Goal: Task Accomplishment & Management: Manage account settings

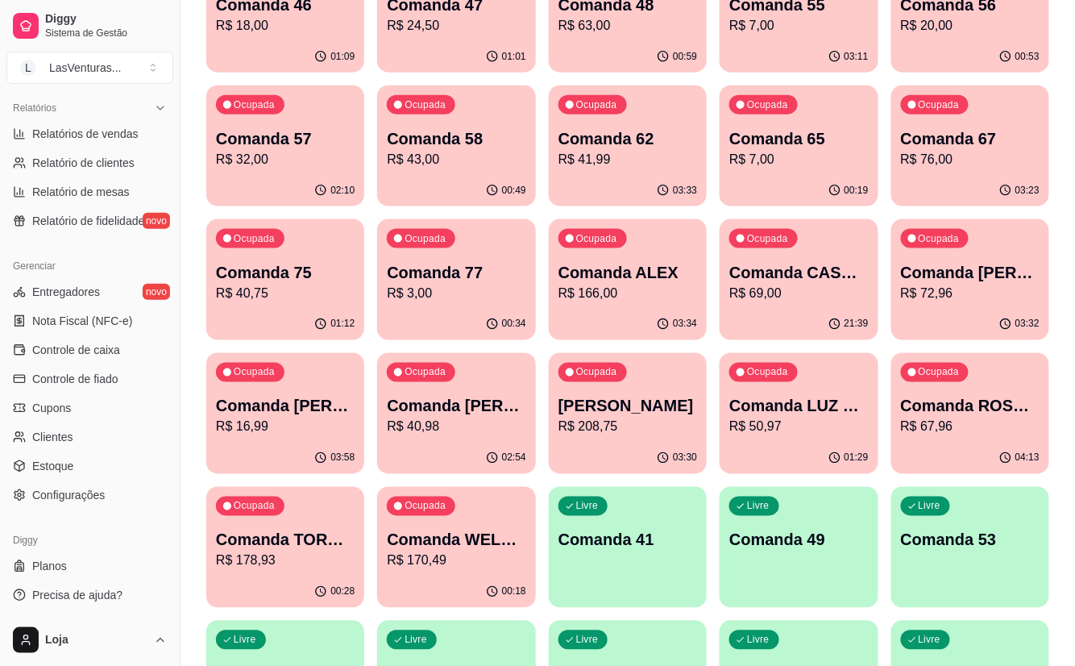
scroll to position [143, 0]
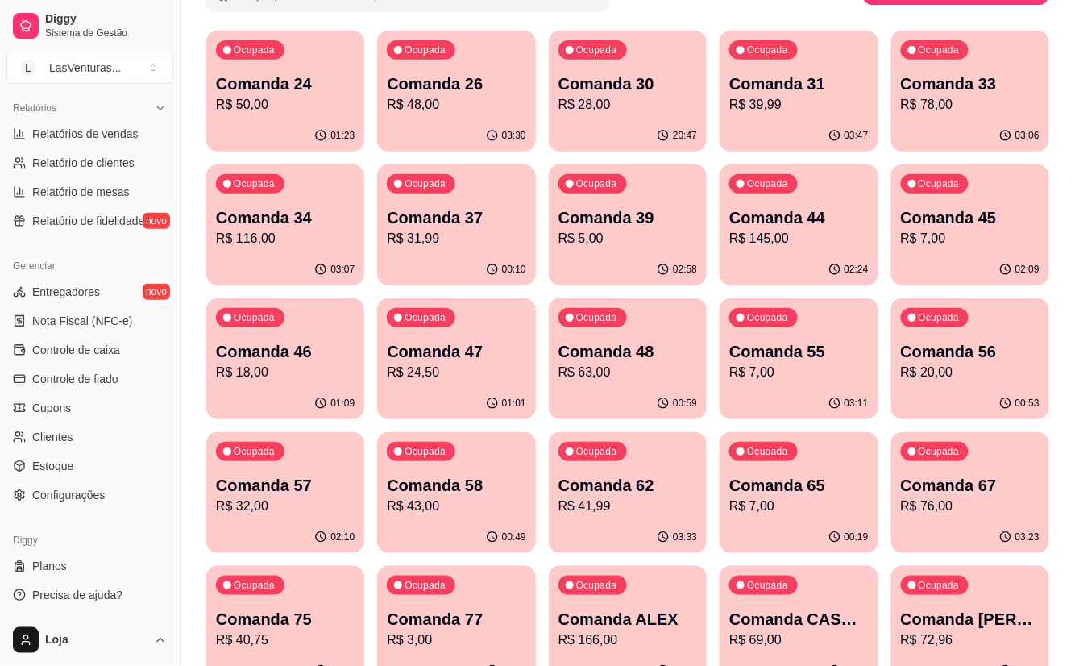
click at [484, 104] on p "R$ 48,00" at bounding box center [456, 104] width 139 height 19
click at [247, 393] on div "01:11" at bounding box center [285, 403] width 158 height 31
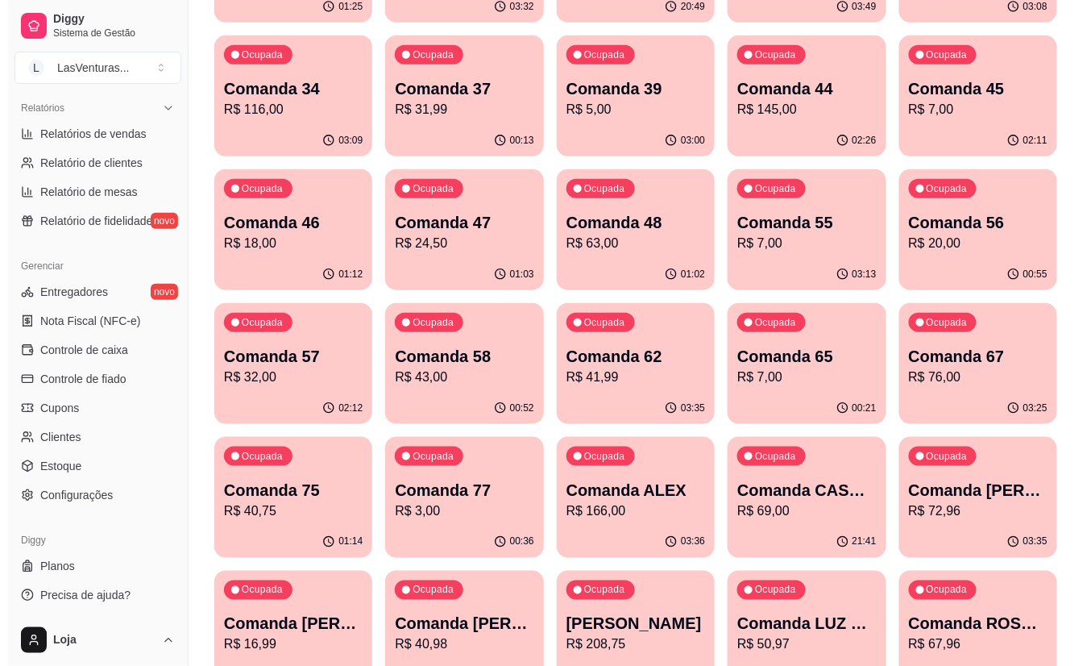
scroll to position [322, 0]
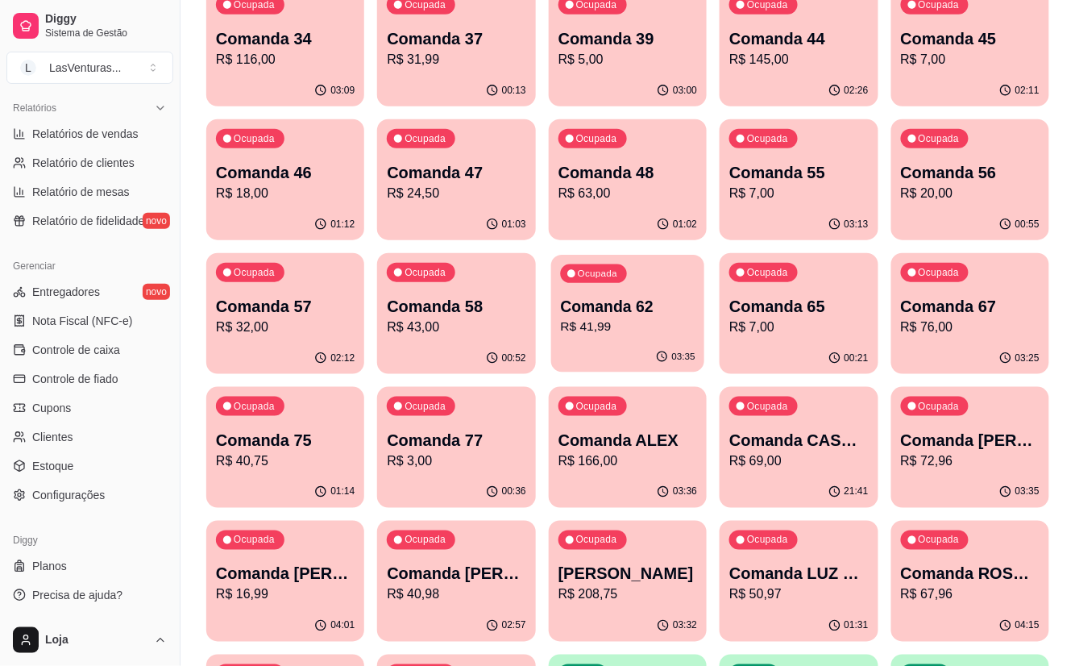
click at [591, 294] on div "Ocupada Comanda 62 R$ 41,99" at bounding box center [627, 298] width 153 height 87
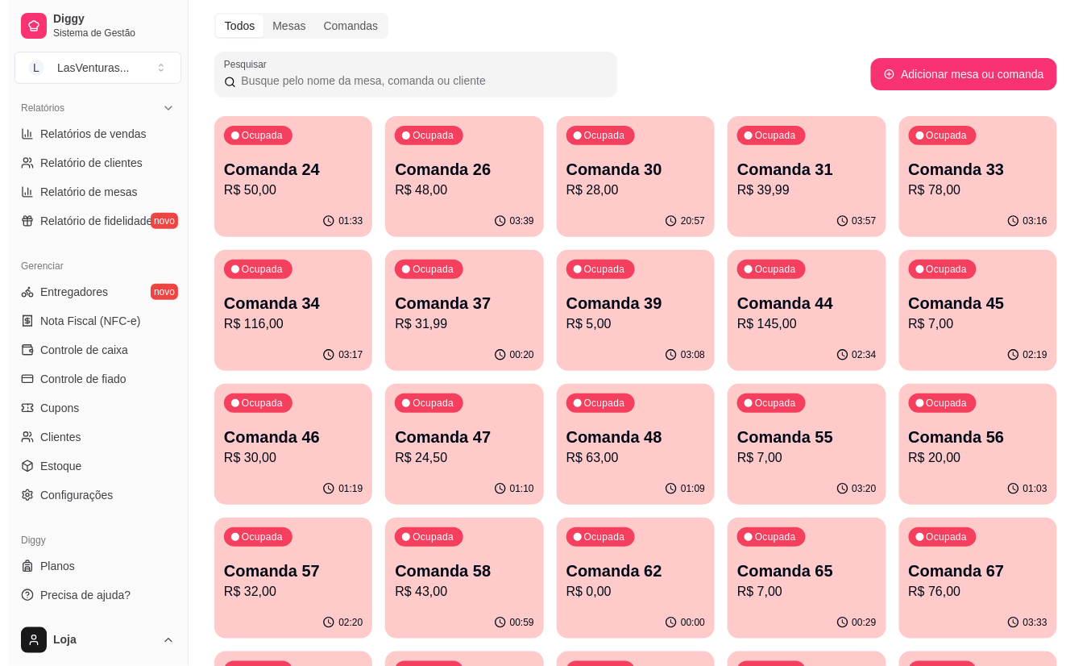
scroll to position [107, 0]
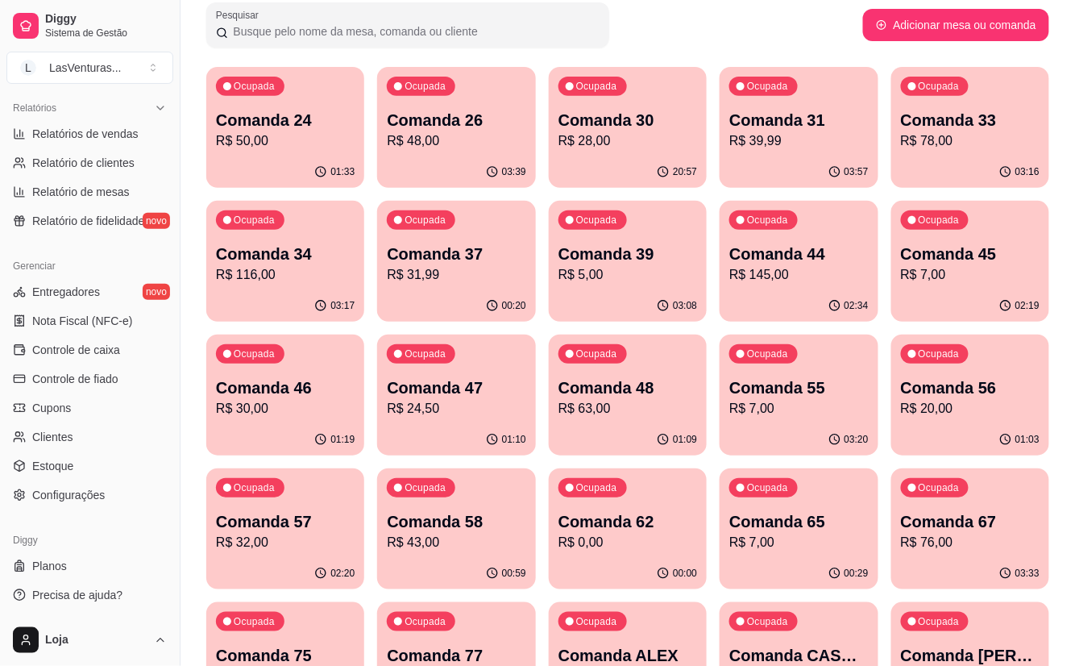
click at [484, 288] on div "Ocupada Comanda 37 R$ 31,99" at bounding box center [456, 245] width 158 height 89
click at [633, 291] on div "03:09" at bounding box center [628, 305] width 158 height 31
click at [858, 259] on p "Comanda 44" at bounding box center [799, 254] width 135 height 22
click at [922, 269] on p "R$ 7,00" at bounding box center [970, 274] width 139 height 19
click at [924, 260] on p "Comanda 45" at bounding box center [970, 254] width 135 height 22
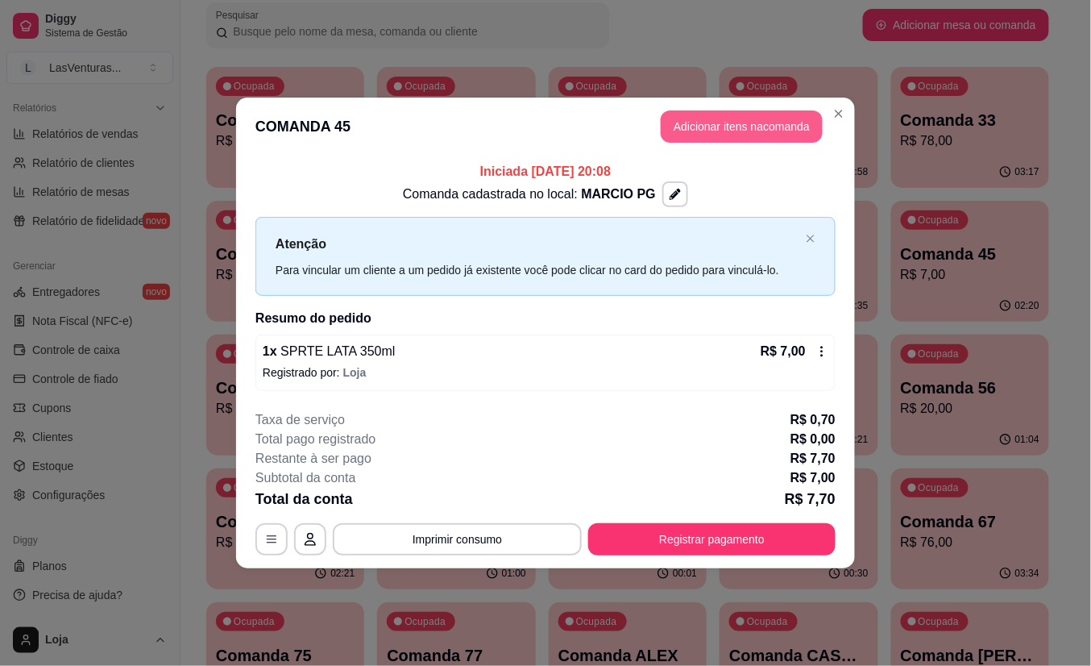
click at [704, 132] on button "Adicionar itens na comanda" at bounding box center [742, 126] width 162 height 32
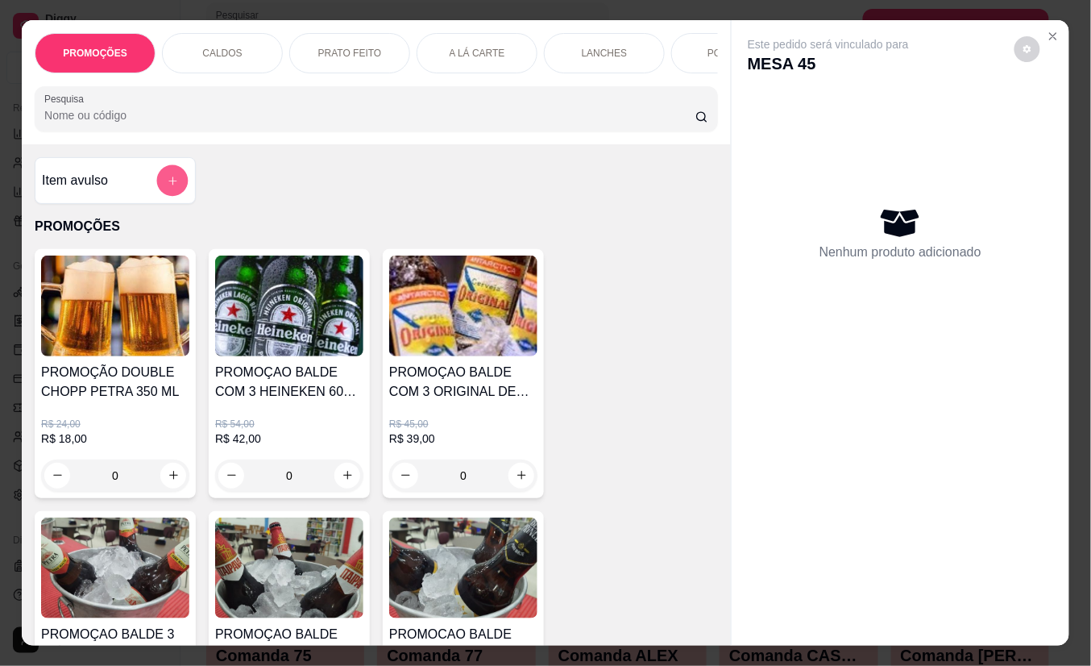
click at [158, 192] on button "add-separate-item" at bounding box center [172, 179] width 31 height 31
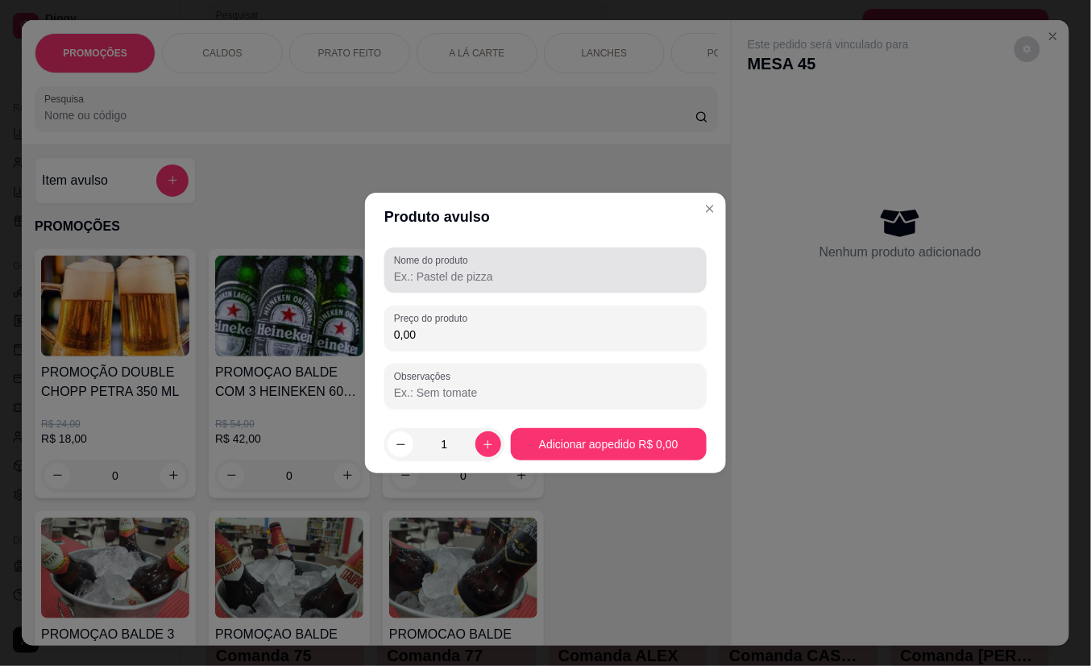
click at [449, 251] on div "Nome do produto" at bounding box center [545, 269] width 322 height 45
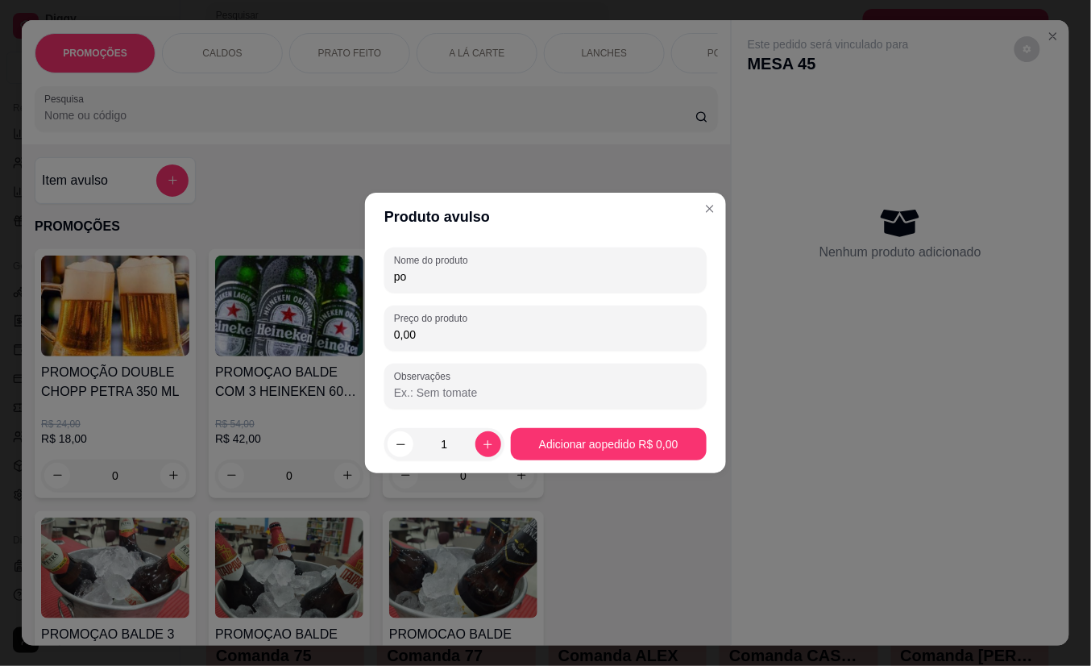
type input "p"
type input "O"
type input "PORÇÃO BARRIGA"
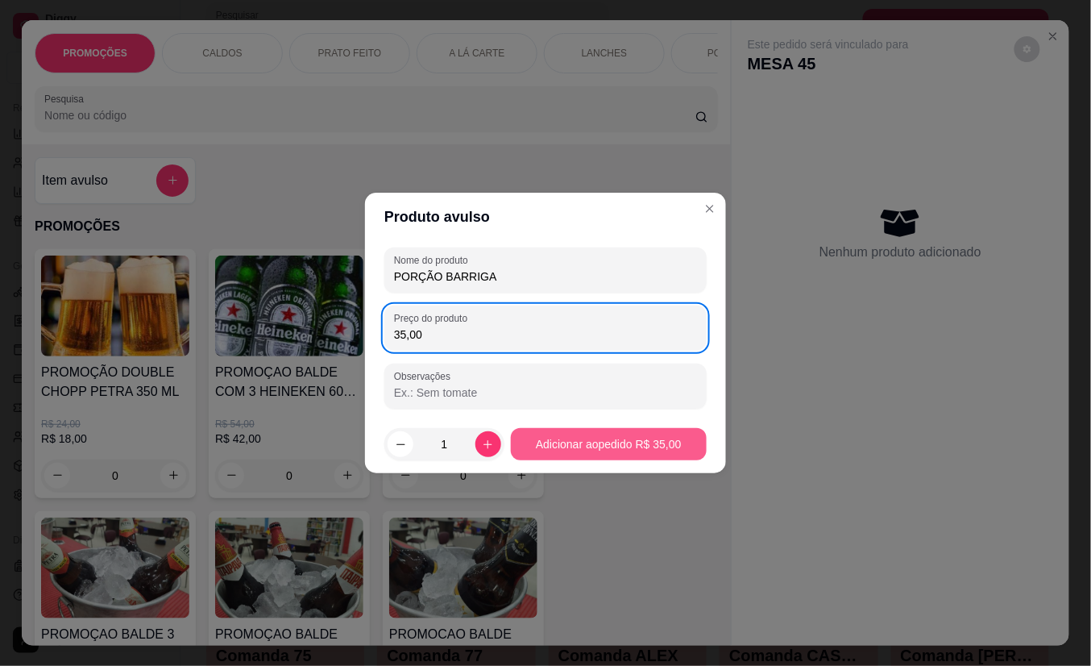
type input "35,00"
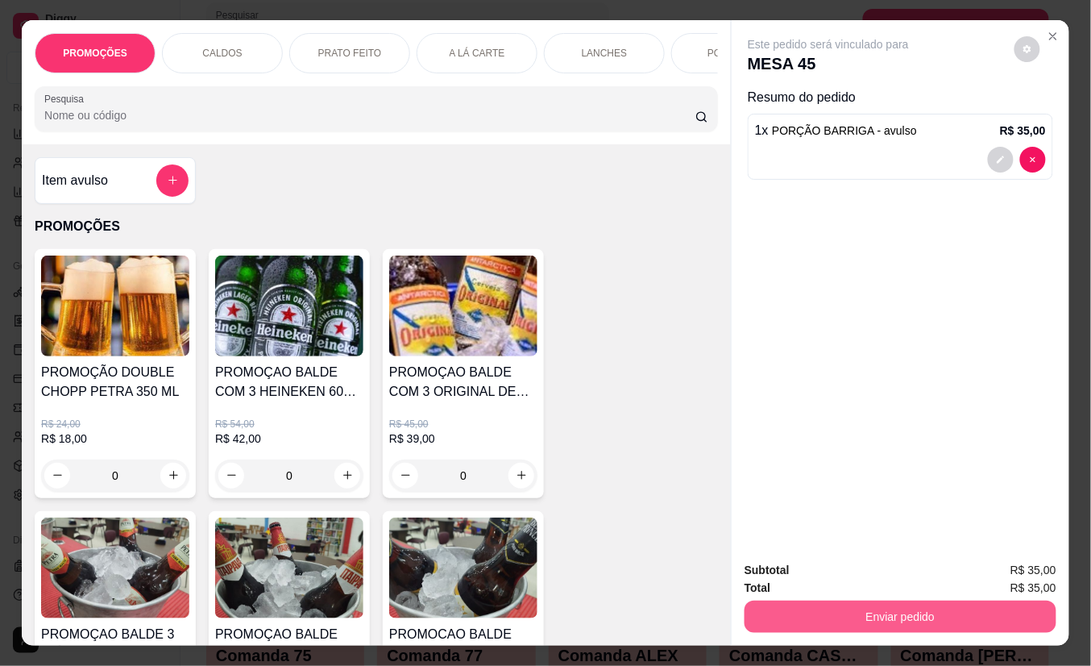
click at [855, 619] on button "Enviar pedido" at bounding box center [901, 616] width 312 height 32
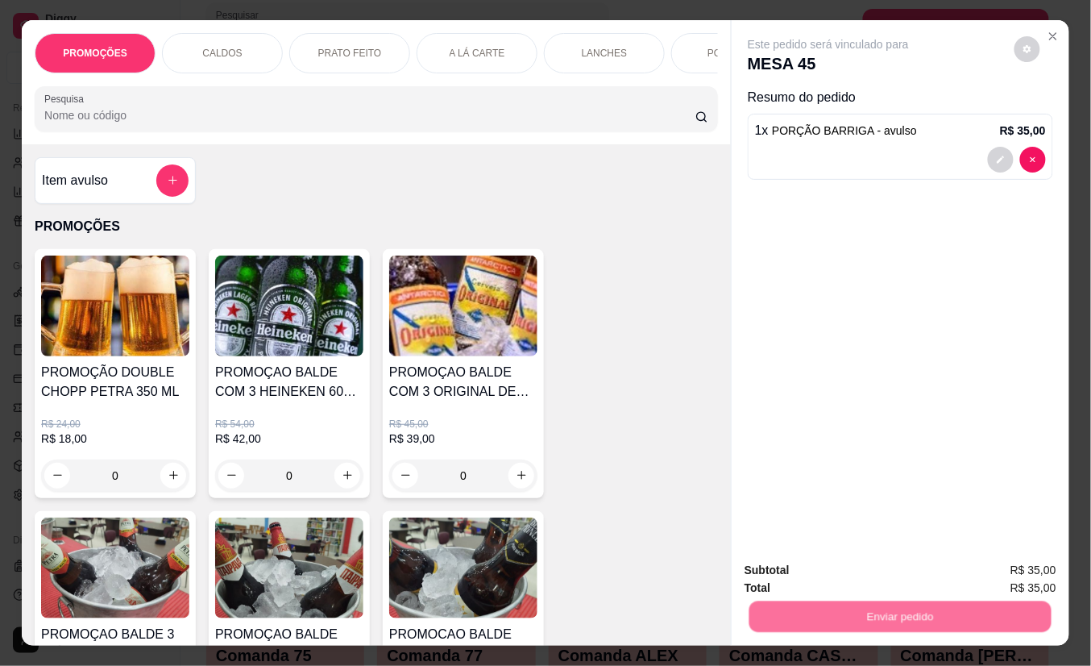
click at [845, 575] on button "Não registrar e enviar pedido" at bounding box center [846, 570] width 163 height 30
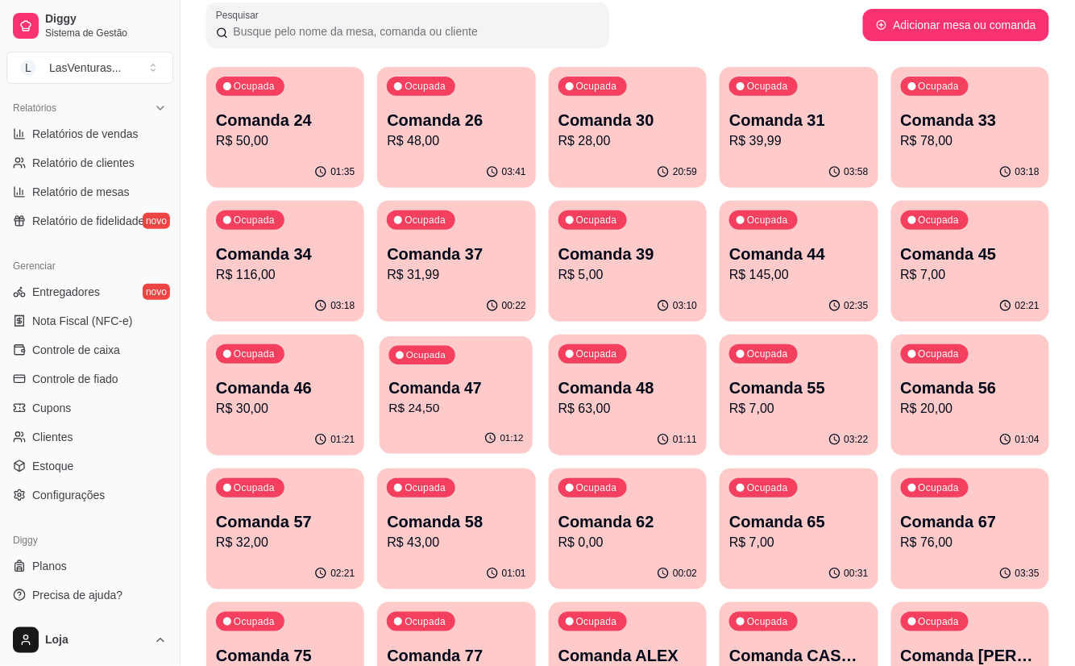
click at [432, 423] on div "01:12" at bounding box center [457, 438] width 154 height 31
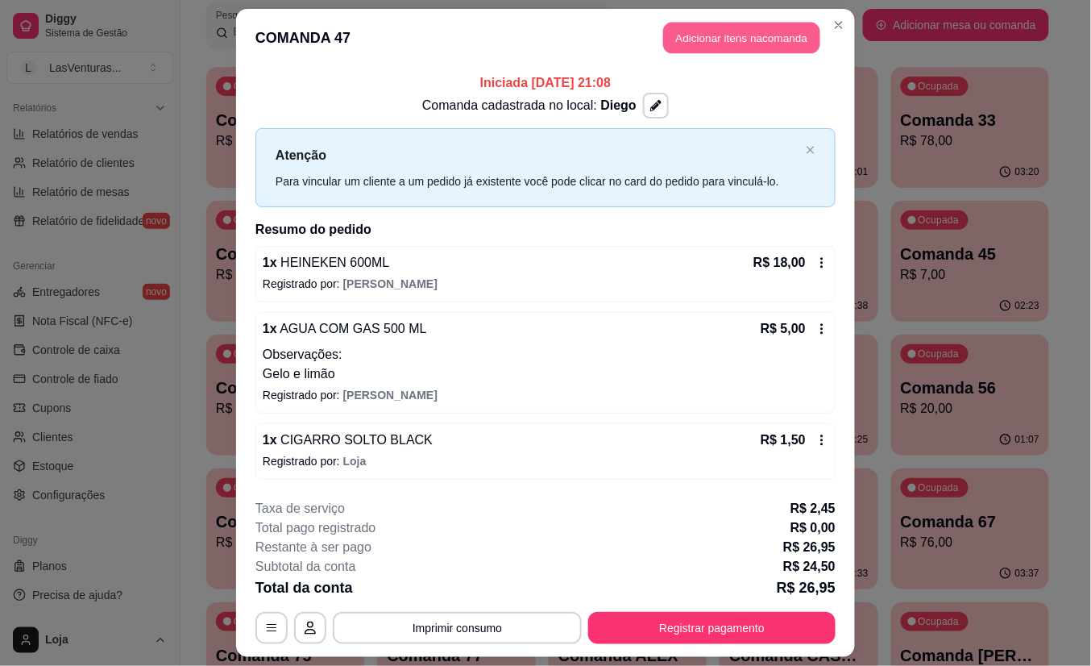
click at [732, 47] on button "Adicionar itens na comanda" at bounding box center [741, 38] width 157 height 31
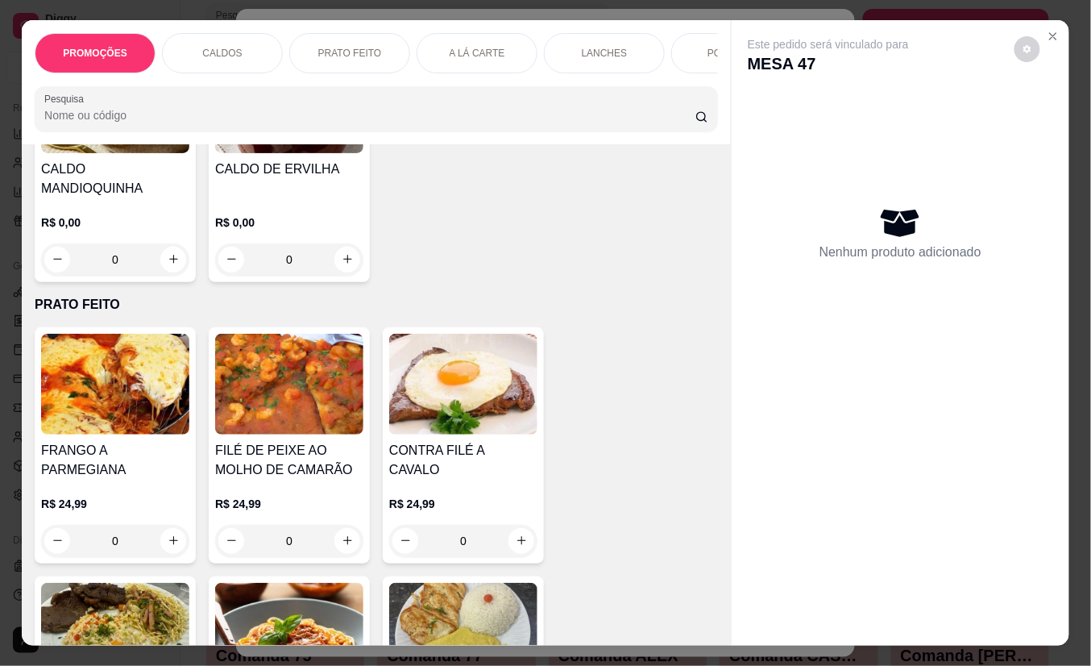
scroll to position [967, 0]
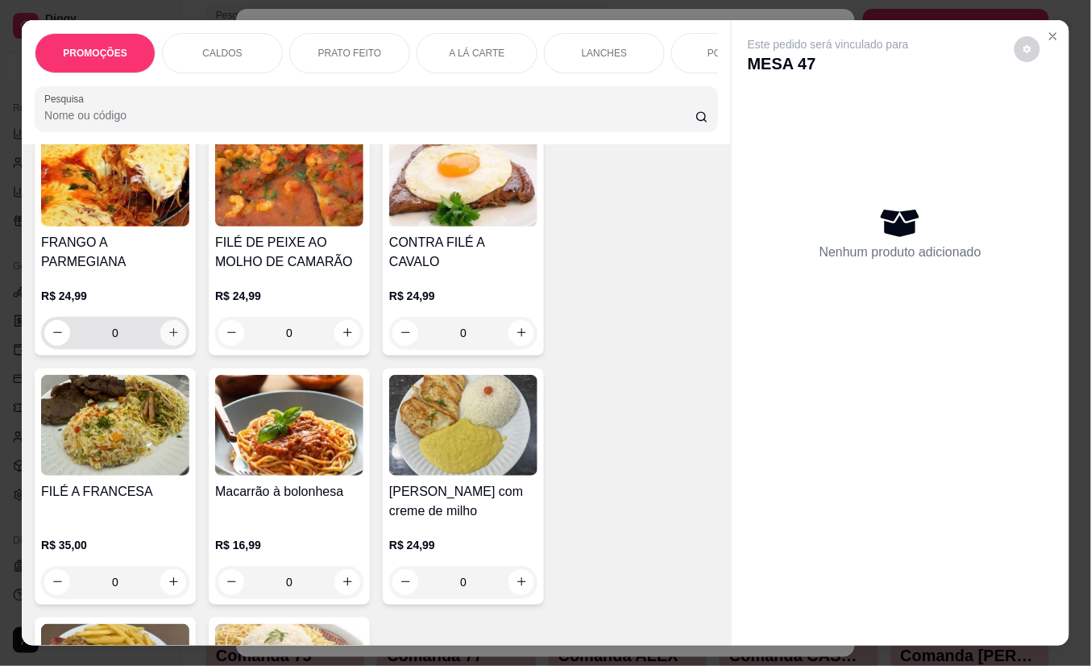
click at [168, 326] on icon "increase-product-quantity" at bounding box center [174, 332] width 12 height 12
type input "1"
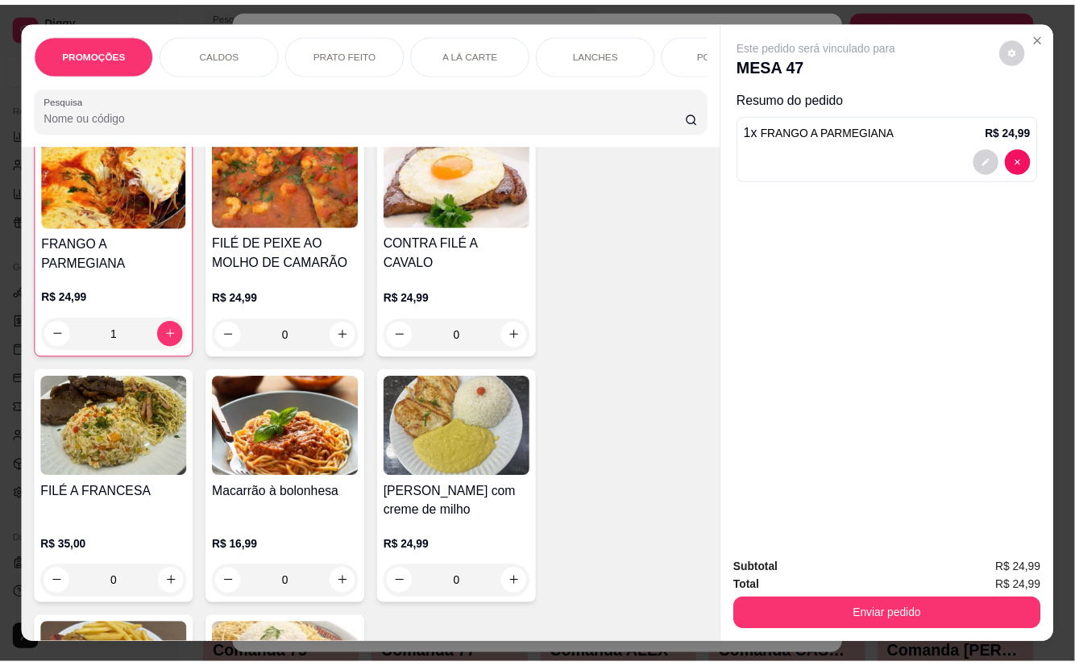
scroll to position [968, 0]
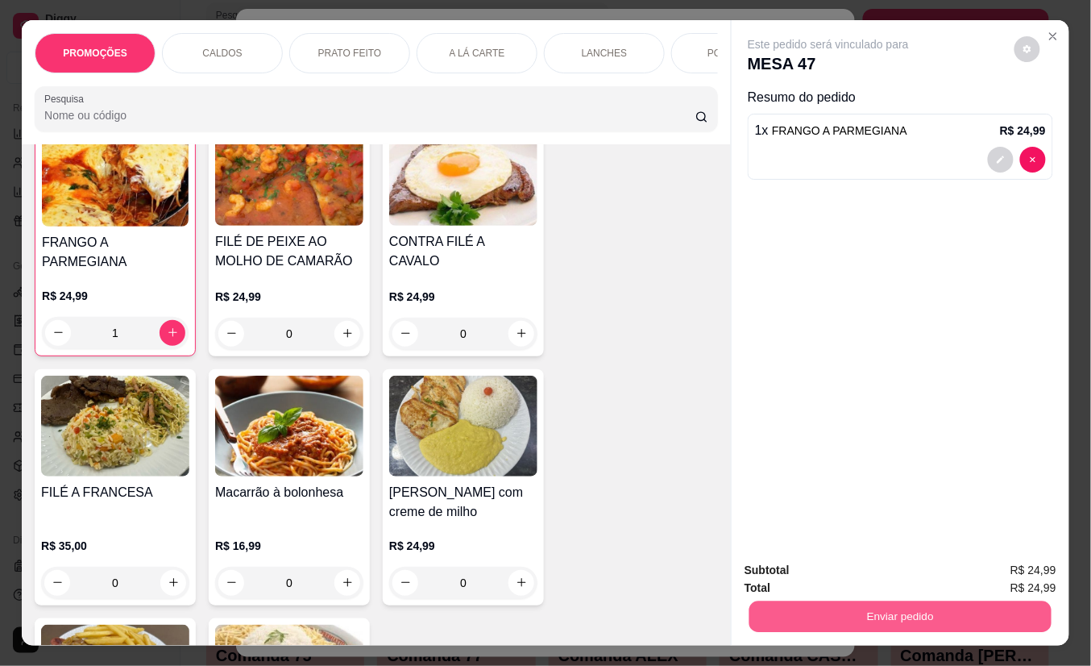
click at [852, 601] on button "Enviar pedido" at bounding box center [901, 616] width 302 height 31
click at [787, 563] on button "Não registrar e enviar pedido" at bounding box center [846, 570] width 163 height 30
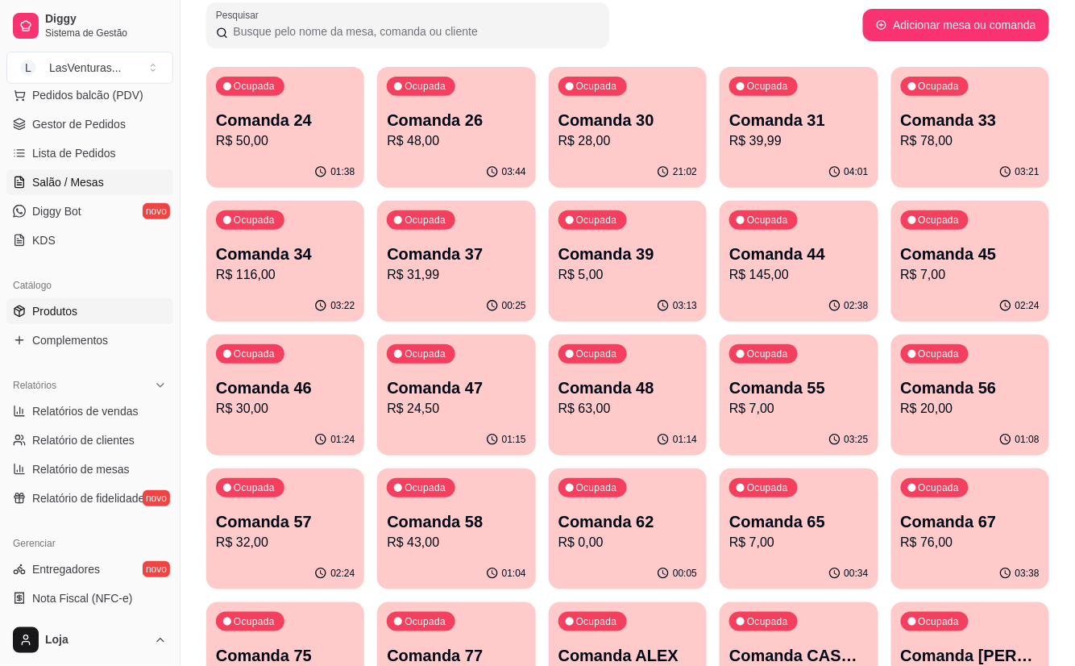
scroll to position [172, 0]
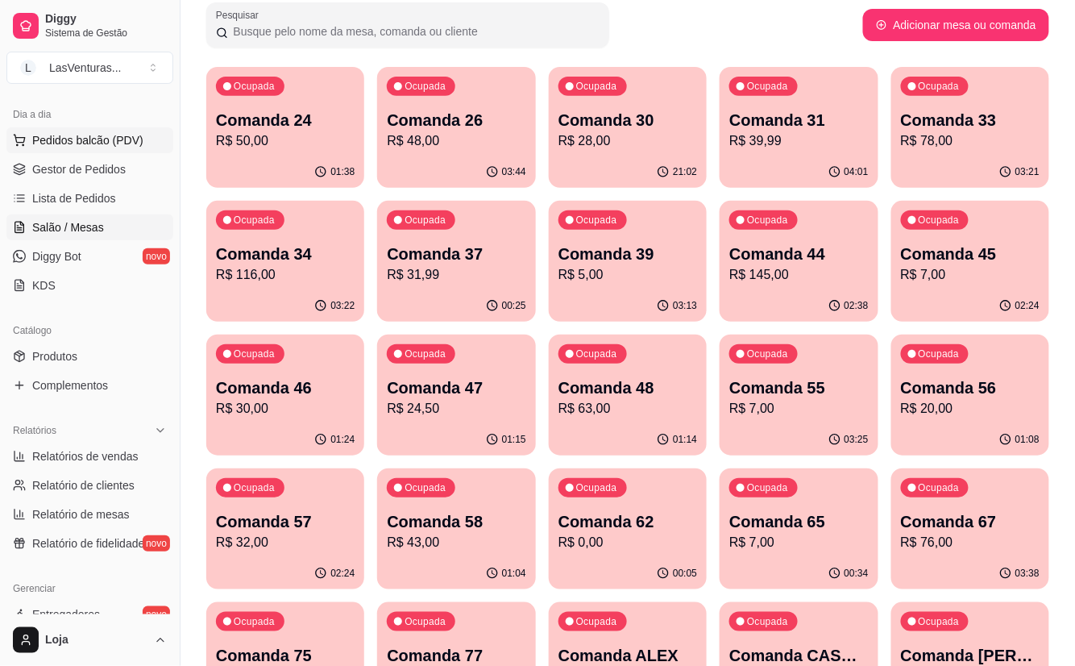
click at [79, 139] on span "Pedidos balcão (PDV)" at bounding box center [87, 140] width 111 height 16
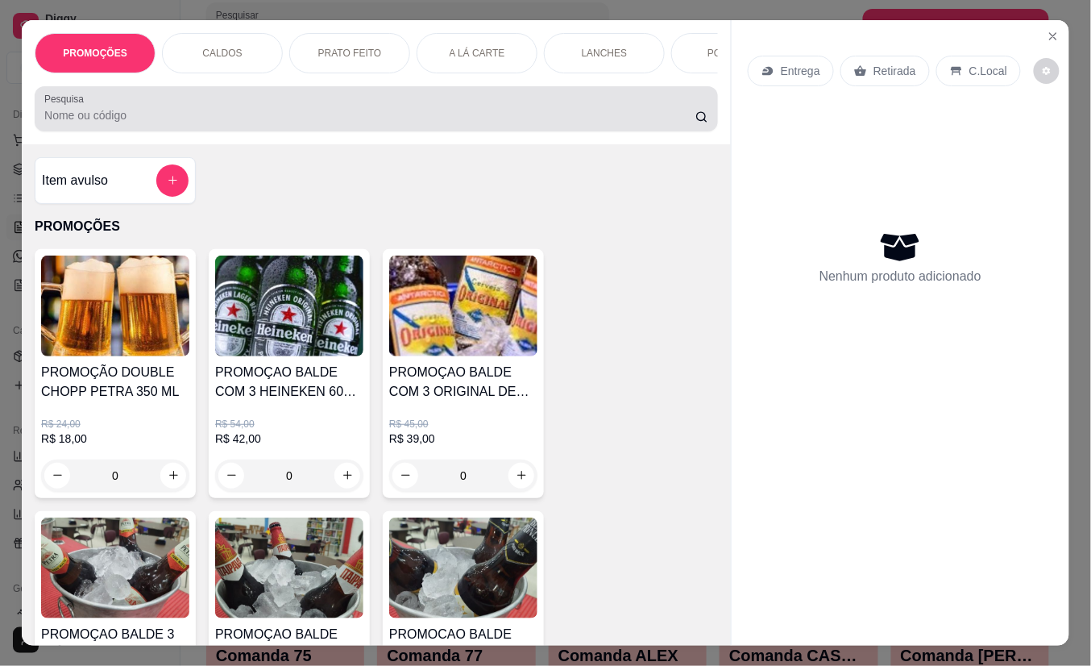
click at [126, 125] on div at bounding box center [376, 109] width 664 height 32
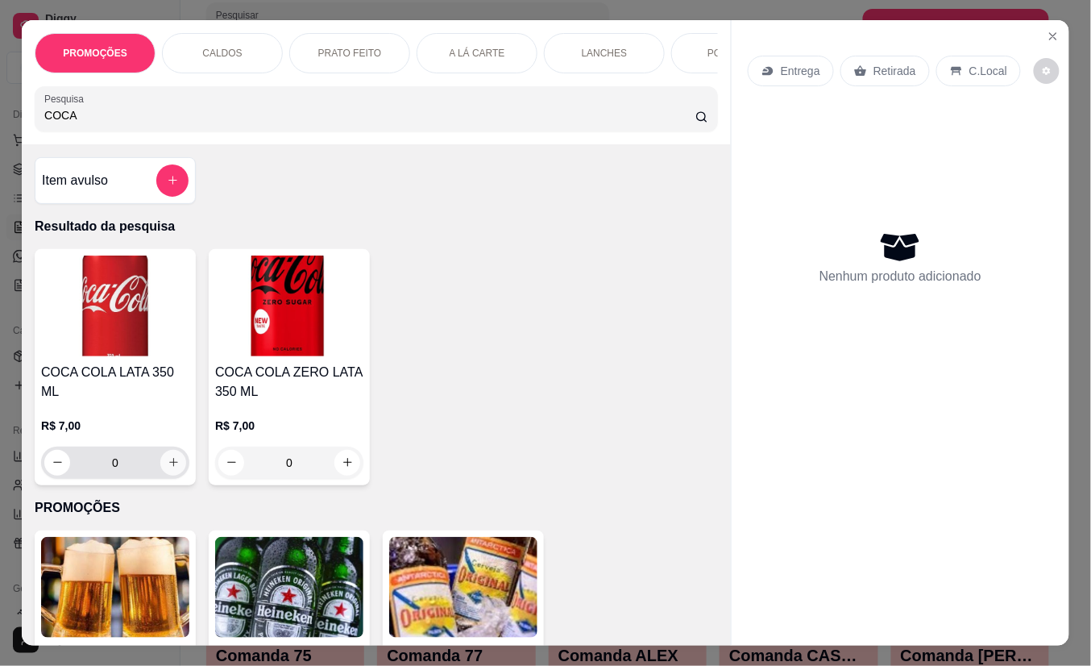
type input "COCA"
click at [163, 459] on button "increase-product-quantity" at bounding box center [173, 463] width 26 height 26
type input "1"
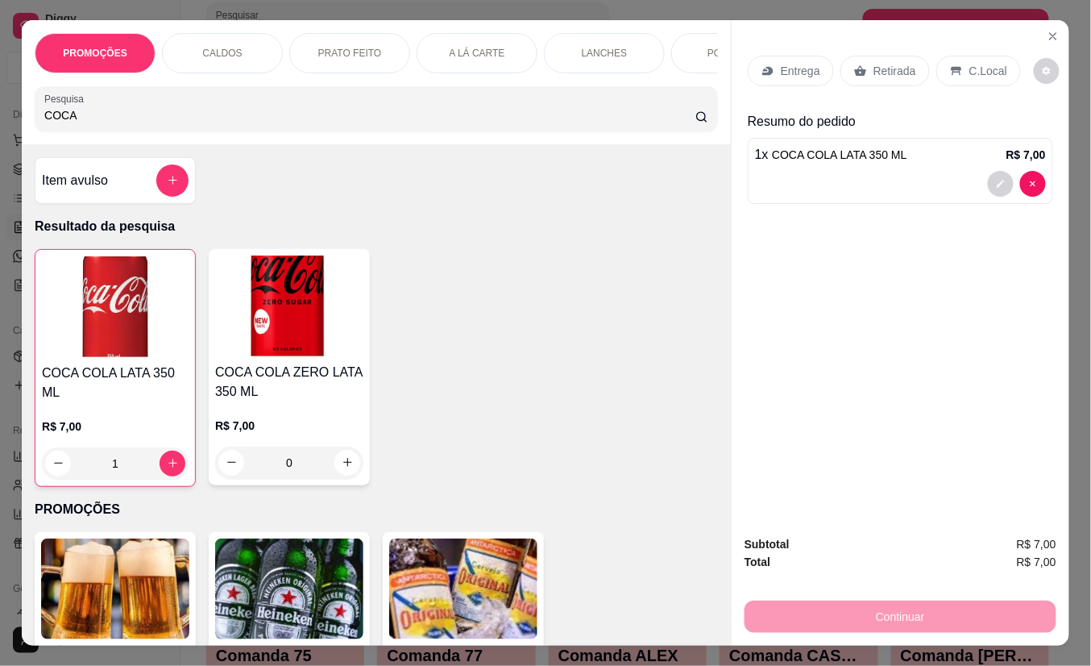
click at [874, 64] on p "Retirada" at bounding box center [895, 71] width 43 height 16
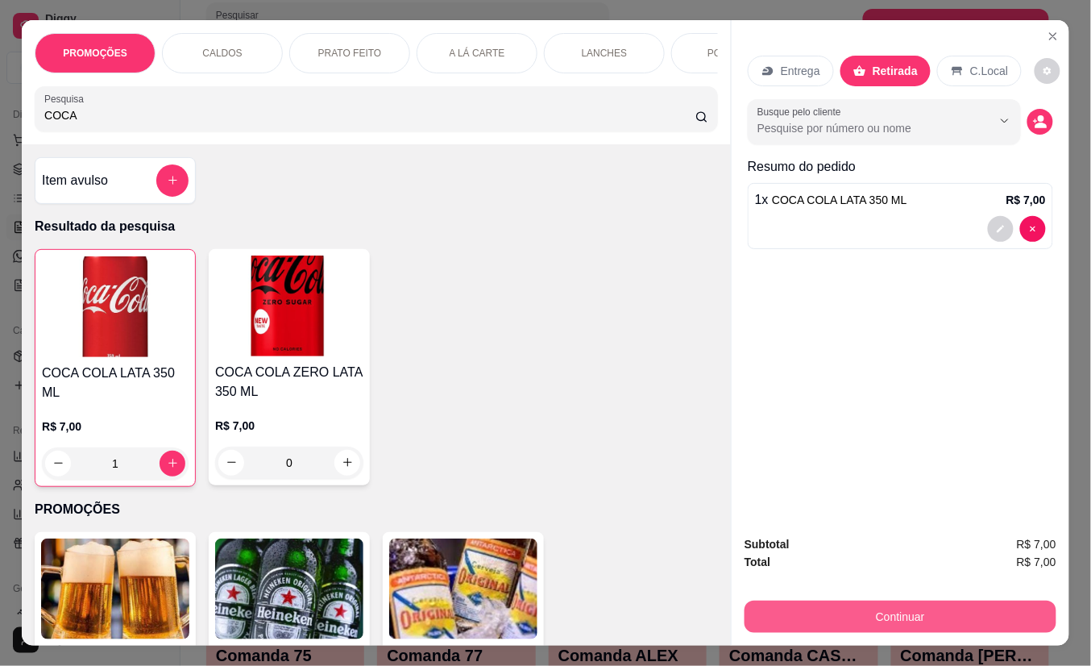
click at [804, 613] on button "Continuar" at bounding box center [901, 616] width 312 height 32
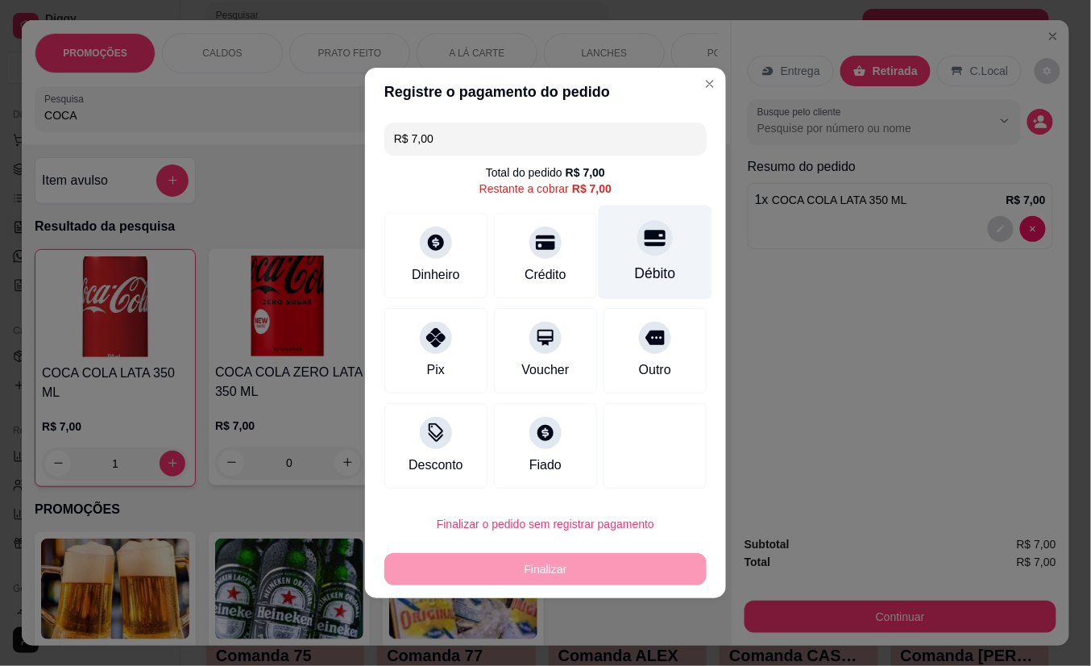
click at [658, 250] on div "Débito" at bounding box center [656, 253] width 114 height 94
type input "R$ 0,00"
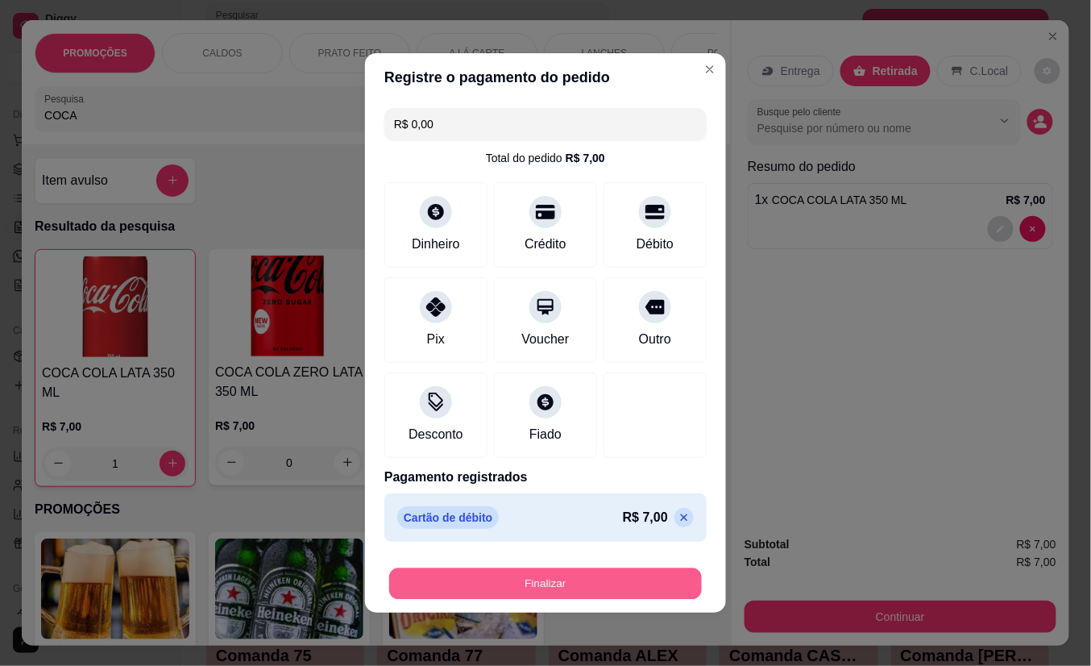
click at [594, 582] on button "Finalizar" at bounding box center [545, 583] width 313 height 31
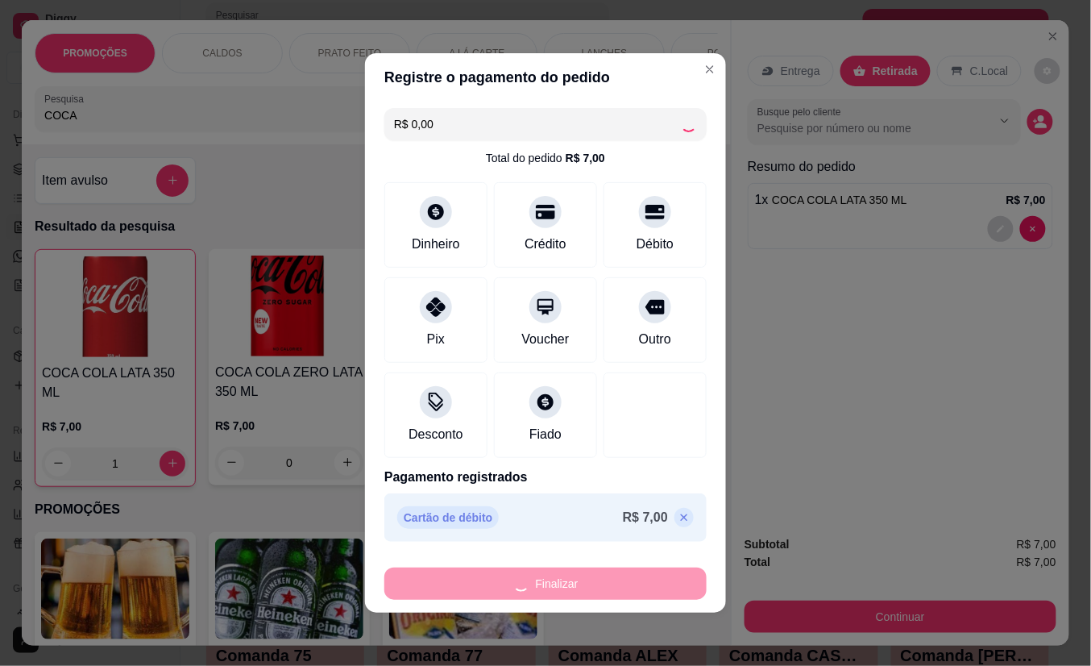
type input "0"
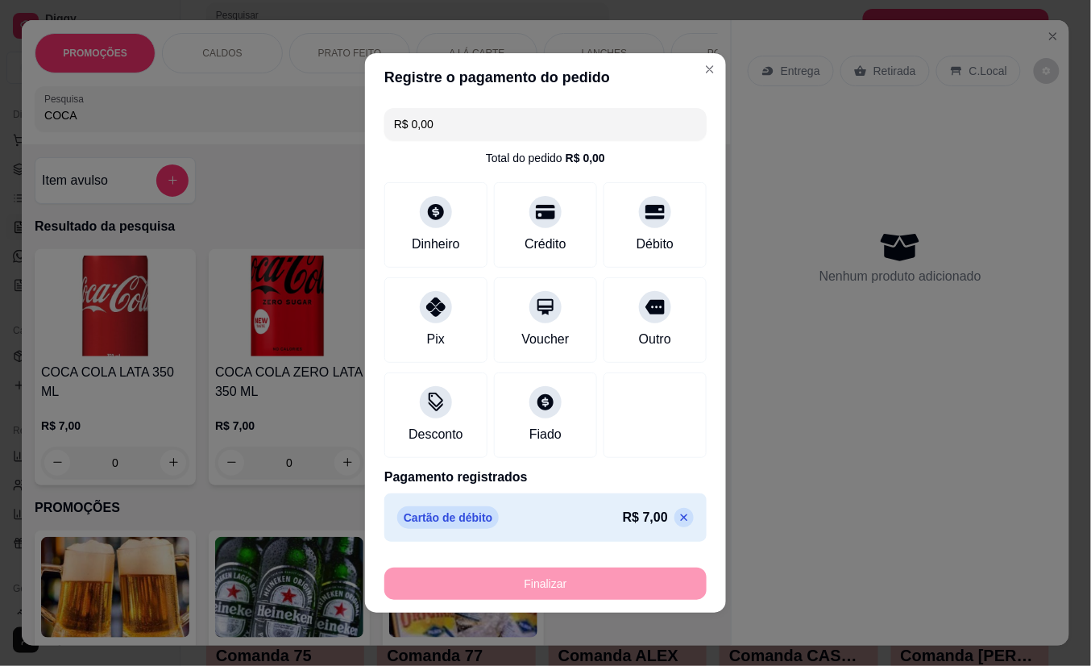
type input "-R$ 7,00"
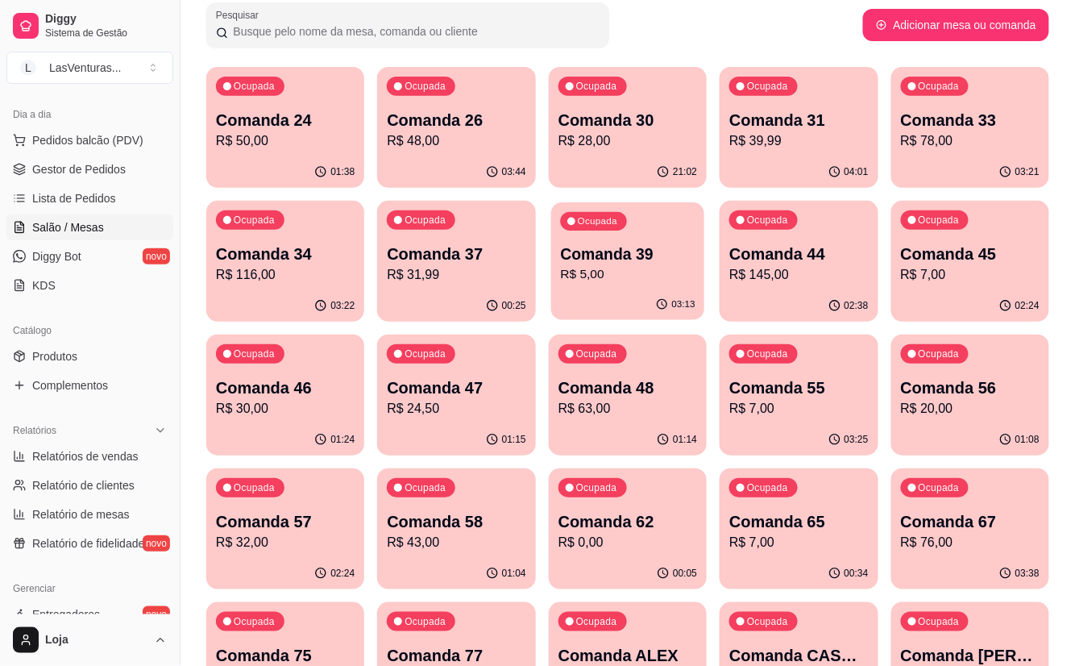
click at [650, 290] on div "03:13" at bounding box center [627, 304] width 153 height 31
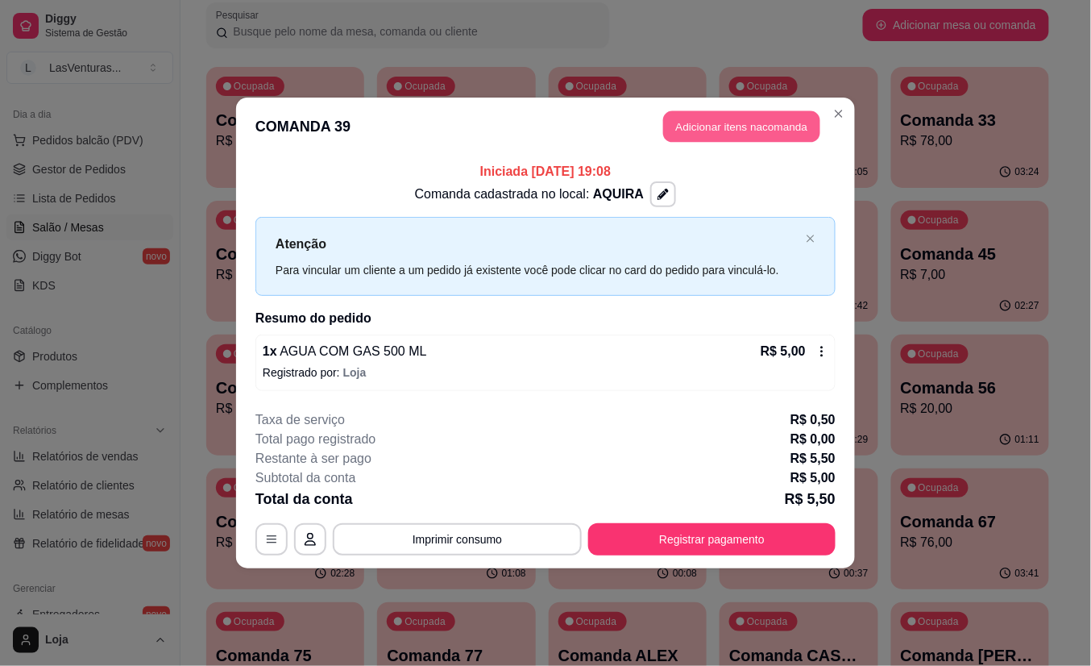
click at [707, 139] on button "Adicionar itens na comanda" at bounding box center [741, 126] width 157 height 31
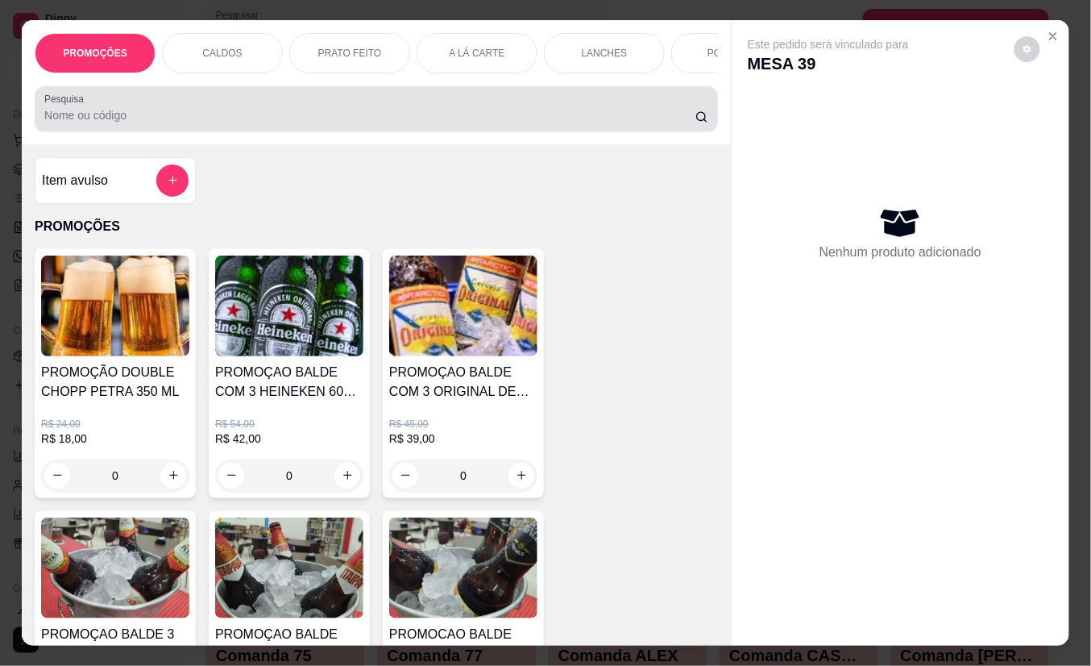
click at [171, 123] on input "Pesquisa" at bounding box center [369, 115] width 651 height 16
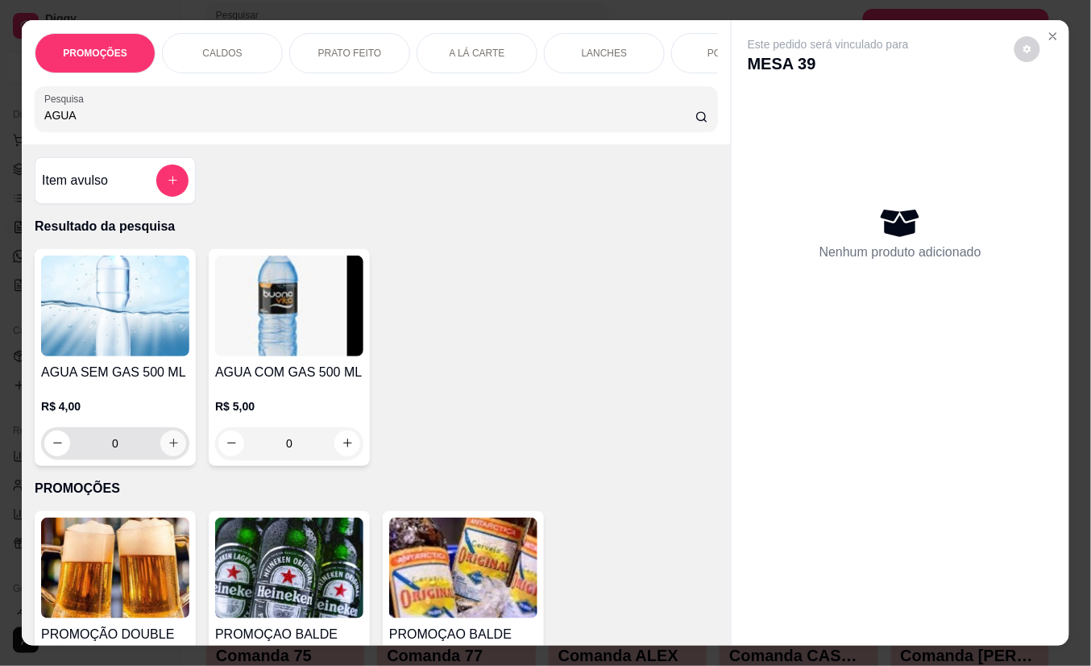
type input "AGUA"
click at [168, 449] on icon "increase-product-quantity" at bounding box center [174, 443] width 12 height 12
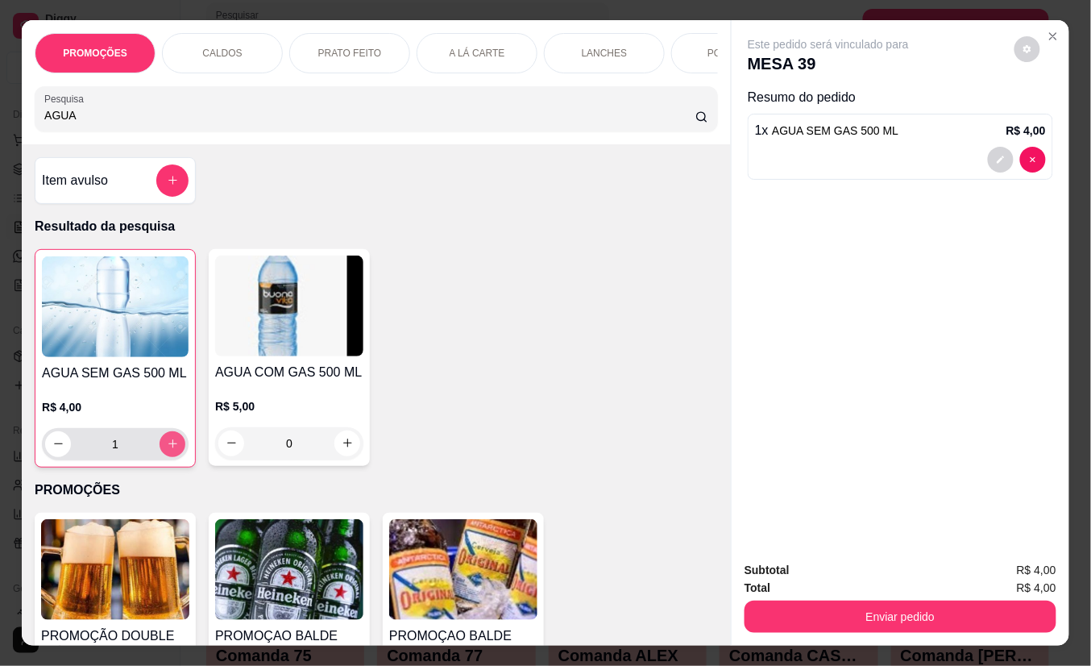
type input "1"
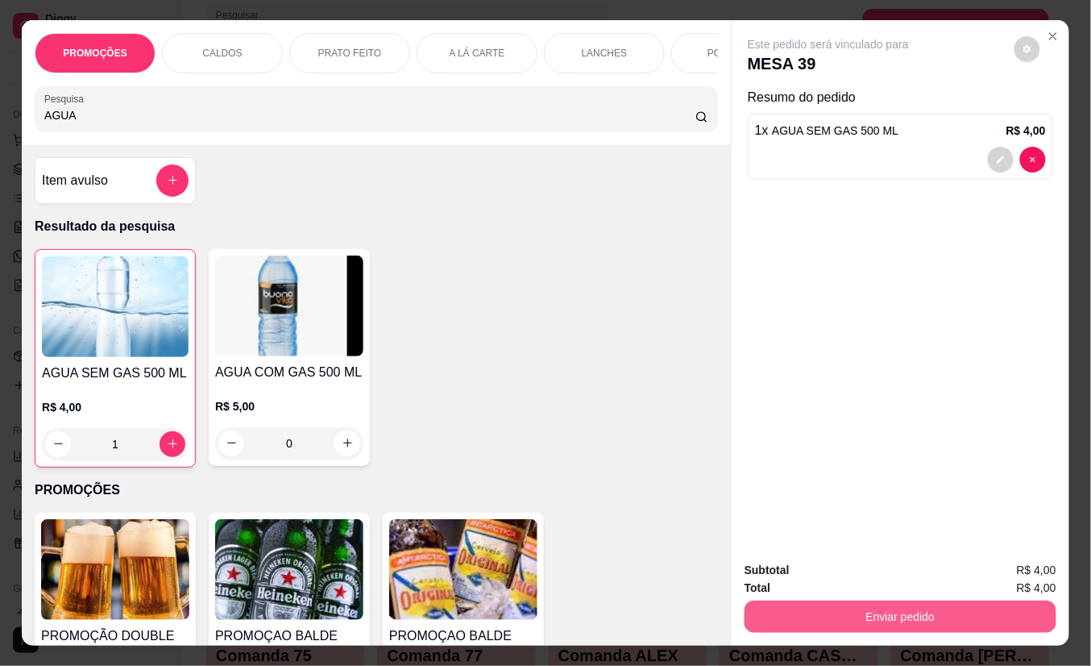
click at [794, 610] on button "Enviar pedido" at bounding box center [901, 616] width 312 height 32
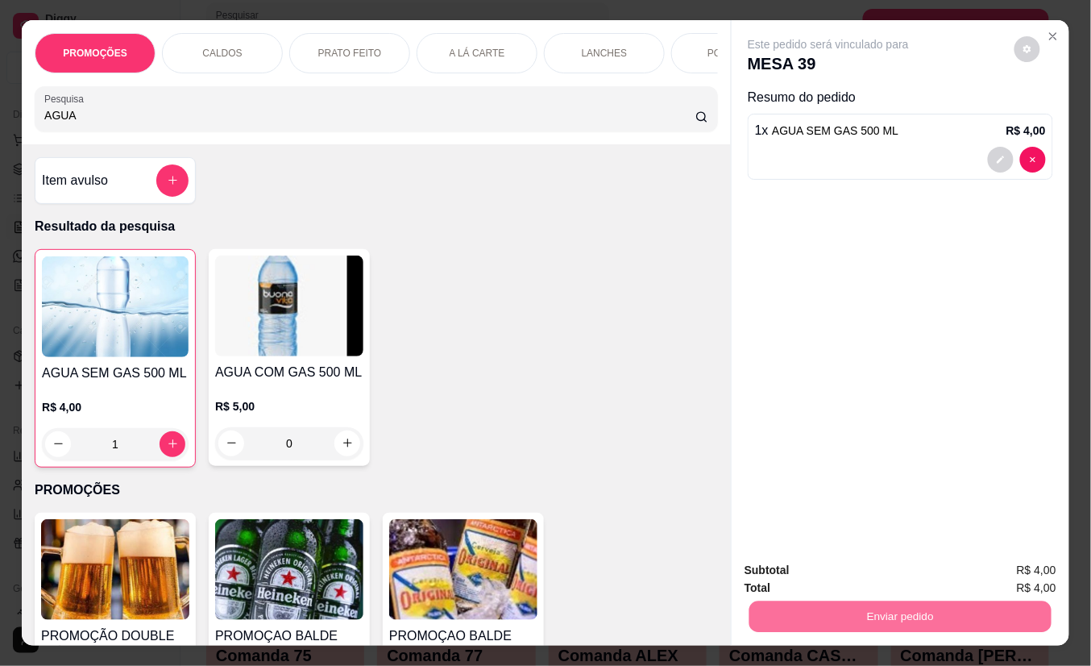
click at [775, 574] on button "Não registrar e enviar pedido" at bounding box center [846, 570] width 168 height 31
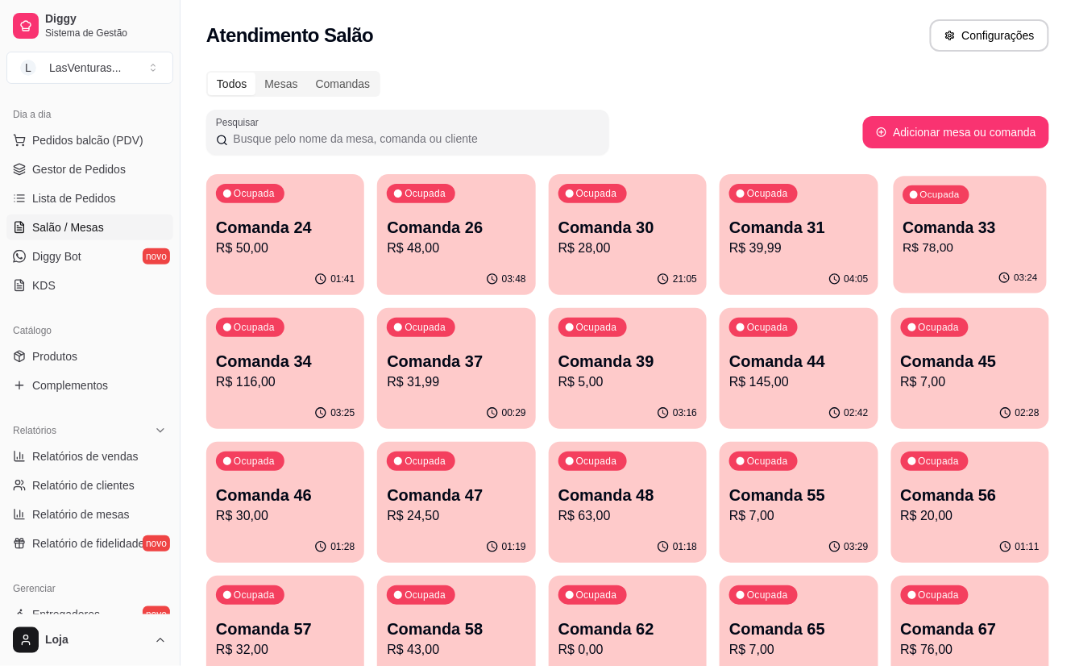
click at [958, 255] on p "R$ 78,00" at bounding box center [970, 248] width 135 height 19
click at [326, 388] on p "R$ 116,00" at bounding box center [285, 381] width 139 height 19
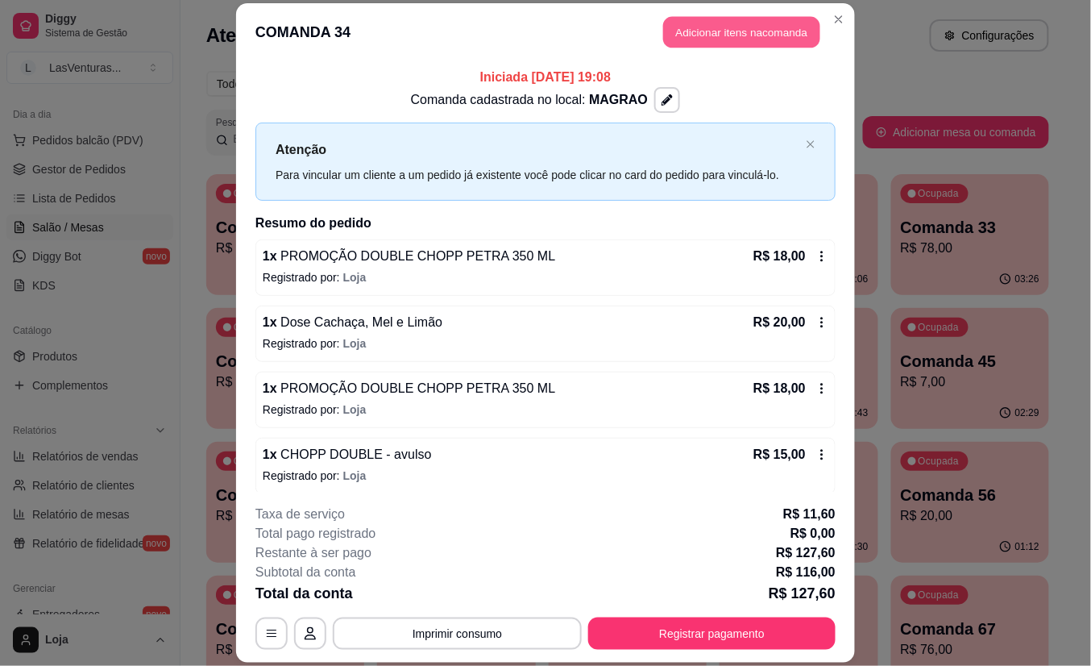
click at [730, 31] on button "Adicionar itens na comanda" at bounding box center [741, 32] width 157 height 31
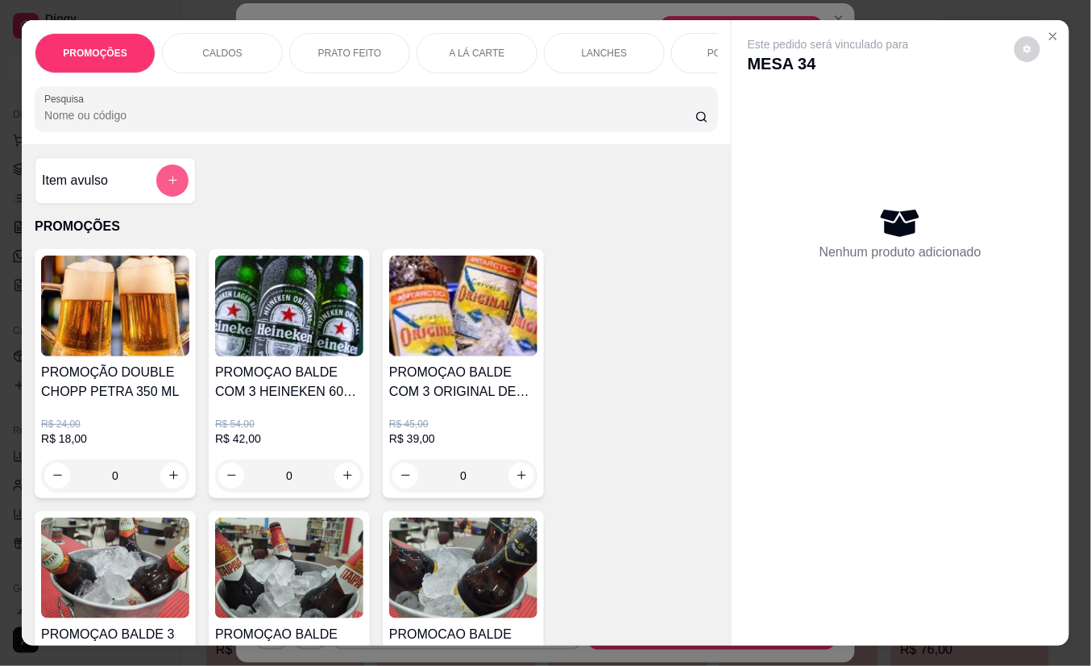
click at [174, 191] on button "add-separate-item" at bounding box center [172, 180] width 32 height 32
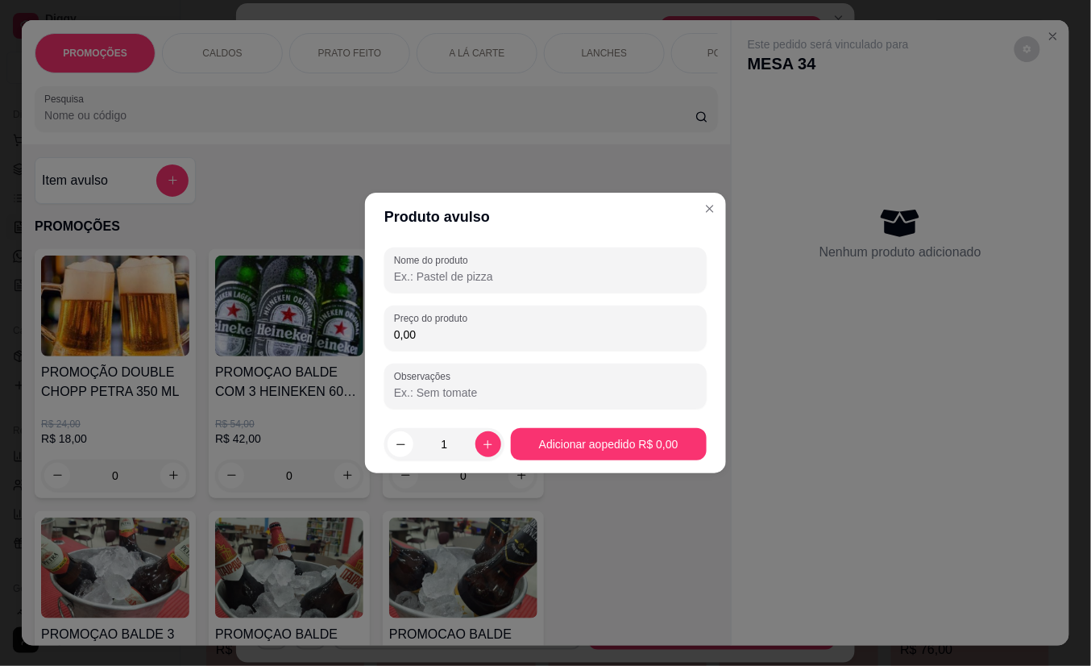
click at [503, 272] on input "Nome do produto" at bounding box center [545, 276] width 303 height 16
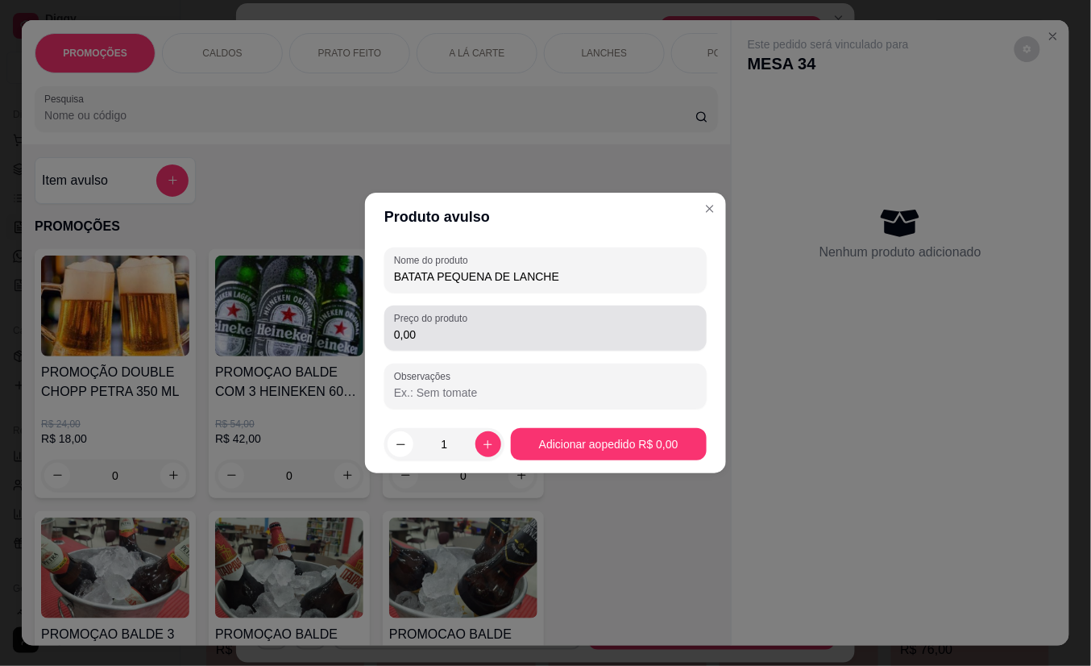
type input "BATATA PEQUENA DE LANCHE"
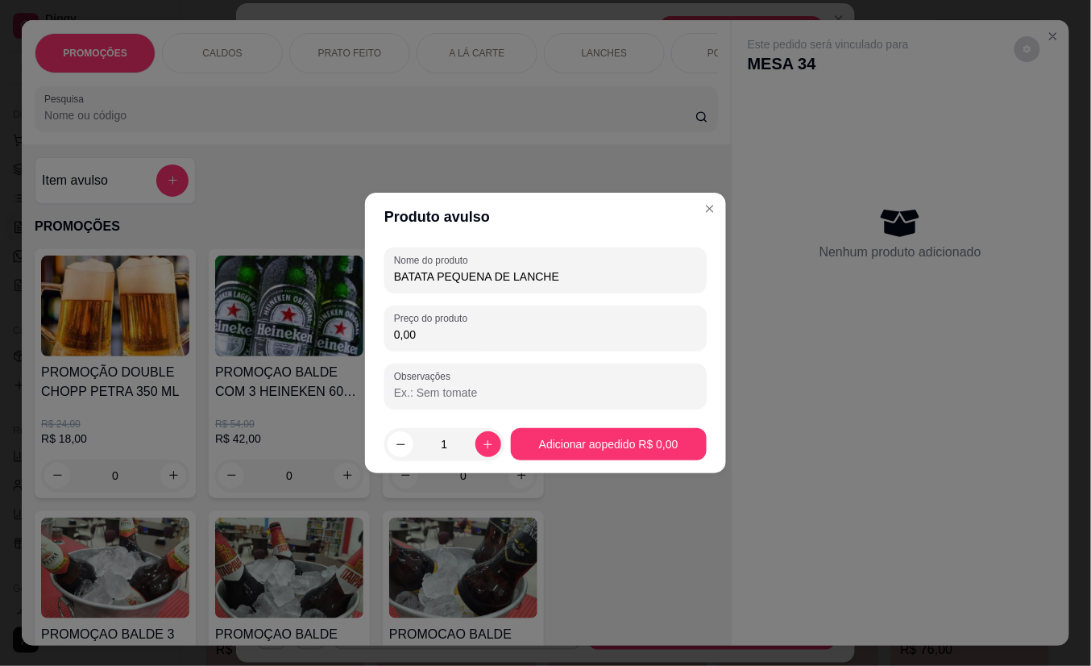
click at [430, 327] on input "0,00" at bounding box center [545, 334] width 303 height 16
type input "10,00"
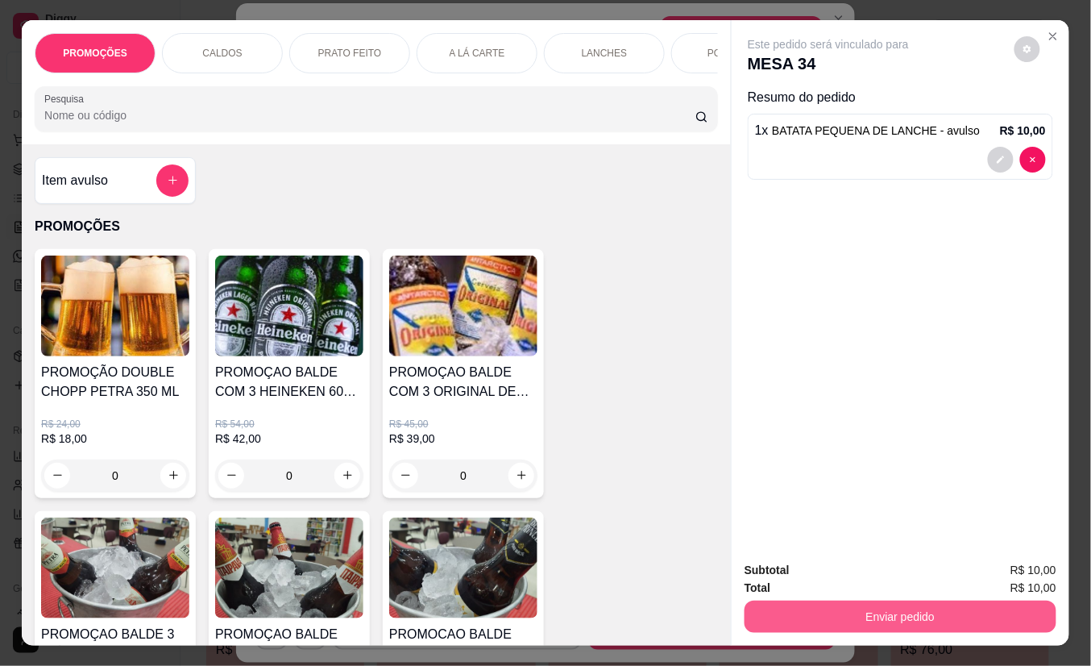
click at [808, 600] on button "Enviar pedido" at bounding box center [901, 616] width 312 height 32
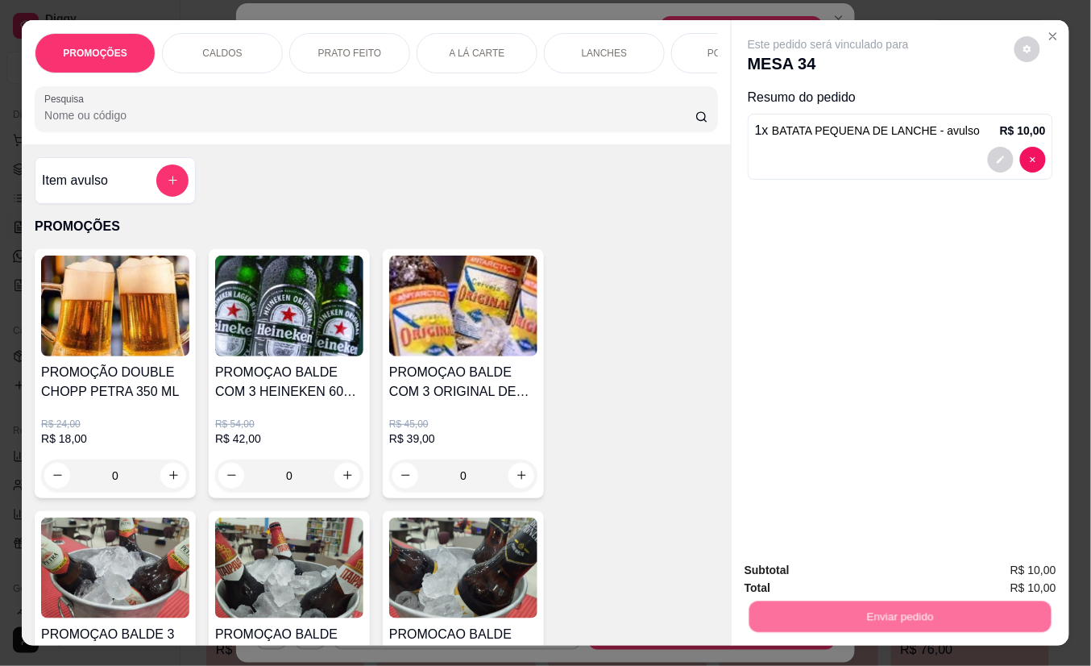
click at [804, 584] on button "Não registrar e enviar pedido" at bounding box center [846, 570] width 168 height 31
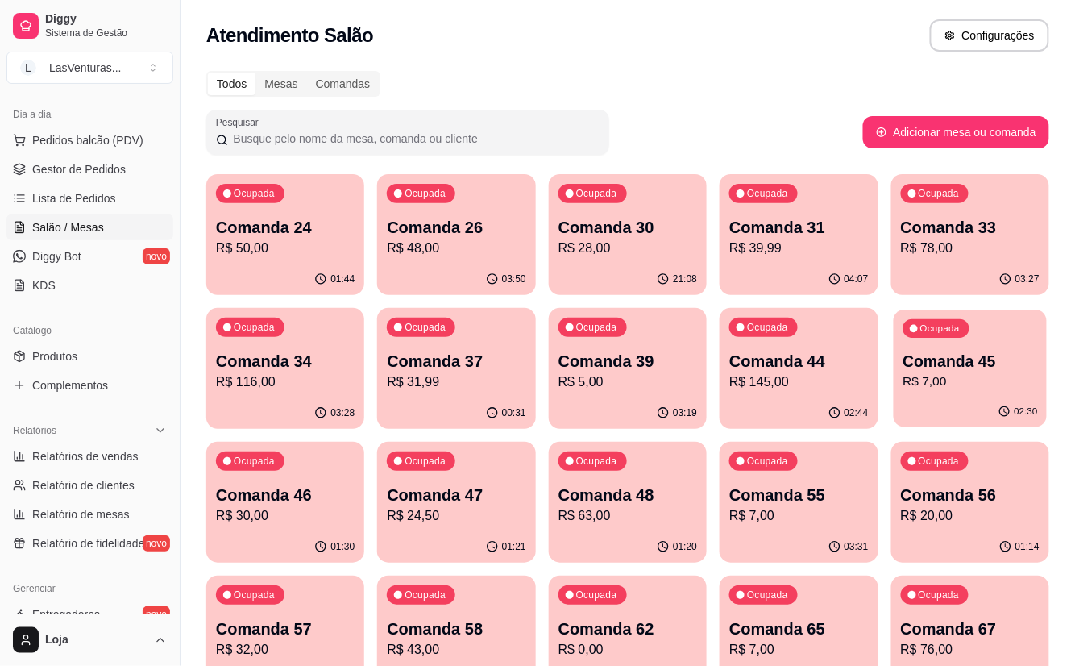
click at [945, 393] on div "Ocupada Comanda 45 R$ 7,00" at bounding box center [970, 353] width 153 height 87
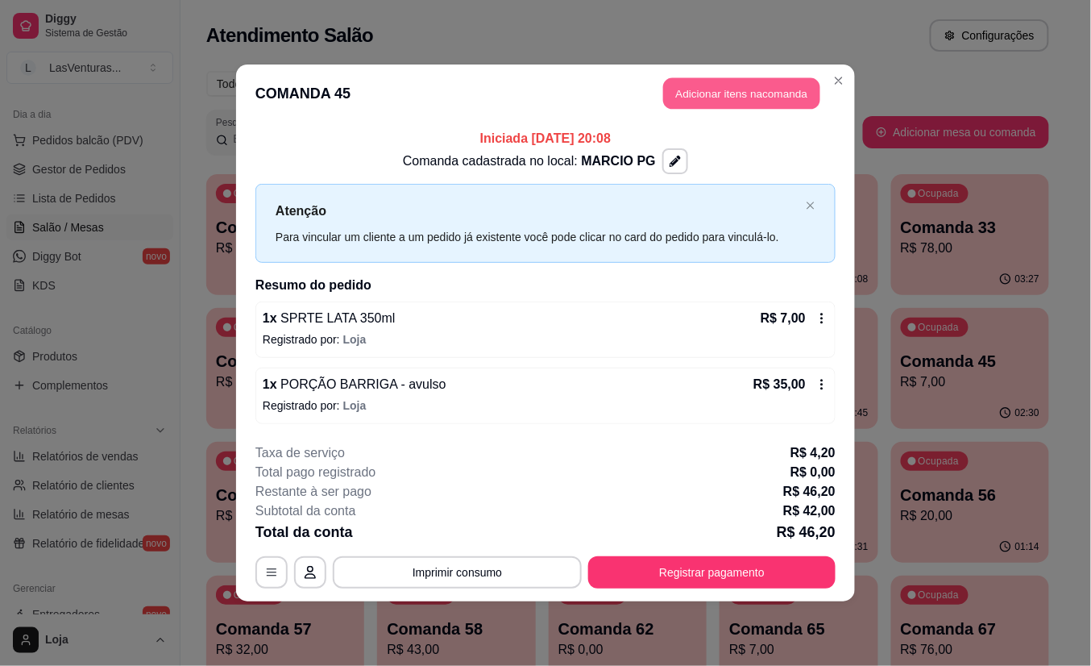
click at [738, 87] on button "Adicionar itens na comanda" at bounding box center [741, 93] width 157 height 31
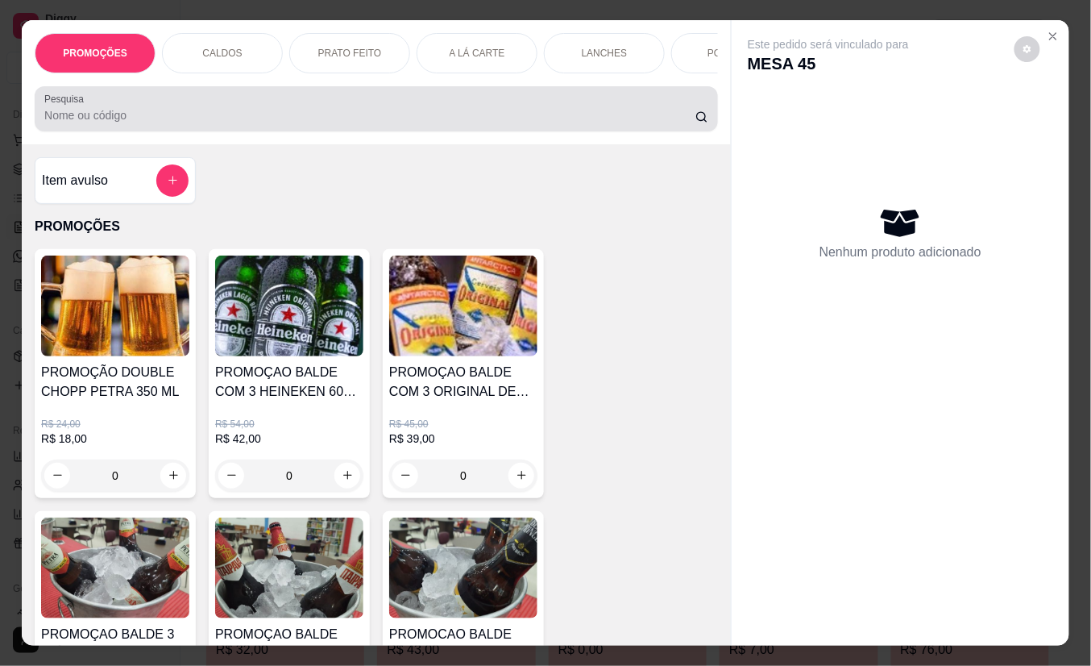
click at [439, 121] on input "Pesquisa" at bounding box center [369, 115] width 651 height 16
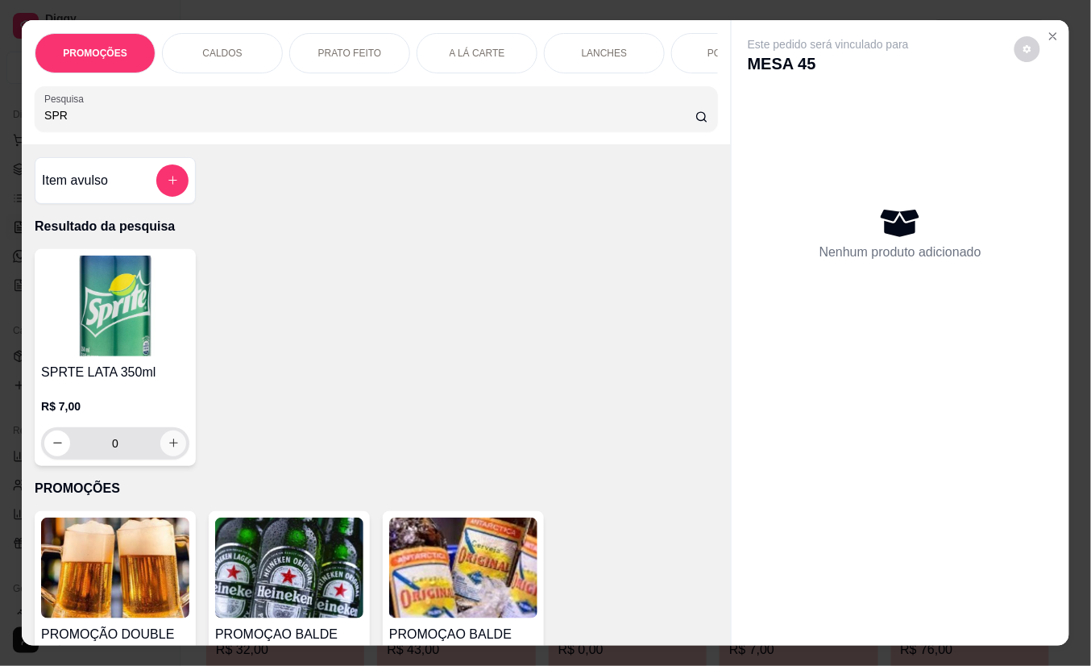
type input "SPR"
click at [160, 446] on button "increase-product-quantity" at bounding box center [173, 443] width 26 height 26
type input "1"
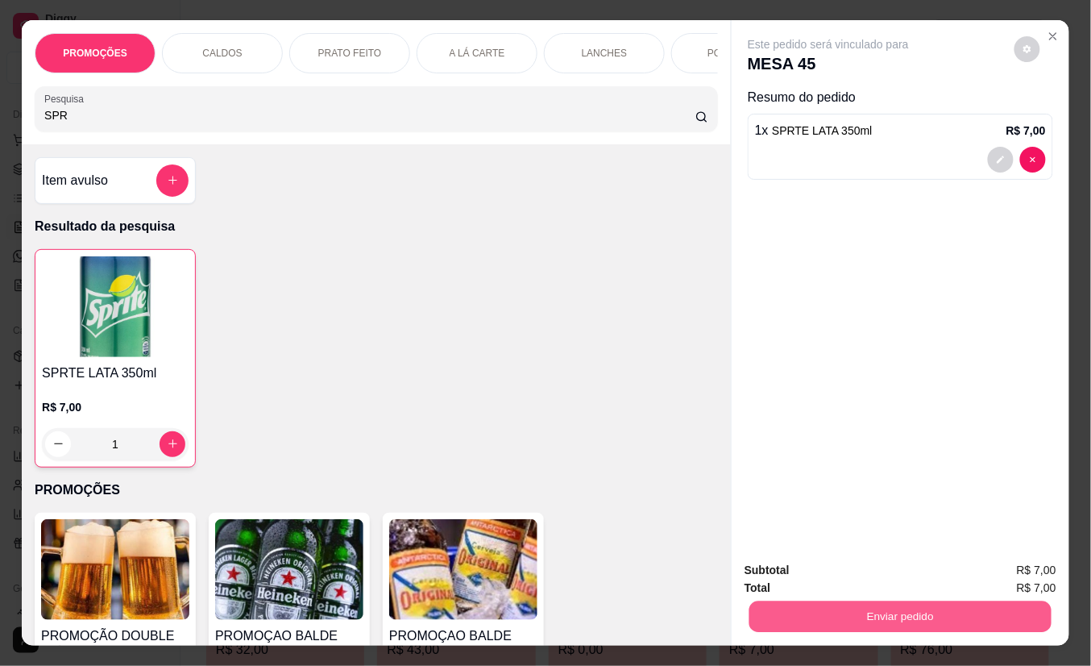
click at [801, 614] on button "Enviar pedido" at bounding box center [901, 616] width 302 height 31
click at [807, 572] on button "Não registrar e enviar pedido" at bounding box center [846, 570] width 168 height 31
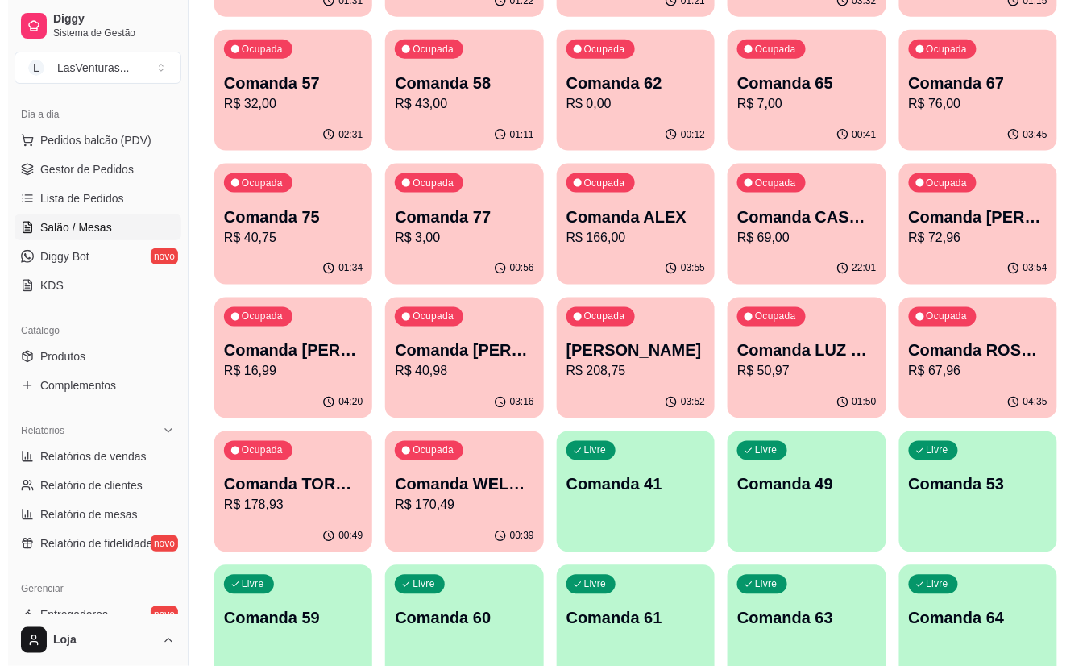
scroll to position [645, 0]
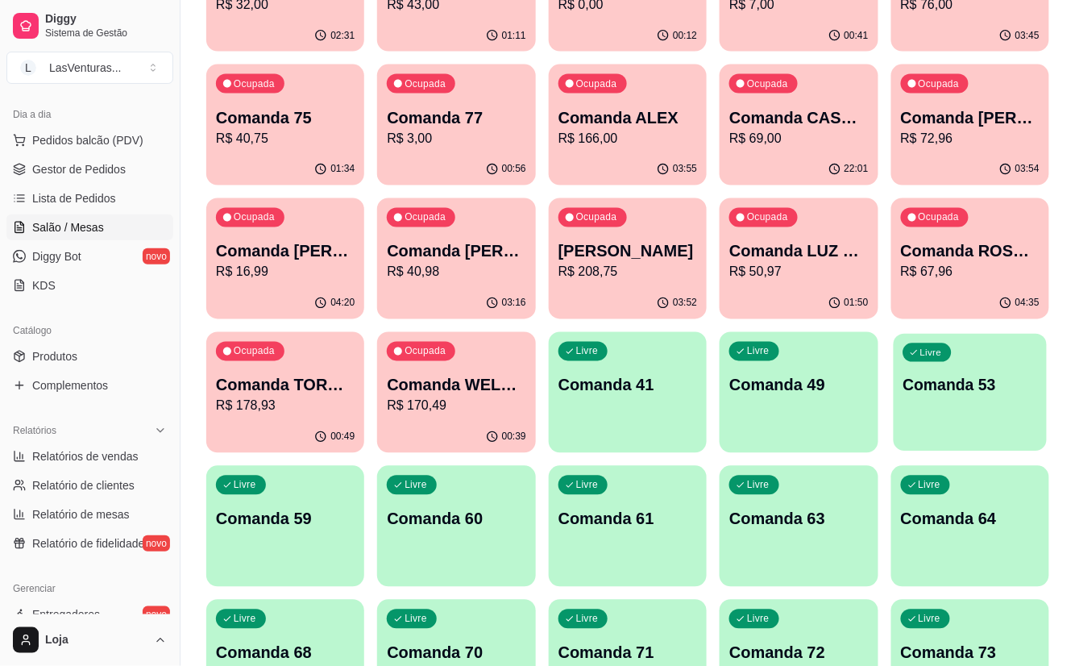
click at [961, 411] on div "Livre Comanda 53" at bounding box center [970, 383] width 153 height 98
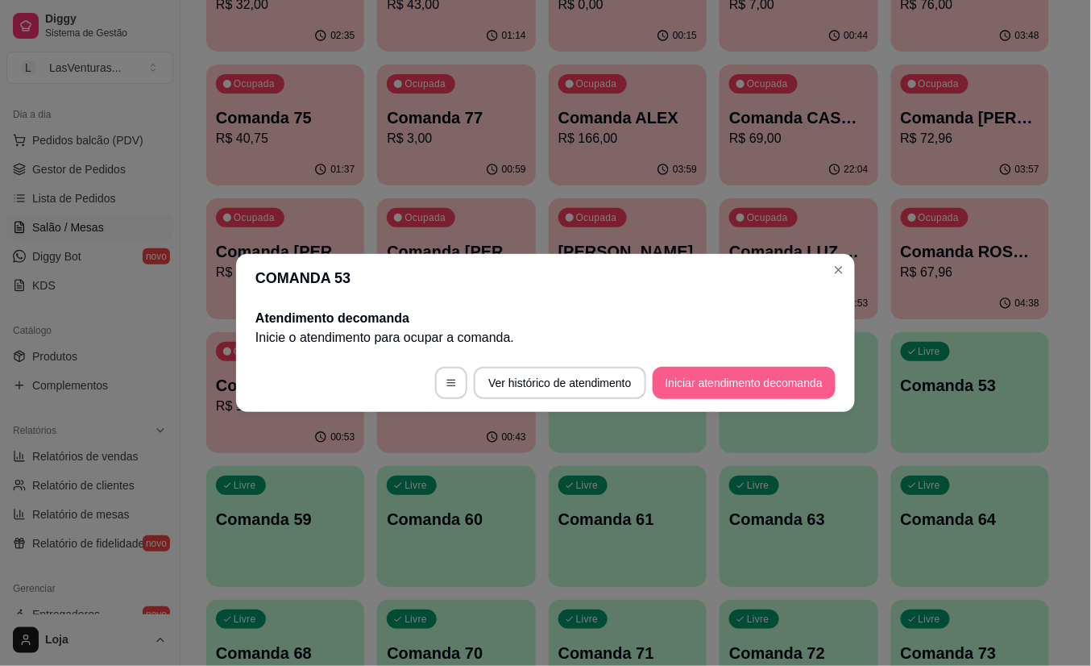
click at [694, 387] on button "Iniciar atendimento de comanda" at bounding box center [744, 383] width 183 height 32
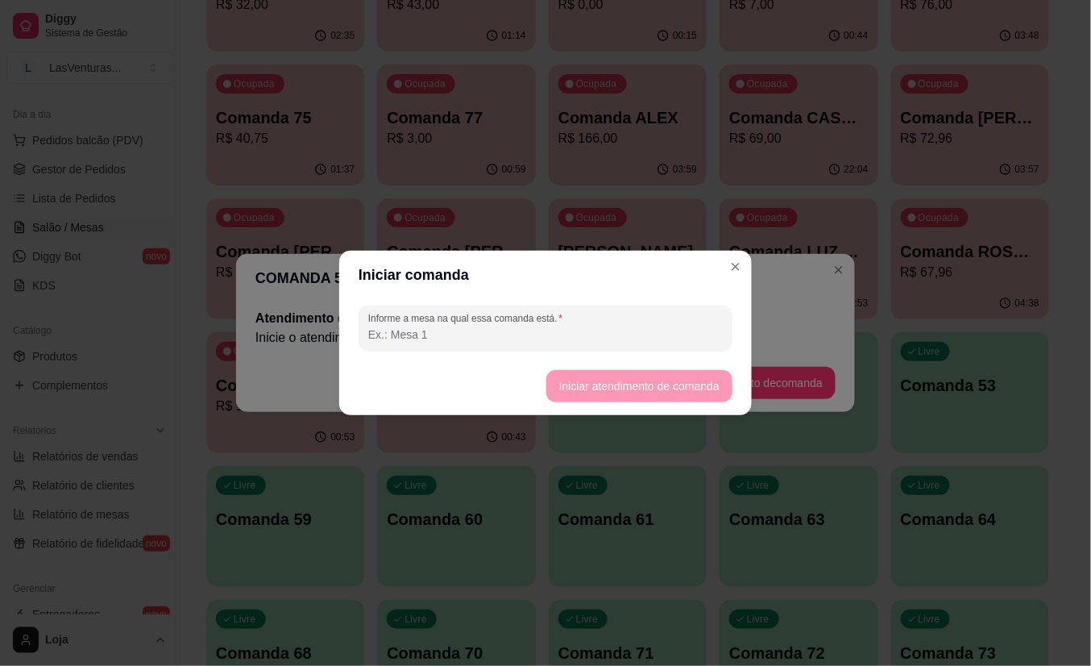
click at [543, 339] on input "Informe a mesa na qual essa comanda está." at bounding box center [545, 334] width 355 height 16
type input "DIEGO POKER"
click at [566, 378] on button "Iniciar atendimento de comanda" at bounding box center [639, 386] width 181 height 31
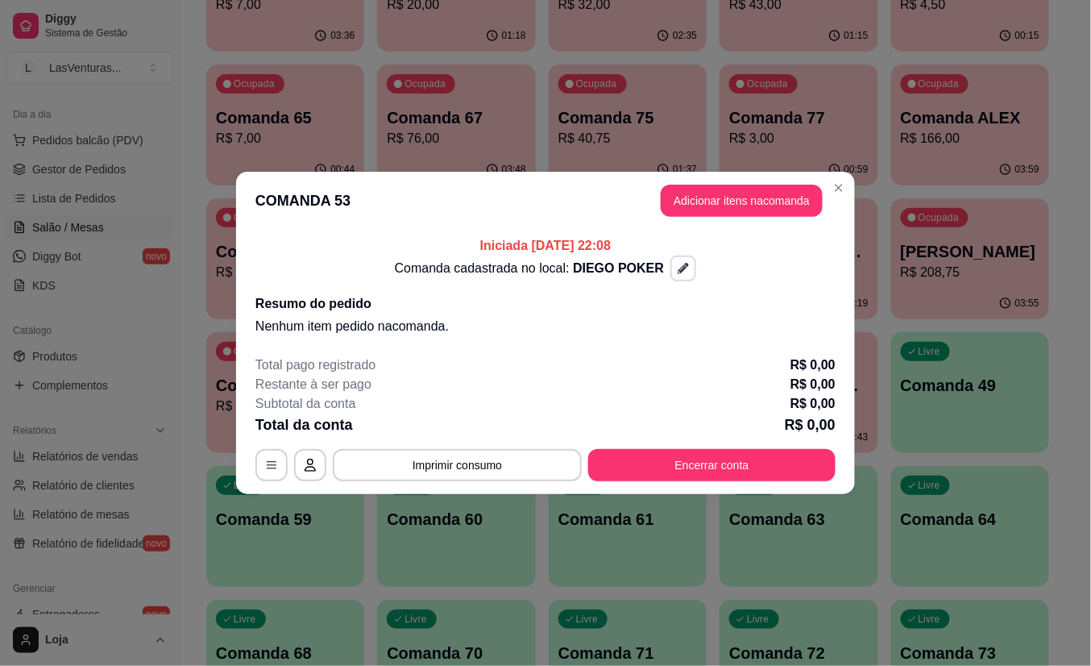
click at [671, 264] on button "button" at bounding box center [684, 269] width 26 height 26
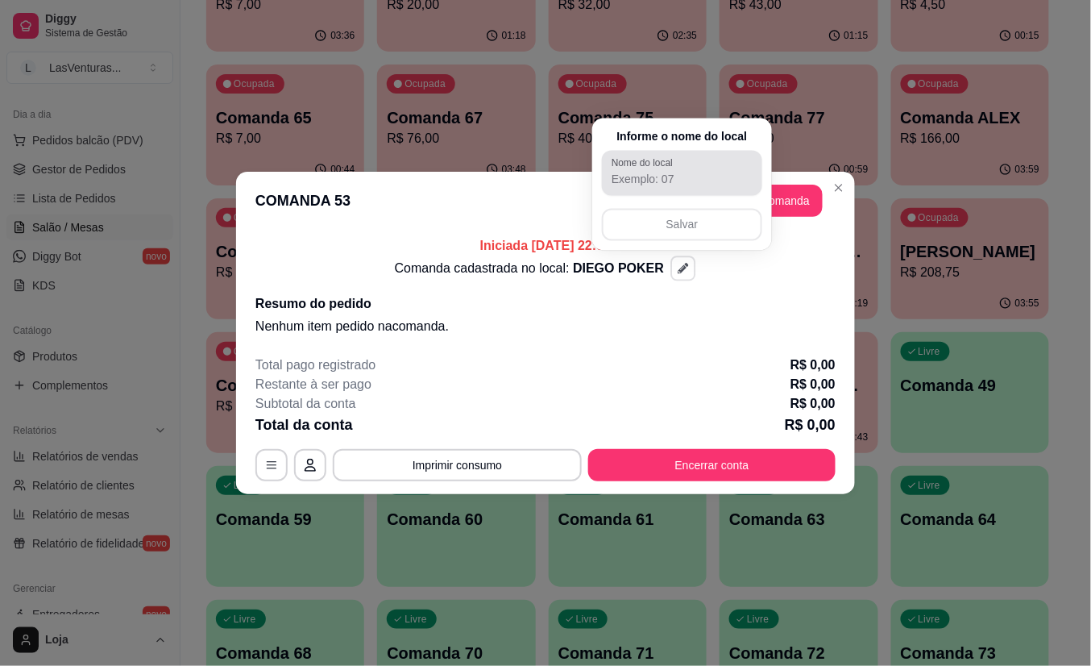
click at [672, 191] on div "Nome do local" at bounding box center [682, 173] width 160 height 45
type input "[PERSON_NAME]"
click at [694, 216] on button "Salvar" at bounding box center [682, 225] width 160 height 32
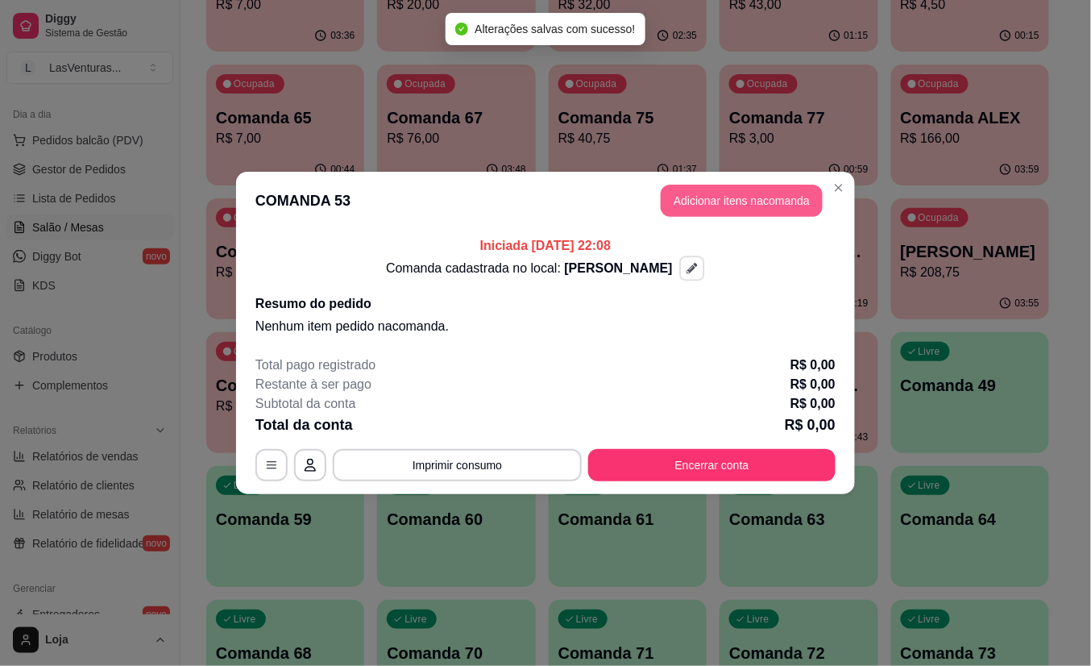
click at [785, 197] on button "Adicionar itens na comanda" at bounding box center [742, 201] width 162 height 32
click at [783, 197] on button "Adicionar itens na comanda" at bounding box center [741, 200] width 157 height 31
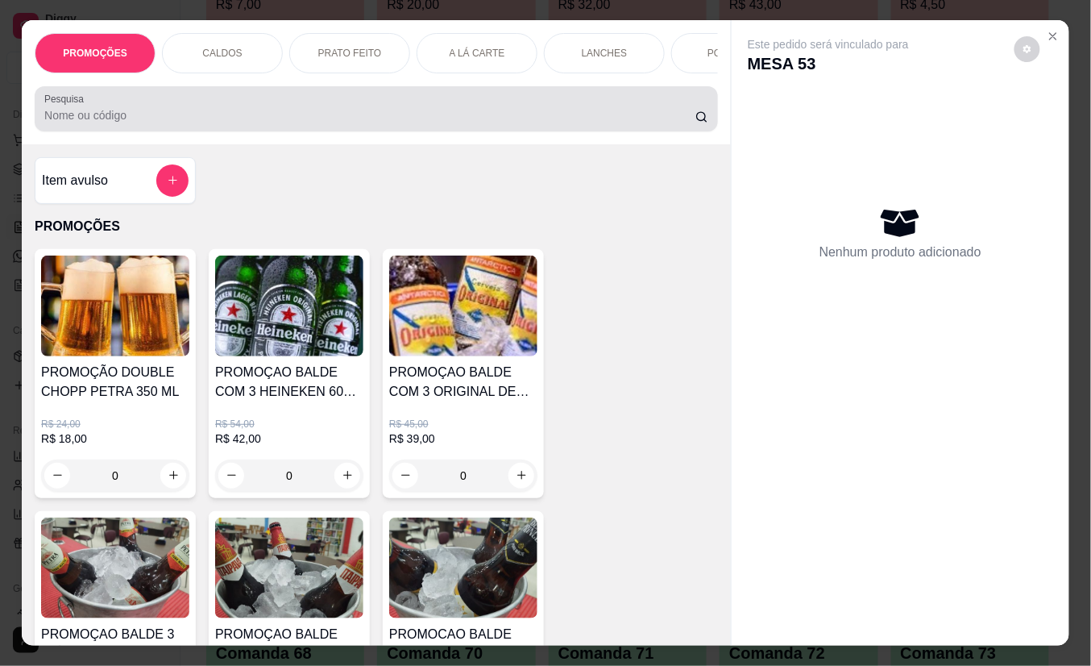
click at [497, 104] on div at bounding box center [376, 109] width 664 height 32
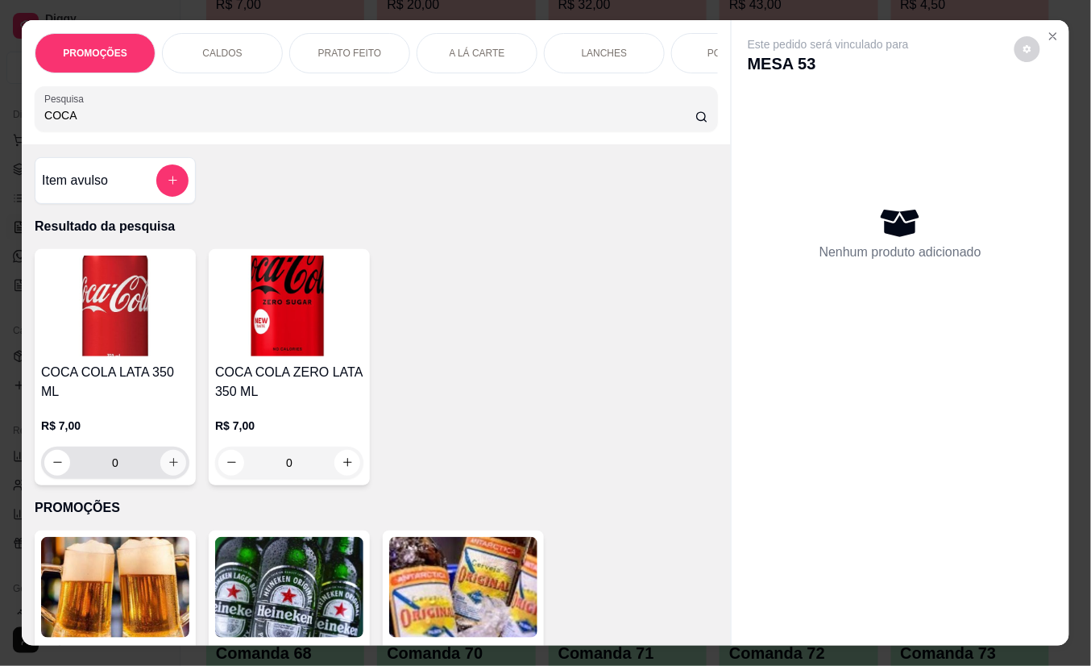
type input "COCA"
click at [166, 462] on button "increase-product-quantity" at bounding box center [173, 462] width 25 height 25
type input "1"
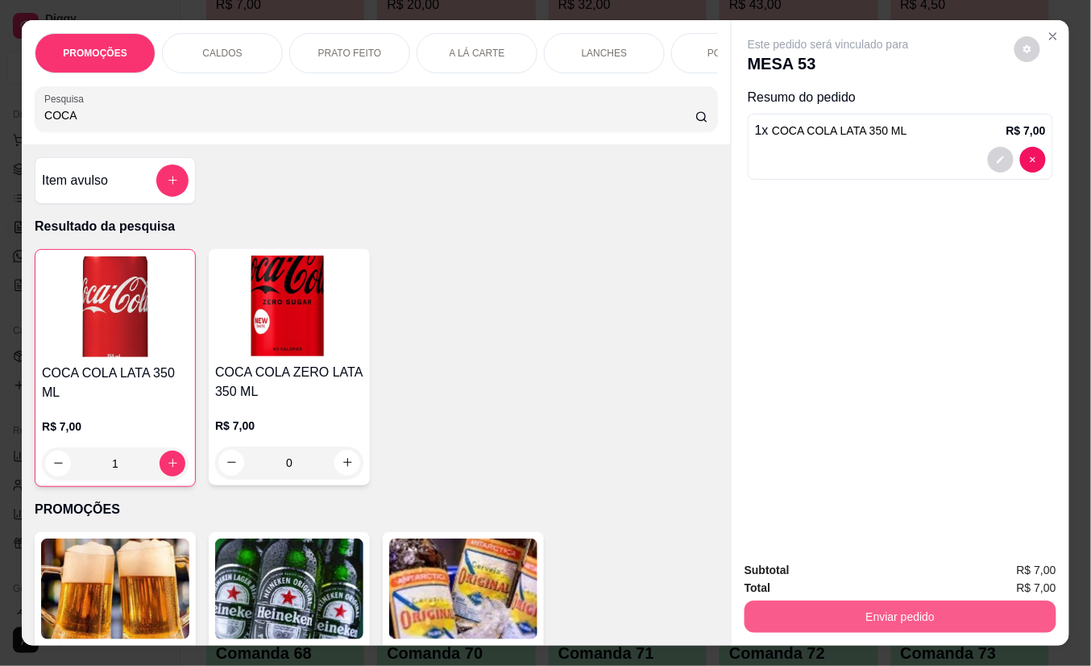
click at [768, 603] on button "Enviar pedido" at bounding box center [901, 616] width 312 height 32
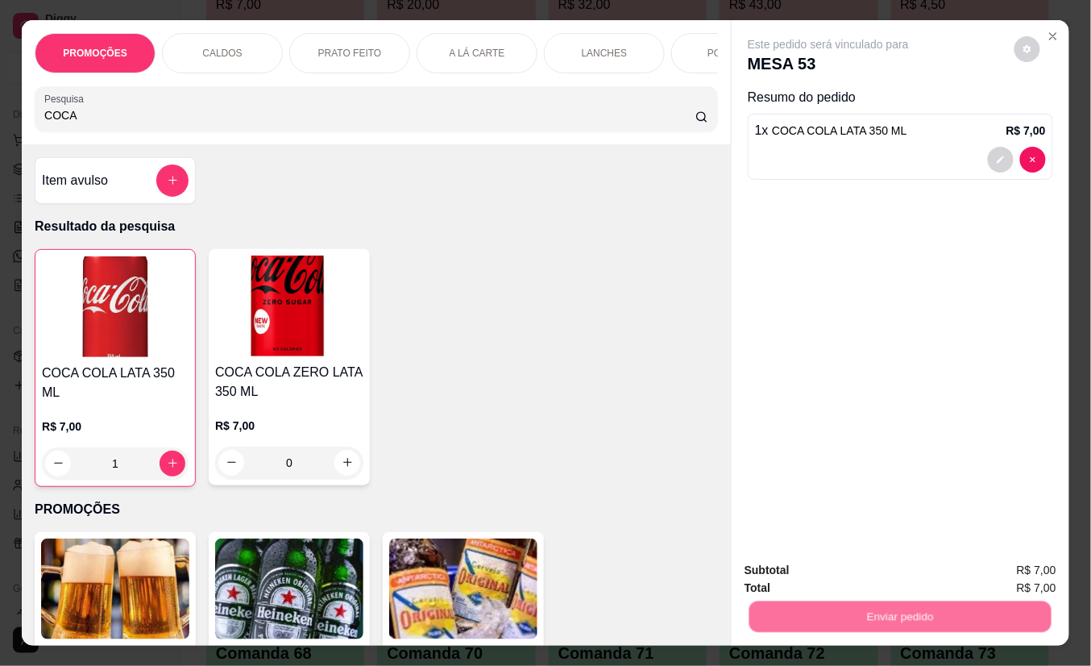
click at [787, 568] on button "Não registrar e enviar pedido" at bounding box center [846, 570] width 168 height 31
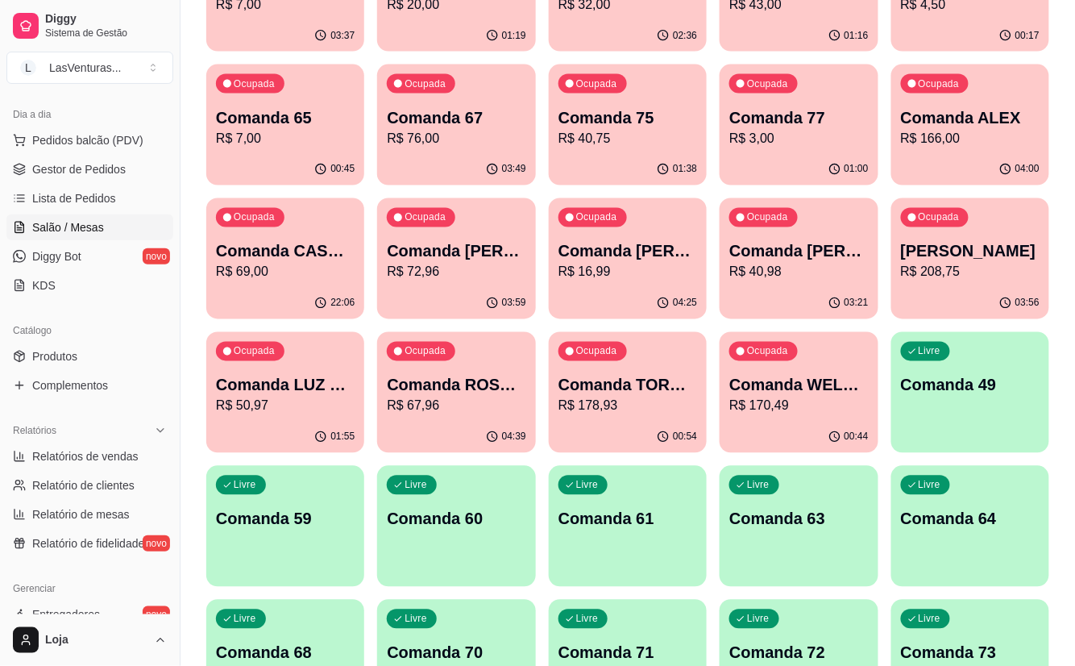
click at [1016, 284] on div "Ocupada Comanda LUAN R$ 208,75" at bounding box center [970, 242] width 158 height 89
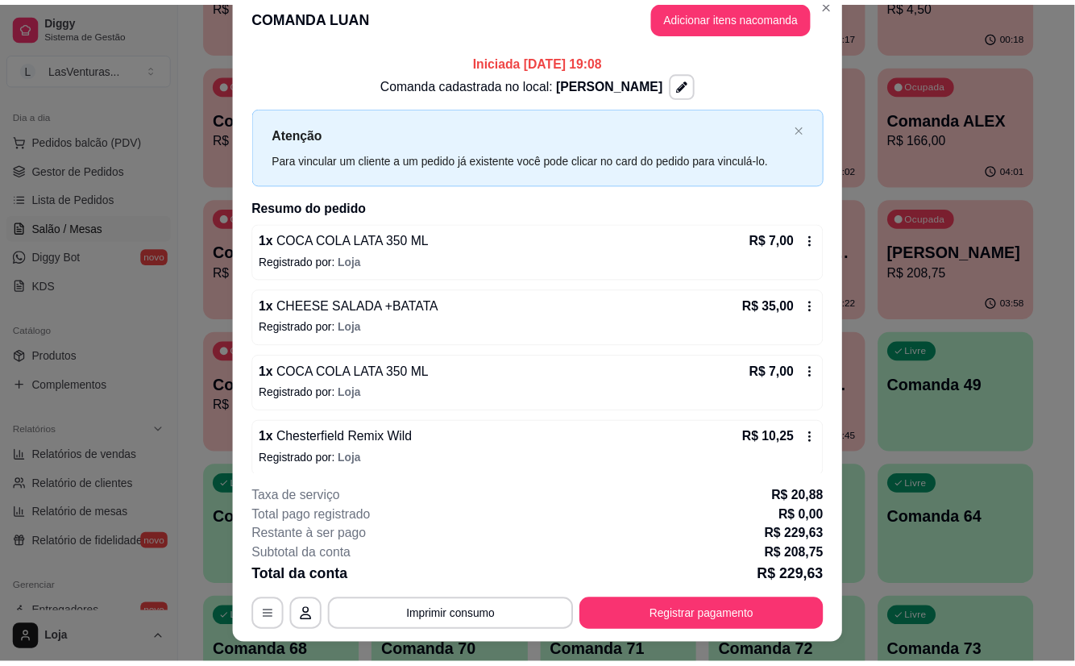
scroll to position [0, 0]
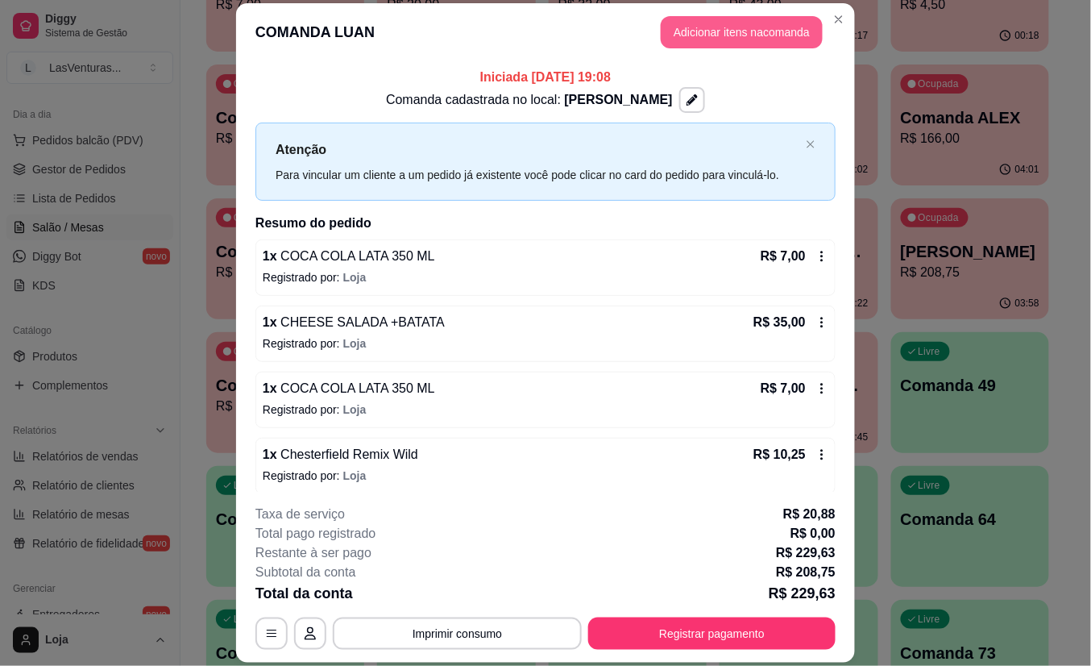
click at [719, 30] on button "Adicionar itens na comanda" at bounding box center [742, 32] width 162 height 32
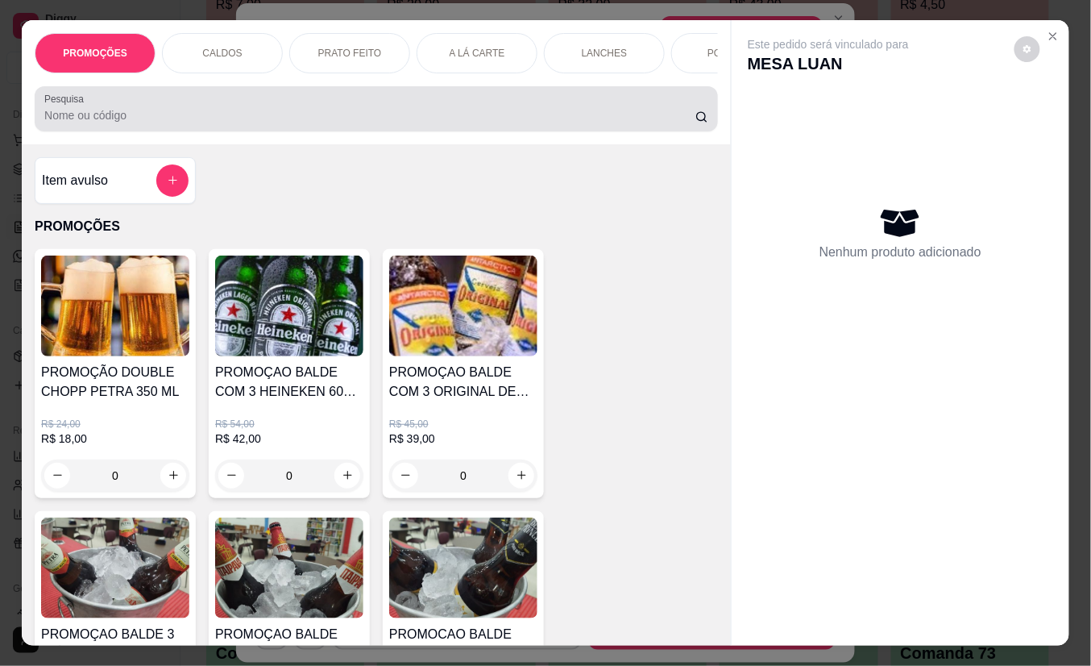
click at [451, 123] on input "Pesquisa" at bounding box center [369, 115] width 651 height 16
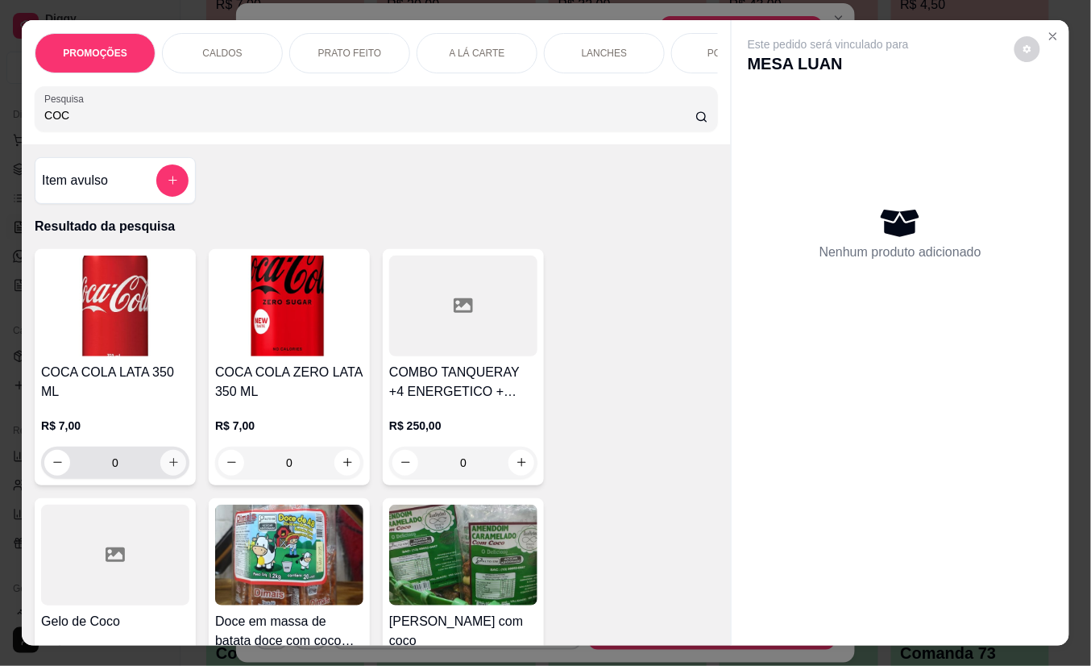
type input "COC"
click at [169, 459] on icon "increase-product-quantity" at bounding box center [173, 463] width 8 height 8
type input "1"
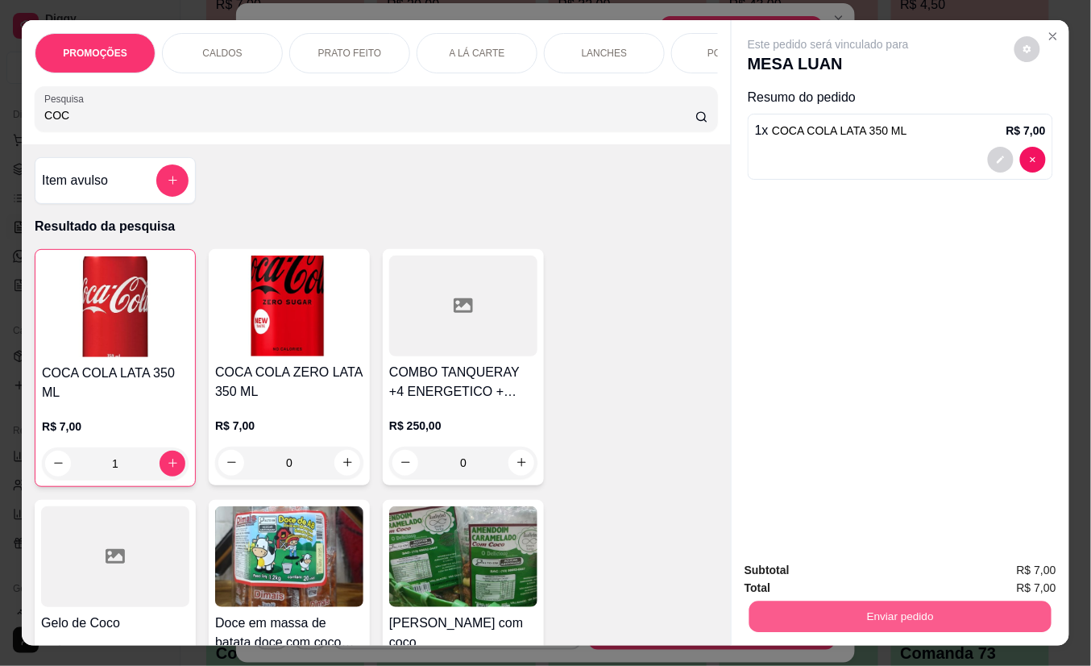
click at [874, 605] on button "Enviar pedido" at bounding box center [901, 616] width 302 height 31
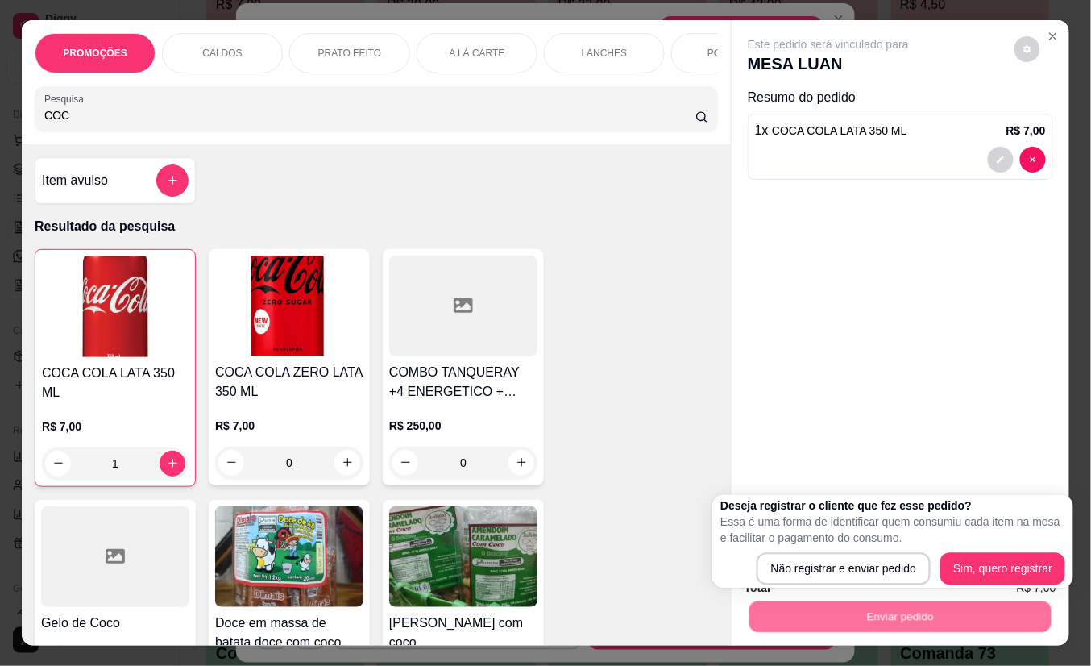
click at [824, 550] on div "Deseja registrar o cliente que fez esse pedido? Essa é uma forma de identificar…" at bounding box center [893, 541] width 345 height 87
click at [823, 551] on div "Deseja registrar o cliente que fez esse pedido? Essa é uma forma de identificar…" at bounding box center [893, 541] width 345 height 87
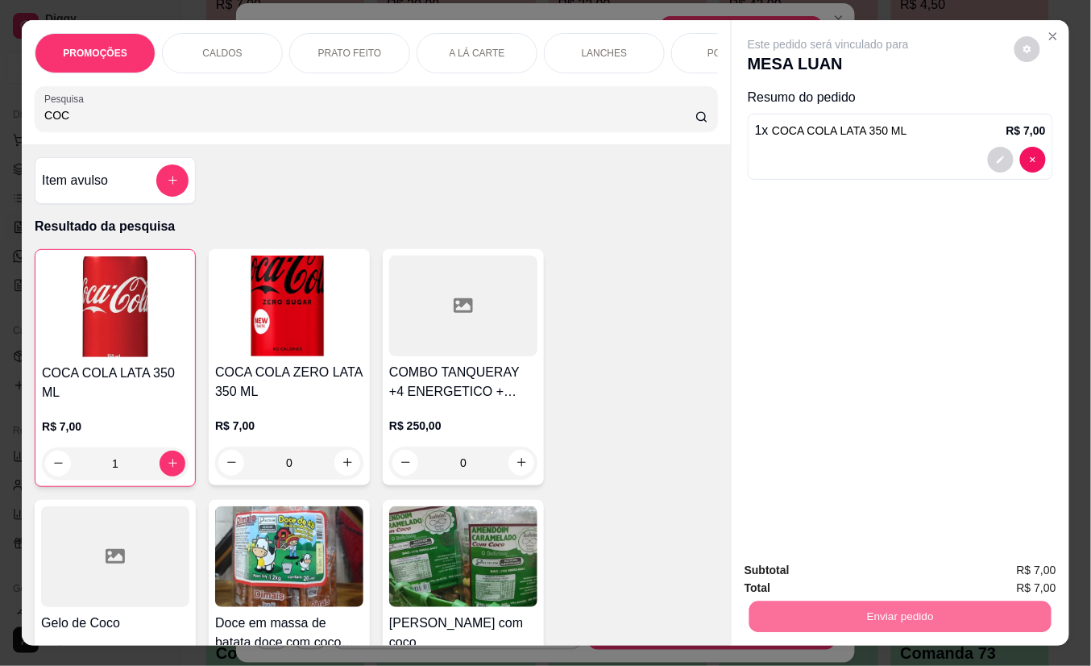
click at [824, 559] on button "Não registrar e enviar pedido" at bounding box center [846, 570] width 163 height 30
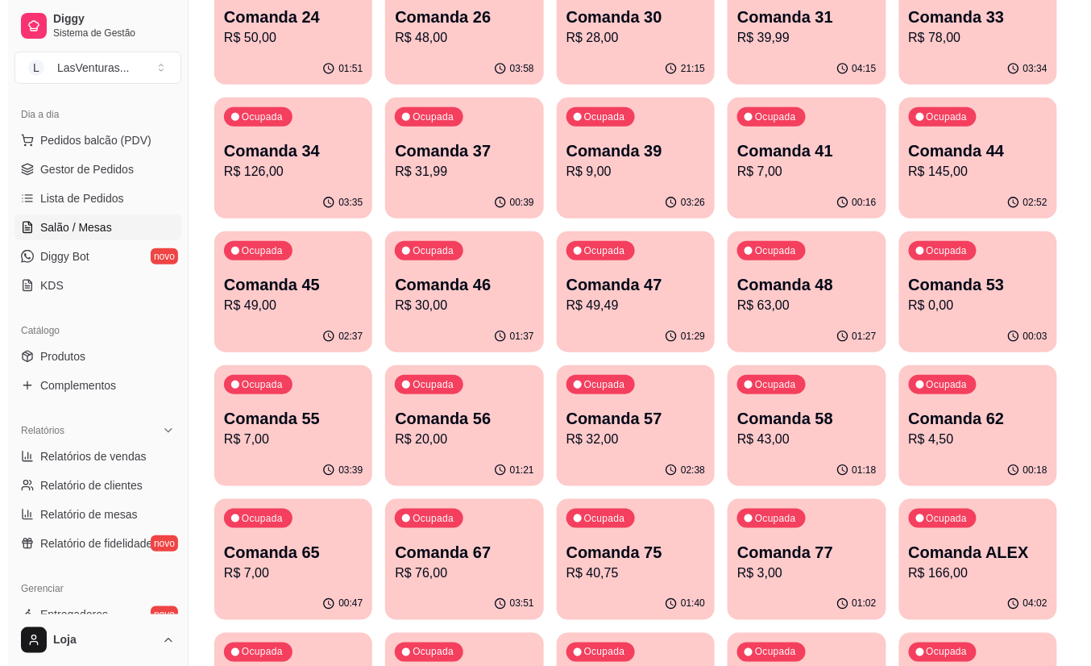
scroll to position [214, 0]
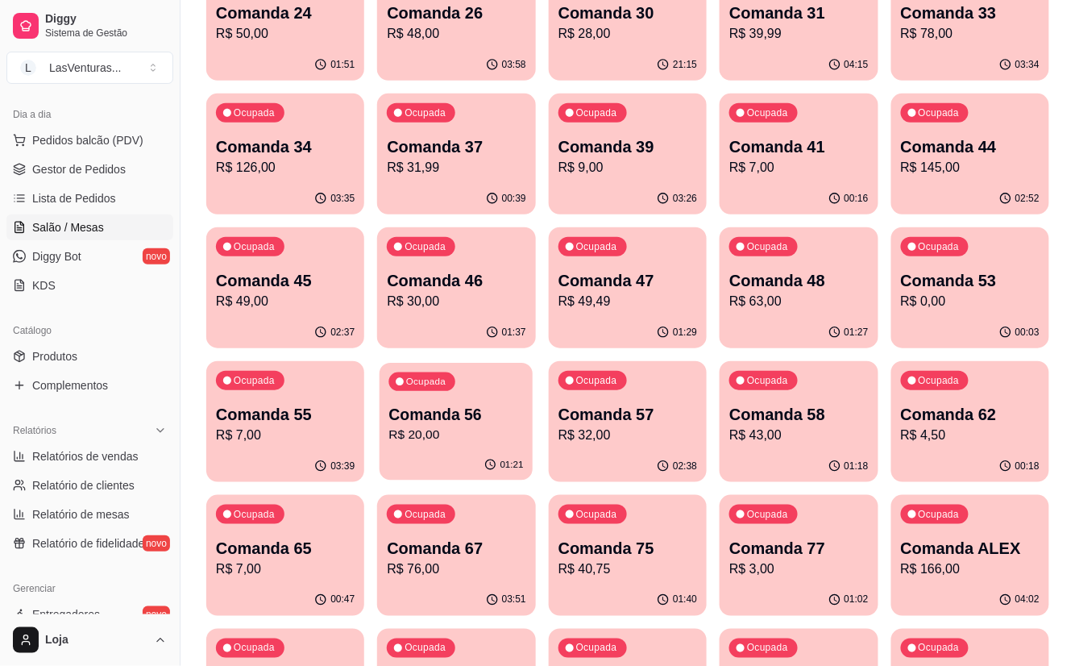
click at [442, 443] on div "Ocupada Comanda 56 R$ 20,00" at bounding box center [457, 406] width 154 height 87
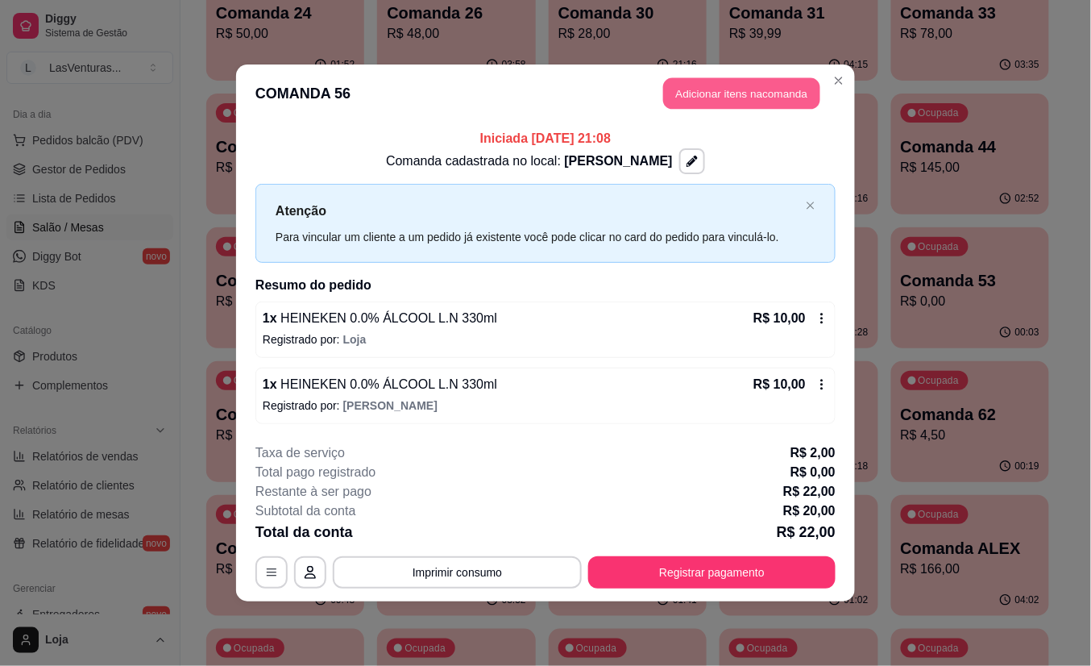
click at [750, 98] on button "Adicionar itens na comanda" at bounding box center [741, 93] width 157 height 31
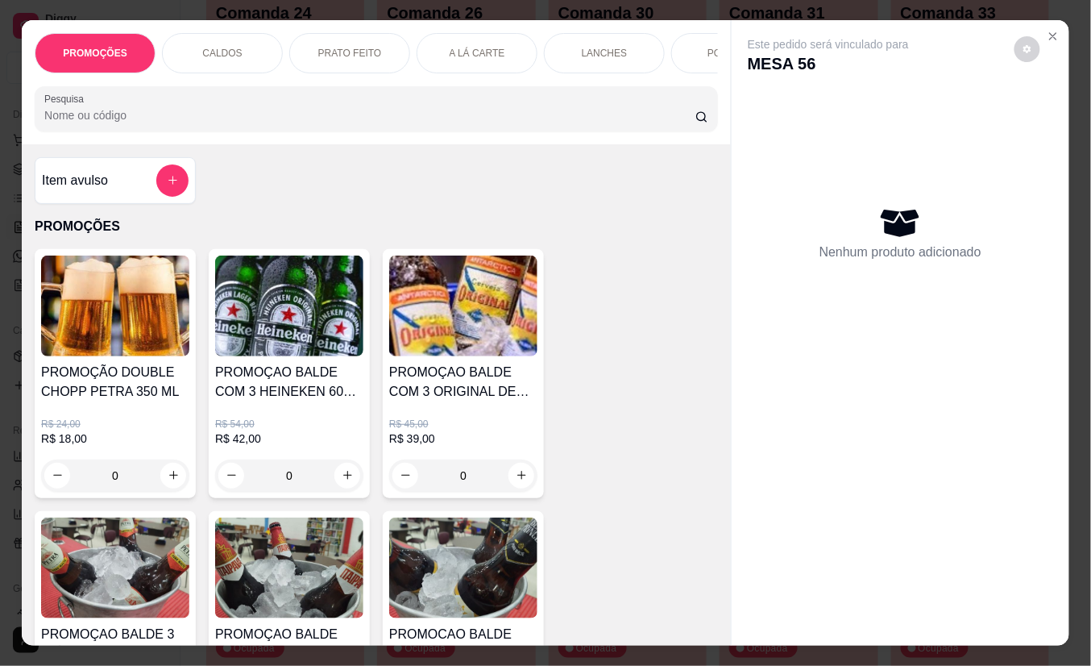
click at [243, 110] on div at bounding box center [376, 109] width 664 height 32
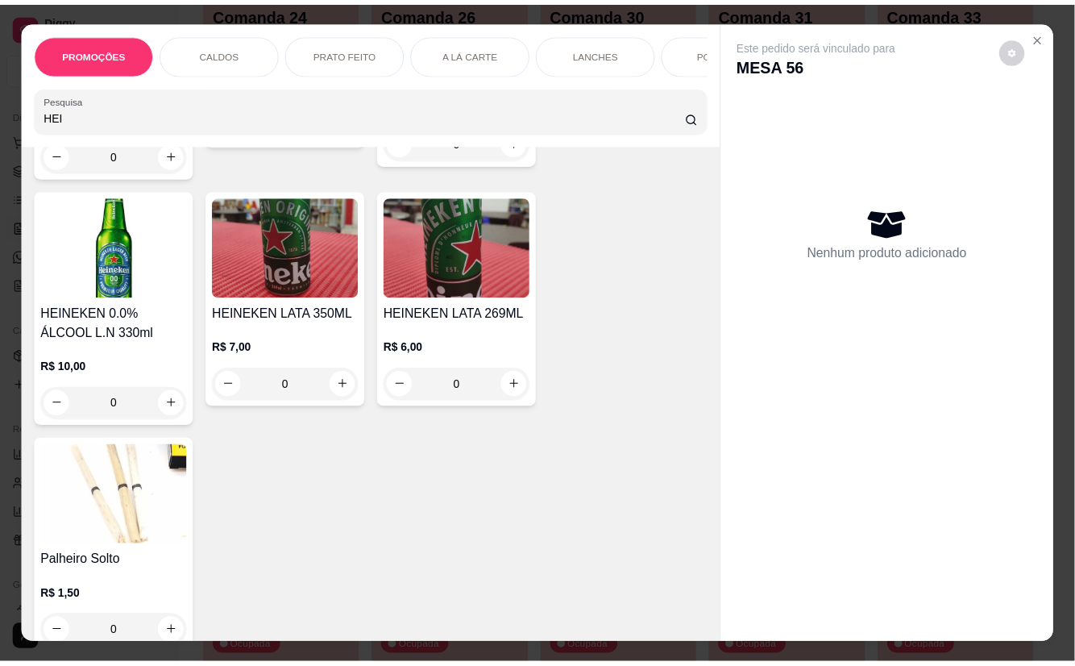
scroll to position [322, 0]
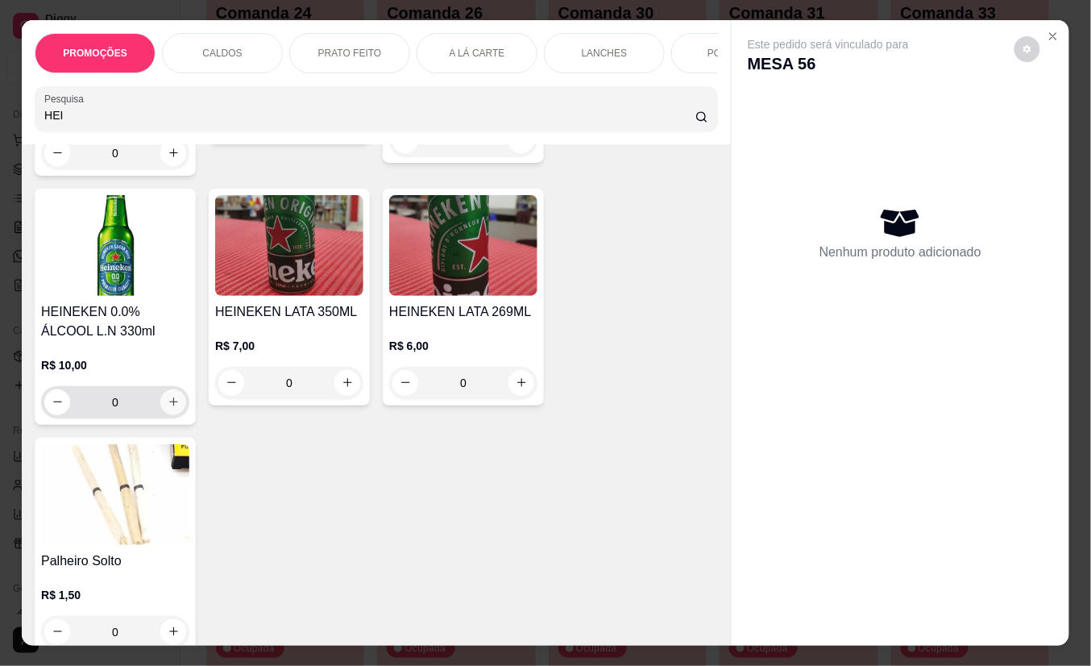
type input "HEI"
click at [168, 408] on icon "increase-product-quantity" at bounding box center [174, 402] width 12 height 12
type input "1"
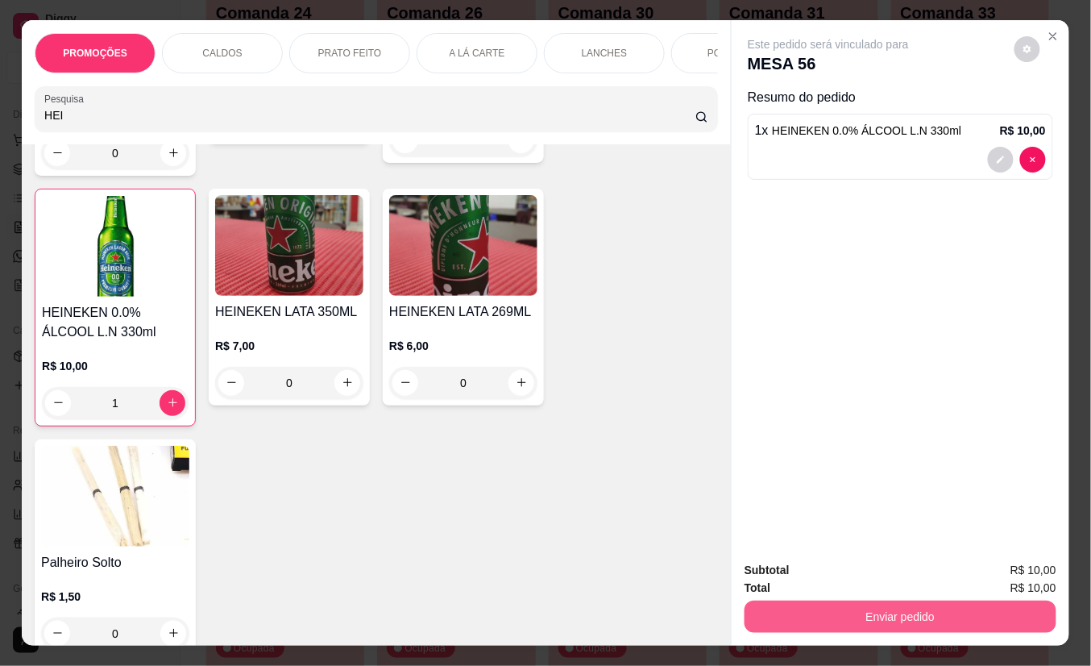
click at [784, 616] on button "Enviar pedido" at bounding box center [901, 616] width 312 height 32
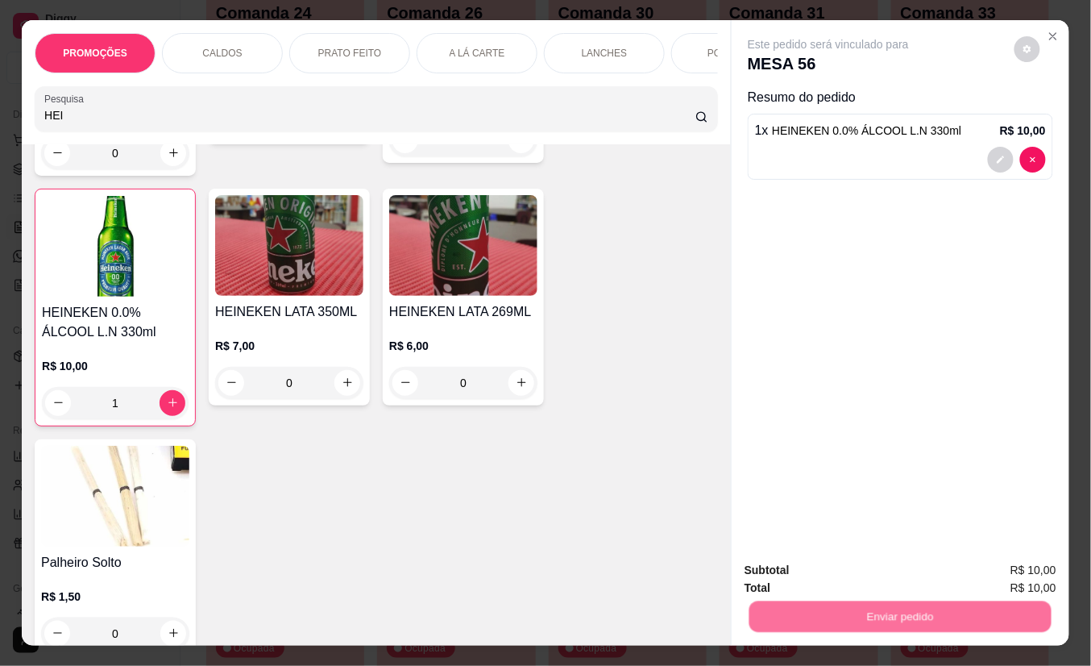
click at [778, 568] on button "Não registrar e enviar pedido" at bounding box center [846, 570] width 168 height 31
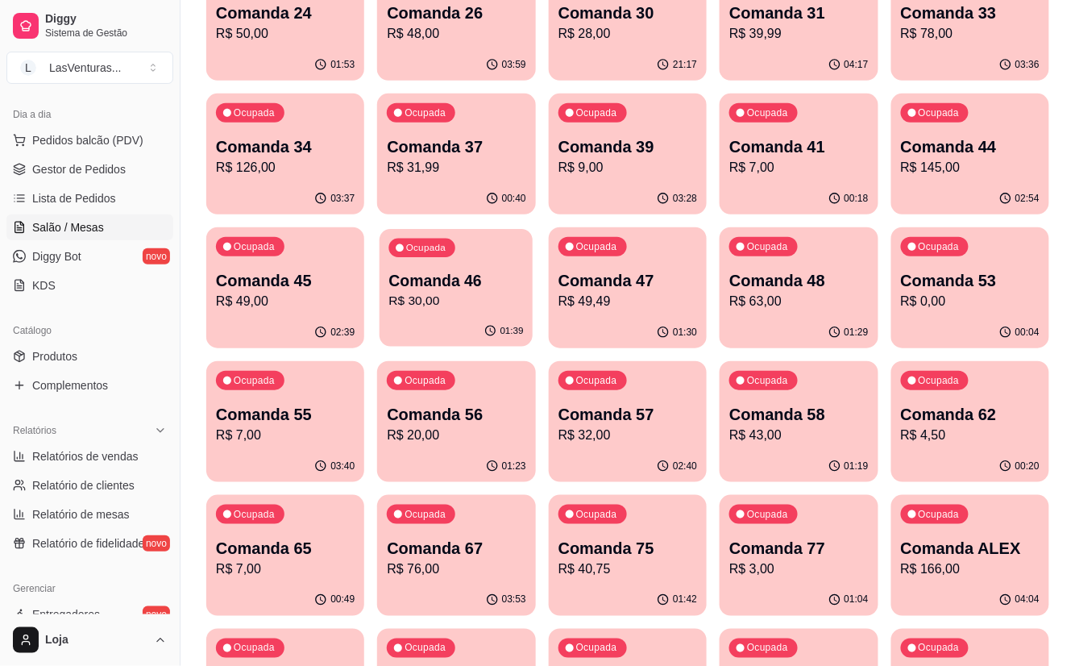
click at [493, 319] on div "01:39" at bounding box center [457, 331] width 154 height 31
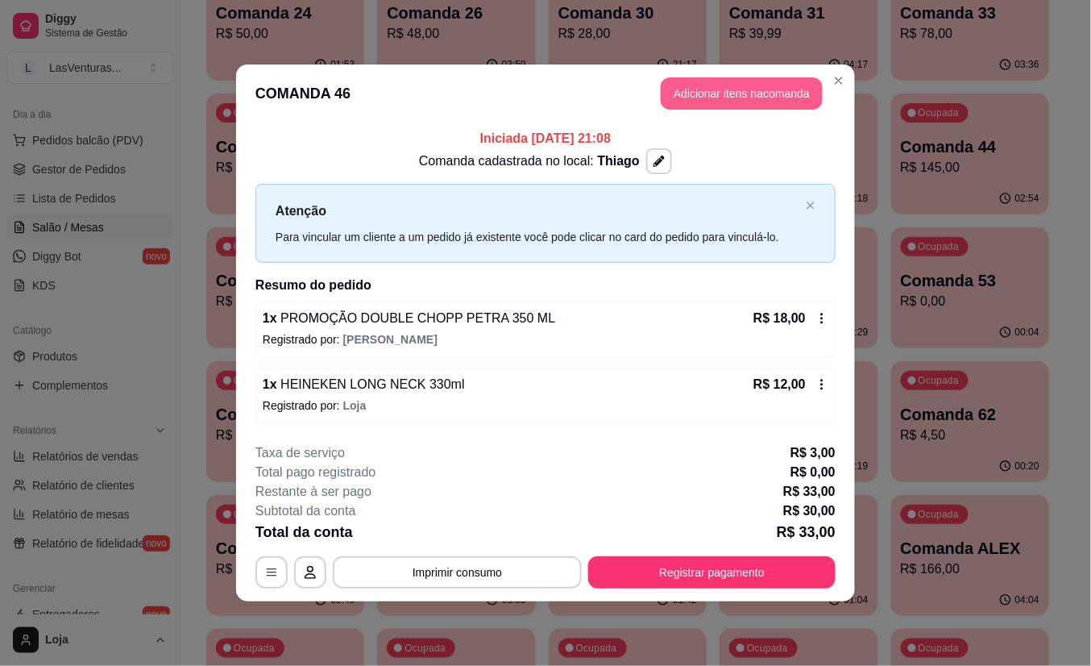
click at [704, 94] on button "Adicionar itens na comanda" at bounding box center [742, 93] width 162 height 32
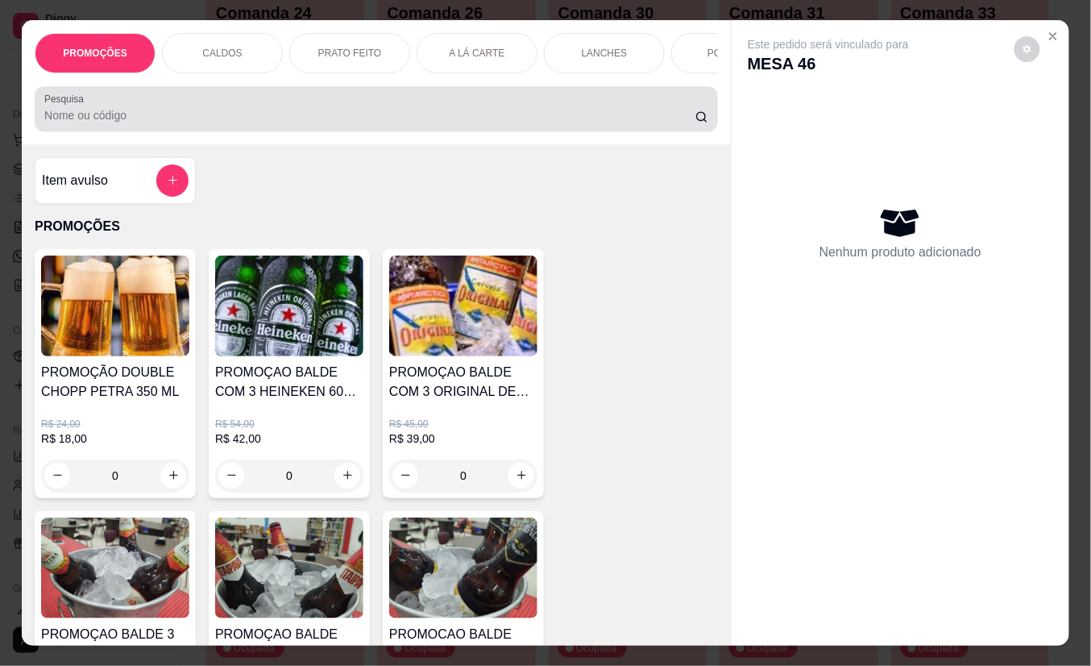
click at [268, 106] on div at bounding box center [376, 109] width 664 height 32
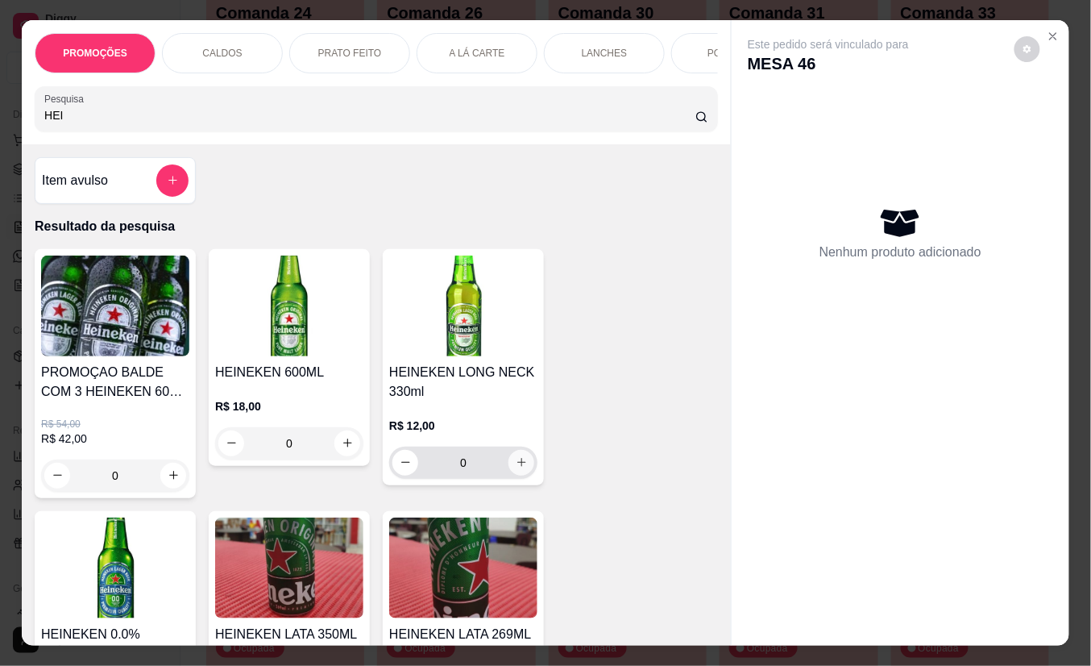
type input "HEI"
click at [516, 469] on icon "increase-product-quantity" at bounding box center [522, 463] width 12 height 12
type input "1"
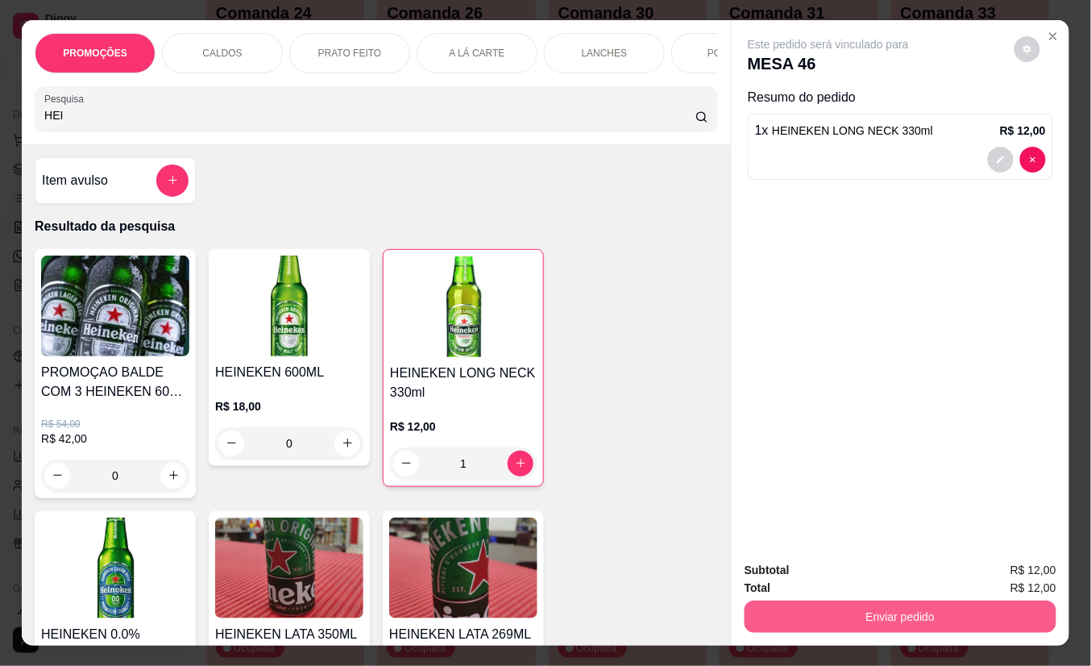
click at [800, 600] on button "Enviar pedido" at bounding box center [901, 616] width 312 height 32
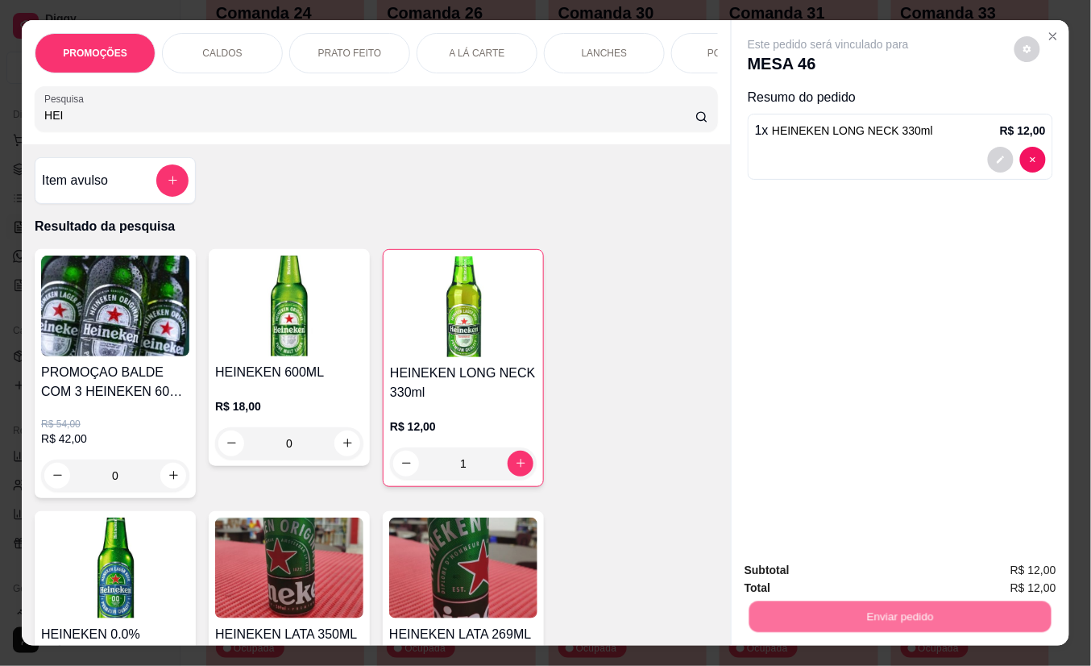
click at [800, 572] on button "Não registrar e enviar pedido" at bounding box center [846, 570] width 168 height 31
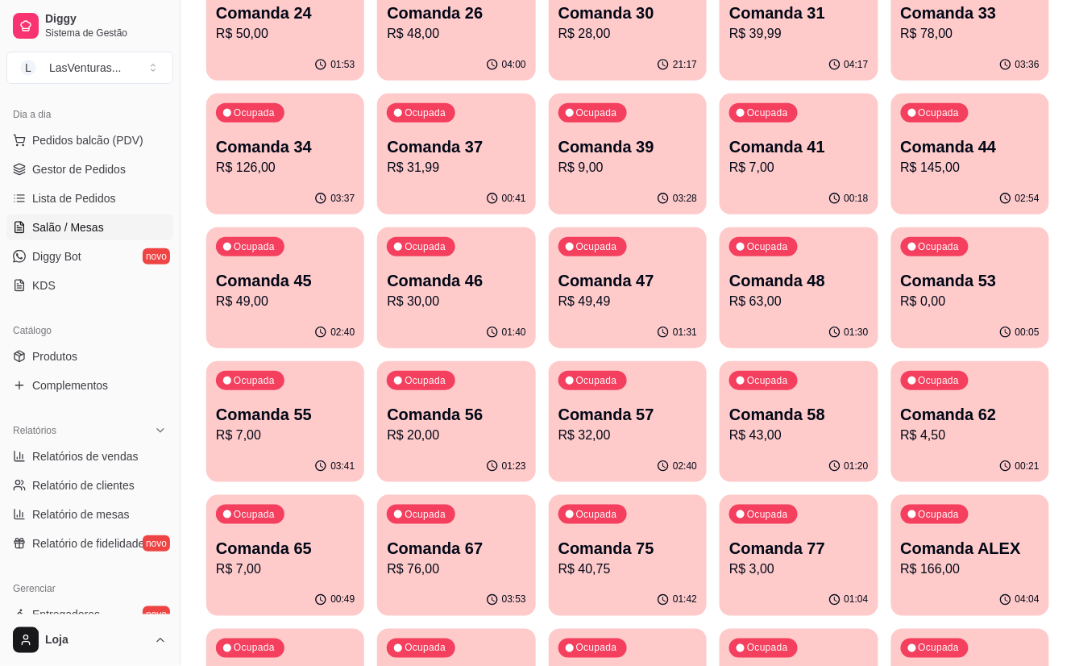
click at [246, 201] on div "03:37" at bounding box center [285, 198] width 158 height 31
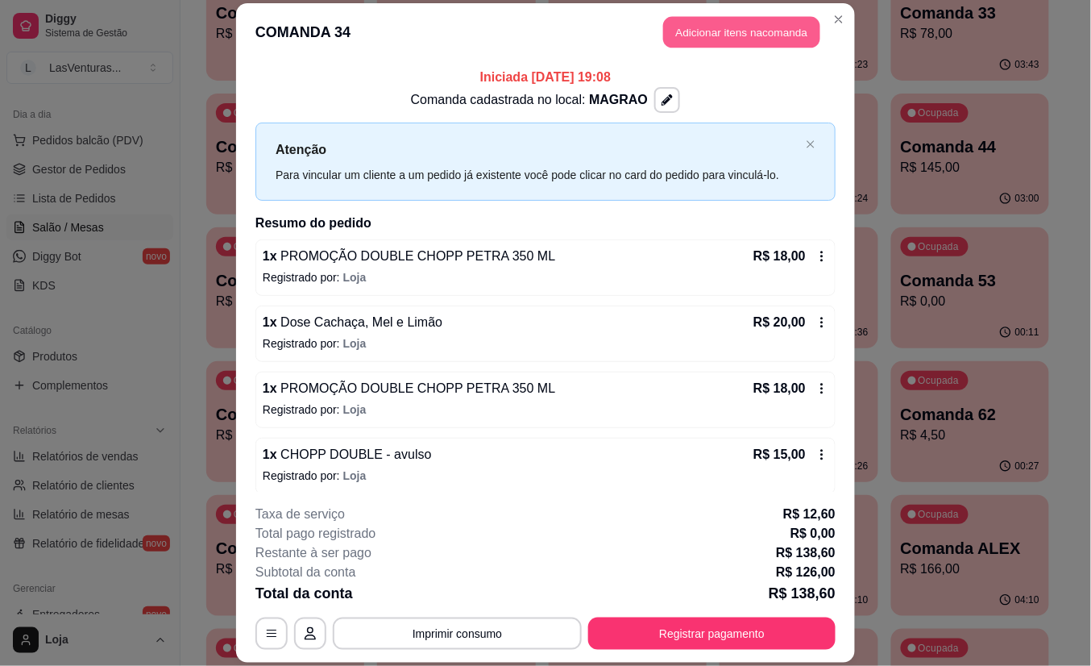
click at [735, 33] on button "Adicionar itens na comanda" at bounding box center [741, 32] width 157 height 31
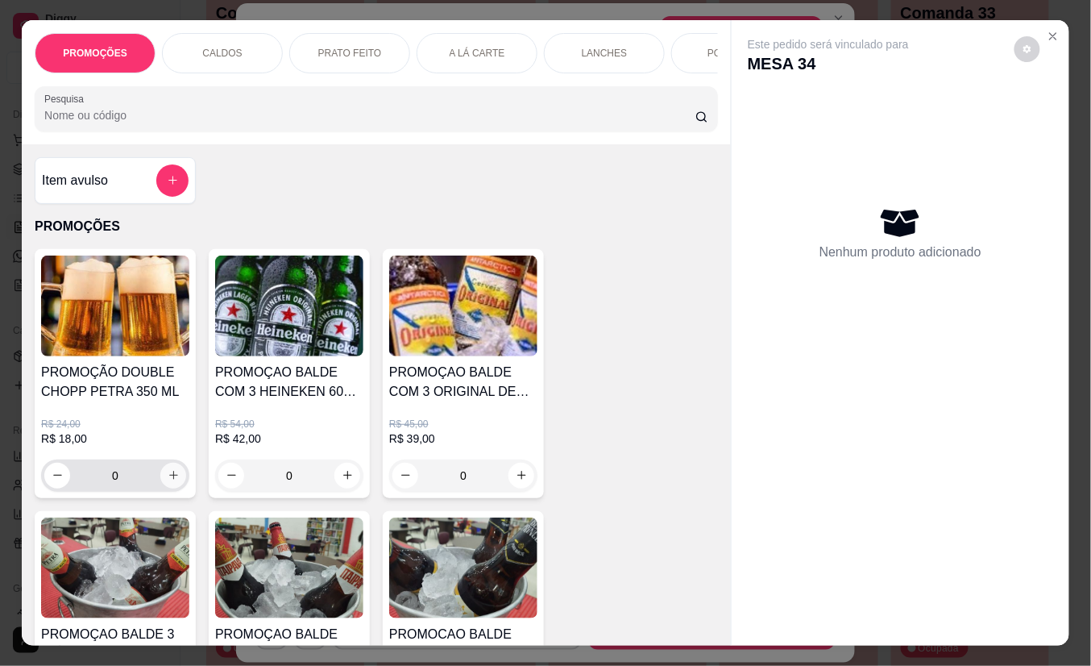
click at [168, 481] on icon "increase-product-quantity" at bounding box center [174, 475] width 12 height 12
type input "1"
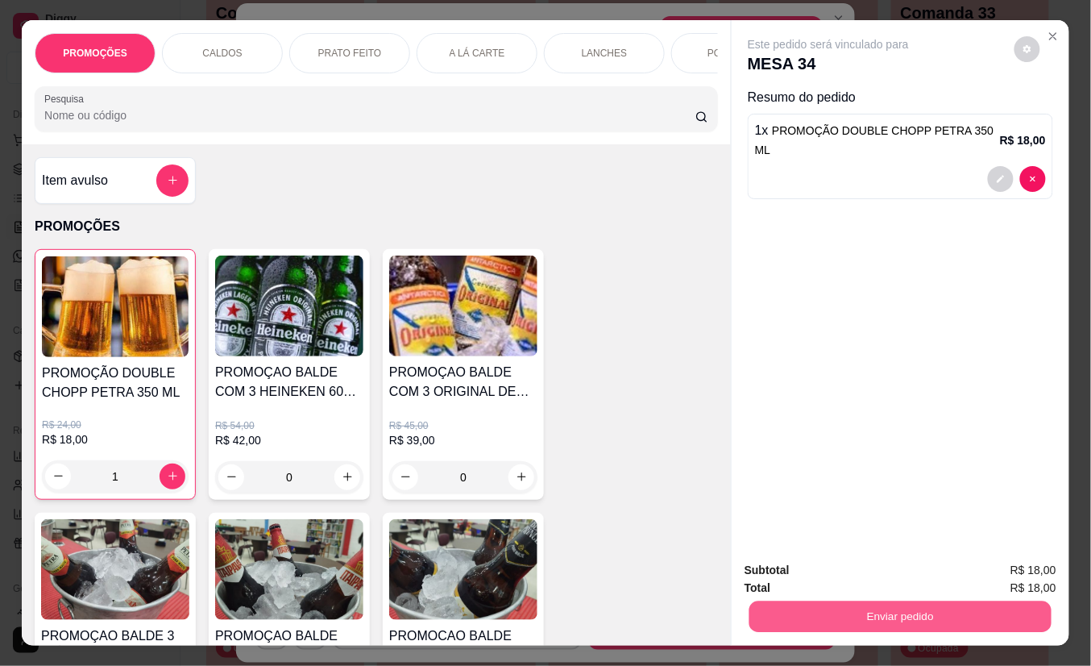
click at [875, 601] on button "Enviar pedido" at bounding box center [901, 616] width 302 height 31
click at [846, 574] on button "Não registrar e enviar pedido" at bounding box center [846, 570] width 168 height 31
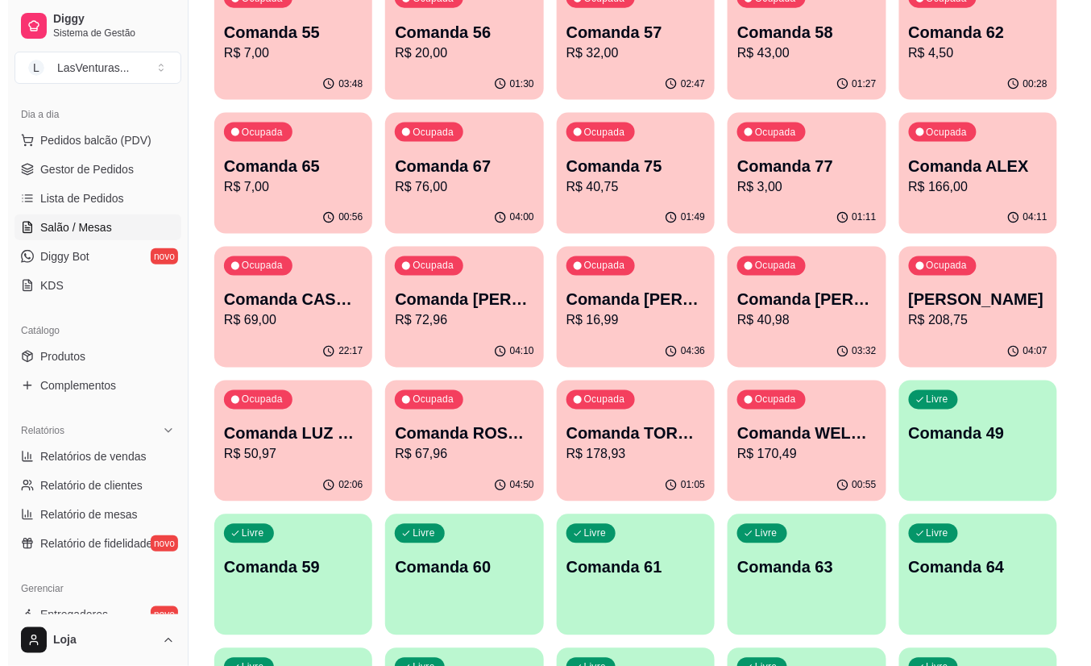
scroll to position [645, 0]
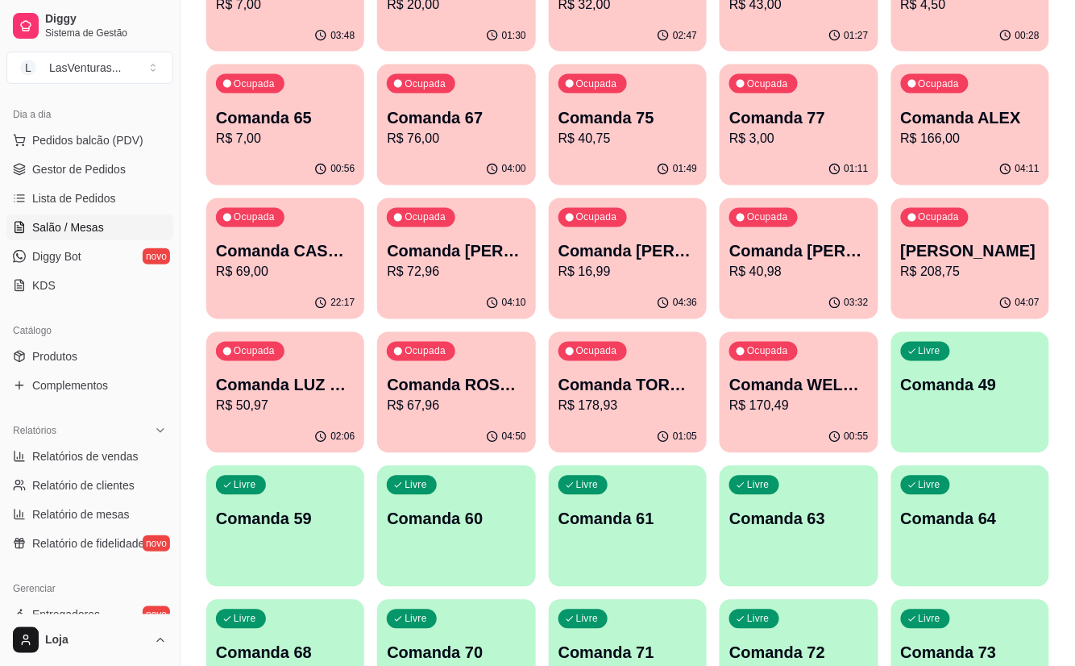
drag, startPoint x: 985, startPoint y: 330, endPoint x: 977, endPoint y: 363, distance: 33.2
click at [985, 339] on div "Ocupada Comanda 24 R$ 50,00 02:00 Ocupada Comanda 26 R$ 48,00 04:07 Ocupada Com…" at bounding box center [627, 459] width 843 height 1860
click at [984, 343] on div "Livre Comanda 49" at bounding box center [970, 383] width 158 height 102
click at [977, 411] on div "Livre Comanda 49" at bounding box center [970, 383] width 158 height 102
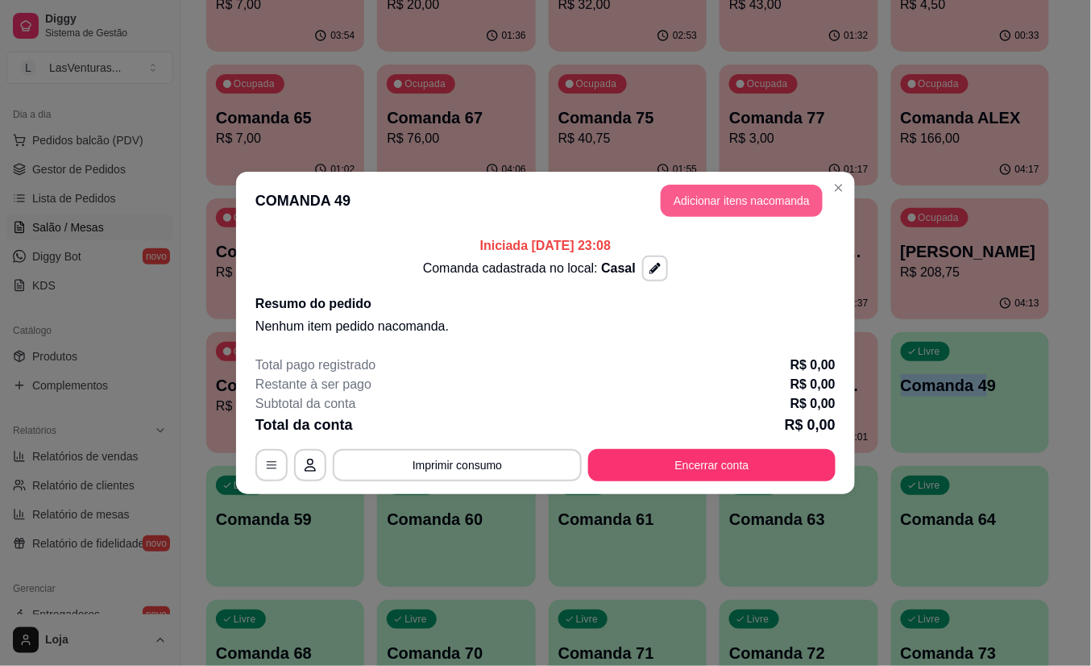
click at [738, 206] on button "Adicionar itens na comanda" at bounding box center [742, 201] width 162 height 32
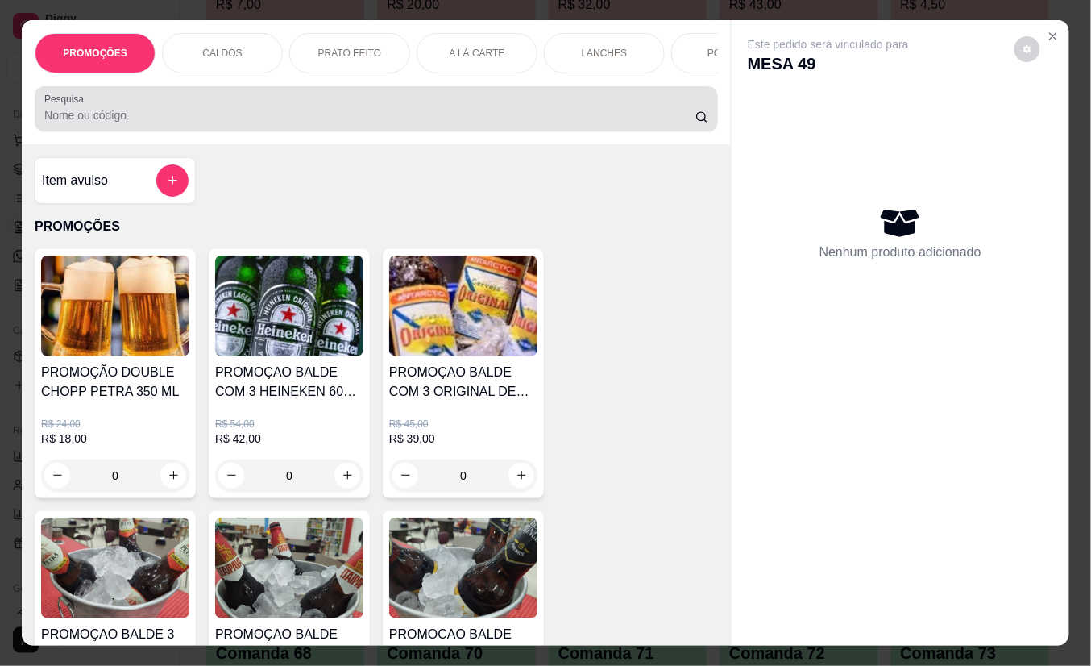
click at [358, 103] on div at bounding box center [376, 109] width 664 height 32
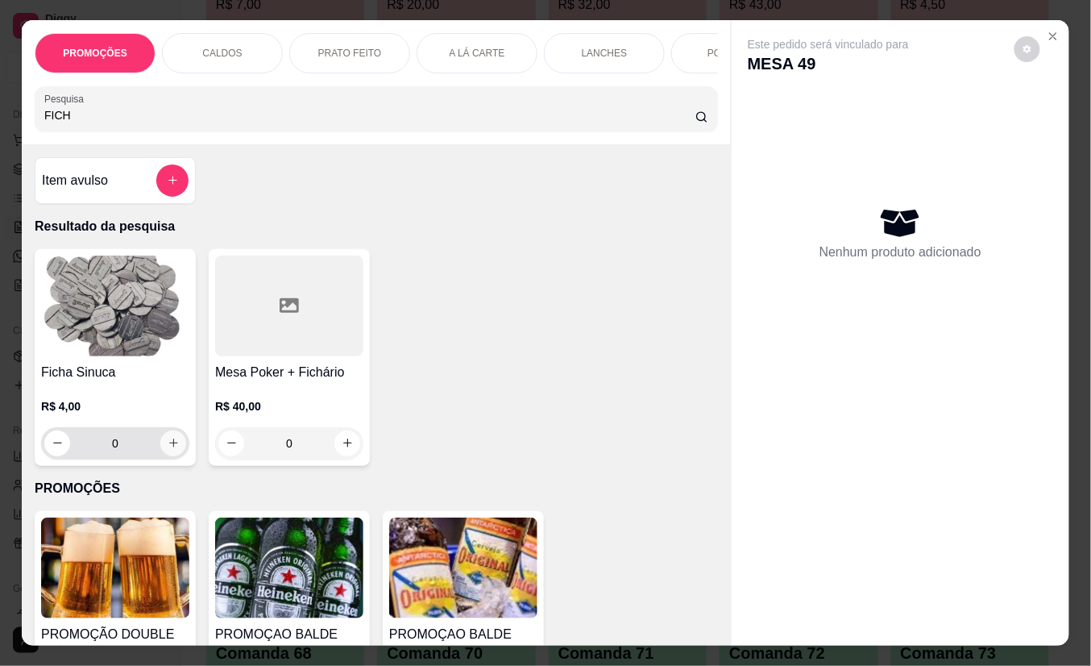
type input "FICH"
click at [169, 448] on icon "increase-product-quantity" at bounding box center [173, 443] width 9 height 9
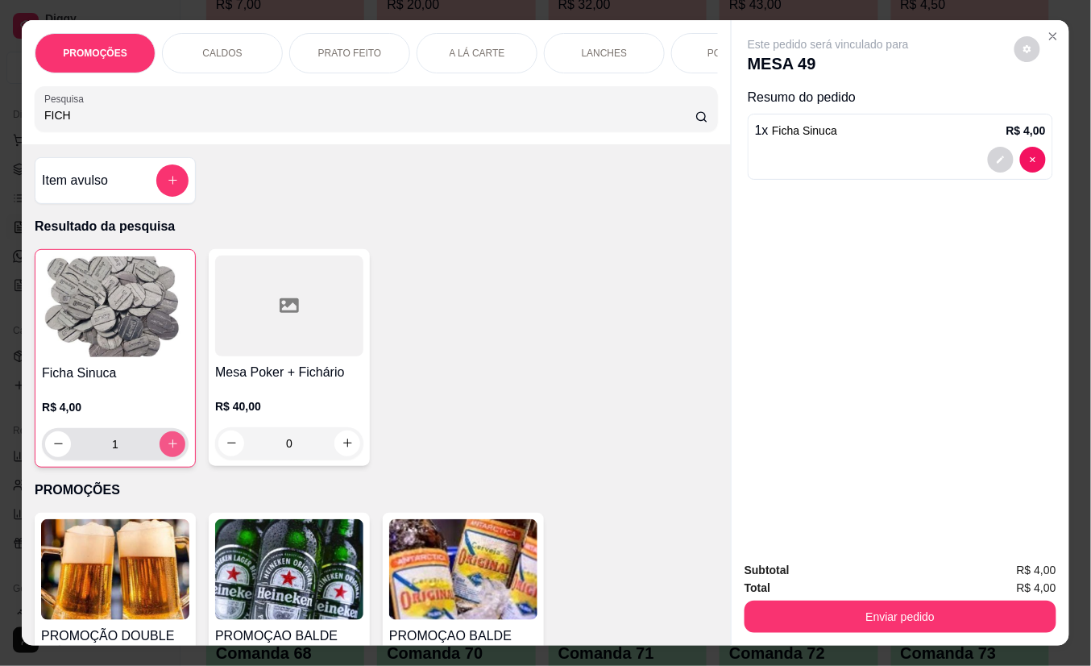
type input "1"
click at [168, 449] on icon "increase-product-quantity" at bounding box center [172, 444] width 9 height 9
type input "2"
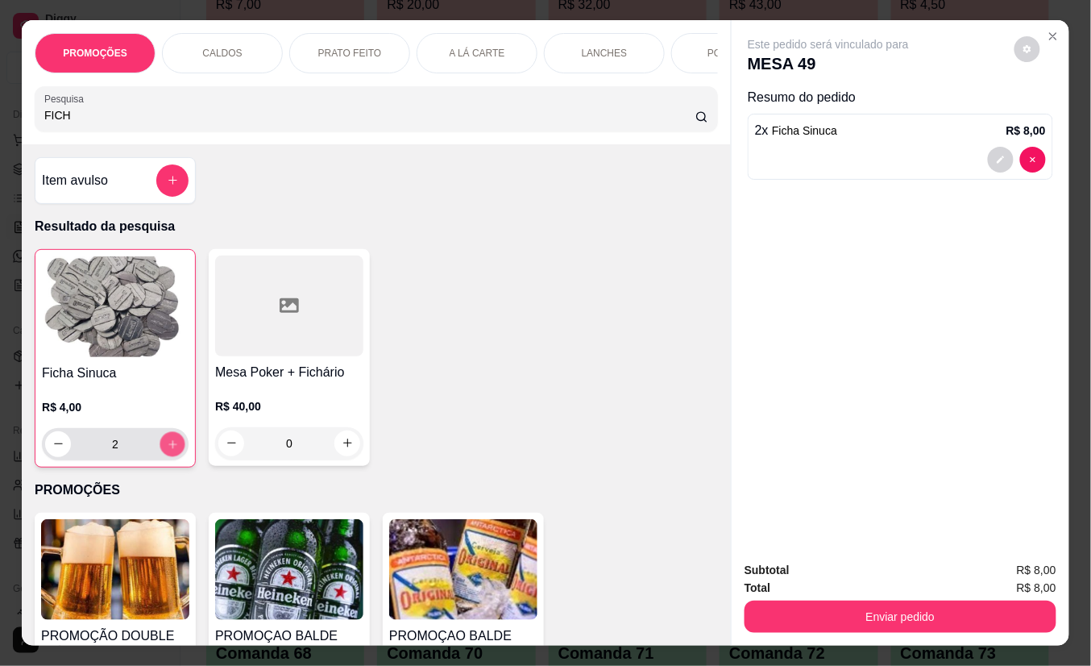
click at [168, 448] on icon "increase-product-quantity" at bounding box center [172, 444] width 8 height 8
type input "3"
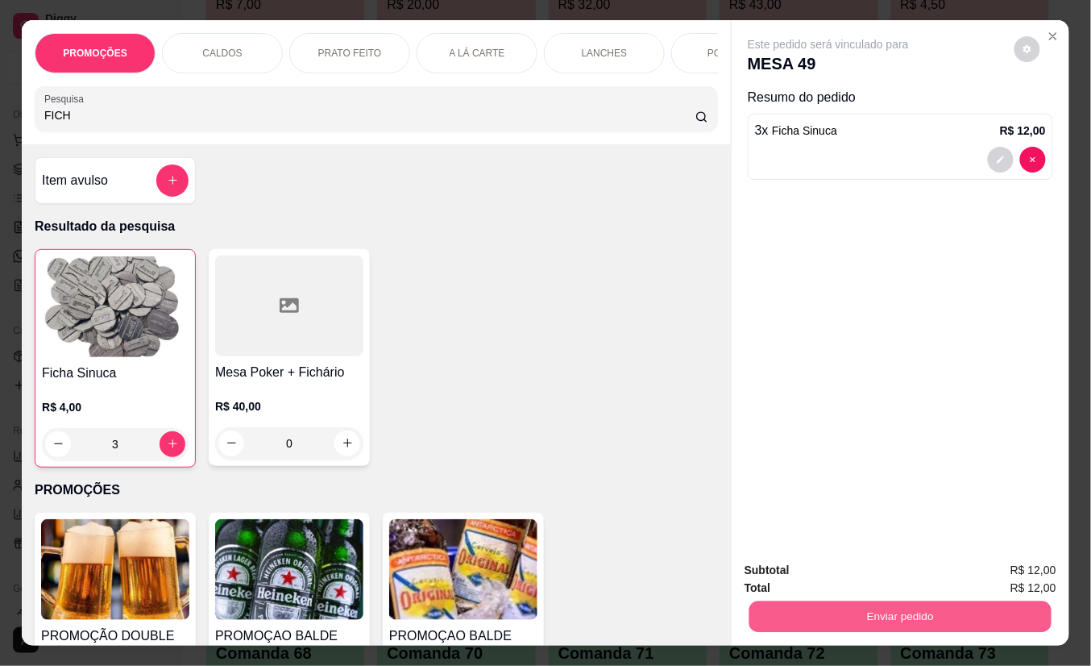
click at [787, 606] on button "Enviar pedido" at bounding box center [901, 616] width 302 height 31
click at [787, 579] on button "Não registrar e enviar pedido" at bounding box center [846, 570] width 168 height 31
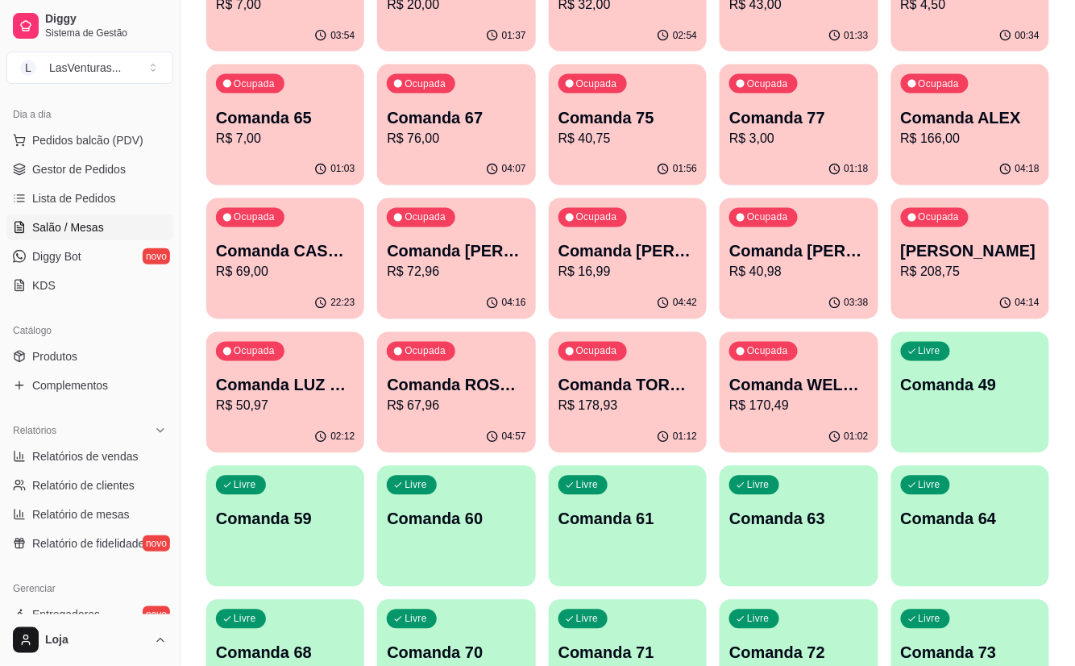
click at [439, 152] on div "Ocupada Comanda 67 R$ 76,00" at bounding box center [456, 108] width 158 height 89
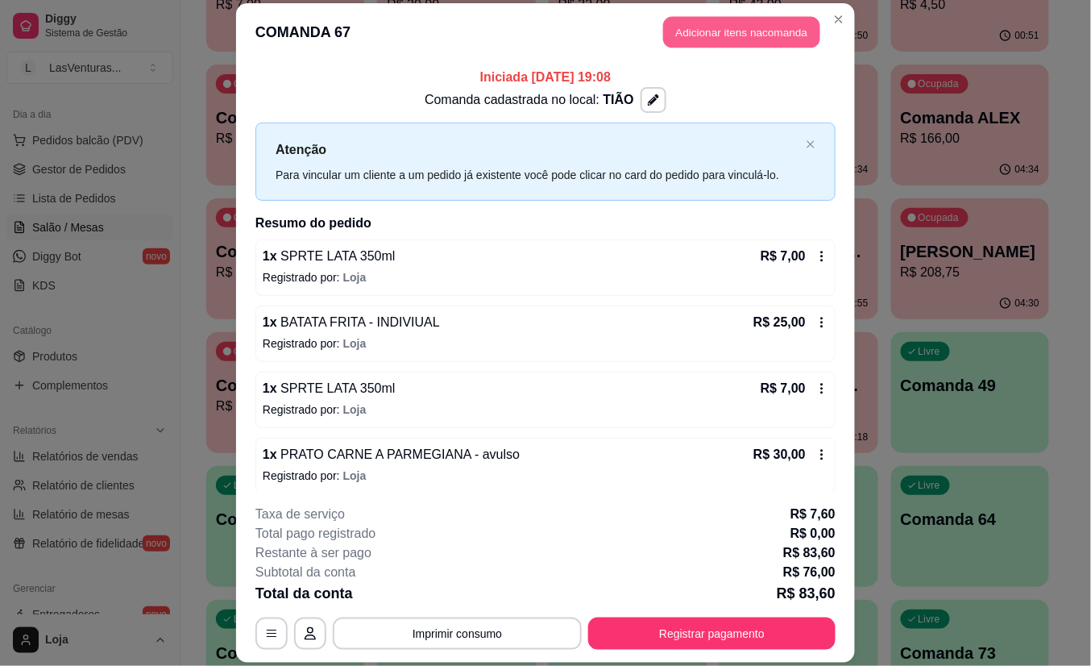
click at [713, 42] on button "Adicionar itens na comanda" at bounding box center [741, 32] width 157 height 31
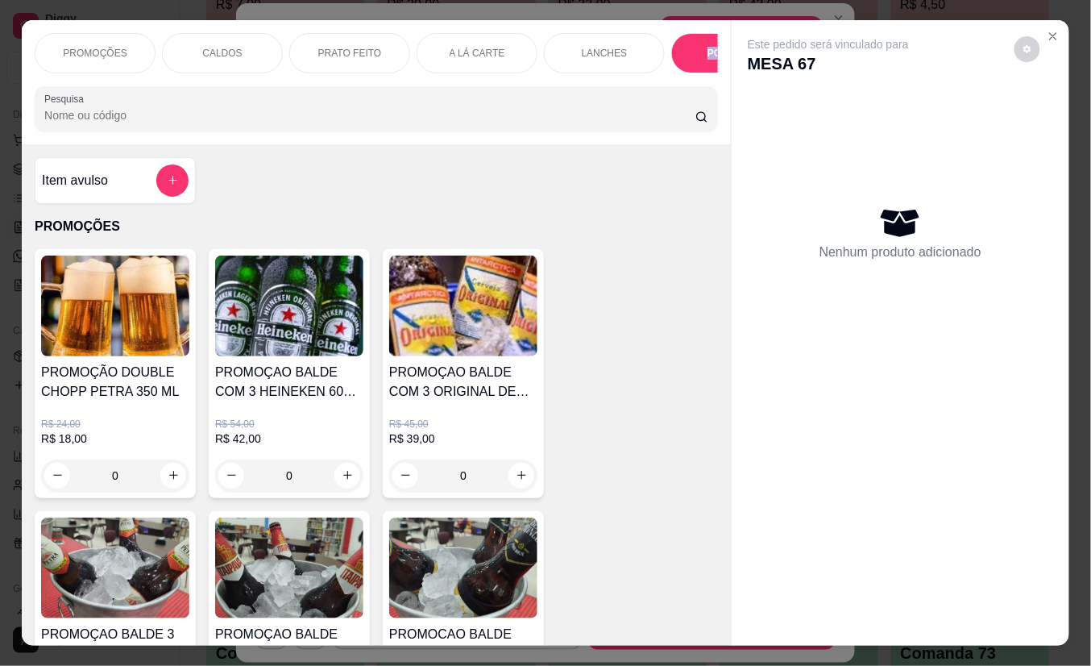
scroll to position [2922, 0]
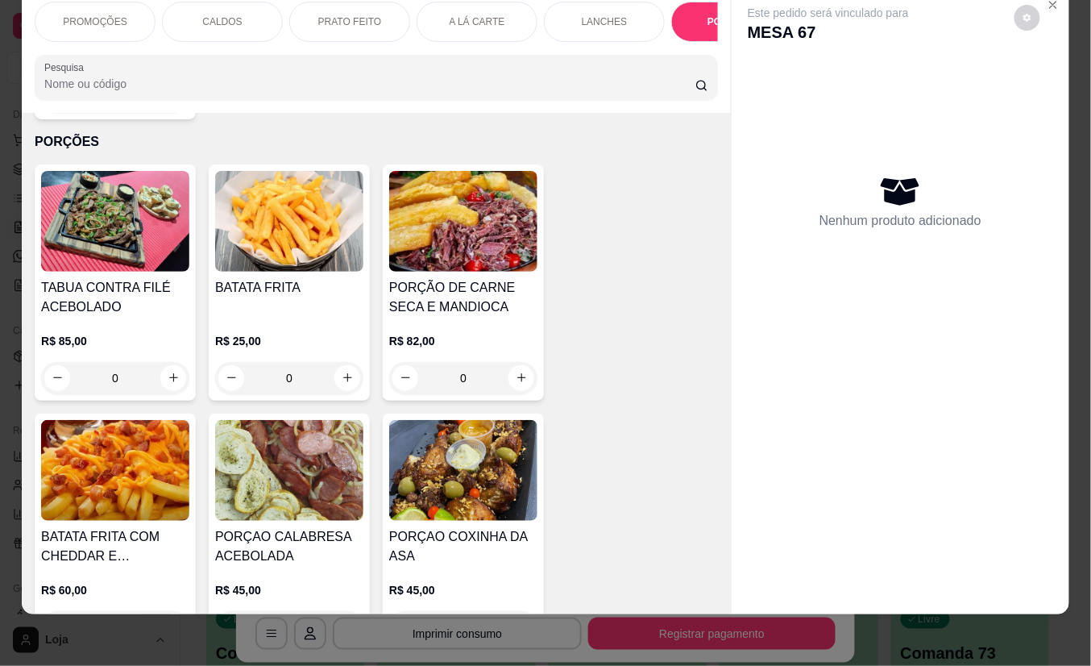
click at [462, 81] on input "Pesquisa" at bounding box center [369, 84] width 651 height 16
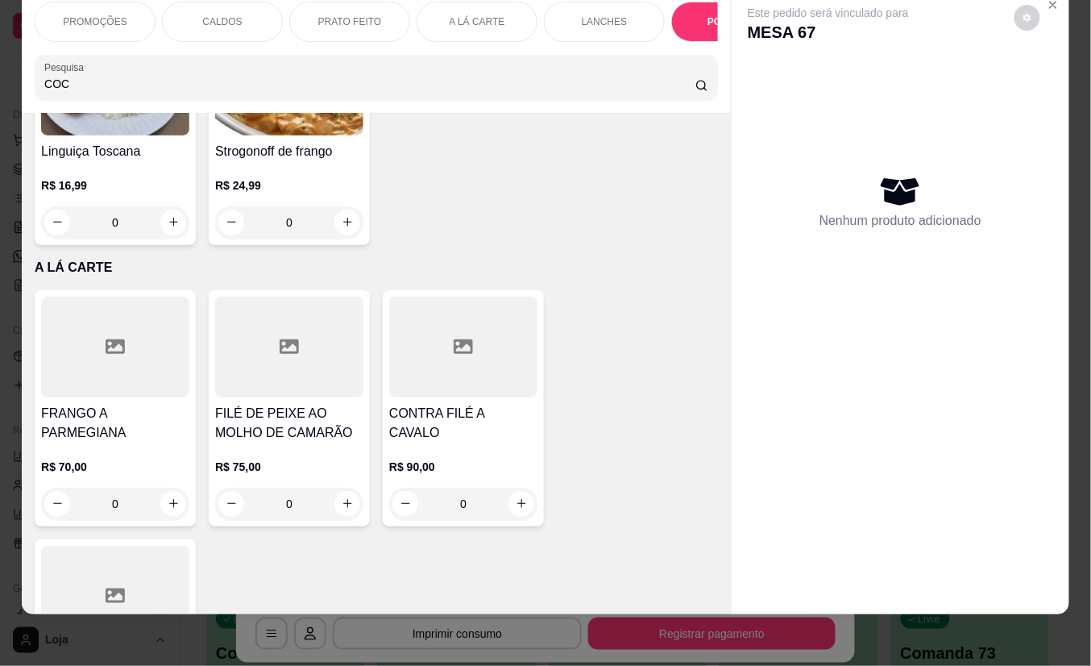
scroll to position [1303, 0]
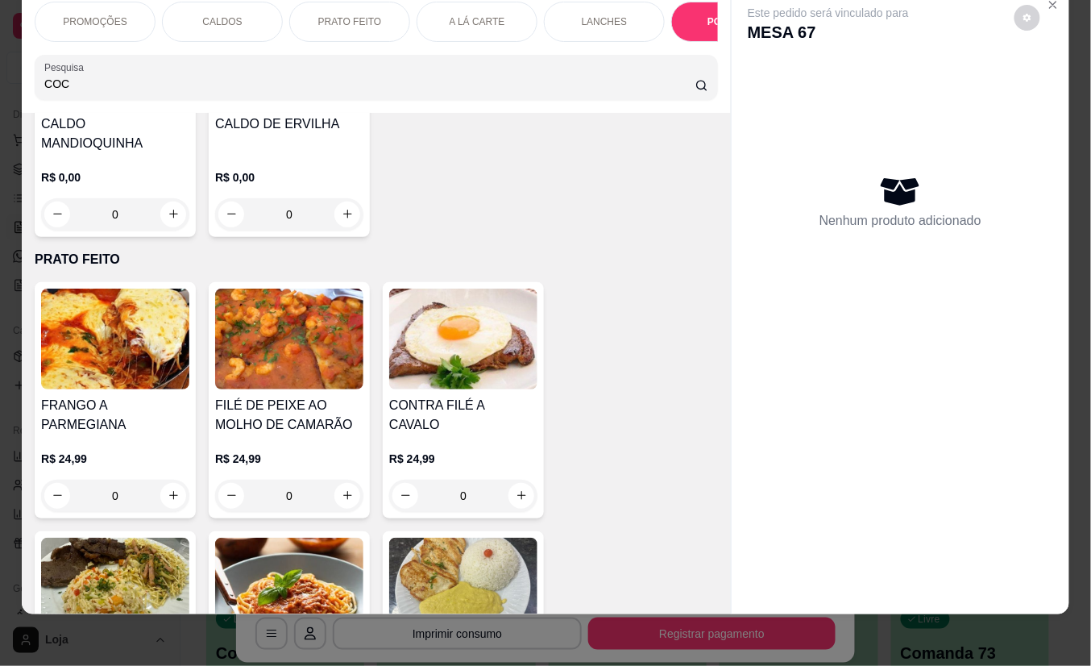
type input "COC"
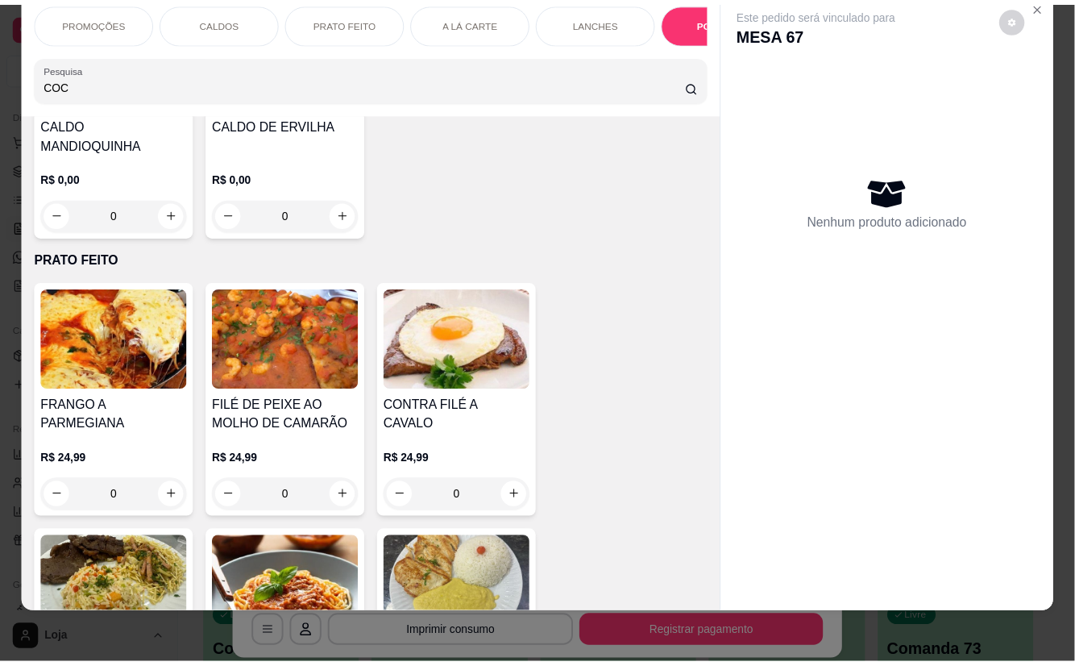
scroll to position [0, 0]
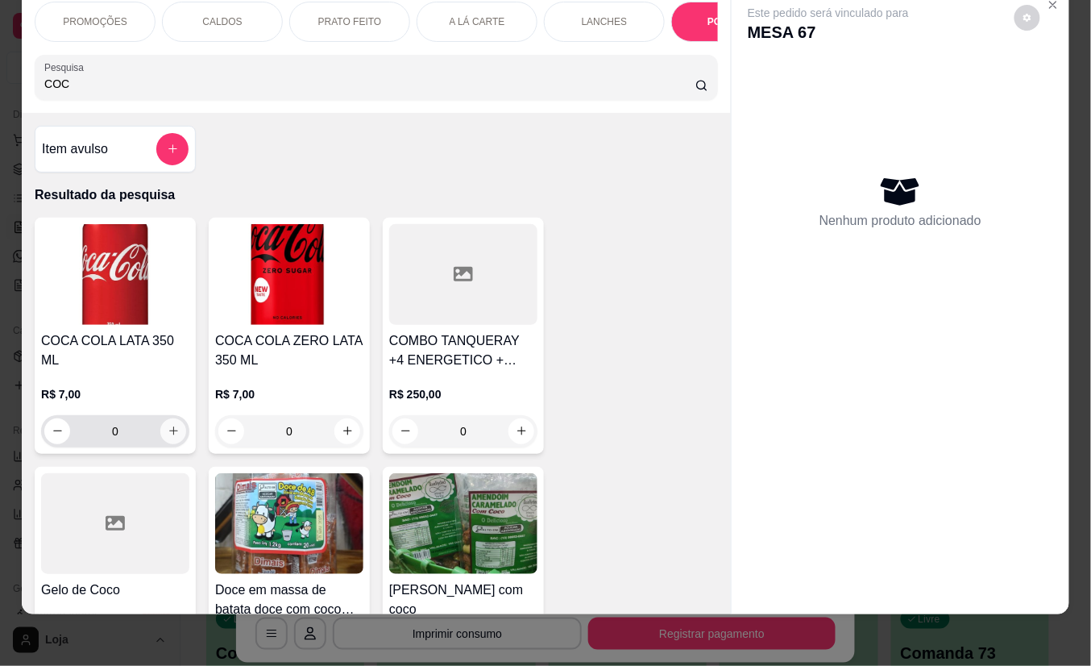
click at [168, 425] on icon "increase-product-quantity" at bounding box center [174, 431] width 12 height 12
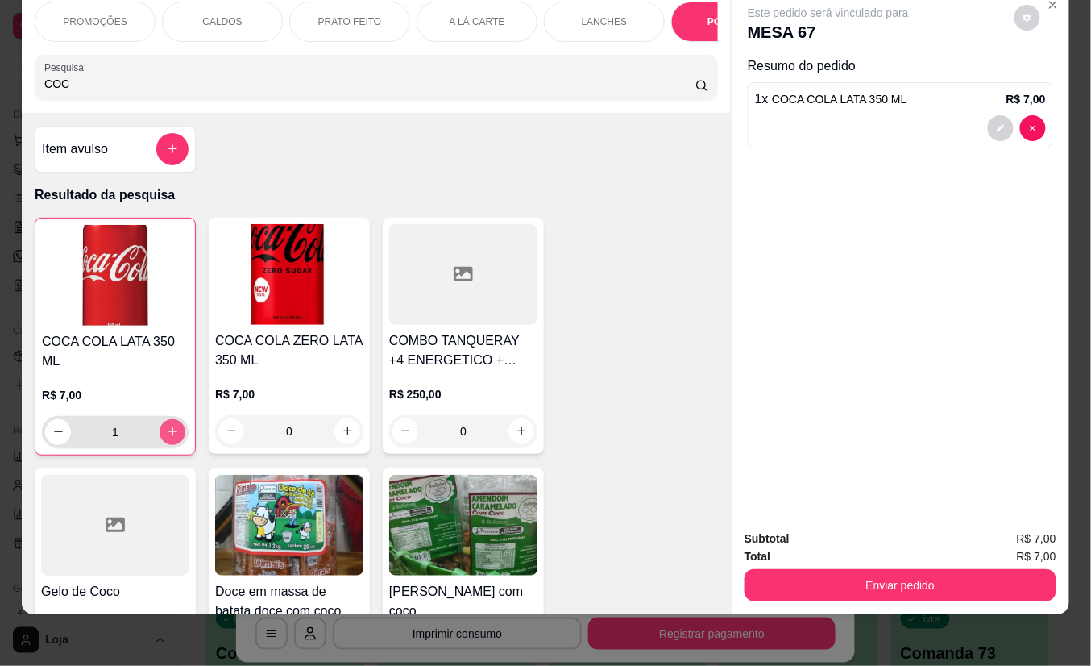
type input "1"
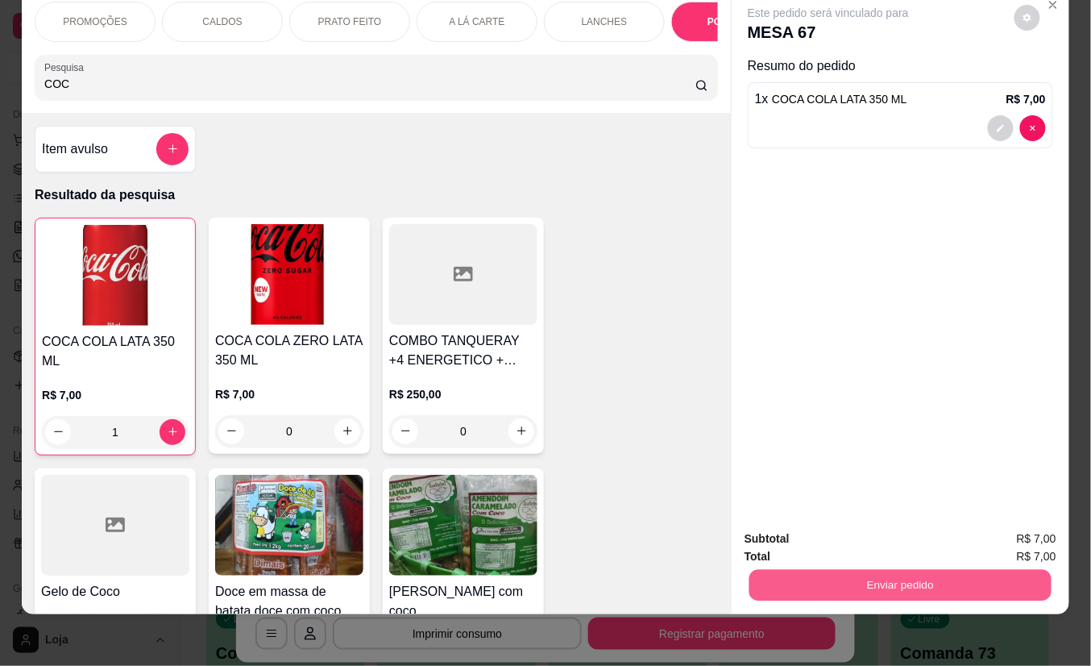
click at [830, 570] on button "Enviar pedido" at bounding box center [901, 585] width 302 height 31
click at [826, 533] on button "Não registrar e enviar pedido" at bounding box center [846, 530] width 163 height 30
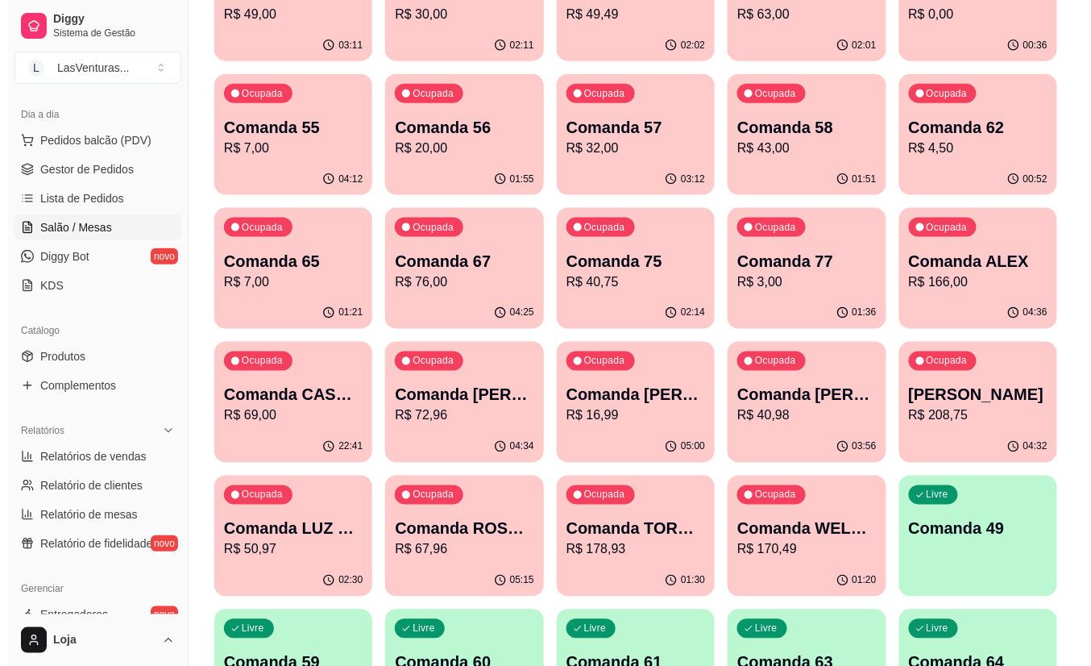
scroll to position [537, 0]
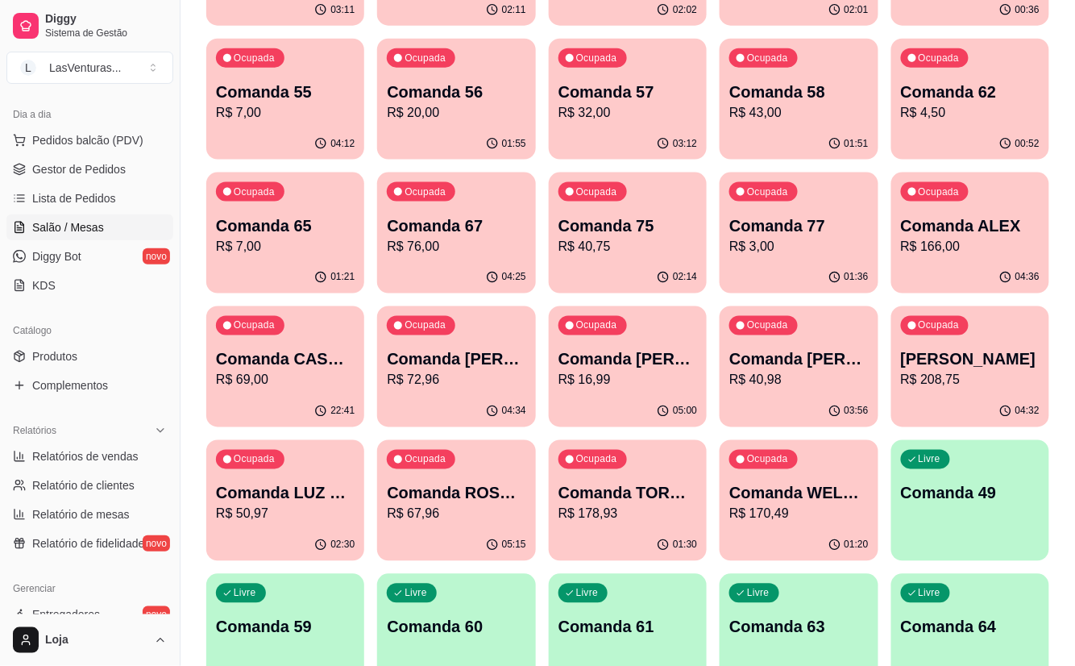
click at [632, 526] on div "Ocupada Comanda TORNEIO 25/08 R$ 178,93" at bounding box center [628, 484] width 158 height 89
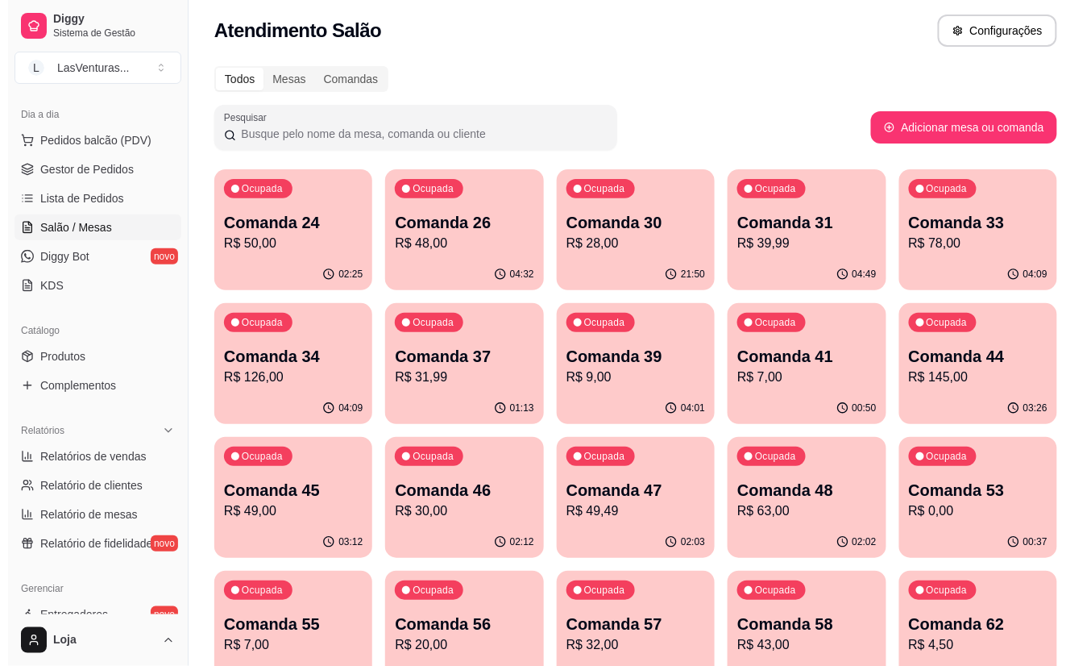
scroll to position [0, 0]
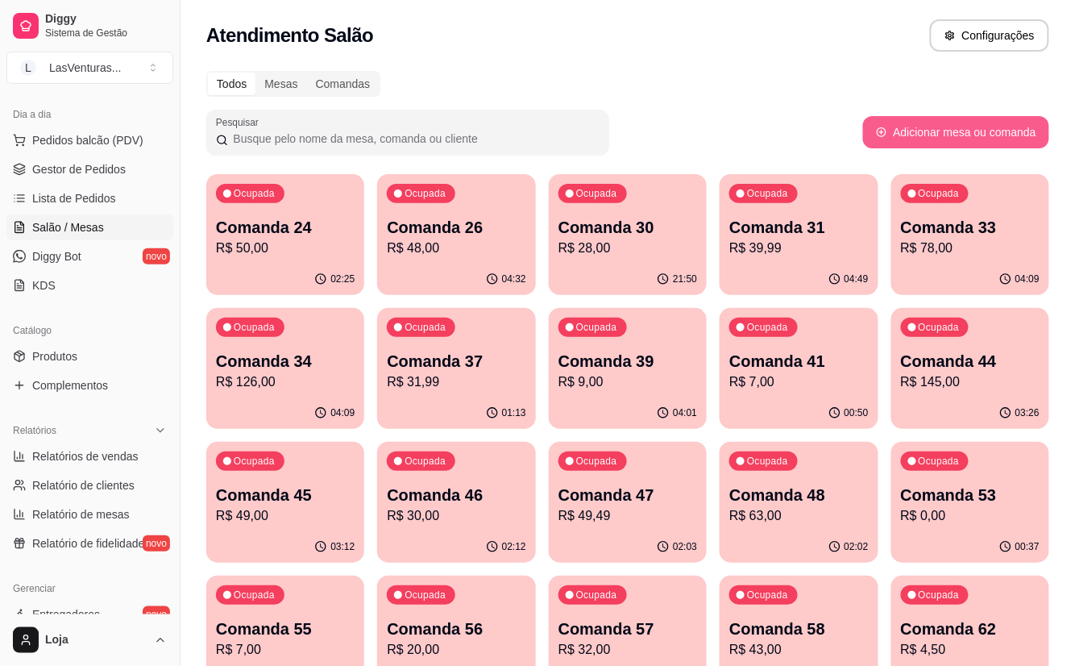
click at [959, 139] on button "Adicionar mesa ou comanda" at bounding box center [956, 132] width 186 height 32
select select "TABLE"
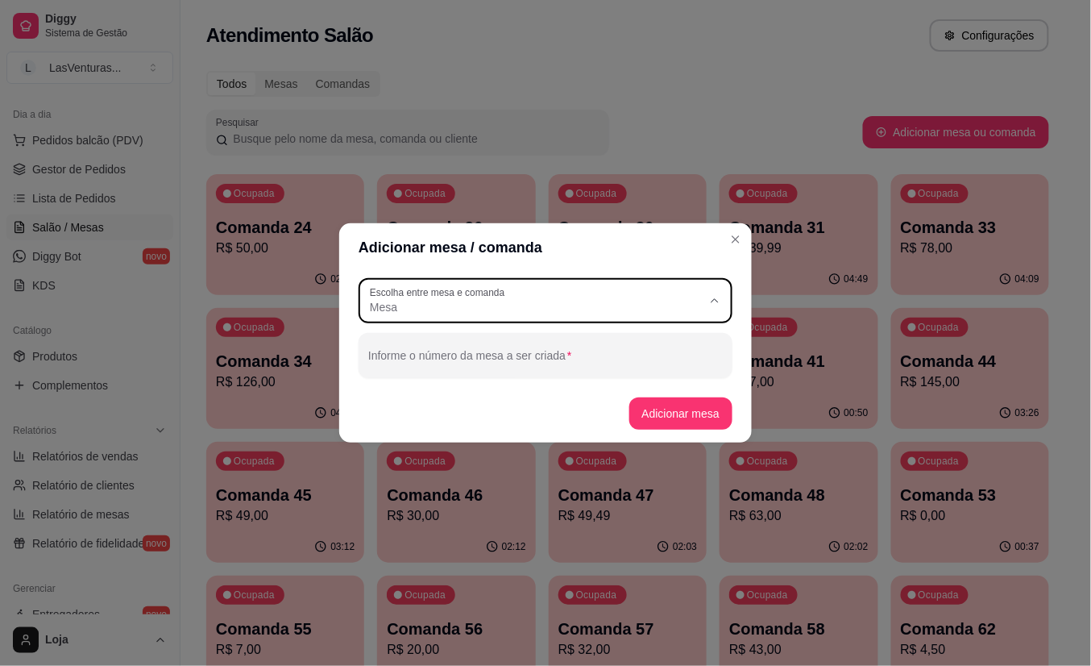
click at [543, 310] on span "Mesa" at bounding box center [536, 307] width 332 height 16
click at [516, 377] on span "Comanda" at bounding box center [538, 371] width 319 height 15
type input "CARD"
select select "CARD"
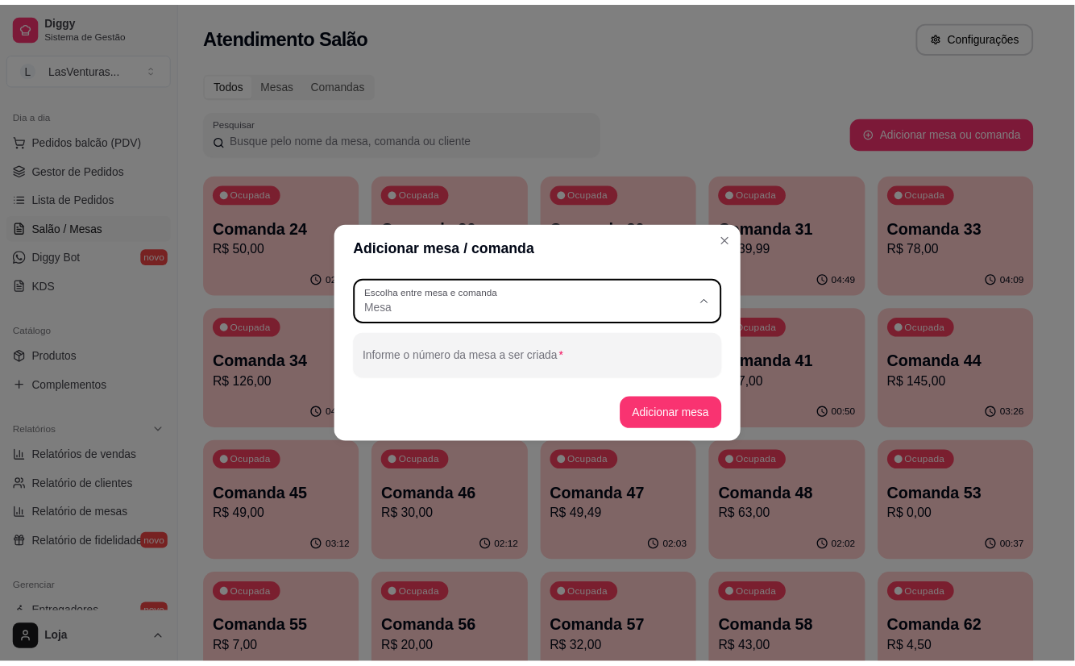
scroll to position [15, 0]
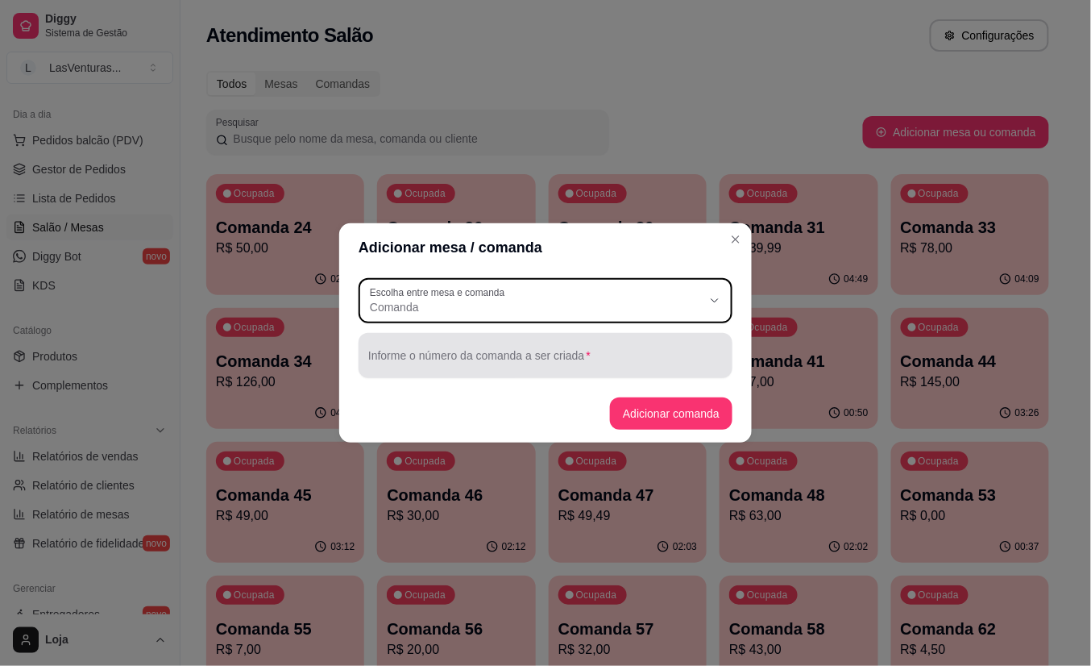
click at [466, 361] on input "Informe o número da comanda a ser criada" at bounding box center [545, 362] width 355 height 16
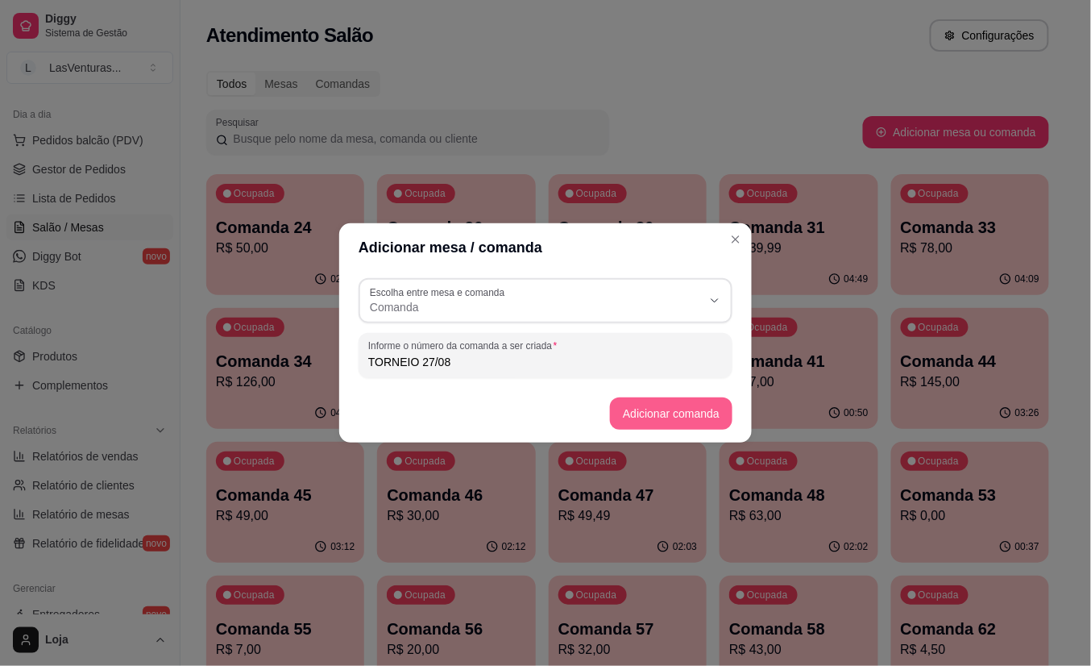
type input "TORNEIO 27/08"
click at [648, 416] on button "Adicionar comanda" at bounding box center [671, 413] width 123 height 32
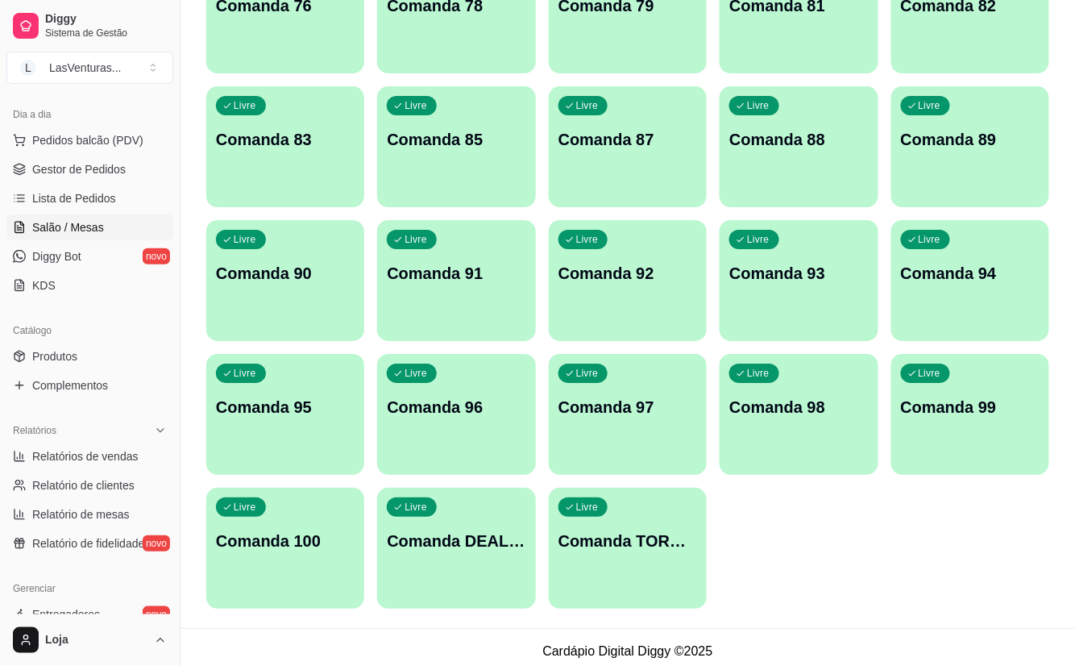
scroll to position [1433, 0]
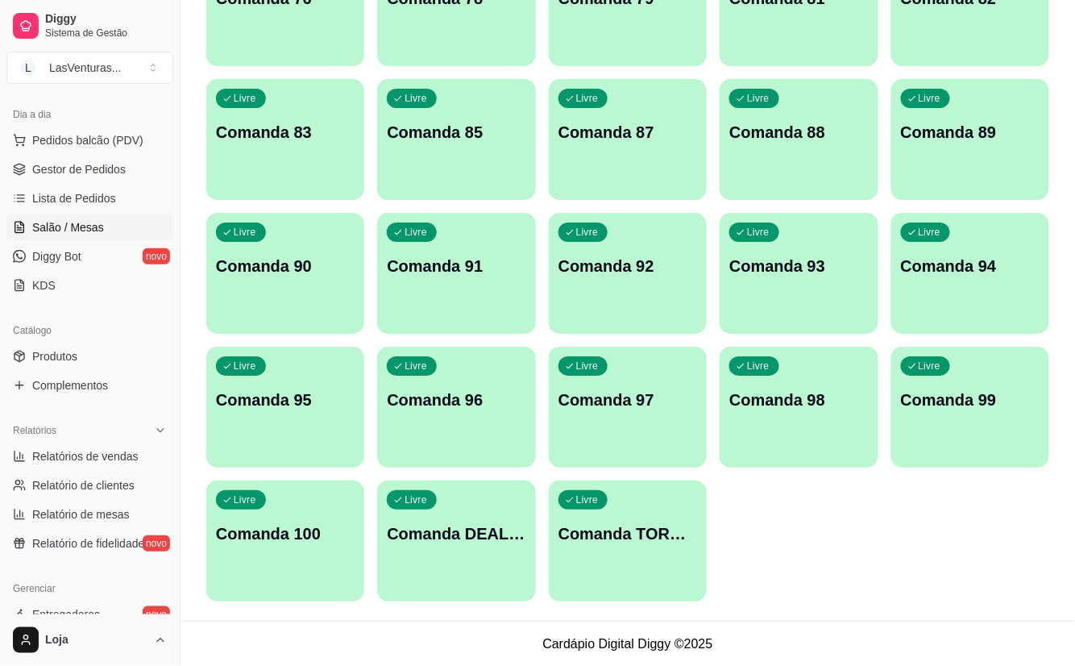
click at [659, 540] on p "Comanda TORNEIO 27/08" at bounding box center [628, 533] width 139 height 23
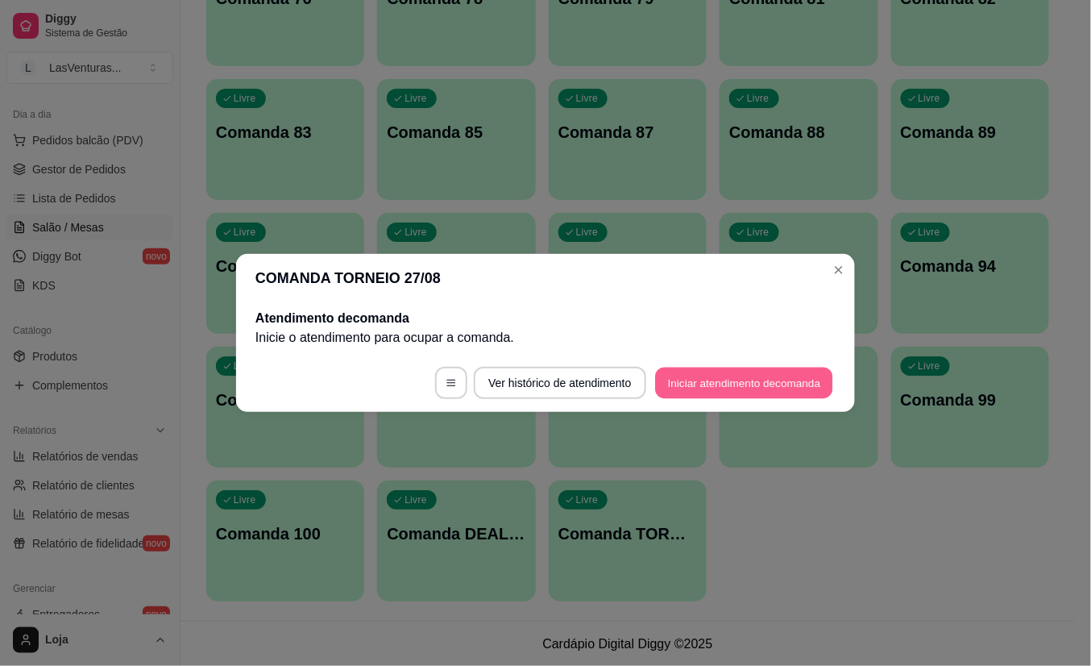
click at [707, 387] on button "Iniciar atendimento de comanda" at bounding box center [744, 383] width 178 height 31
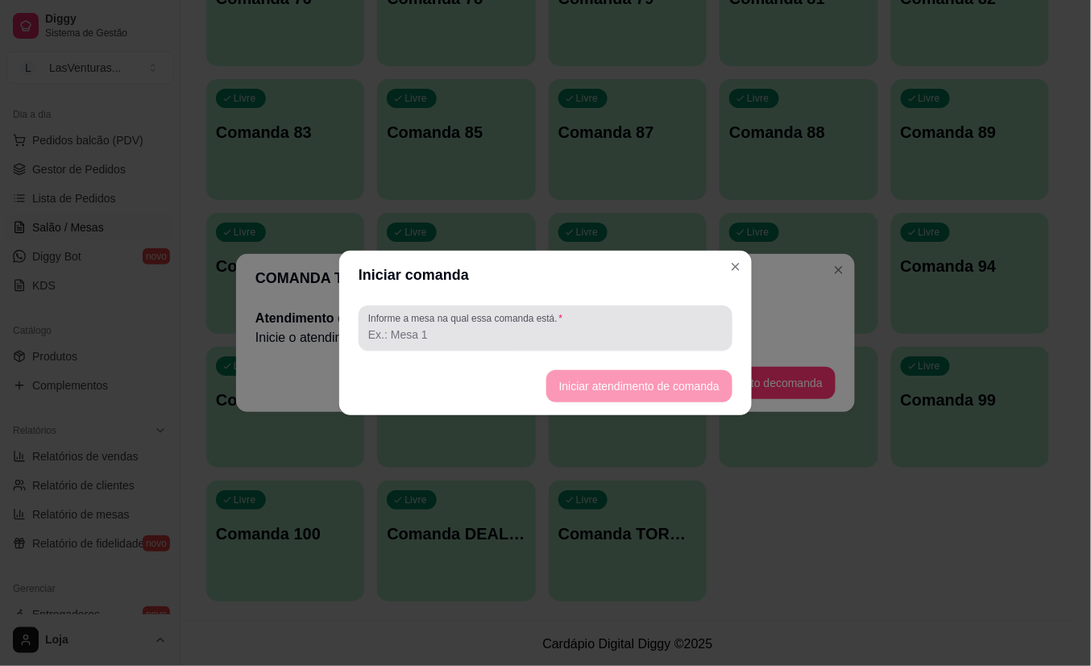
click at [617, 347] on div "Informe a mesa na qual essa comanda está." at bounding box center [546, 327] width 374 height 45
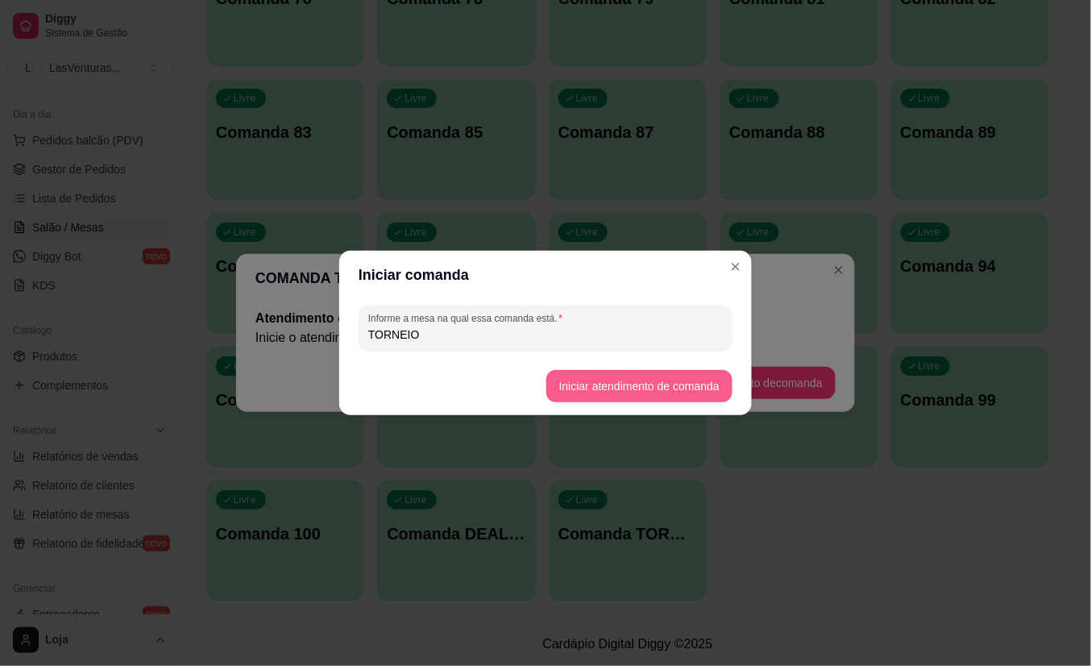
type input "TORNEIO"
click at [677, 388] on button "Iniciar atendimento de comanda" at bounding box center [639, 386] width 186 height 32
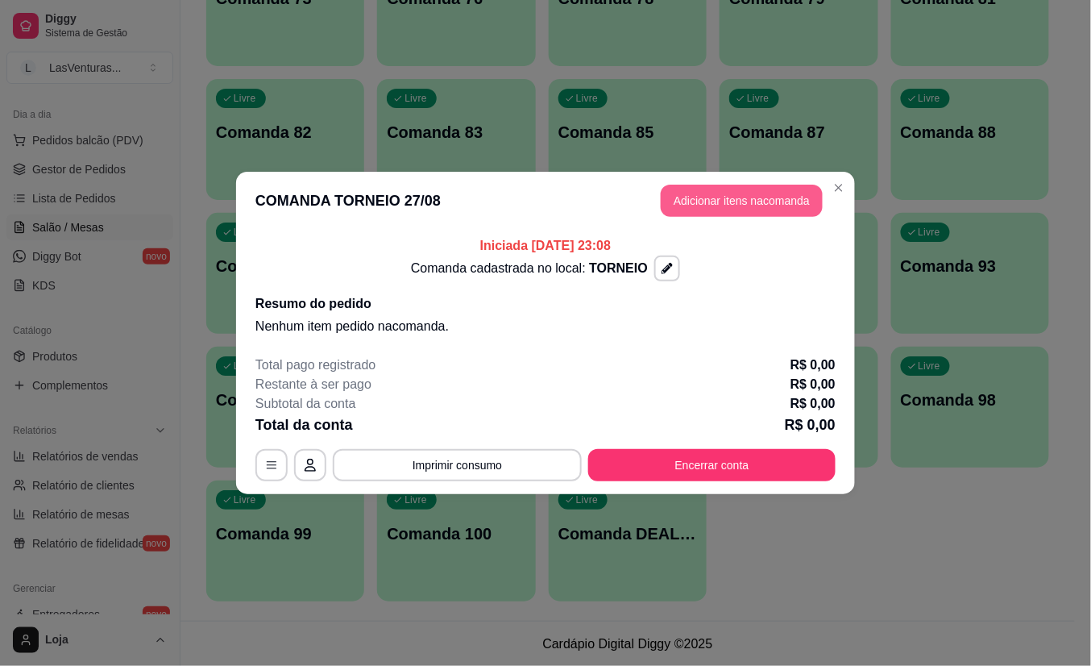
click at [797, 202] on button "Adicionar itens na comanda" at bounding box center [742, 201] width 162 height 32
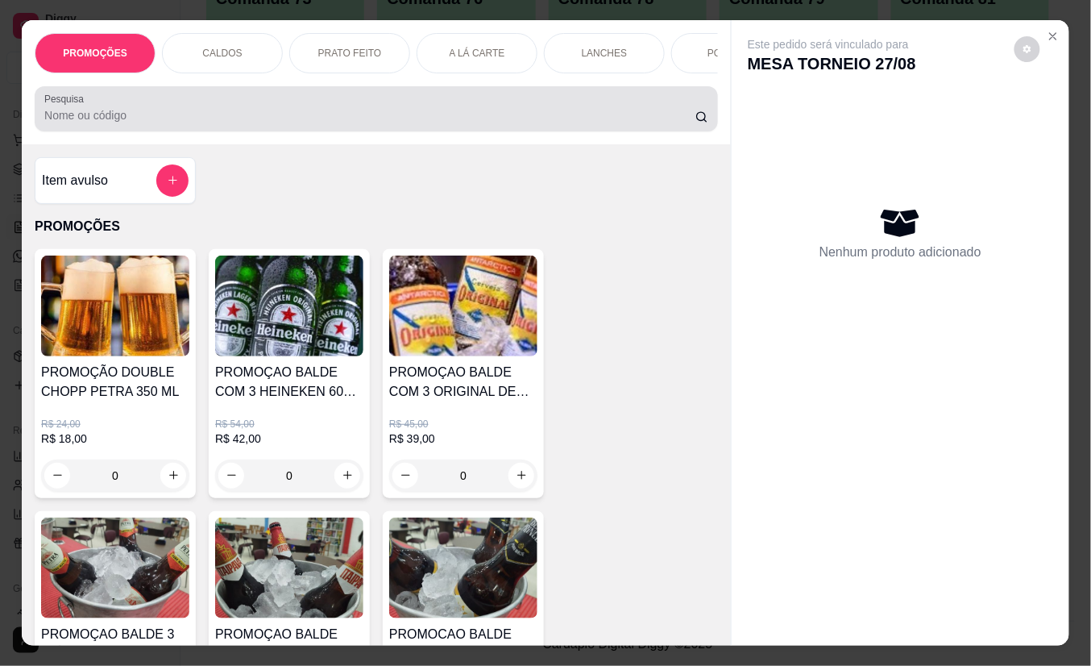
click at [333, 113] on div at bounding box center [376, 109] width 664 height 32
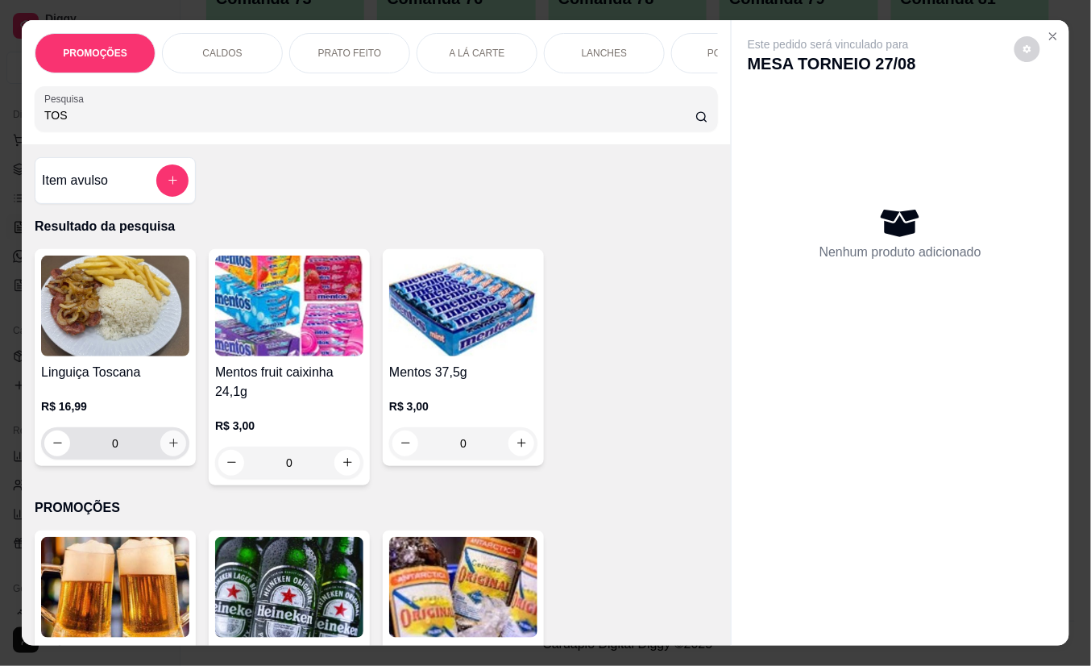
type input "TOS"
click at [168, 450] on icon "increase-product-quantity" at bounding box center [174, 444] width 12 height 12
type input "1"
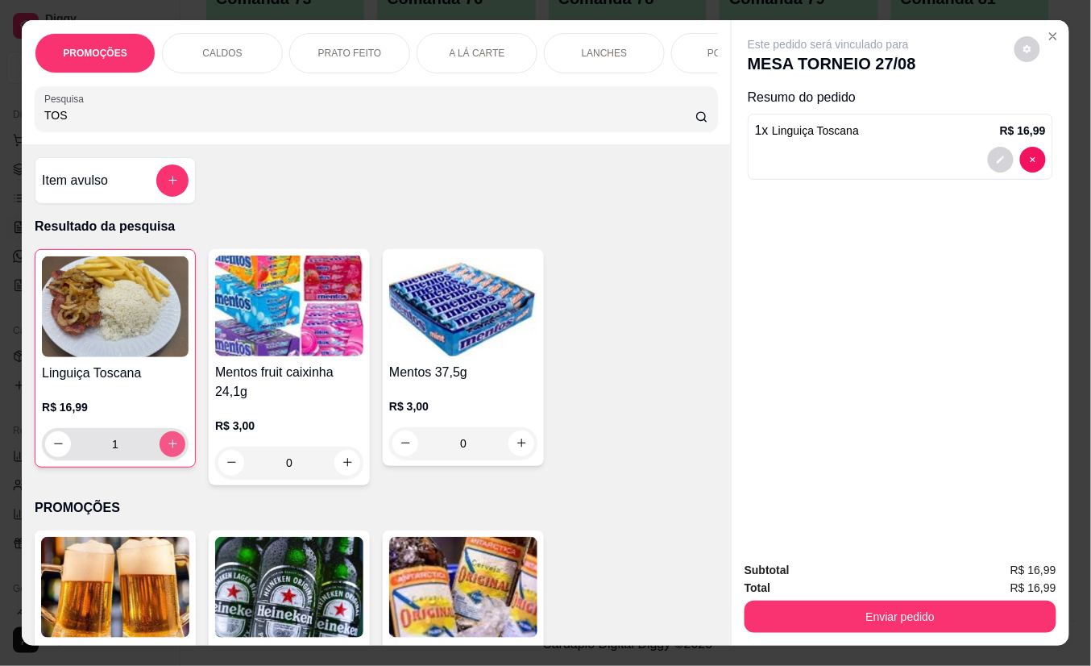
click at [167, 450] on icon "increase-product-quantity" at bounding box center [173, 444] width 12 height 12
type input "2"
click at [168, 451] on icon "increase-product-quantity" at bounding box center [173, 444] width 12 height 12
type input "3"
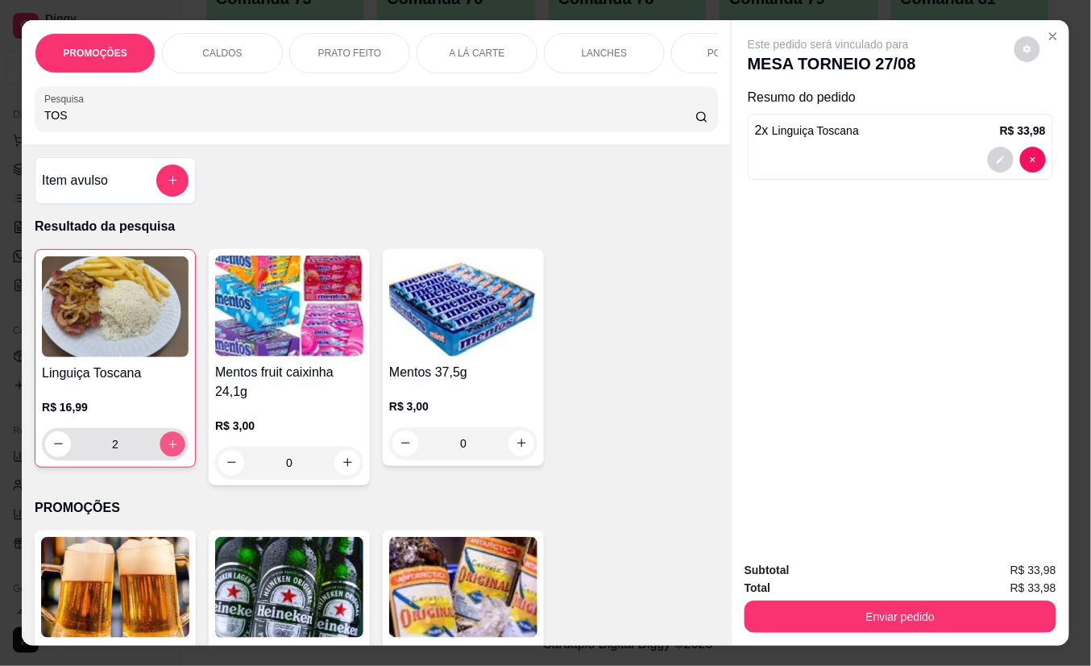
type input "3"
click at [172, 455] on button "increase-product-quantity" at bounding box center [172, 443] width 25 height 25
type input "4"
click at [172, 455] on button "increase-product-quantity" at bounding box center [173, 444] width 26 height 26
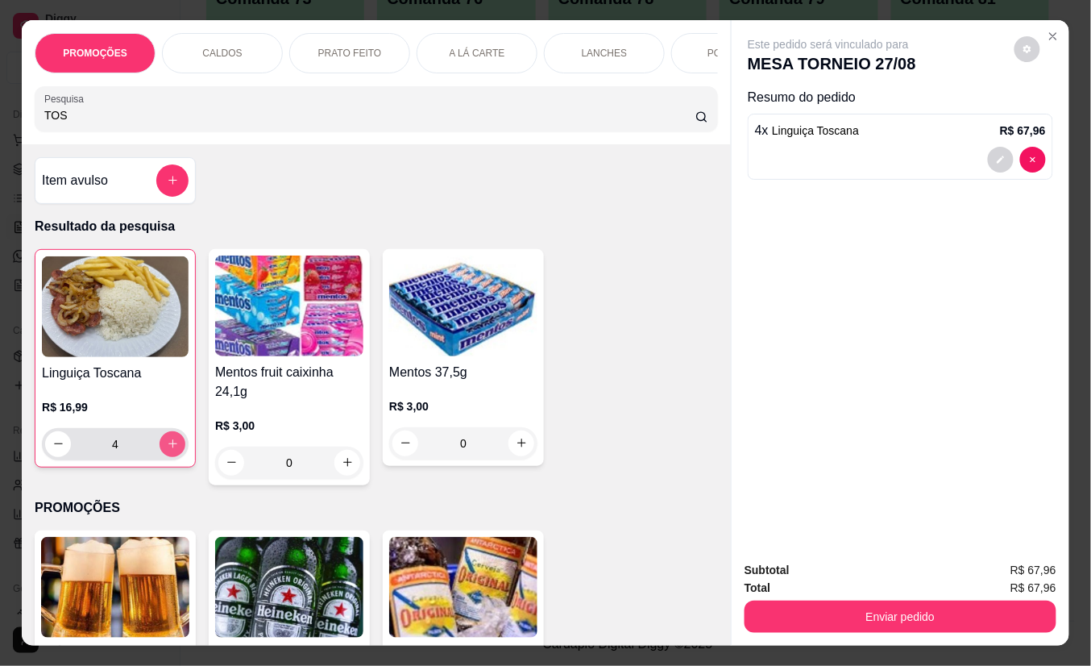
type input "5"
click at [172, 455] on button "increase-product-quantity" at bounding box center [172, 443] width 25 height 25
type input "6"
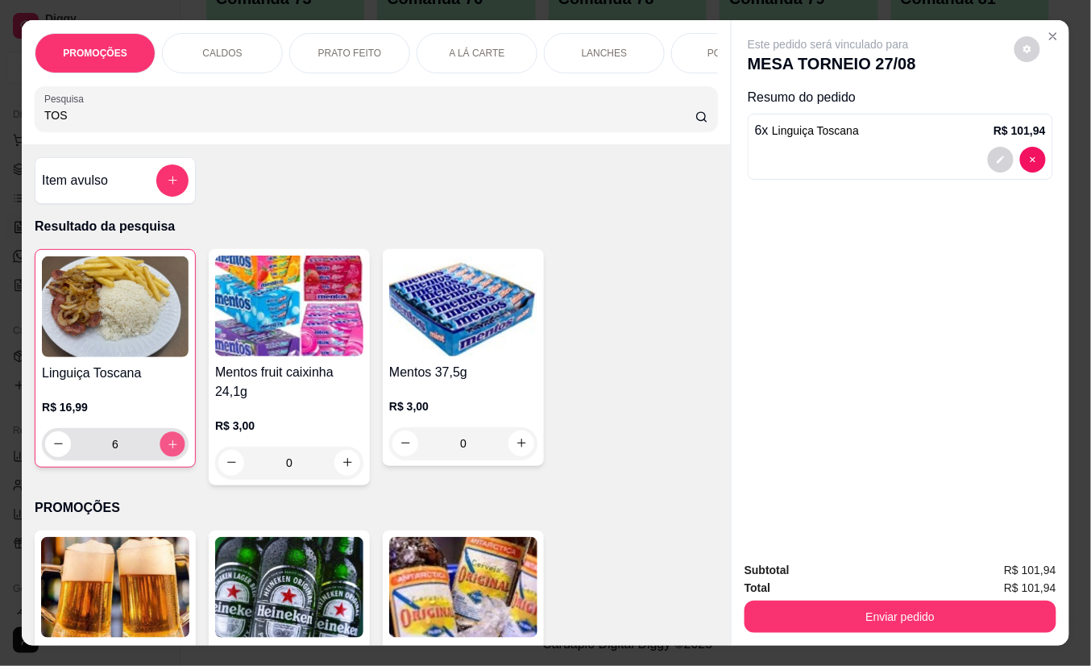
click at [171, 450] on button "increase-product-quantity" at bounding box center [172, 443] width 25 height 25
type input "7"
click at [167, 450] on icon "increase-product-quantity" at bounding box center [173, 444] width 12 height 12
type input "8"
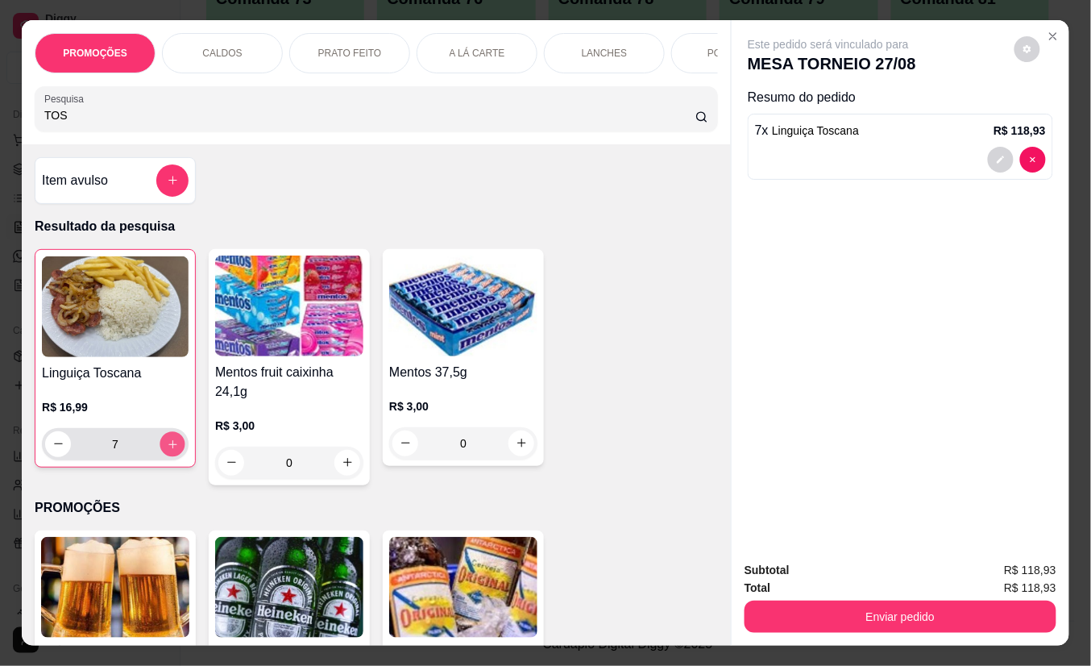
type input "8"
click at [165, 445] on button "increase-product-quantity" at bounding box center [172, 443] width 25 height 25
type input "9"
click at [165, 445] on button "increase-product-quantity" at bounding box center [172, 443] width 25 height 25
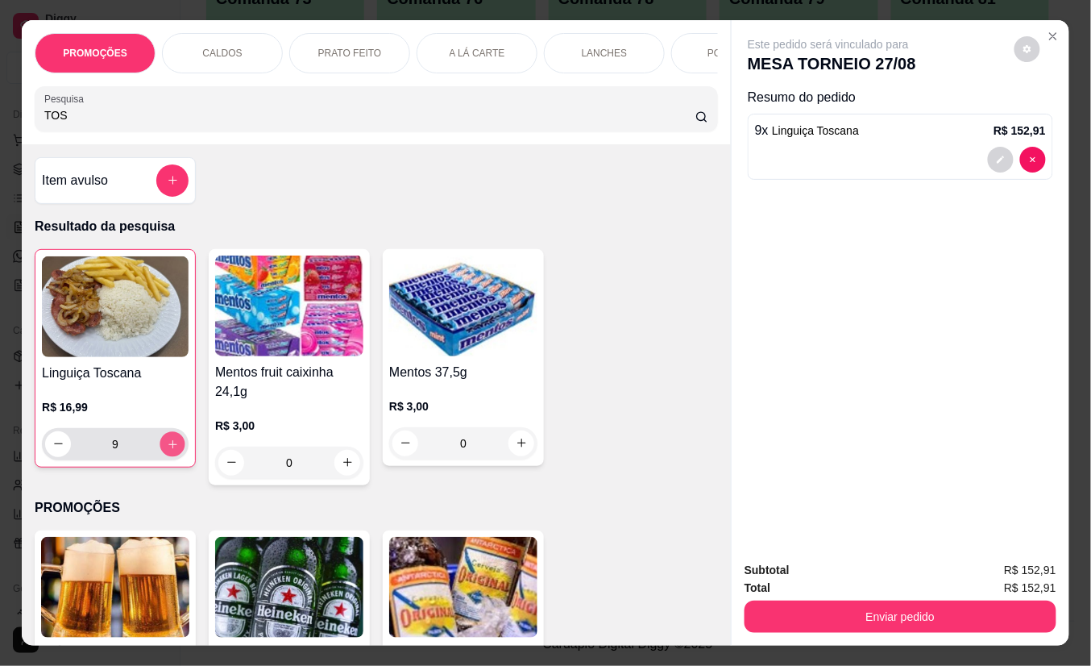
type input "10"
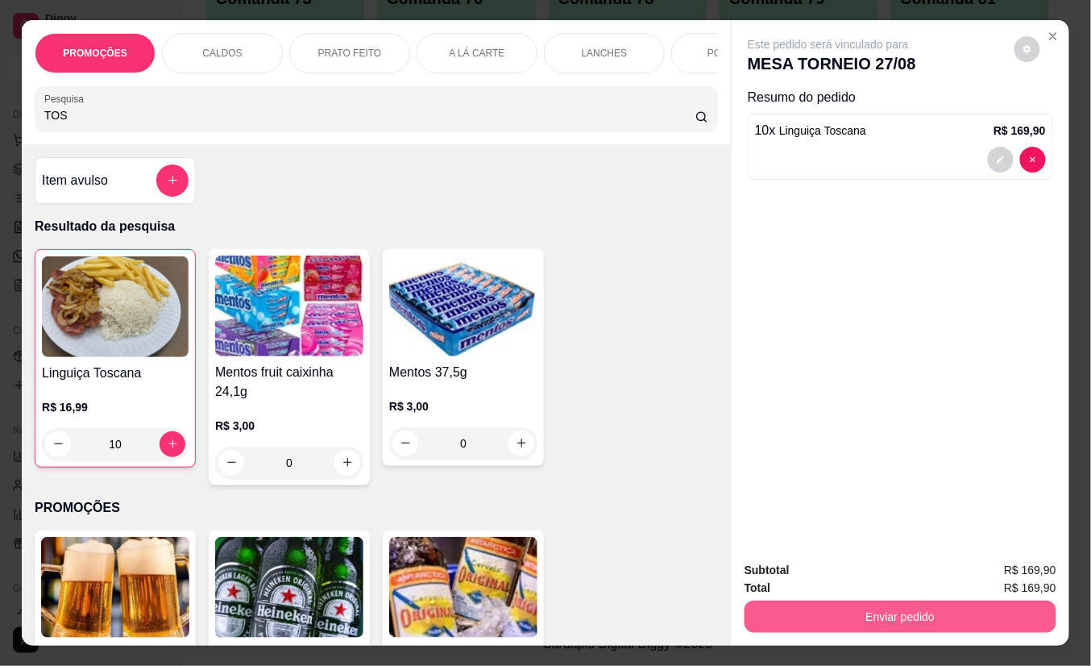
click at [788, 601] on button "Enviar pedido" at bounding box center [901, 616] width 312 height 32
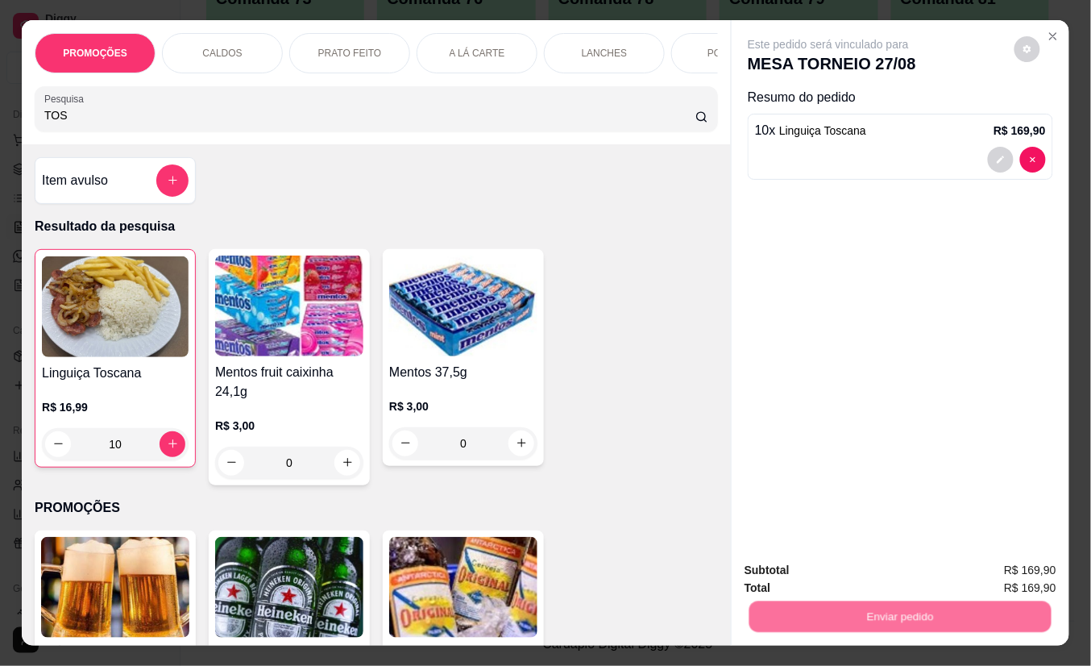
click at [775, 566] on button "Não registrar e enviar pedido" at bounding box center [846, 570] width 163 height 30
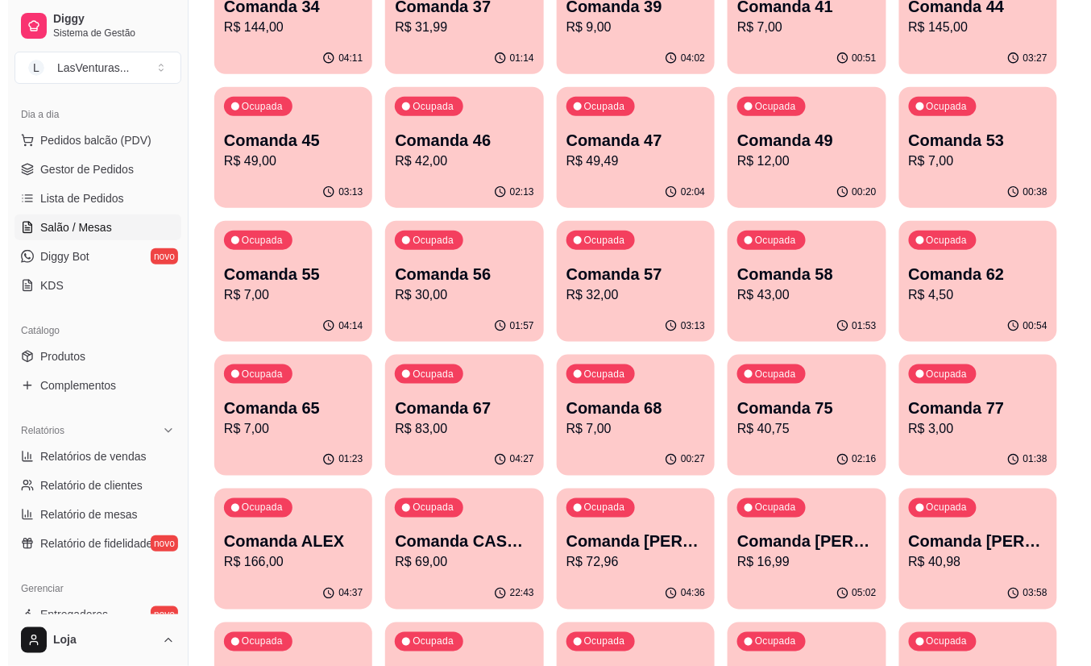
scroll to position [322, 0]
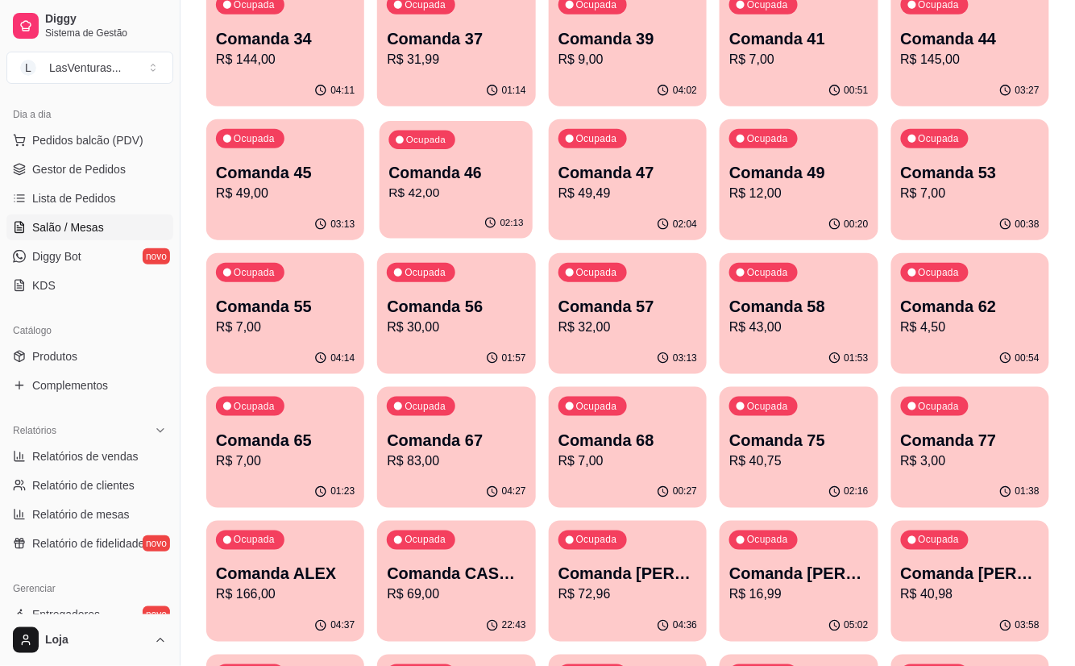
click at [463, 176] on p "Comanda 46" at bounding box center [456, 173] width 135 height 22
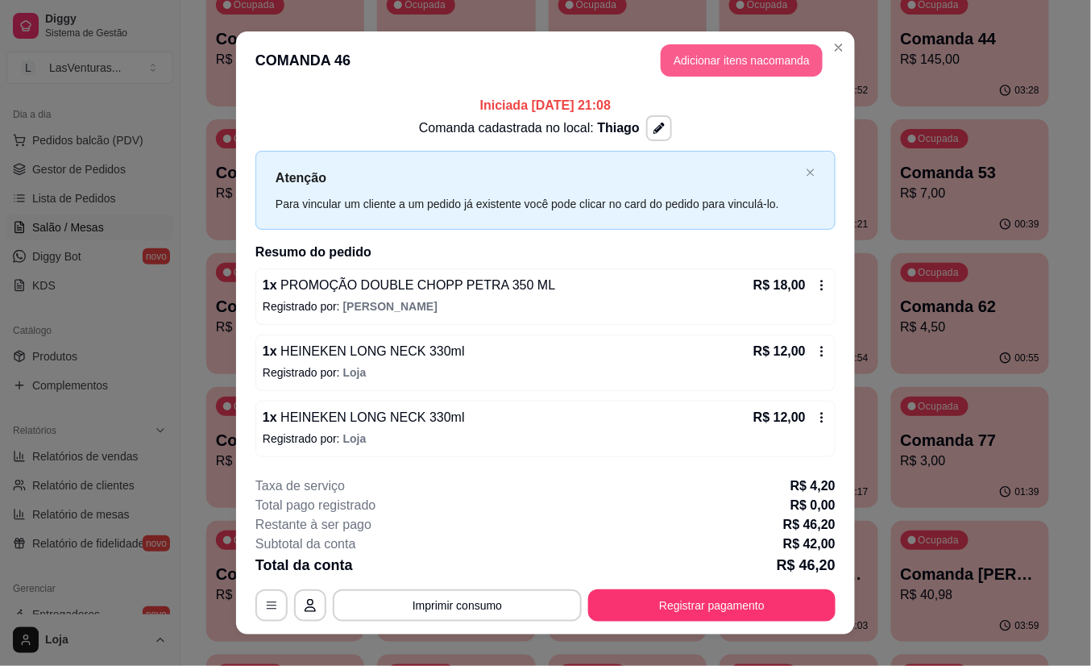
click at [679, 52] on button "Adicionar itens na comanda" at bounding box center [742, 60] width 162 height 32
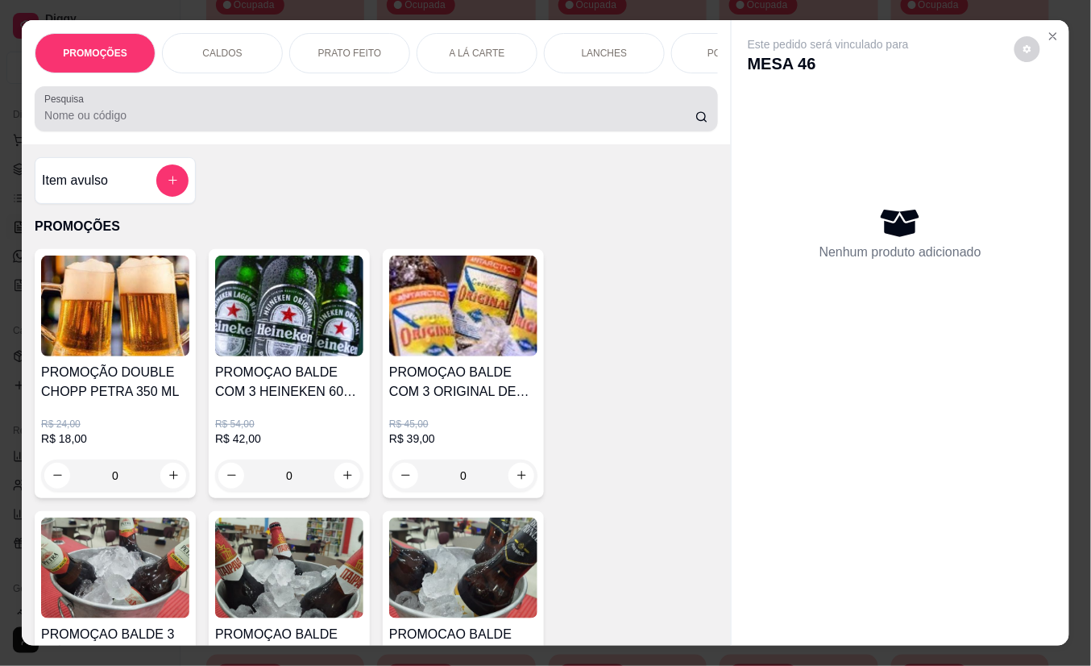
click at [219, 121] on input "Pesquisa" at bounding box center [369, 115] width 651 height 16
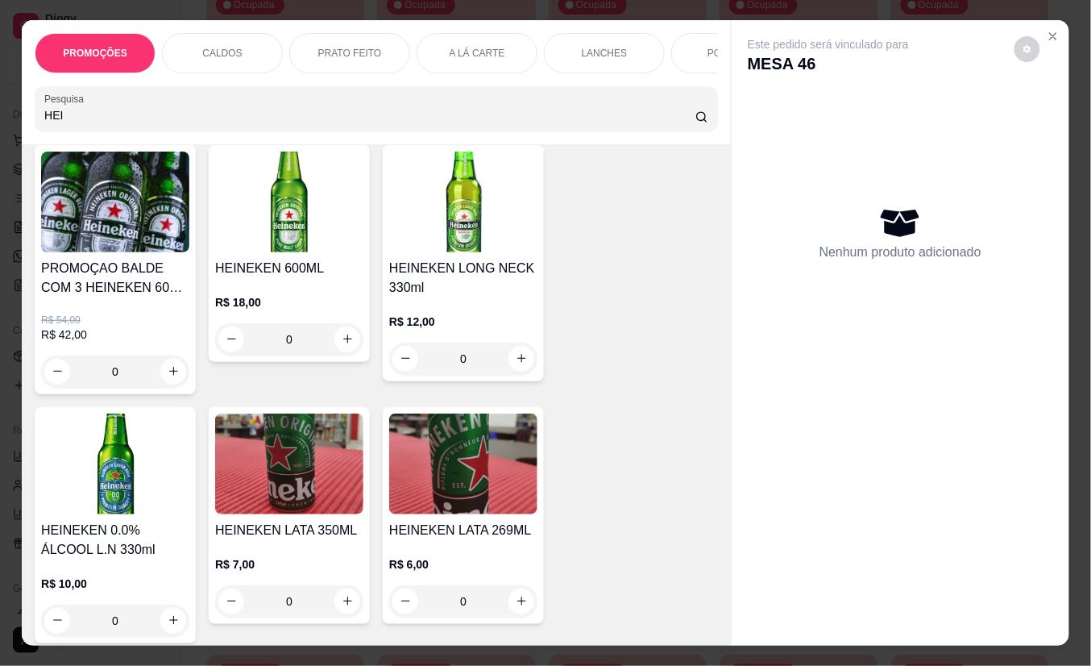
scroll to position [107, 0]
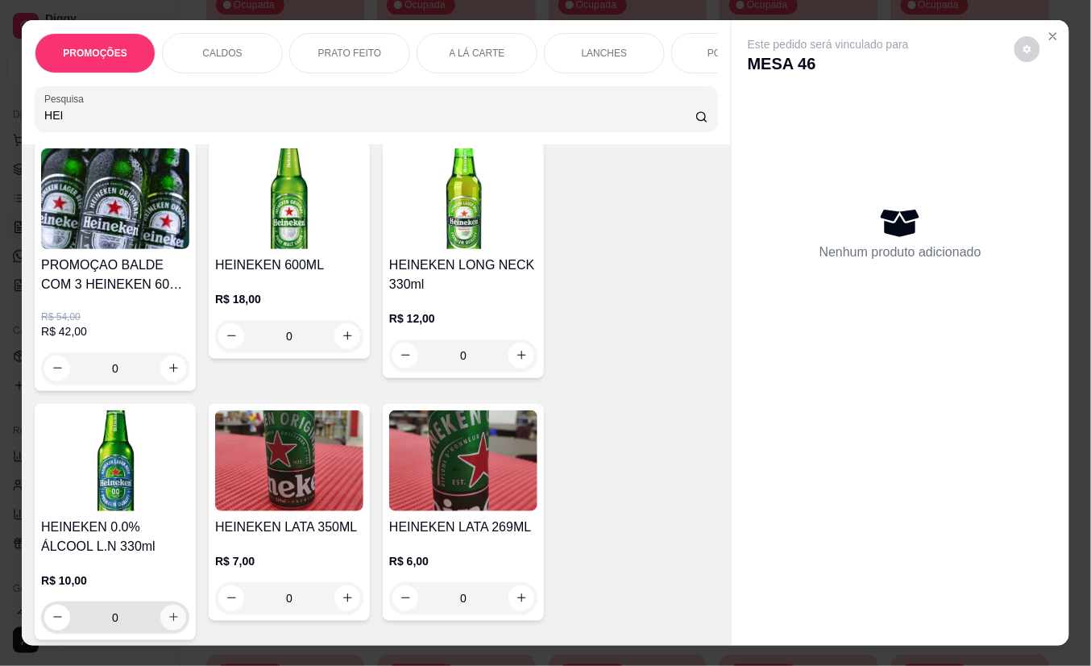
type input "HEI"
click at [168, 624] on icon "increase-product-quantity" at bounding box center [174, 618] width 12 height 12
type input "1"
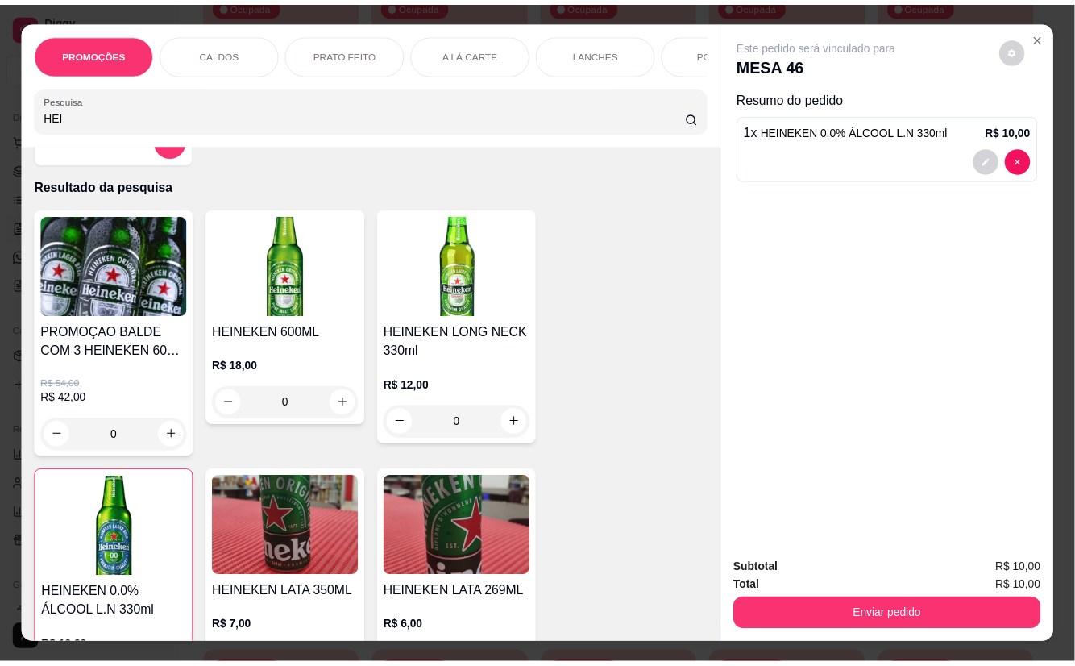
scroll to position [0, 0]
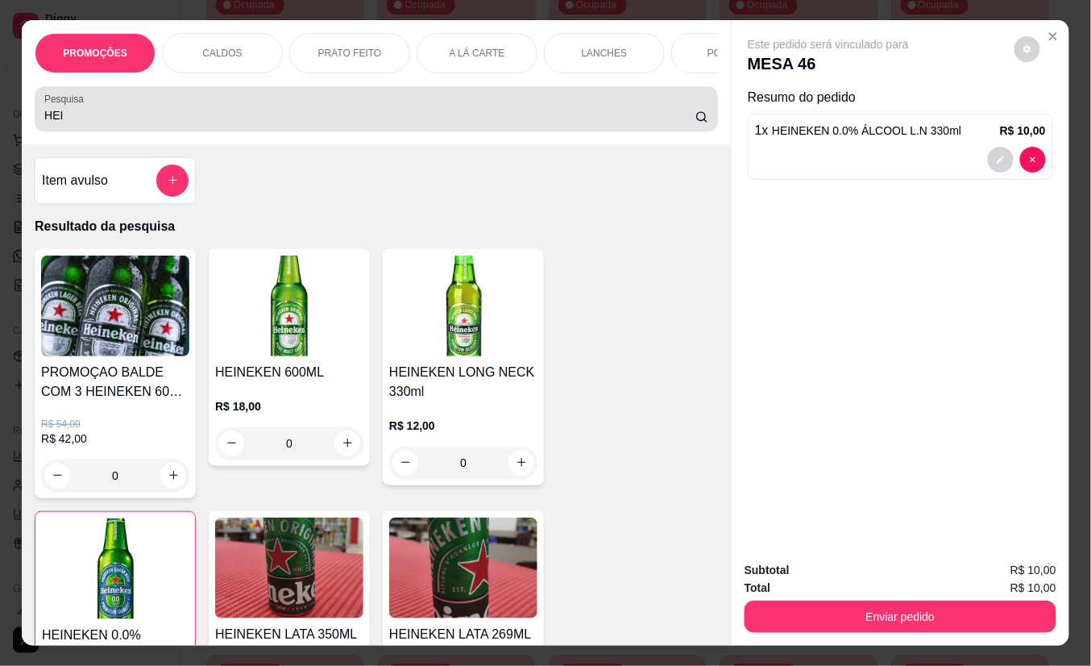
click at [100, 131] on div "Pesquisa HEI" at bounding box center [376, 108] width 683 height 45
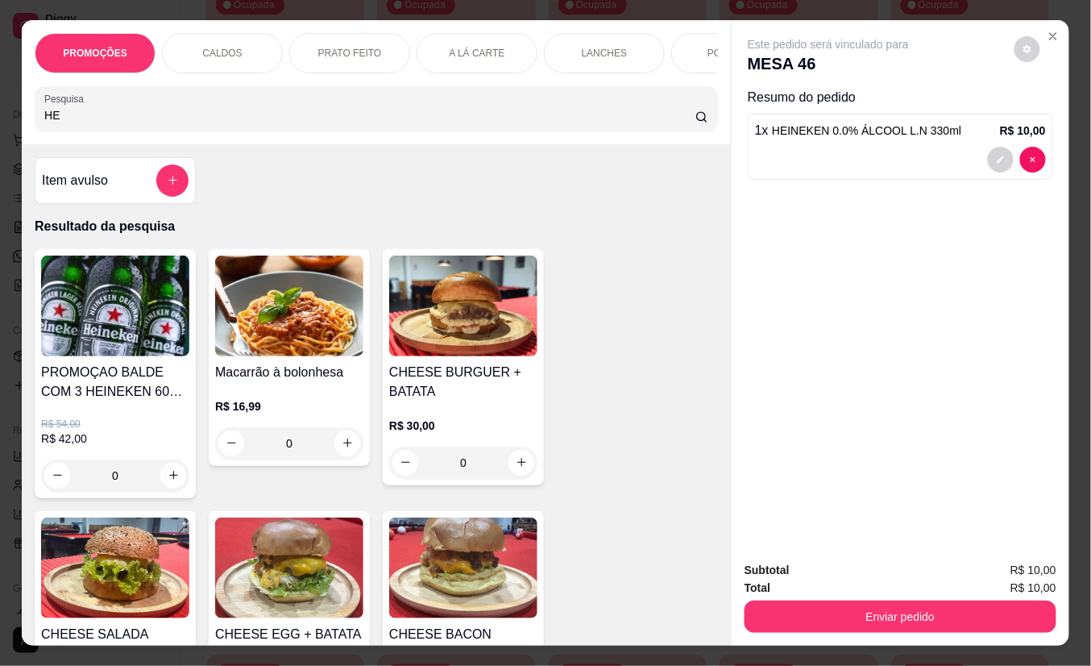
type input "H"
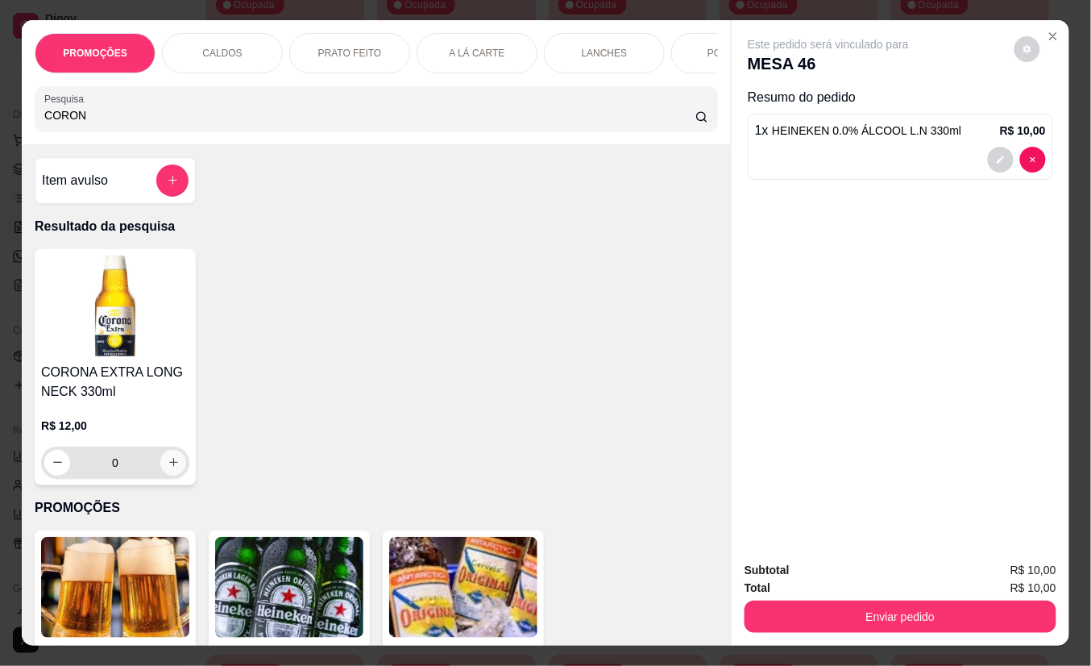
type input "CORON"
click at [168, 469] on icon "increase-product-quantity" at bounding box center [174, 463] width 12 height 12
type input "1"
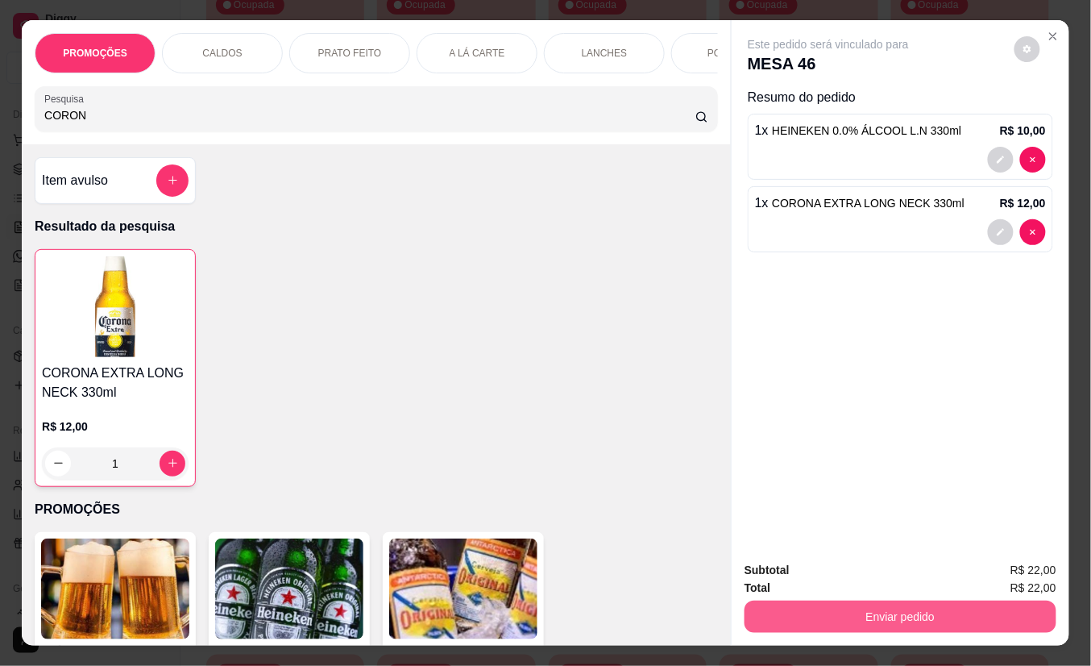
click at [783, 603] on button "Enviar pedido" at bounding box center [901, 616] width 312 height 32
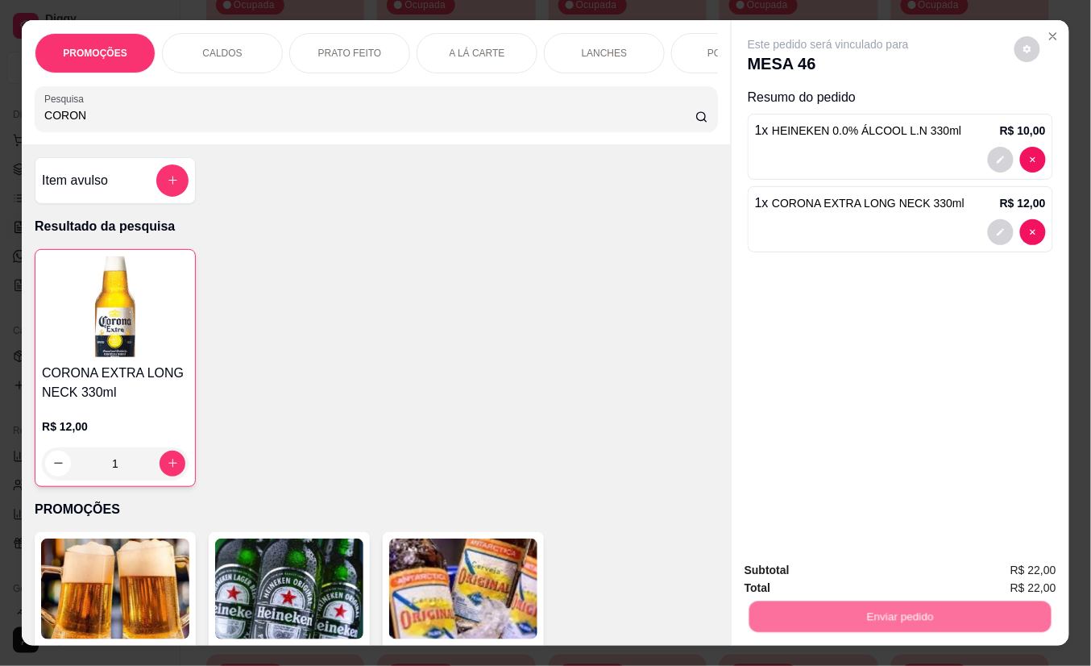
click at [784, 567] on button "Não registrar e enviar pedido" at bounding box center [846, 570] width 168 height 31
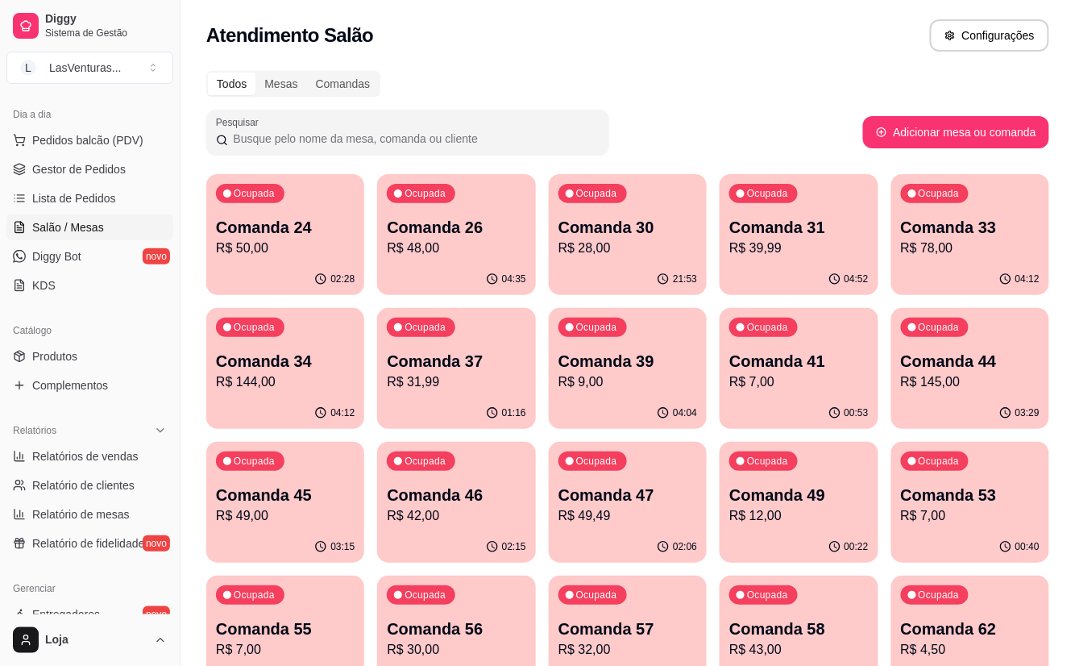
click at [472, 284] on div "04:35" at bounding box center [456, 279] width 158 height 31
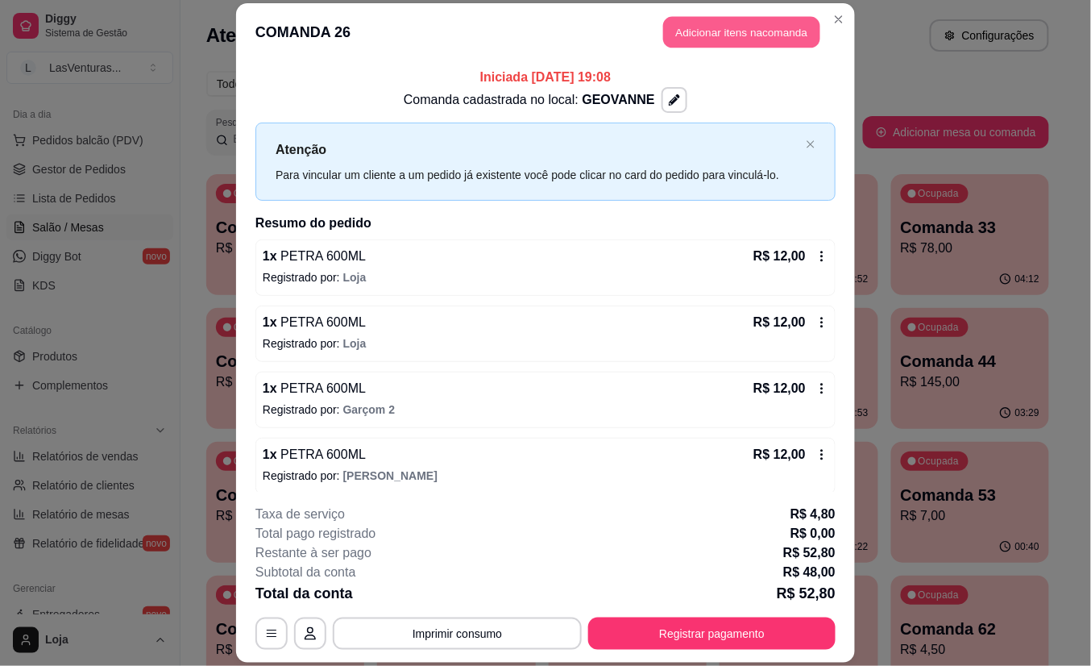
click at [758, 37] on button "Adicionar itens na comanda" at bounding box center [741, 32] width 157 height 31
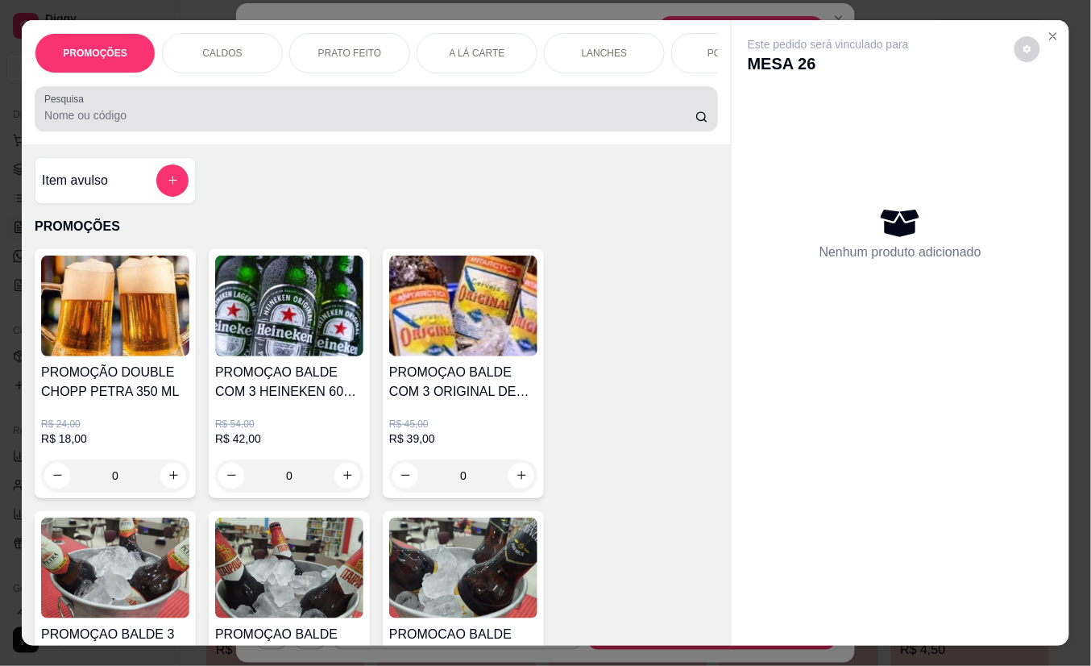
click at [430, 123] on input "Pesquisa" at bounding box center [369, 115] width 651 height 16
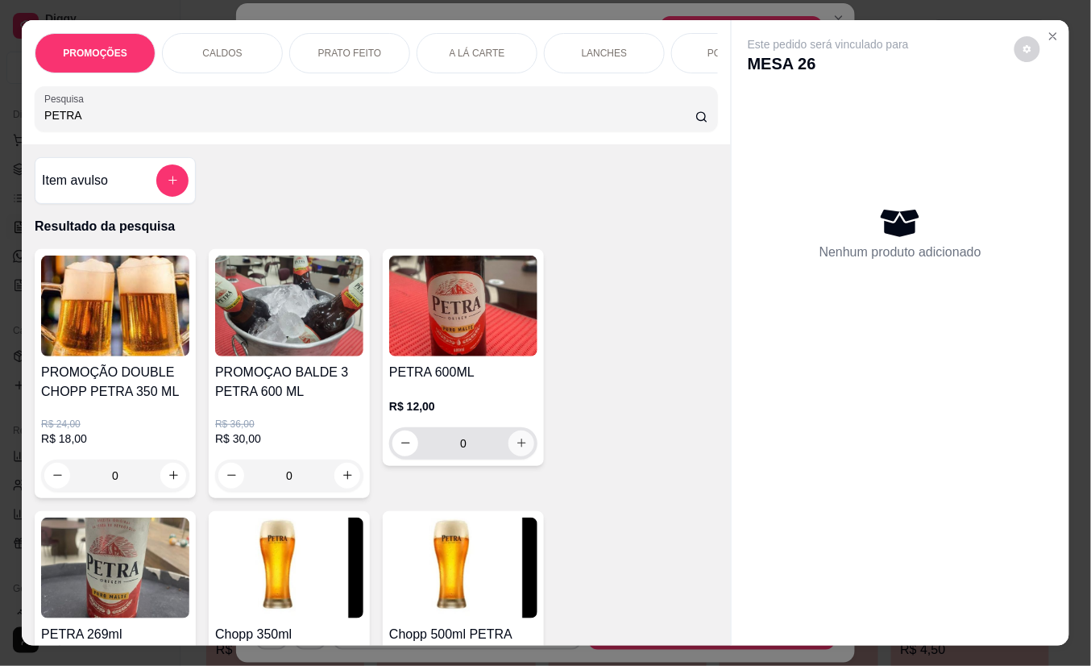
type input "PETRA"
click at [516, 450] on icon "increase-product-quantity" at bounding box center [522, 444] width 12 height 12
type input "1"
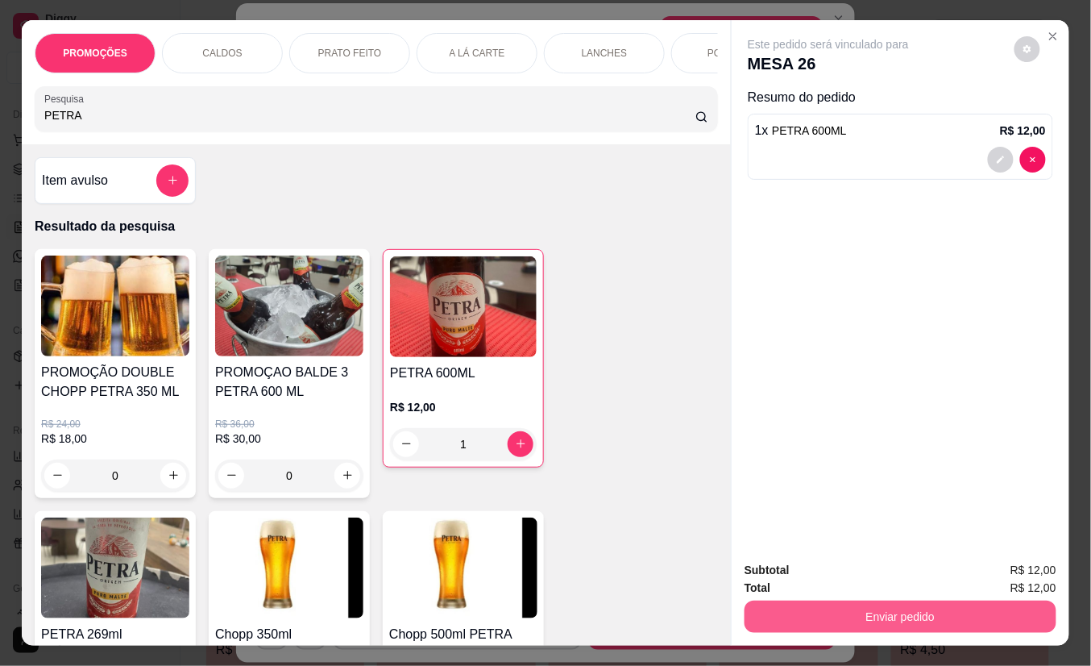
click at [787, 608] on button "Enviar pedido" at bounding box center [901, 616] width 312 height 32
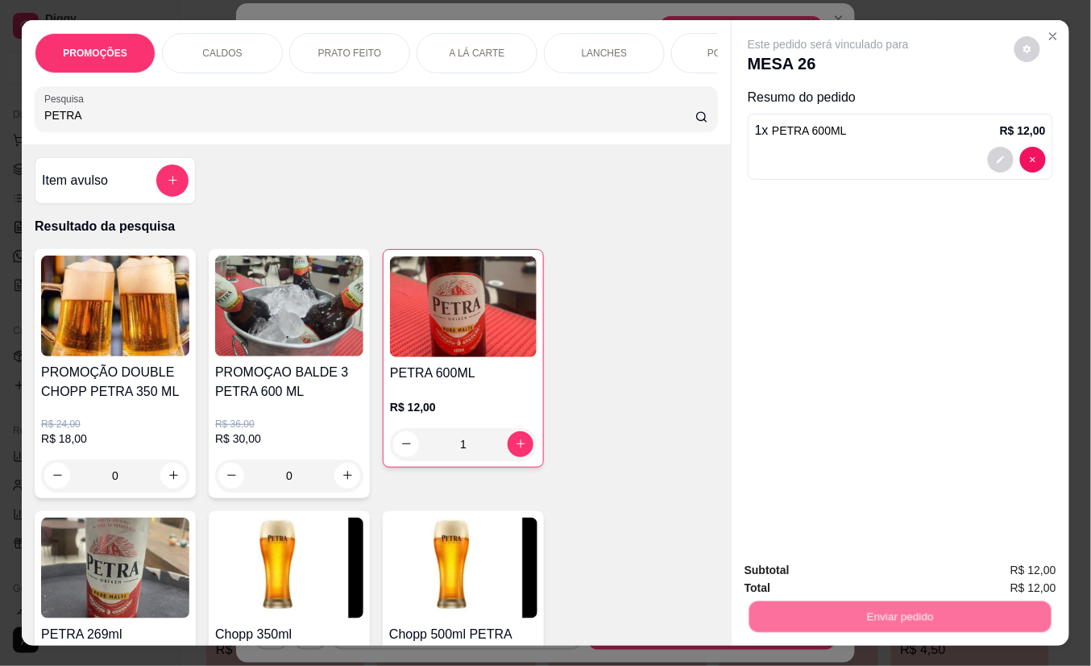
click at [797, 571] on button "Não registrar e enviar pedido" at bounding box center [846, 570] width 163 height 30
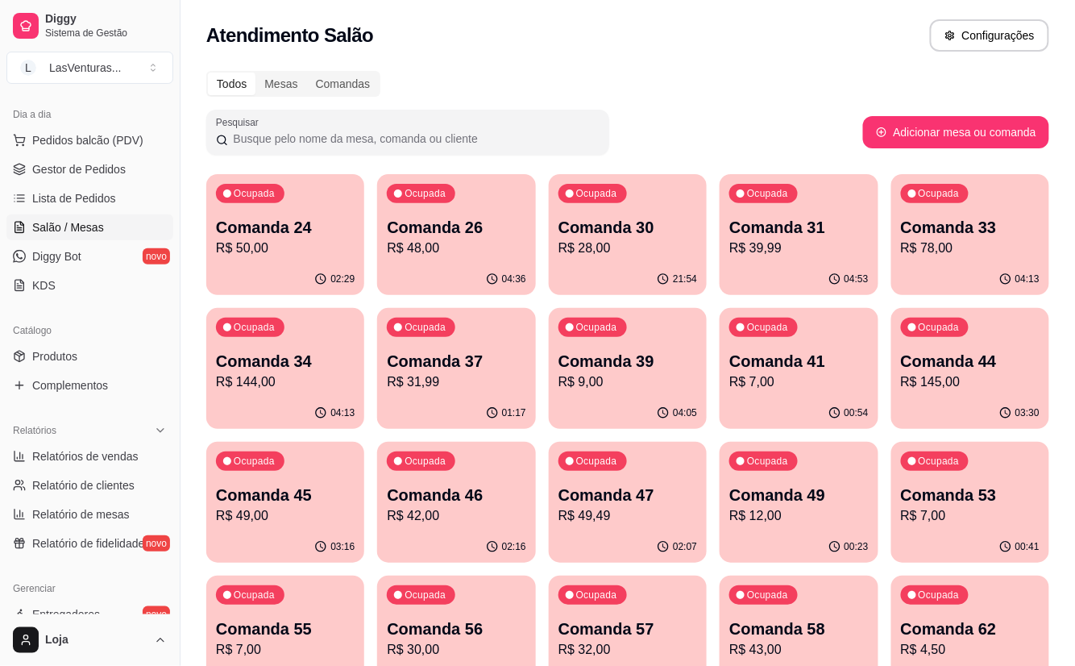
click at [958, 381] on p "R$ 145,00" at bounding box center [970, 381] width 139 height 19
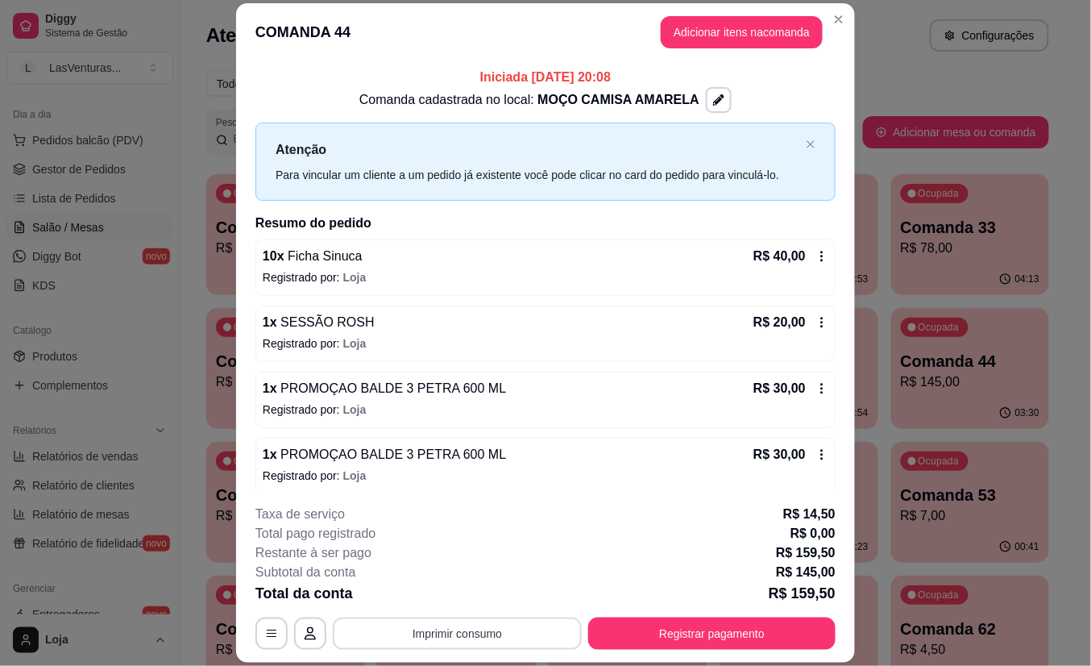
click at [459, 634] on button "Imprimir consumo" at bounding box center [457, 633] width 249 height 32
click at [445, 595] on button "IMPRESSORA" at bounding box center [454, 596] width 113 height 25
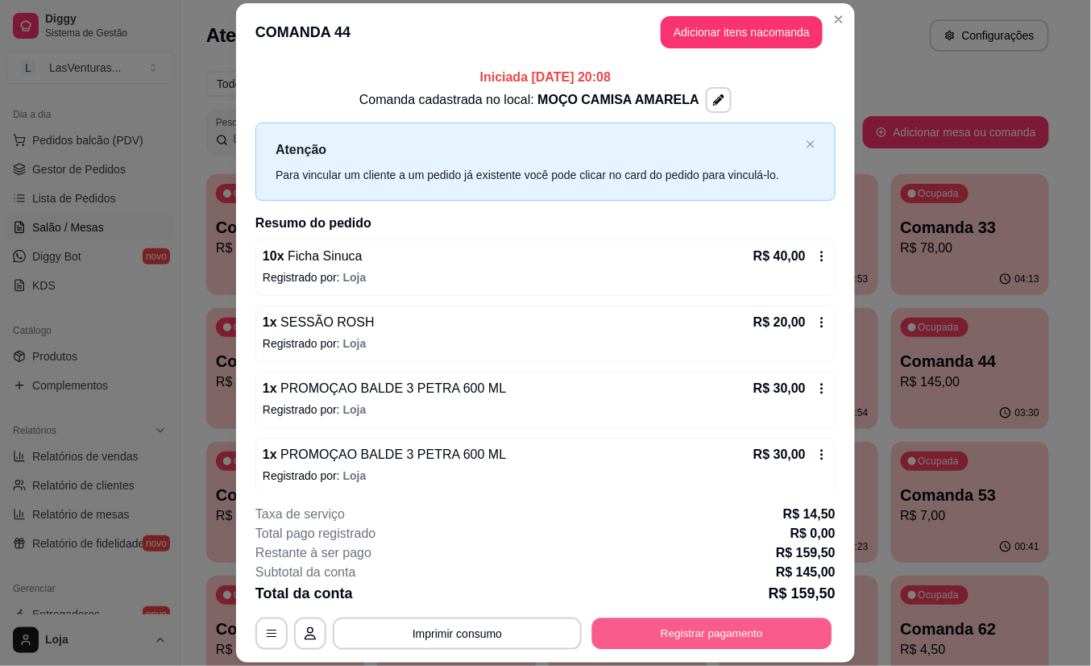
click at [729, 630] on button "Registrar pagamento" at bounding box center [712, 632] width 240 height 31
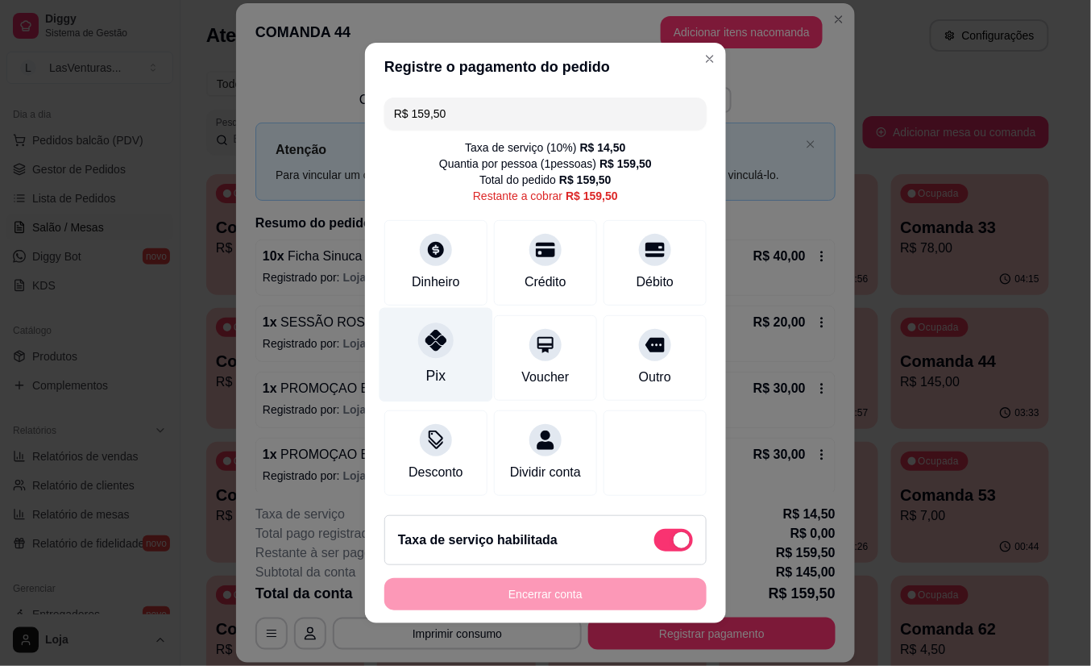
click at [427, 336] on icon at bounding box center [436, 340] width 21 height 21
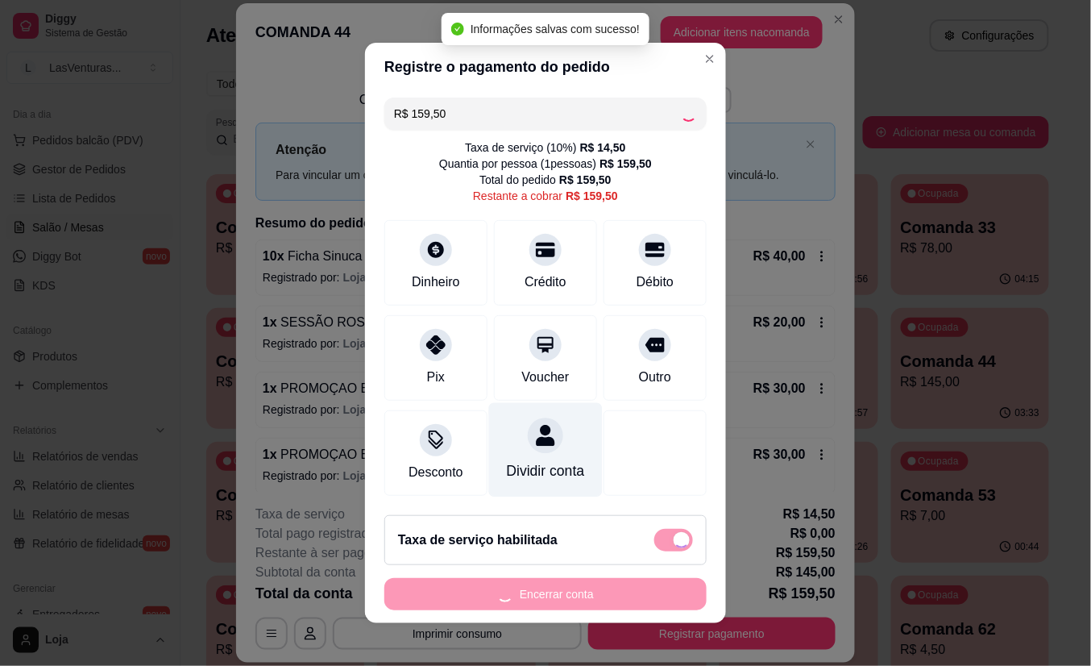
type input "R$ 0,00"
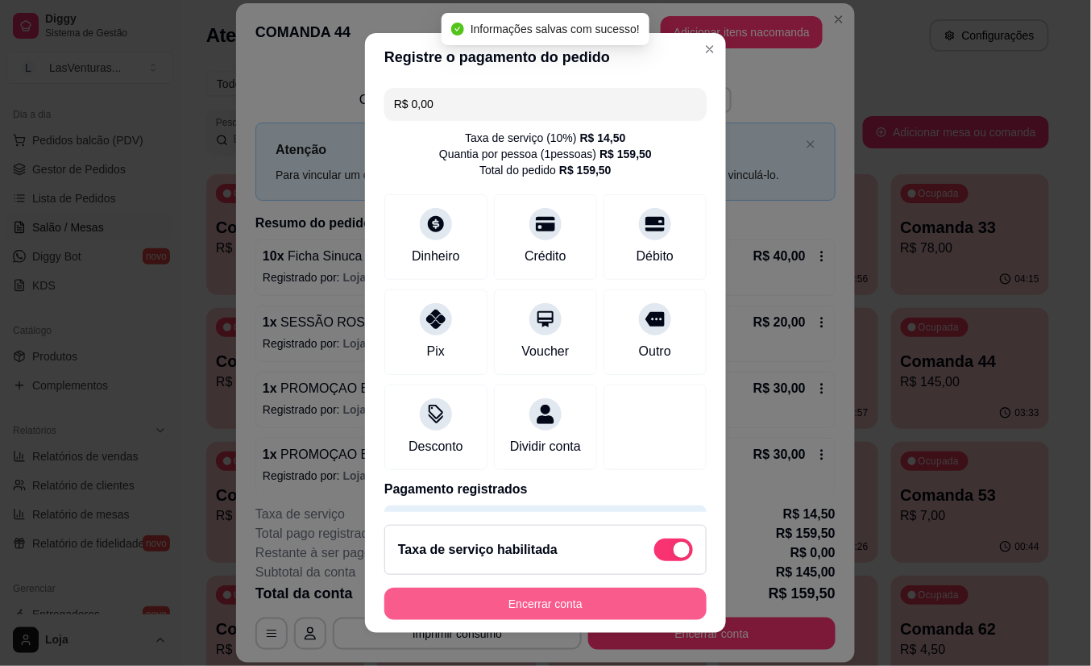
click at [542, 604] on button "Encerrar conta" at bounding box center [545, 604] width 322 height 32
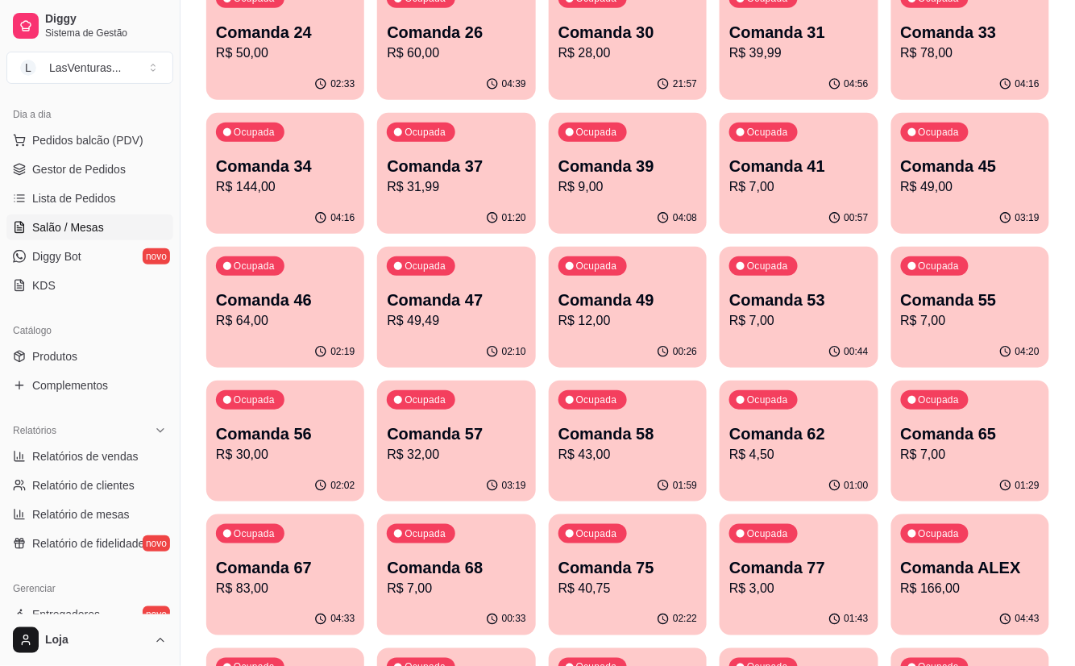
scroll to position [214, 0]
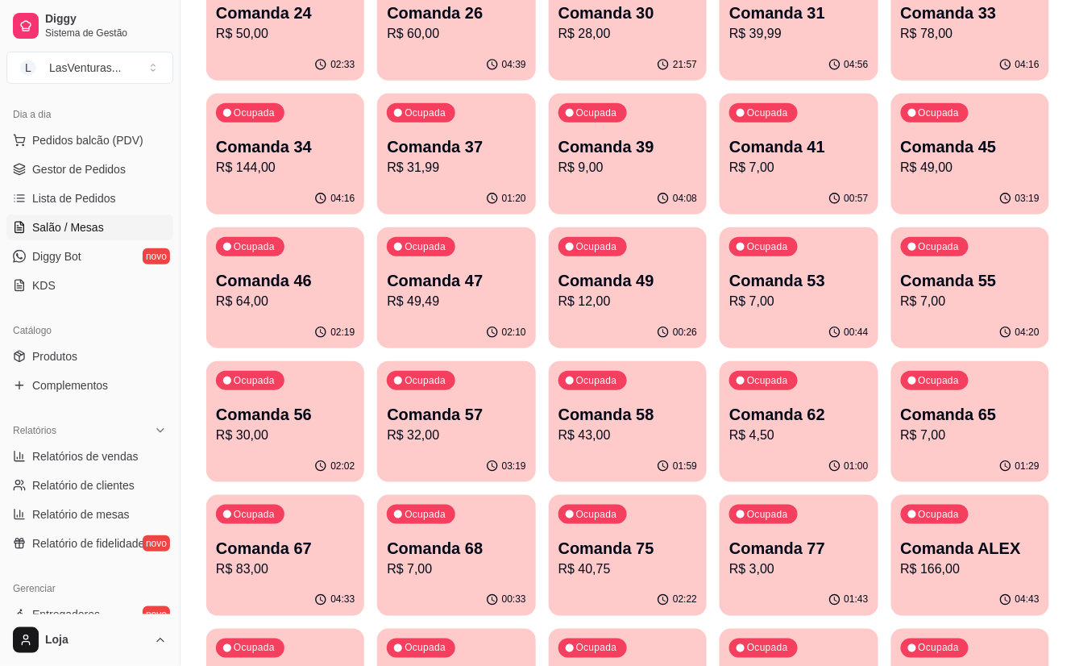
click at [288, 446] on div "Ocupada Comanda 56 R$ 30,00" at bounding box center [285, 405] width 158 height 89
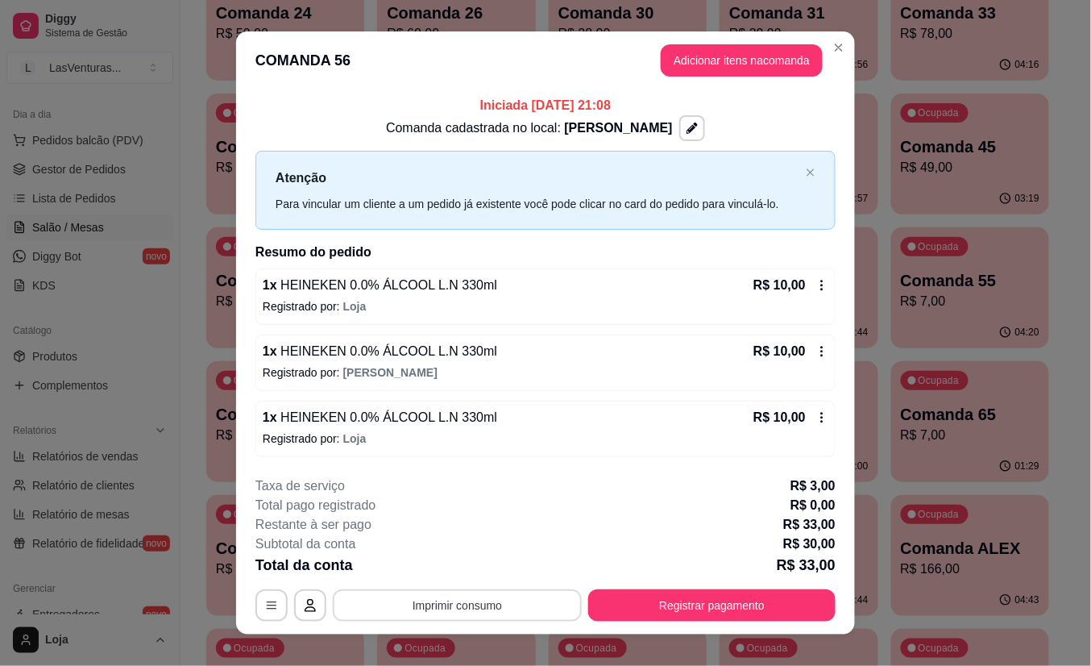
click at [498, 614] on button "Imprimir consumo" at bounding box center [457, 605] width 249 height 32
click at [484, 571] on button "IMPRESSORA" at bounding box center [455, 570] width 117 height 26
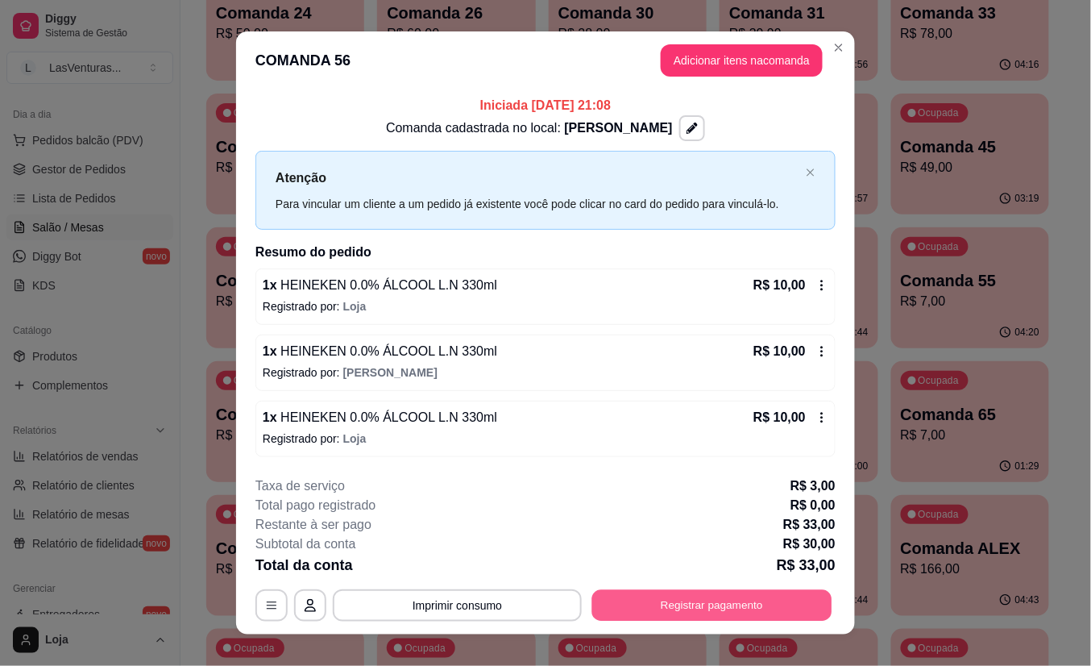
click at [668, 608] on button "Registrar pagamento" at bounding box center [712, 604] width 240 height 31
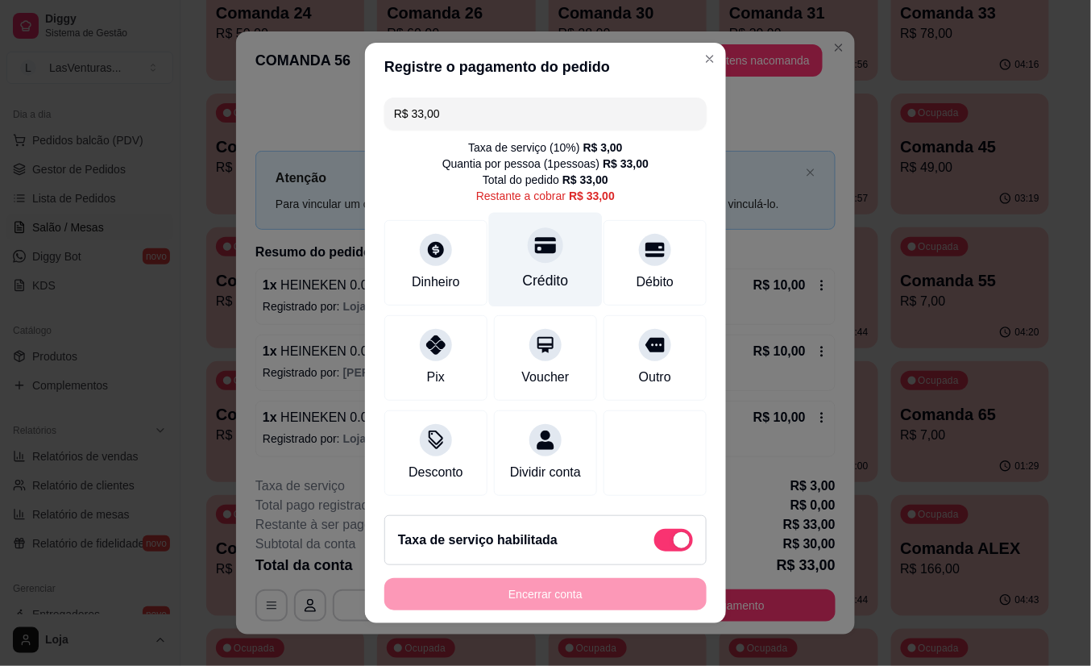
click at [535, 245] on icon at bounding box center [545, 245] width 21 height 21
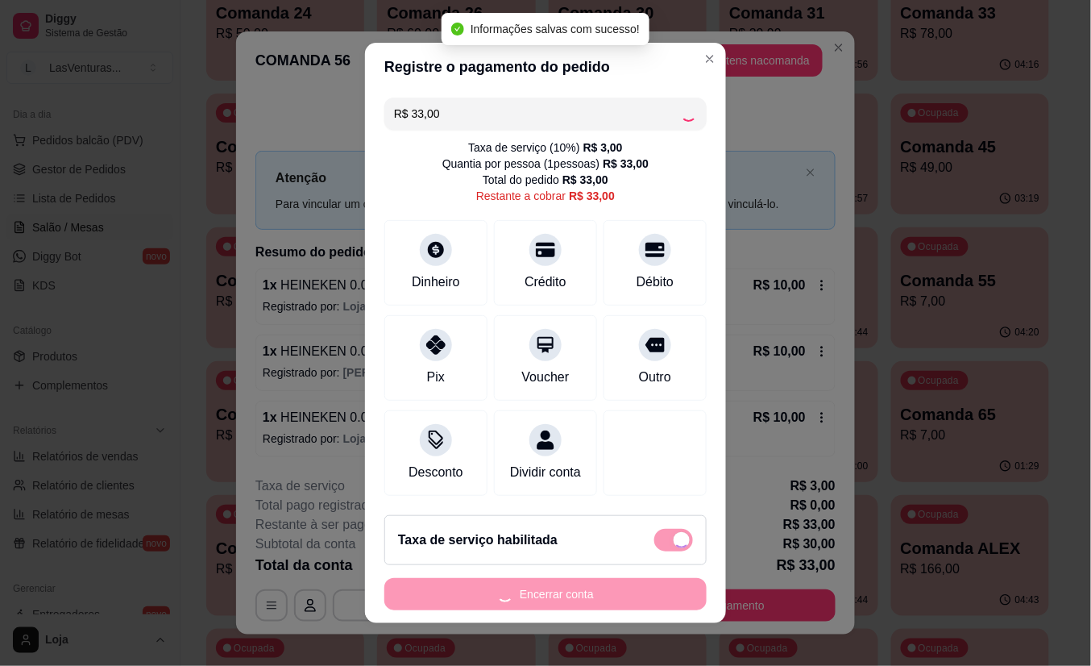
type input "R$ 0,00"
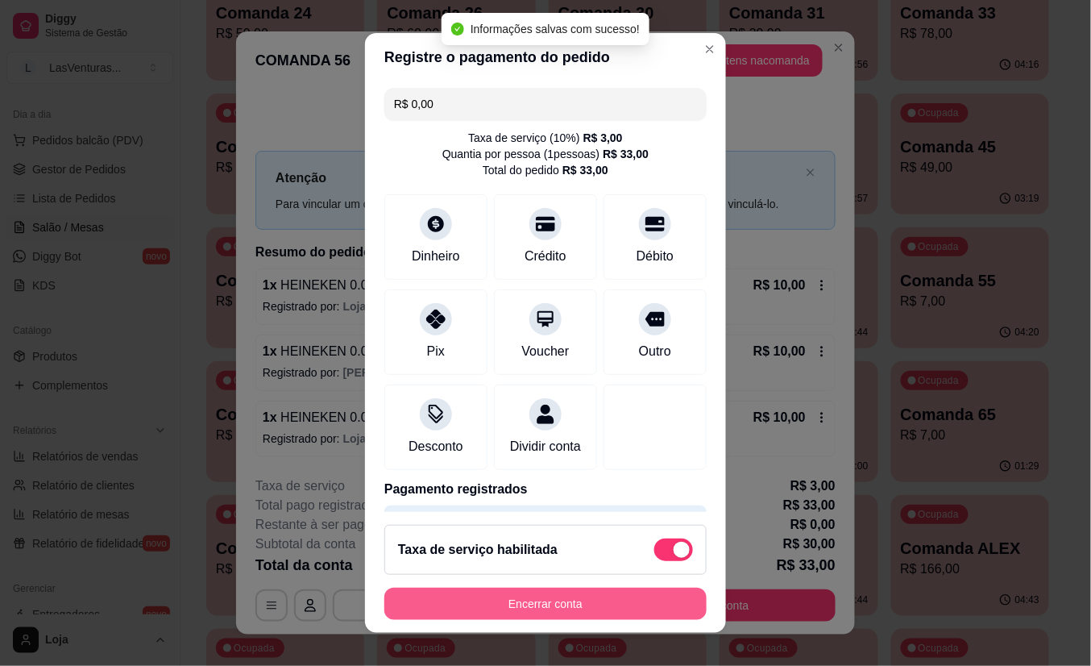
click at [584, 617] on button "Encerrar conta" at bounding box center [545, 604] width 322 height 32
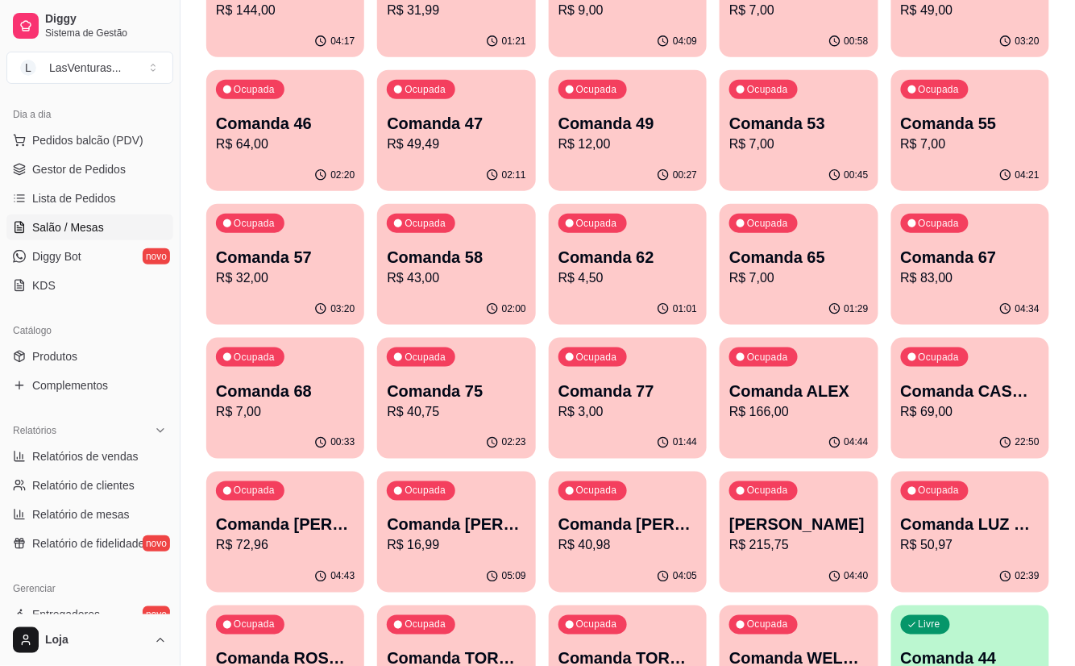
scroll to position [430, 0]
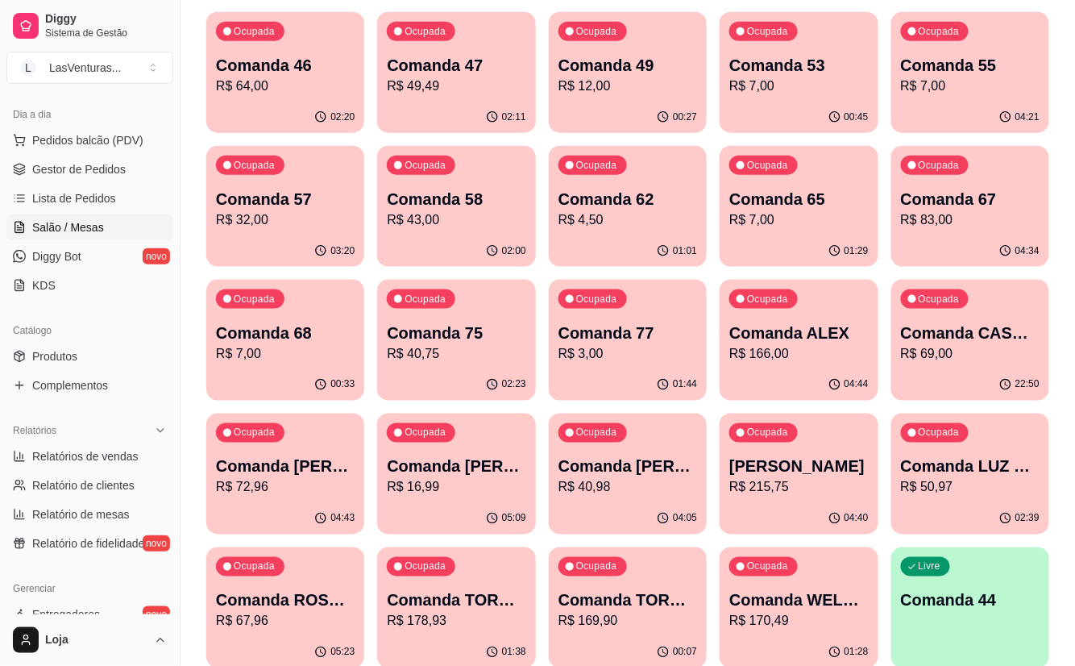
click at [787, 194] on p "Comanda 65" at bounding box center [798, 199] width 139 height 23
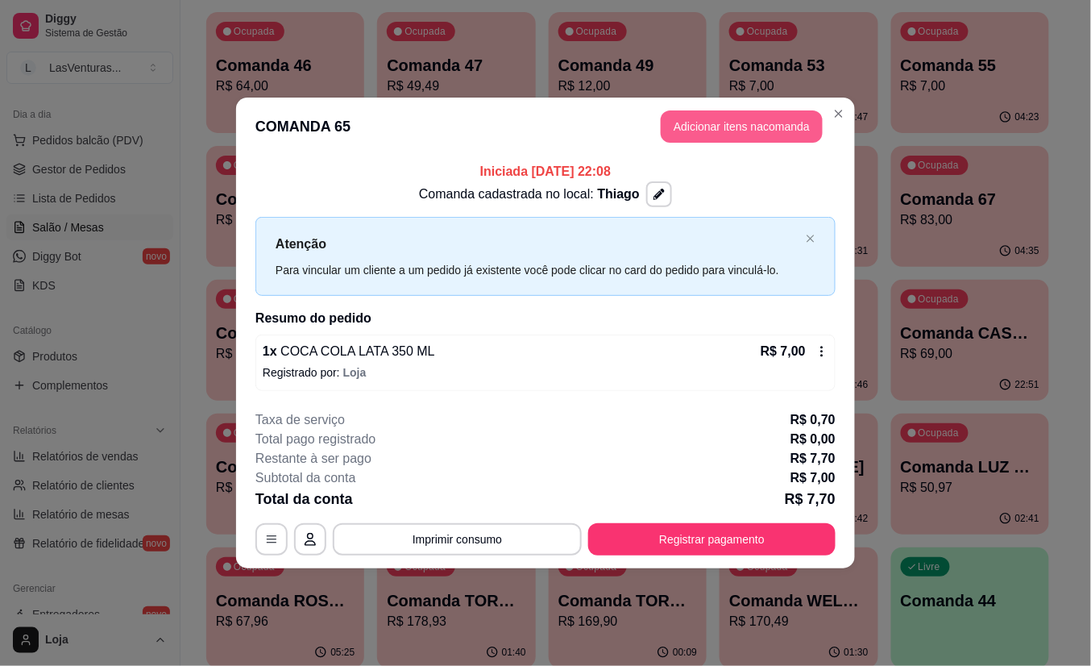
click at [700, 119] on button "Adicionar itens na comanda" at bounding box center [742, 126] width 162 height 32
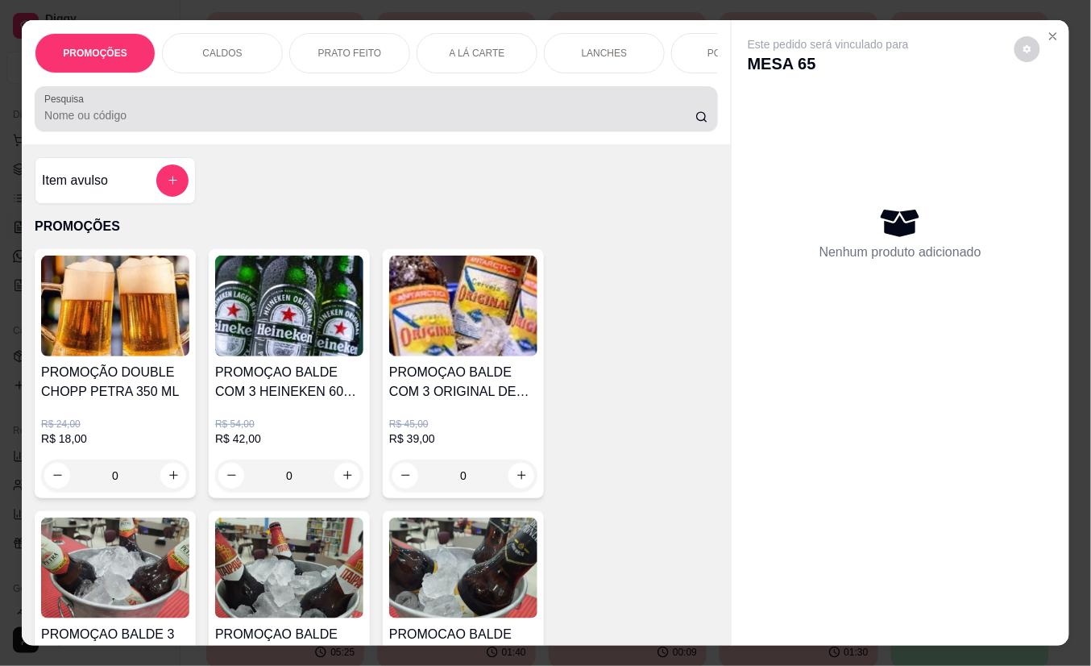
click at [275, 123] on input "Pesquisa" at bounding box center [369, 115] width 651 height 16
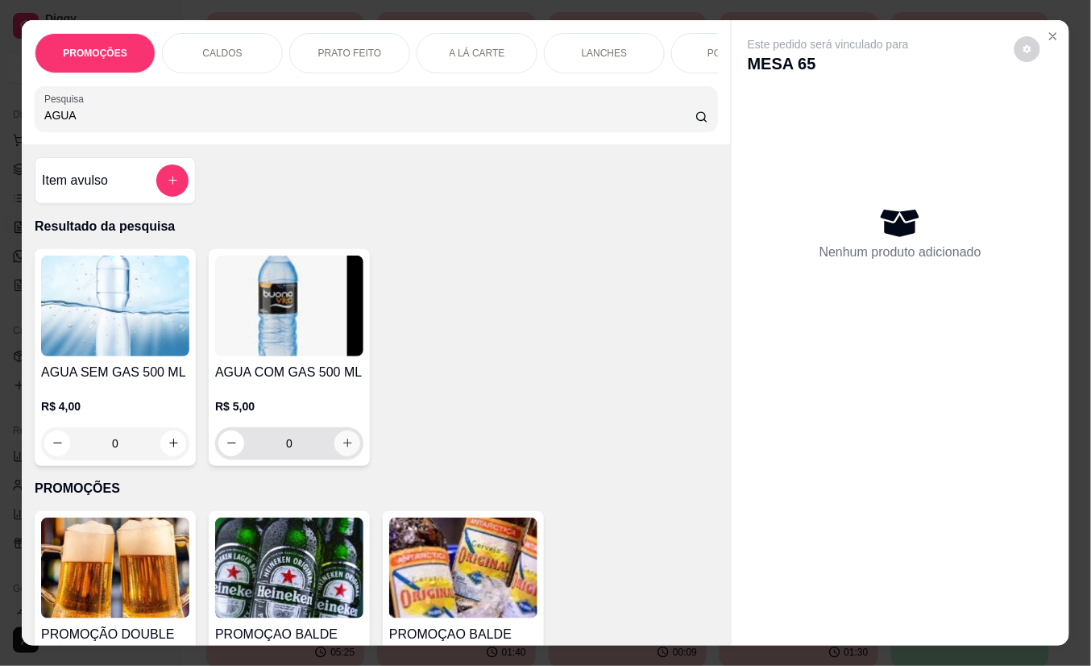
type input "AGUA"
click at [342, 450] on icon "increase-product-quantity" at bounding box center [348, 444] width 12 height 12
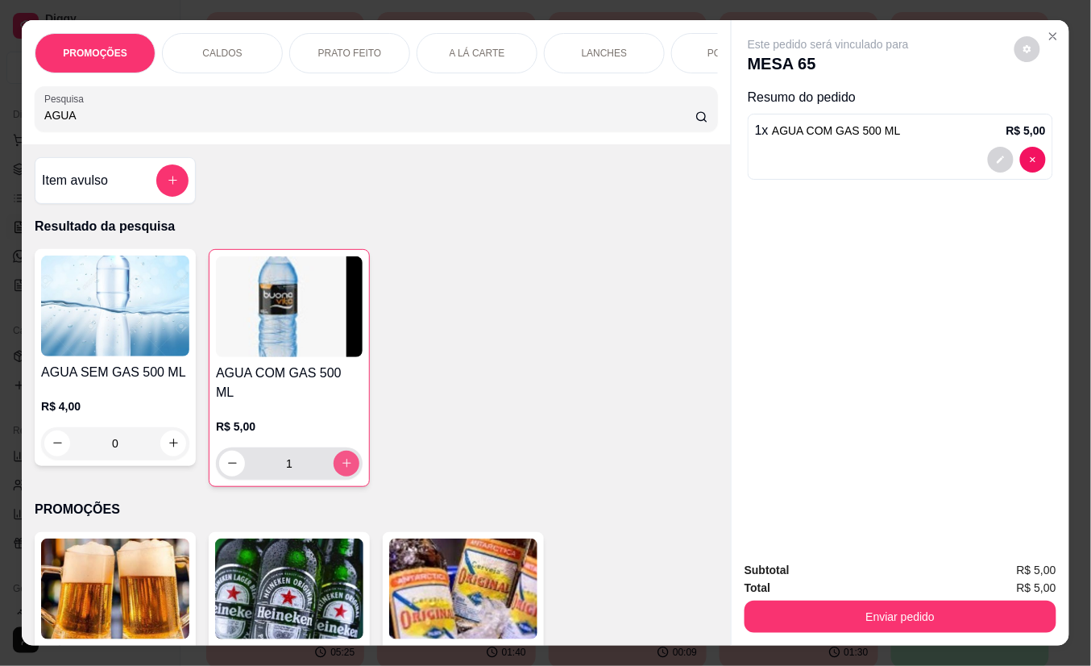
type input "1"
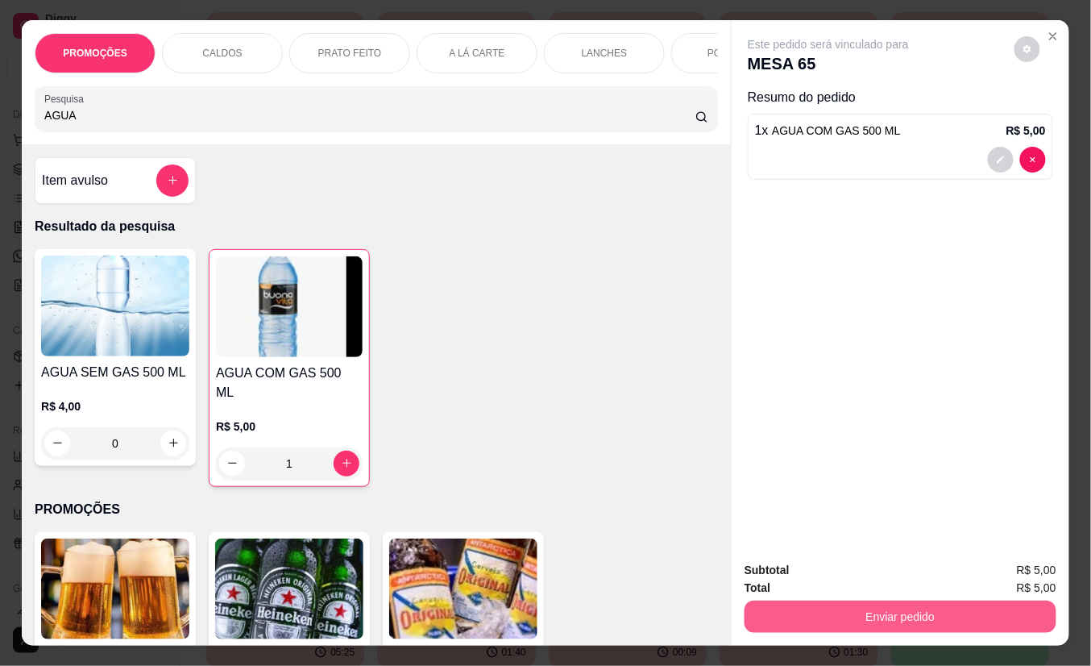
click at [804, 605] on button "Enviar pedido" at bounding box center [901, 616] width 312 height 32
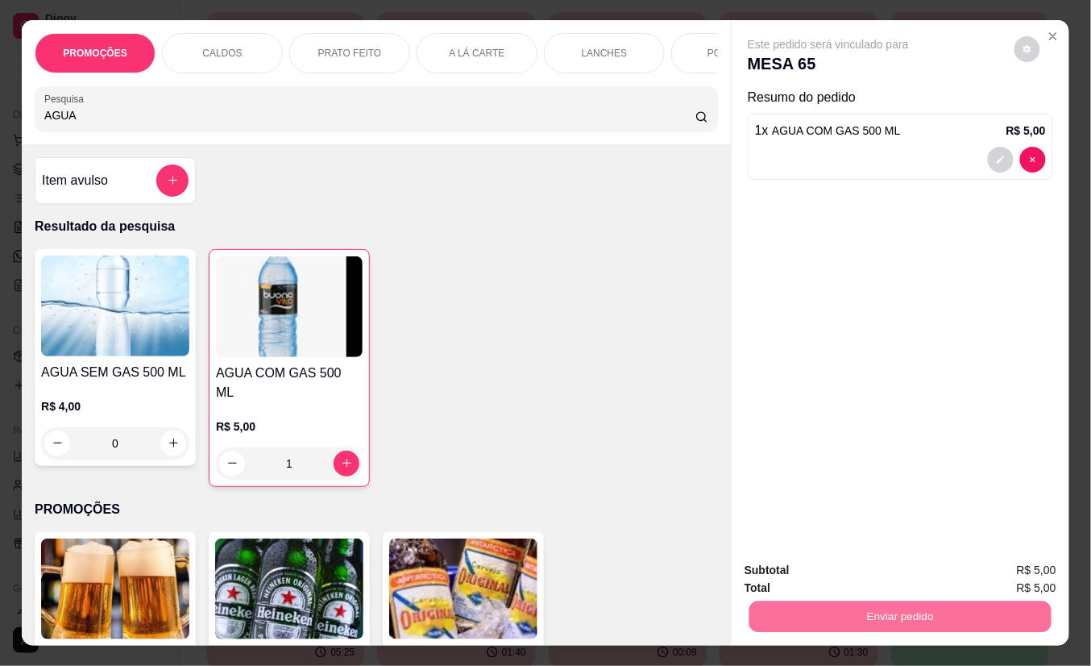
click at [806, 568] on button "Não registrar e enviar pedido" at bounding box center [846, 570] width 168 height 31
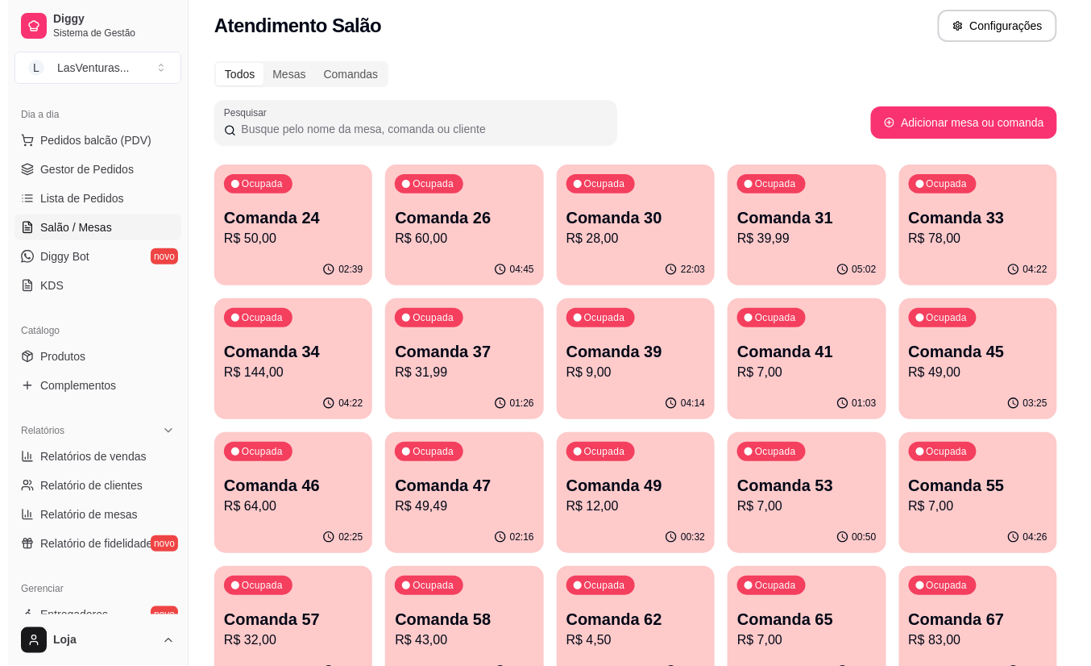
scroll to position [0, 0]
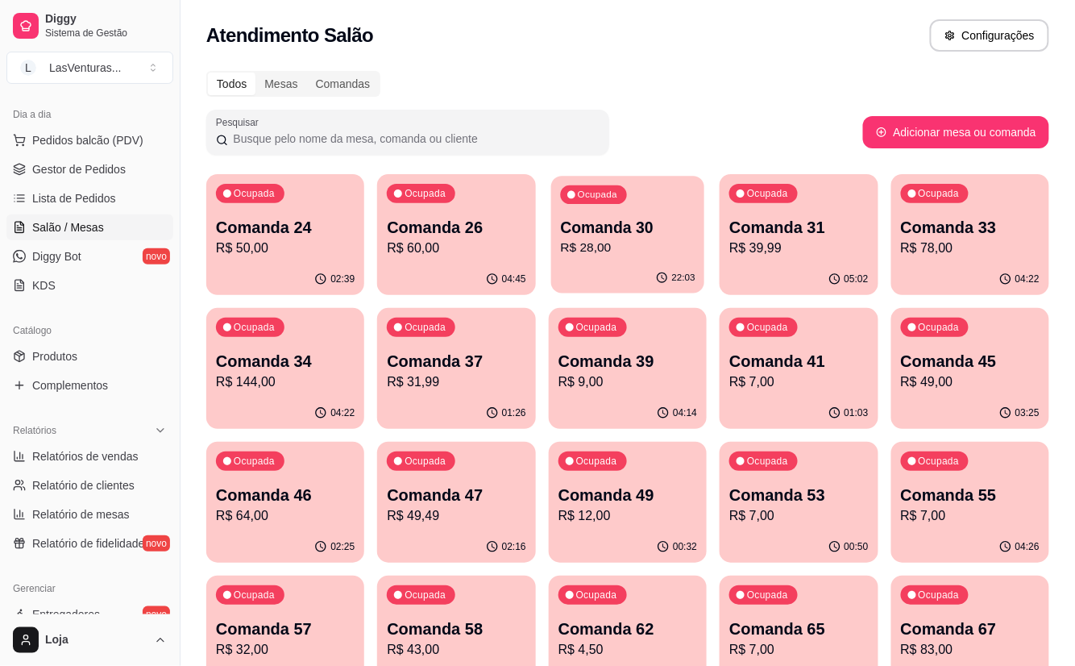
click at [619, 268] on div "22:03" at bounding box center [627, 278] width 153 height 31
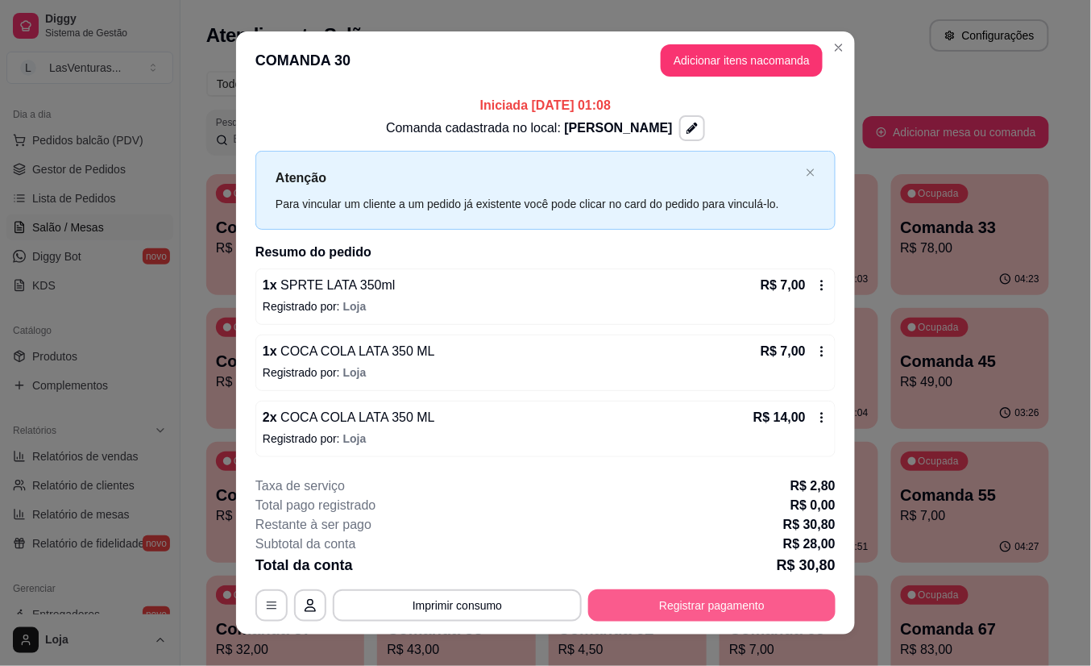
click at [716, 595] on button "Registrar pagamento" at bounding box center [711, 605] width 247 height 32
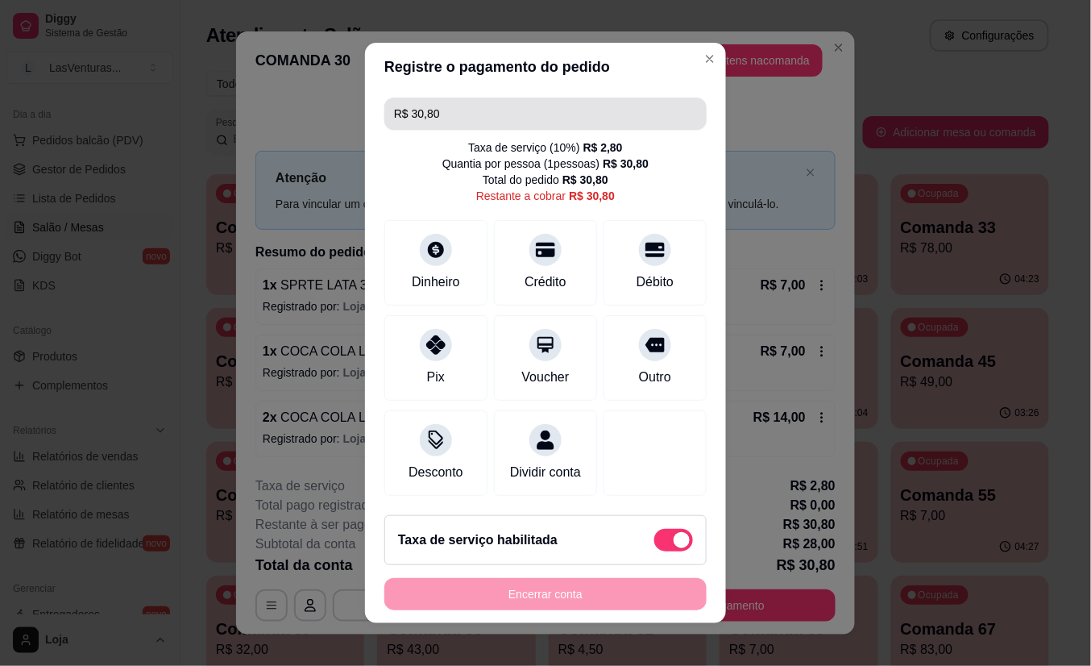
click at [484, 110] on input "R$ 30,80" at bounding box center [545, 114] width 303 height 32
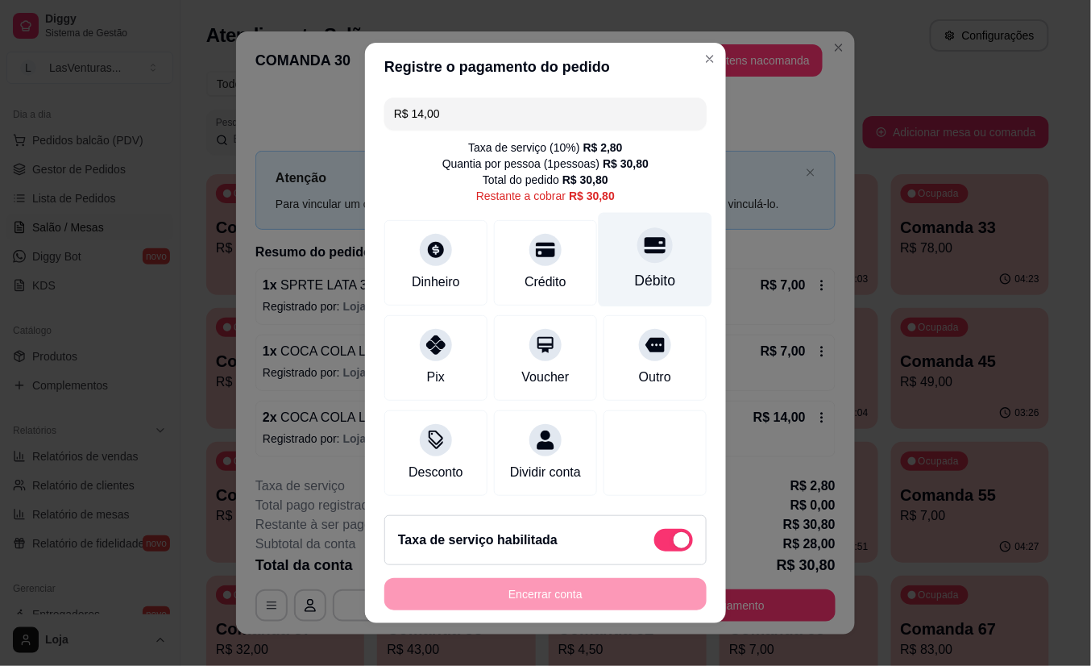
click at [645, 246] on icon at bounding box center [655, 245] width 21 height 21
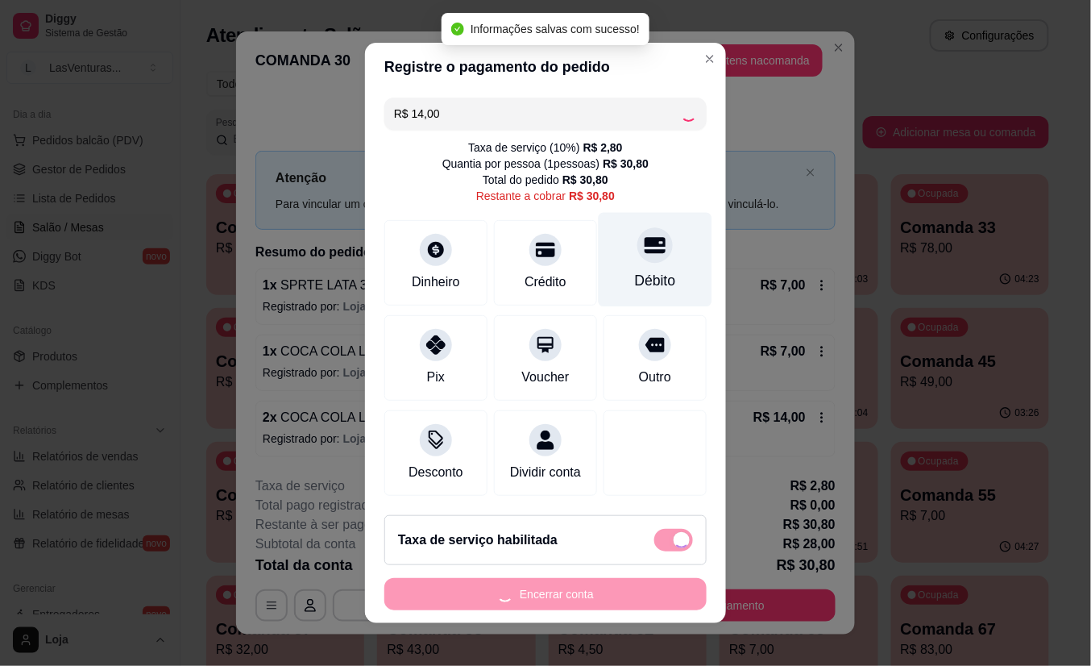
type input "R$ 16,80"
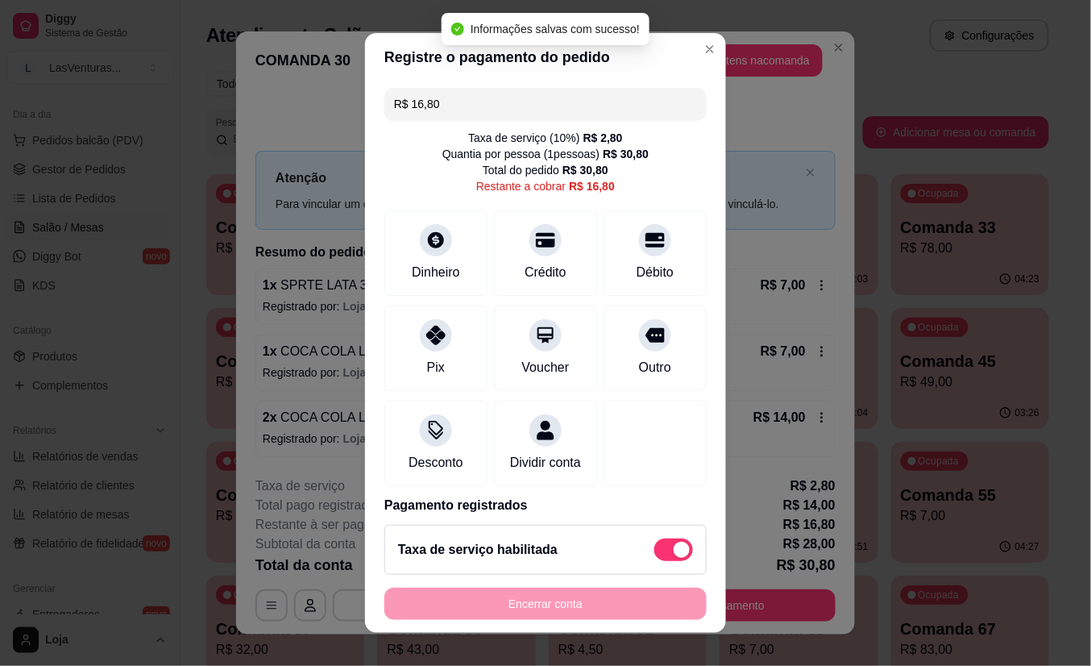
click at [674, 555] on span at bounding box center [682, 550] width 16 height 16
click at [662, 555] on input "checkbox" at bounding box center [659, 557] width 10 height 10
checkbox input "true"
type input "R$ 14,00"
checkbox input "false"
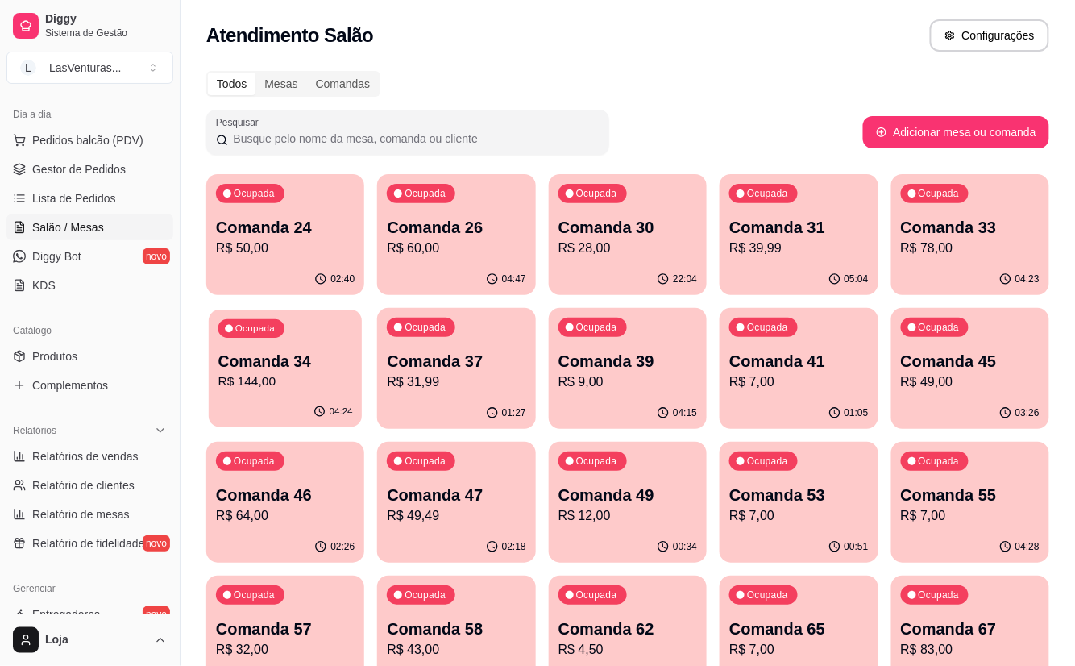
click at [317, 358] on p "Comanda 34" at bounding box center [285, 362] width 135 height 22
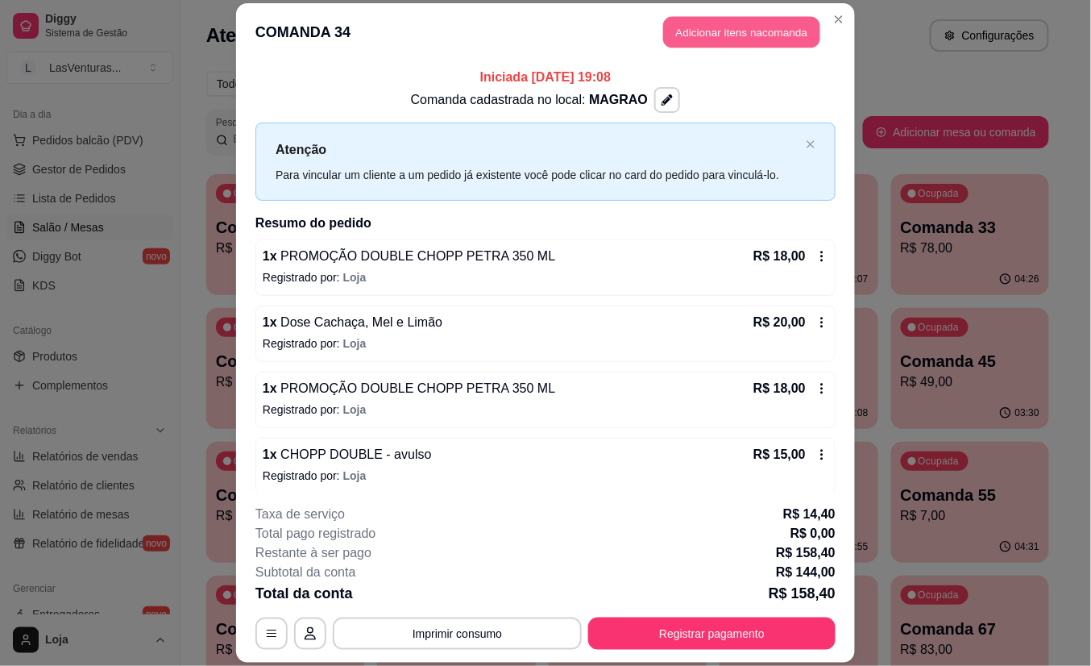
click at [732, 37] on button "Adicionar itens na comanda" at bounding box center [741, 32] width 157 height 31
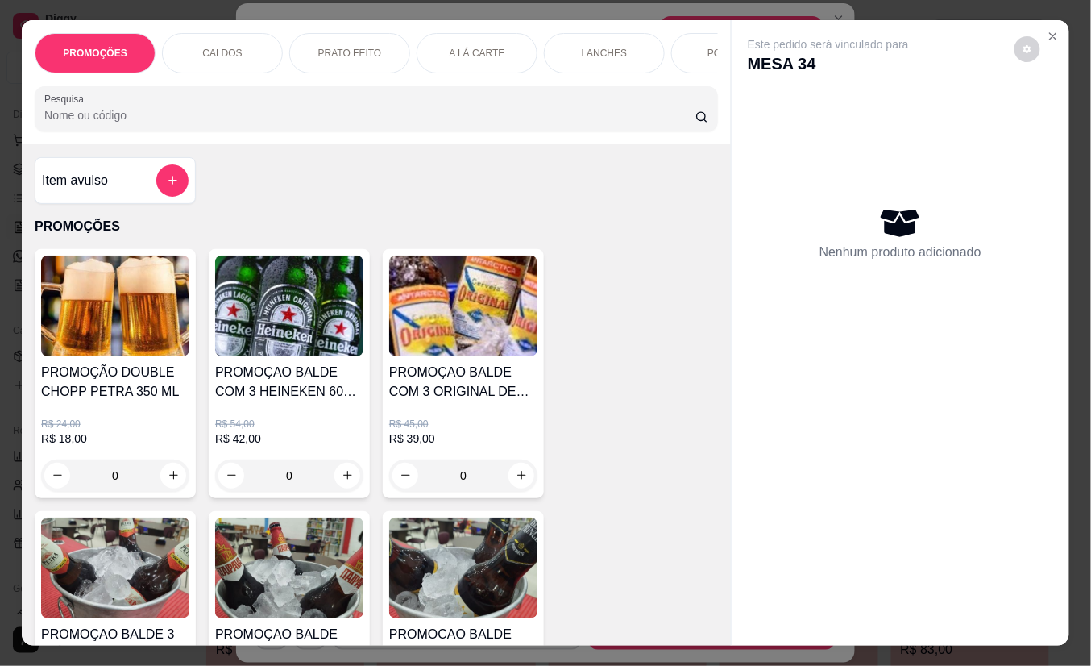
click at [59, 123] on input "Pesquisa" at bounding box center [369, 115] width 651 height 16
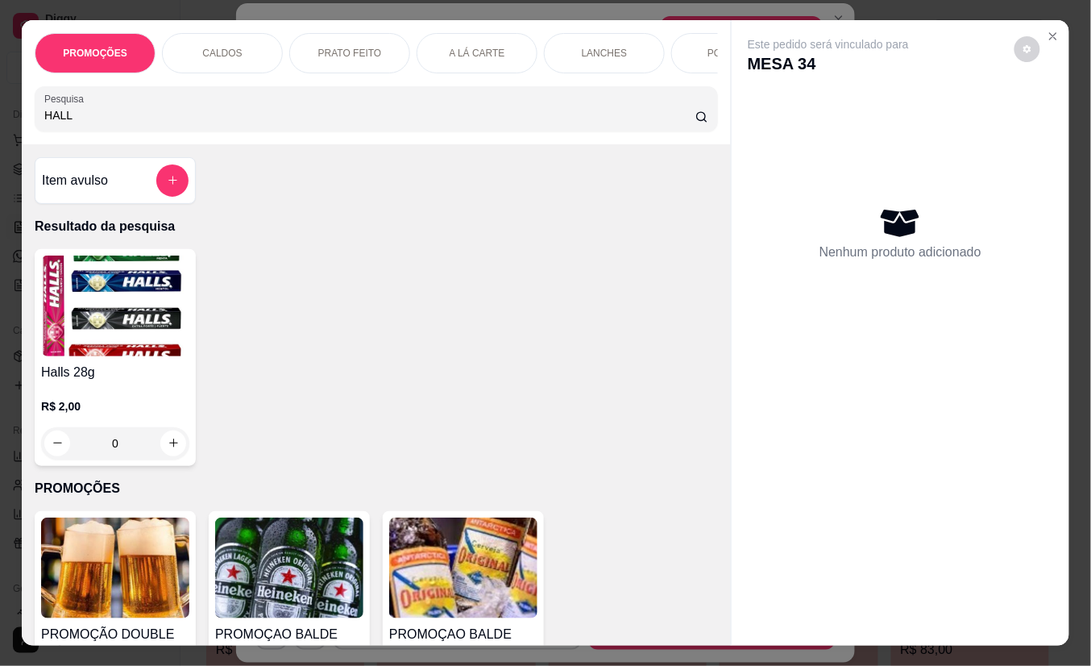
type input "HALL"
click at [168, 438] on div "0" at bounding box center [115, 443] width 148 height 32
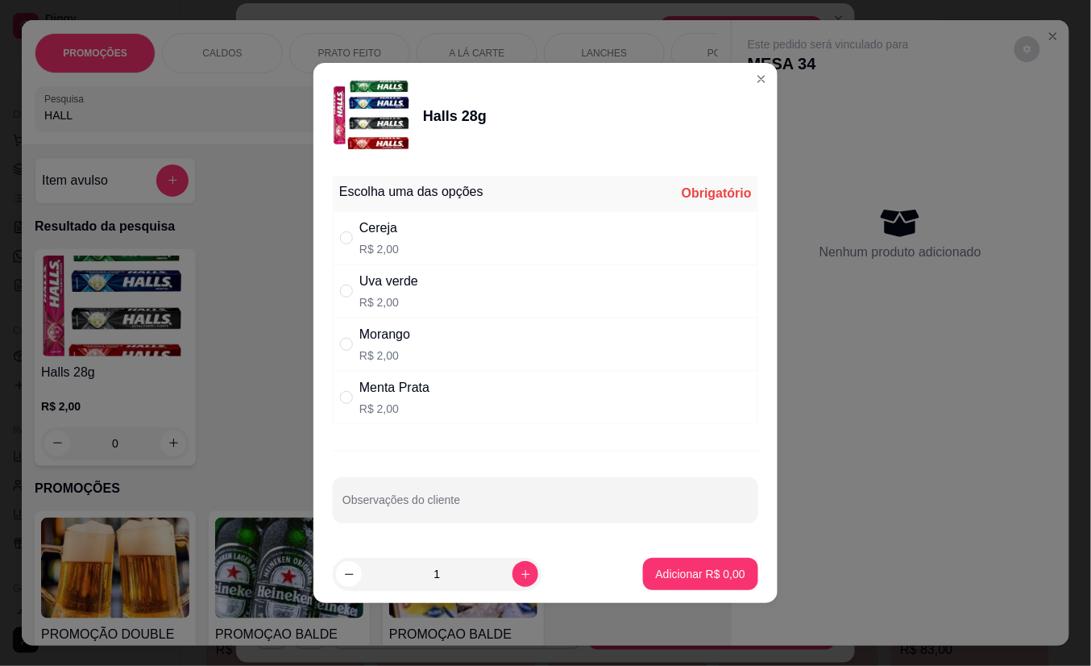
click at [410, 382] on div "Menta Prata" at bounding box center [394, 387] width 70 height 19
radio input "true"
click at [704, 577] on p "Adicionar R$ 2,00" at bounding box center [700, 574] width 89 height 16
type input "1"
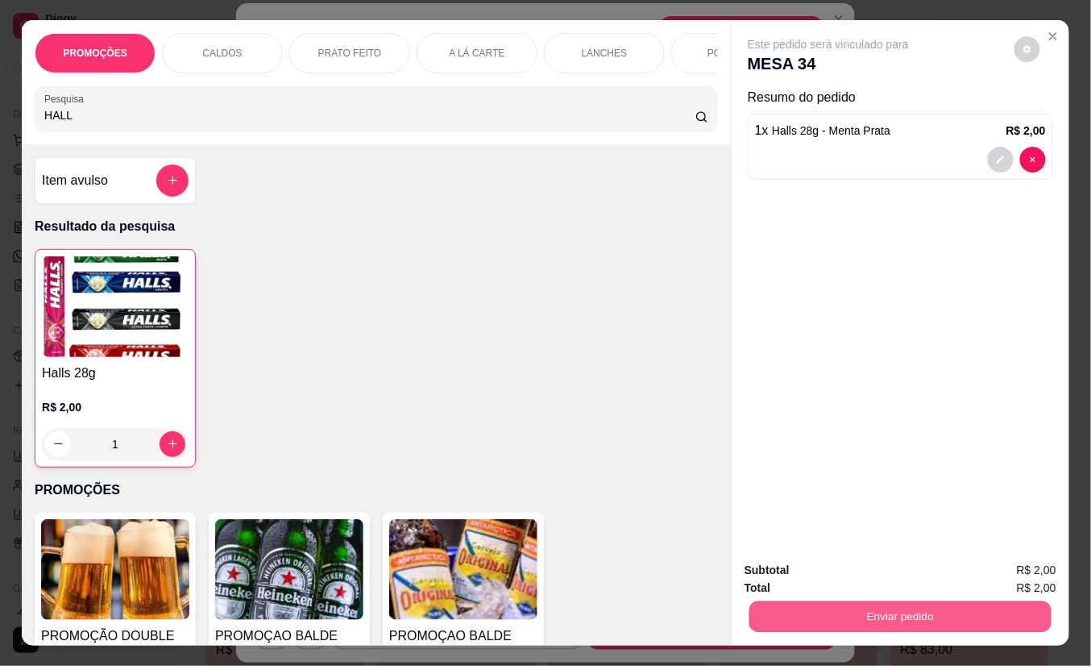
click at [887, 601] on button "Enviar pedido" at bounding box center [901, 616] width 302 height 31
click at [826, 559] on button "Não registrar e enviar pedido" at bounding box center [846, 570] width 163 height 30
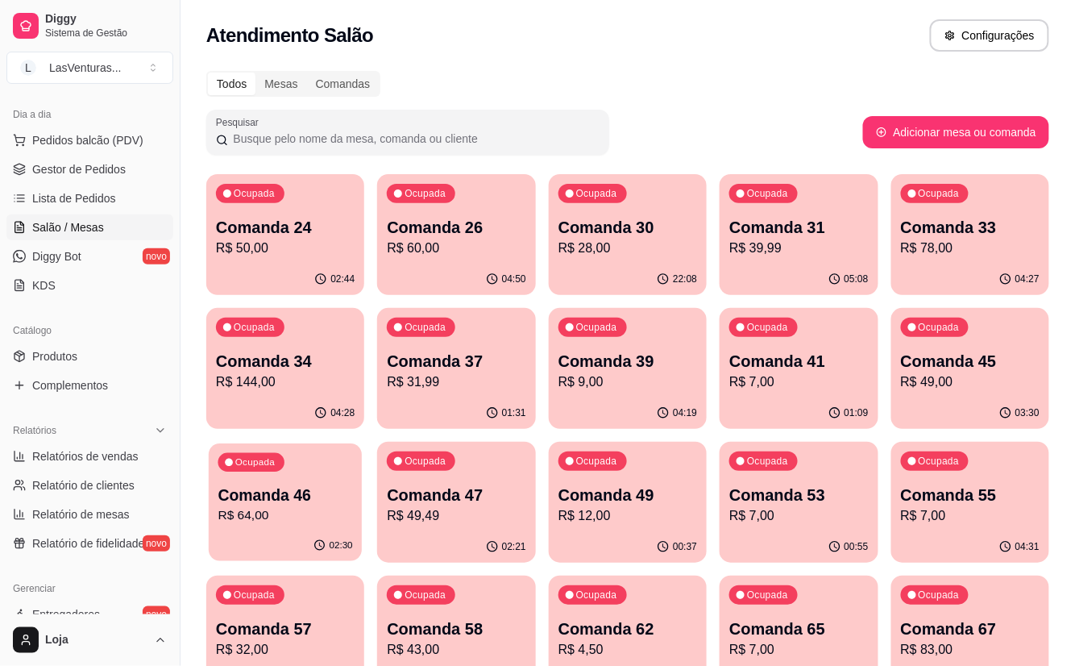
click at [246, 505] on div "Comanda 46 R$ 64,00" at bounding box center [285, 504] width 135 height 40
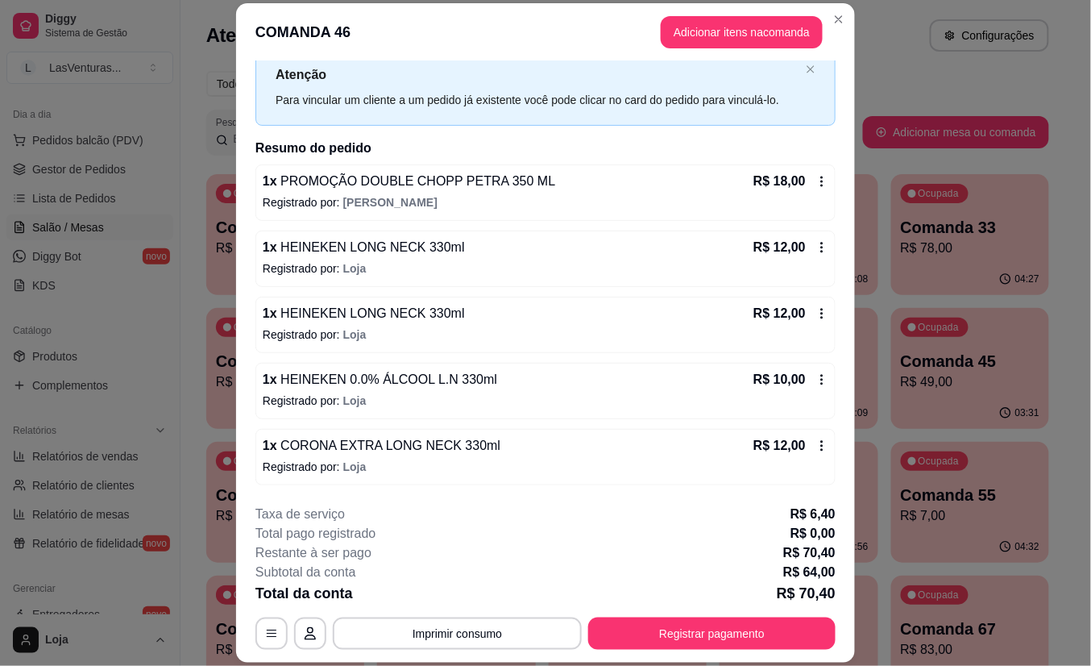
click at [665, 44] on button "Adicionar itens na comanda" at bounding box center [742, 32] width 162 height 32
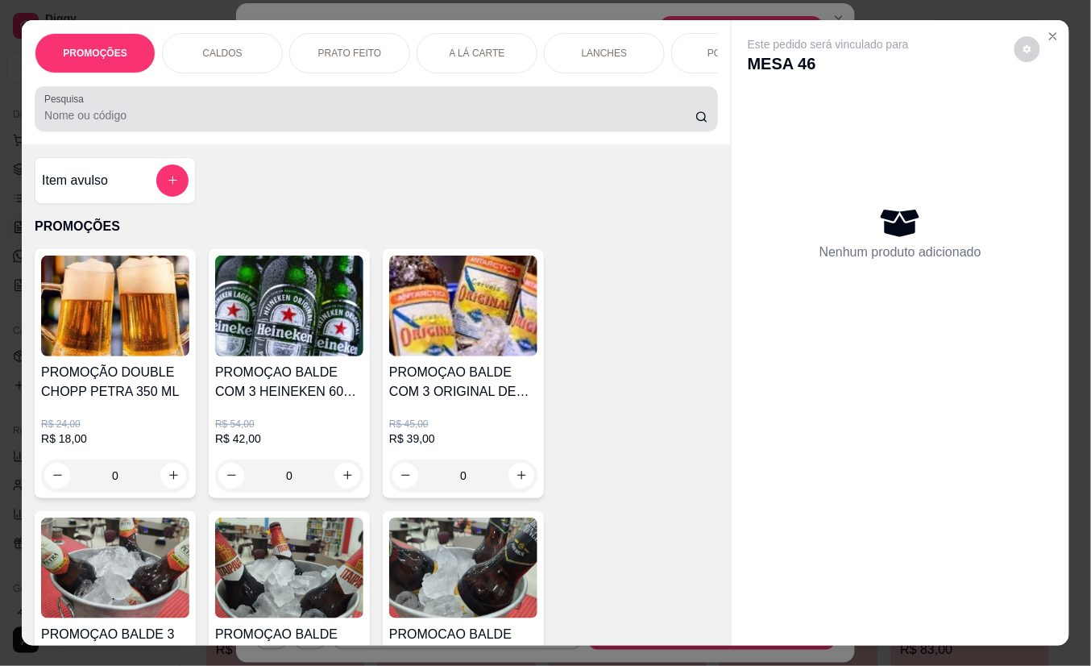
click at [374, 123] on input "Pesquisa" at bounding box center [369, 115] width 651 height 16
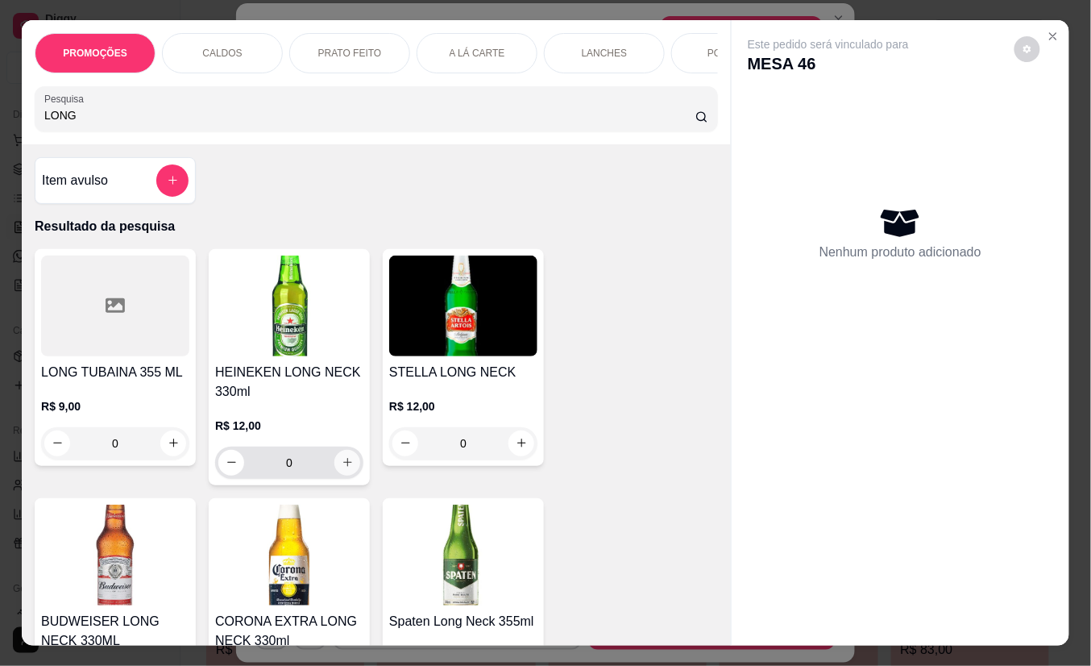
type input "LONG"
click at [342, 468] on icon "increase-product-quantity" at bounding box center [348, 462] width 12 height 12
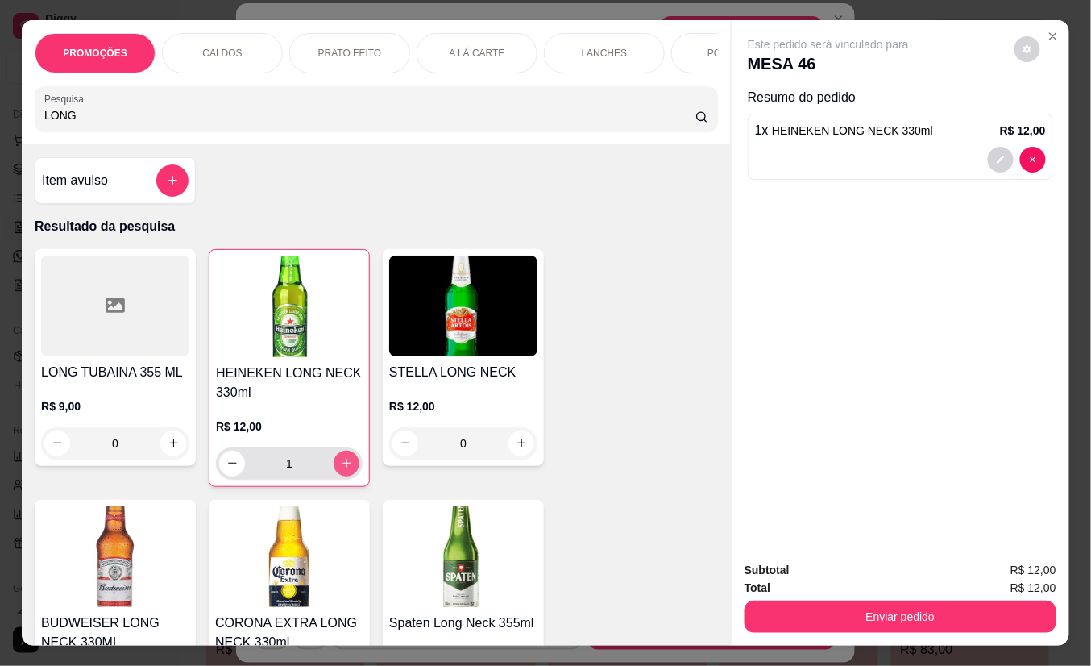
type input "1"
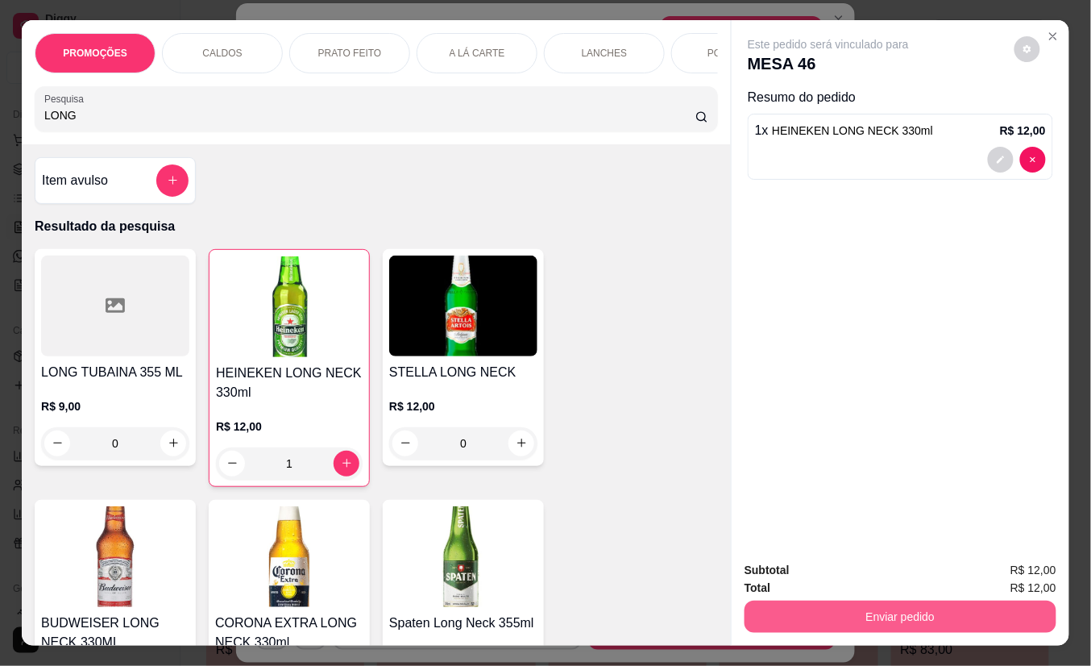
click at [787, 600] on button "Enviar pedido" at bounding box center [901, 616] width 312 height 32
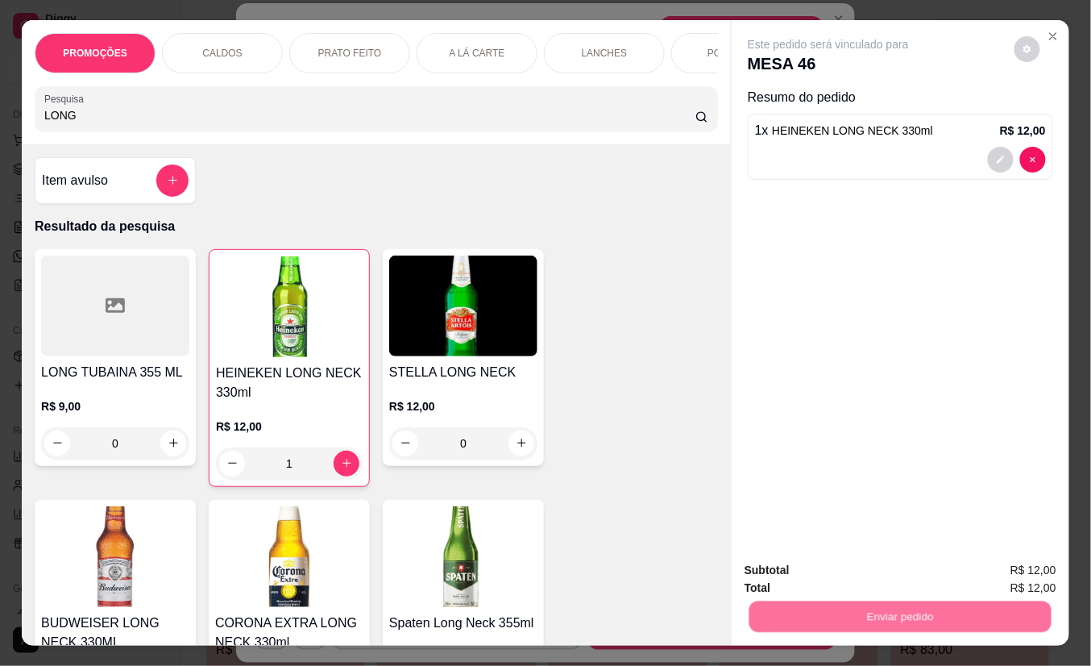
click at [785, 564] on button "Não registrar e enviar pedido" at bounding box center [846, 570] width 163 height 30
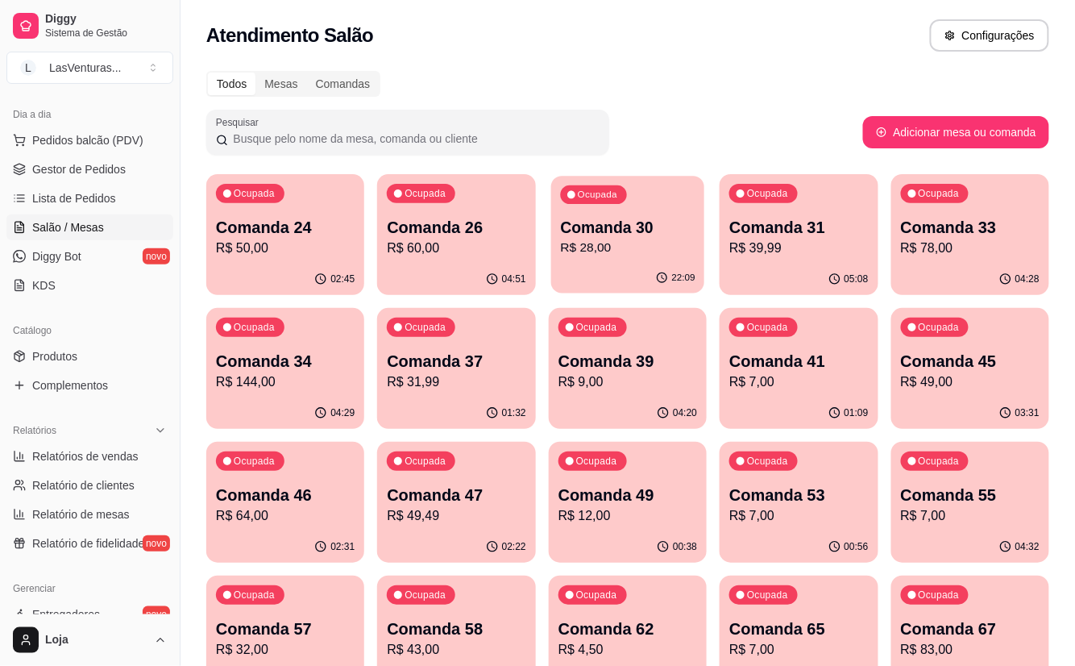
click at [606, 256] on p "R$ 28,00" at bounding box center [627, 248] width 135 height 19
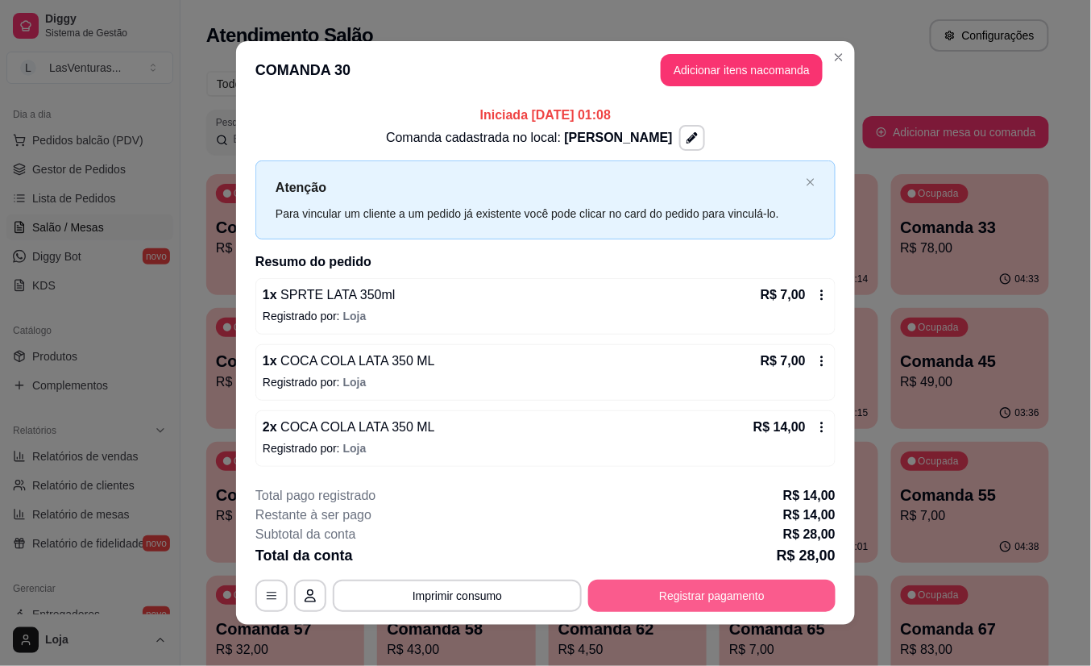
click at [617, 601] on button "Registrar pagamento" at bounding box center [711, 596] width 247 height 32
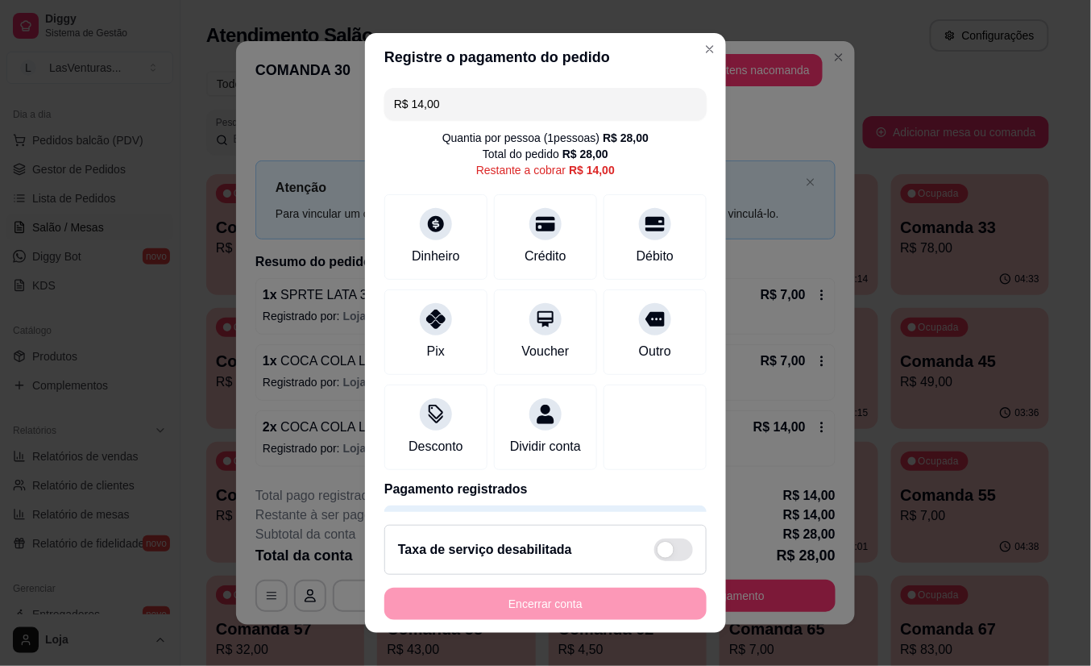
click at [475, 103] on input "R$ 14,00" at bounding box center [545, 104] width 303 height 32
click at [429, 321] on icon at bounding box center [436, 315] width 21 height 21
click at [427, 216] on icon at bounding box center [436, 220] width 18 height 18
click at [430, 226] on icon at bounding box center [436, 220] width 21 height 21
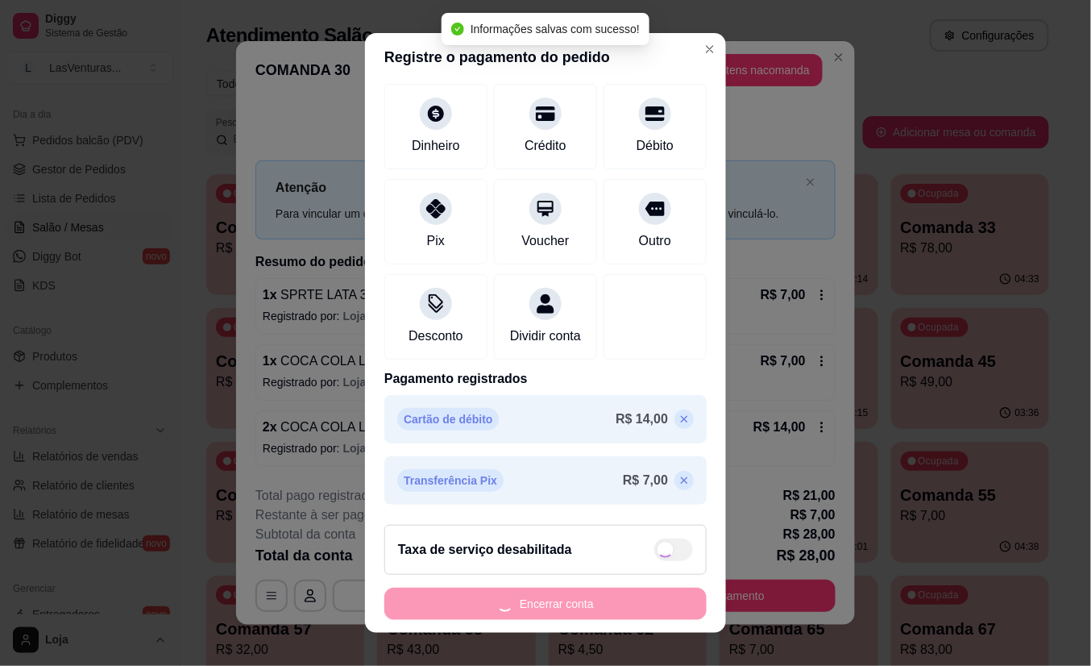
type input "R$ 0,00"
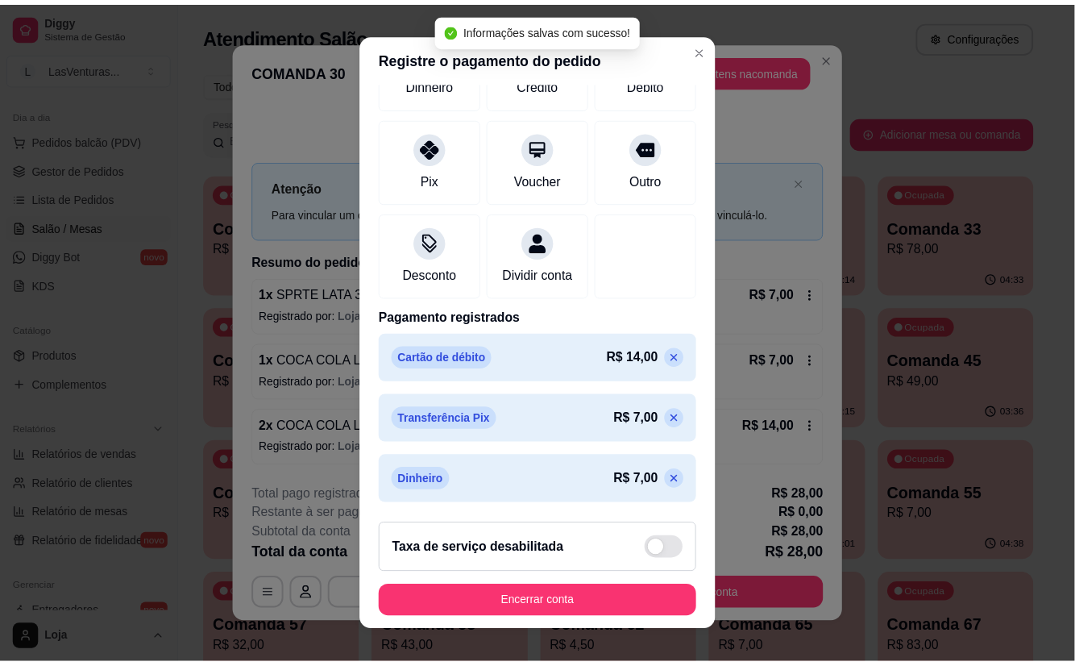
scroll to position [176, 0]
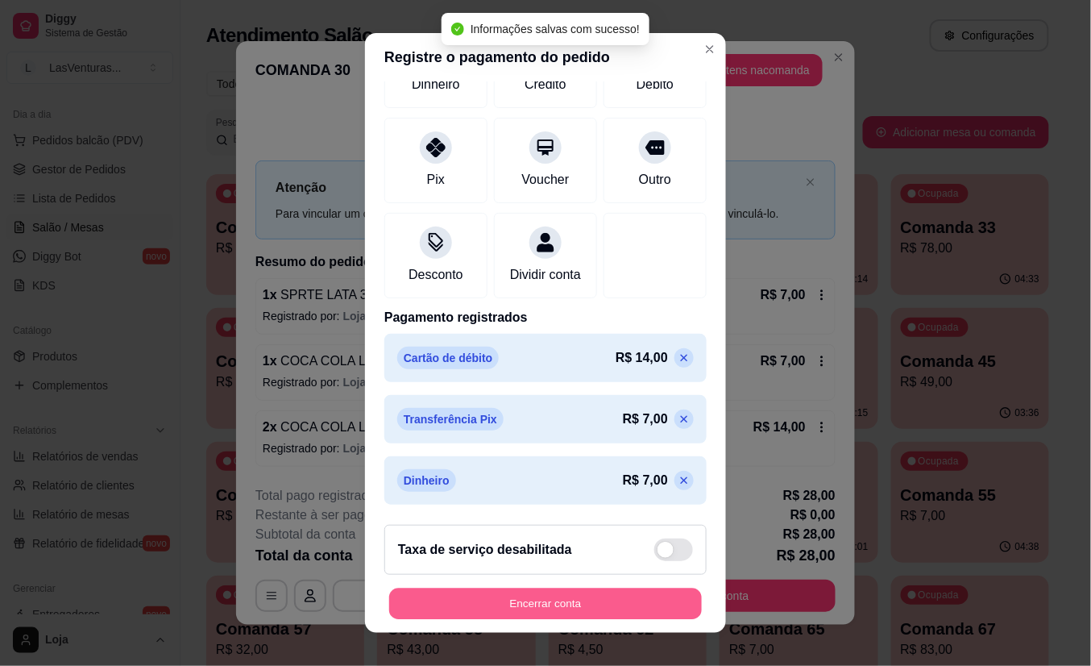
click at [571, 598] on button "Encerrar conta" at bounding box center [545, 603] width 313 height 31
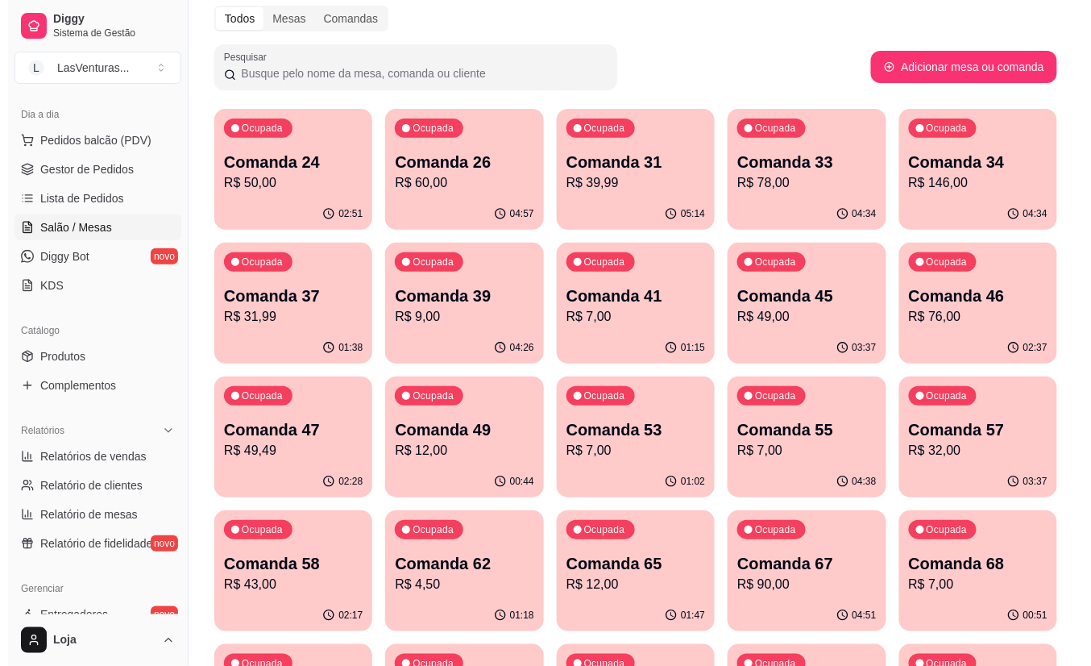
scroll to position [107, 0]
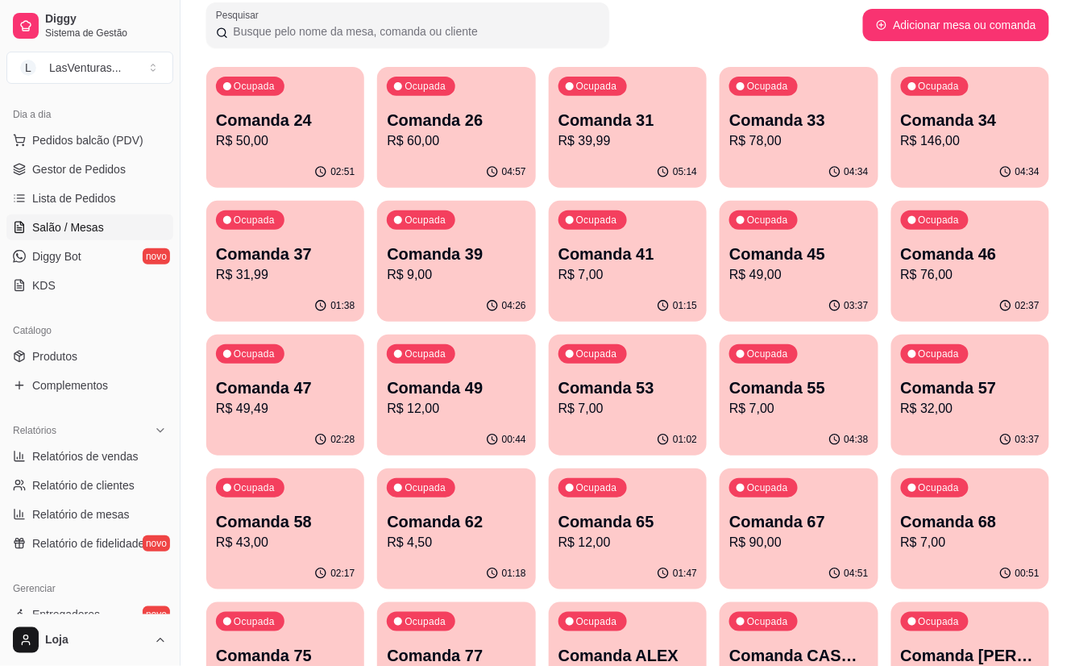
click at [671, 17] on div "Pesquisar" at bounding box center [534, 24] width 657 height 45
click at [753, 555] on div "Ocupada Comanda 67 R$ 90,00" at bounding box center [799, 513] width 154 height 87
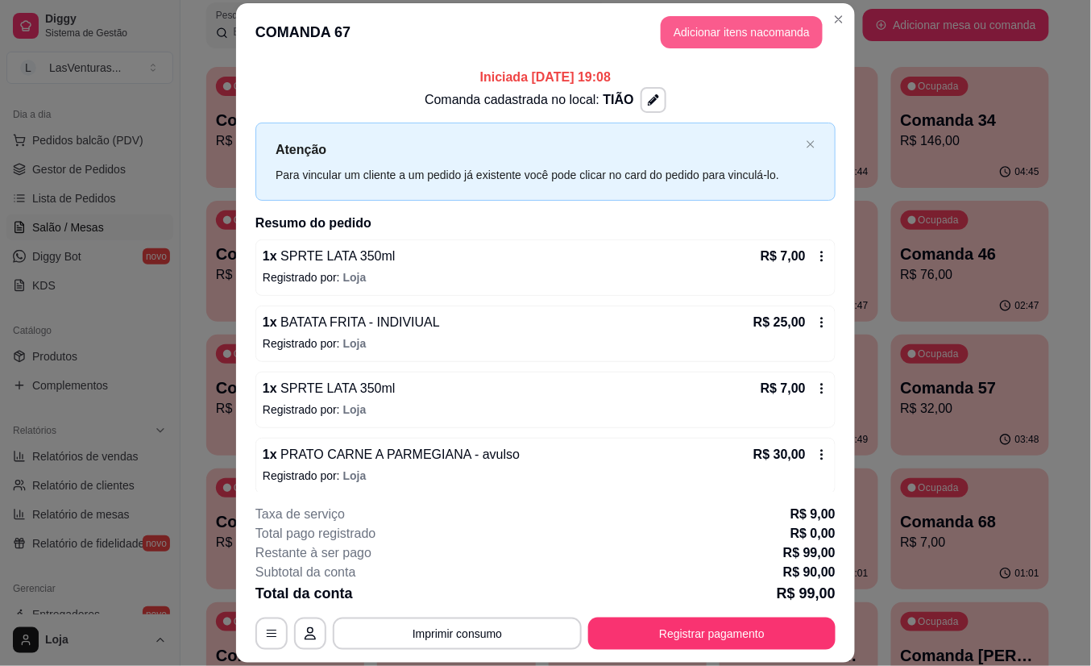
click at [735, 36] on button "Adicionar itens na comanda" at bounding box center [742, 32] width 162 height 32
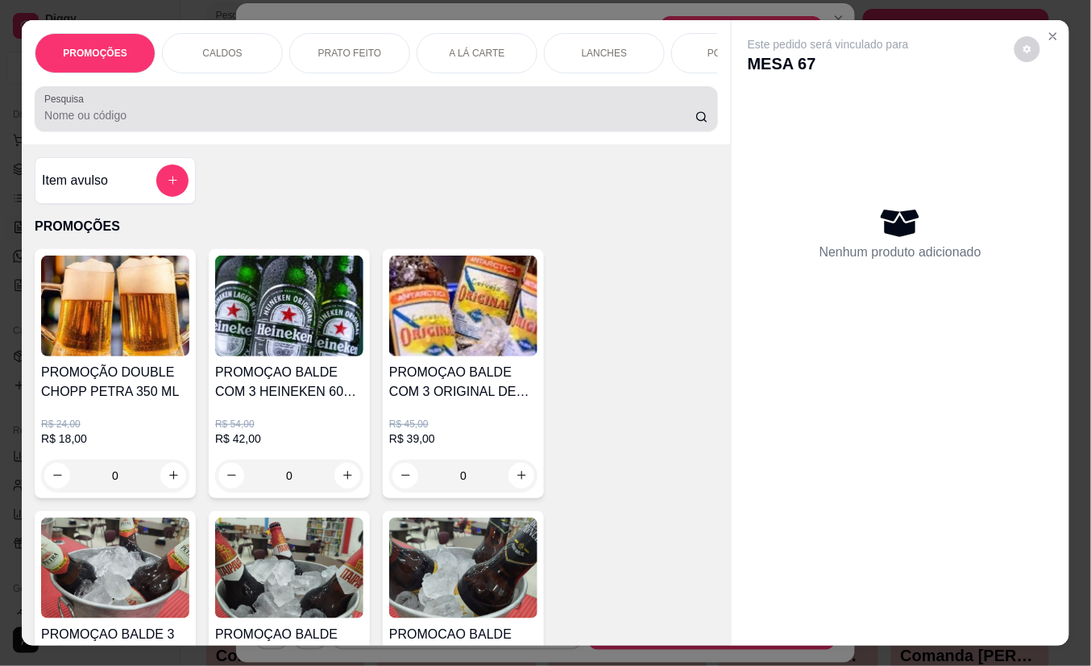
click at [433, 119] on input "Pesquisa" at bounding box center [369, 115] width 651 height 16
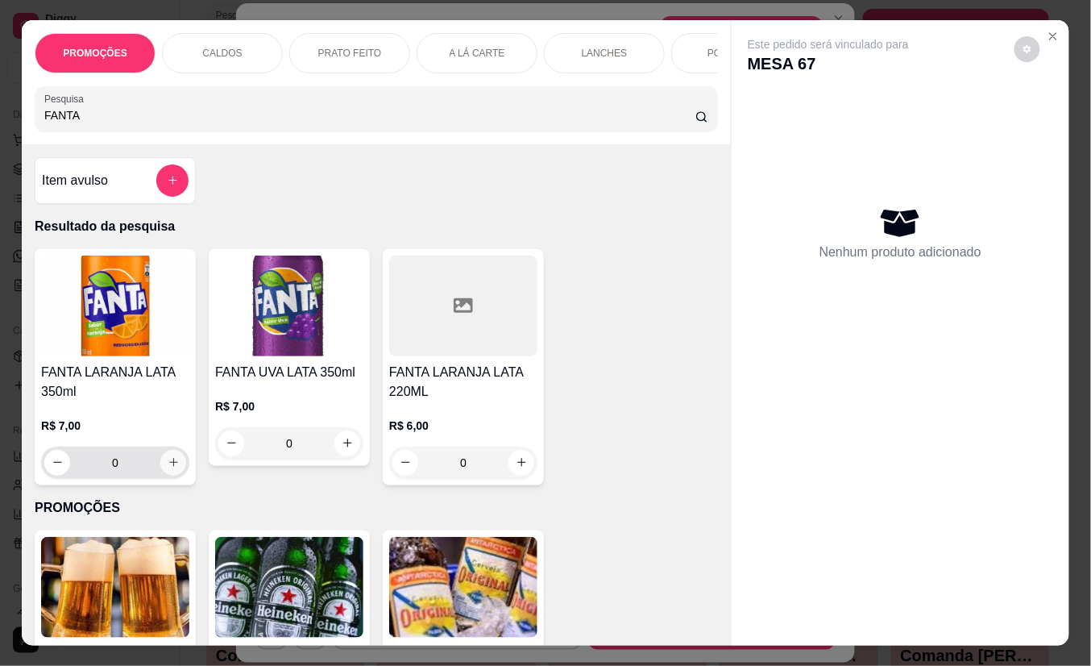
type input "FANTA"
click at [168, 468] on icon "increase-product-quantity" at bounding box center [174, 462] width 12 height 12
type input "1"
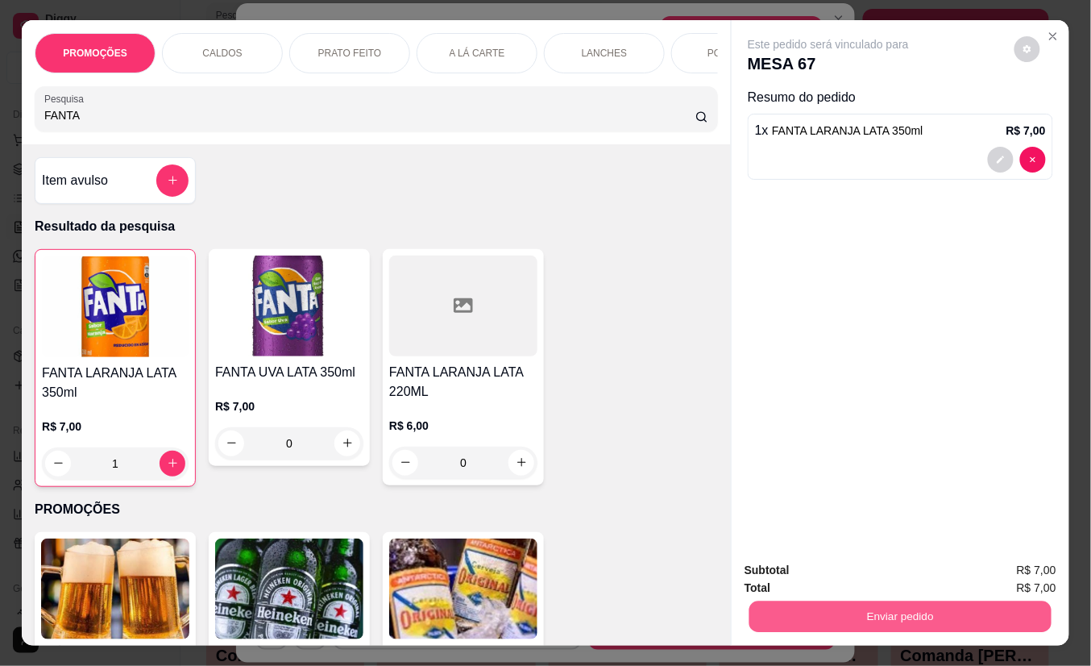
click at [849, 601] on button "Enviar pedido" at bounding box center [901, 616] width 302 height 31
click at [837, 565] on button "Não registrar e enviar pedido" at bounding box center [846, 570] width 168 height 31
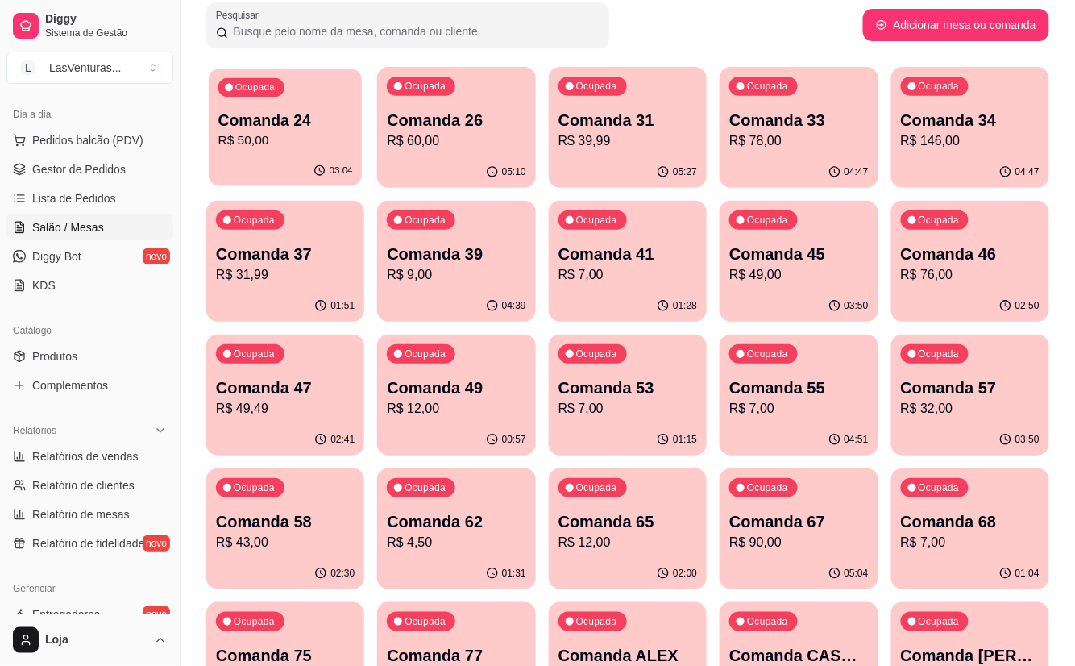
click at [253, 139] on p "R$ 50,00" at bounding box center [285, 140] width 135 height 19
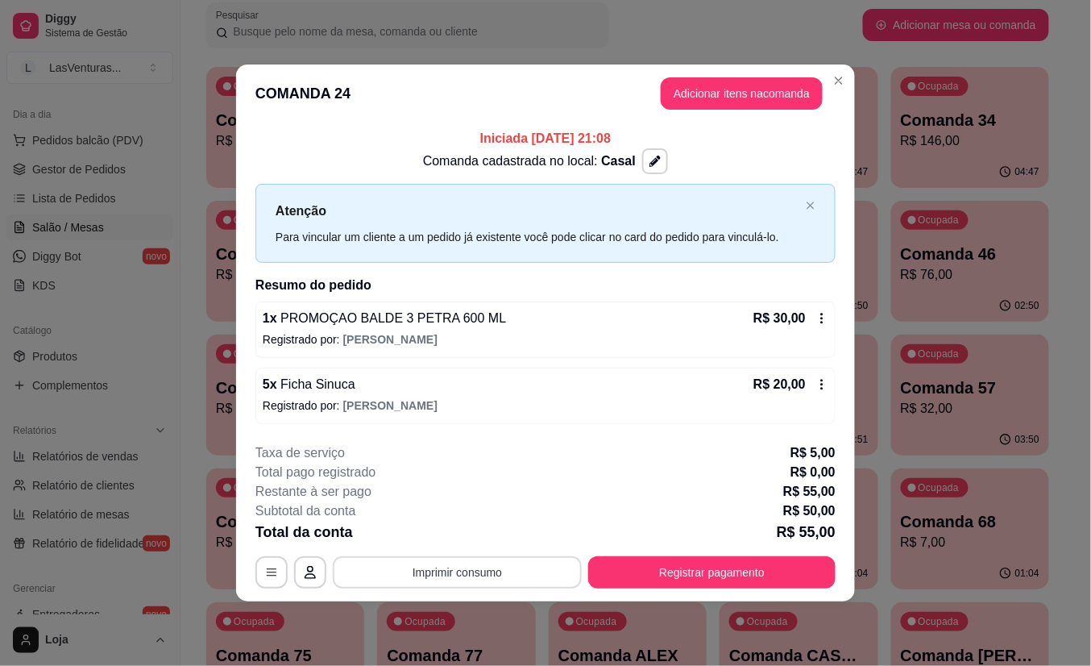
click at [484, 574] on button "Imprimir consumo" at bounding box center [457, 572] width 249 height 32
click at [472, 539] on button "IMPRESSORA" at bounding box center [463, 536] width 117 height 26
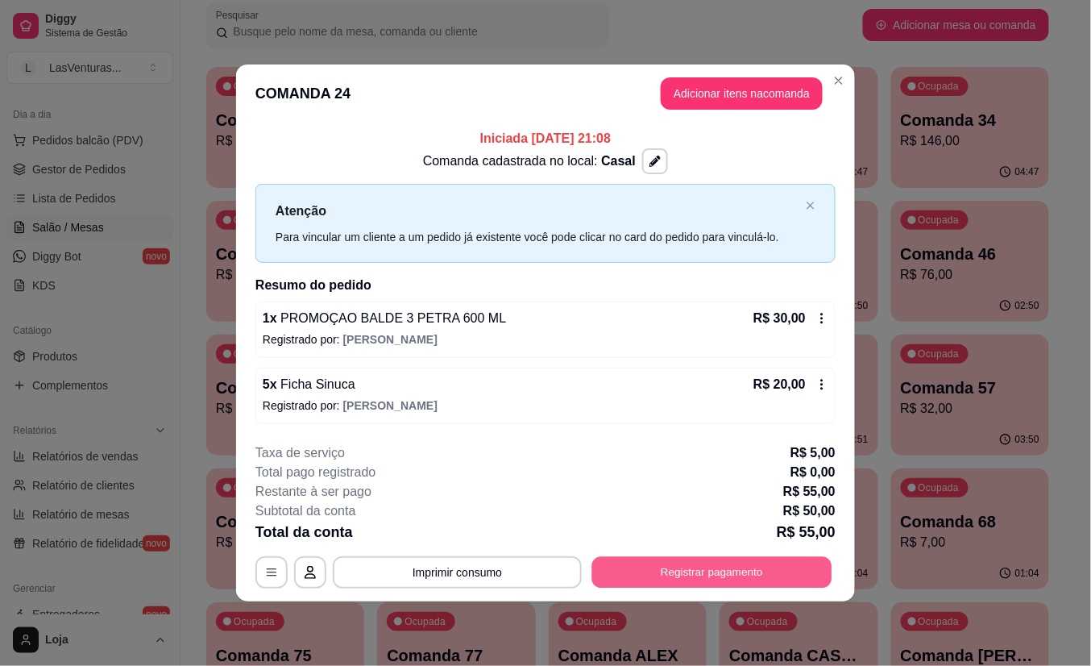
click at [674, 579] on button "Registrar pagamento" at bounding box center [712, 571] width 240 height 31
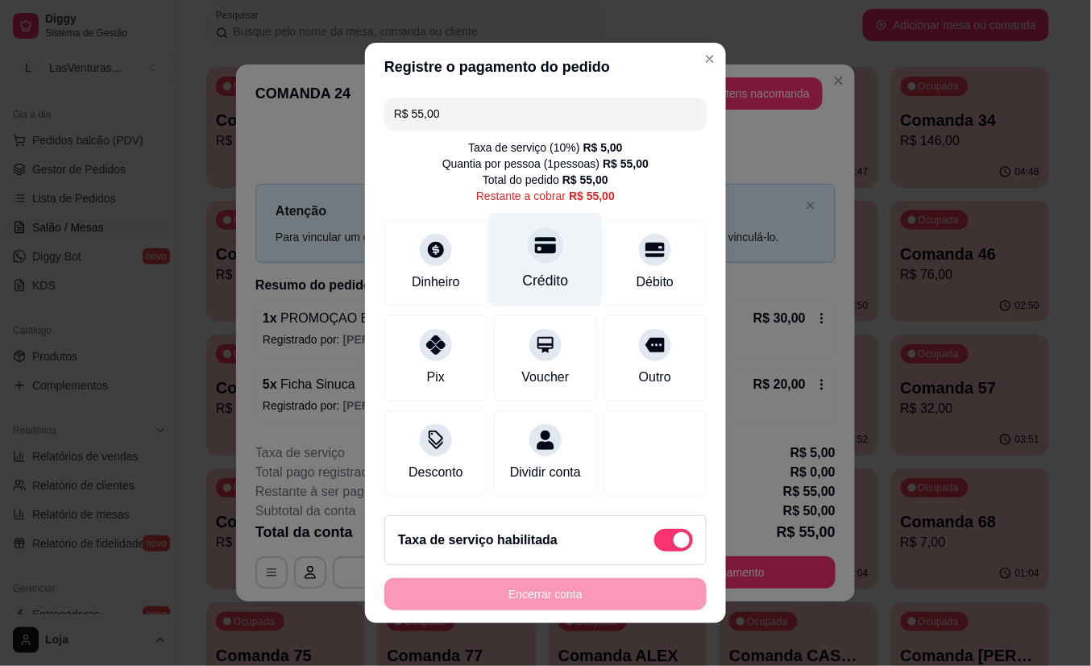
click at [528, 252] on div at bounding box center [545, 244] width 35 height 35
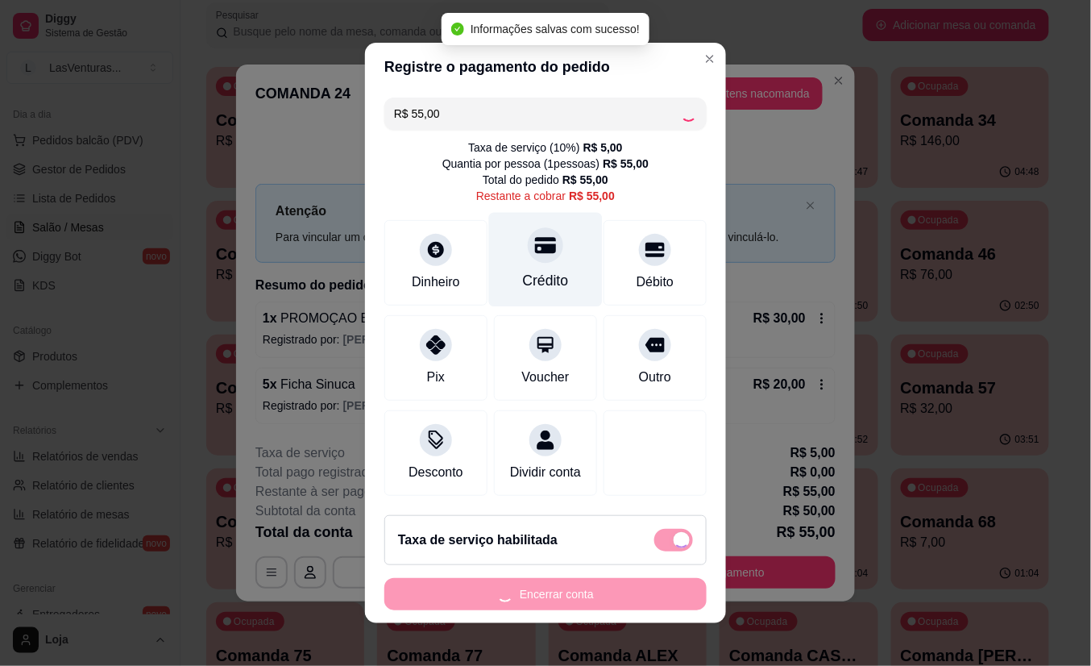
type input "R$ 0,00"
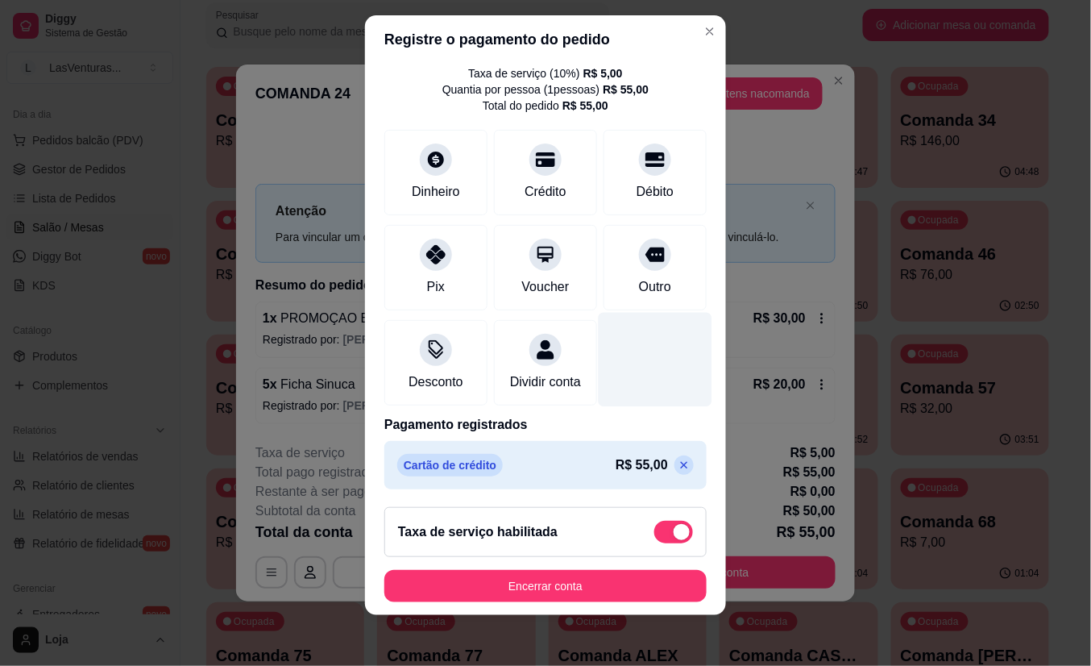
scroll to position [69, 0]
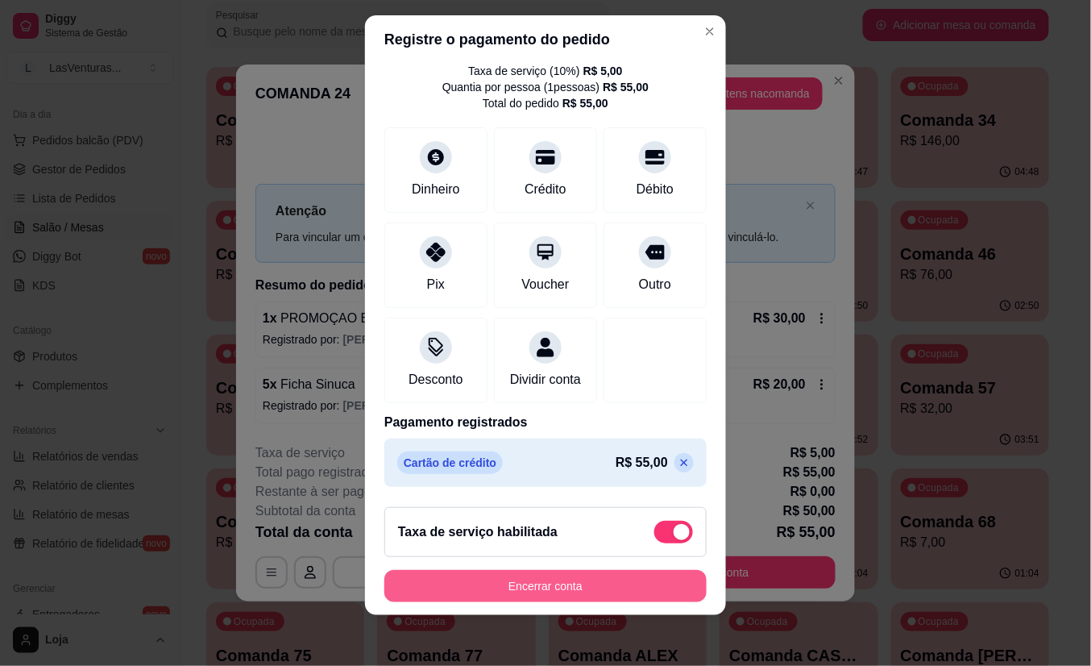
click at [565, 574] on button "Encerrar conta" at bounding box center [545, 586] width 322 height 32
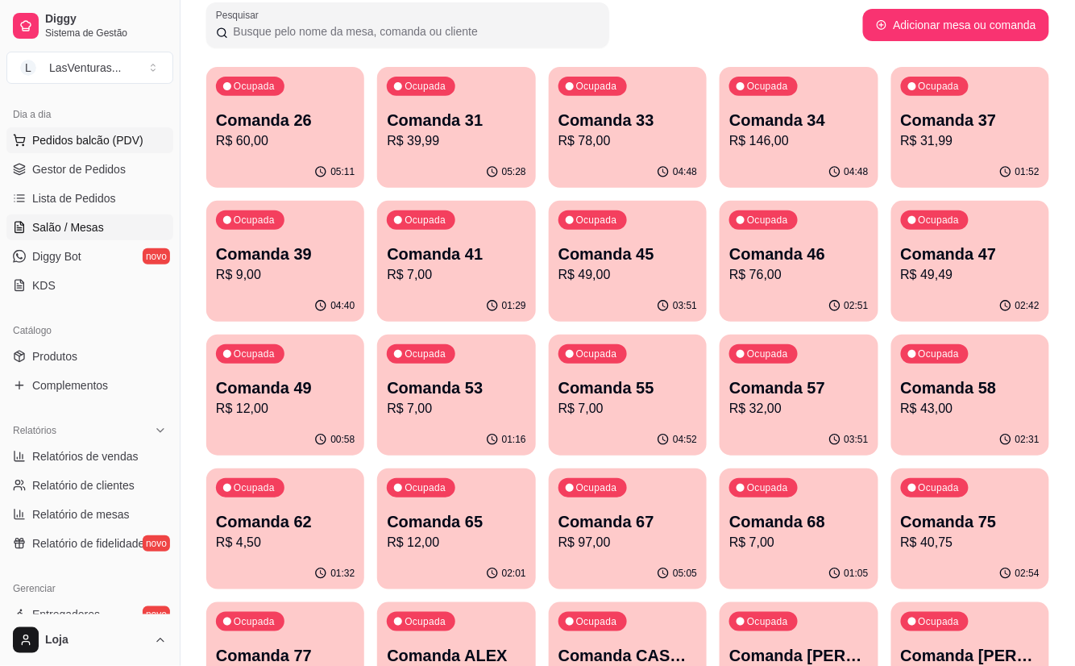
click at [71, 139] on span "Pedidos balcão (PDV)" at bounding box center [87, 140] width 111 height 16
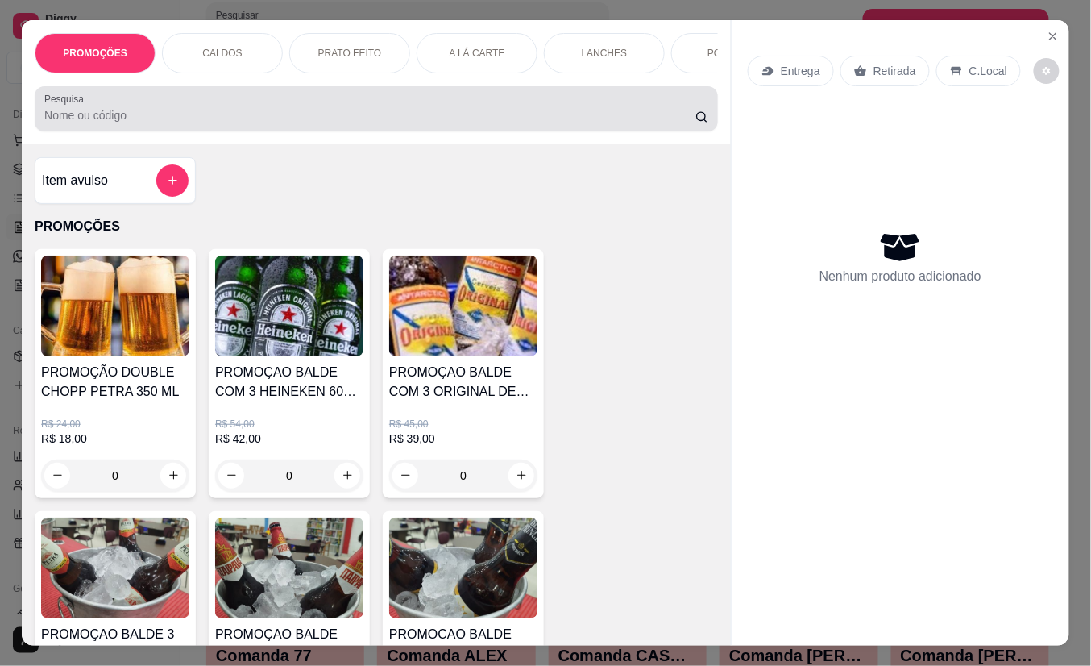
click at [137, 123] on input "Pesquisa" at bounding box center [369, 115] width 651 height 16
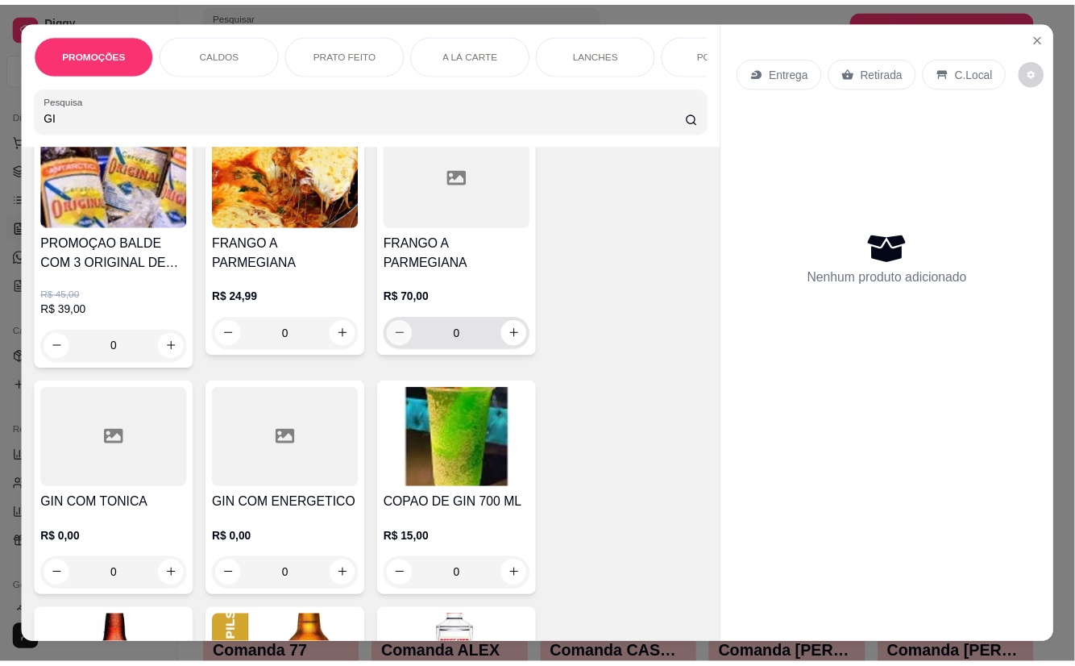
scroll to position [430, 0]
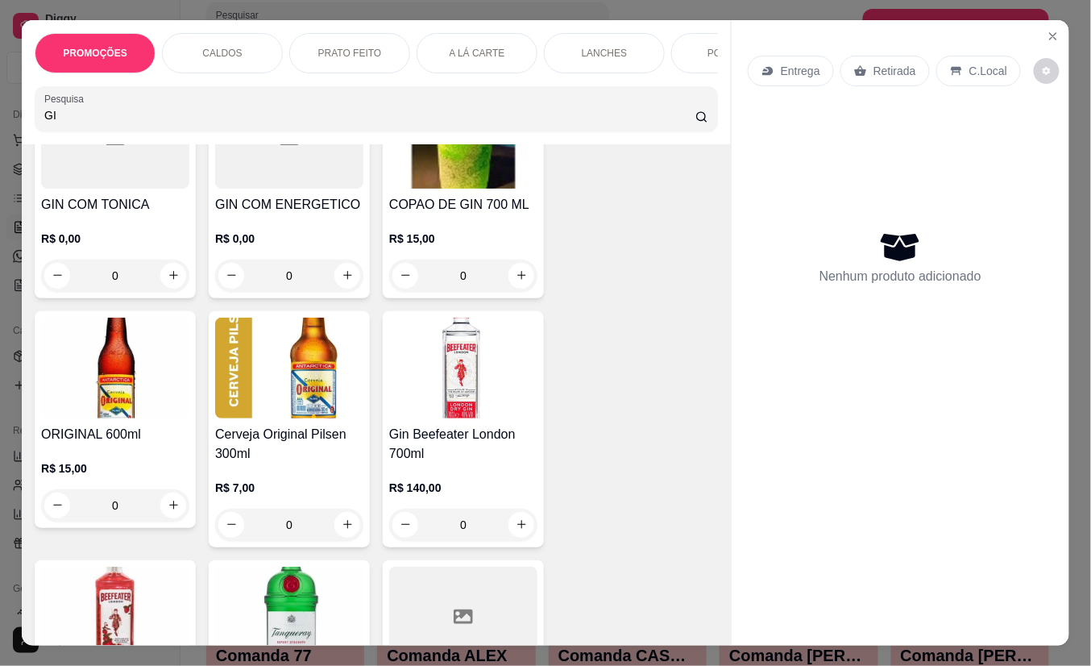
type input "GI"
click at [509, 285] on div "0" at bounding box center [463, 276] width 148 height 32
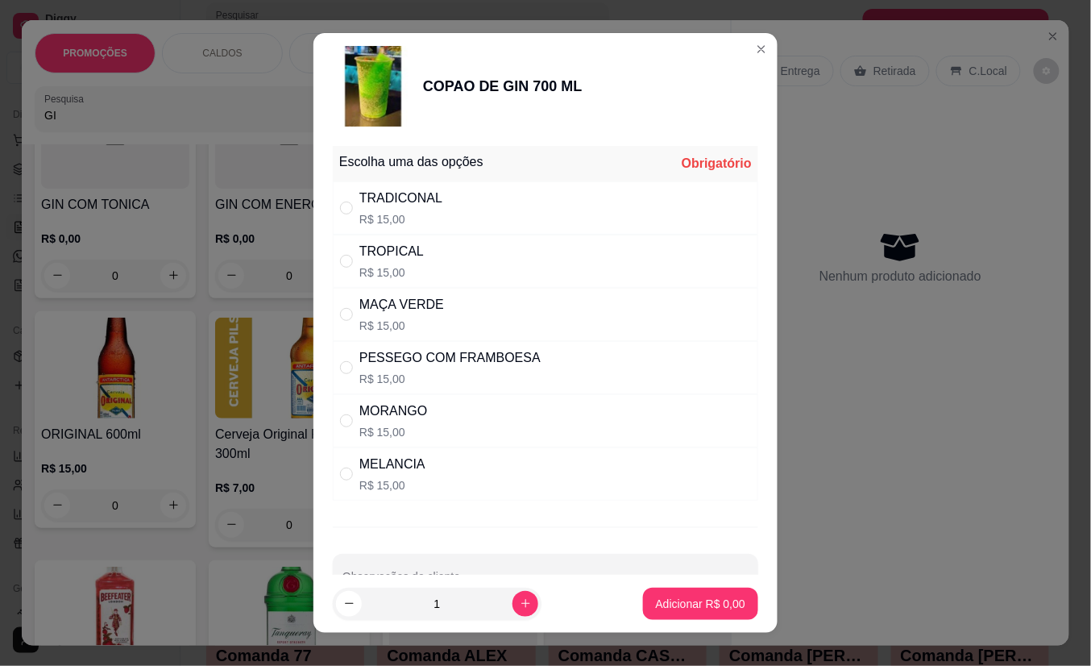
click at [359, 363] on div "PESSEGO COM FRAMBOESA" at bounding box center [449, 357] width 181 height 19
radio input "true"
click at [651, 598] on p "Adicionar R$ 15,00" at bounding box center [697, 603] width 93 height 15
type input "1"
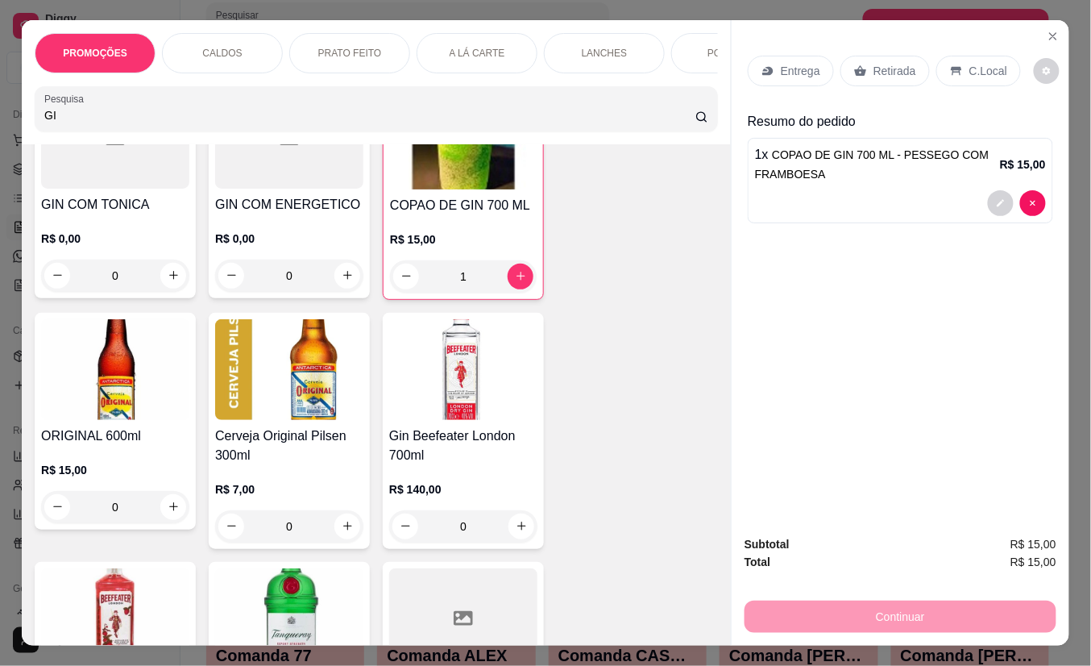
drag, startPoint x: 878, startPoint y: 59, endPoint x: 869, endPoint y: 72, distance: 15.6
click at [878, 63] on p "Retirada" at bounding box center [895, 71] width 43 height 16
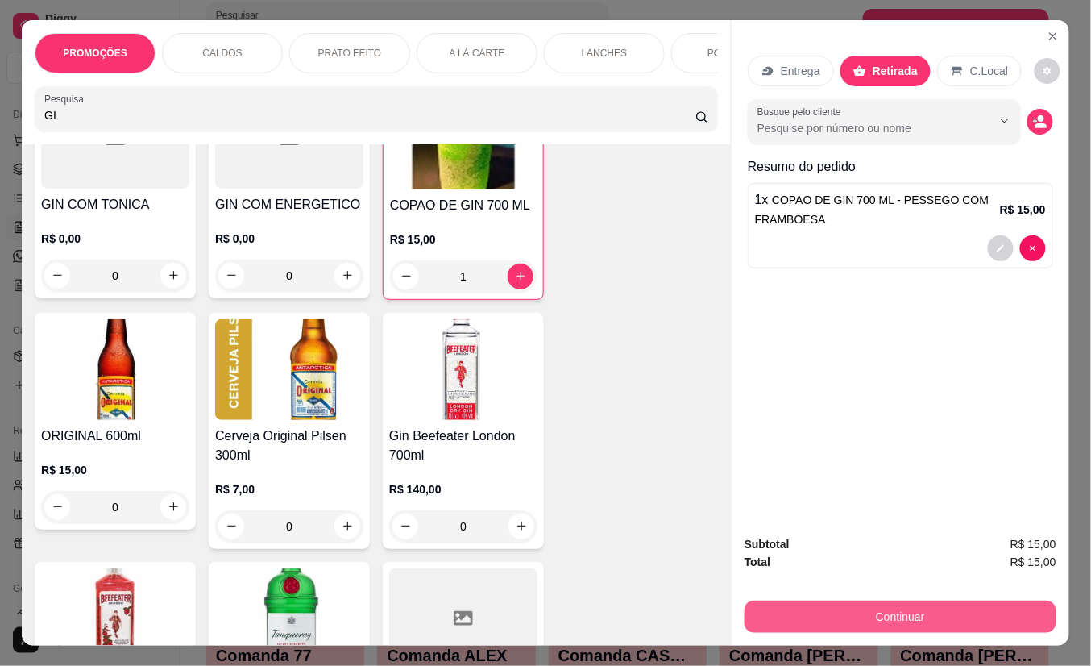
click at [810, 600] on button "Continuar" at bounding box center [901, 616] width 312 height 32
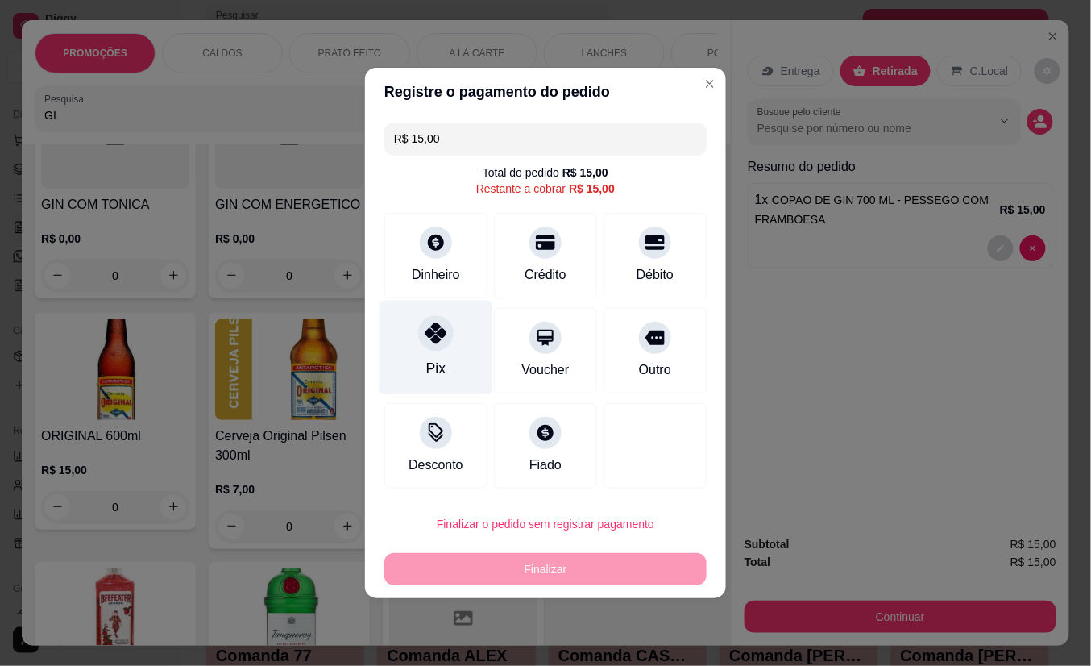
click at [443, 349] on div at bounding box center [435, 332] width 35 height 35
type input "R$ 0,00"
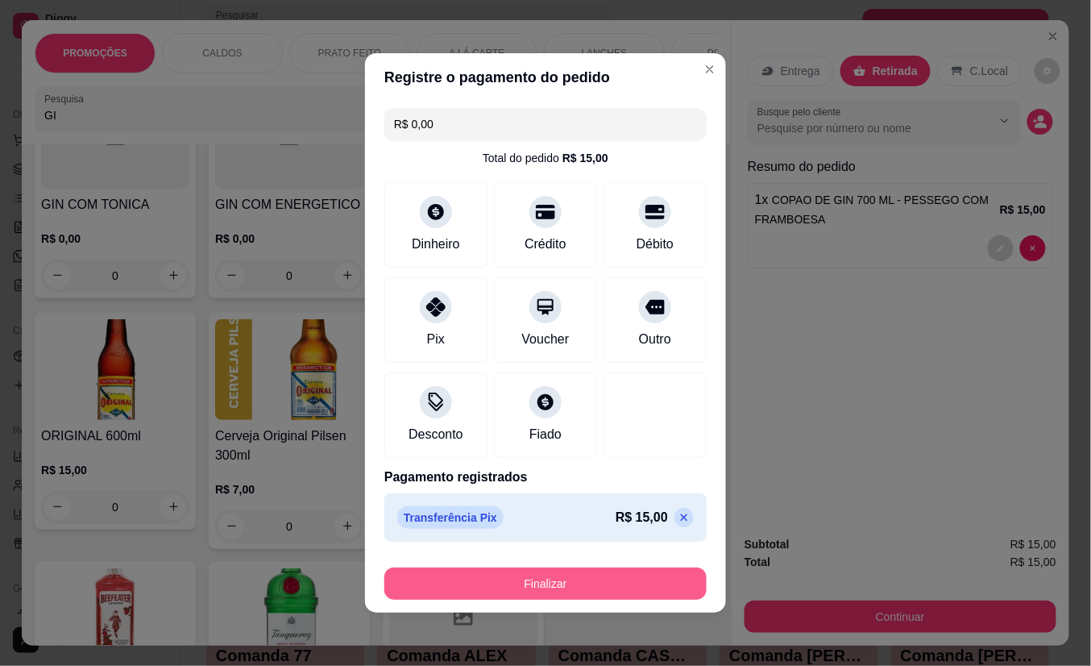
click at [497, 574] on button "Finalizar" at bounding box center [545, 583] width 322 height 32
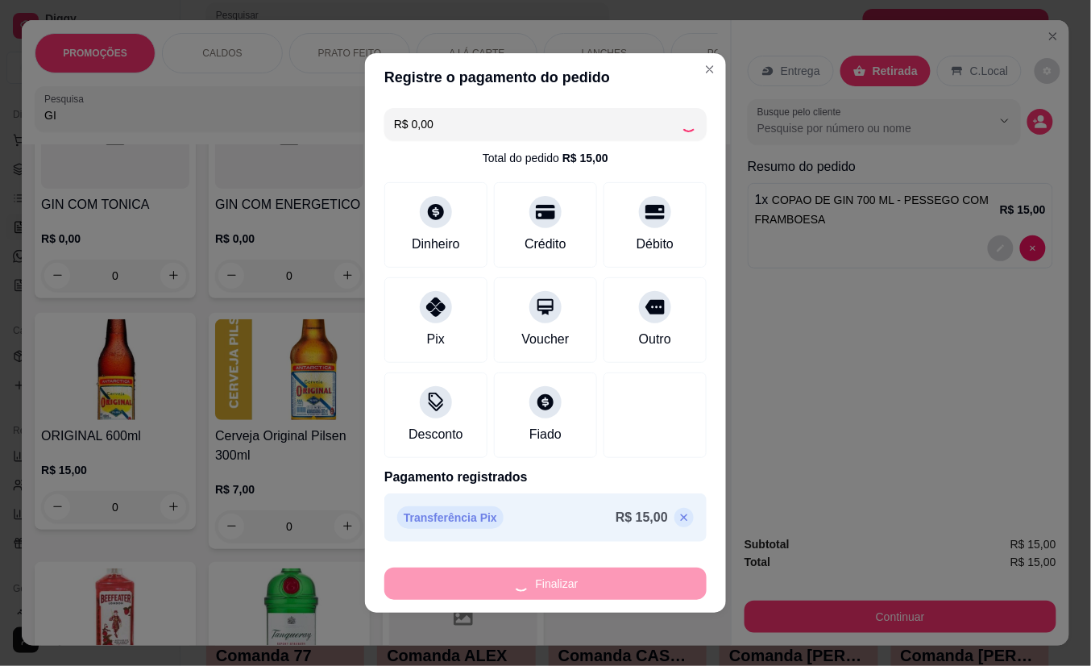
type input "0"
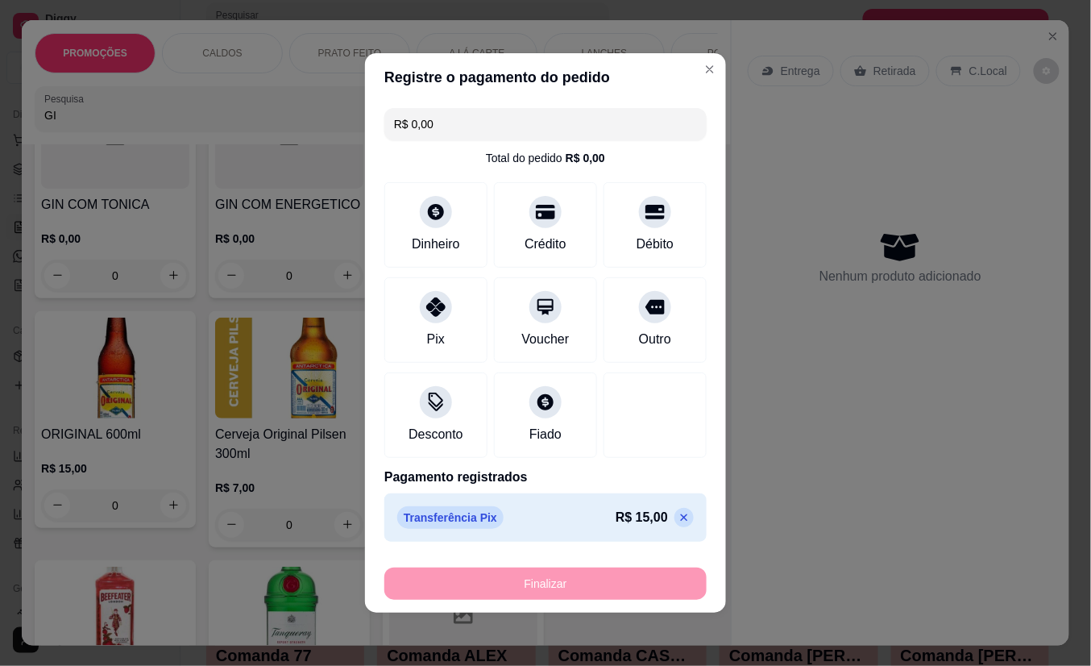
type input "-R$ 15,00"
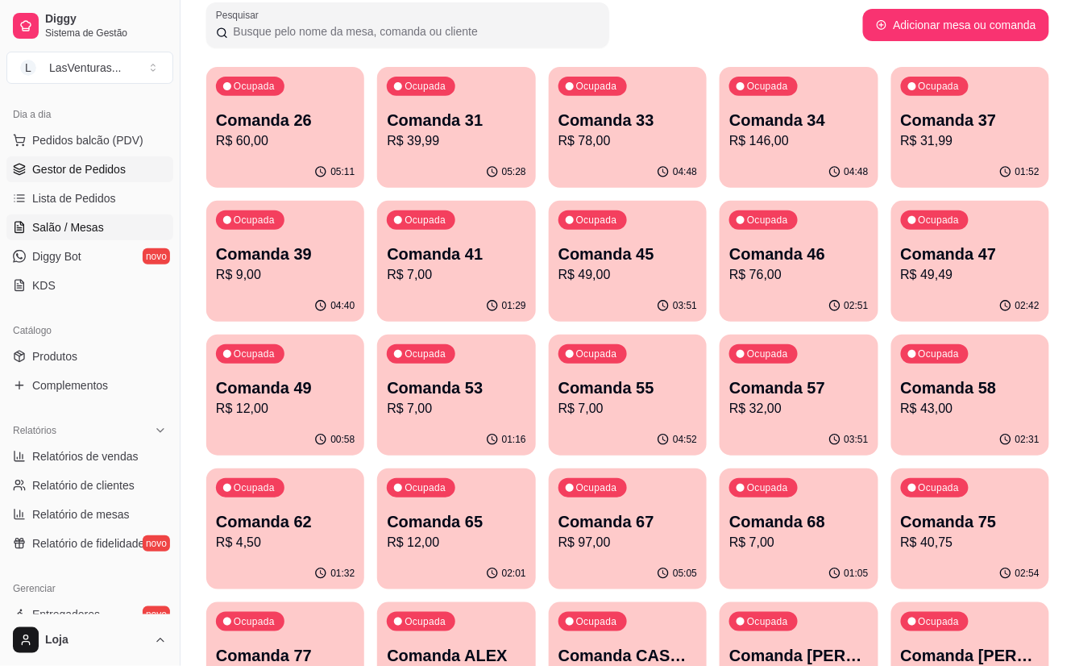
click at [24, 178] on link "Gestor de Pedidos" at bounding box center [89, 169] width 167 height 26
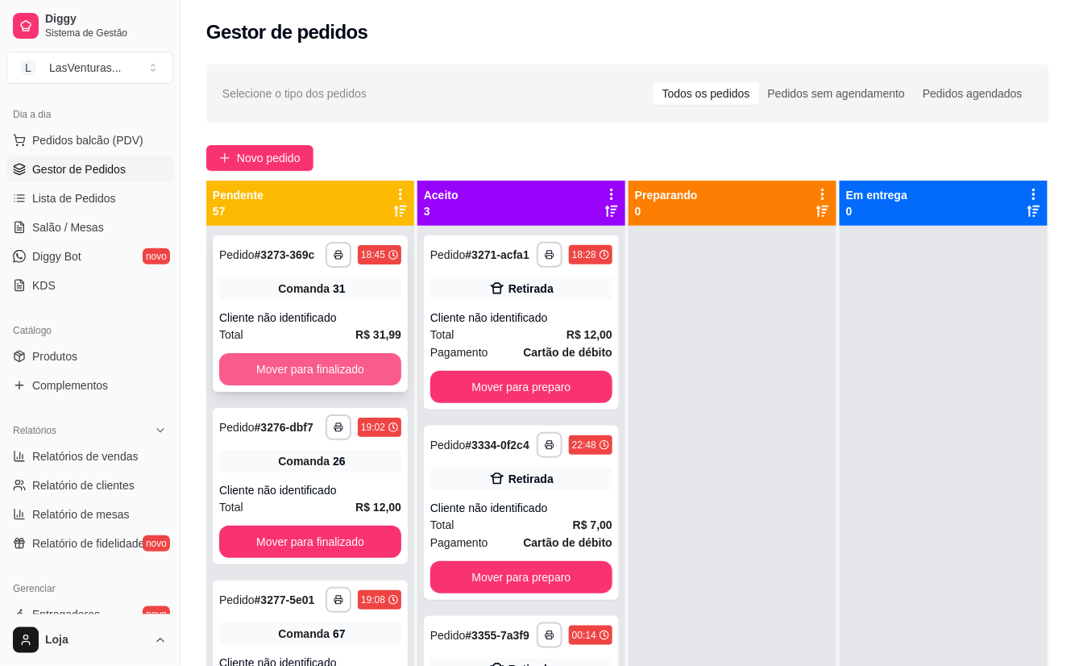
click at [317, 385] on button "Mover para finalizado" at bounding box center [310, 369] width 182 height 32
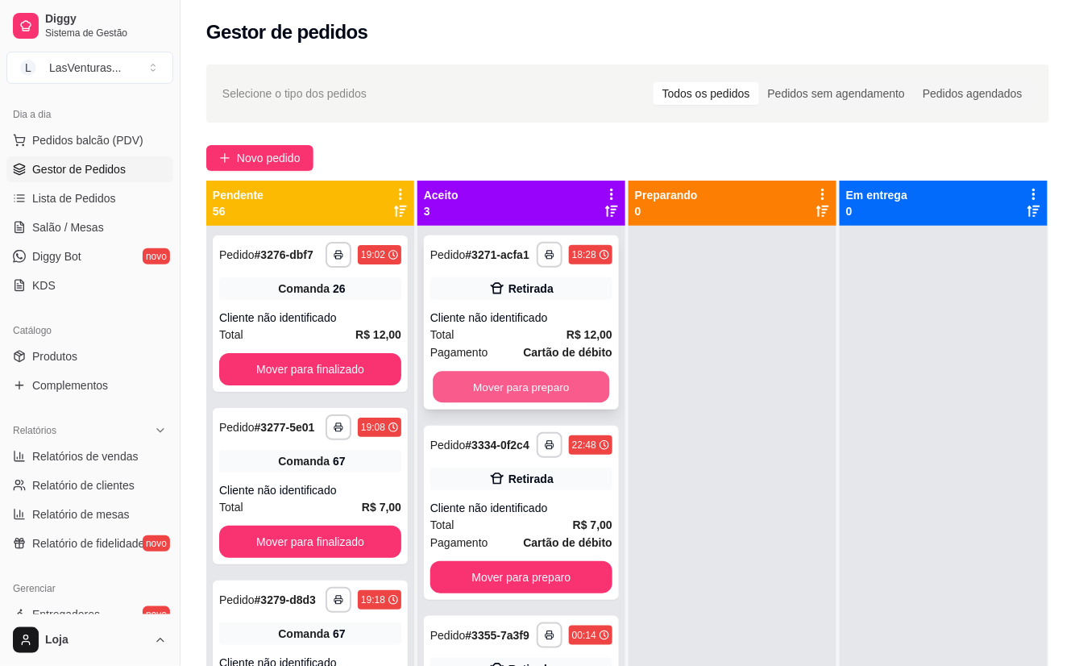
click at [461, 385] on button "Mover para preparo" at bounding box center [521, 387] width 177 height 31
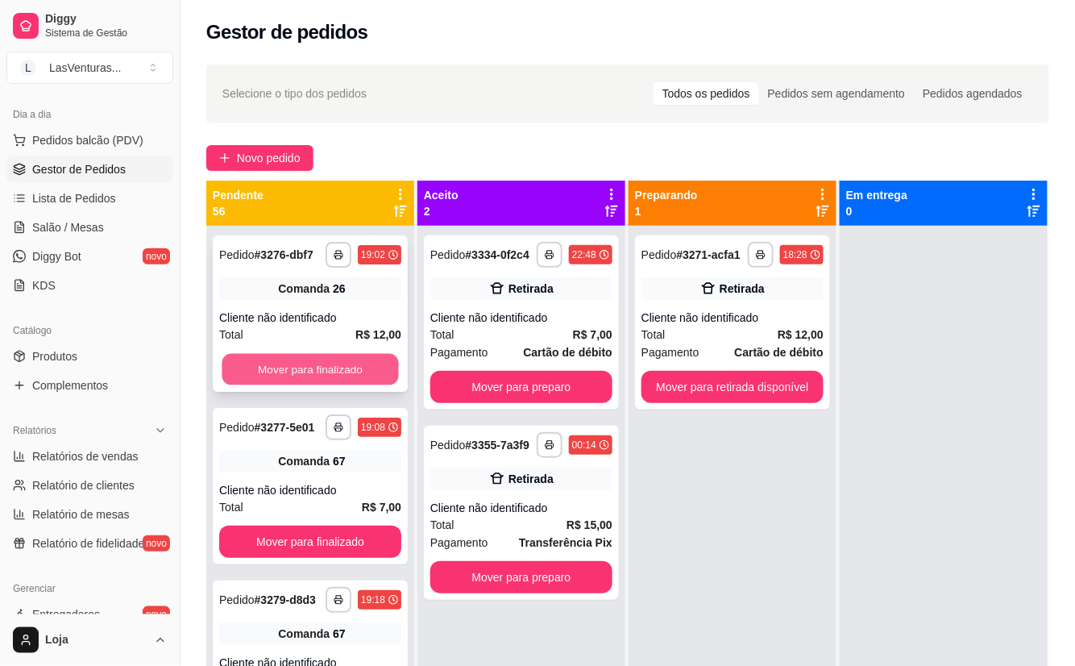
click at [368, 384] on button "Mover para finalizado" at bounding box center [310, 369] width 177 height 31
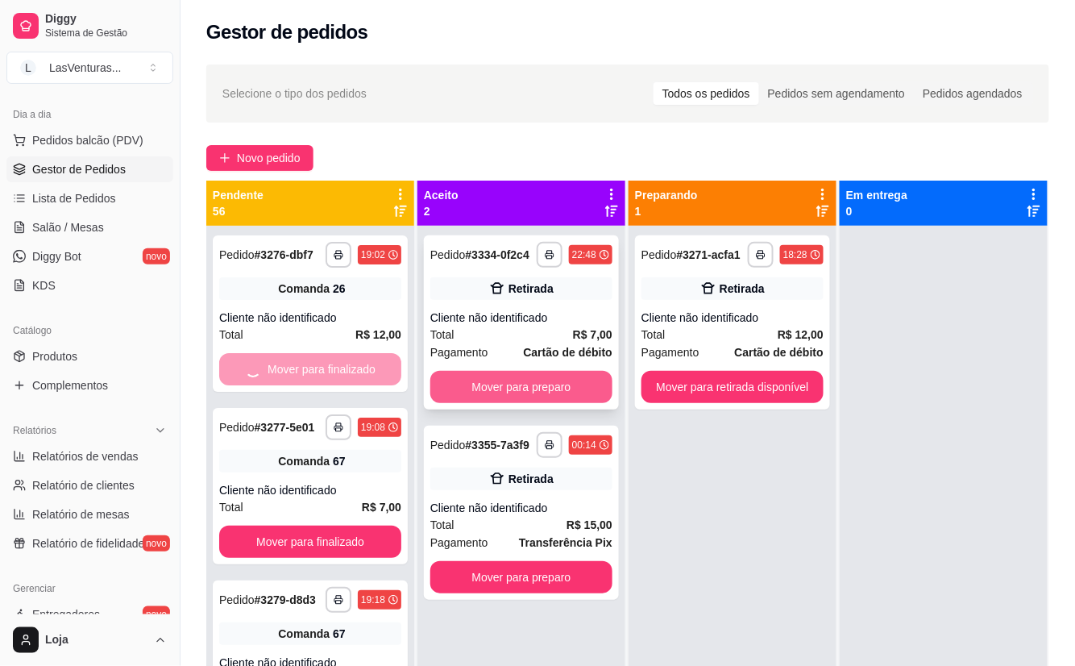
click at [467, 393] on button "Mover para preparo" at bounding box center [521, 387] width 182 height 32
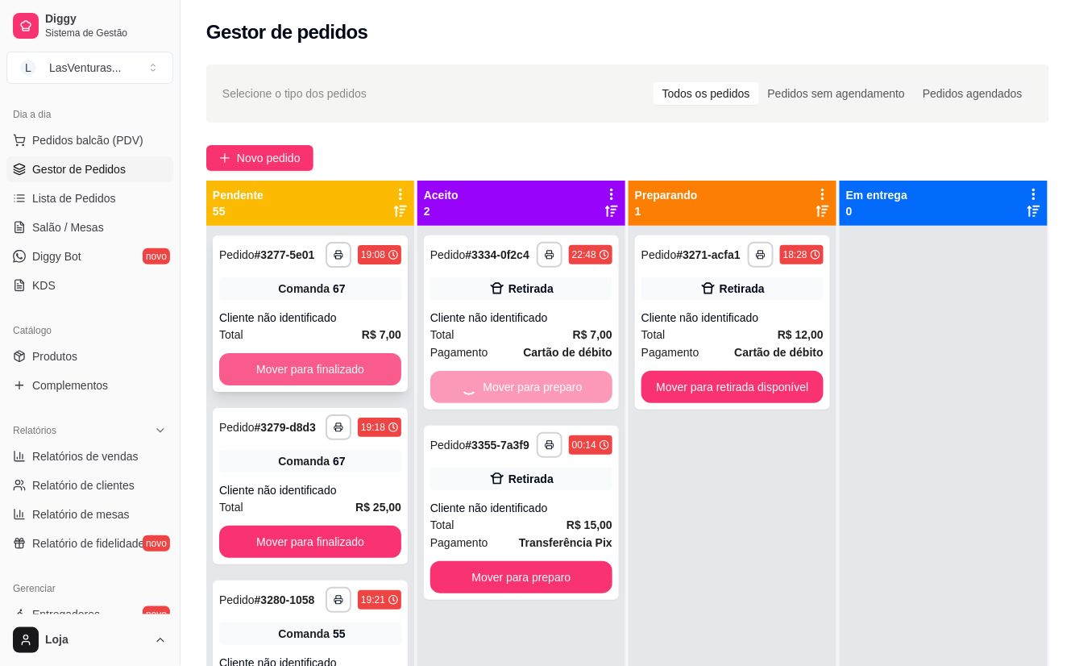
click at [353, 385] on button "Mover para finalizado" at bounding box center [310, 369] width 182 height 32
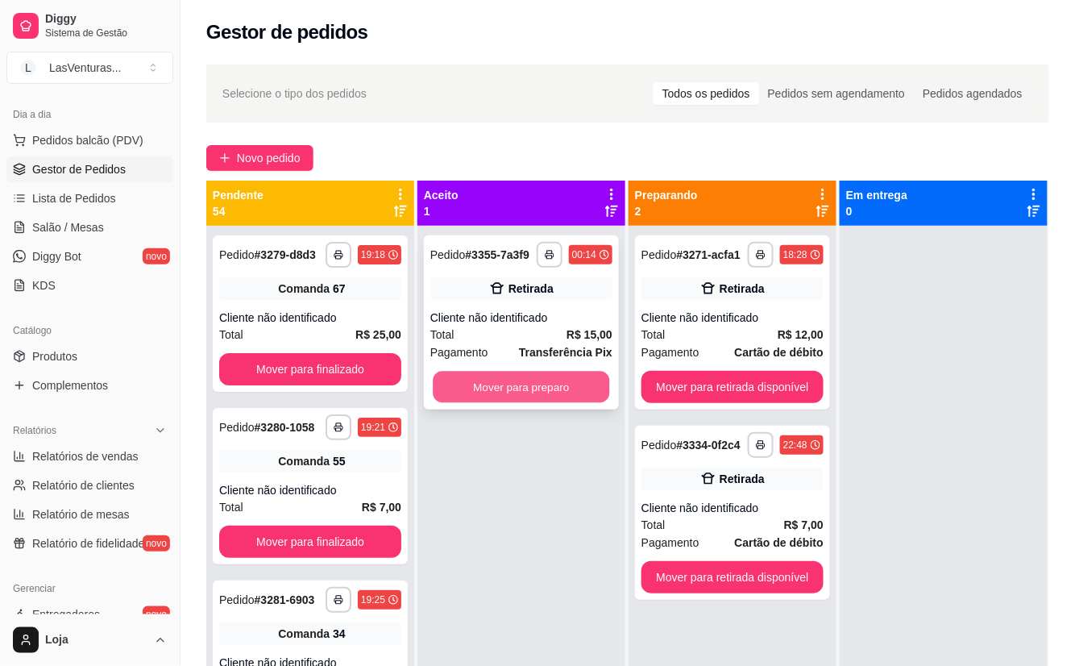
click at [461, 388] on button "Mover para preparo" at bounding box center [521, 387] width 177 height 31
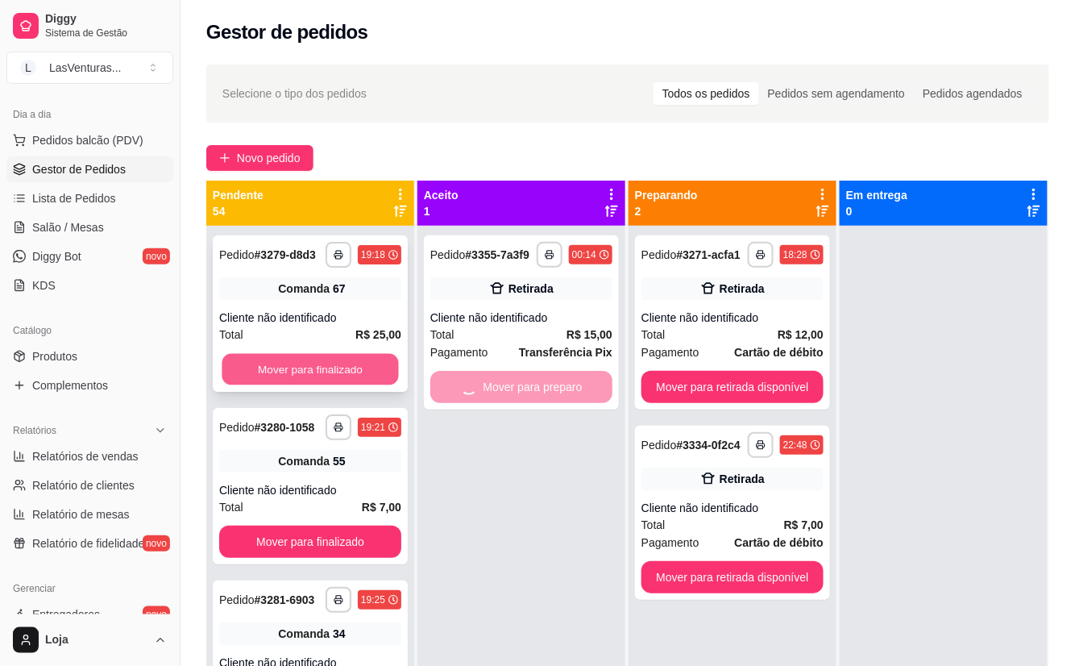
click at [334, 374] on button "Mover para finalizado" at bounding box center [310, 369] width 177 height 31
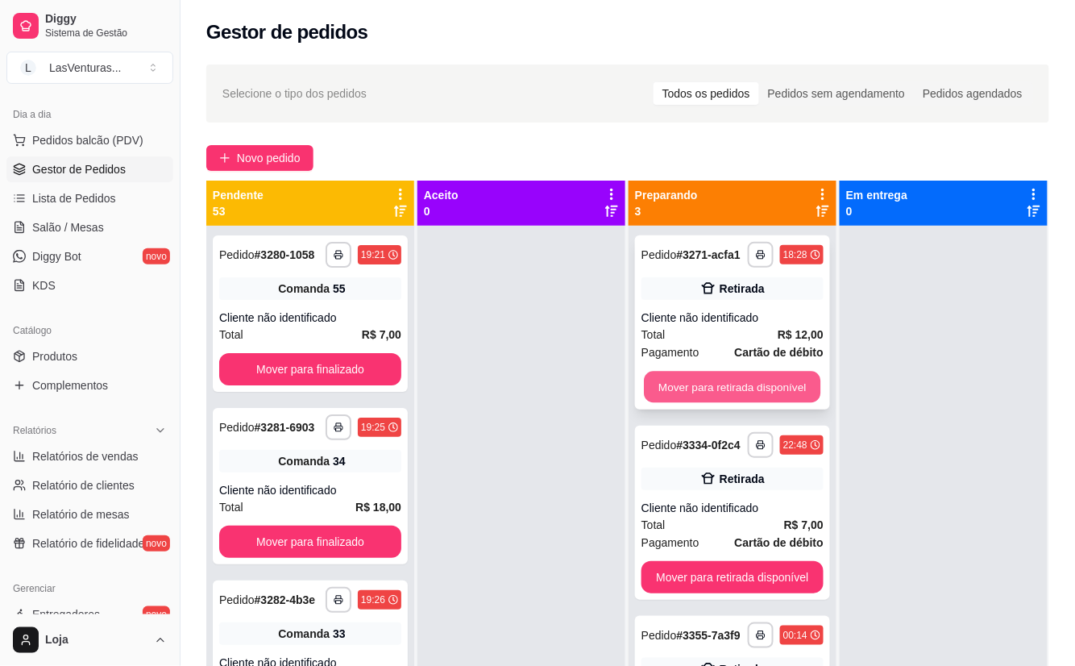
click at [659, 375] on button "Mover para retirada disponível" at bounding box center [732, 387] width 177 height 31
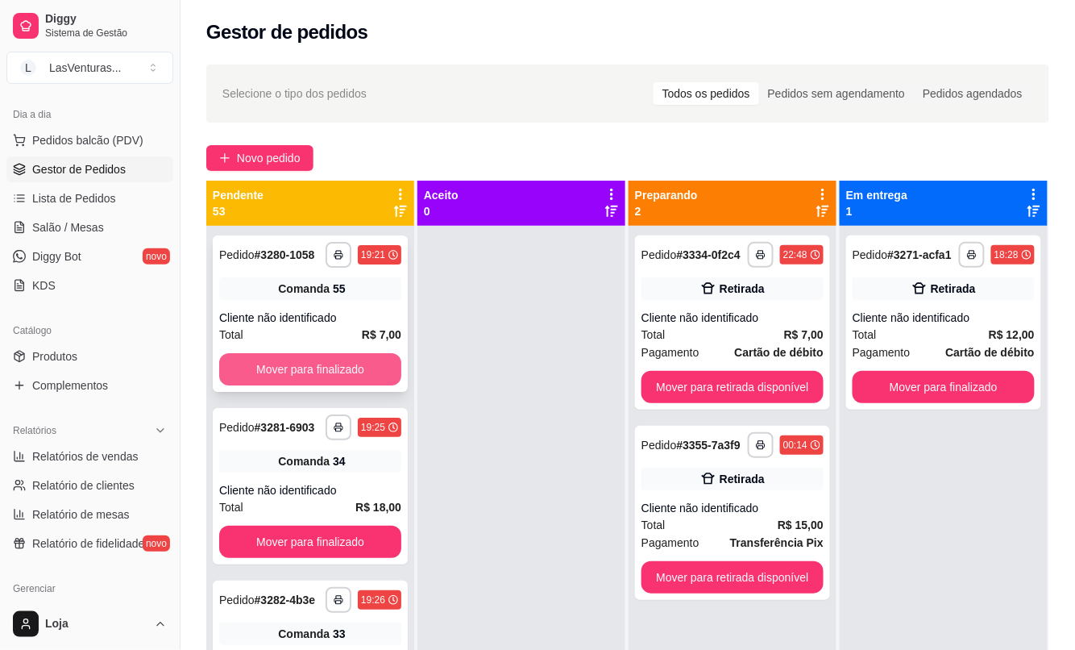
click at [349, 375] on button "Mover para finalizado" at bounding box center [310, 369] width 182 height 32
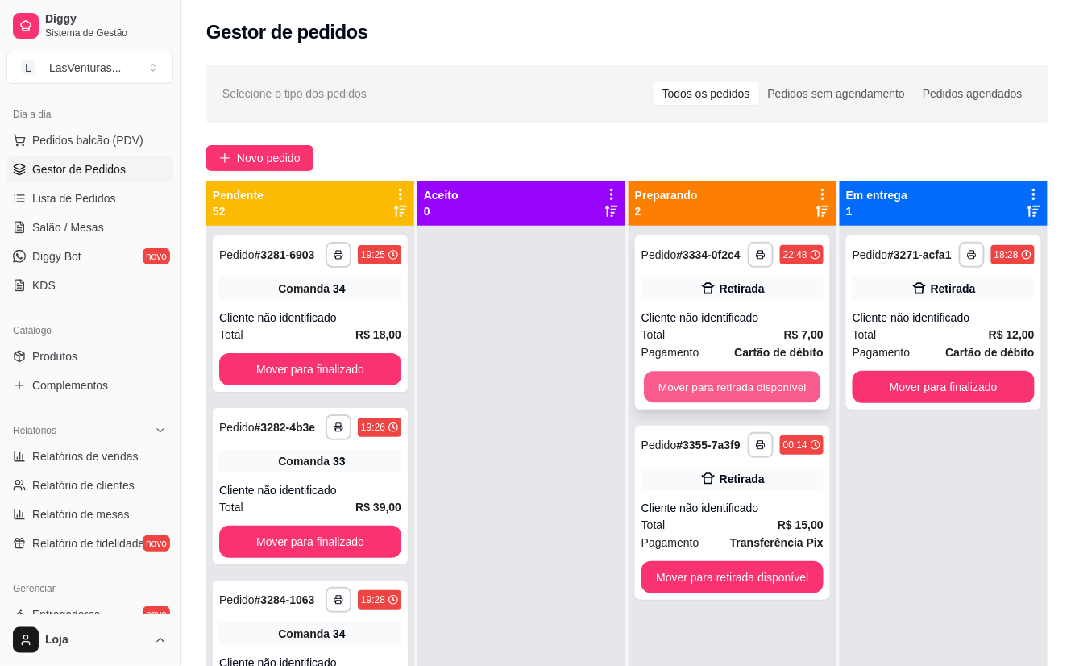
click at [674, 390] on button "Mover para retirada disponível" at bounding box center [732, 387] width 177 height 31
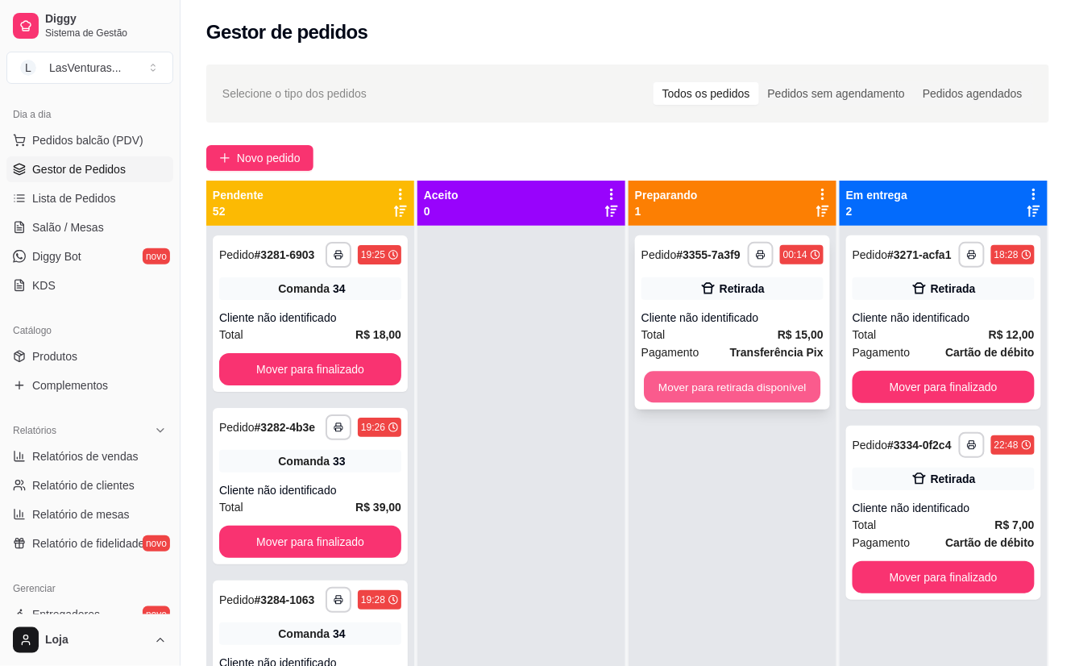
click at [671, 390] on button "Mover para retirada disponível" at bounding box center [732, 387] width 177 height 31
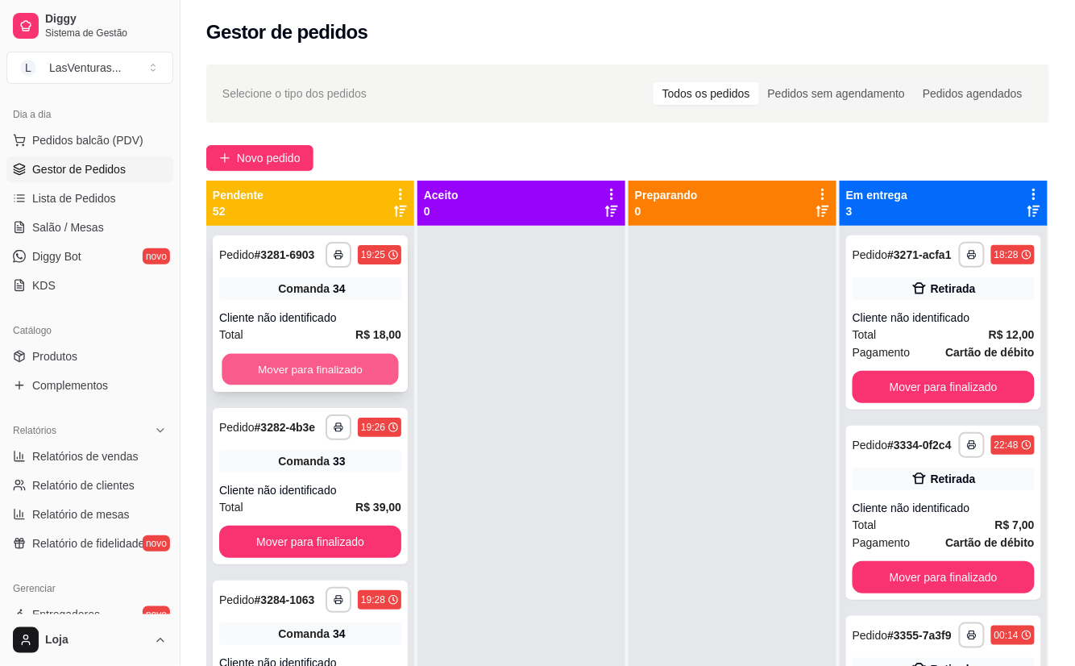
click at [368, 372] on button "Mover para finalizado" at bounding box center [310, 369] width 177 height 31
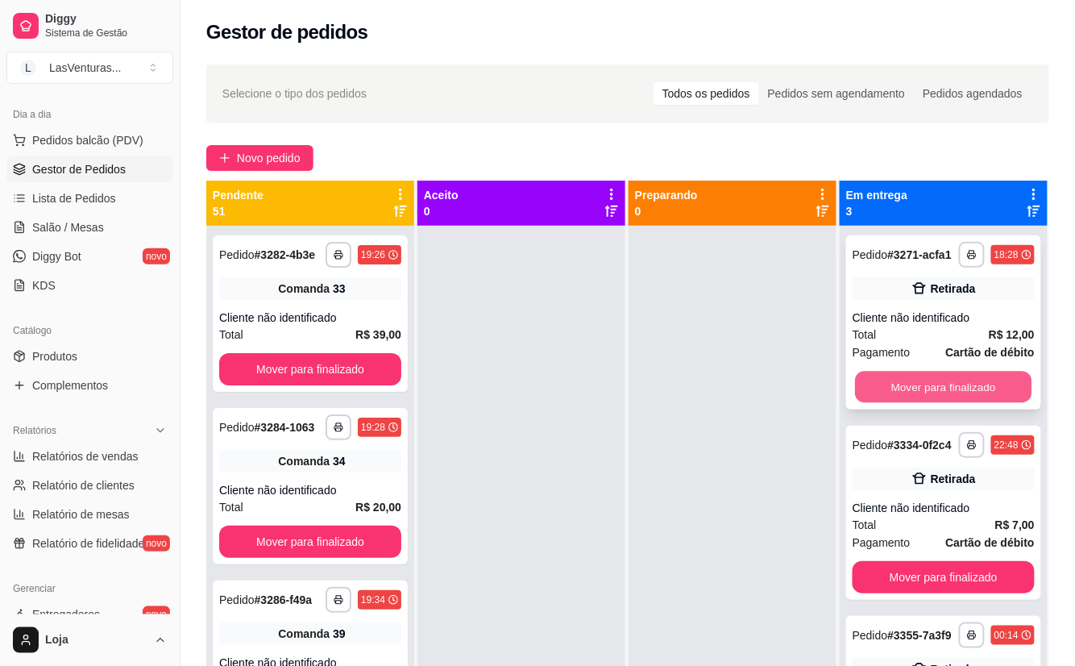
click at [856, 384] on button "Mover para finalizado" at bounding box center [943, 387] width 177 height 31
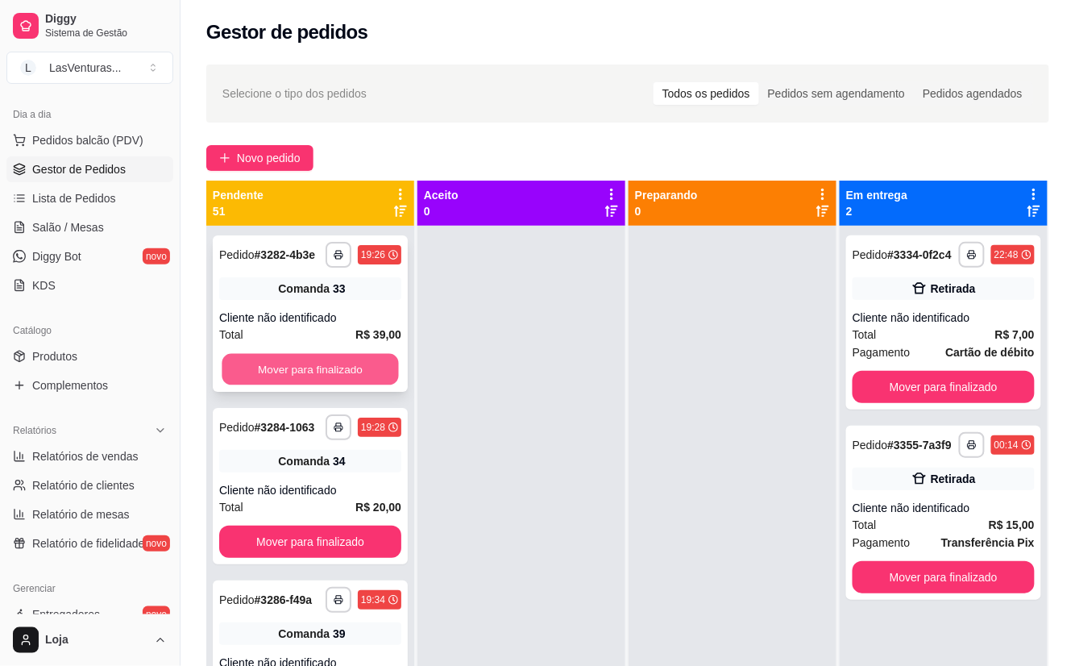
click at [351, 385] on button "Mover para finalizado" at bounding box center [310, 369] width 177 height 31
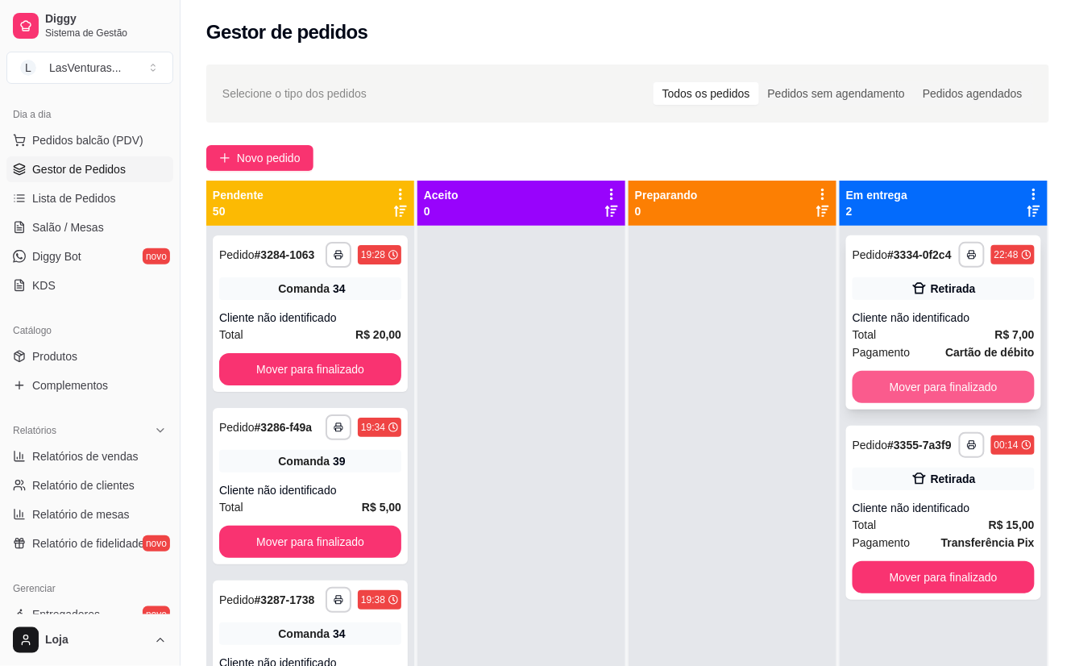
click at [882, 384] on button "Mover para finalizado" at bounding box center [944, 387] width 182 height 32
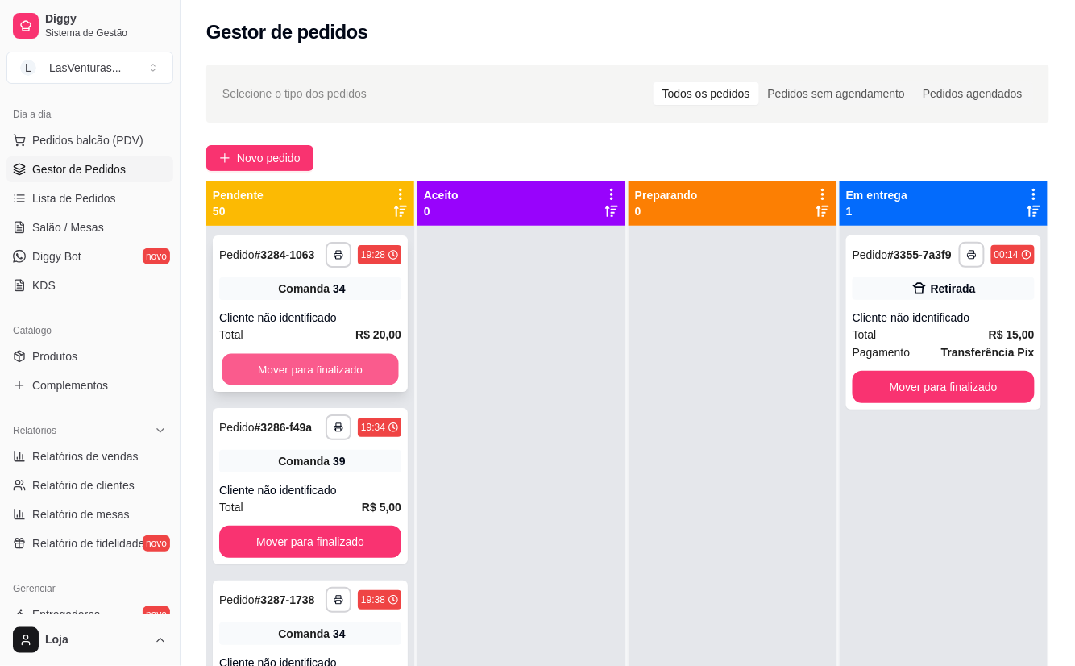
click at [368, 385] on button "Mover para finalizado" at bounding box center [310, 369] width 177 height 31
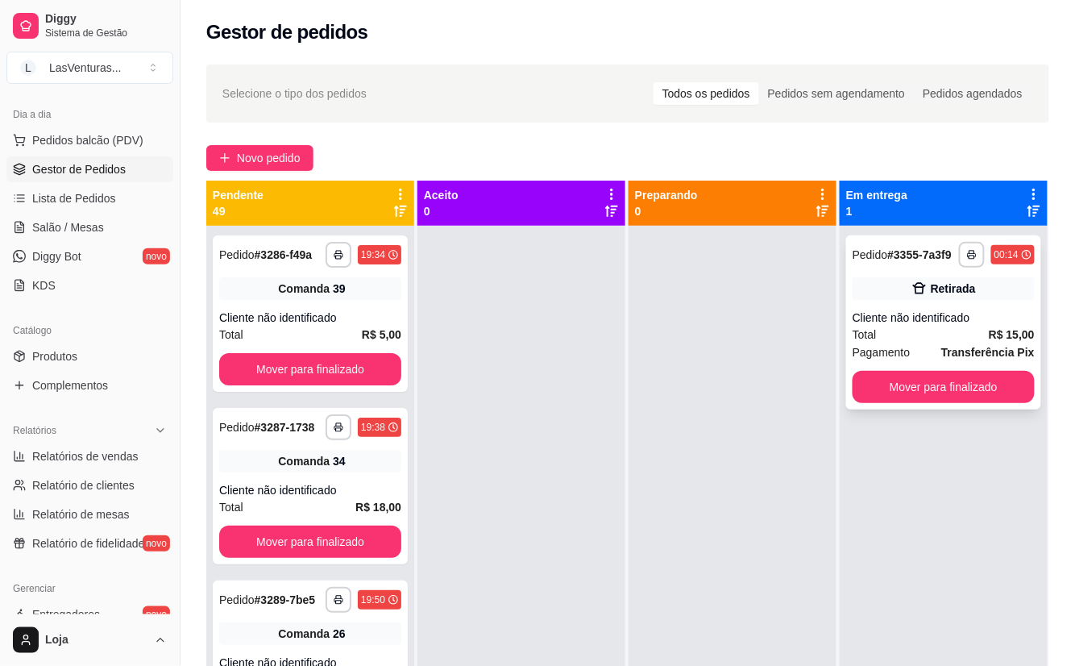
click at [875, 401] on button "Mover para finalizado" at bounding box center [944, 387] width 182 height 32
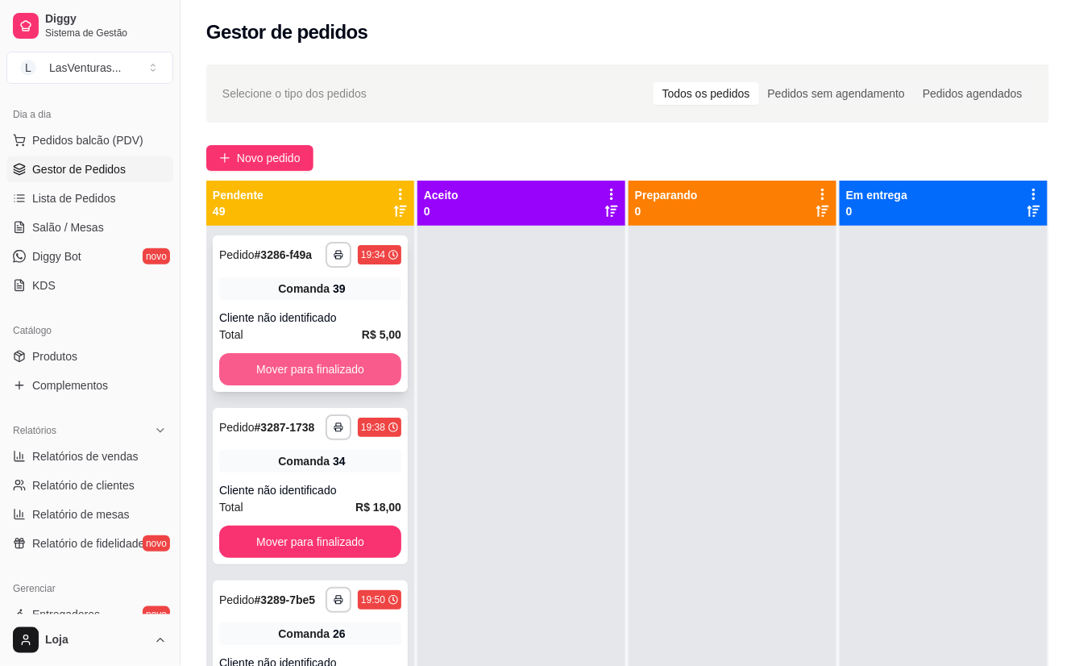
click at [317, 385] on button "Mover para finalizado" at bounding box center [310, 369] width 182 height 32
click at [316, 381] on button "Mover para finalizado" at bounding box center [310, 369] width 177 height 31
click at [311, 379] on button "Mover para finalizado" at bounding box center [310, 369] width 177 height 31
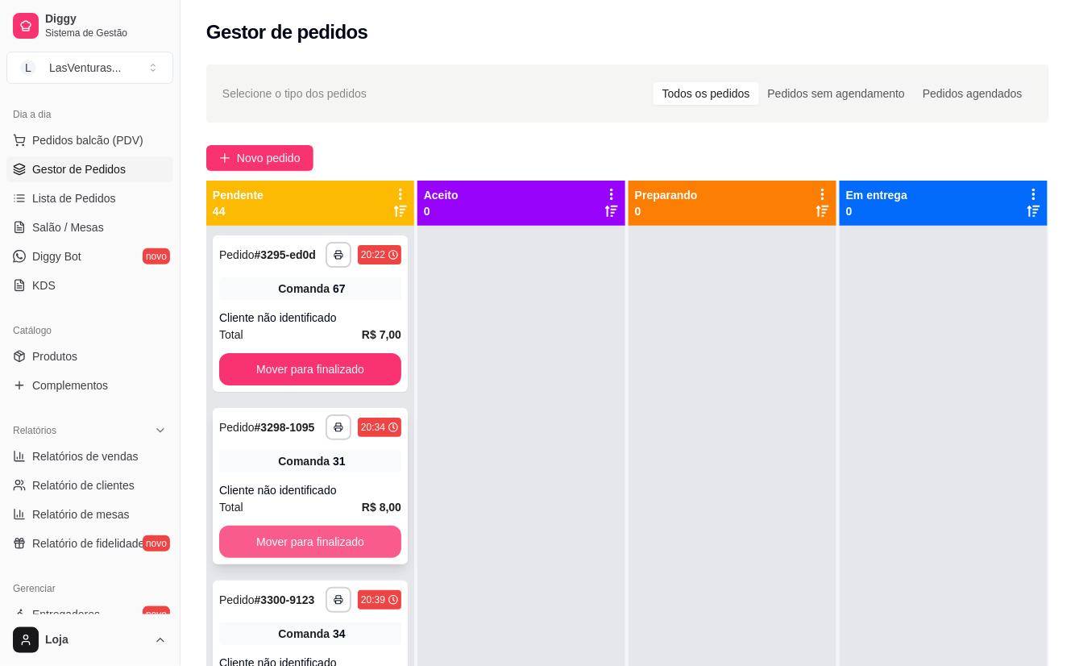
click at [265, 558] on button "Mover para finalizado" at bounding box center [310, 542] width 182 height 32
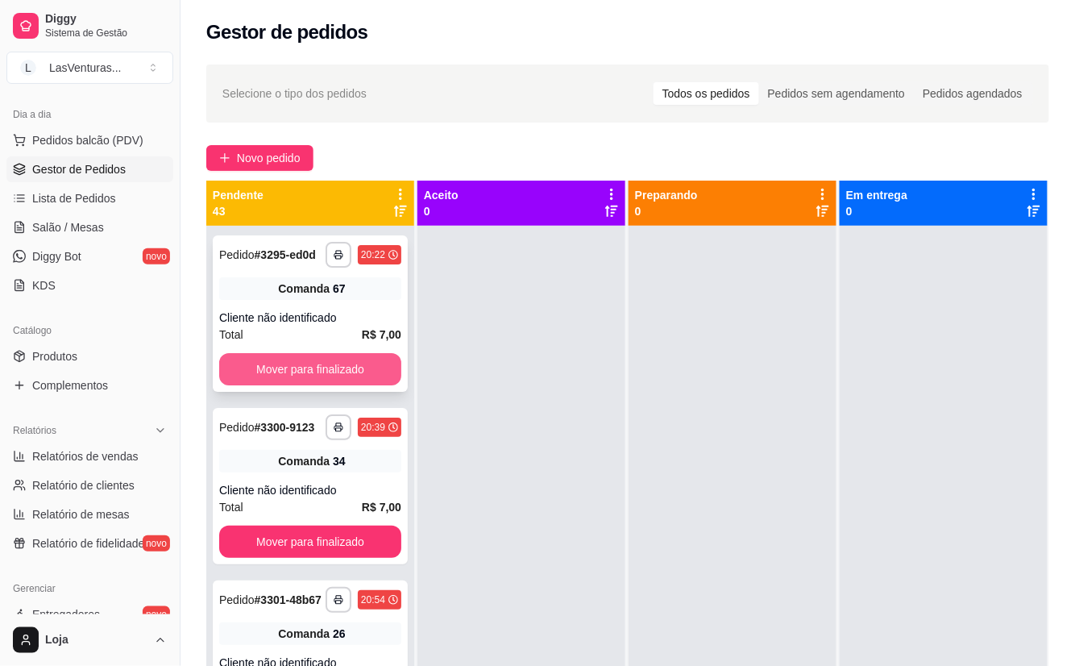
click at [303, 385] on button "Mover para finalizado" at bounding box center [310, 369] width 182 height 32
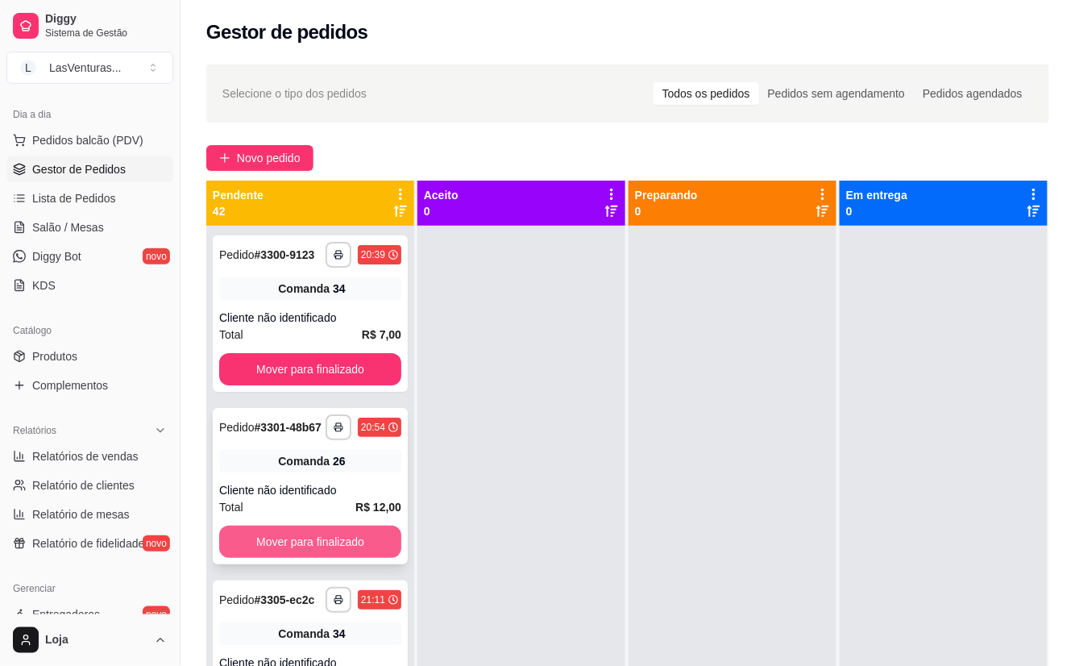
click at [276, 558] on button "Mover para finalizado" at bounding box center [310, 542] width 182 height 32
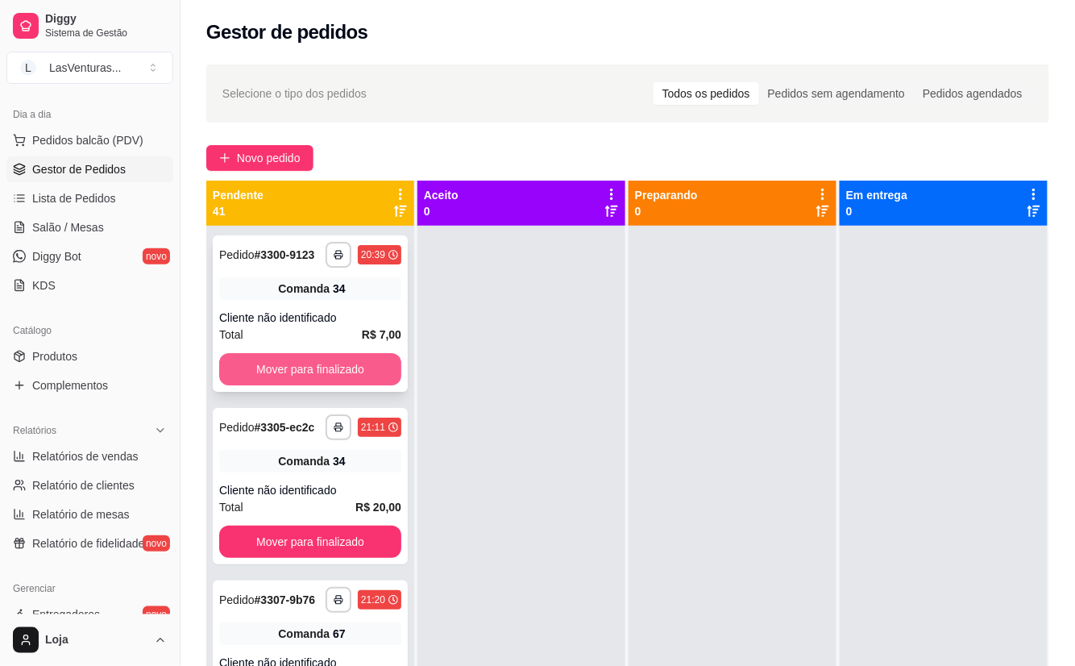
click at [293, 385] on button "Mover para finalizado" at bounding box center [310, 369] width 182 height 32
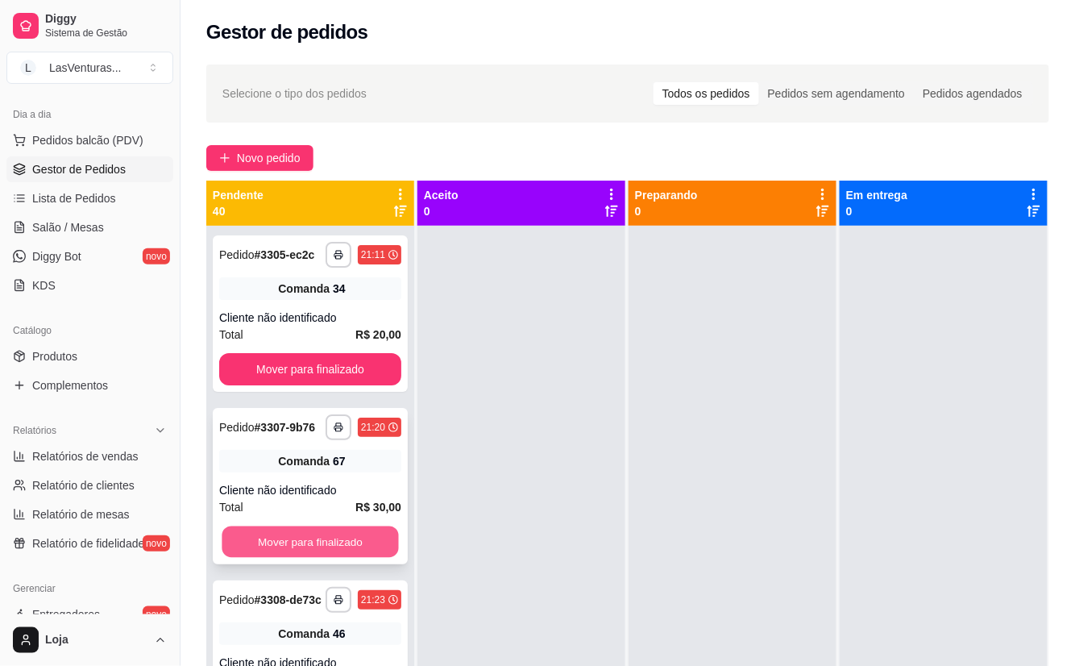
click at [272, 558] on button "Mover para finalizado" at bounding box center [310, 541] width 177 height 31
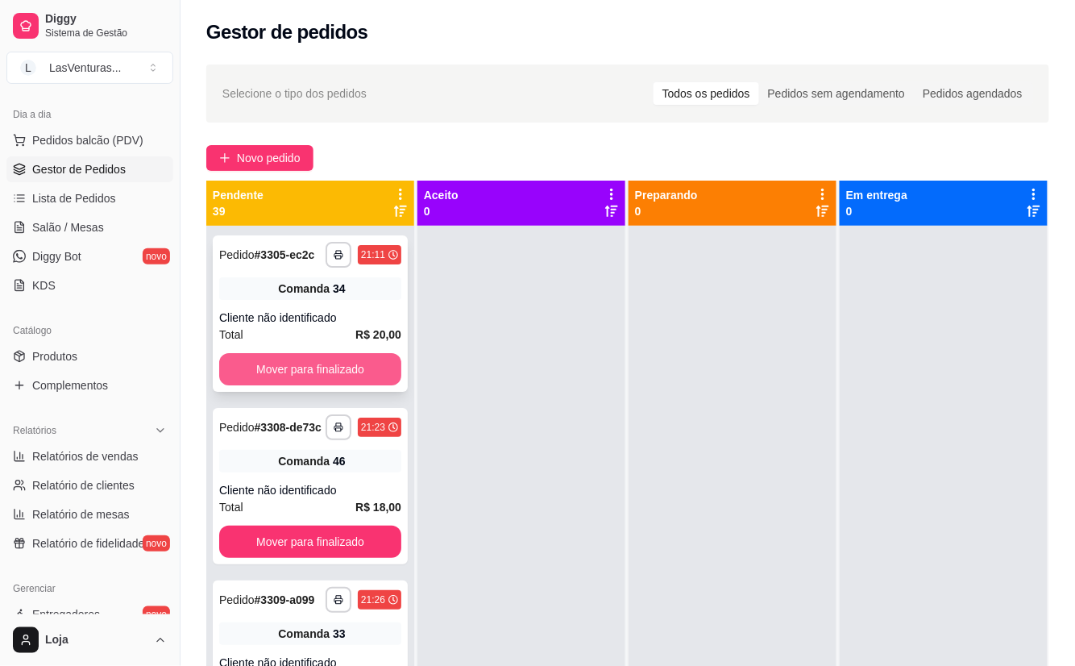
click at [301, 381] on button "Mover para finalizado" at bounding box center [310, 369] width 182 height 32
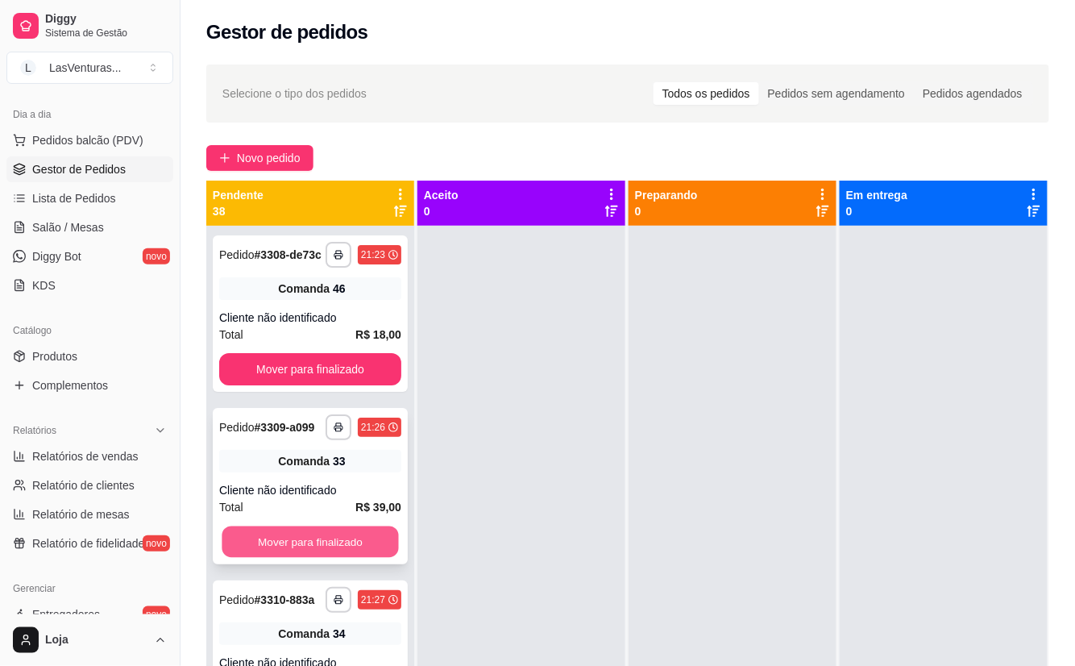
click at [260, 558] on button "Mover para finalizado" at bounding box center [310, 541] width 177 height 31
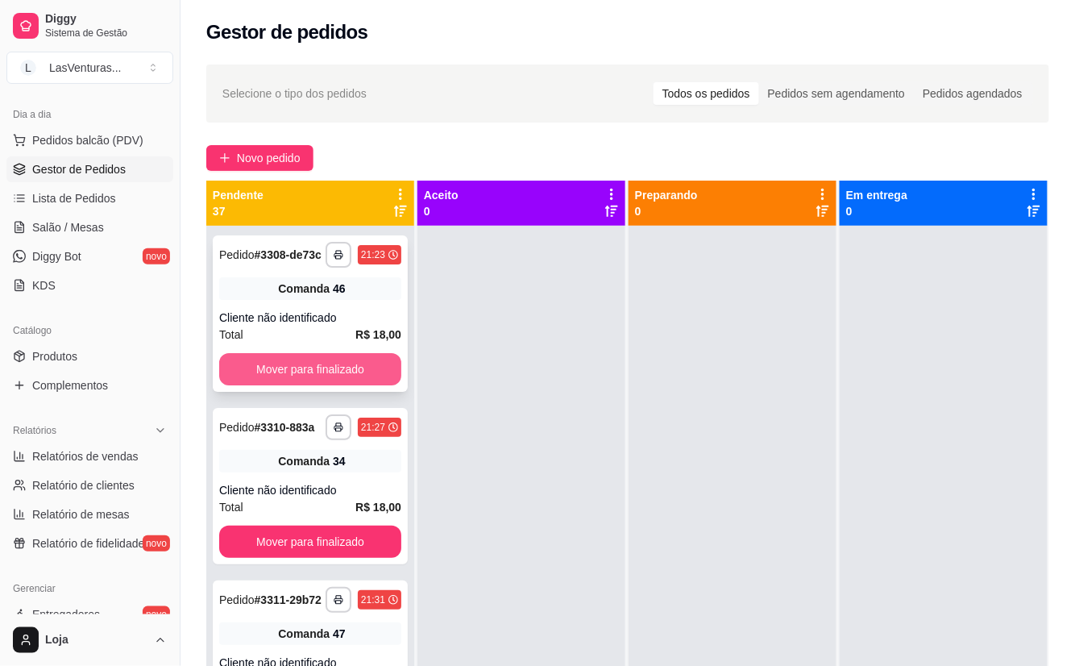
click at [304, 385] on button "Mover para finalizado" at bounding box center [310, 369] width 182 height 32
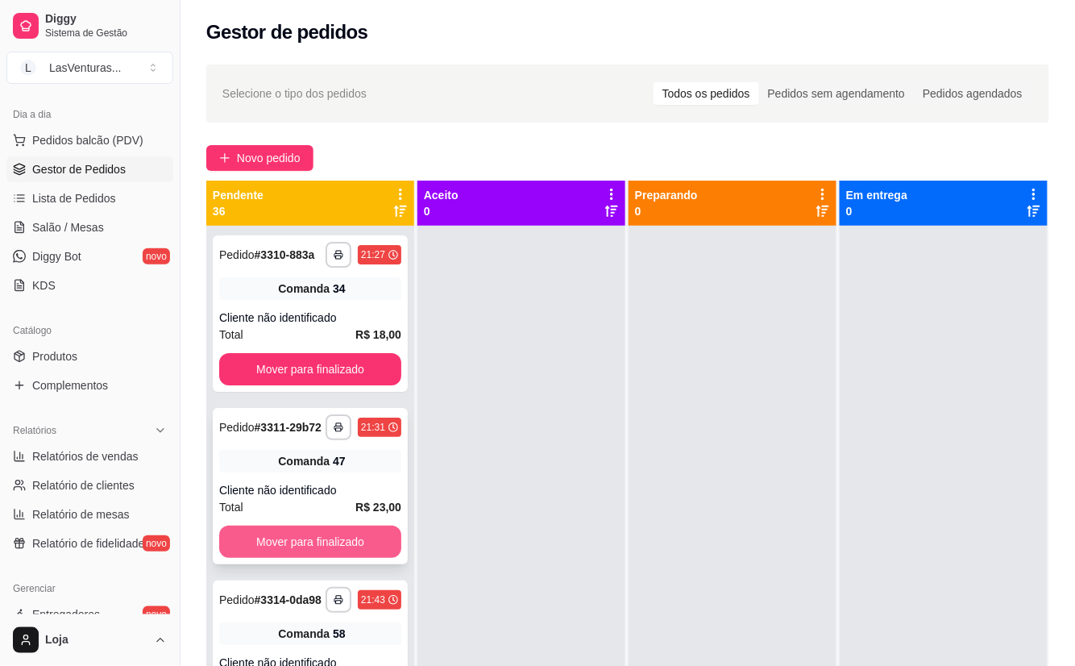
click at [266, 558] on button "Mover para finalizado" at bounding box center [310, 542] width 182 height 32
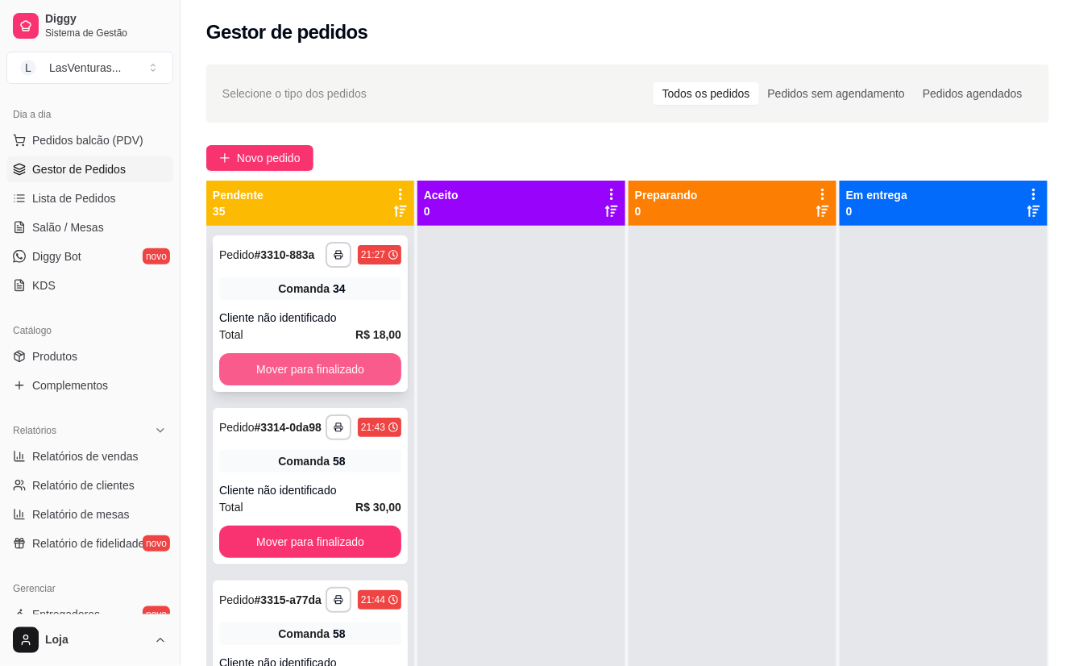
click at [278, 385] on button "Mover para finalizado" at bounding box center [310, 369] width 182 height 32
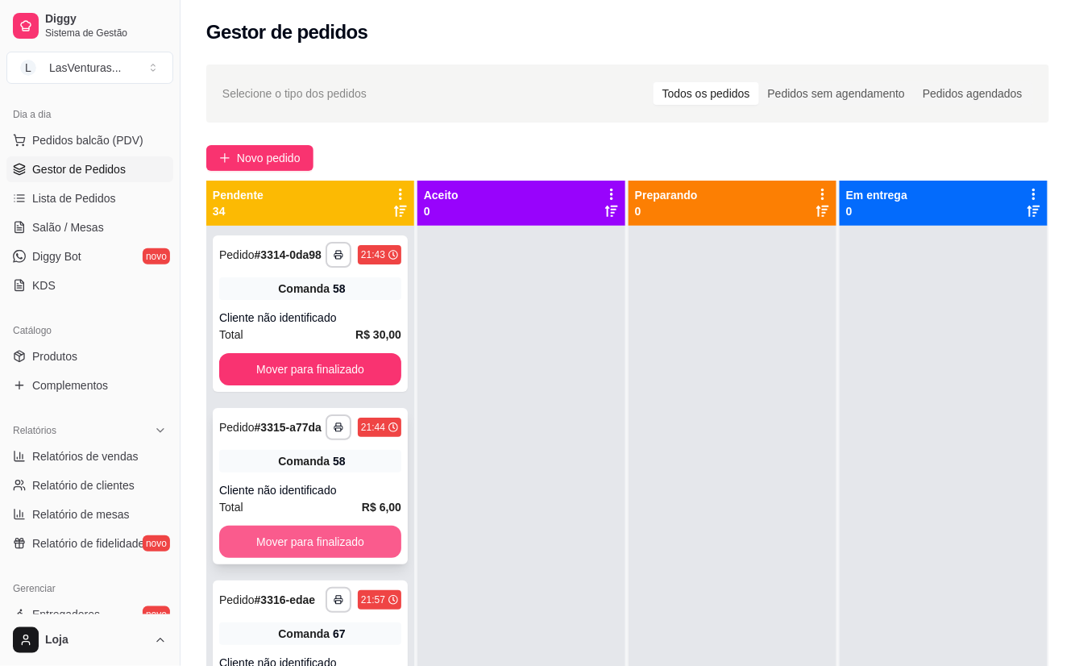
click at [247, 558] on button "Mover para finalizado" at bounding box center [310, 542] width 182 height 32
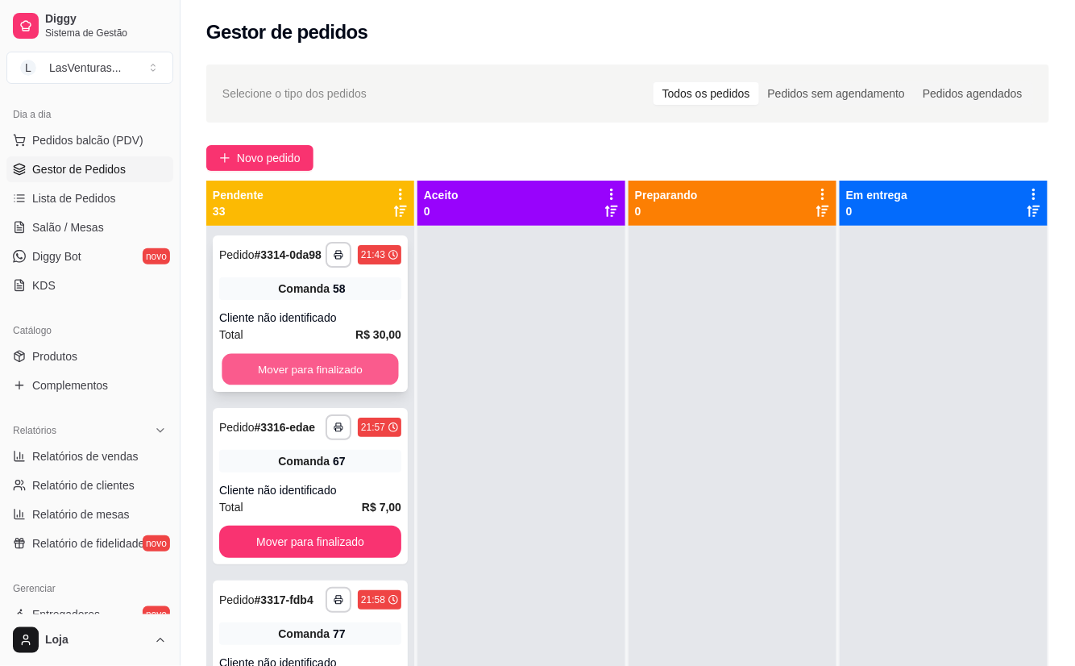
click at [278, 380] on button "Mover para finalizado" at bounding box center [310, 369] width 177 height 31
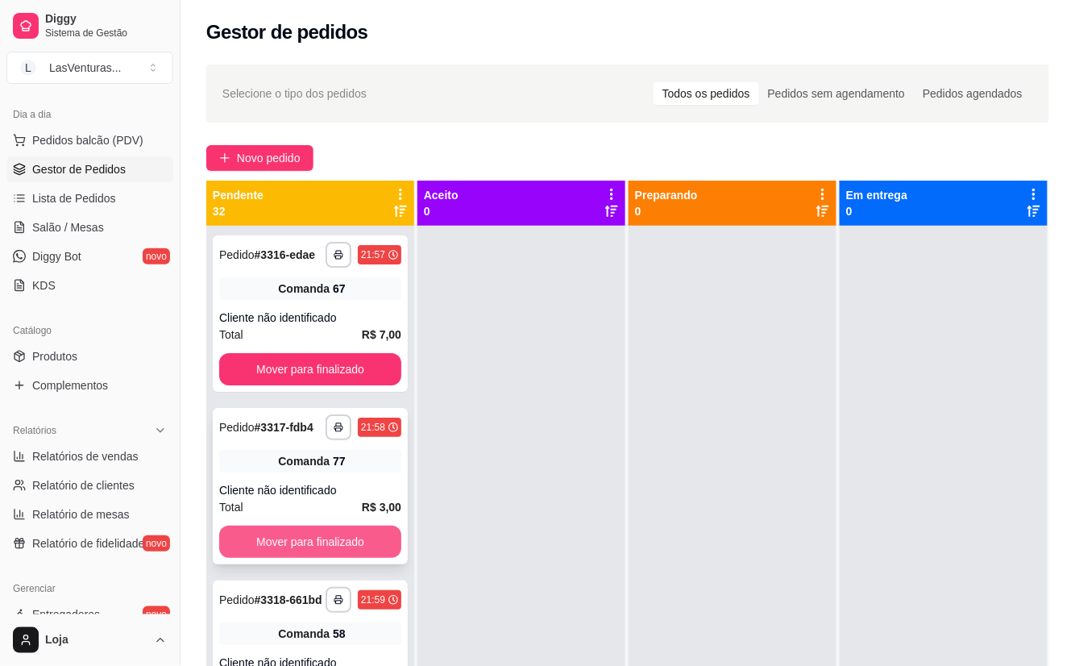
click at [290, 558] on button "Mover para finalizado" at bounding box center [310, 542] width 182 height 32
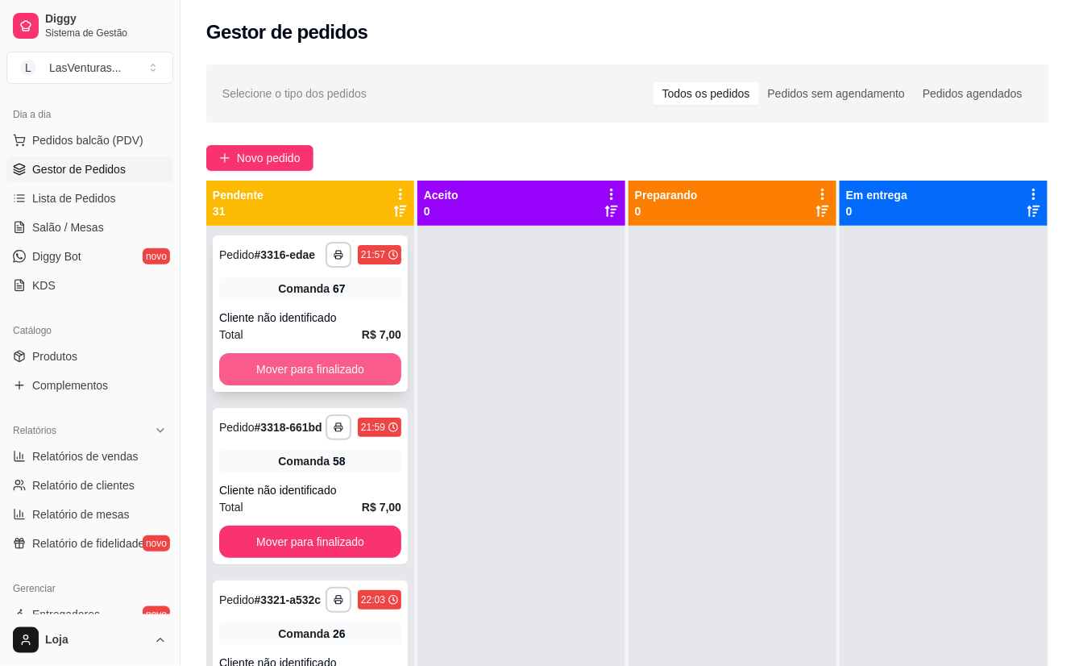
click at [295, 380] on button "Mover para finalizado" at bounding box center [310, 369] width 182 height 32
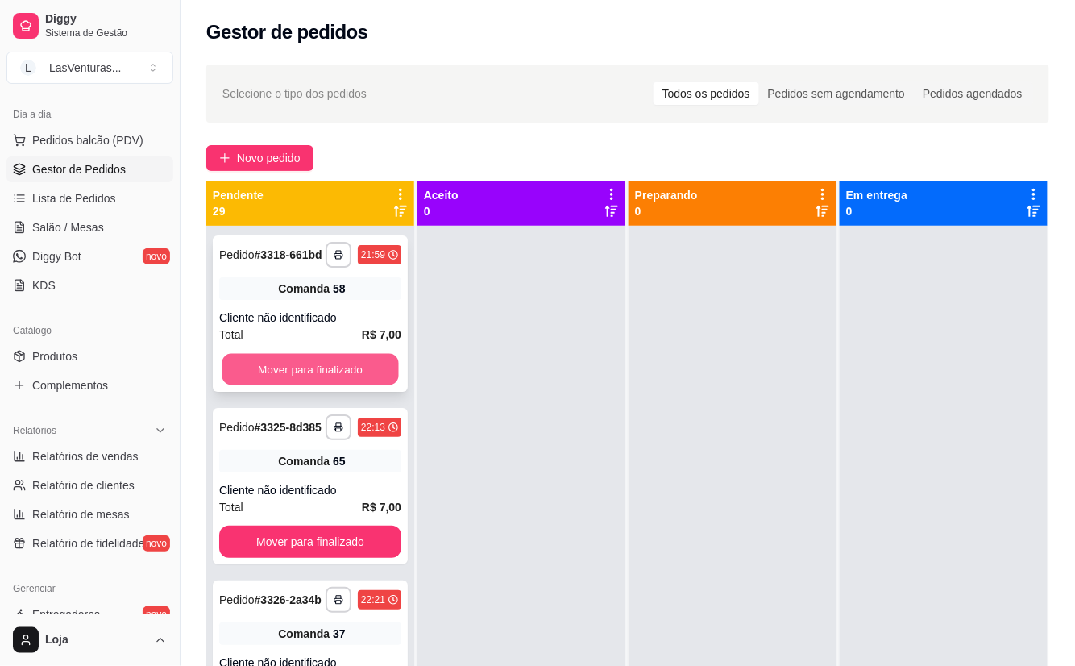
click at [291, 380] on button "Mover para finalizado" at bounding box center [310, 369] width 177 height 31
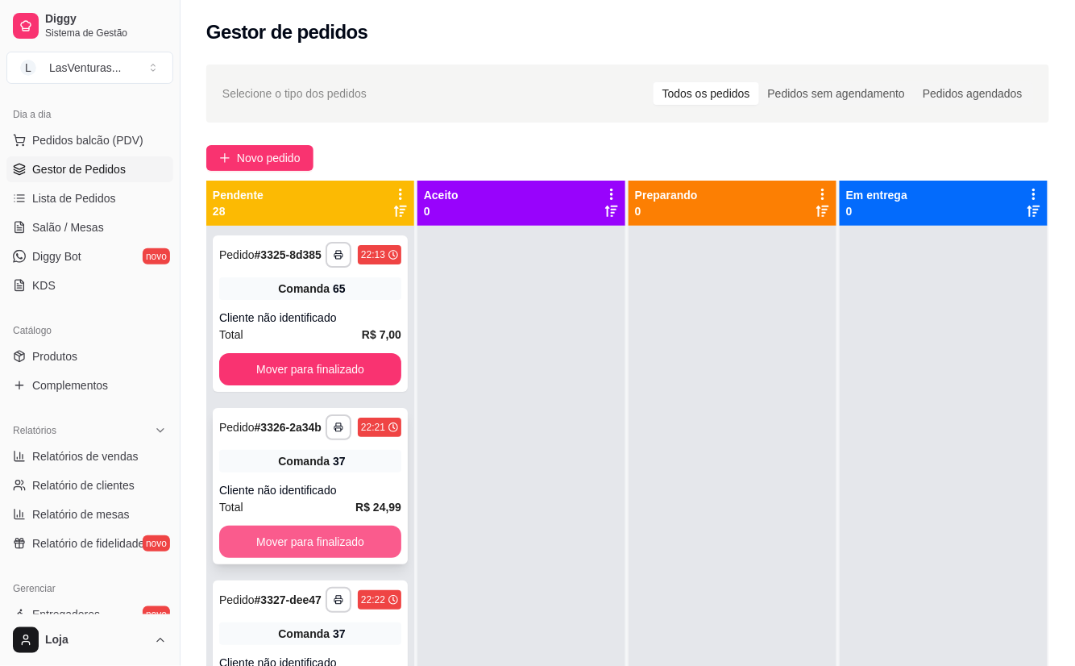
click at [326, 558] on button "Mover para finalizado" at bounding box center [310, 542] width 182 height 32
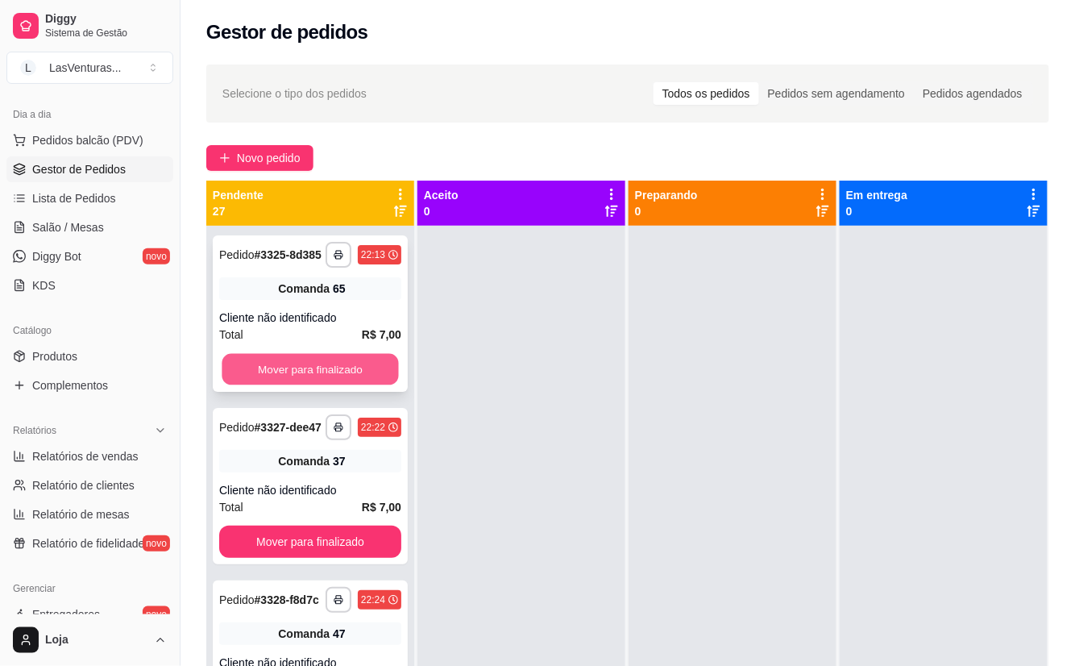
click at [313, 378] on button "Mover para finalizado" at bounding box center [310, 369] width 177 height 31
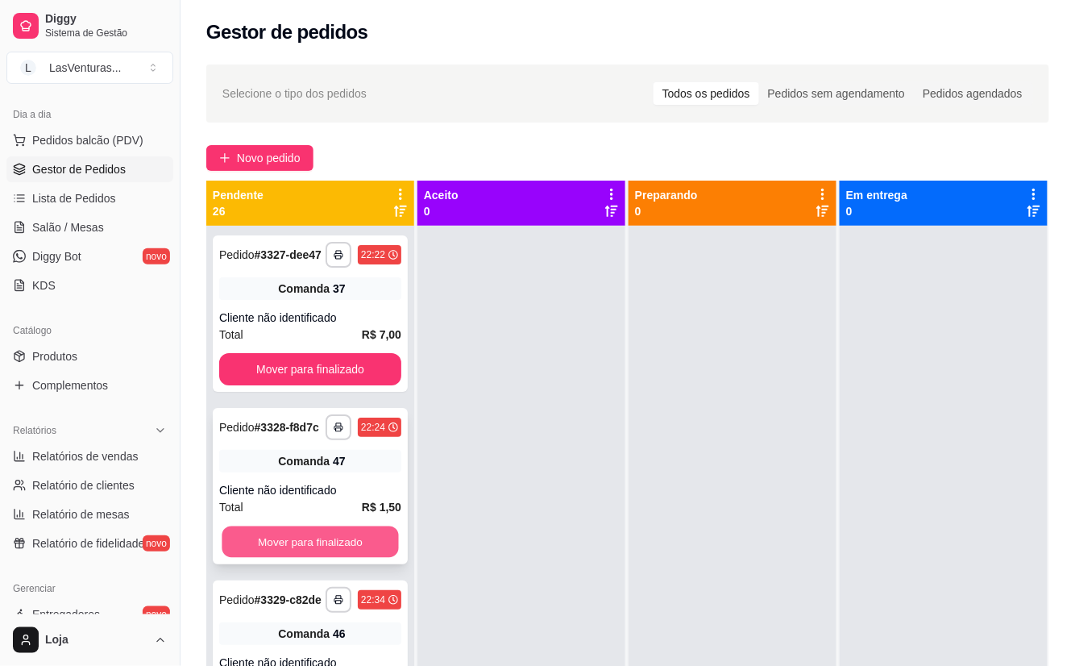
click at [288, 558] on button "Mover para finalizado" at bounding box center [310, 541] width 177 height 31
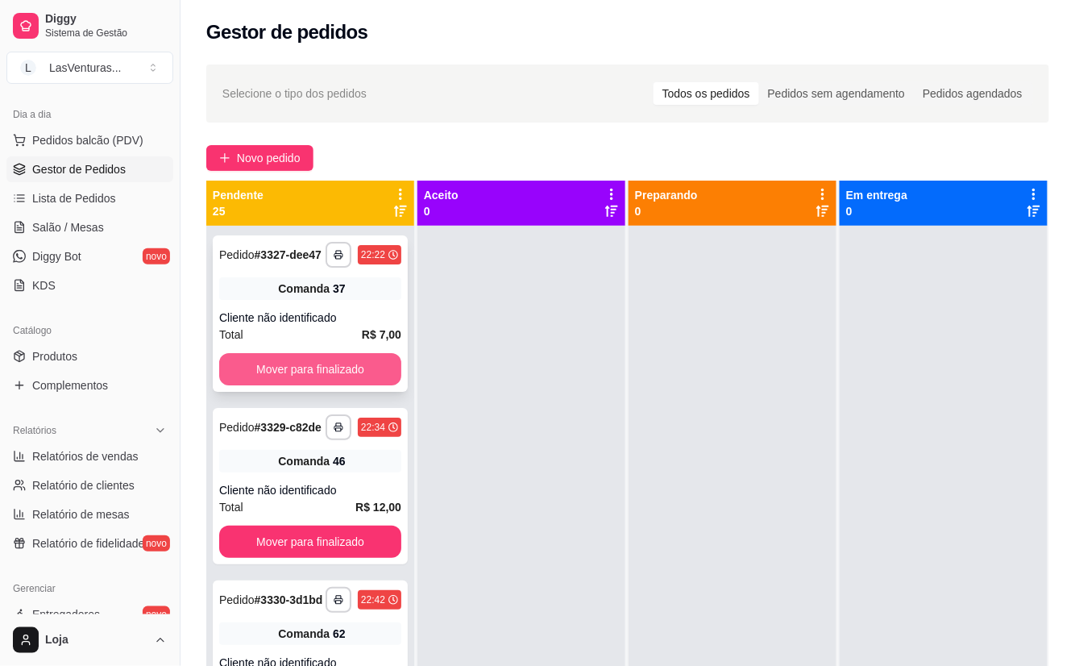
click at [285, 384] on button "Mover para finalizado" at bounding box center [310, 369] width 182 height 32
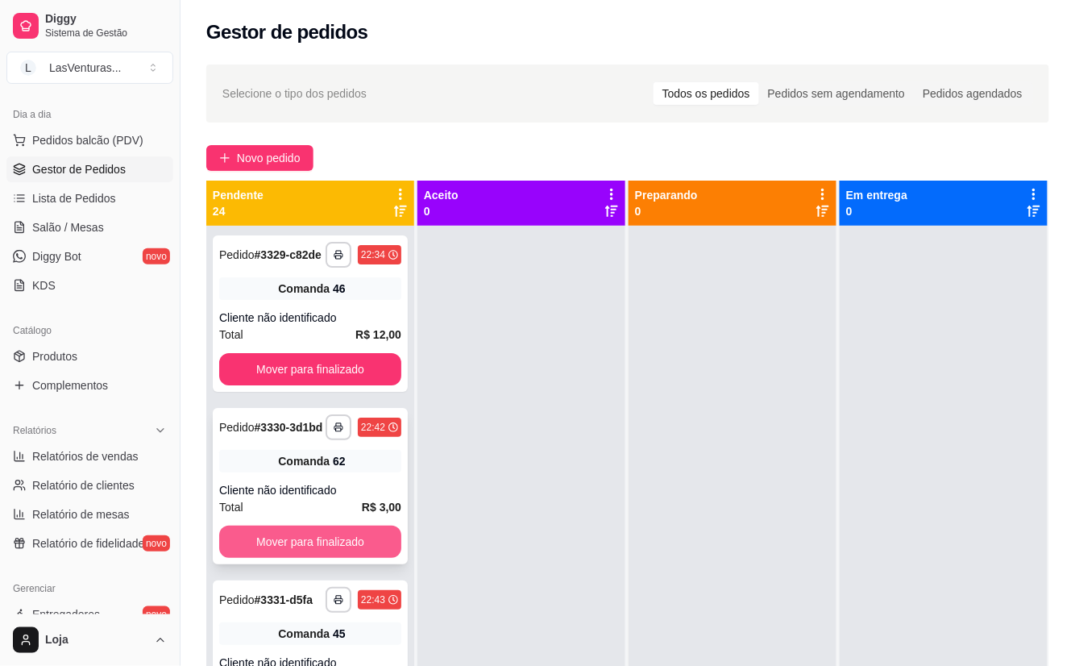
click at [264, 558] on button "Mover para finalizado" at bounding box center [310, 542] width 182 height 32
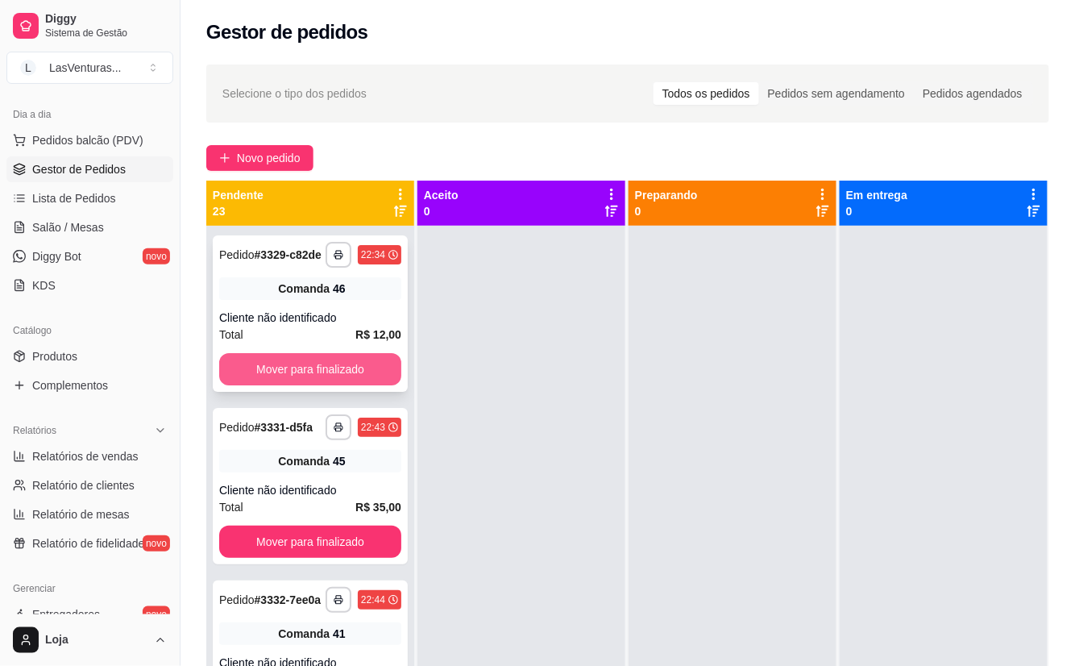
click at [303, 385] on button "Mover para finalizado" at bounding box center [310, 369] width 182 height 32
click at [262, 564] on div "**********" at bounding box center [310, 486] width 195 height 156
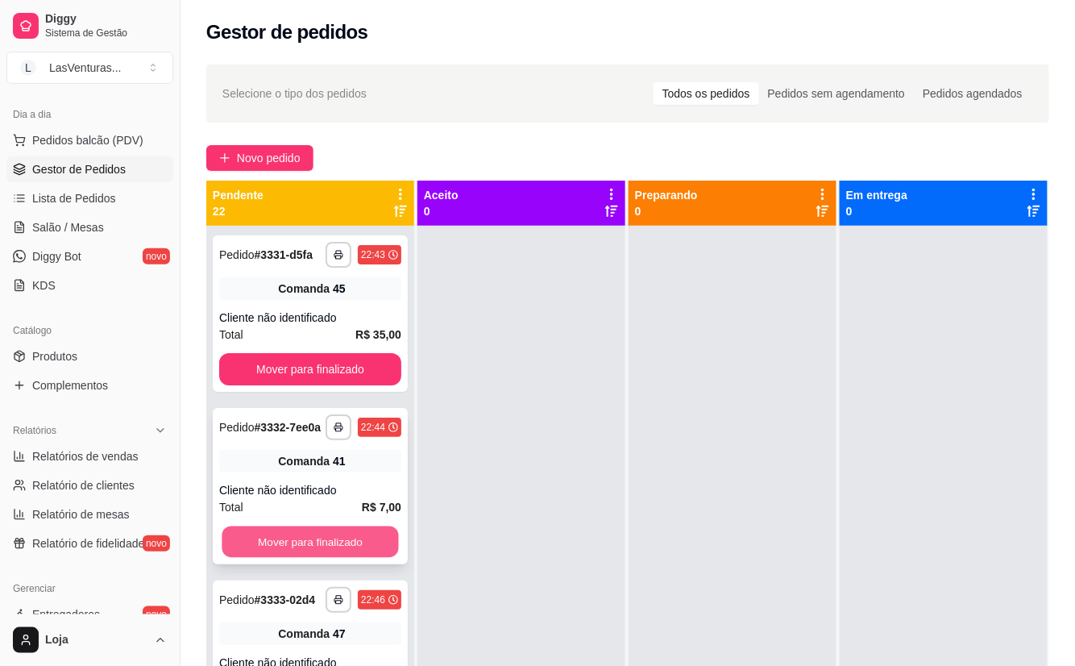
click at [262, 558] on button "Mover para finalizado" at bounding box center [310, 541] width 177 height 31
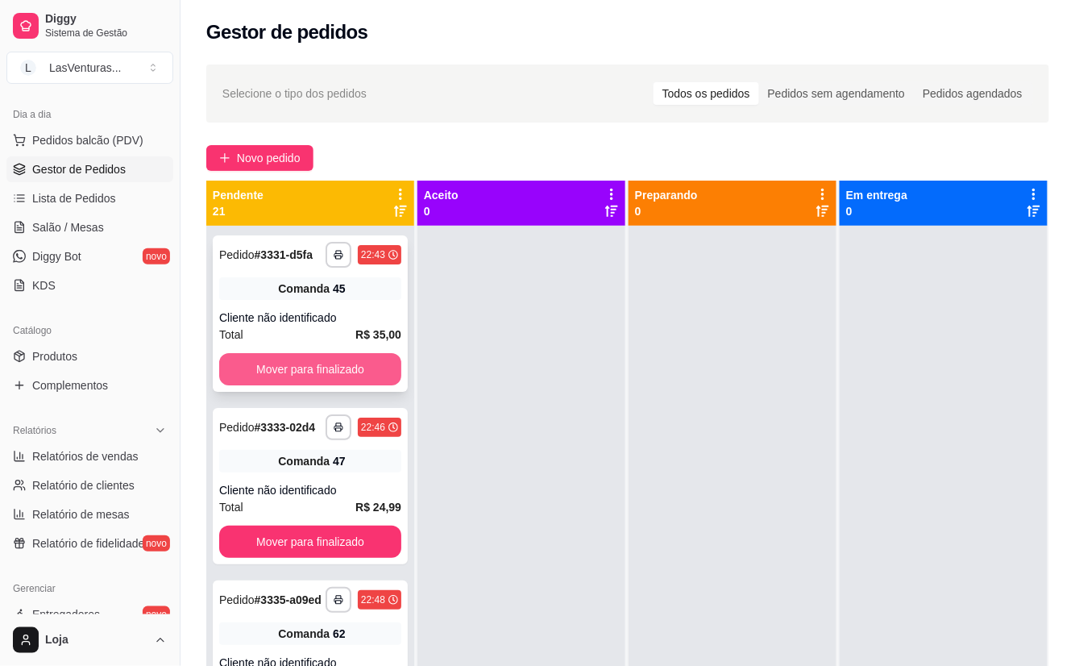
click at [275, 385] on button "Mover para finalizado" at bounding box center [310, 369] width 182 height 32
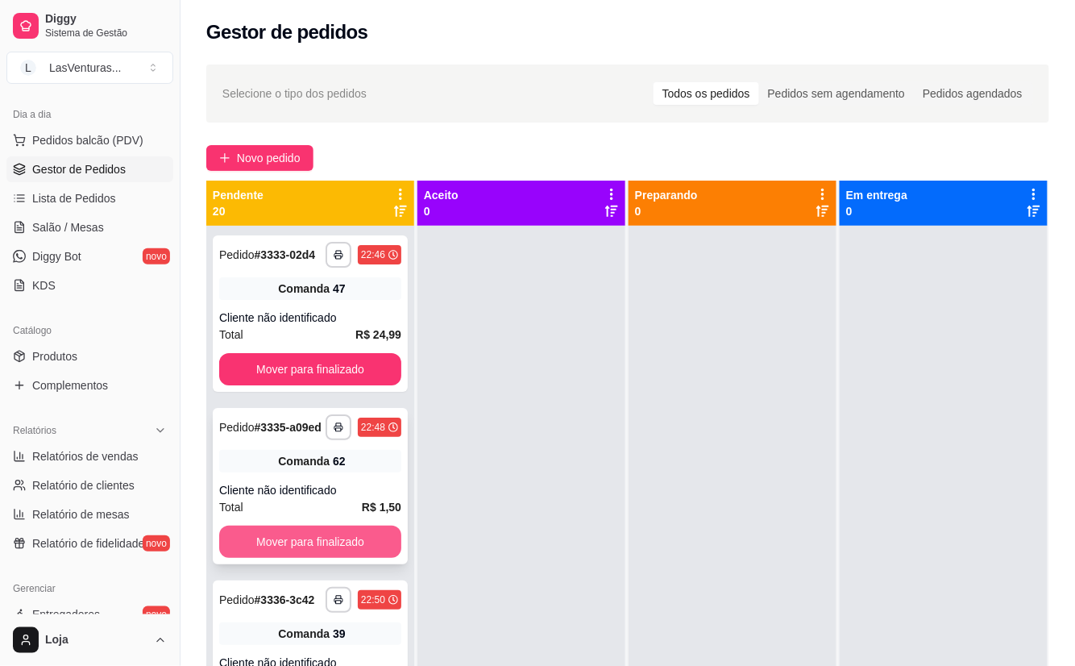
click at [264, 558] on button "Mover para finalizado" at bounding box center [310, 542] width 182 height 32
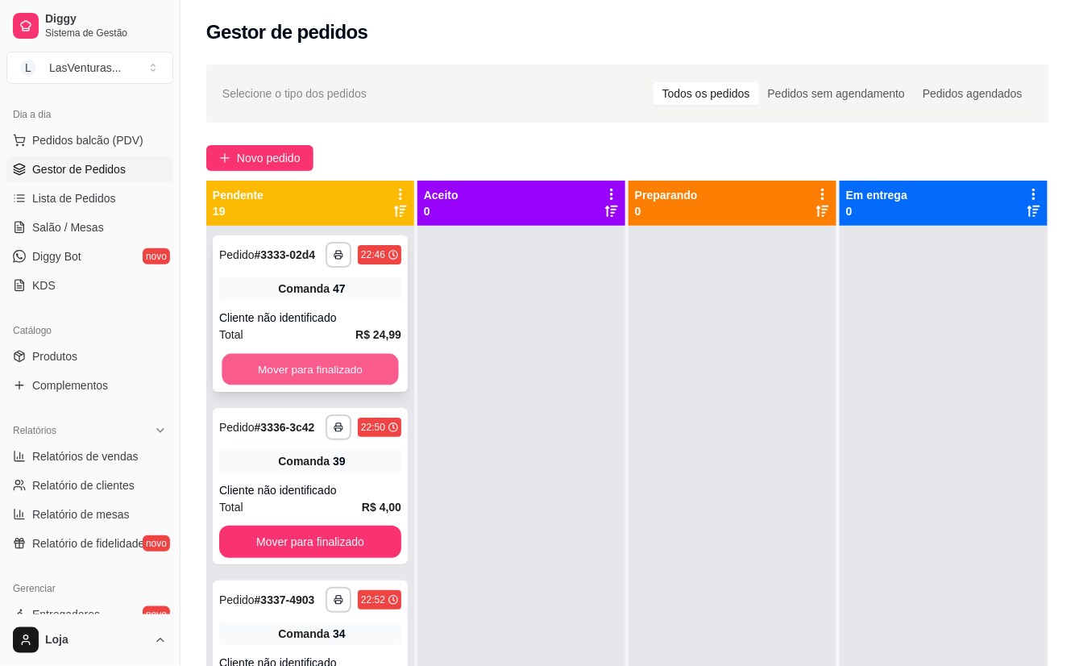
click at [285, 380] on button "Mover para finalizado" at bounding box center [310, 369] width 177 height 31
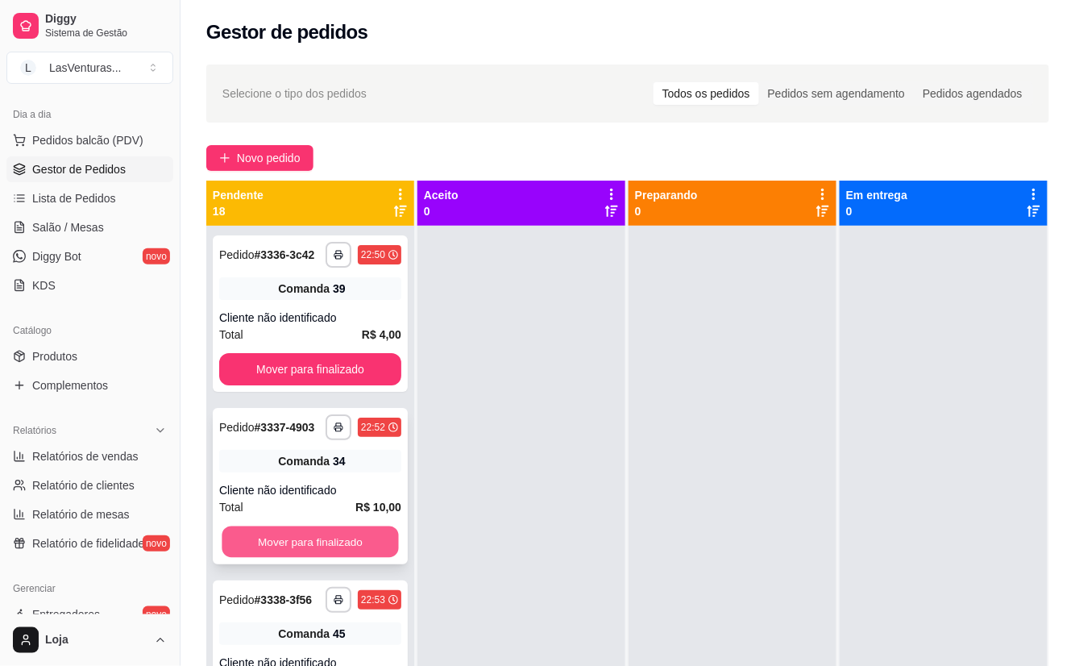
click at [313, 558] on button "Mover para finalizado" at bounding box center [310, 541] width 177 height 31
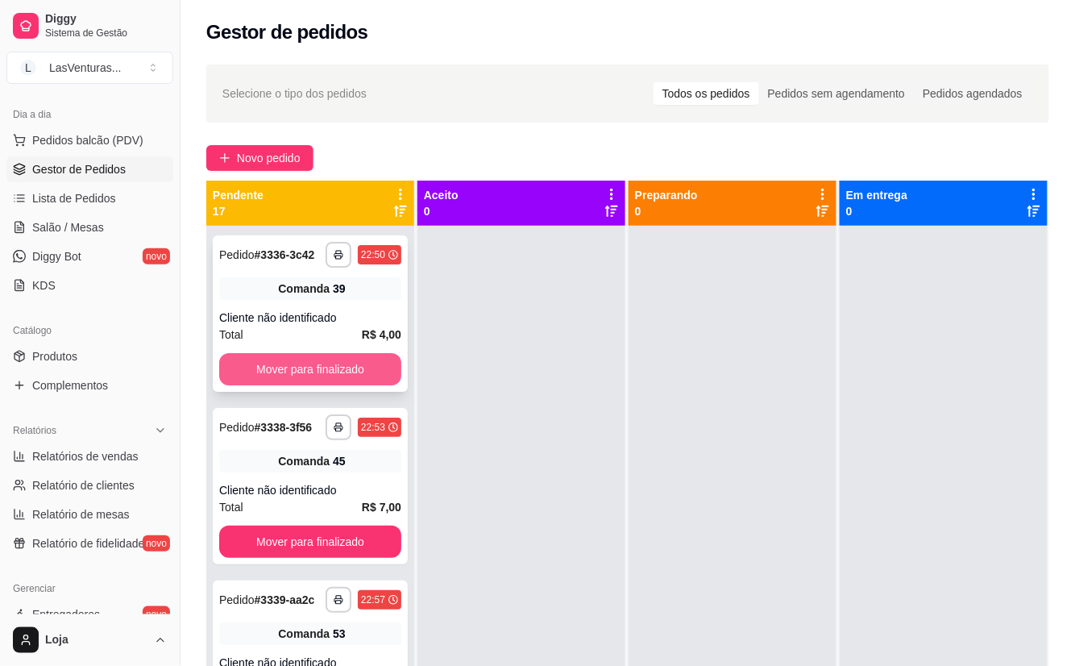
click at [287, 385] on button "Mover para finalizado" at bounding box center [310, 369] width 182 height 32
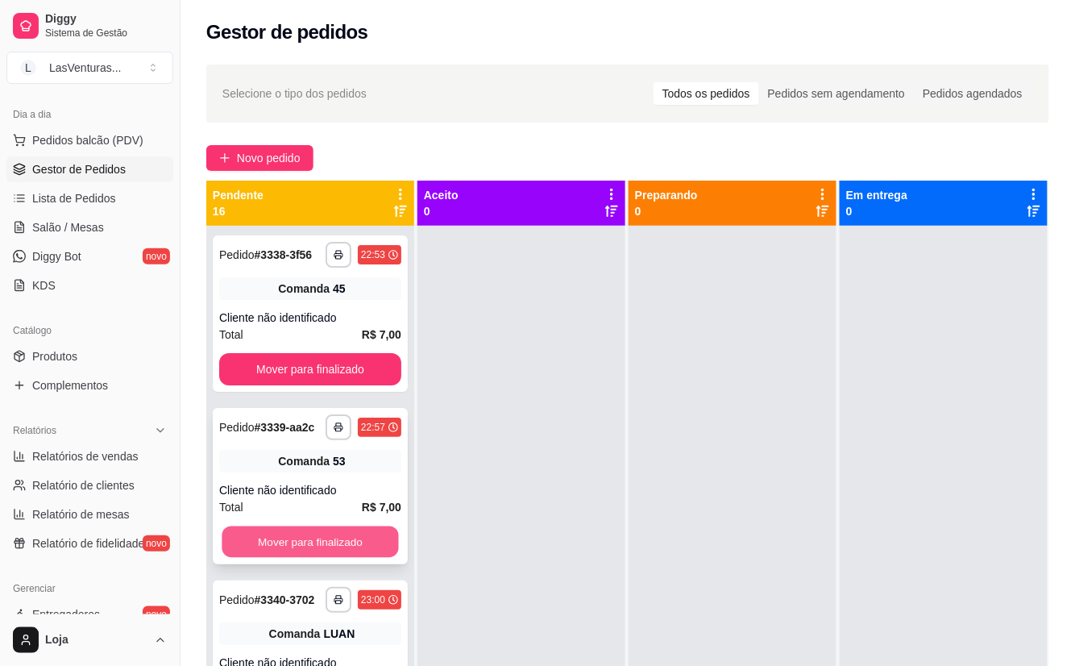
click at [285, 558] on button "Mover para finalizado" at bounding box center [310, 541] width 177 height 31
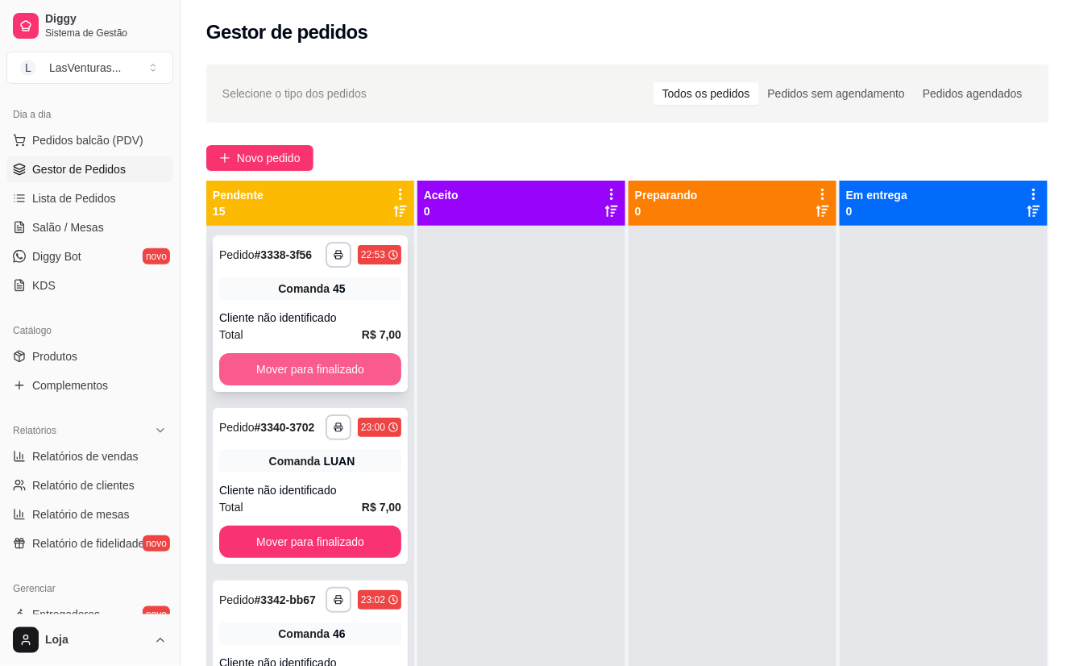
click at [314, 381] on button "Mover para finalizado" at bounding box center [310, 369] width 182 height 32
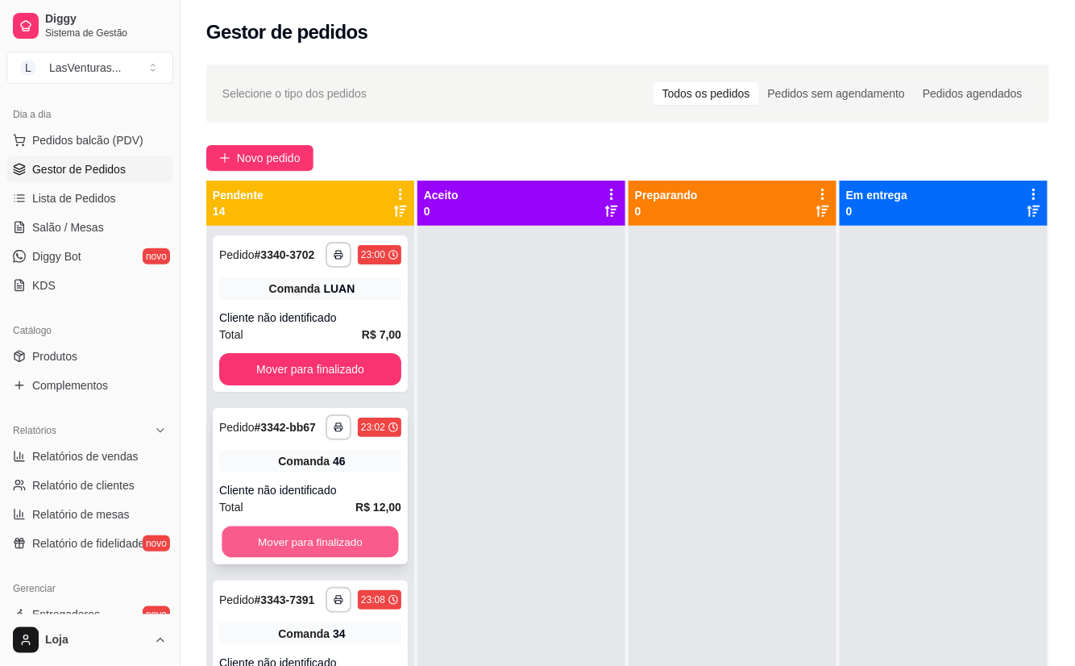
click at [280, 558] on button "Mover para finalizado" at bounding box center [310, 541] width 177 height 31
click at [272, 385] on button "Mover para finalizado" at bounding box center [310, 369] width 182 height 32
click at [285, 558] on button "Mover para finalizado" at bounding box center [310, 541] width 177 height 31
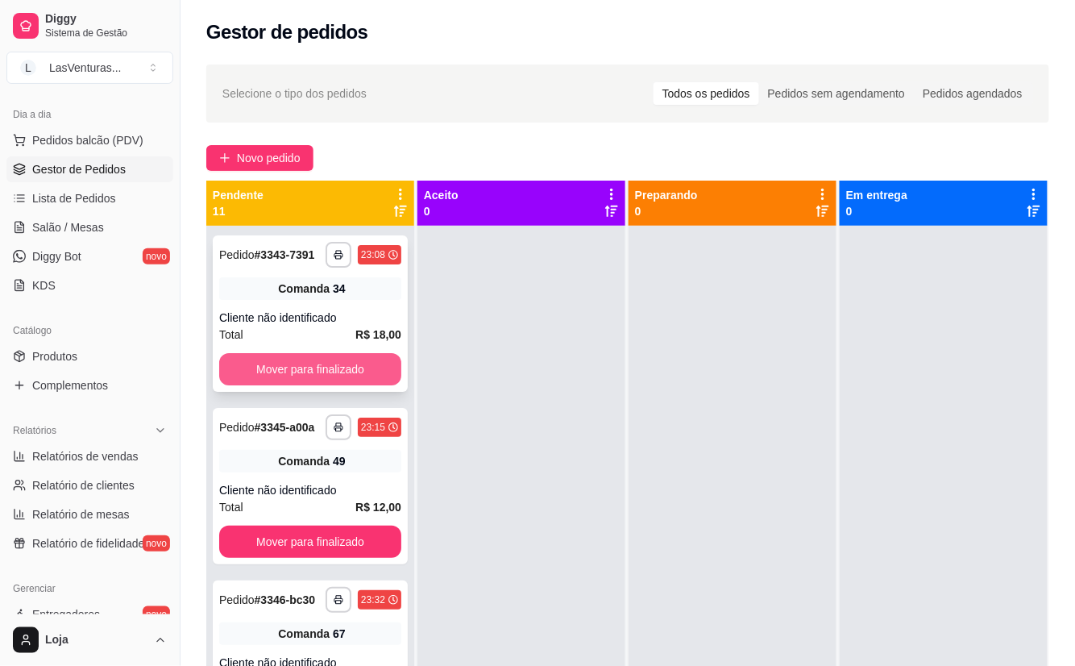
click at [324, 381] on button "Mover para finalizado" at bounding box center [310, 369] width 182 height 32
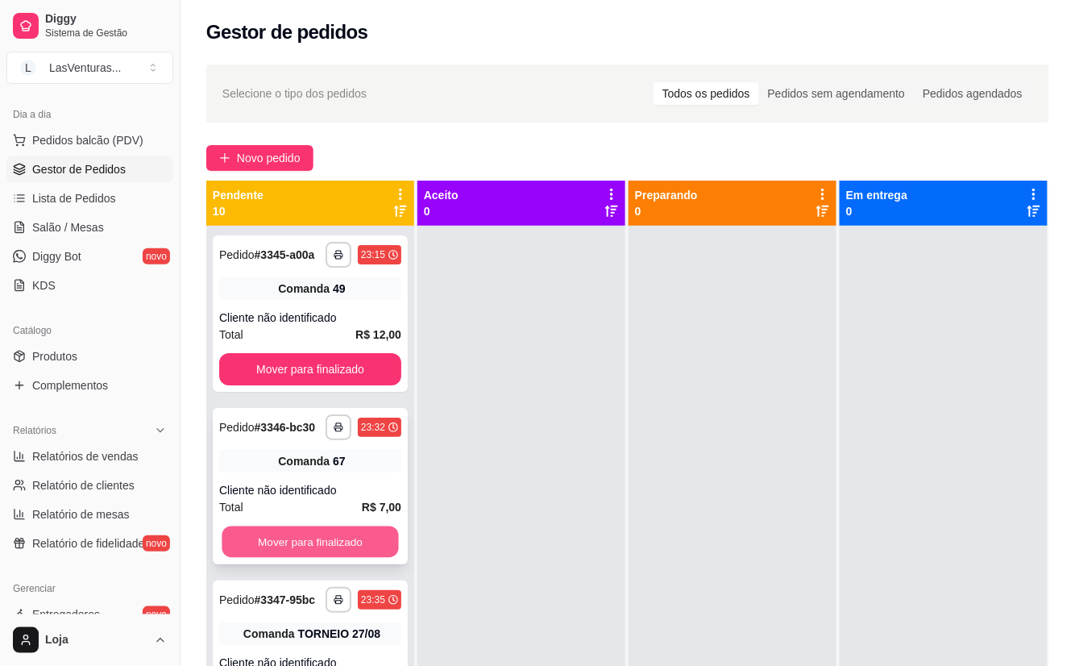
click at [310, 558] on button "Mover para finalizado" at bounding box center [310, 541] width 177 height 31
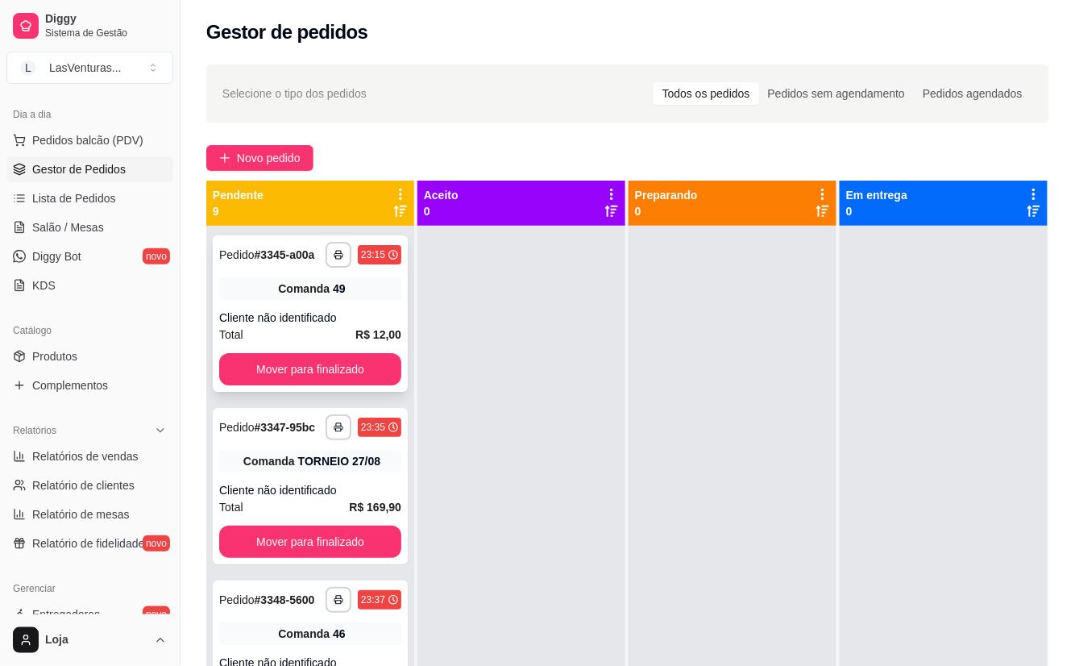
click at [319, 363] on div "**********" at bounding box center [310, 313] width 195 height 156
click at [281, 558] on button "Mover para finalizado" at bounding box center [310, 541] width 177 height 31
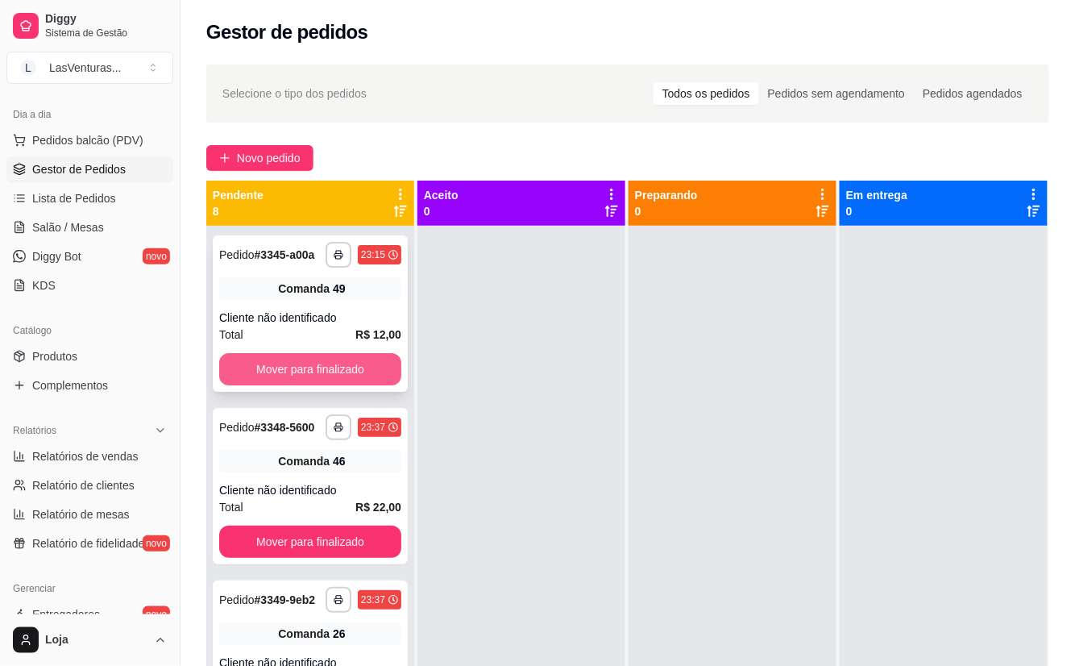
click at [288, 378] on button "Mover para finalizado" at bounding box center [310, 369] width 182 height 32
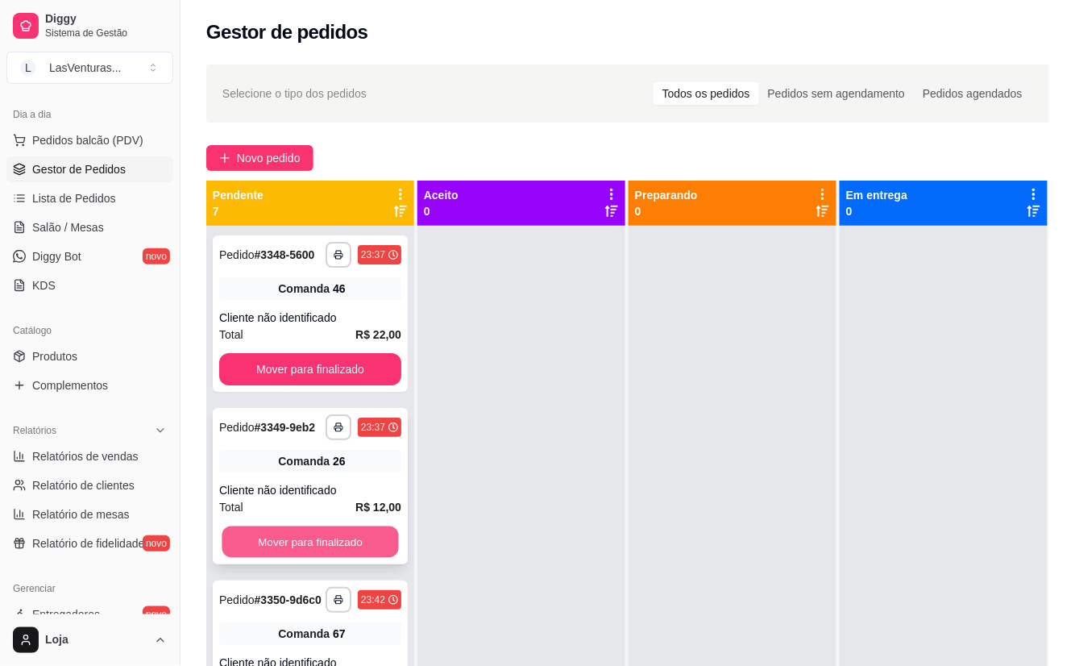
click at [281, 558] on button "Mover para finalizado" at bounding box center [310, 541] width 177 height 31
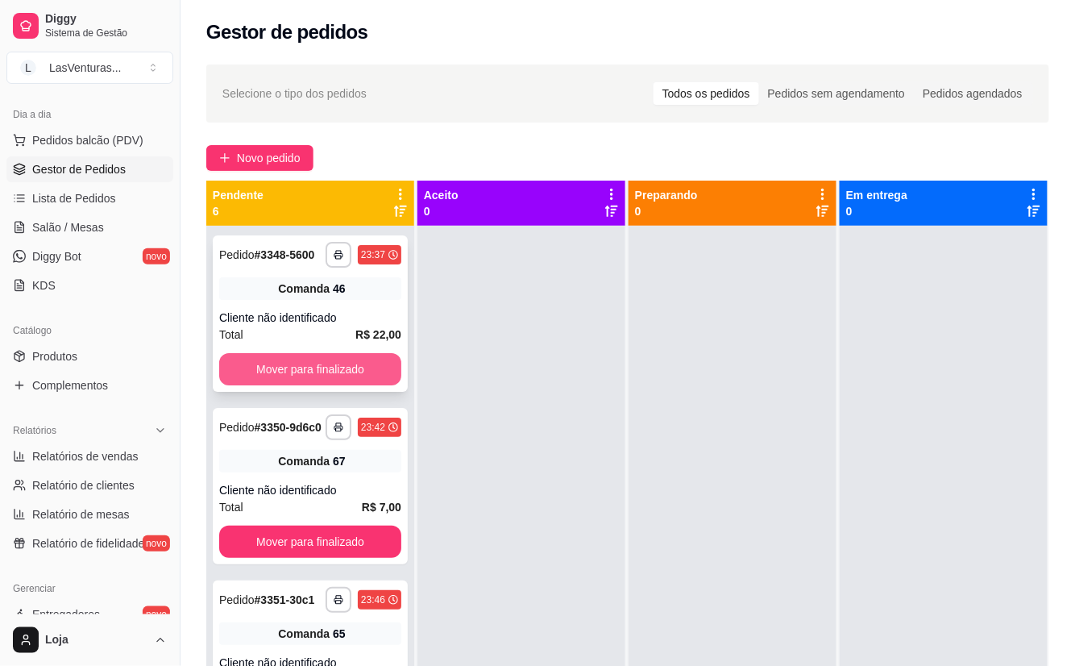
click at [298, 385] on button "Mover para finalizado" at bounding box center [310, 369] width 182 height 32
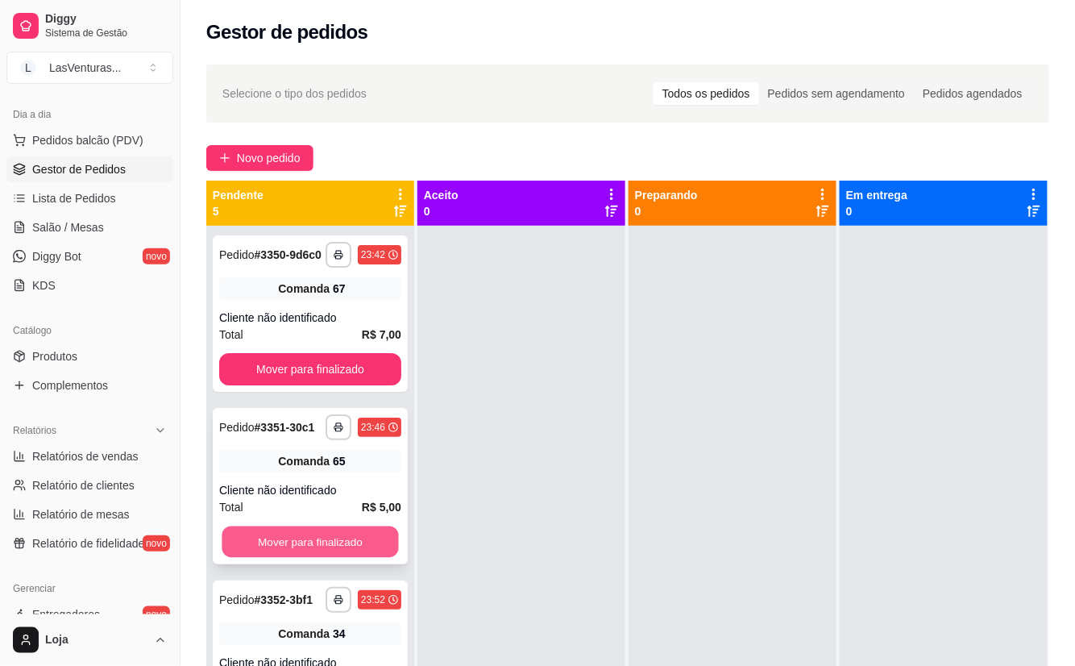
click at [295, 558] on button "Mover para finalizado" at bounding box center [310, 541] width 177 height 31
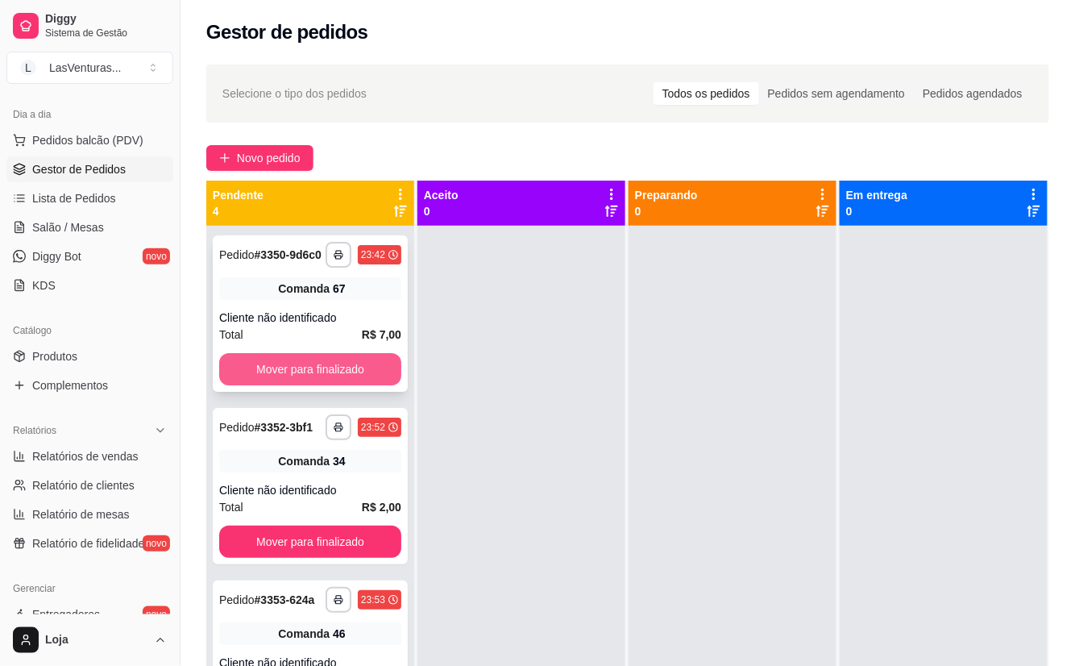
click at [326, 377] on button "Mover para finalizado" at bounding box center [310, 369] width 182 height 32
click at [333, 561] on div "**********" at bounding box center [310, 486] width 195 height 156
click at [251, 365] on button "Mover para finalizado" at bounding box center [310, 369] width 182 height 32
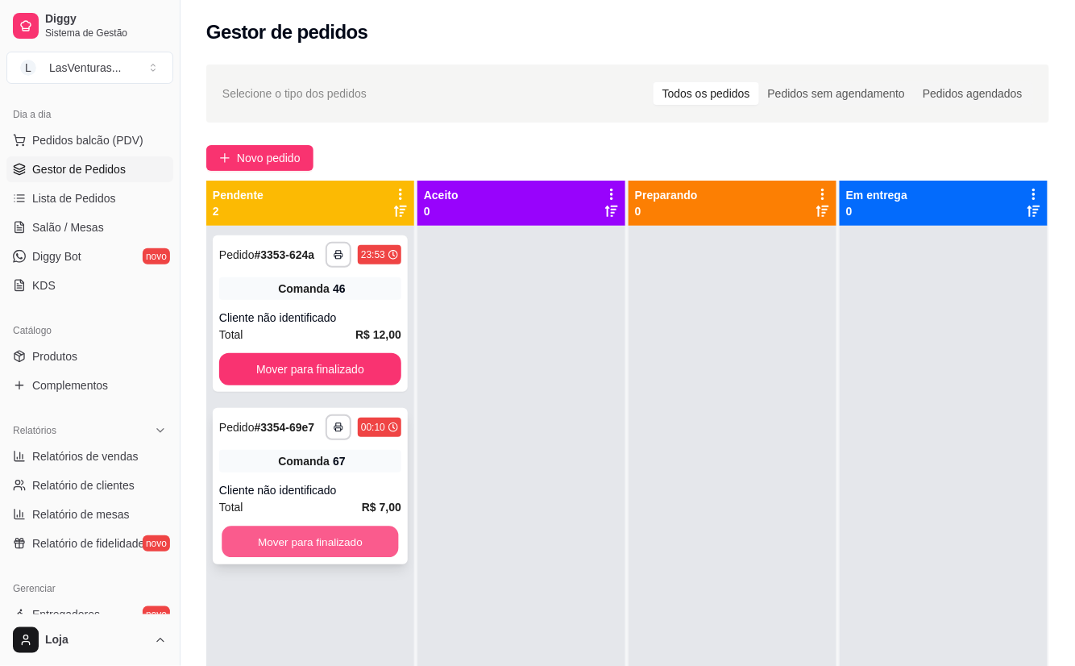
click at [263, 538] on button "Mover para finalizado" at bounding box center [310, 541] width 177 height 31
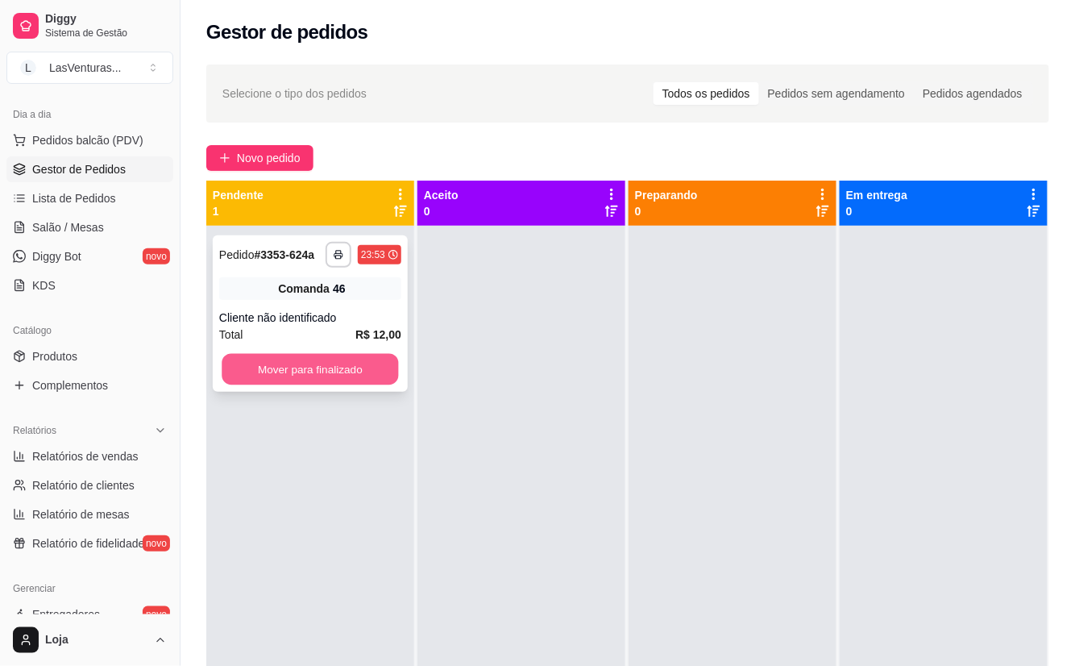
click at [304, 362] on button "Mover para finalizado" at bounding box center [310, 369] width 177 height 31
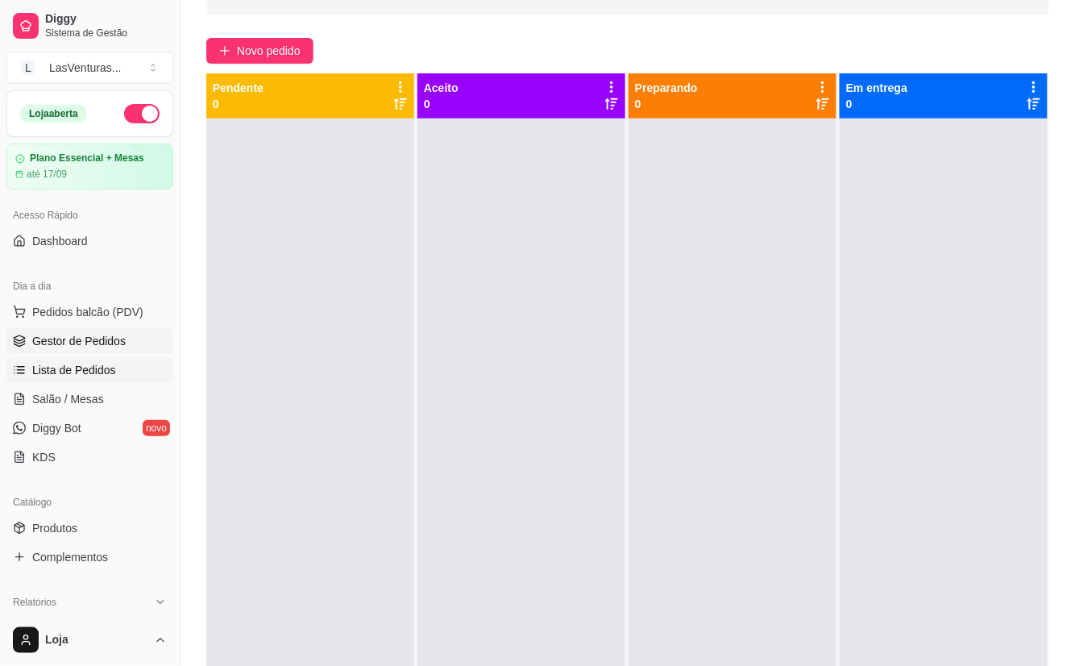
click at [100, 363] on span "Lista de Pedidos" at bounding box center [74, 370] width 84 height 16
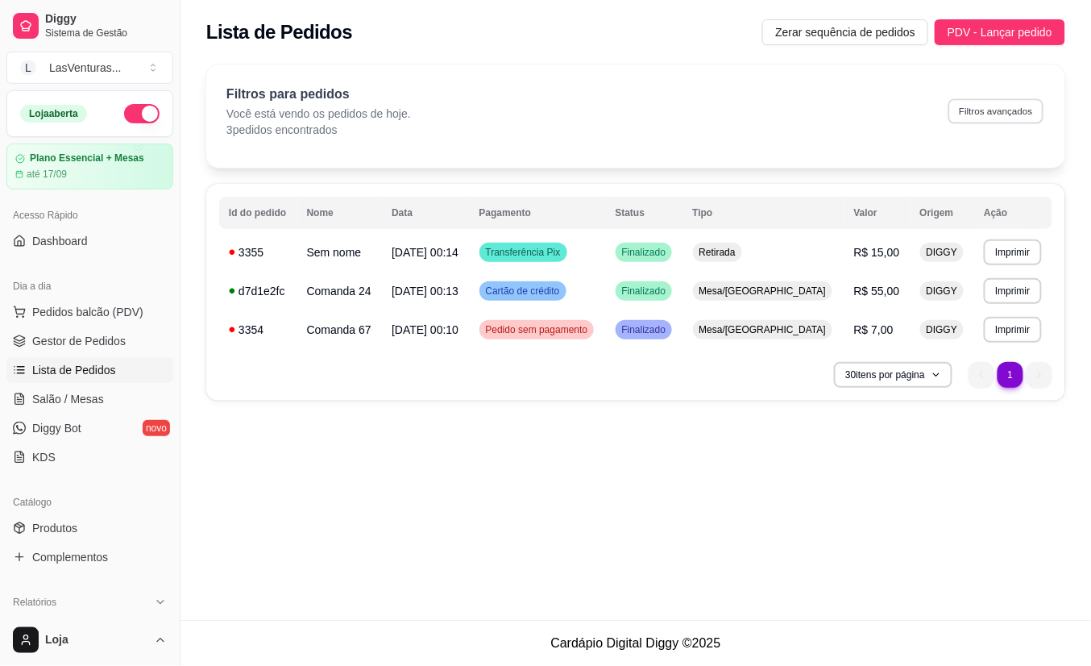
click at [994, 117] on button "Filtros avançados" at bounding box center [996, 110] width 95 height 25
select select "0"
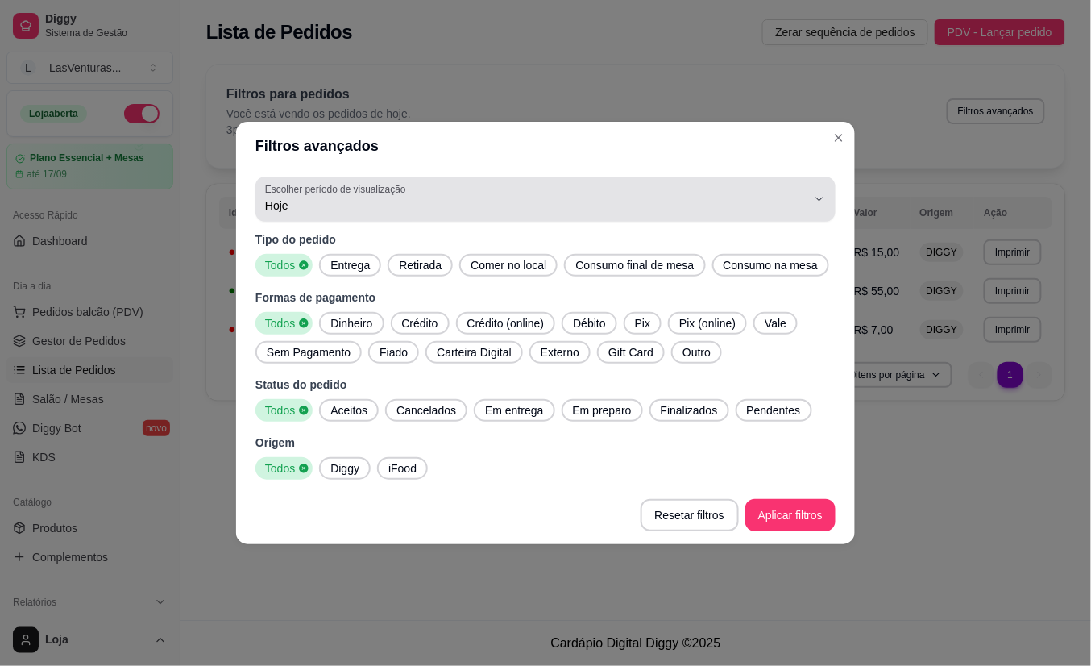
click at [819, 198] on icon "button" at bounding box center [819, 199] width 13 height 13
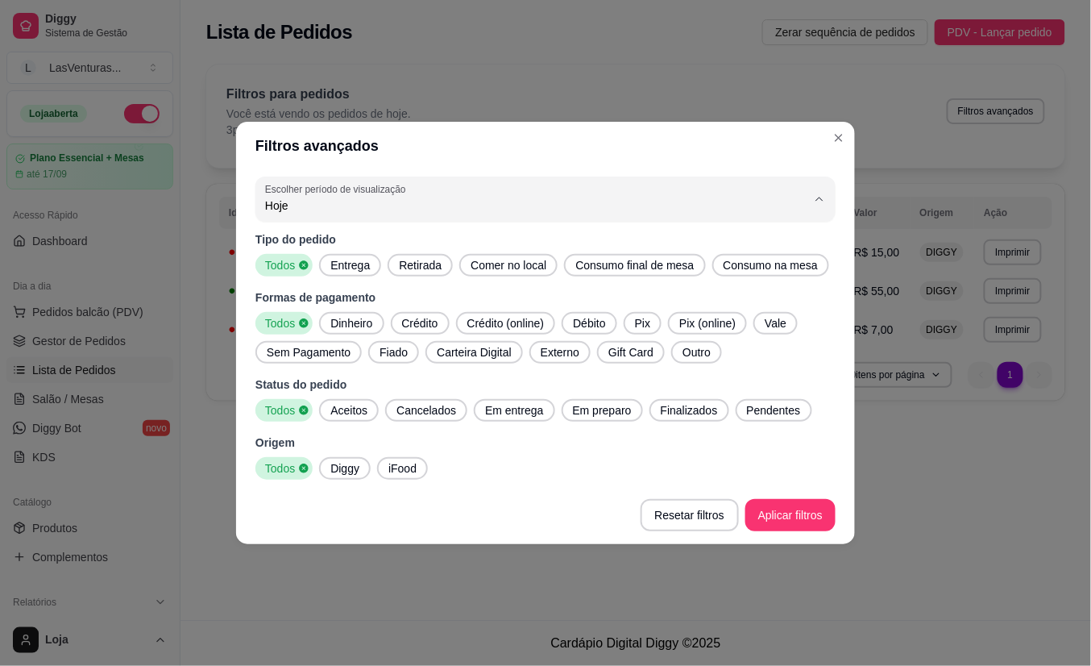
click at [403, 288] on li "7 dias" at bounding box center [545, 297] width 545 height 25
type input "7"
select select "7"
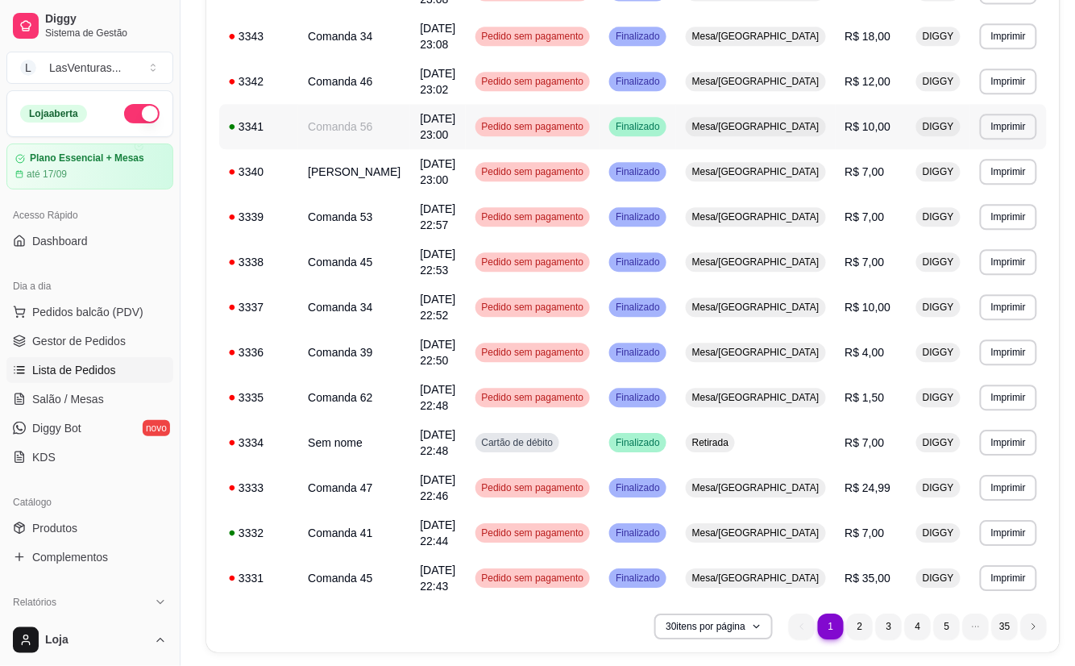
scroll to position [1038, 0]
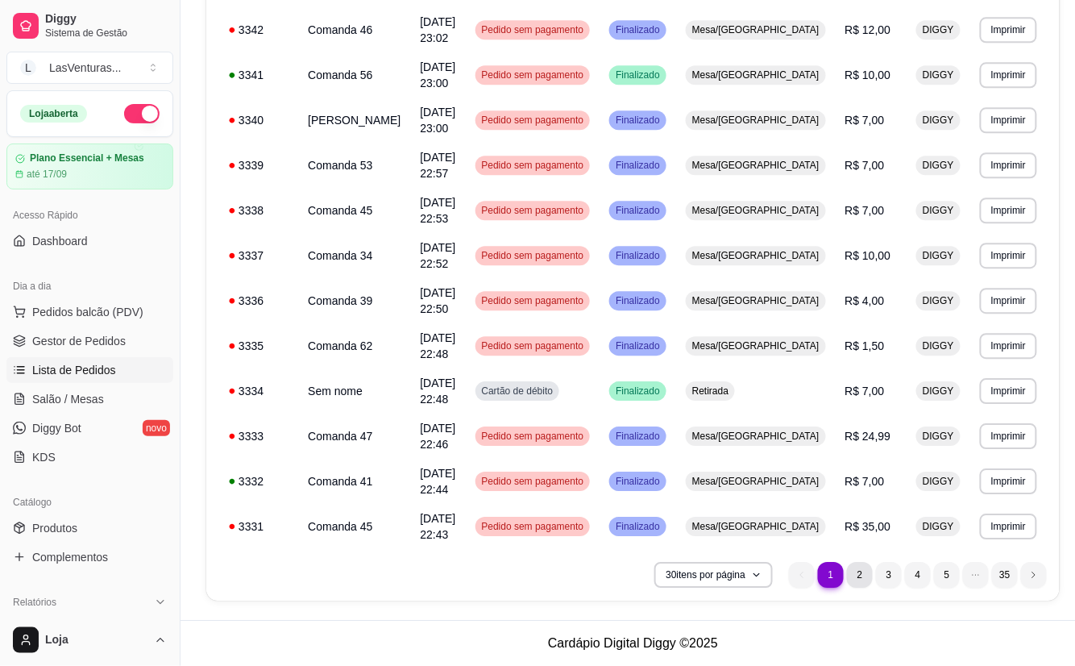
click at [854, 580] on li "2" at bounding box center [860, 575] width 26 height 26
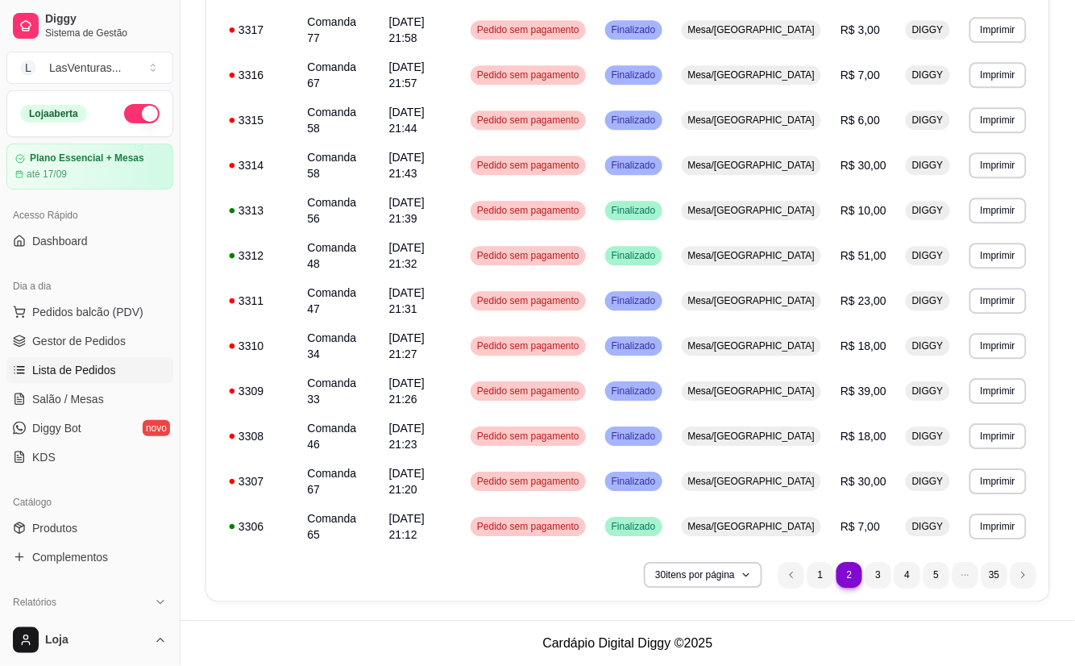
scroll to position [845, 0]
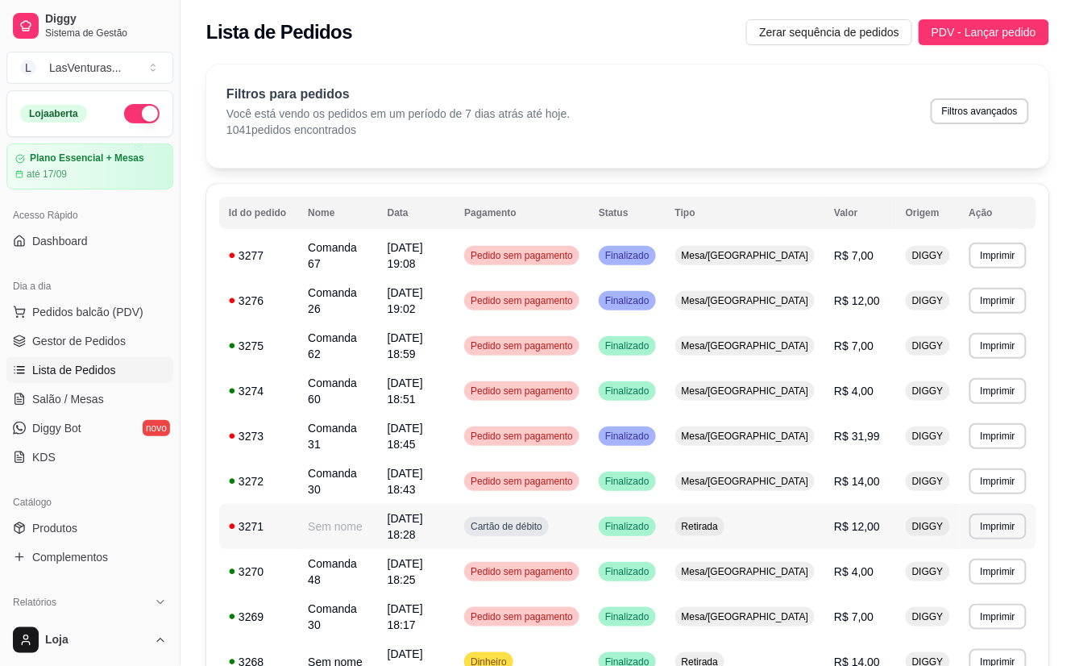
scroll to position [107, 0]
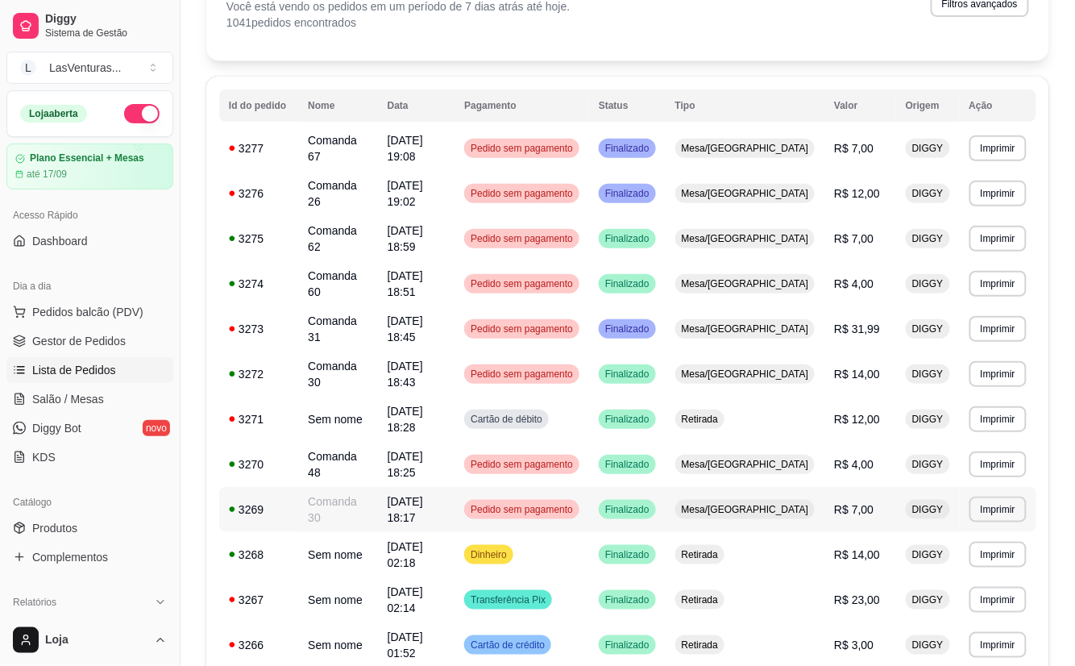
click at [555, 487] on td "Pedido sem pagamento" at bounding box center [522, 509] width 135 height 45
click at [546, 413] on span "Cartão de débito" at bounding box center [506, 419] width 78 height 13
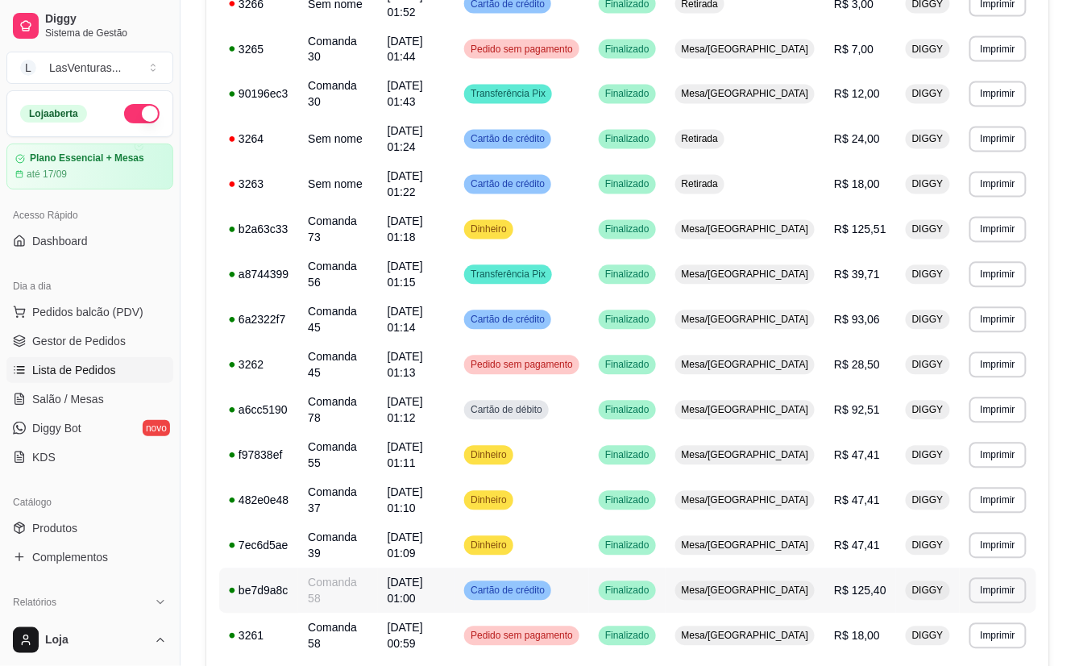
scroll to position [845, 0]
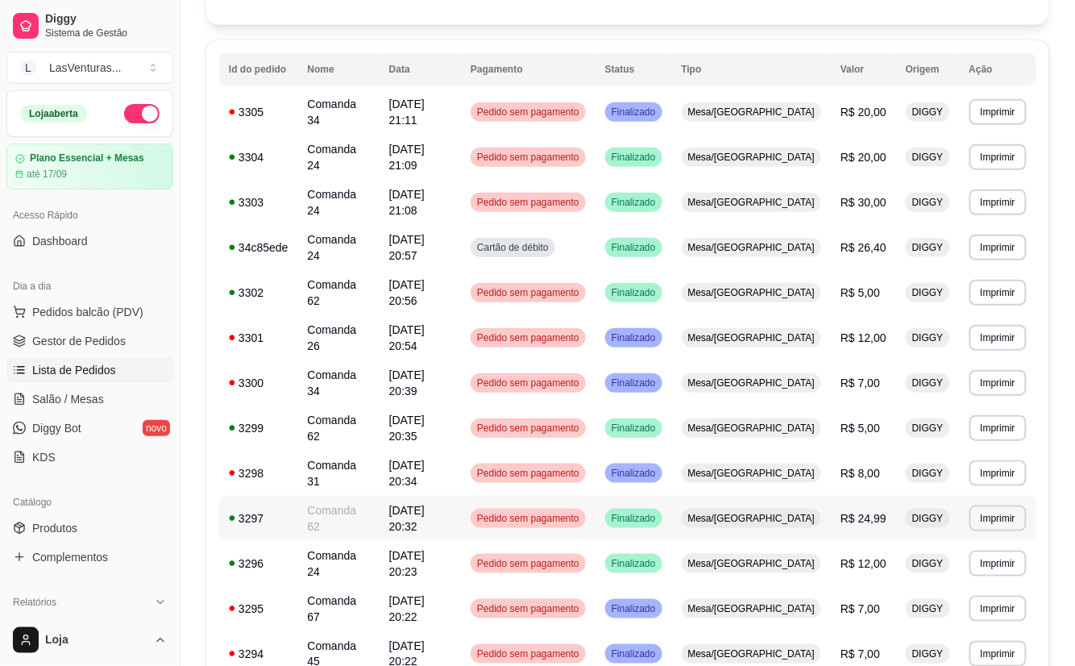
scroll to position [92, 0]
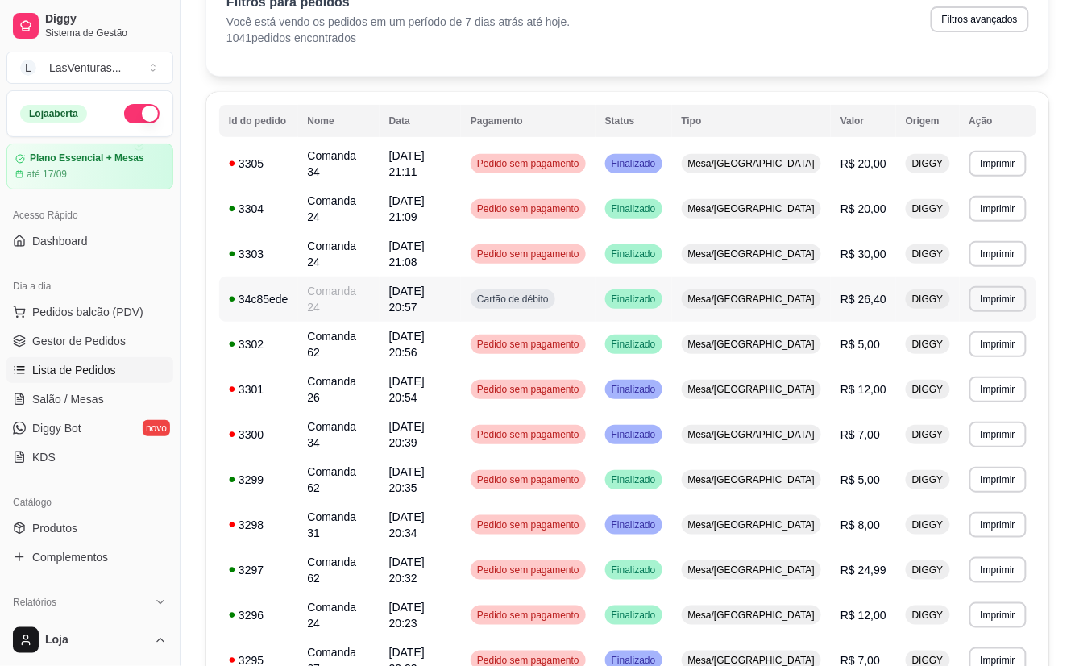
click at [656, 293] on span "Finalizado" at bounding box center [634, 299] width 51 height 13
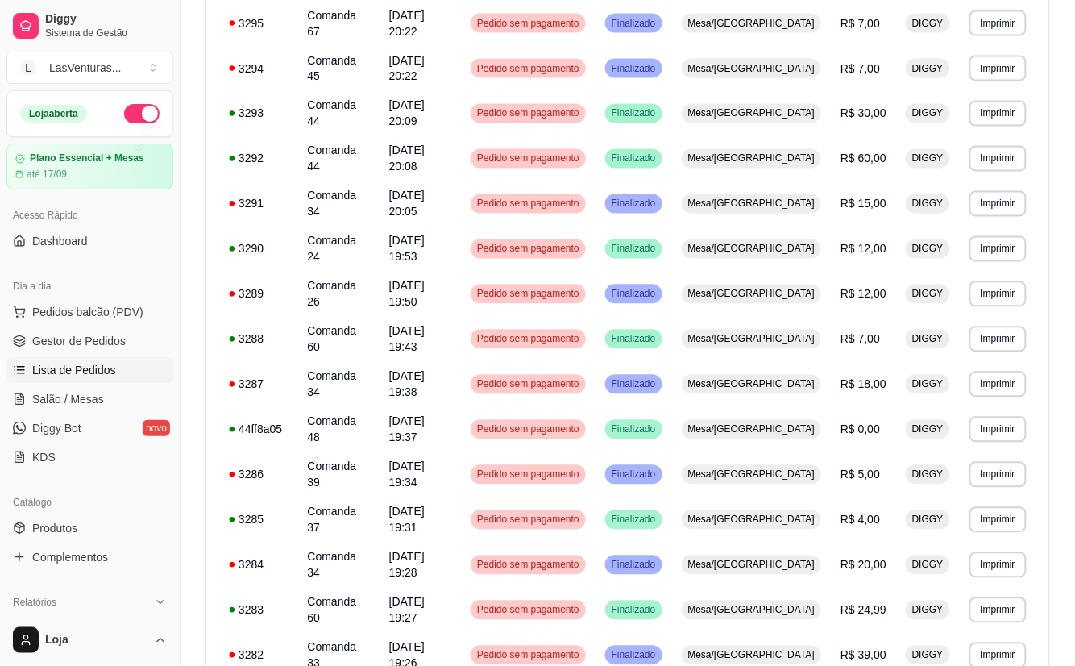
scroll to position [845, 0]
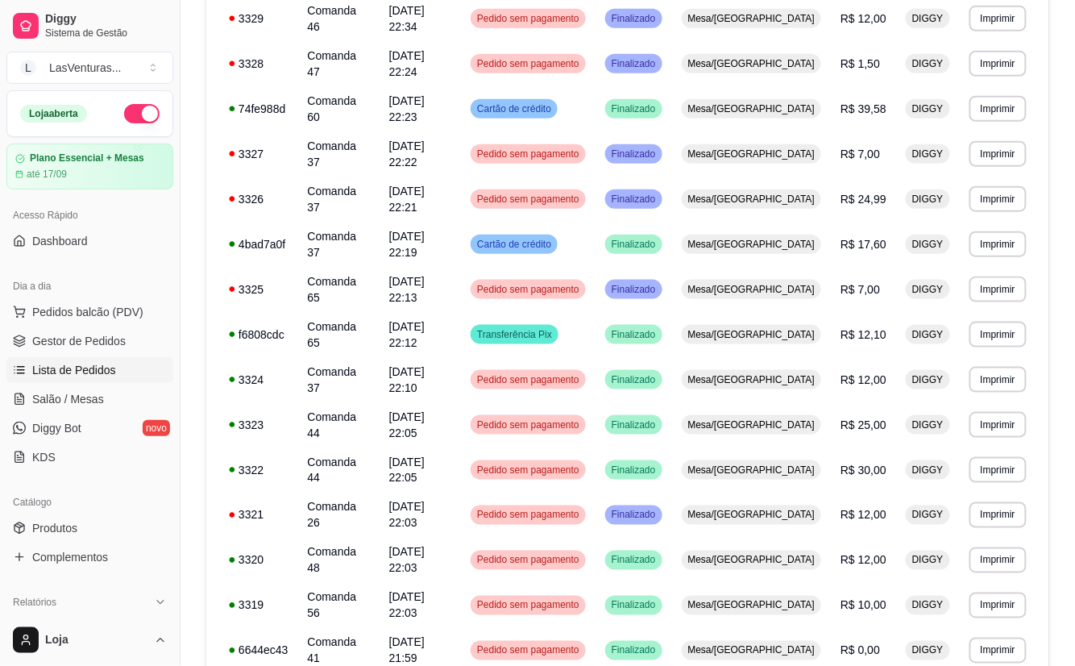
scroll to position [307, 0]
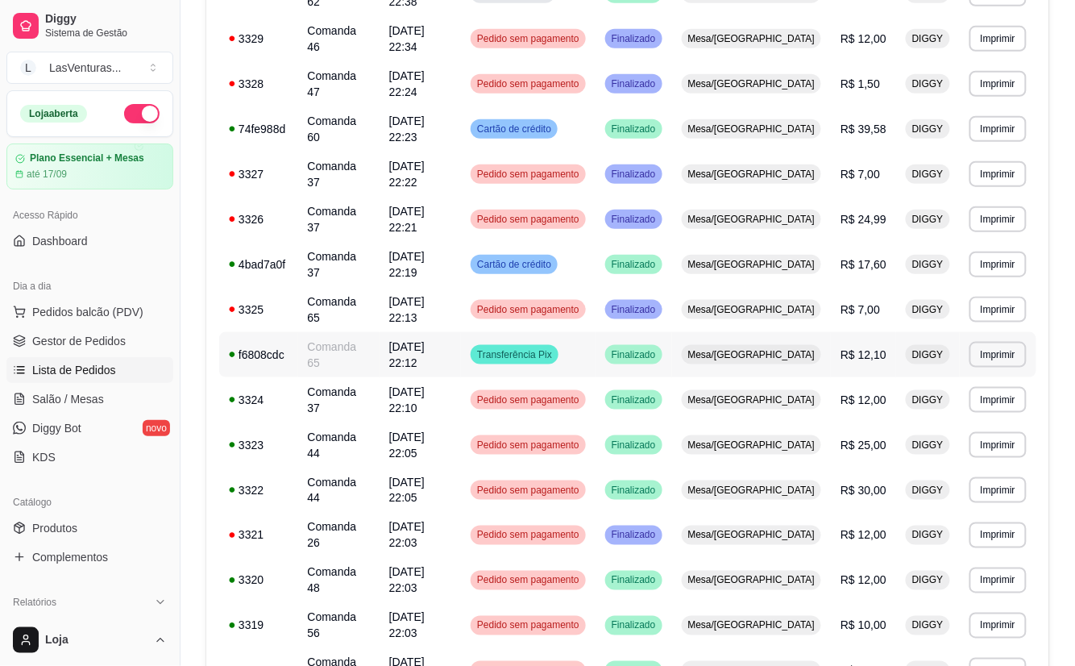
click at [596, 332] on td "Transferência Pix" at bounding box center [528, 354] width 135 height 45
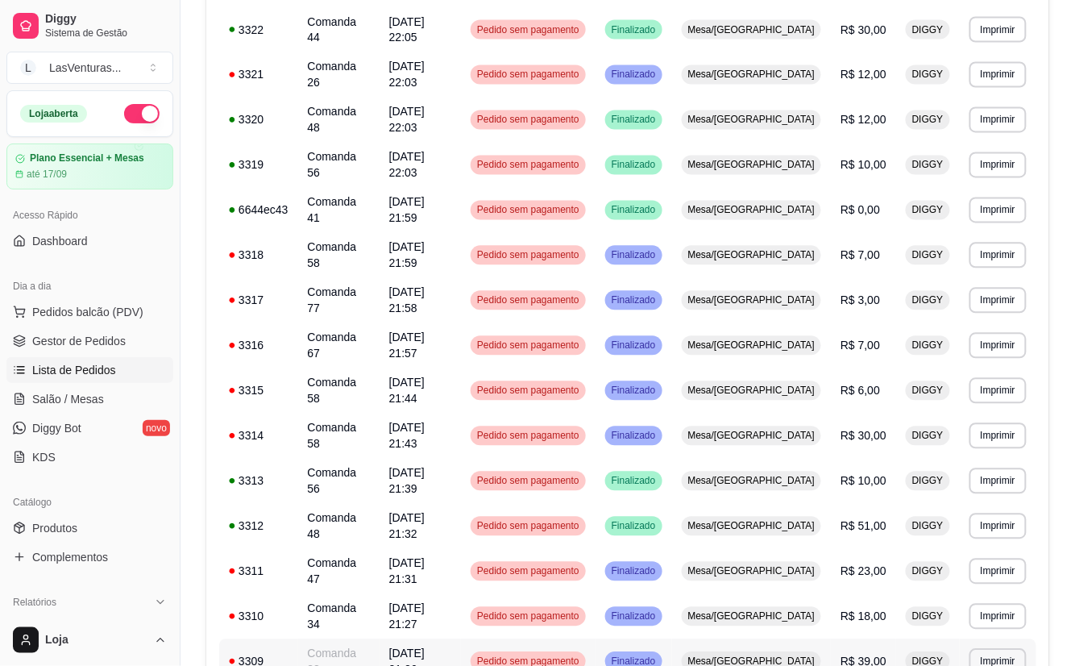
scroll to position [845, 0]
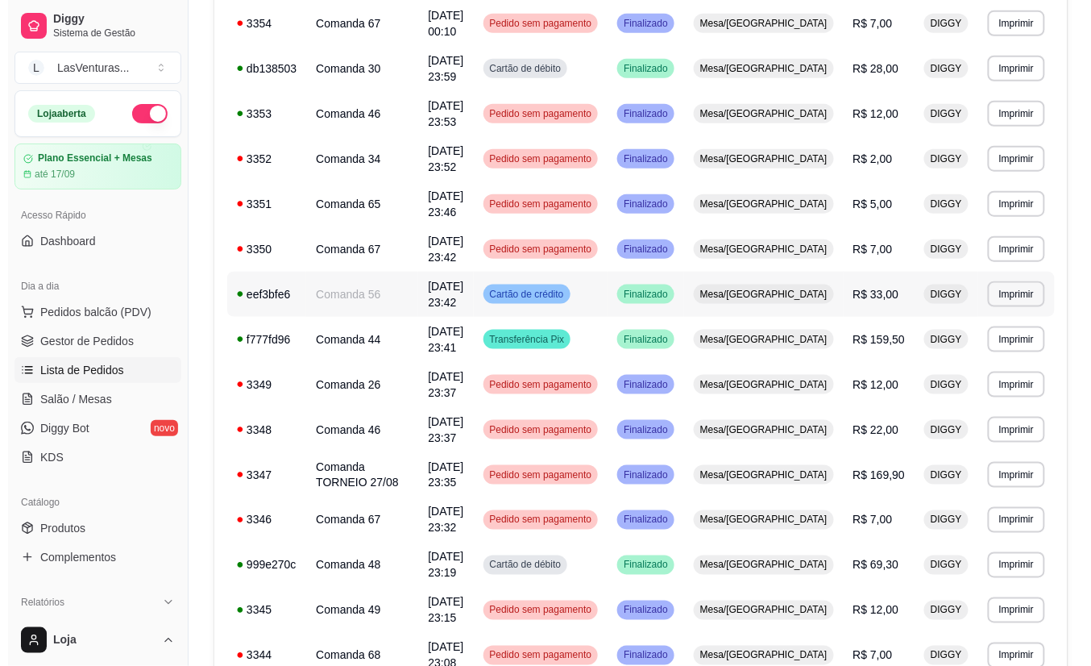
scroll to position [285, 0]
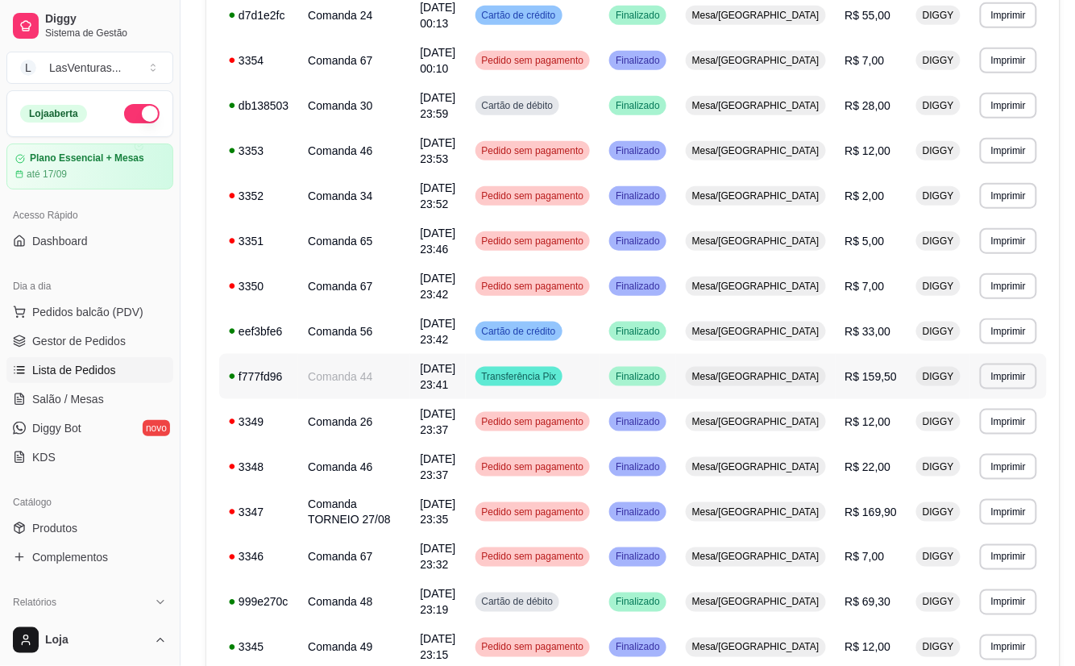
click at [560, 378] on span "Transferência Pix" at bounding box center [519, 376] width 81 height 13
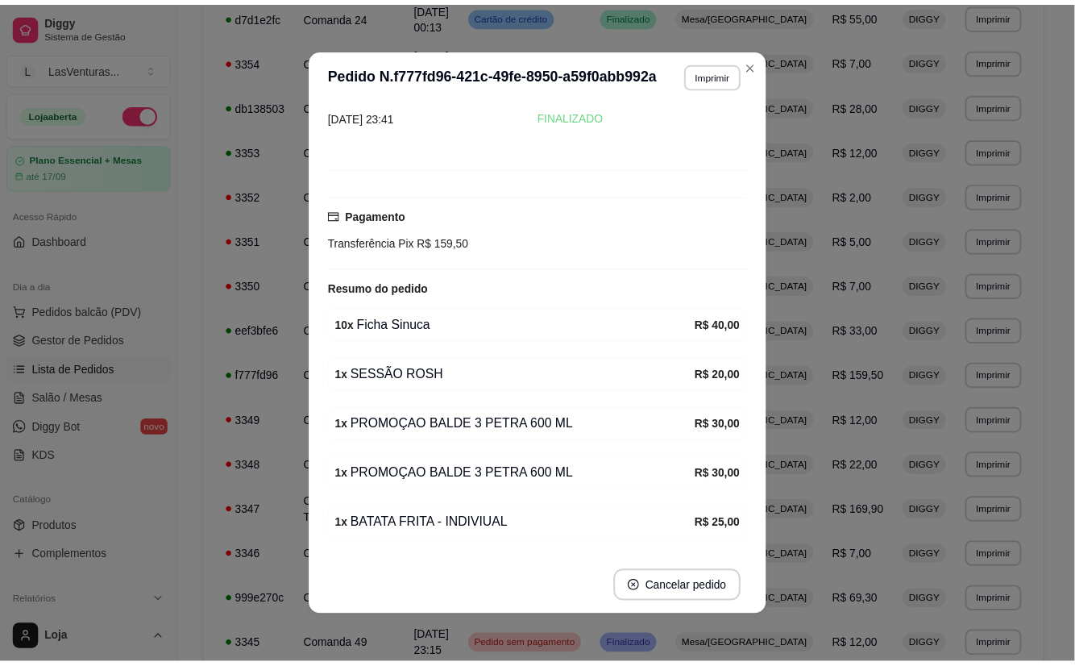
scroll to position [147, 0]
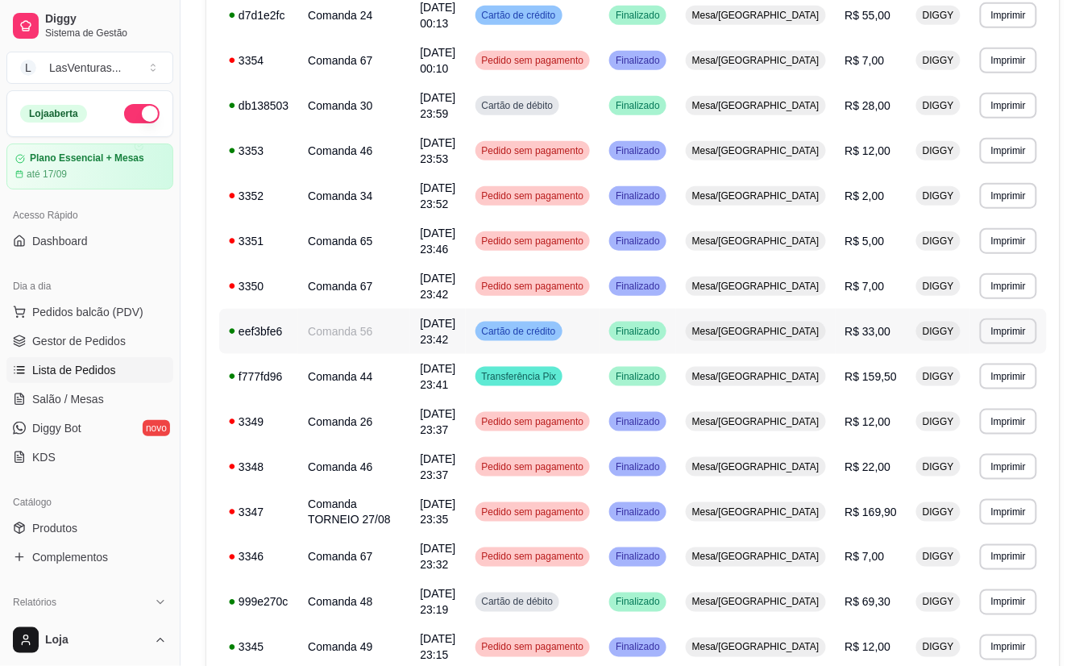
click at [563, 333] on div "Cartão de crédito" at bounding box center [519, 331] width 87 height 19
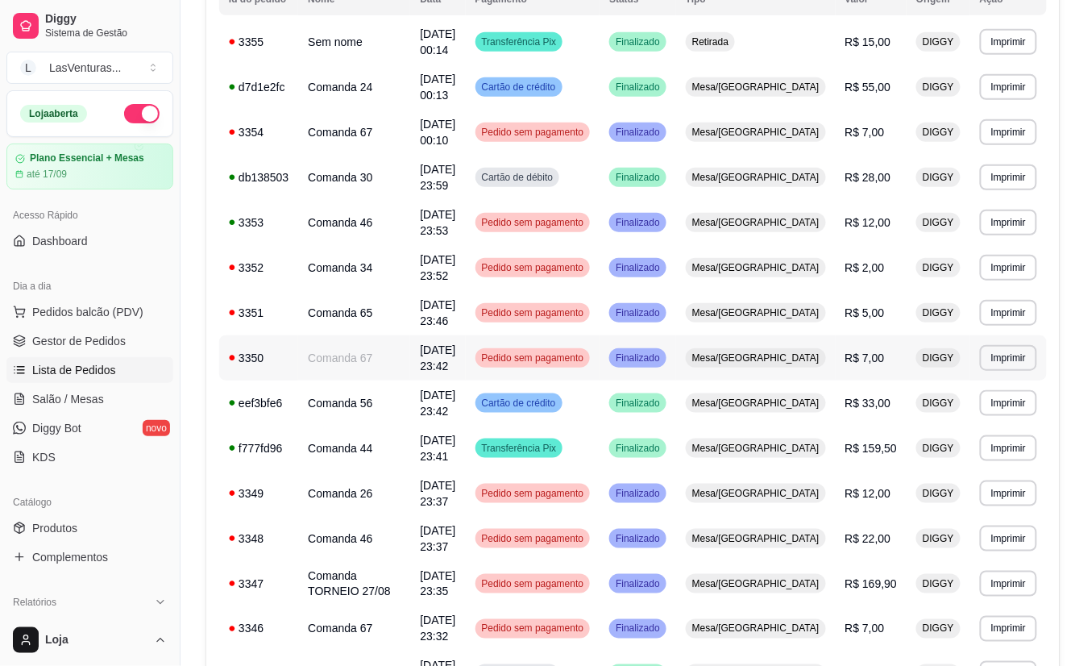
scroll to position [178, 0]
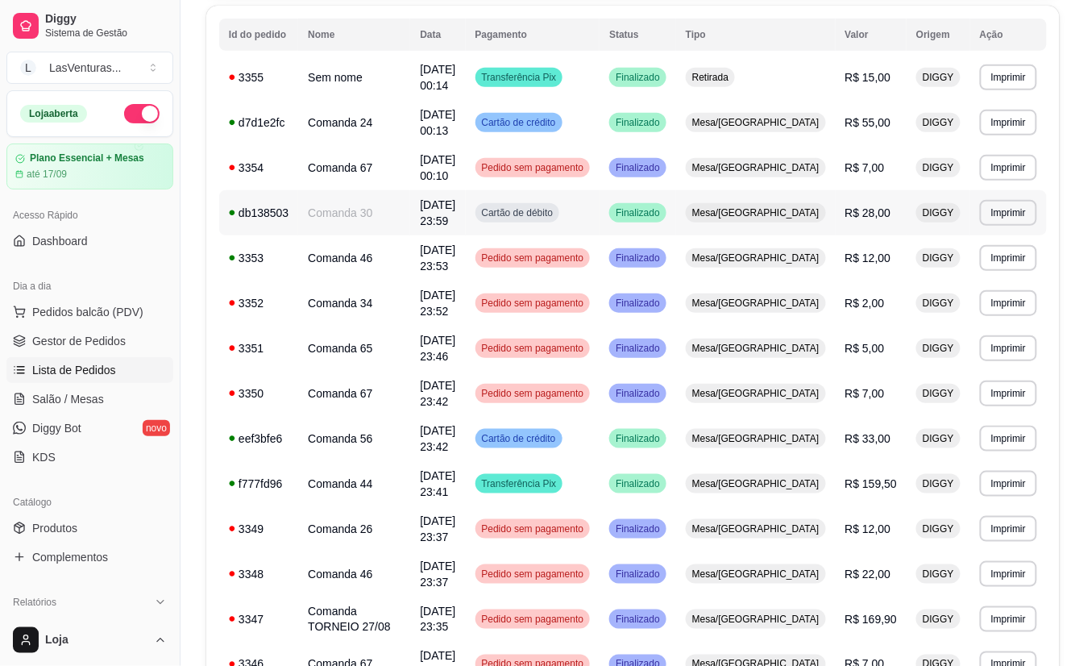
click at [557, 214] on span "Cartão de débito" at bounding box center [518, 212] width 78 height 13
click at [600, 201] on td "Cartão de débito" at bounding box center [533, 212] width 135 height 45
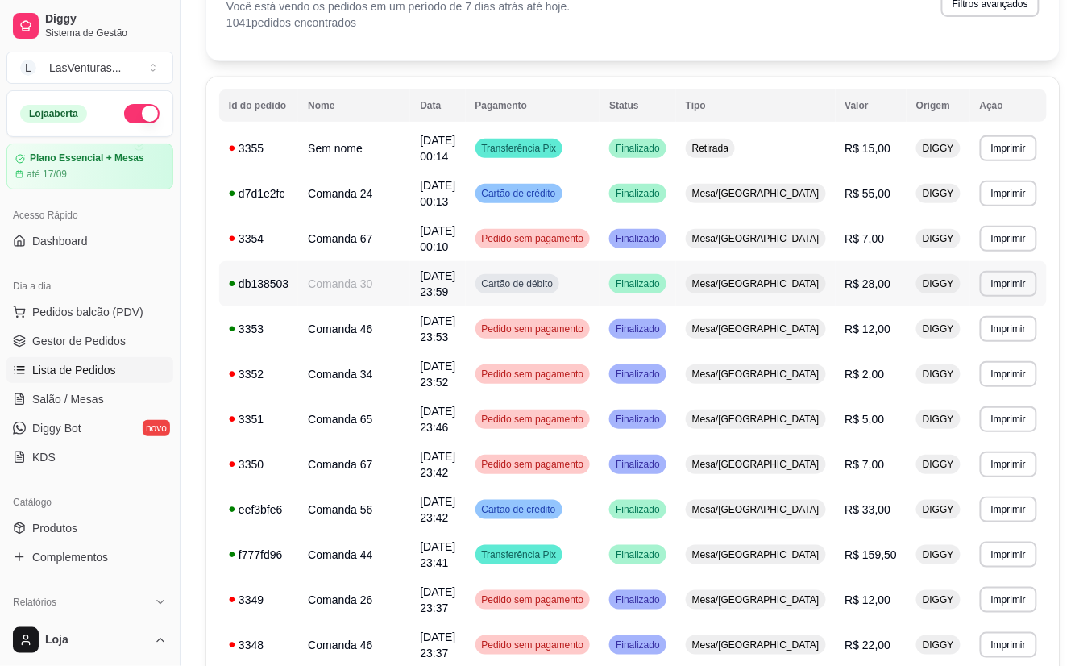
scroll to position [71, 0]
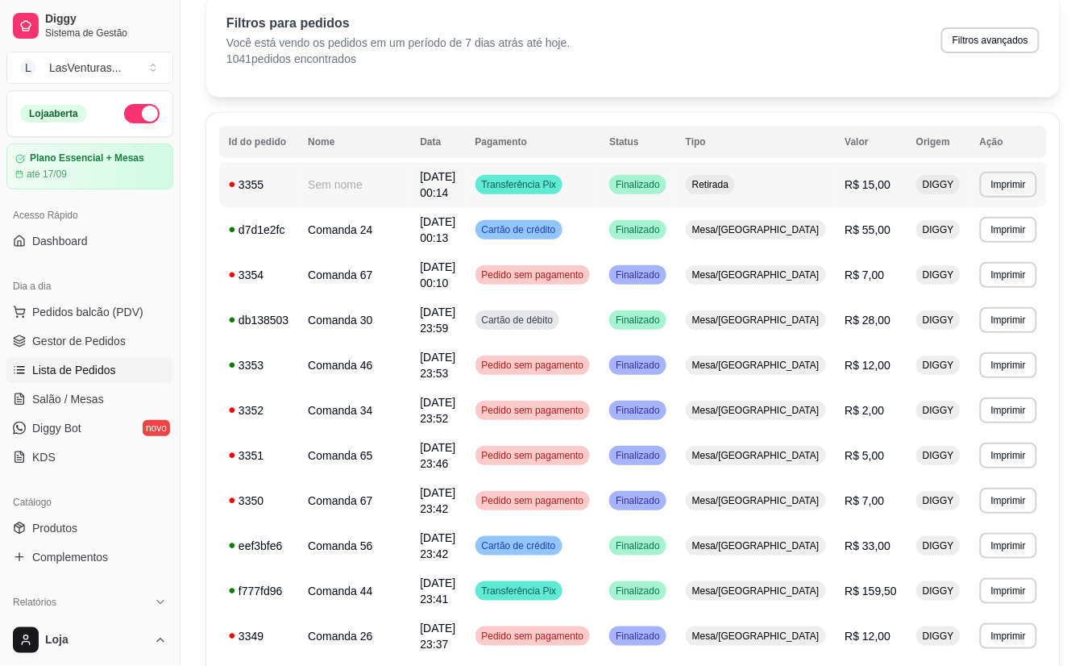
click at [600, 185] on td "Transferência Pix" at bounding box center [533, 184] width 135 height 45
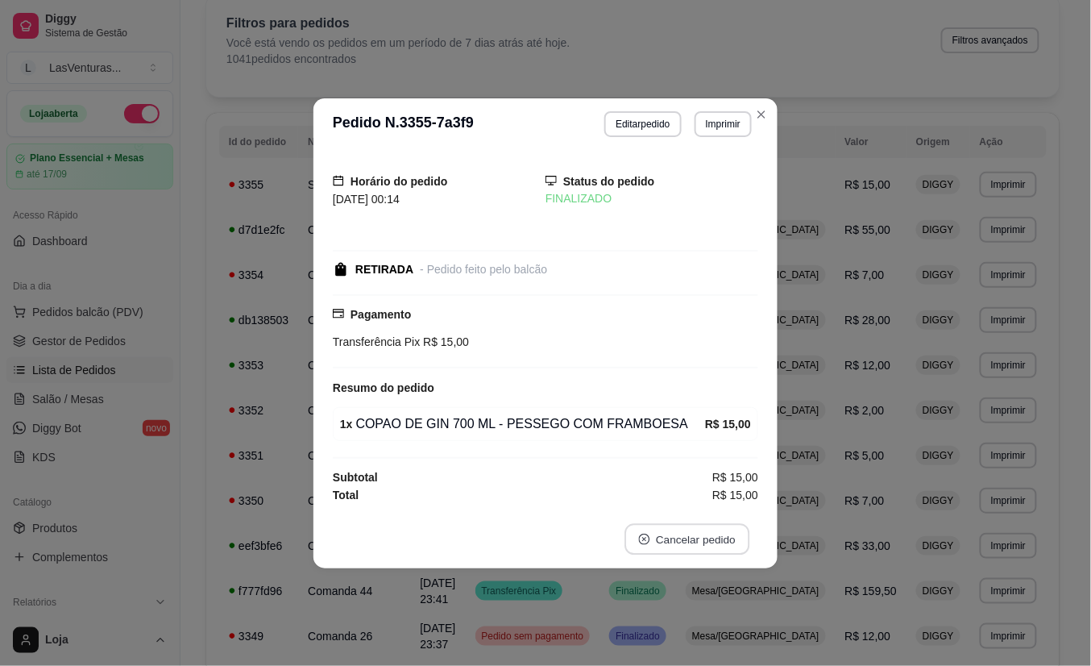
click at [682, 535] on button "Cancelar pedido" at bounding box center [687, 538] width 125 height 31
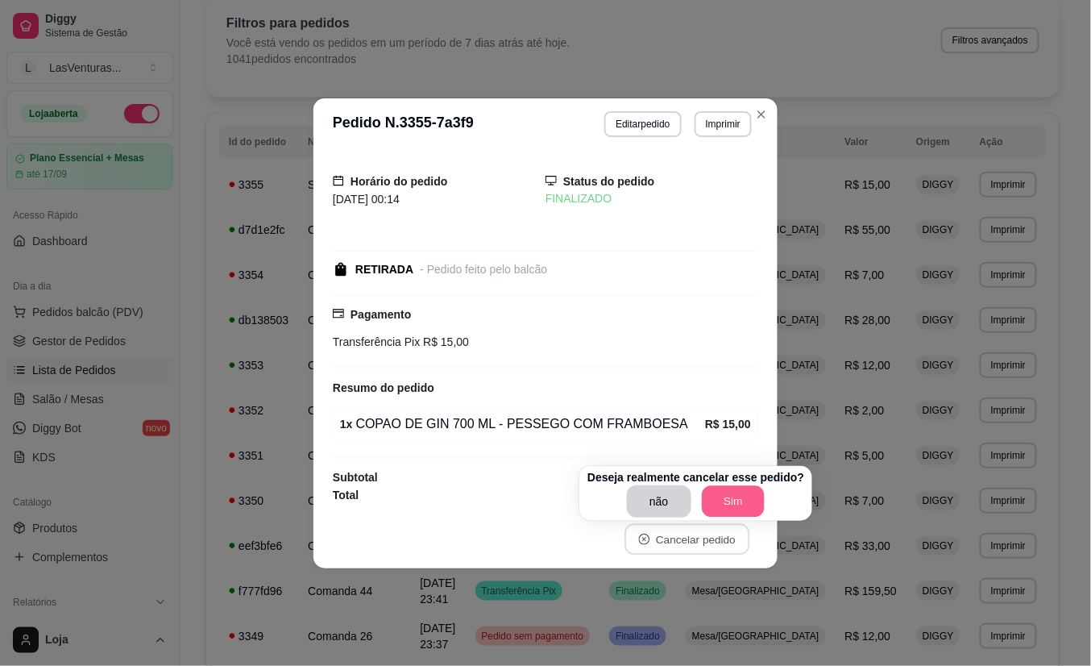
click at [723, 498] on button "Sim" at bounding box center [733, 501] width 63 height 31
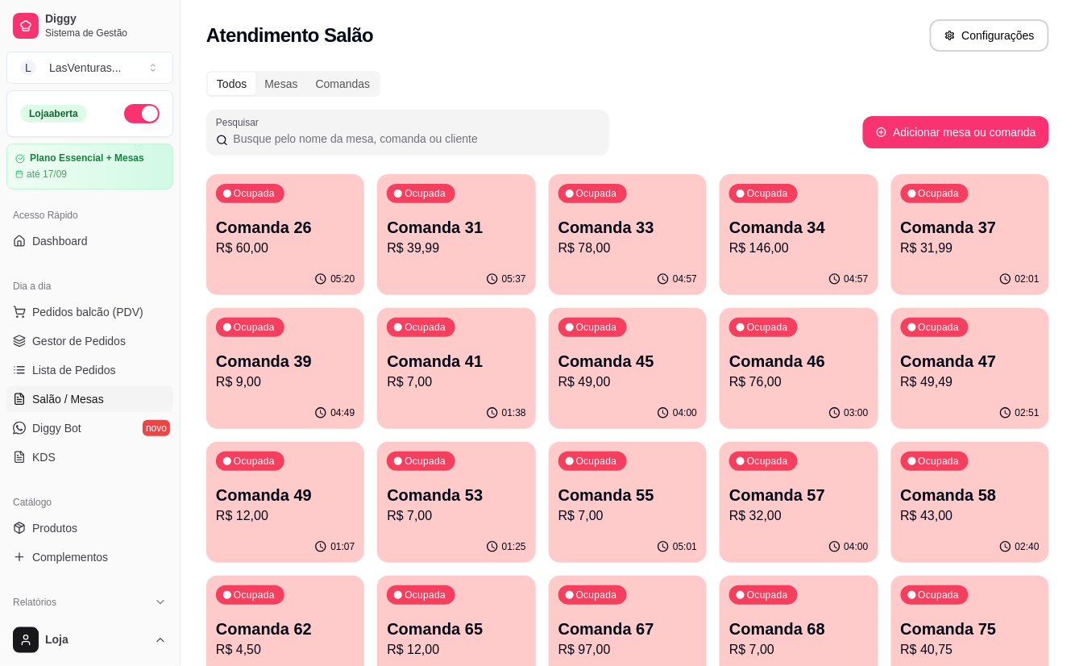
click at [929, 377] on p "R$ 49,49" at bounding box center [970, 381] width 139 height 19
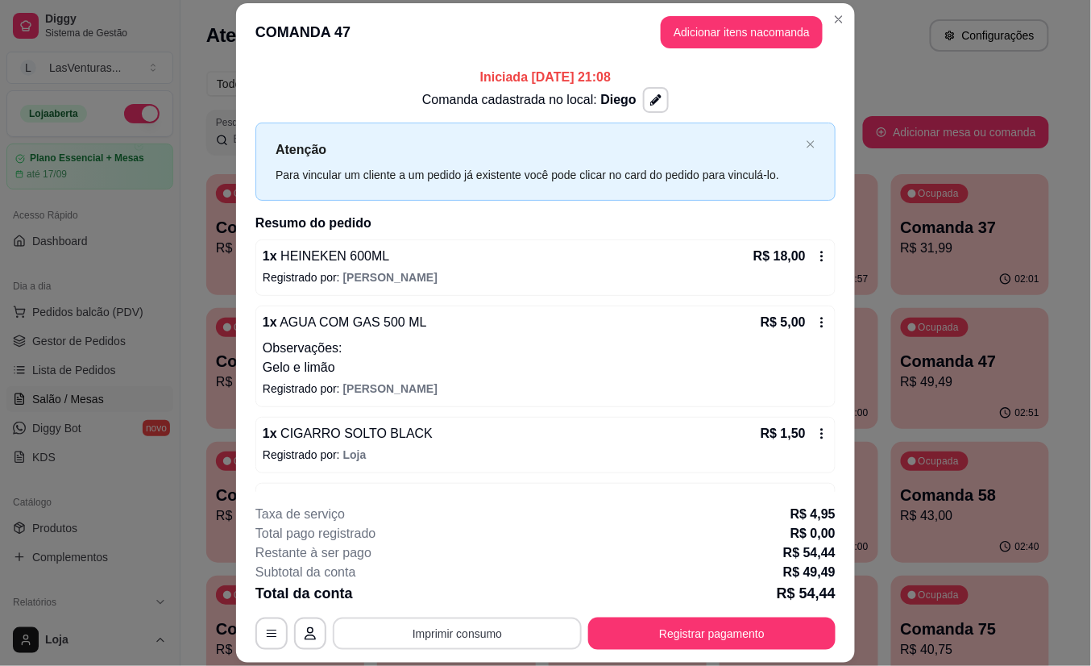
click at [455, 645] on button "Imprimir consumo" at bounding box center [457, 633] width 249 height 32
click at [452, 605] on button "IMPRESSORA" at bounding box center [455, 597] width 117 height 26
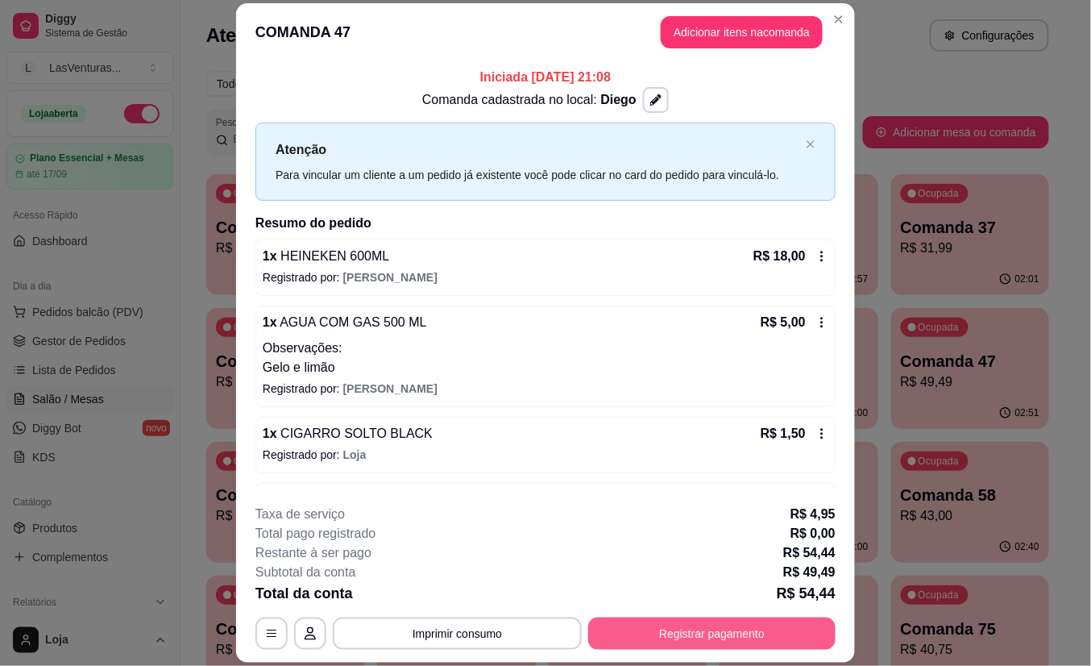
click at [627, 645] on button "Registrar pagamento" at bounding box center [711, 633] width 247 height 32
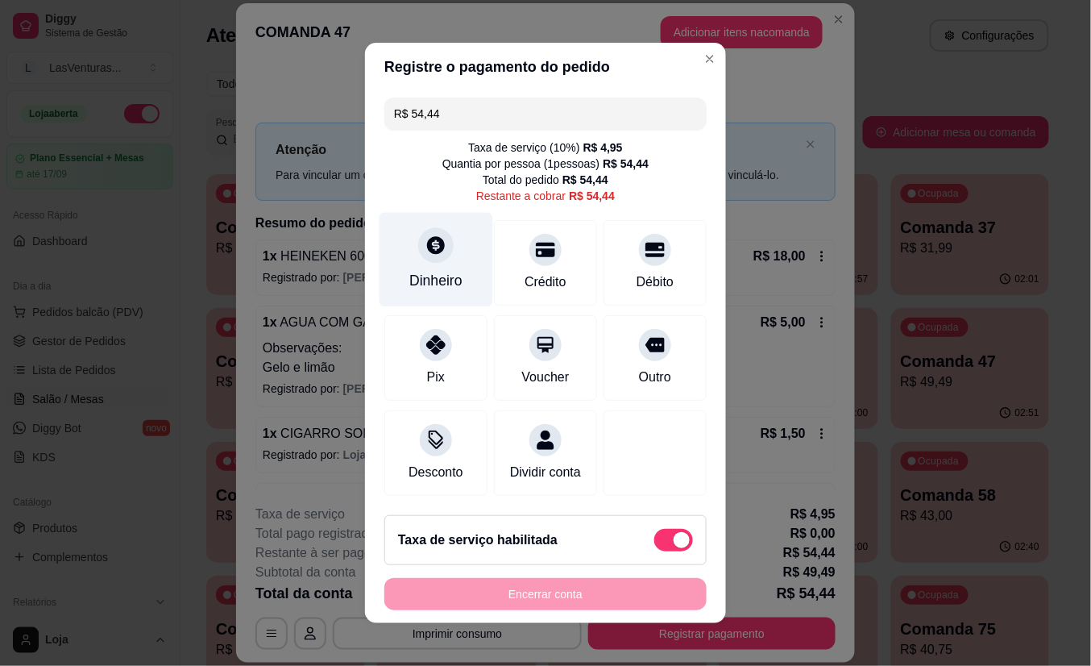
click at [427, 242] on icon at bounding box center [436, 245] width 18 height 18
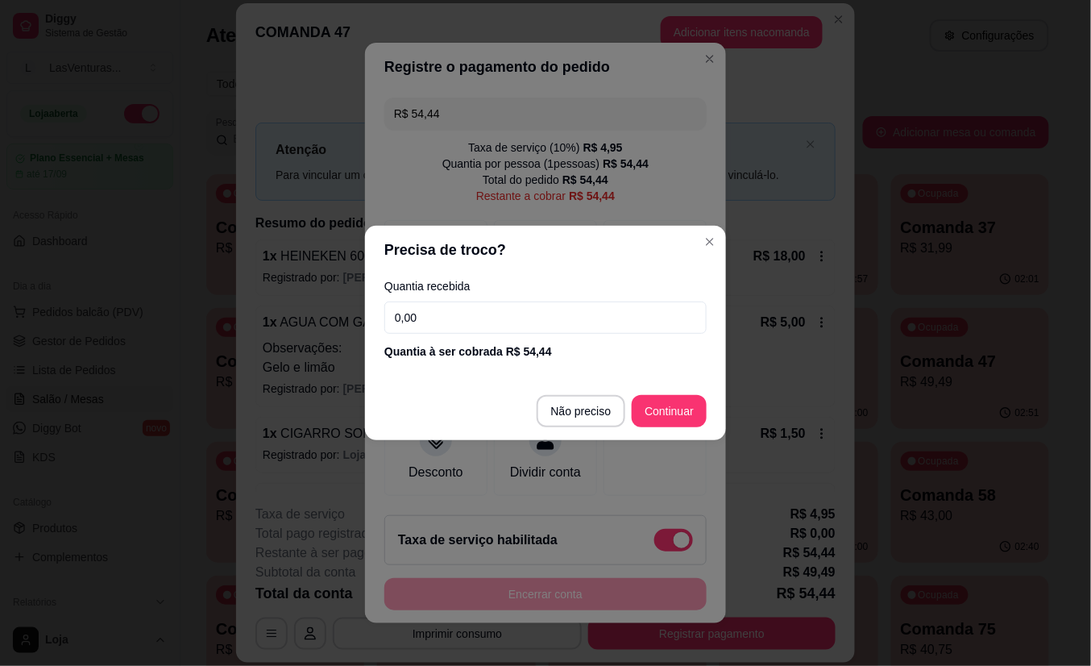
click at [464, 319] on input "0,00" at bounding box center [545, 317] width 322 height 32
type input "50,00"
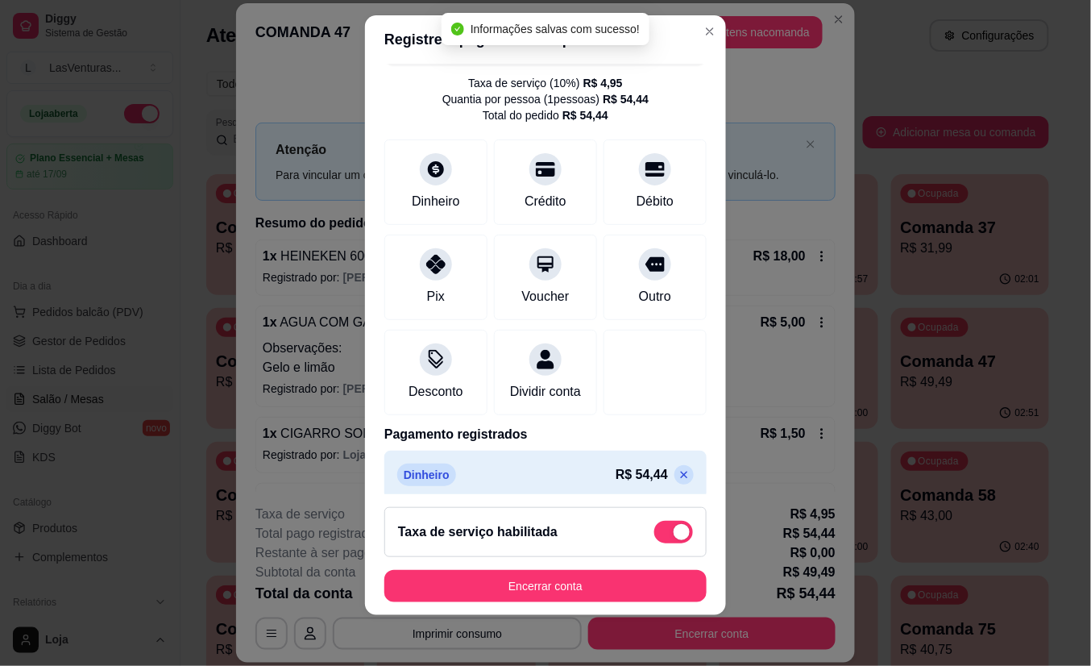
scroll to position [69, 0]
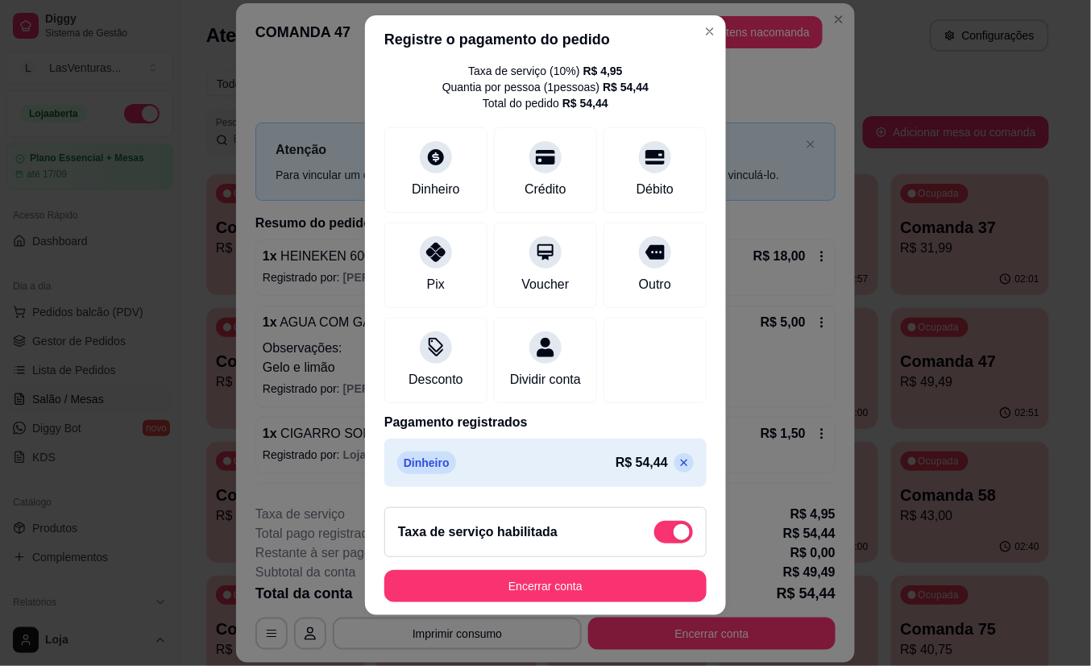
click at [678, 466] on icon at bounding box center [684, 462] width 13 height 13
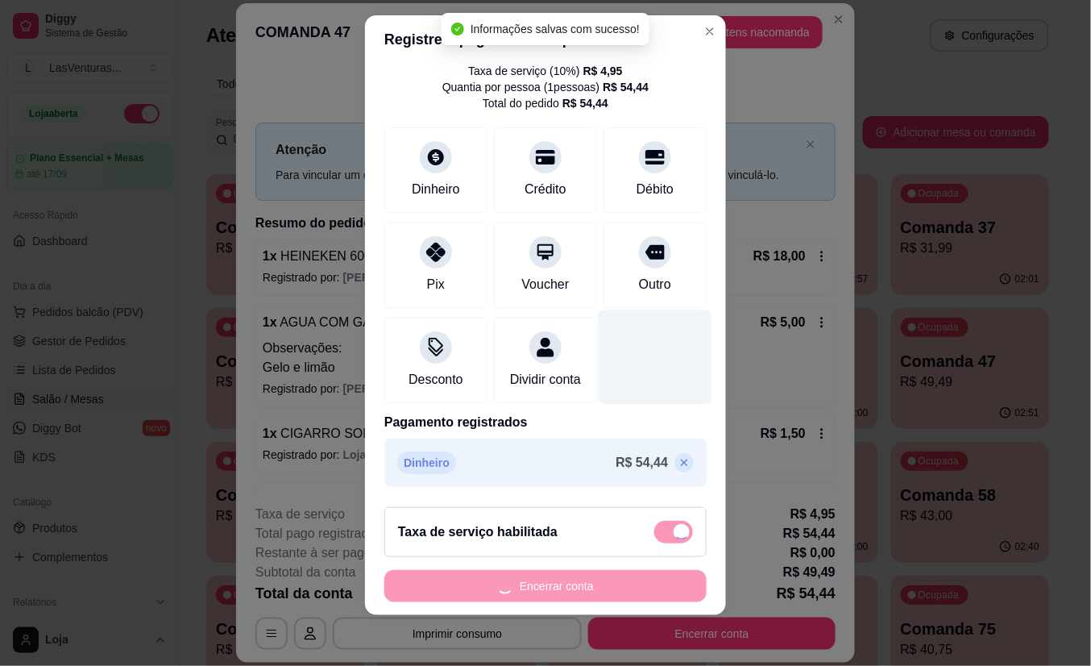
type input "R$ 54,44"
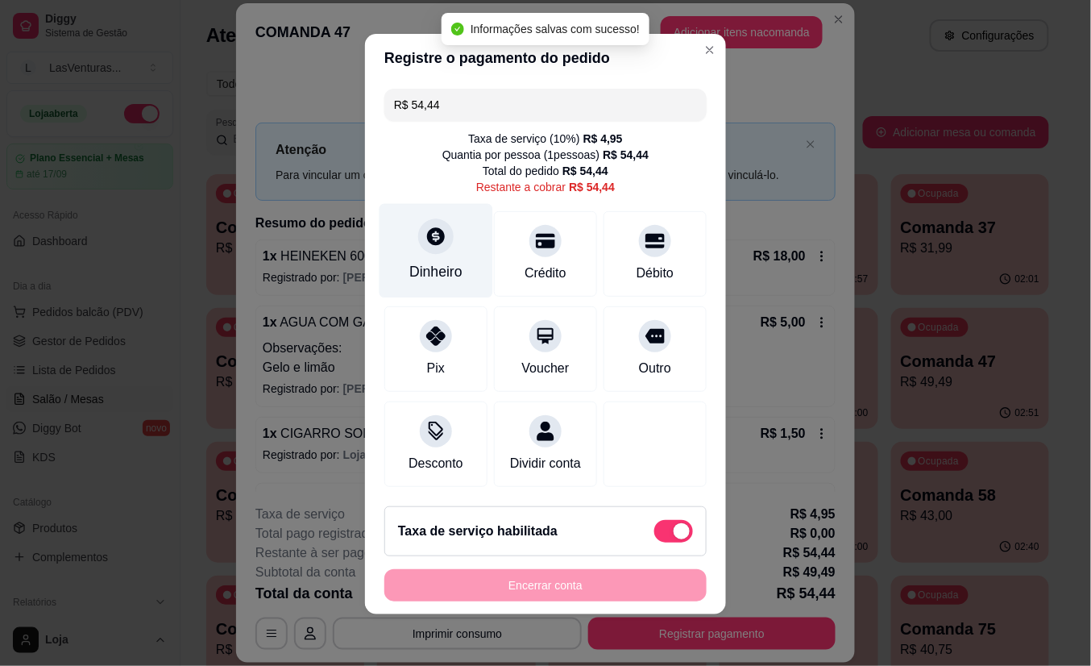
click at [427, 227] on icon at bounding box center [436, 236] width 18 height 18
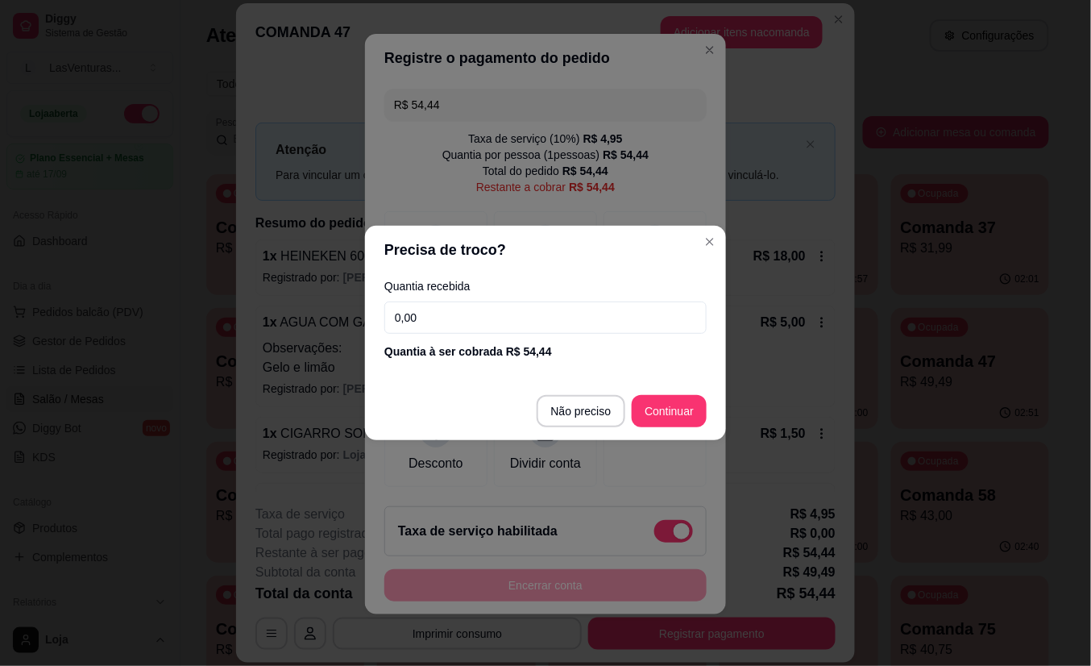
click at [519, 326] on input "0,00" at bounding box center [545, 317] width 322 height 32
type input "56,00"
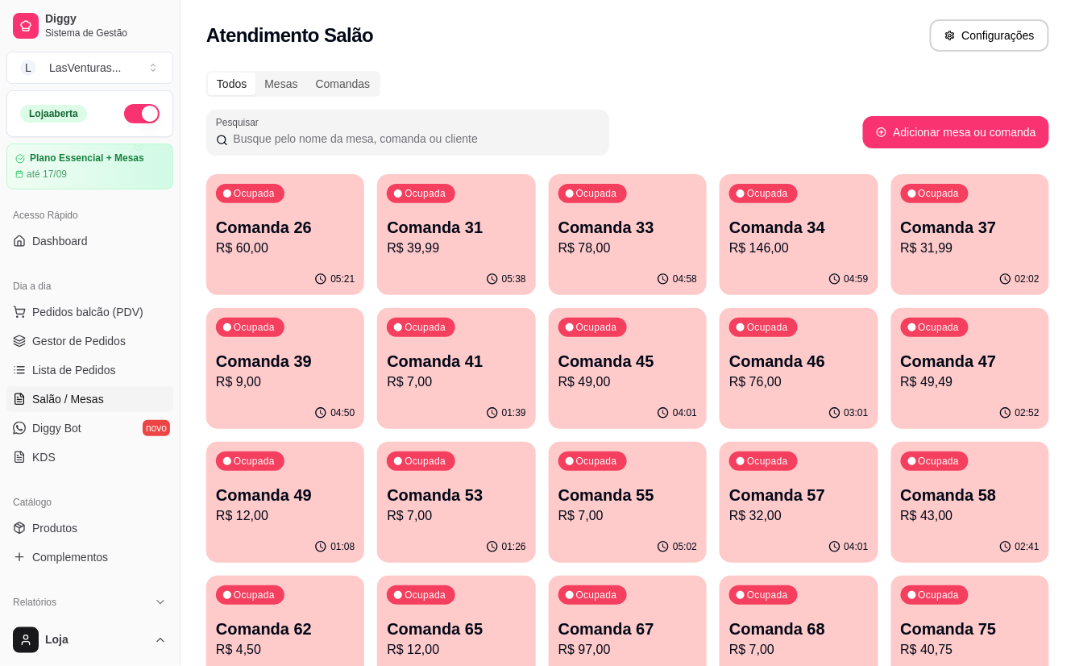
click at [629, 511] on p "R$ 7,00" at bounding box center [628, 515] width 139 height 19
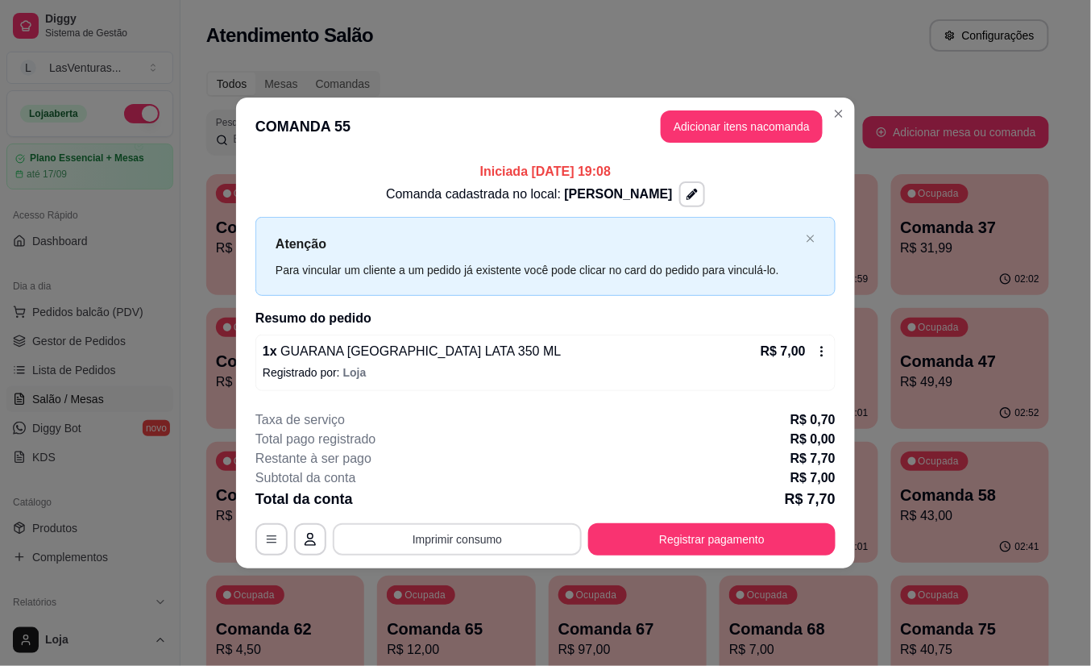
click at [494, 532] on button "Imprimir consumo" at bounding box center [457, 539] width 249 height 32
click at [479, 503] on button "IMPRESSORA" at bounding box center [462, 501] width 113 height 25
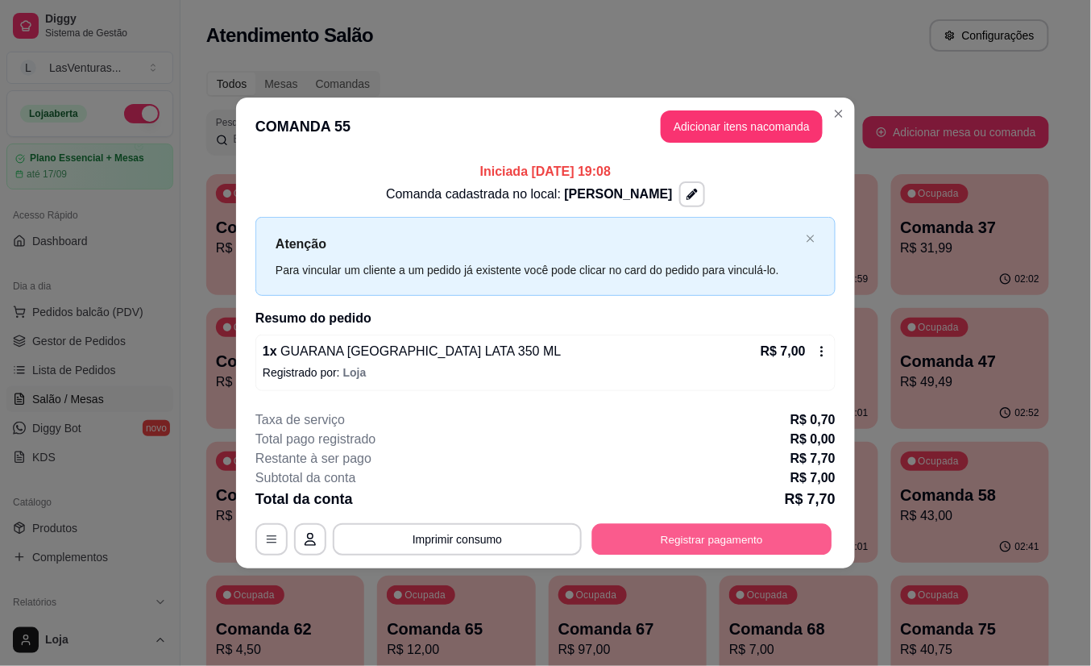
click at [687, 533] on button "Registrar pagamento" at bounding box center [712, 538] width 240 height 31
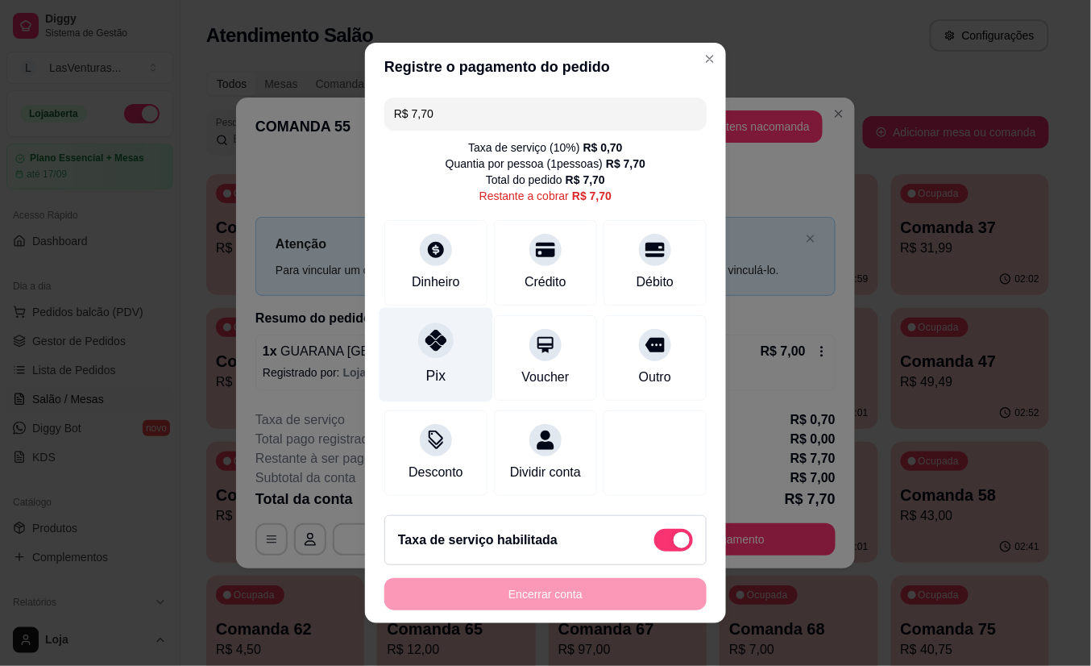
click at [426, 345] on div at bounding box center [435, 339] width 35 height 35
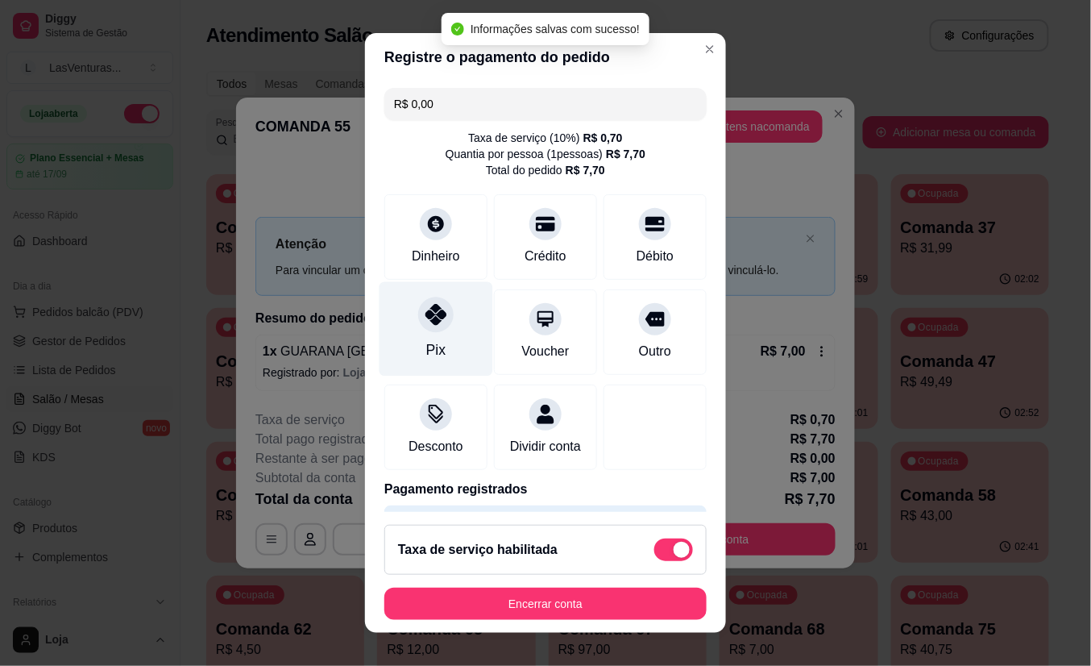
type input "R$ 0,00"
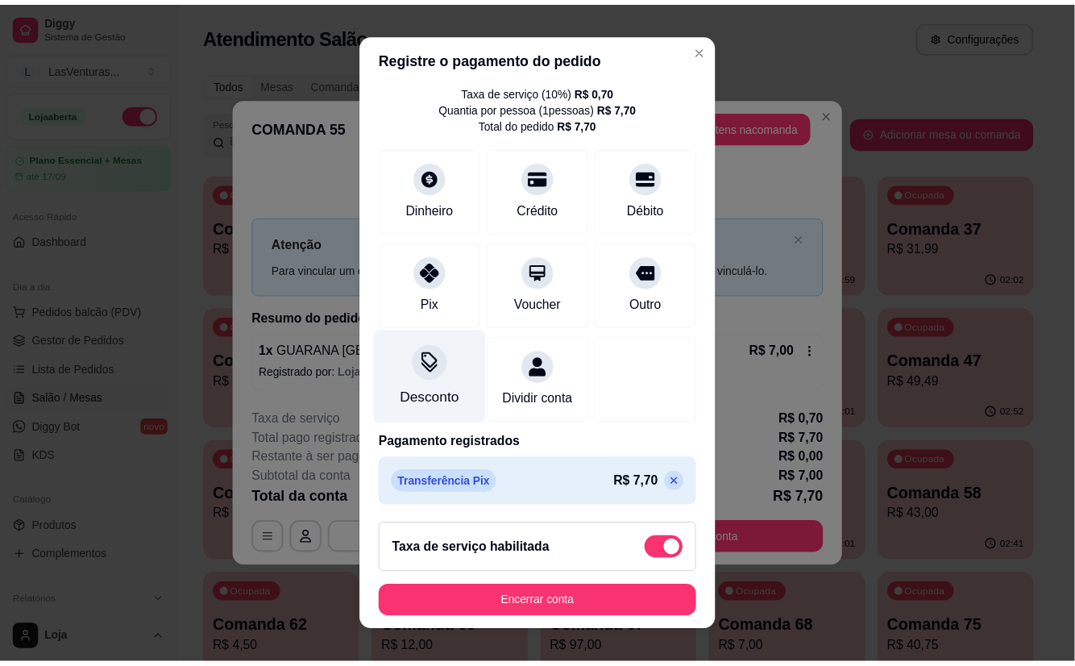
scroll to position [69, 0]
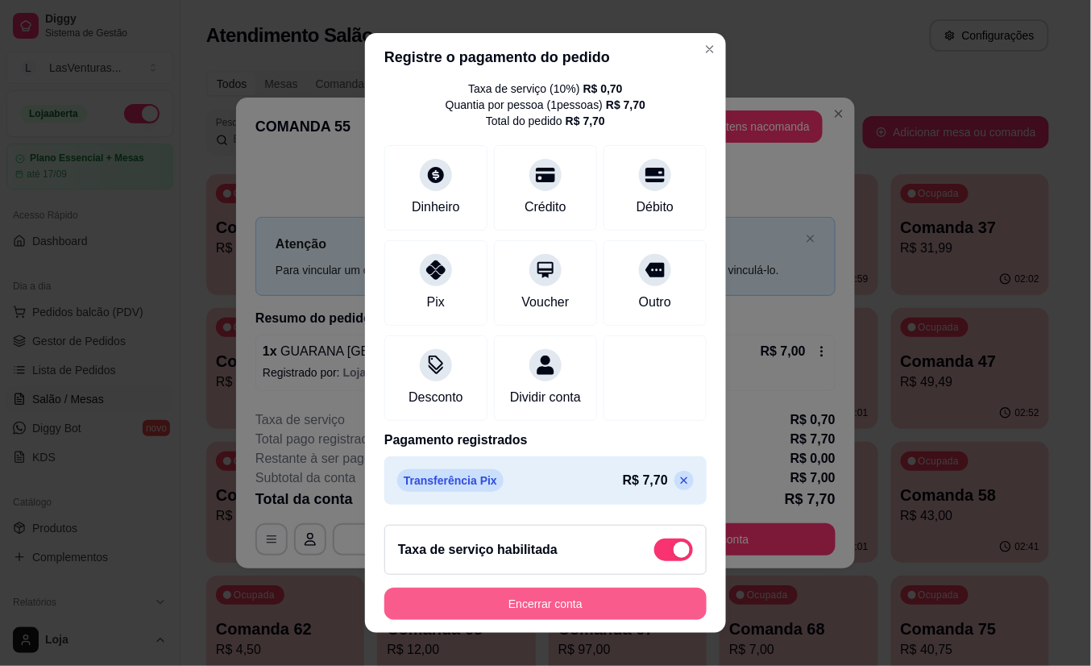
click at [533, 605] on button "Encerrar conta" at bounding box center [545, 604] width 322 height 32
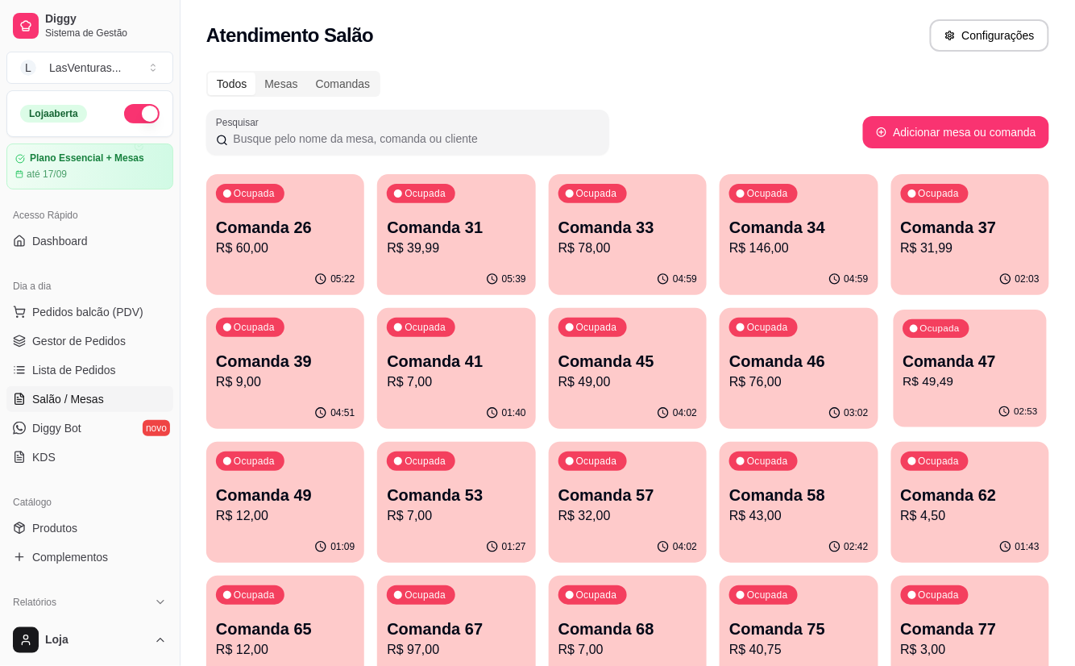
click at [923, 352] on p "Comanda 47" at bounding box center [970, 362] width 135 height 22
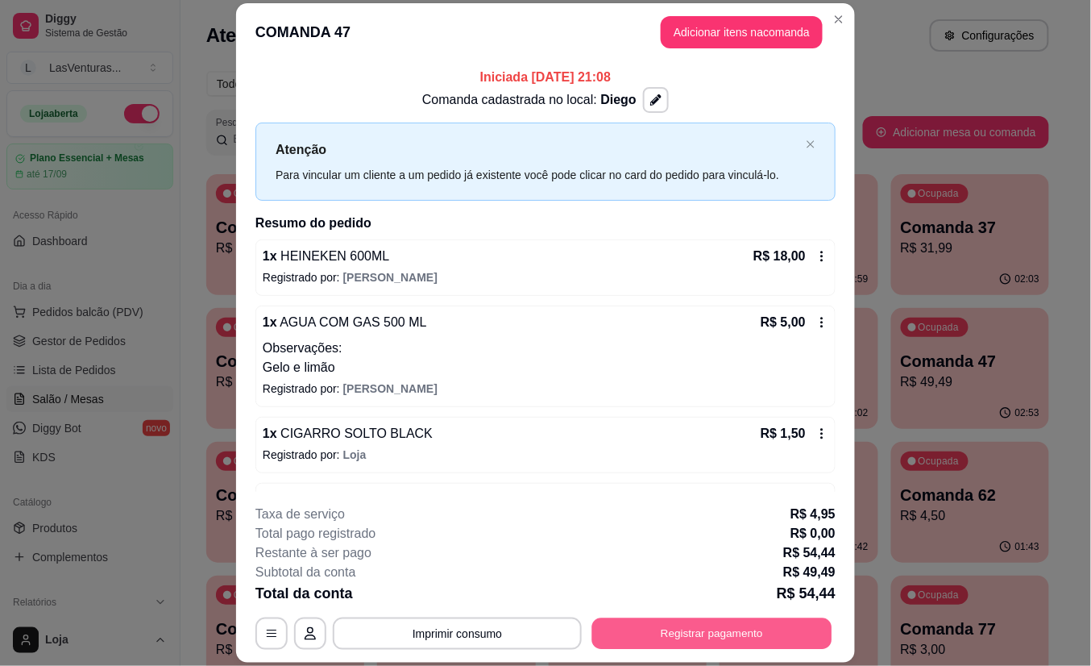
click at [691, 623] on button "Registrar pagamento" at bounding box center [712, 632] width 240 height 31
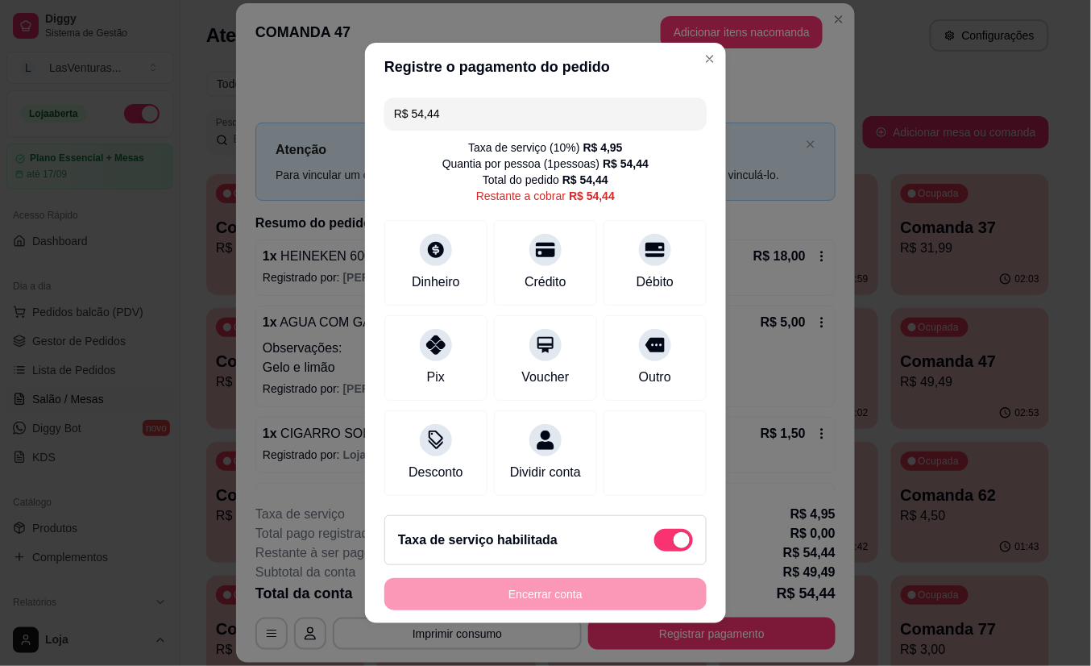
click at [674, 543] on span at bounding box center [682, 540] width 16 height 16
click at [654, 543] on input "checkbox" at bounding box center [659, 548] width 10 height 10
checkbox input "true"
type input "R$ 49,49"
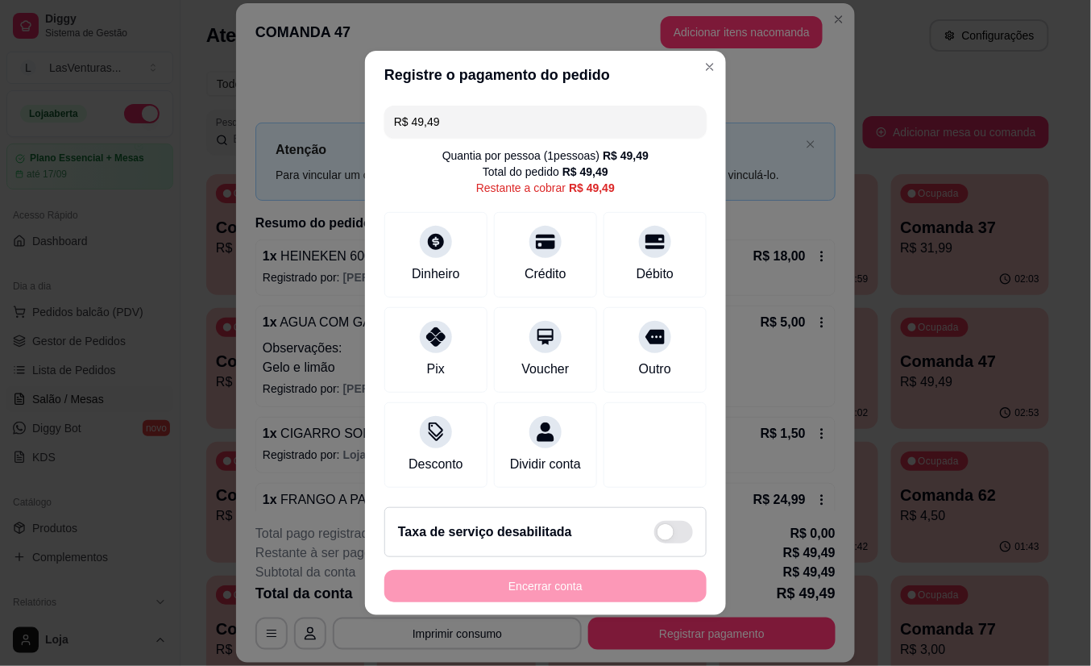
click at [654, 542] on span at bounding box center [673, 532] width 39 height 23
click at [654, 542] on input "checkbox" at bounding box center [659, 540] width 10 height 10
checkbox input "false"
type input "R$ 54,44"
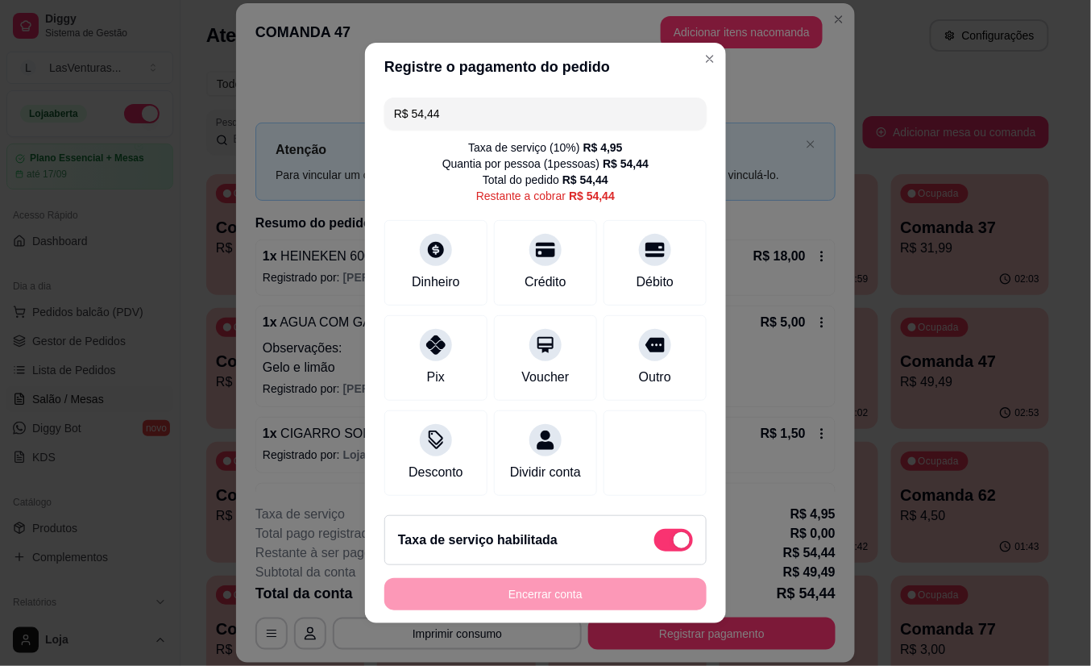
click at [674, 546] on span at bounding box center [682, 540] width 16 height 16
click at [662, 546] on input "checkbox" at bounding box center [659, 548] width 10 height 10
checkbox input "true"
type input "R$ 49,49"
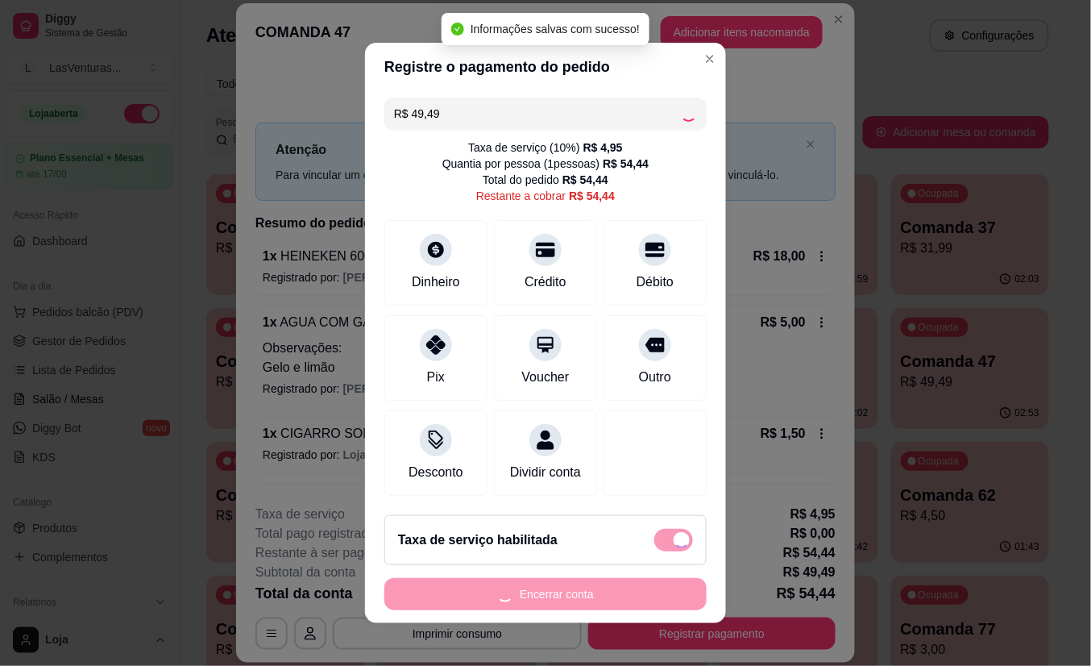
checkbox input "false"
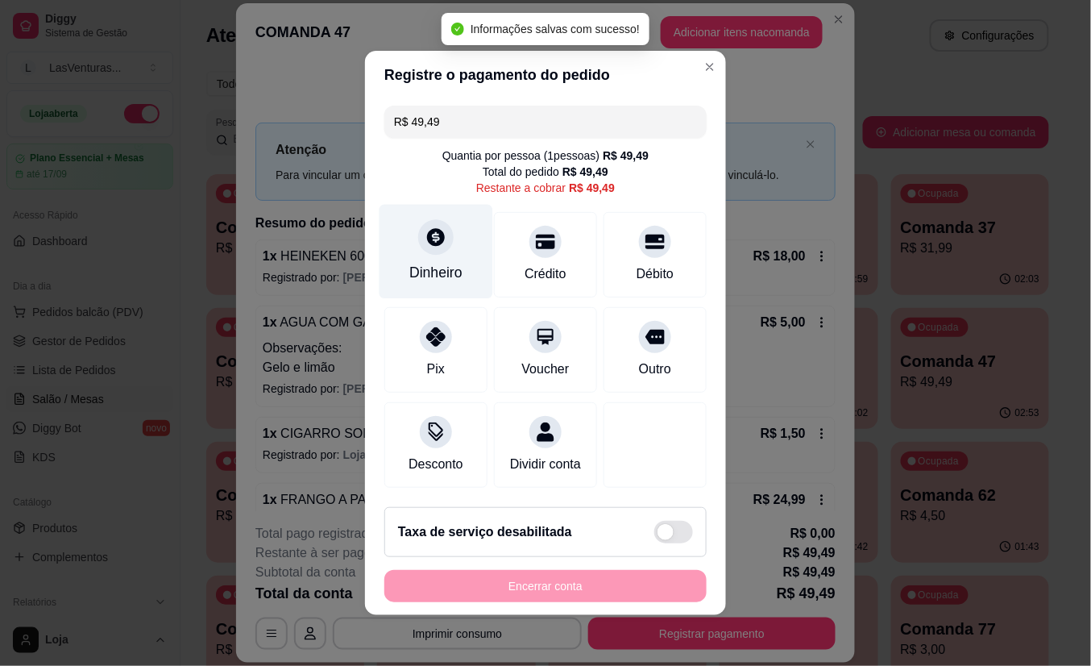
click at [421, 239] on div at bounding box center [435, 236] width 35 height 35
type input "R$ 0,00"
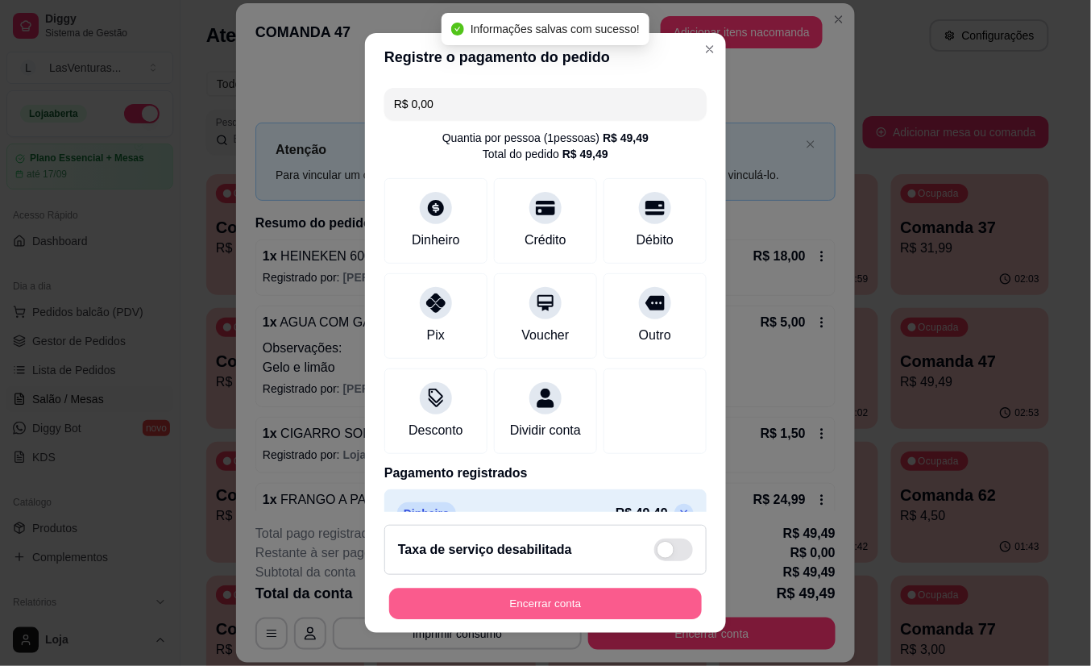
click at [571, 592] on button "Encerrar conta" at bounding box center [545, 603] width 313 height 31
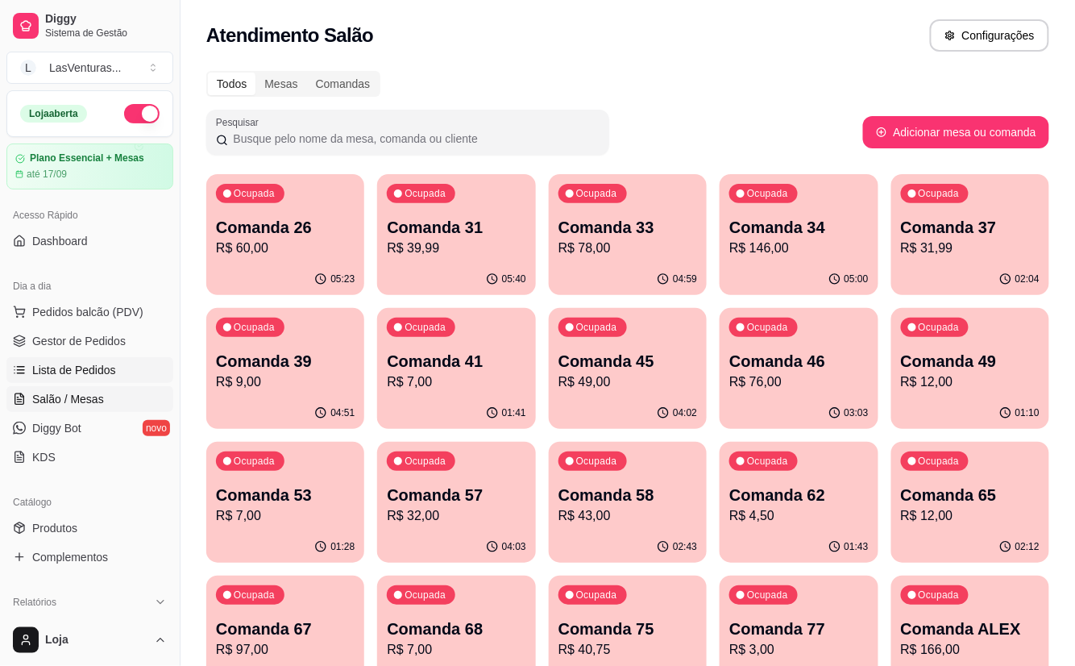
click at [81, 372] on span "Lista de Pedidos" at bounding box center [74, 370] width 84 height 16
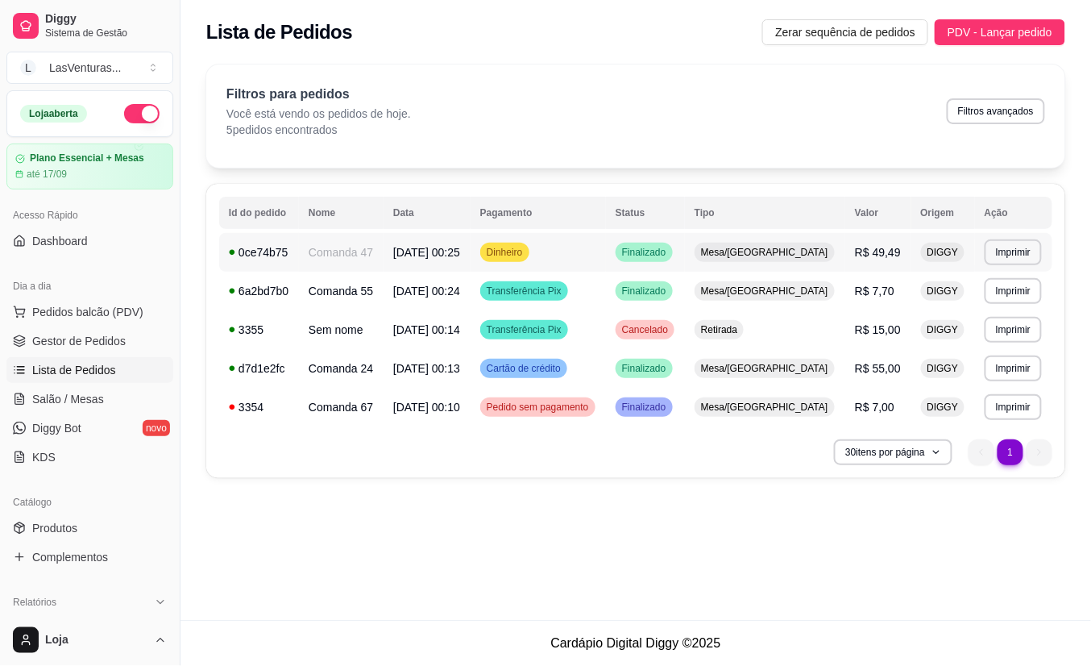
click at [606, 250] on td "Dinheiro" at bounding box center [538, 252] width 135 height 39
click at [52, 401] on span "Salão / Mesas" at bounding box center [68, 399] width 72 height 16
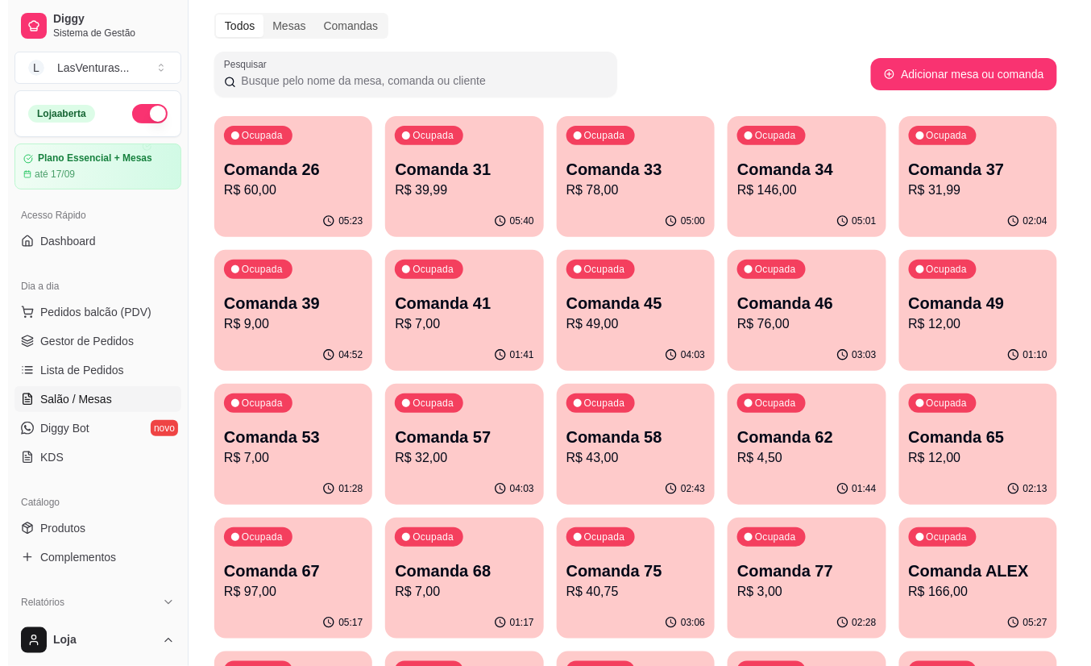
scroll to position [107, 0]
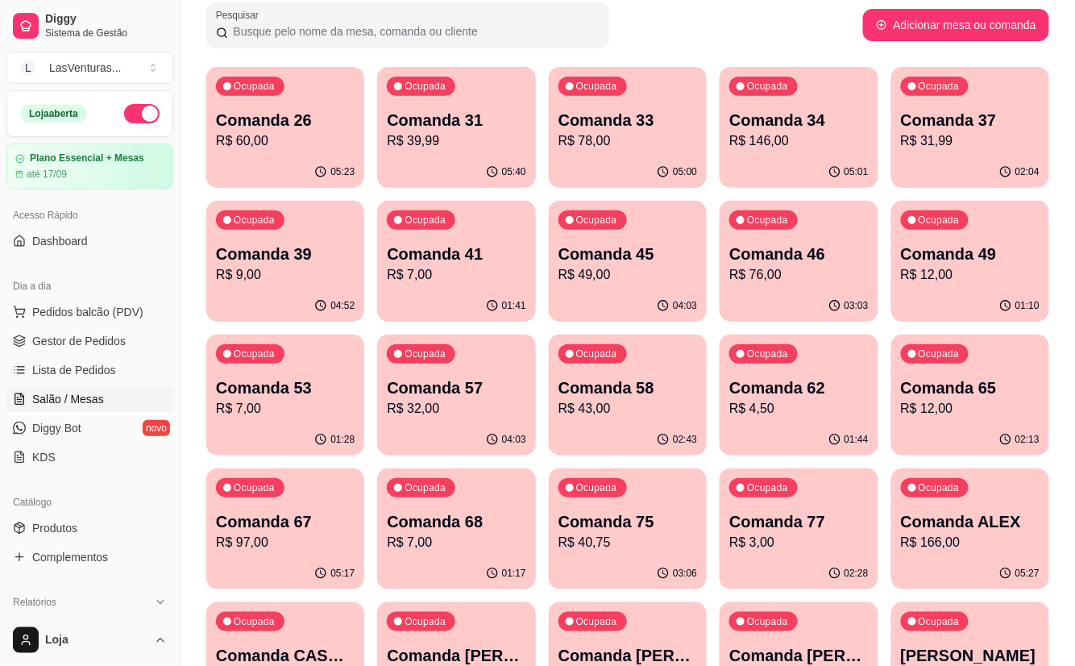
click at [504, 135] on p "R$ 39,99" at bounding box center [456, 140] width 139 height 19
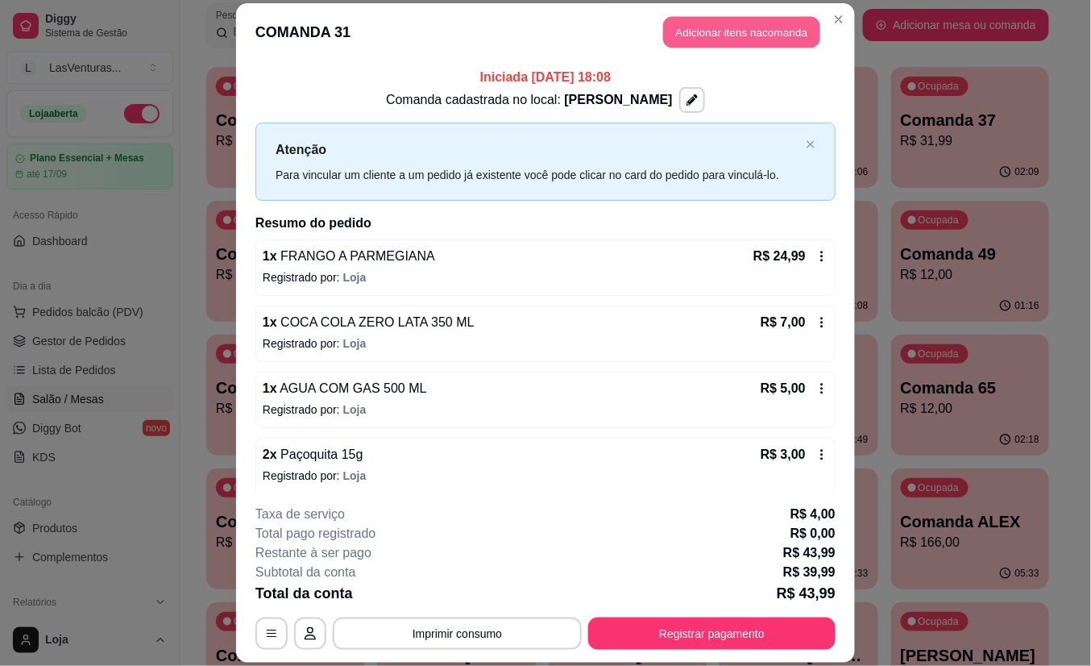
click at [740, 33] on button "Adicionar itens na comanda" at bounding box center [741, 32] width 157 height 31
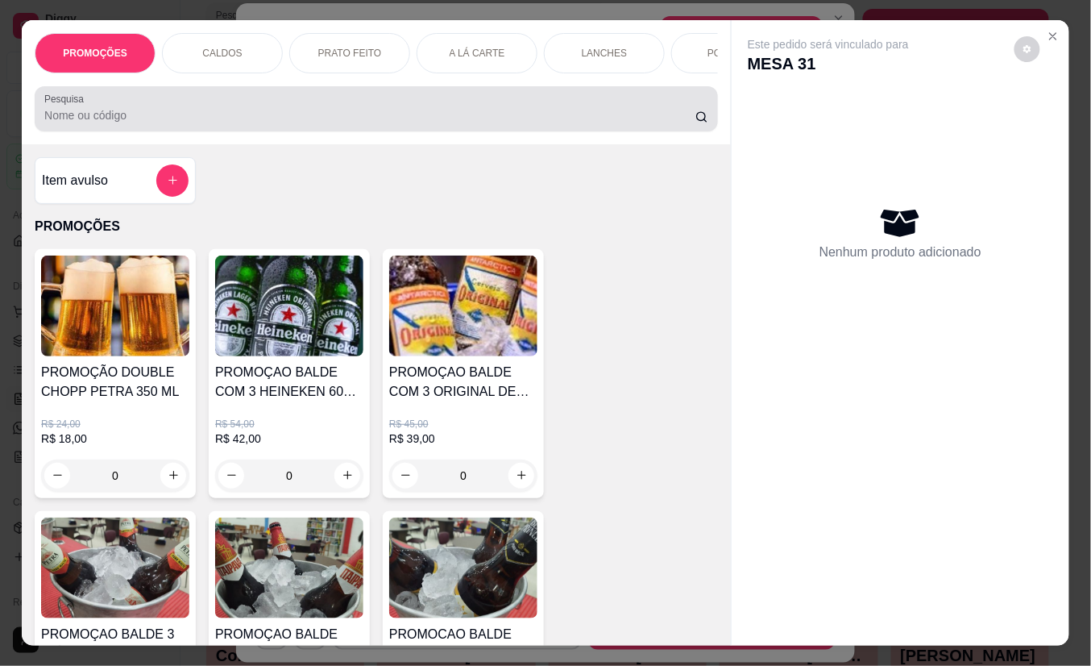
click at [250, 123] on input "Pesquisa" at bounding box center [369, 115] width 651 height 16
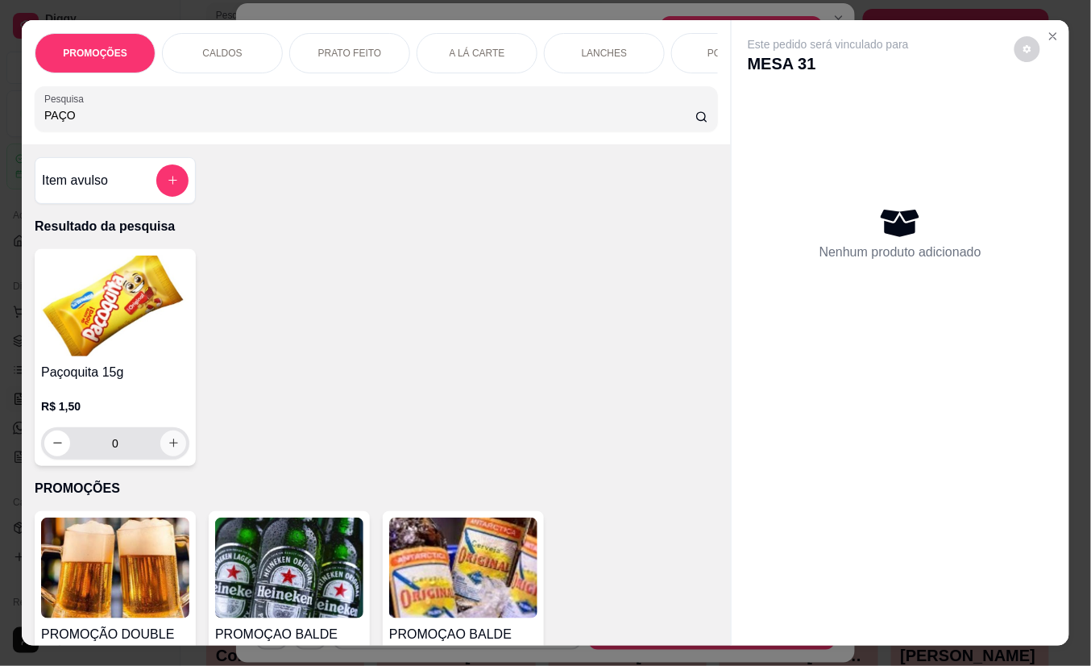
type input "PAÇO"
click at [168, 449] on icon "increase-product-quantity" at bounding box center [174, 443] width 12 height 12
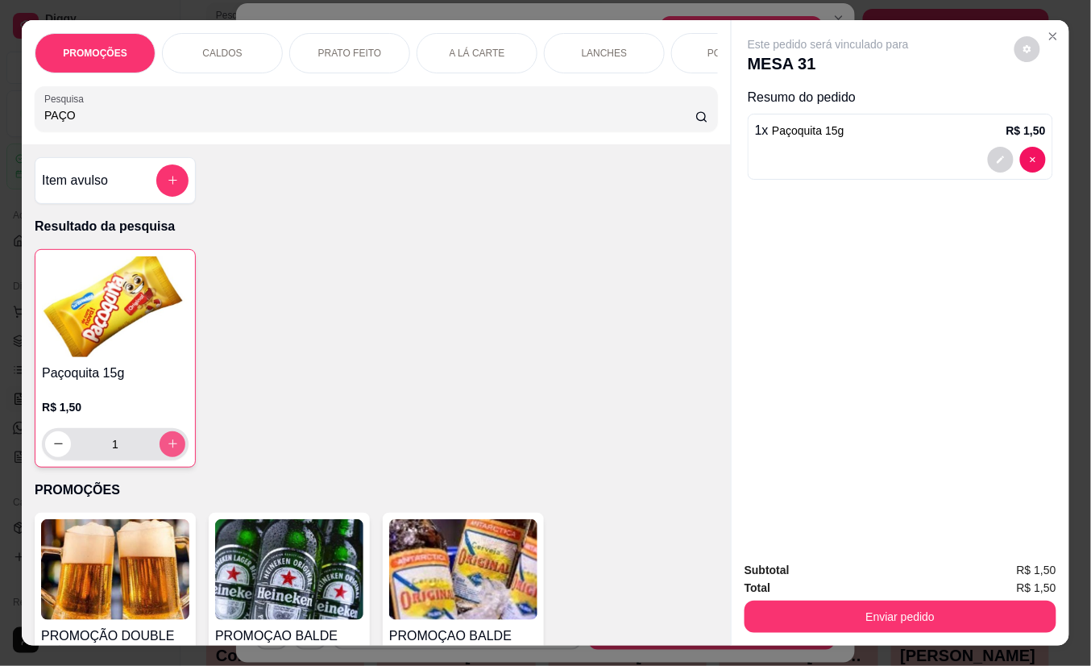
type input "1"
click at [168, 449] on icon "increase-product-quantity" at bounding box center [172, 444] width 9 height 9
type input "2"
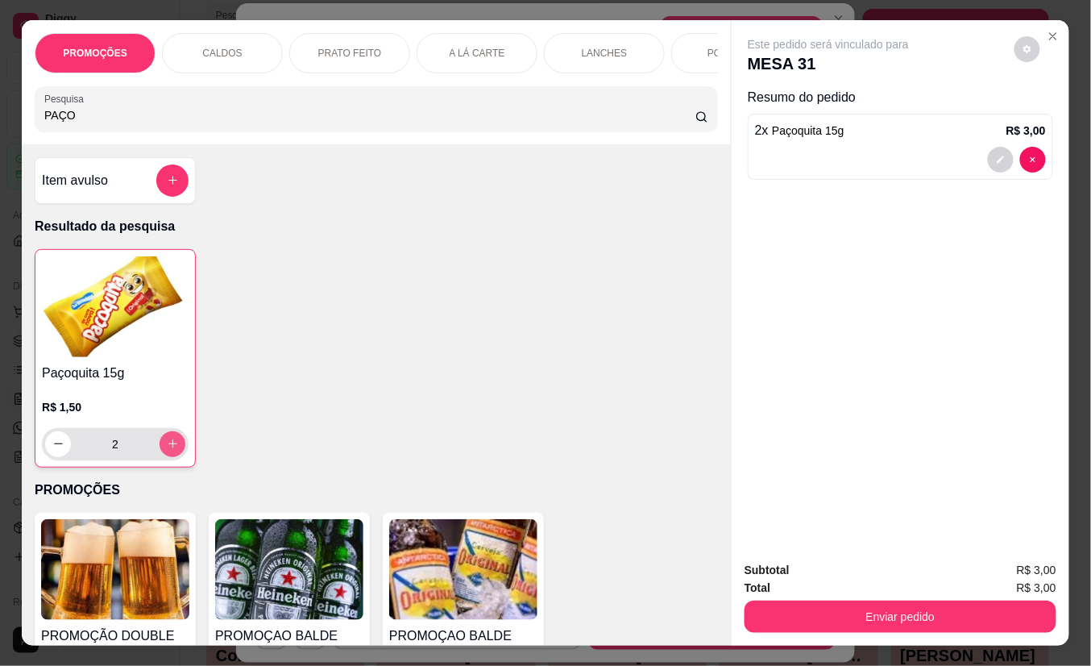
click at [168, 449] on icon "increase-product-quantity" at bounding box center [172, 444] width 9 height 9
type input "3"
click at [168, 448] on icon "increase-product-quantity" at bounding box center [172, 444] width 8 height 8
type input "4"
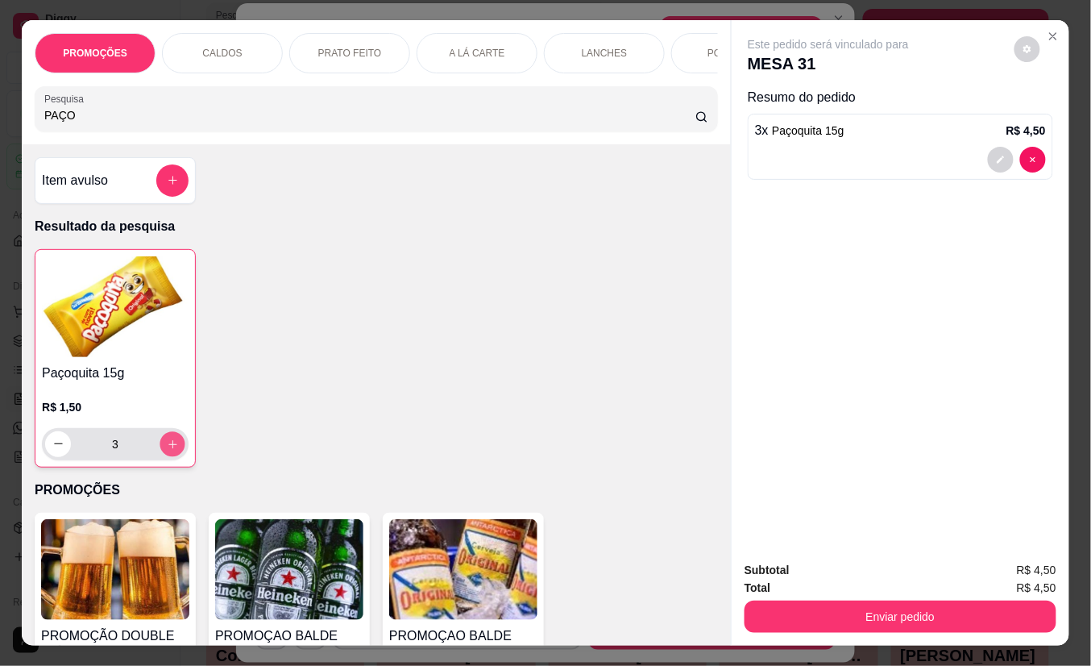
type input "4"
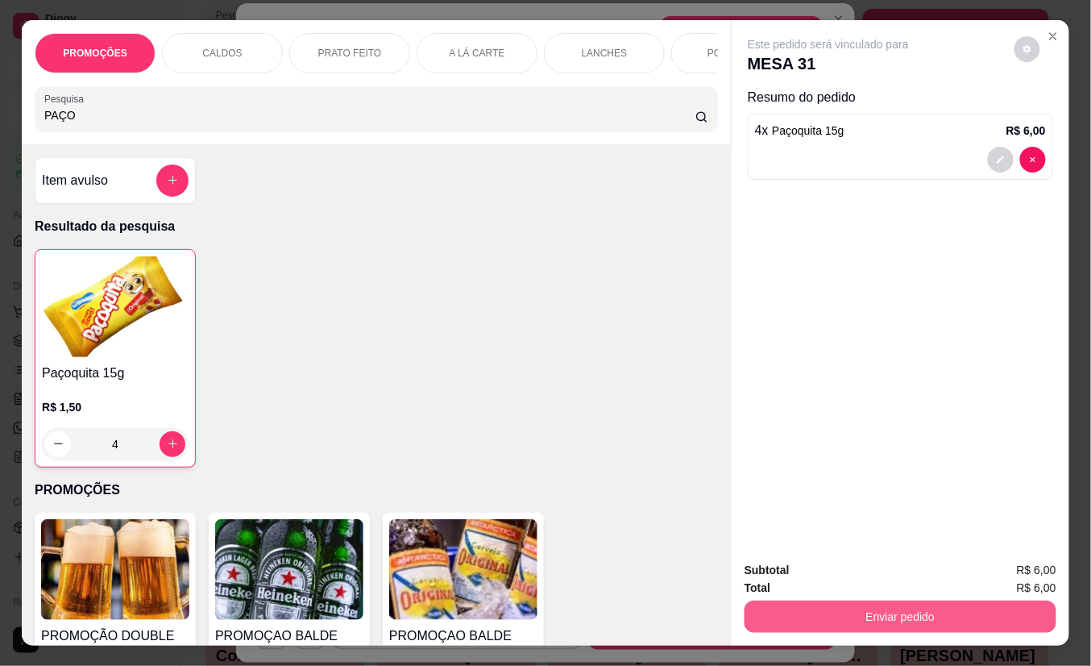
click at [807, 613] on button "Enviar pedido" at bounding box center [901, 616] width 312 height 32
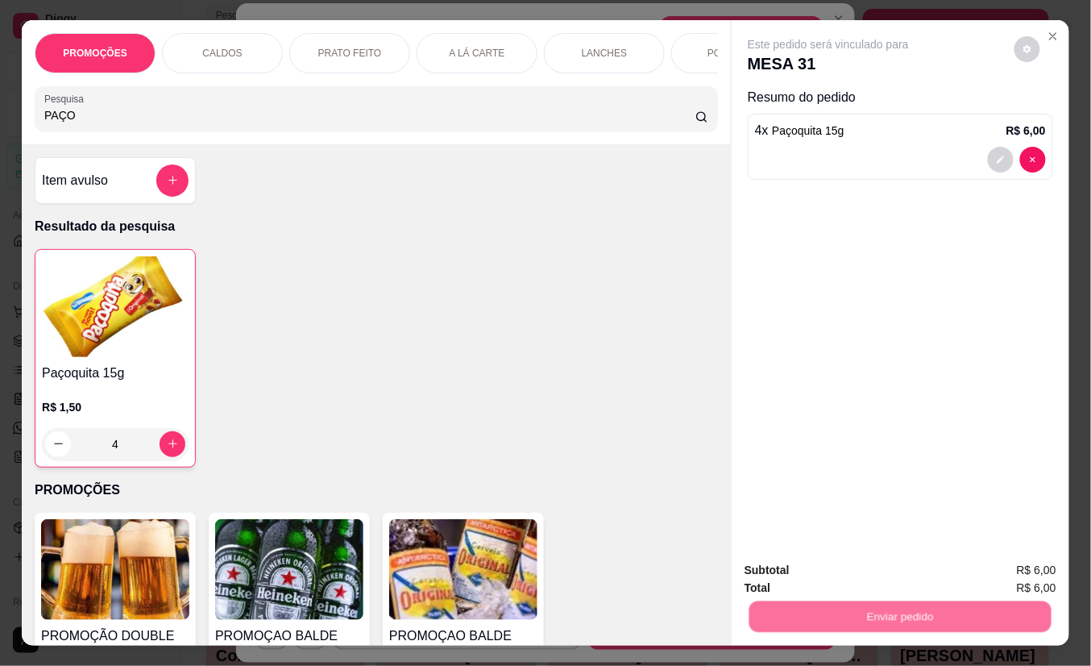
click at [787, 575] on button "Não registrar e enviar pedido" at bounding box center [846, 570] width 168 height 31
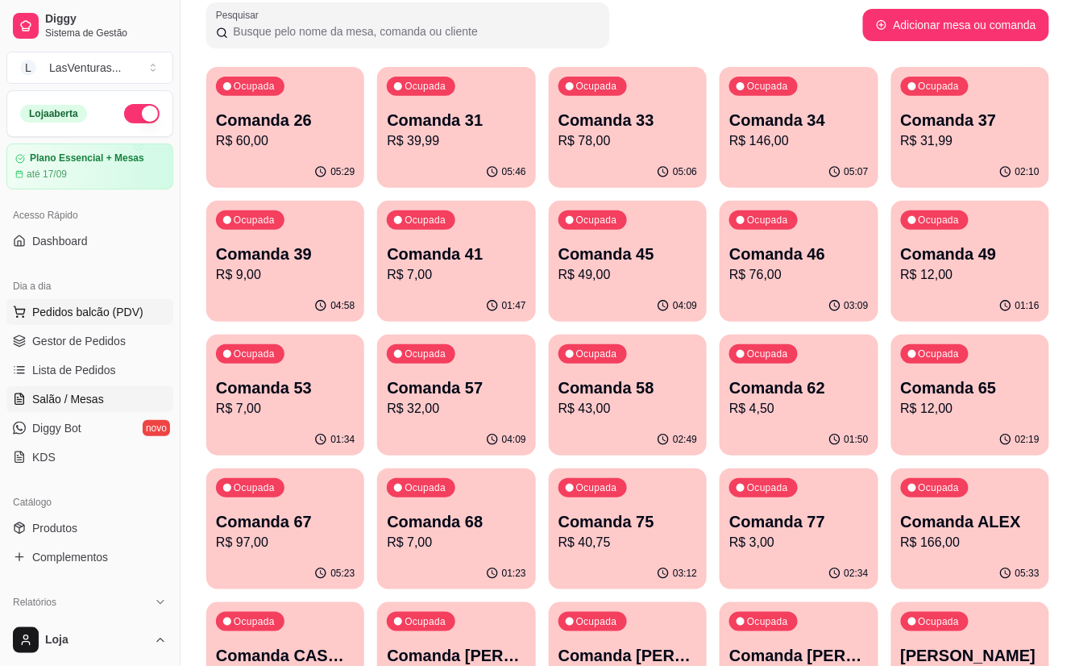
click at [94, 314] on span "Pedidos balcão (PDV)" at bounding box center [87, 312] width 111 height 16
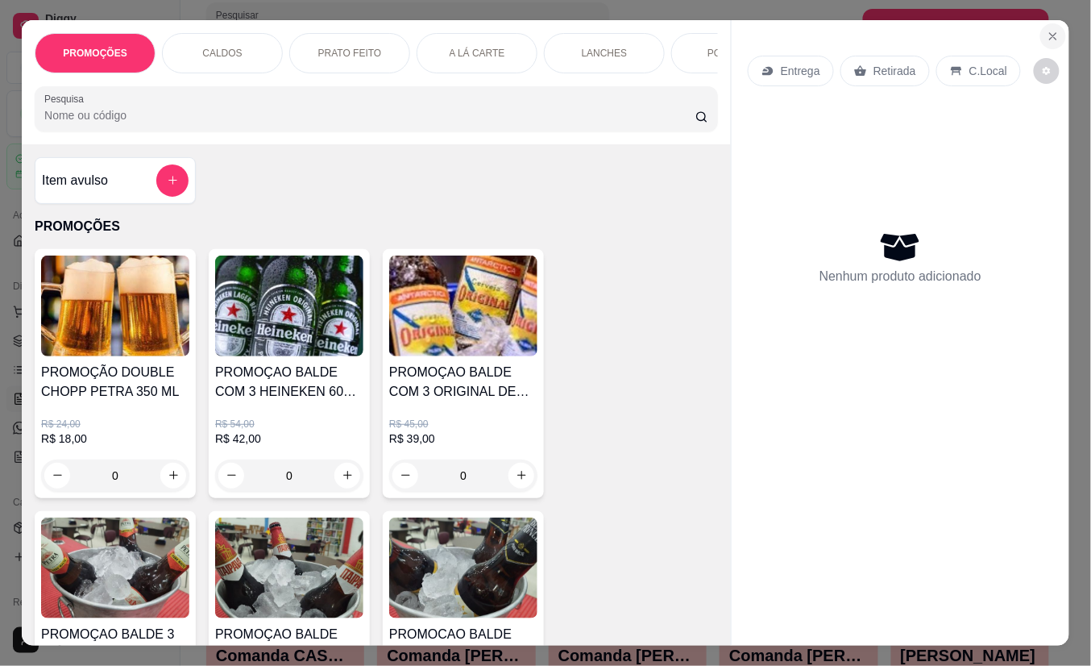
click at [1050, 33] on icon "Close" at bounding box center [1053, 36] width 6 height 6
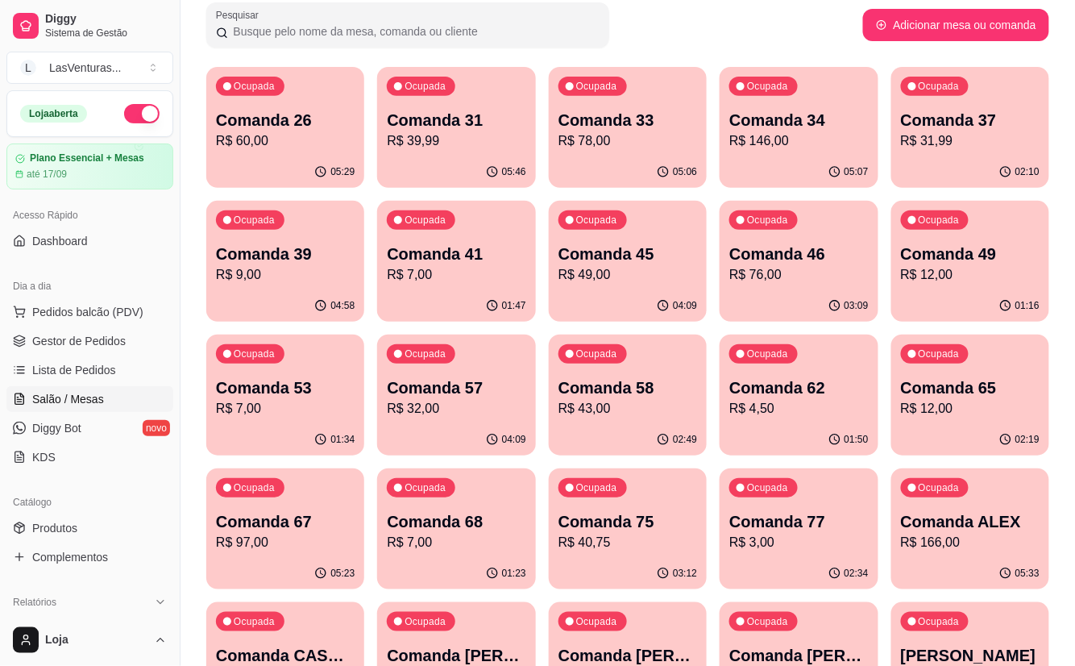
click at [945, 271] on p "R$ 12,00" at bounding box center [970, 274] width 139 height 19
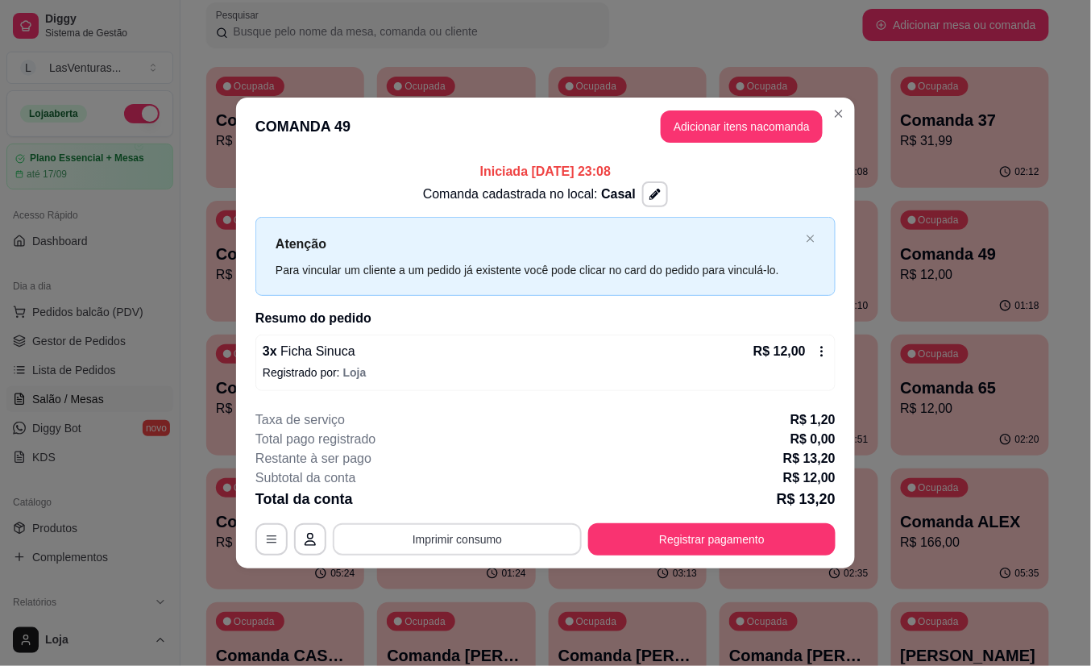
click at [418, 533] on button "Imprimir consumo" at bounding box center [457, 539] width 249 height 32
click at [416, 497] on button "IMPRESSORA" at bounding box center [463, 503] width 117 height 26
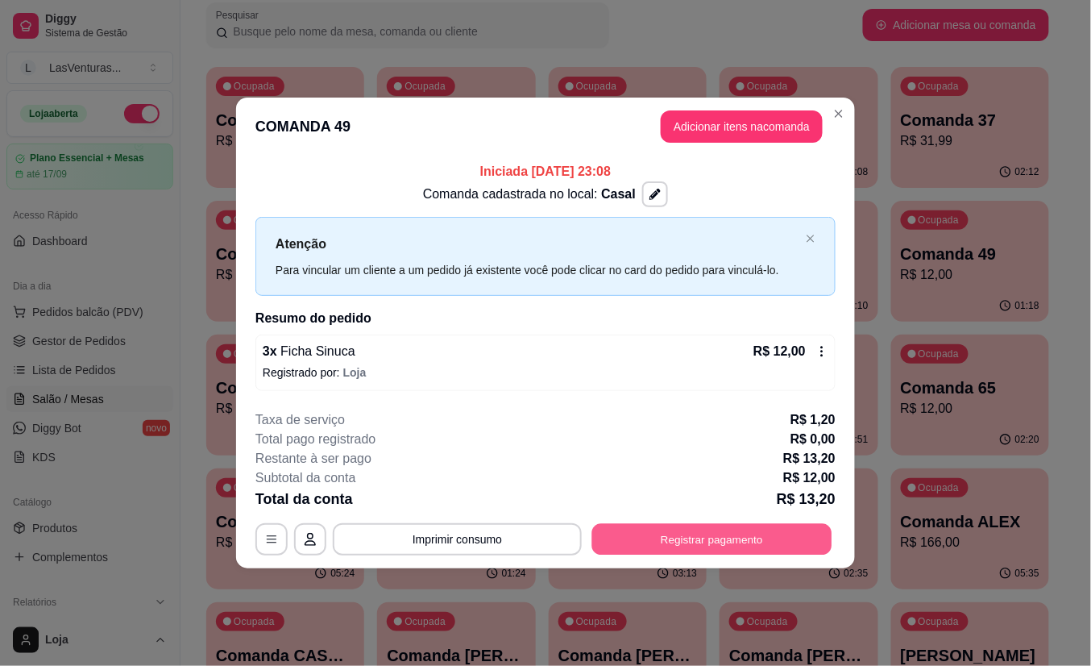
click at [696, 546] on button "Registrar pagamento" at bounding box center [712, 538] width 240 height 31
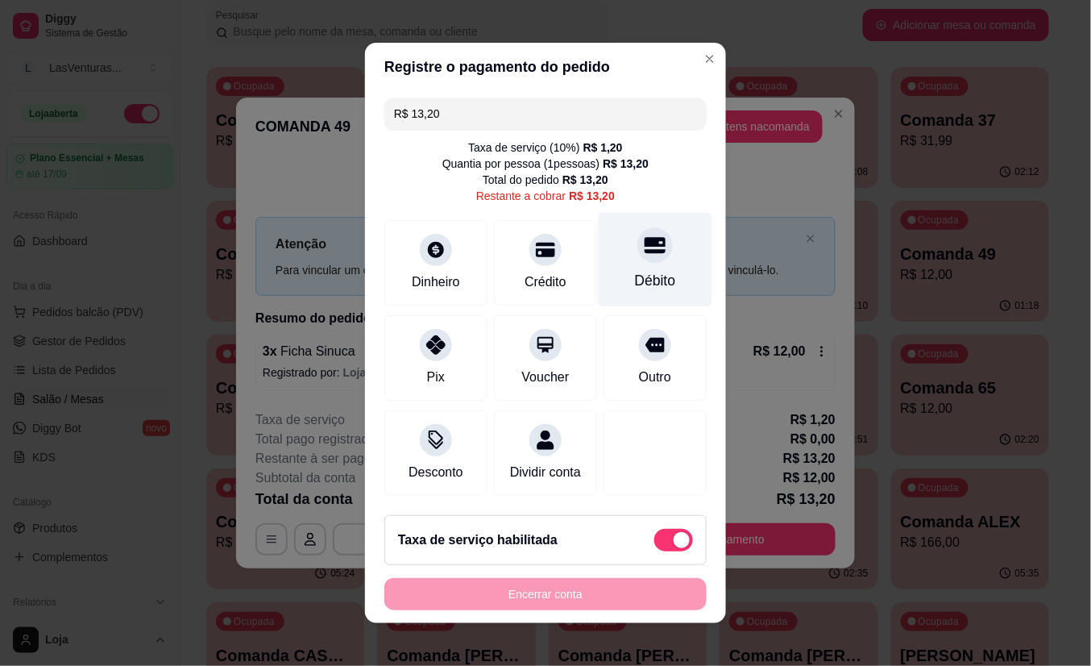
click at [635, 270] on div "Débito" at bounding box center [655, 280] width 41 height 21
type input "R$ 0,00"
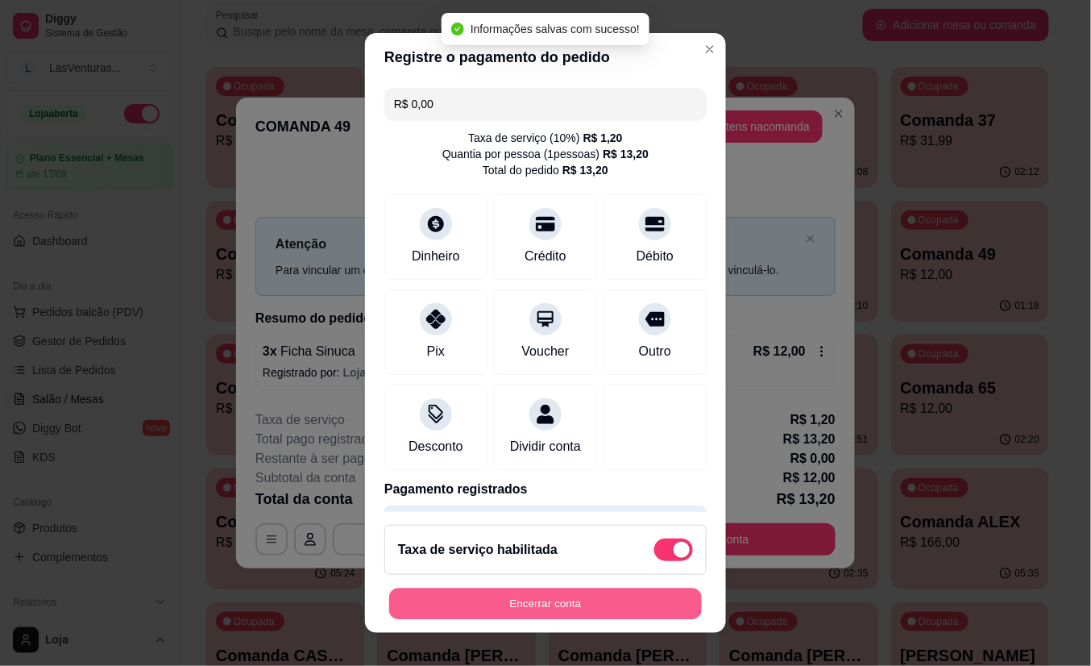
click at [530, 604] on button "Encerrar conta" at bounding box center [545, 603] width 313 height 31
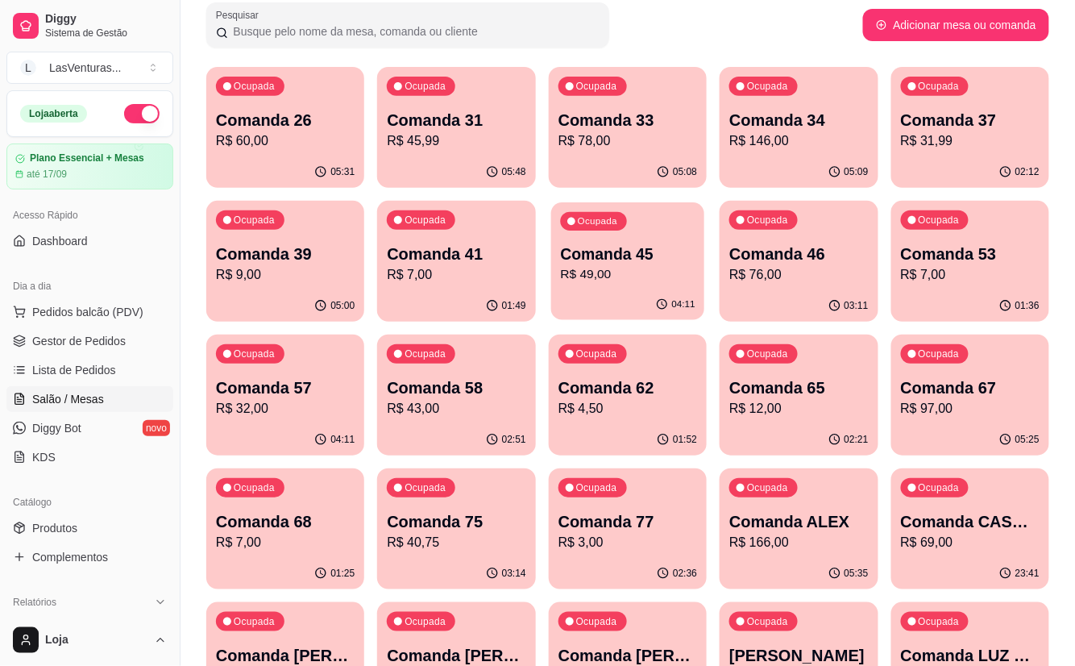
click at [678, 295] on div "04:11" at bounding box center [627, 304] width 153 height 31
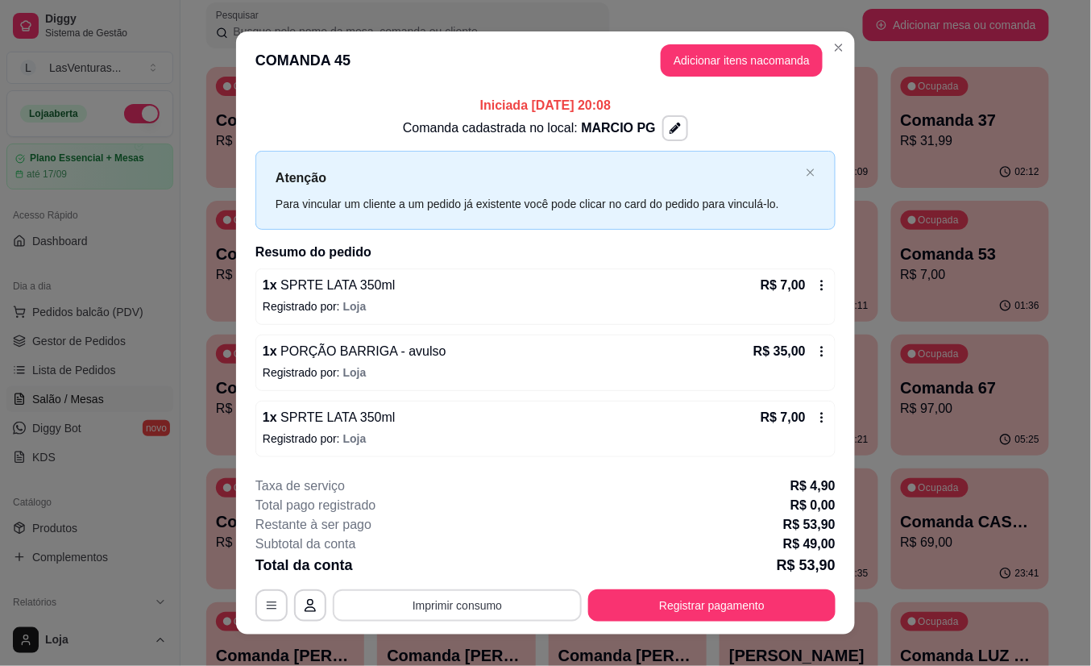
click at [465, 601] on button "Imprimir consumo" at bounding box center [457, 605] width 249 height 32
click at [467, 571] on button "IMPRESSORA" at bounding box center [454, 573] width 93 height 21
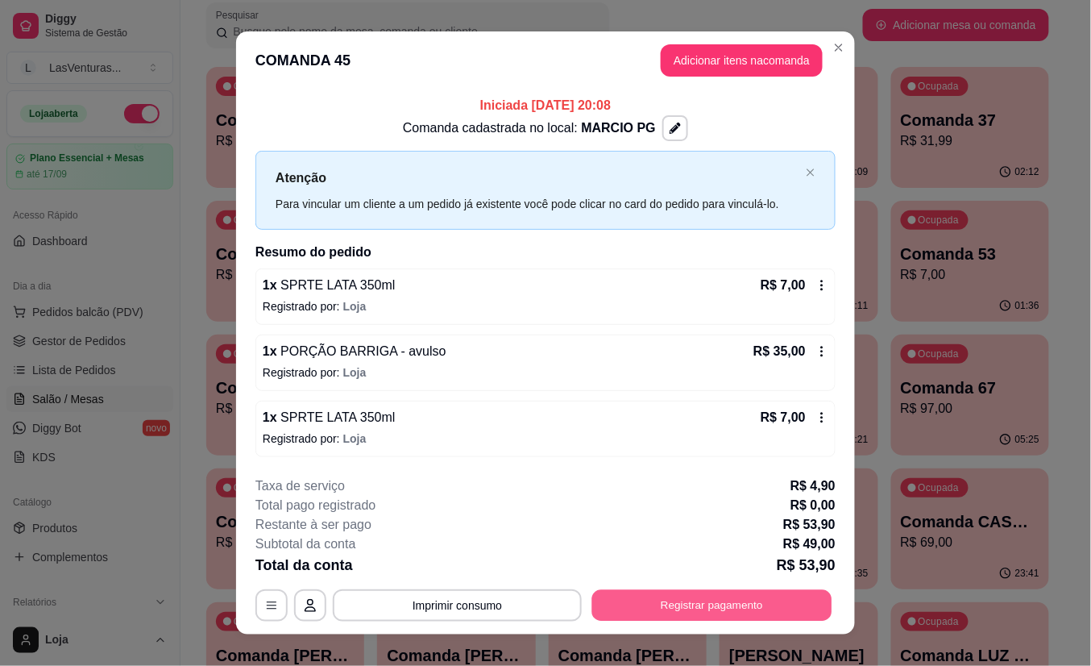
click at [704, 613] on button "Registrar pagamento" at bounding box center [712, 604] width 240 height 31
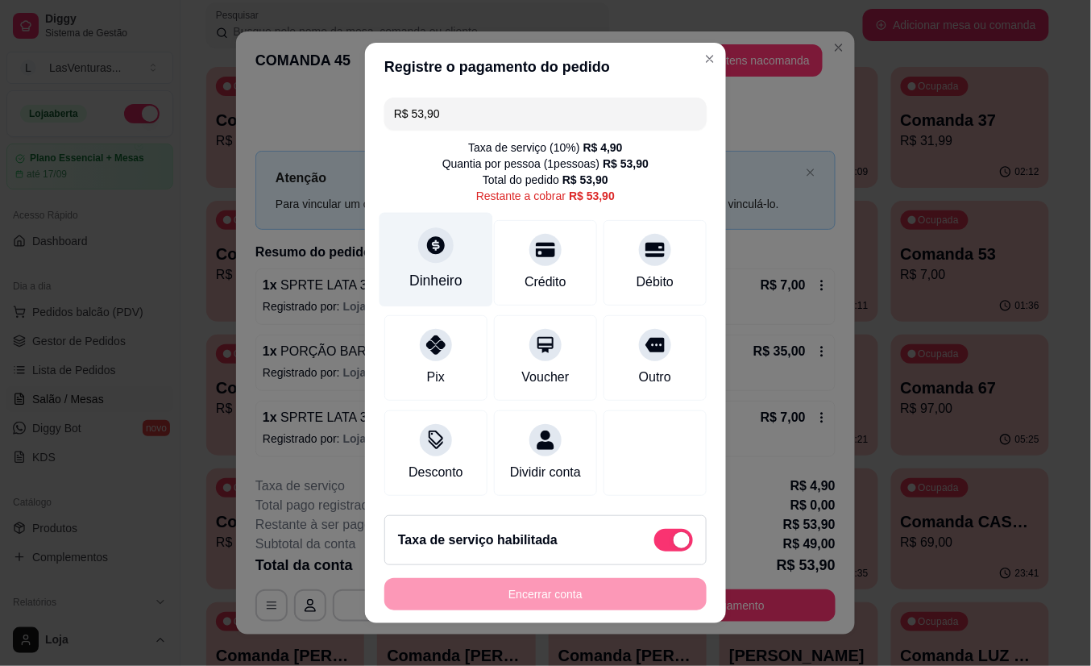
click at [426, 237] on icon at bounding box center [436, 245] width 21 height 21
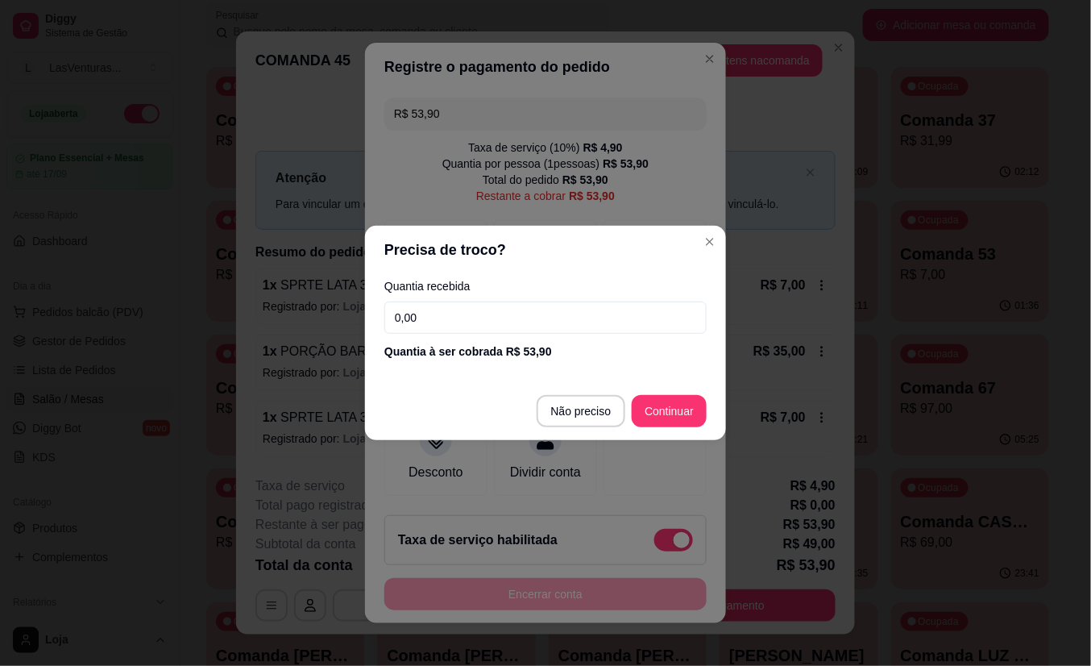
click at [452, 322] on input "0,00" at bounding box center [545, 317] width 322 height 32
type input "70,00"
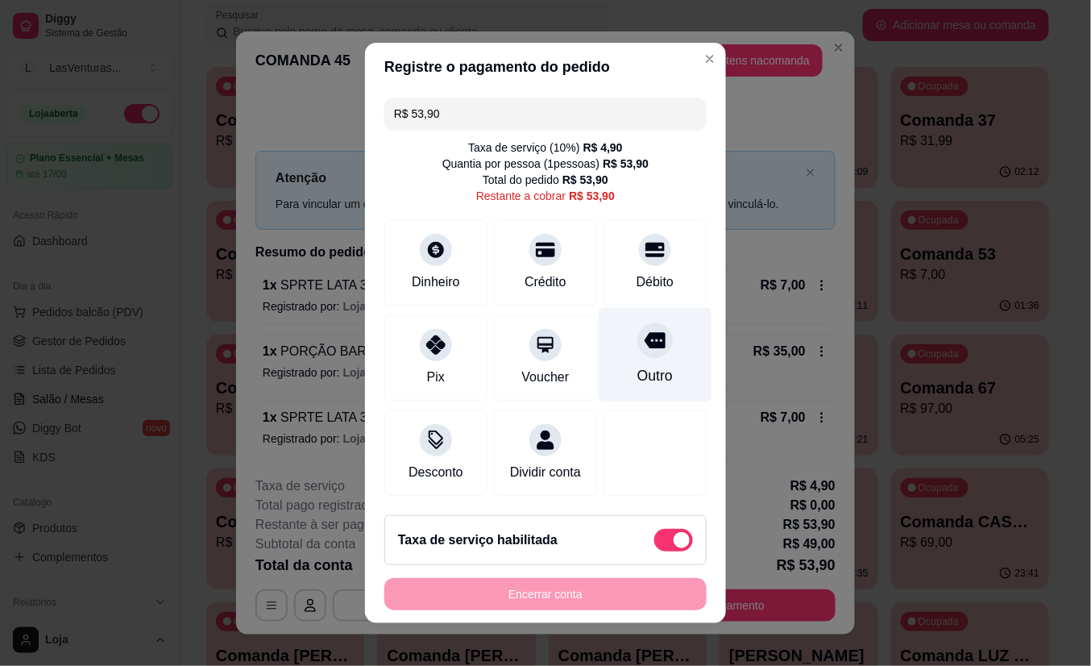
scroll to position [2, 0]
click at [665, 551] on span at bounding box center [673, 540] width 39 height 23
click at [664, 554] on input "checkbox" at bounding box center [659, 548] width 10 height 10
checkbox input "true"
type input "R$ 49,00"
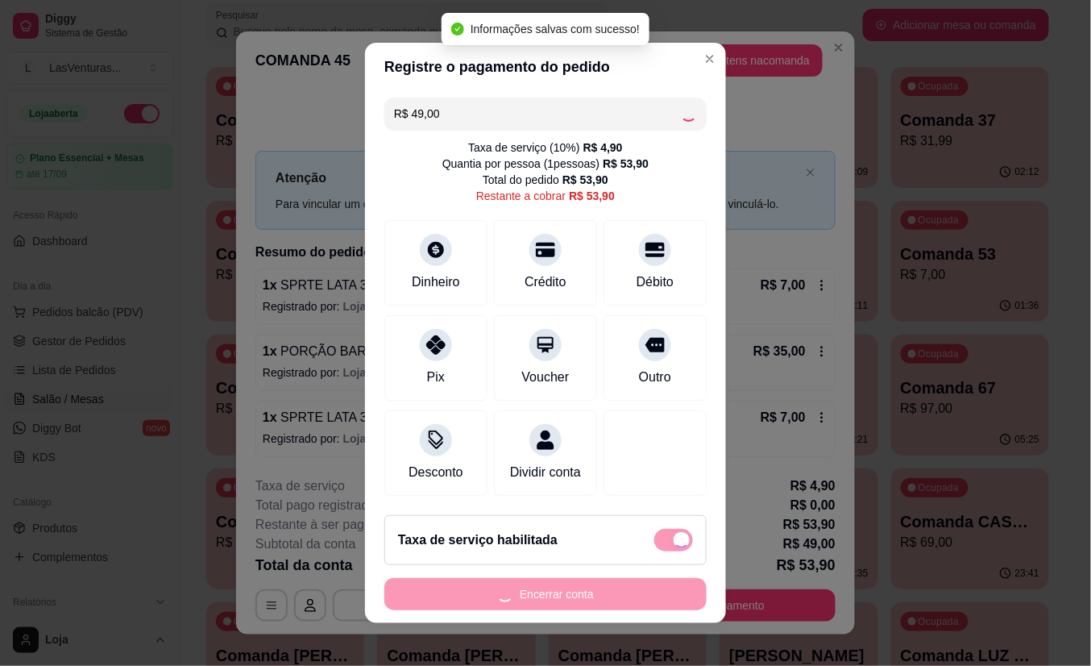
checkbox input "false"
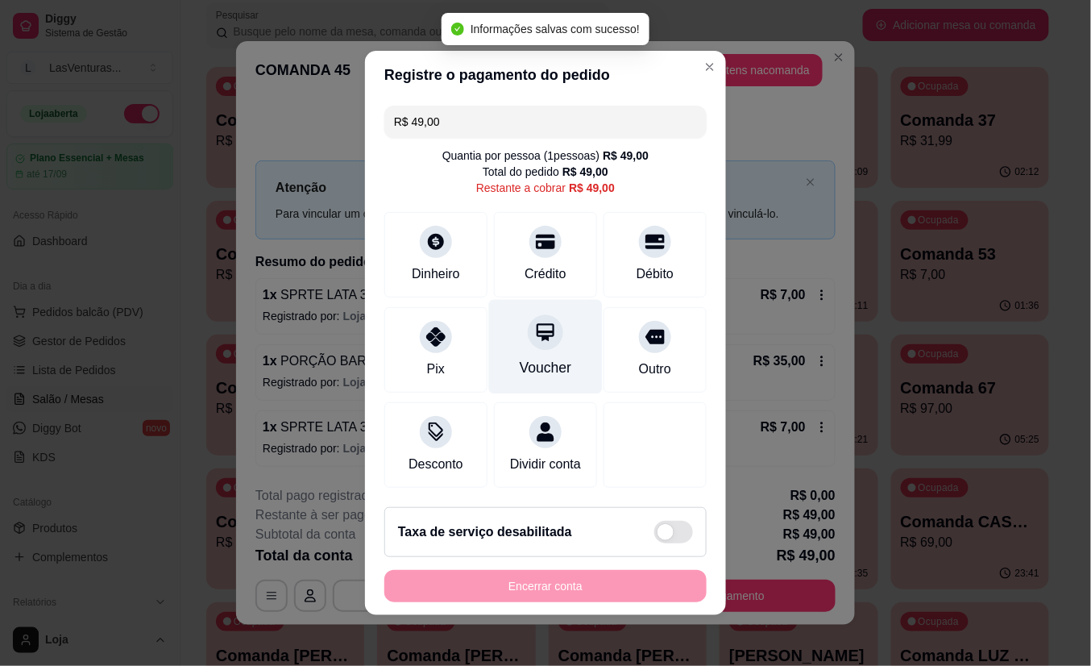
scroll to position [11, 0]
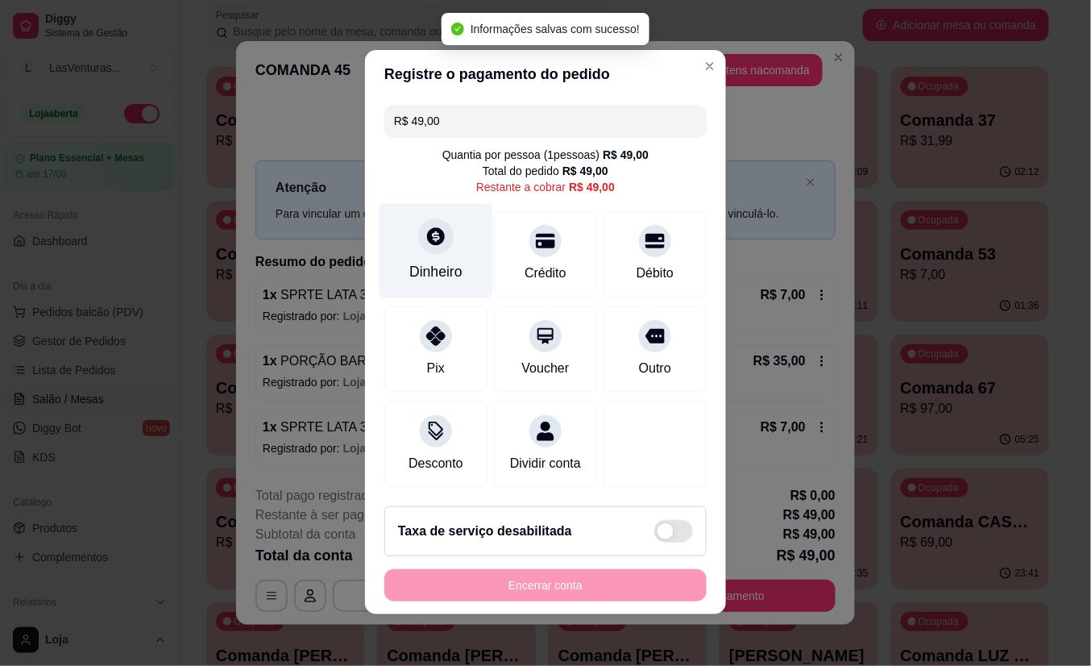
click at [426, 226] on icon at bounding box center [436, 236] width 21 height 21
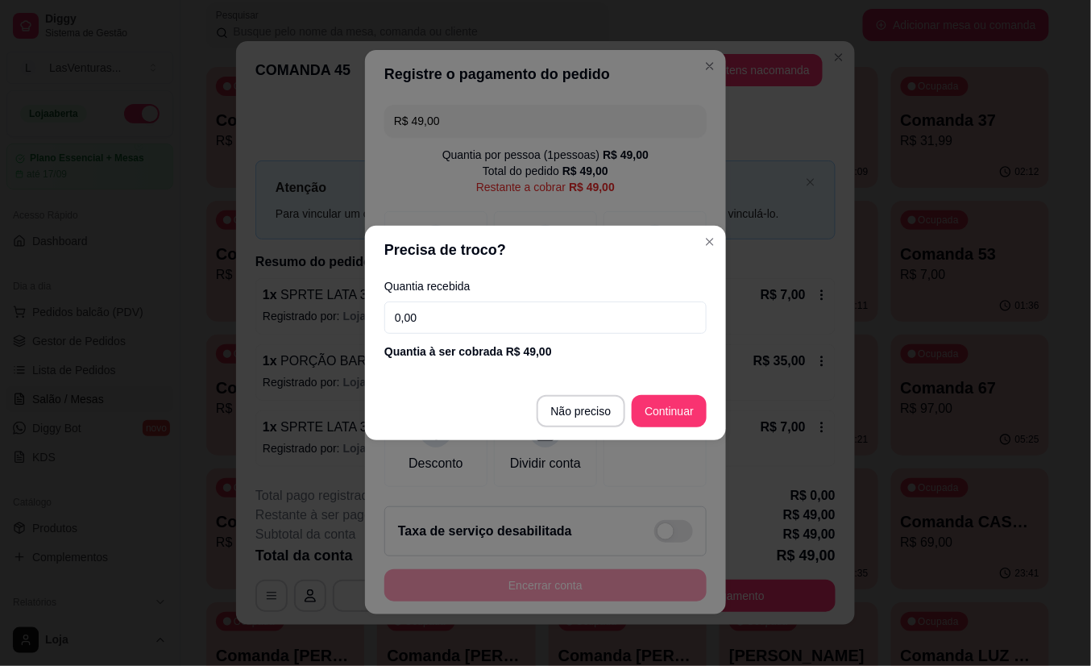
click at [558, 326] on input "0,00" at bounding box center [545, 317] width 322 height 32
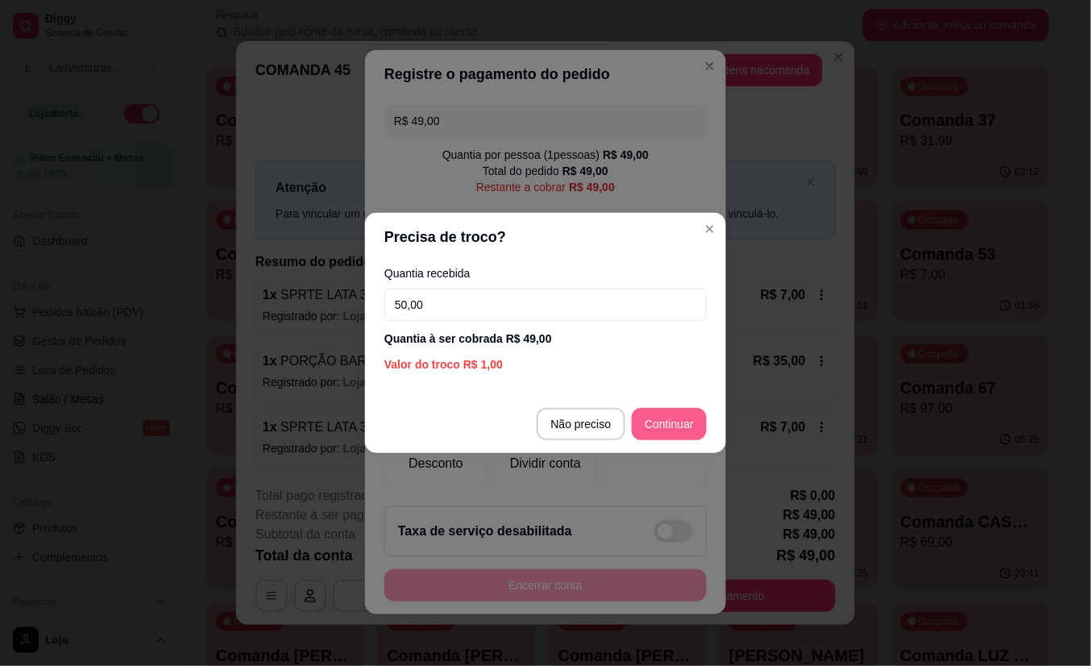
type input "50,00"
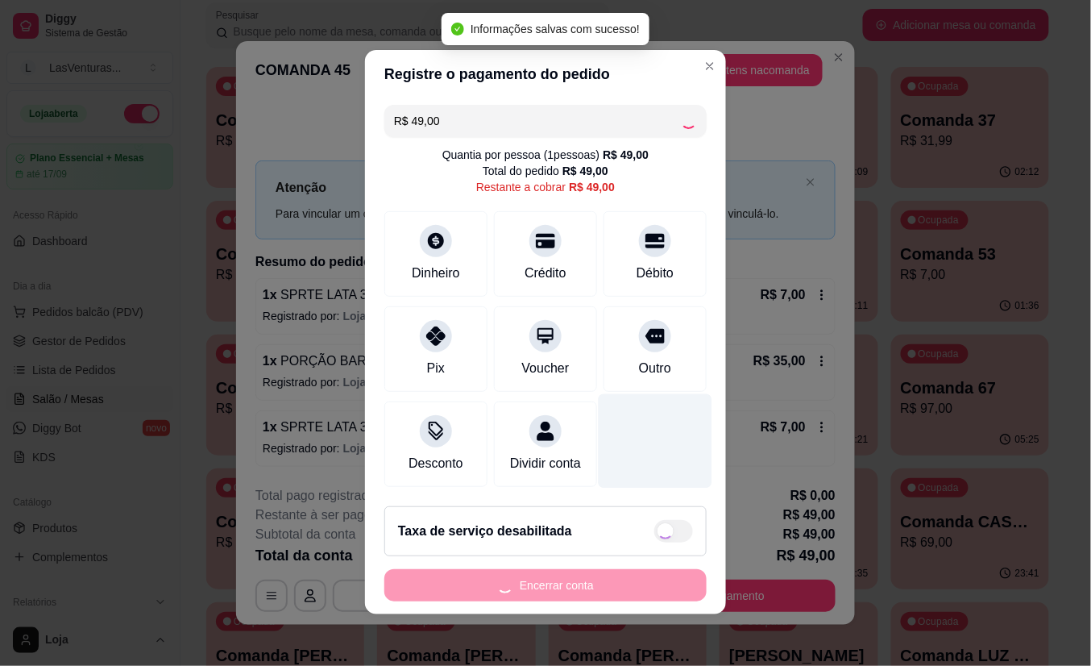
type input "R$ 0,00"
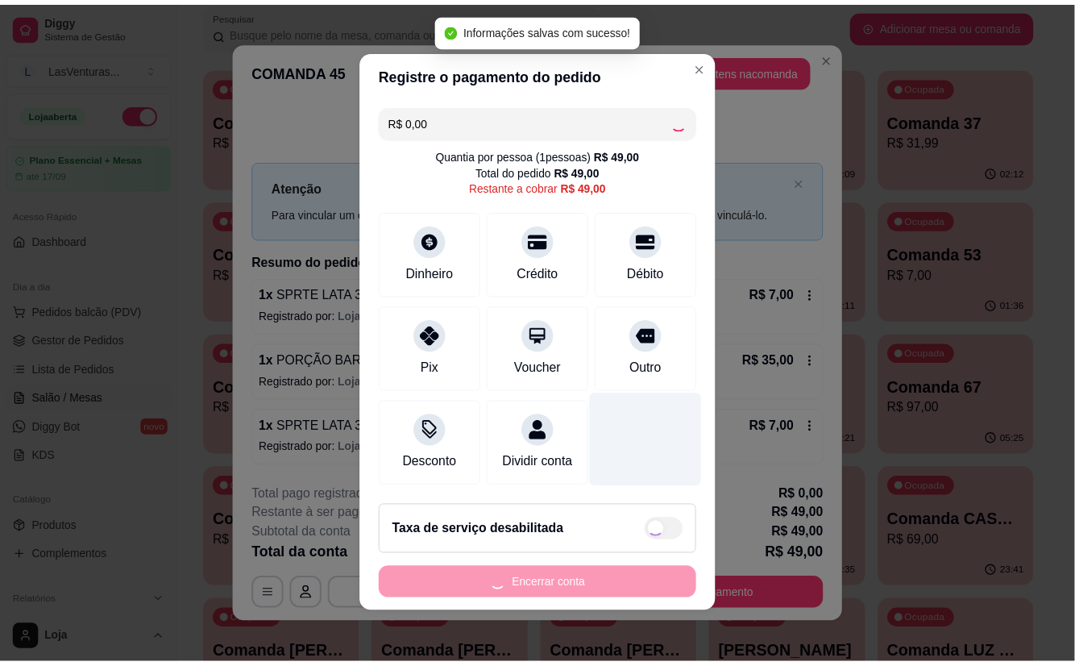
scroll to position [4, 0]
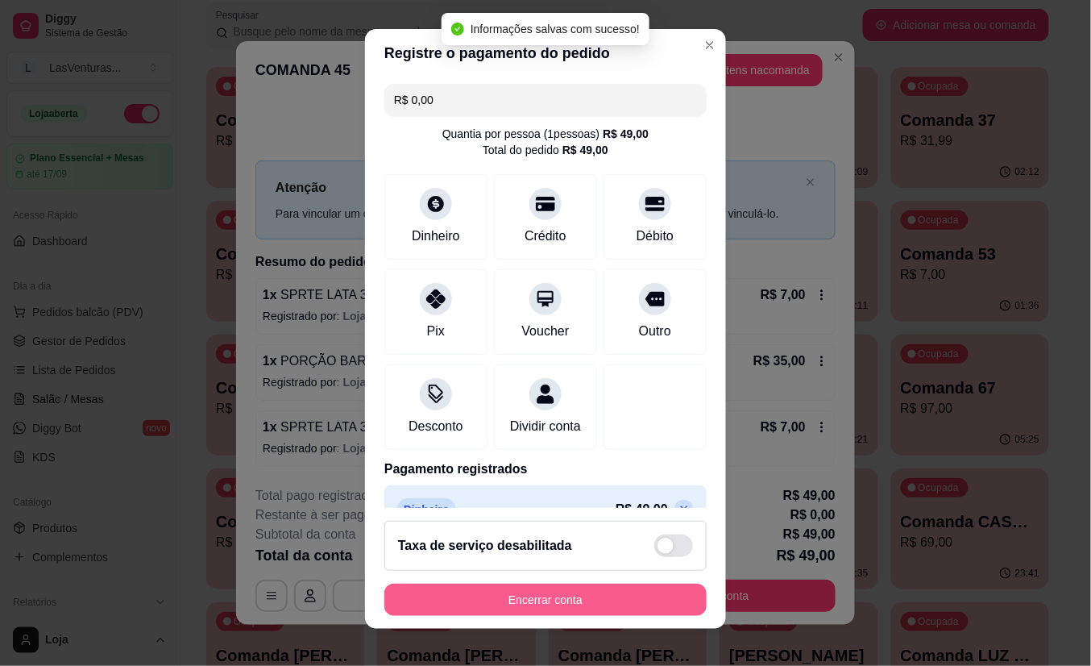
click at [572, 595] on button "Encerrar conta" at bounding box center [545, 600] width 322 height 32
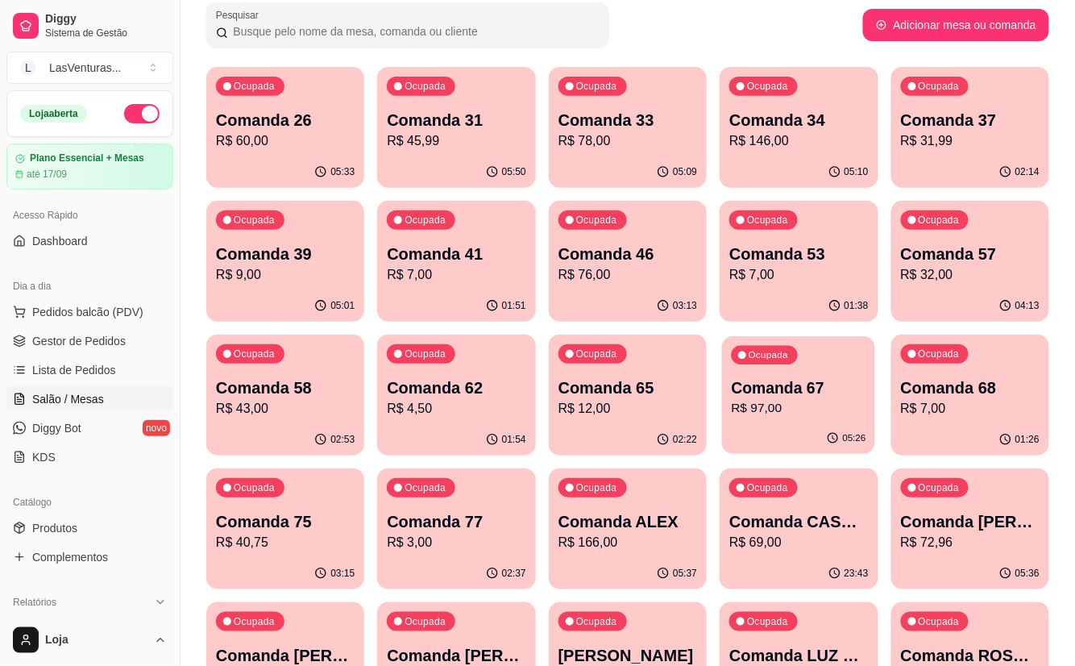
click at [758, 399] on p "R$ 97,00" at bounding box center [799, 408] width 135 height 19
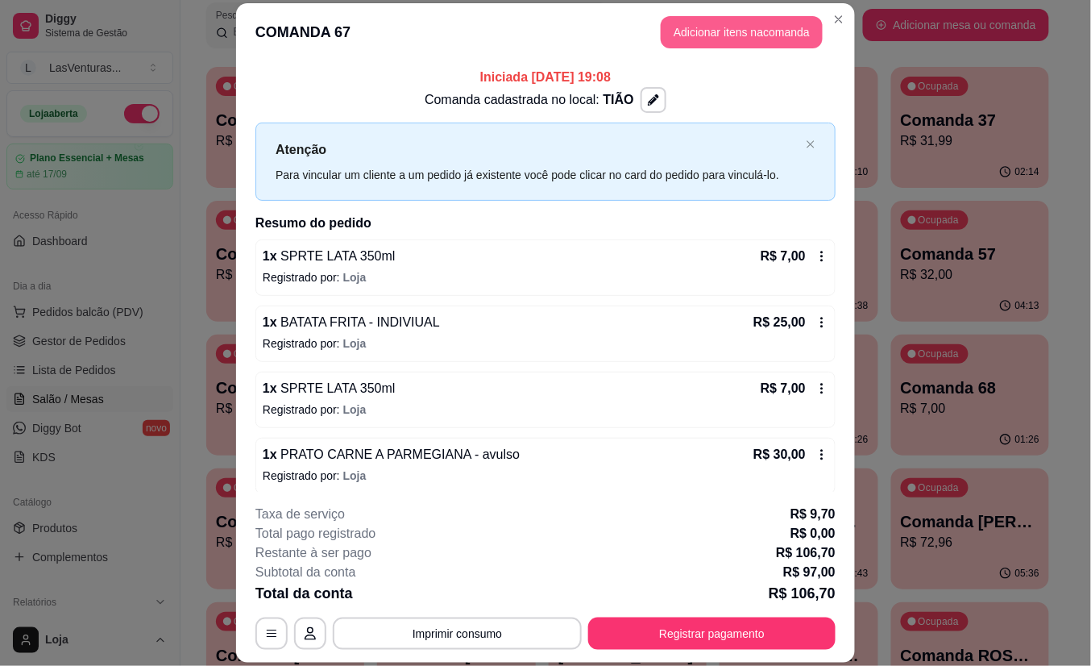
click at [713, 31] on button "Adicionar itens na comanda" at bounding box center [742, 32] width 162 height 32
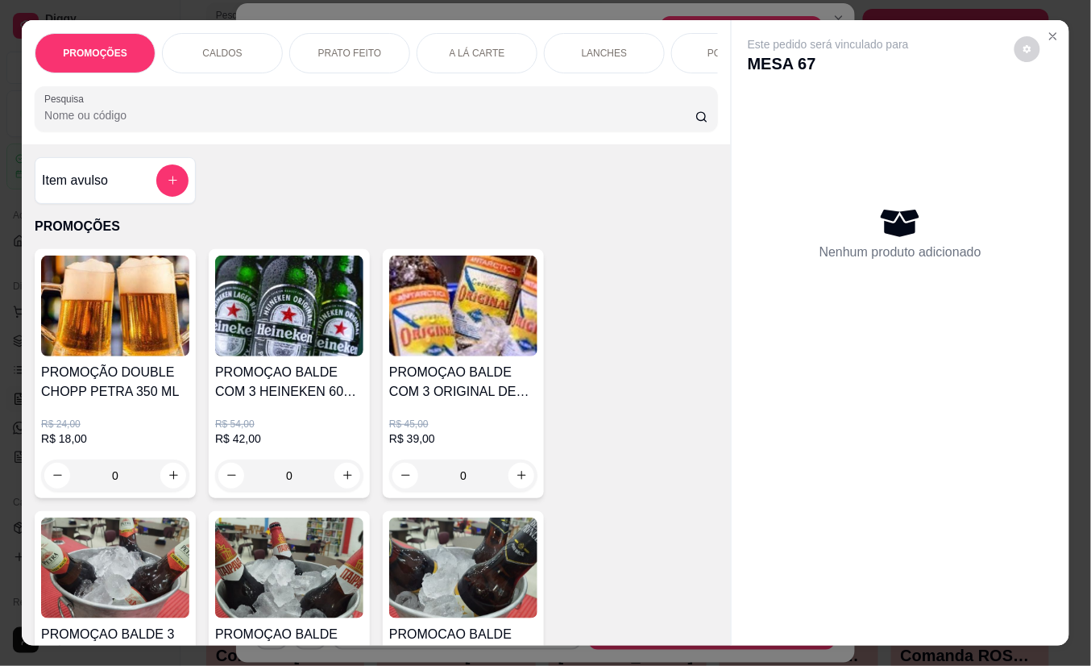
click at [519, 92] on div "PROMOÇÕES CALDOS PRATO FEITO A LÁ CARTE LANCHES PORÇÕES DRINKS DRINK SEM ÁLCOOL…" at bounding box center [376, 82] width 709 height 124
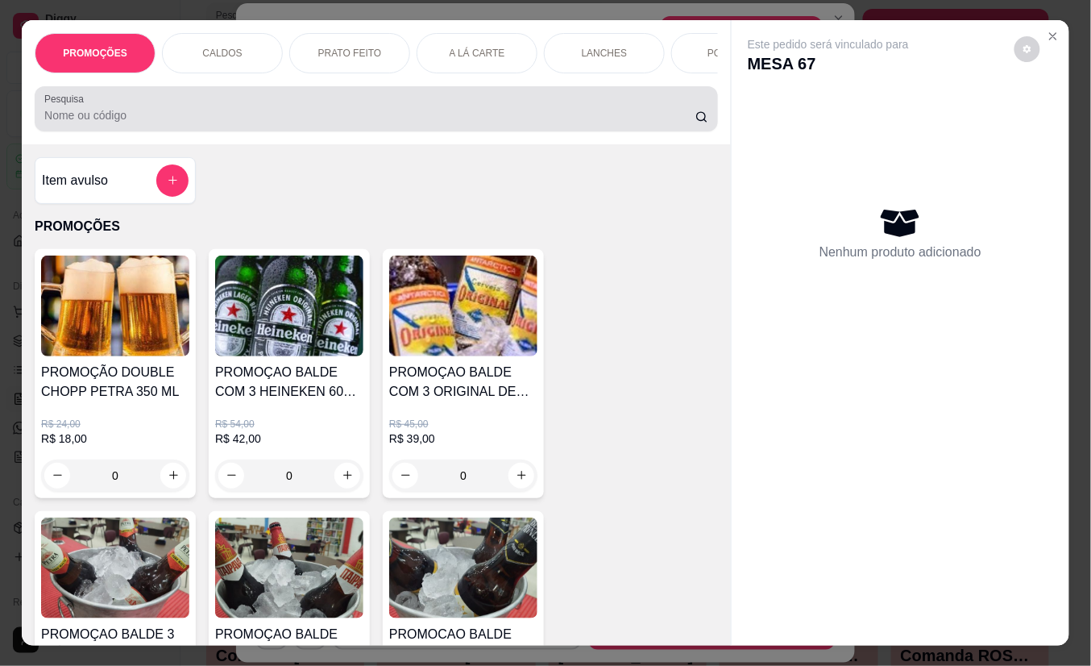
click at [516, 106] on div at bounding box center [376, 109] width 664 height 32
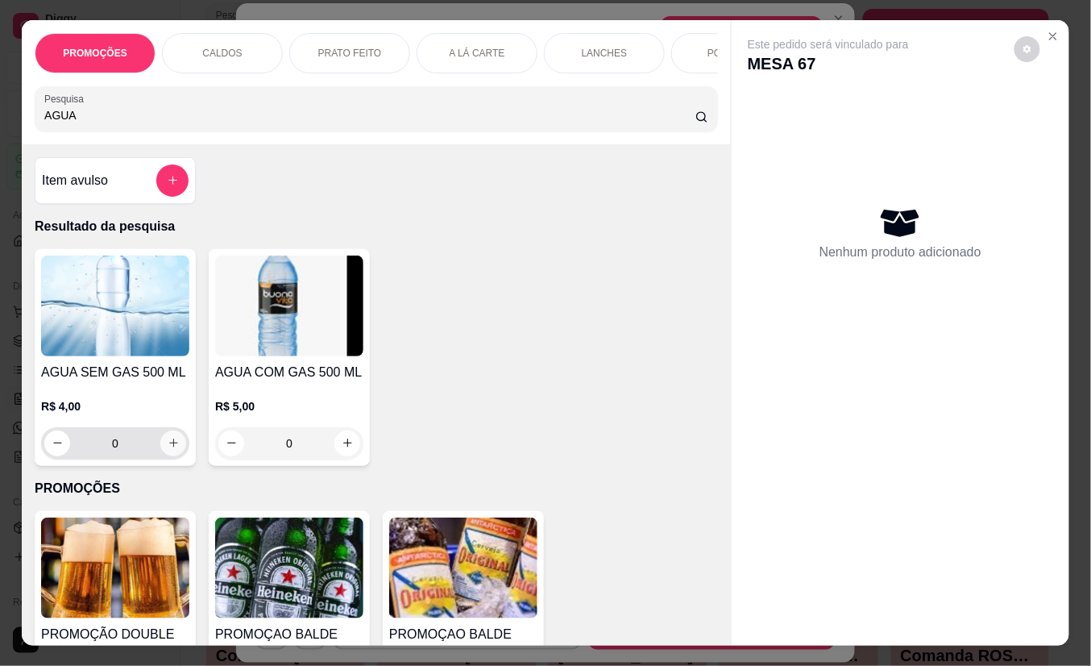
type input "AGUA"
click at [166, 451] on button "increase-product-quantity" at bounding box center [173, 442] width 25 height 25
type input "1"
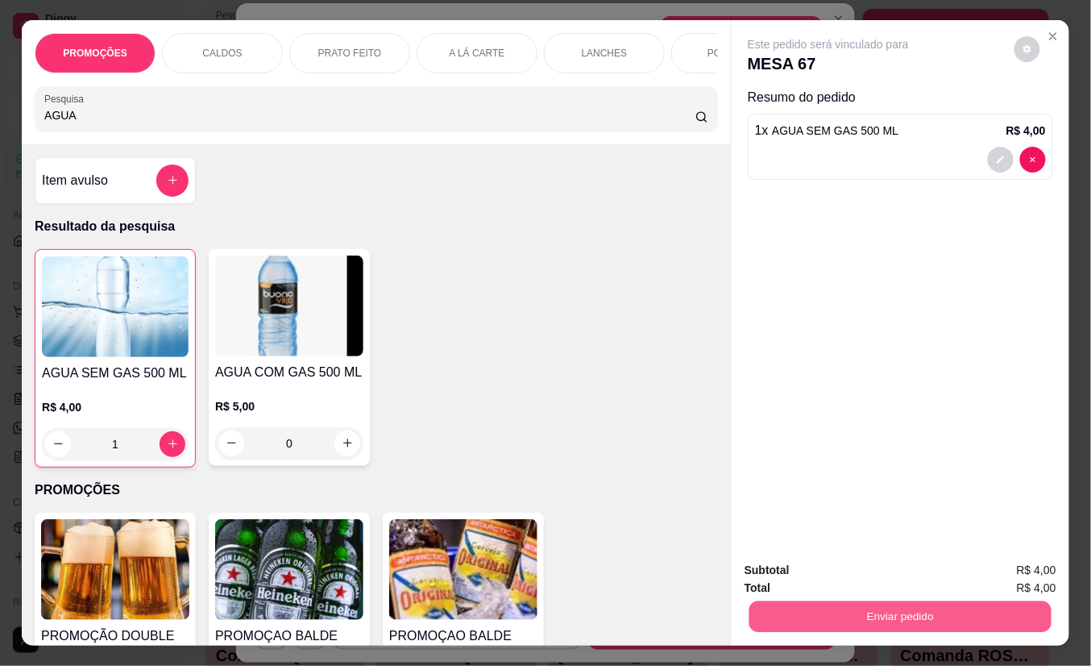
click at [808, 606] on button "Enviar pedido" at bounding box center [901, 616] width 302 height 31
click at [809, 562] on button "Não registrar e enviar pedido" at bounding box center [846, 570] width 163 height 30
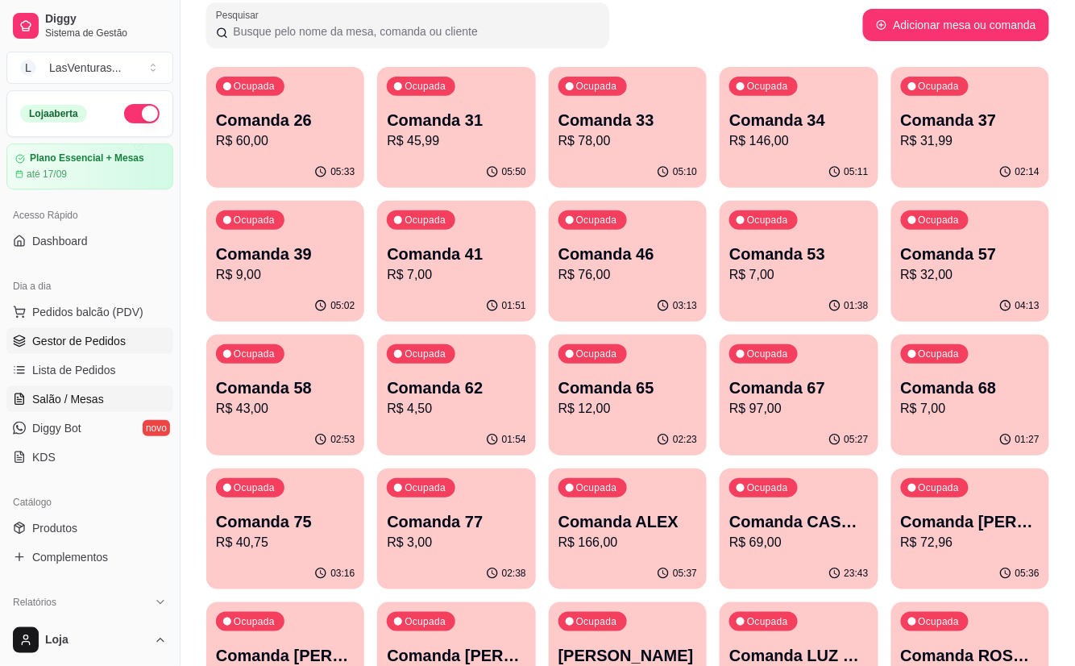
click at [85, 343] on span "Gestor de Pedidos" at bounding box center [78, 341] width 93 height 16
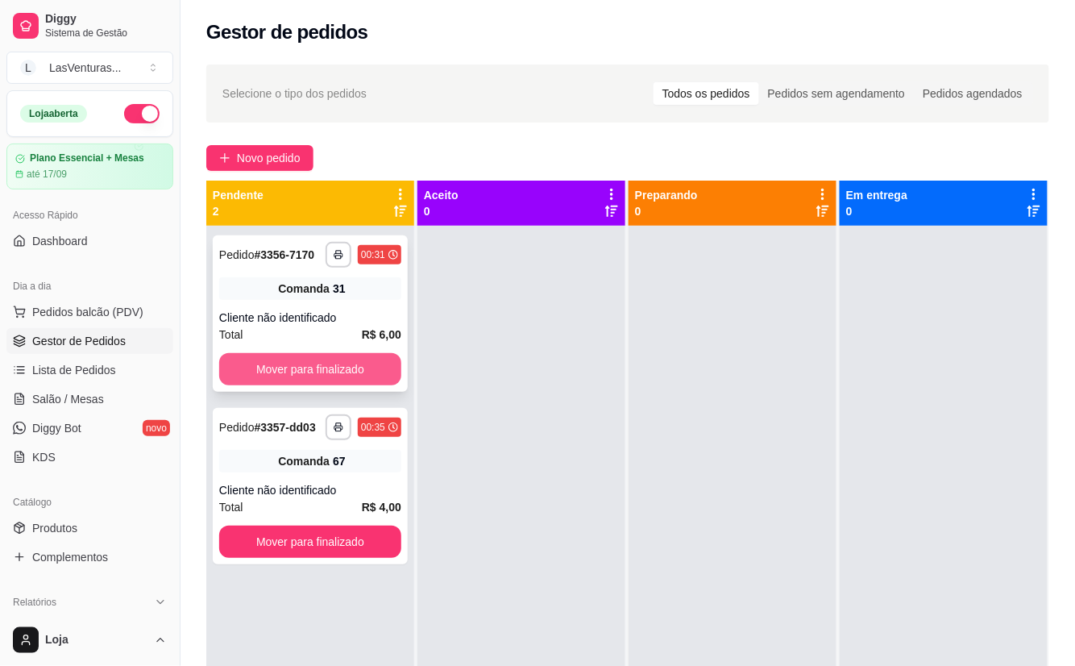
click at [364, 369] on button "Mover para finalizado" at bounding box center [310, 369] width 182 height 32
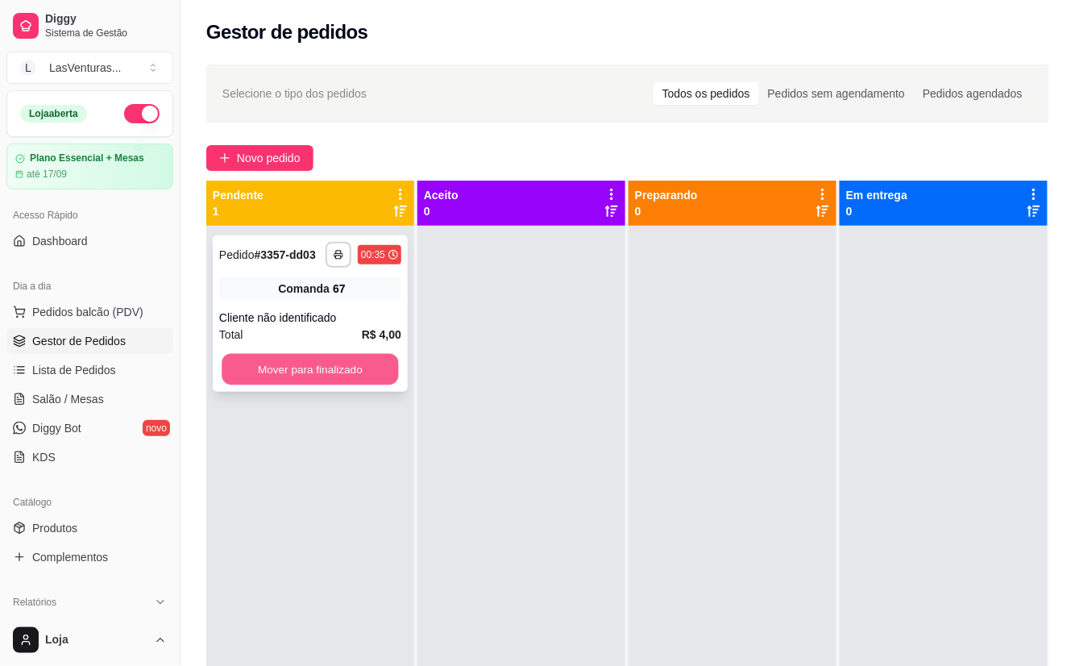
click at [364, 365] on button "Mover para finalizado" at bounding box center [310, 369] width 177 height 31
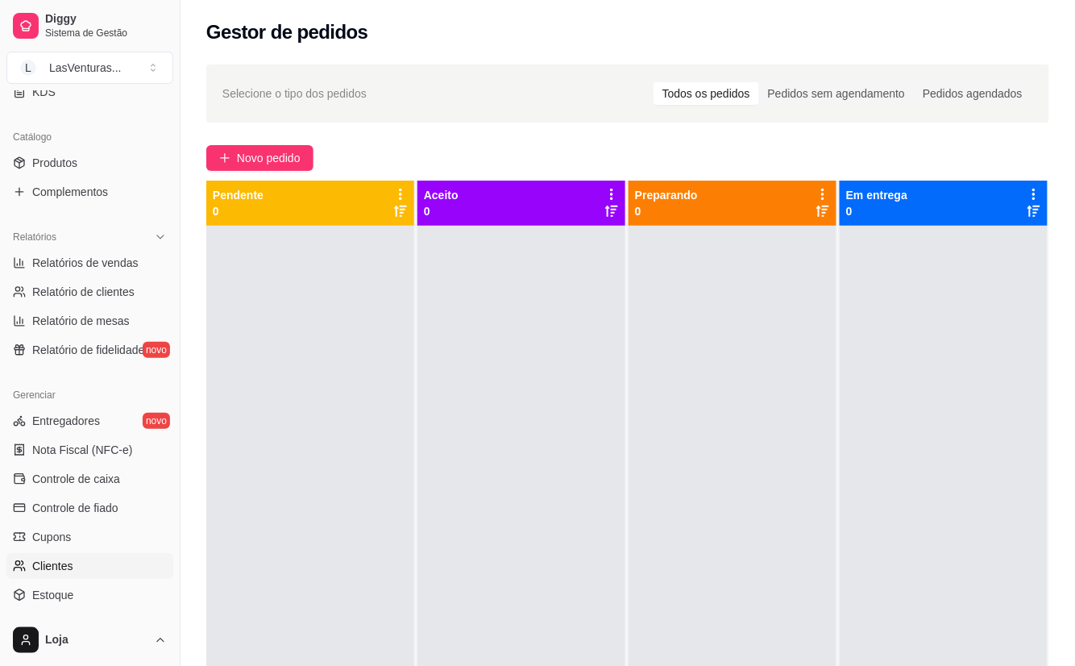
scroll to position [494, 0]
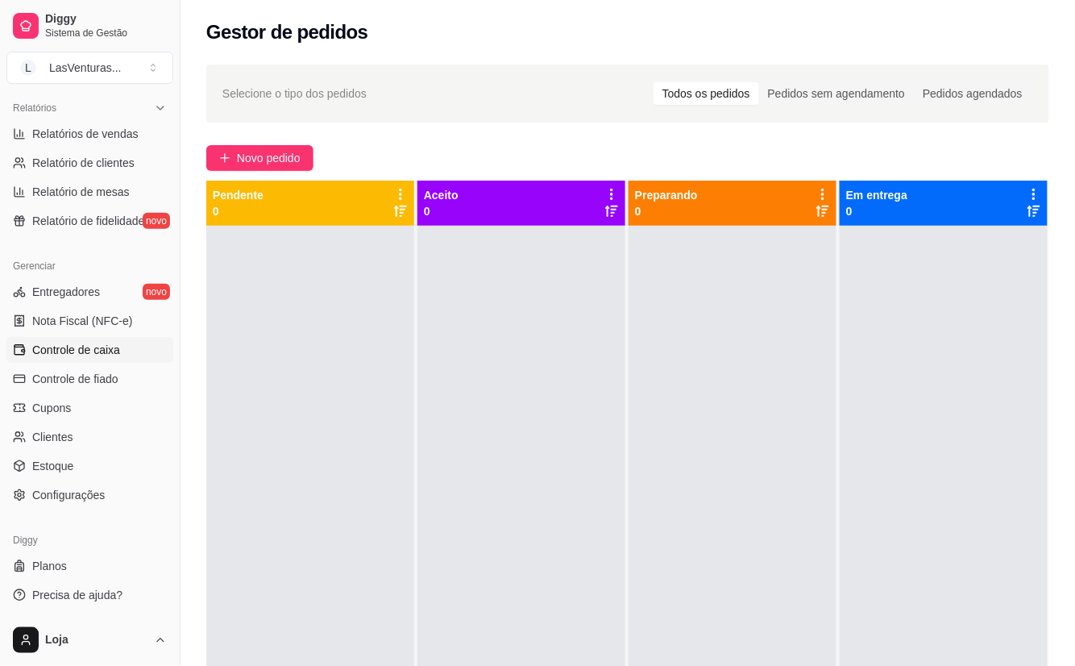
click at [124, 349] on link "Controle de caixa" at bounding box center [89, 350] width 167 height 26
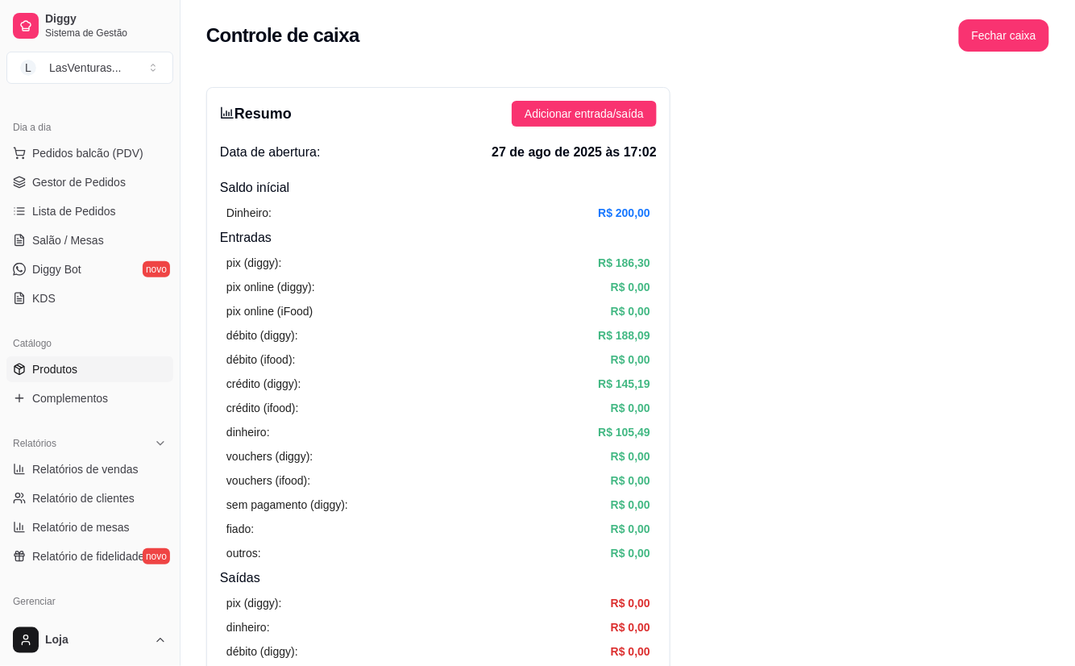
scroll to position [107, 0]
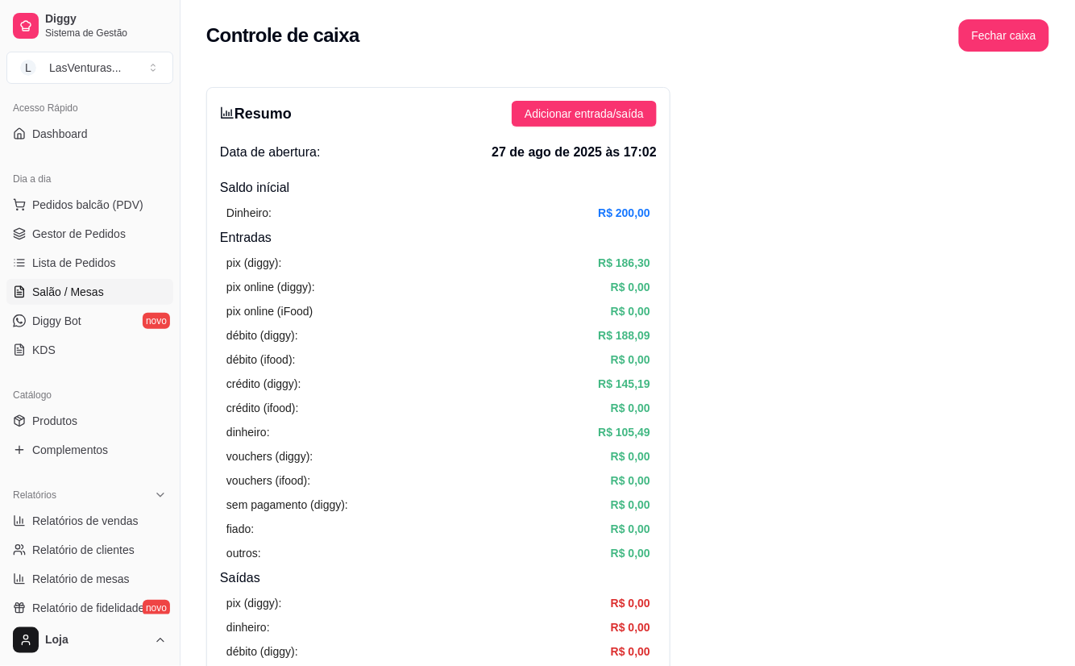
click at [65, 287] on span "Salão / Mesas" at bounding box center [68, 292] width 72 height 16
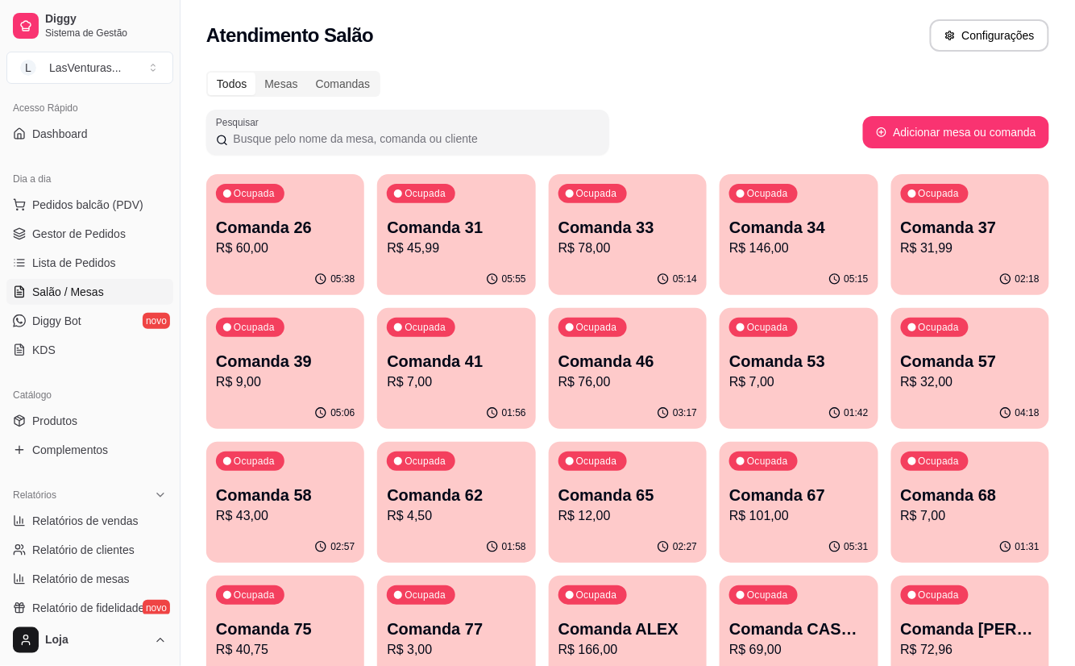
click at [253, 385] on p "R$ 9,00" at bounding box center [285, 381] width 139 height 19
click at [808, 272] on div "05:15" at bounding box center [799, 278] width 154 height 31
click at [935, 236] on p "Comanda 37" at bounding box center [970, 228] width 135 height 22
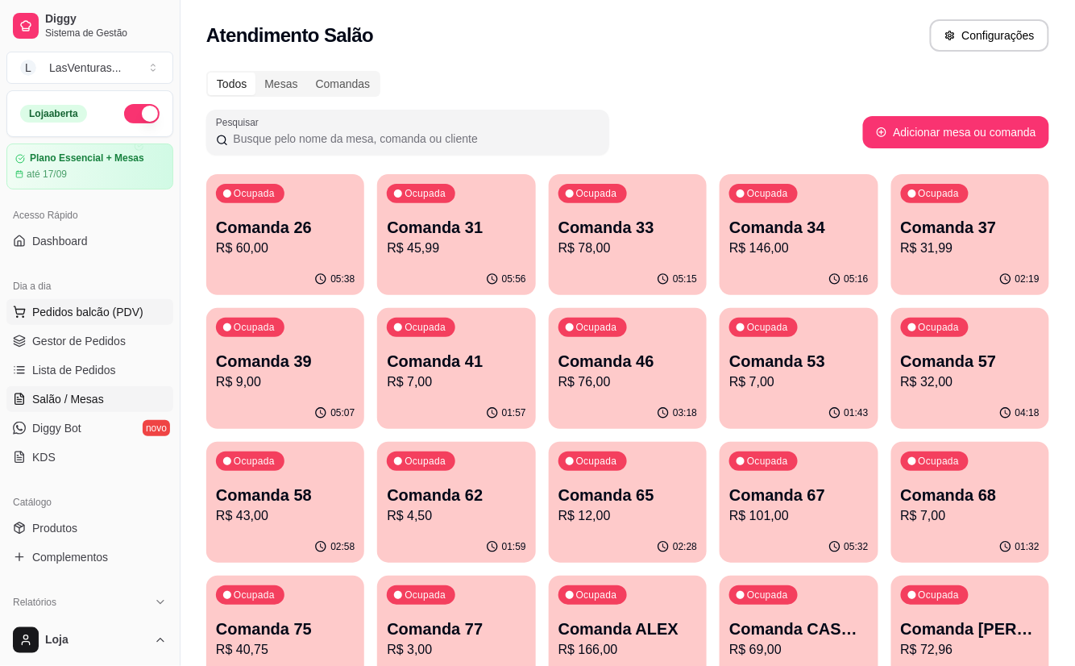
click at [91, 314] on span "Pedidos balcão (PDV)" at bounding box center [87, 312] width 111 height 16
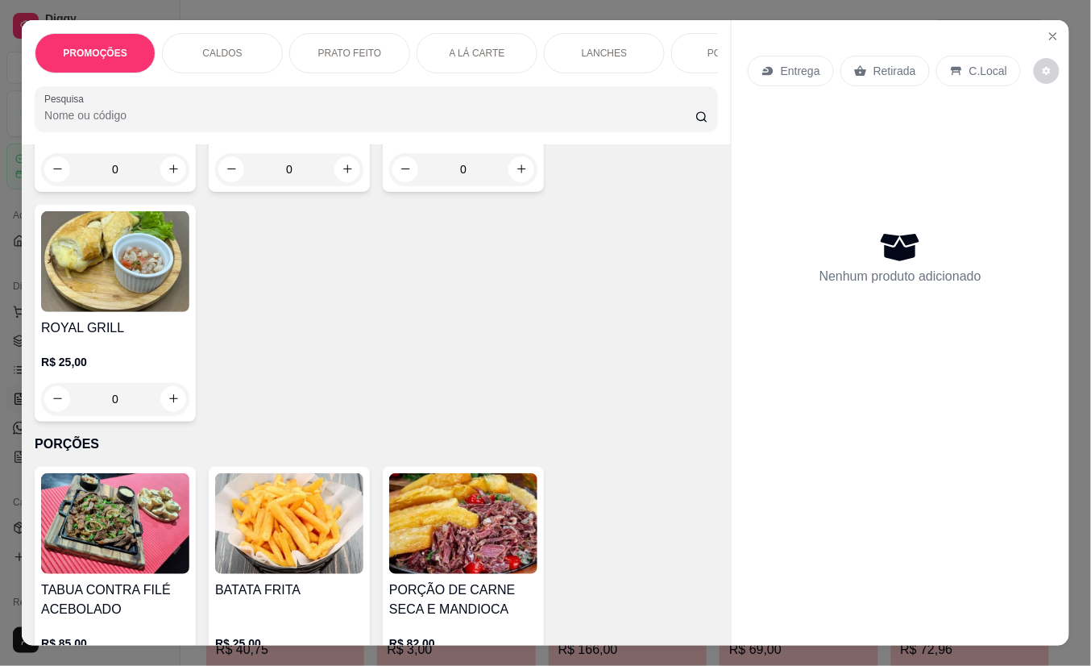
scroll to position [2686, 0]
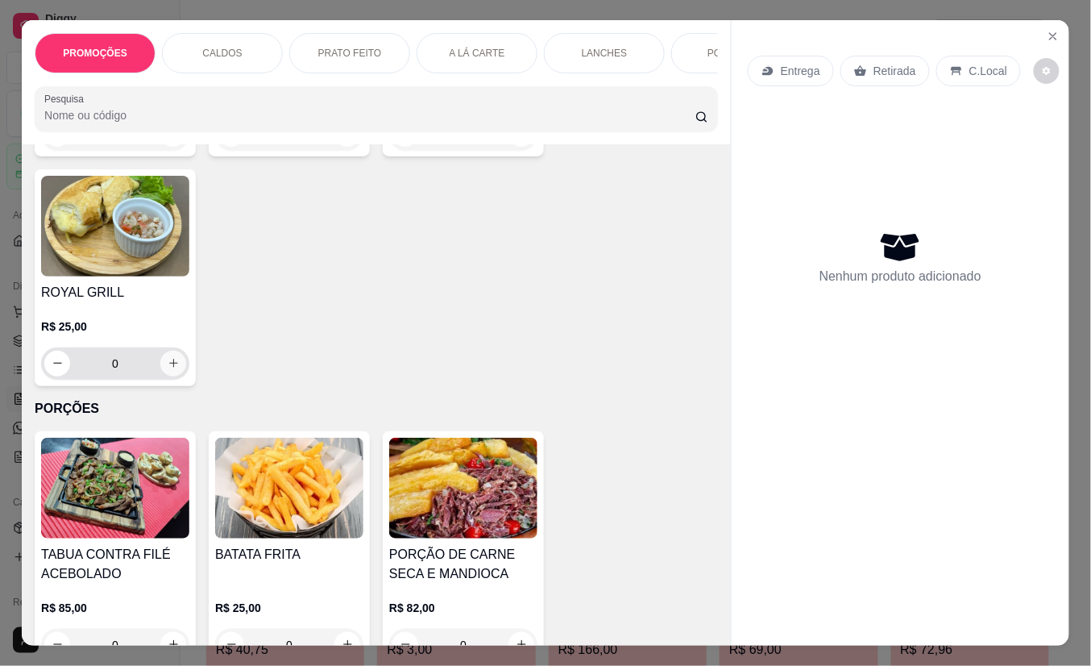
click at [168, 357] on icon "increase-product-quantity" at bounding box center [174, 363] width 12 height 12
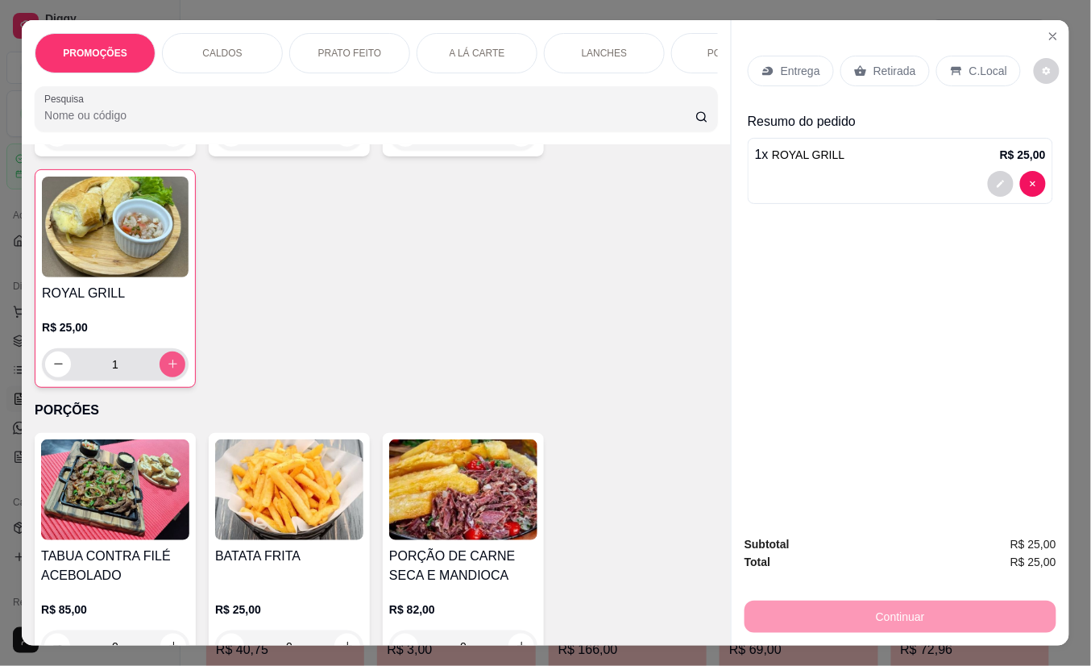
type input "1"
click at [1047, 30] on icon "Close" at bounding box center [1053, 36] width 13 height 13
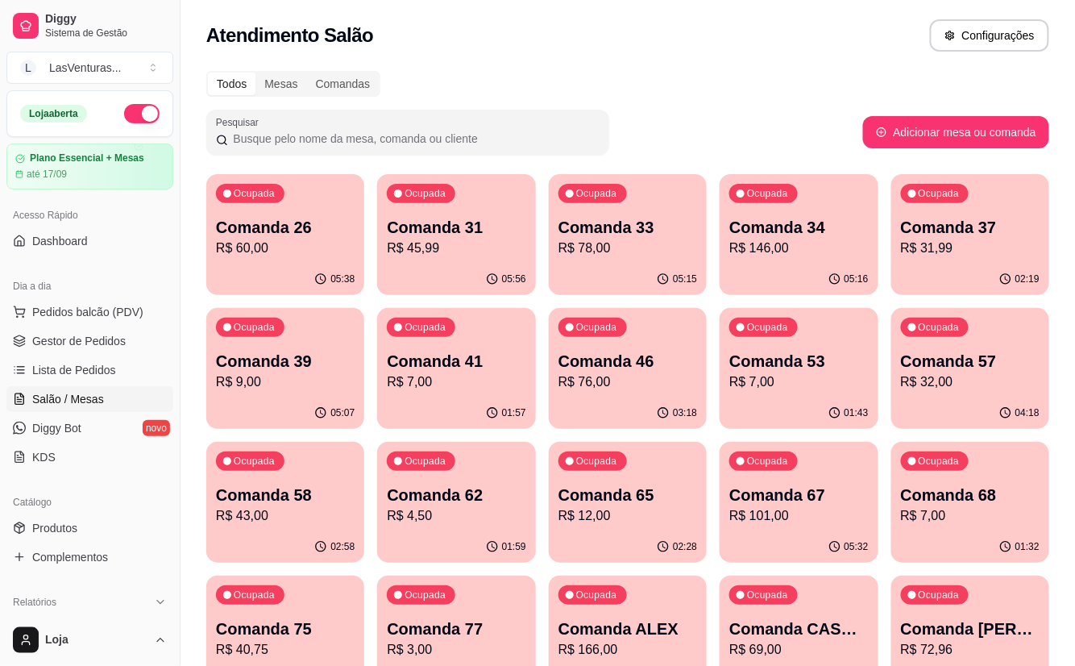
click at [484, 524] on p "R$ 4,50" at bounding box center [456, 515] width 139 height 19
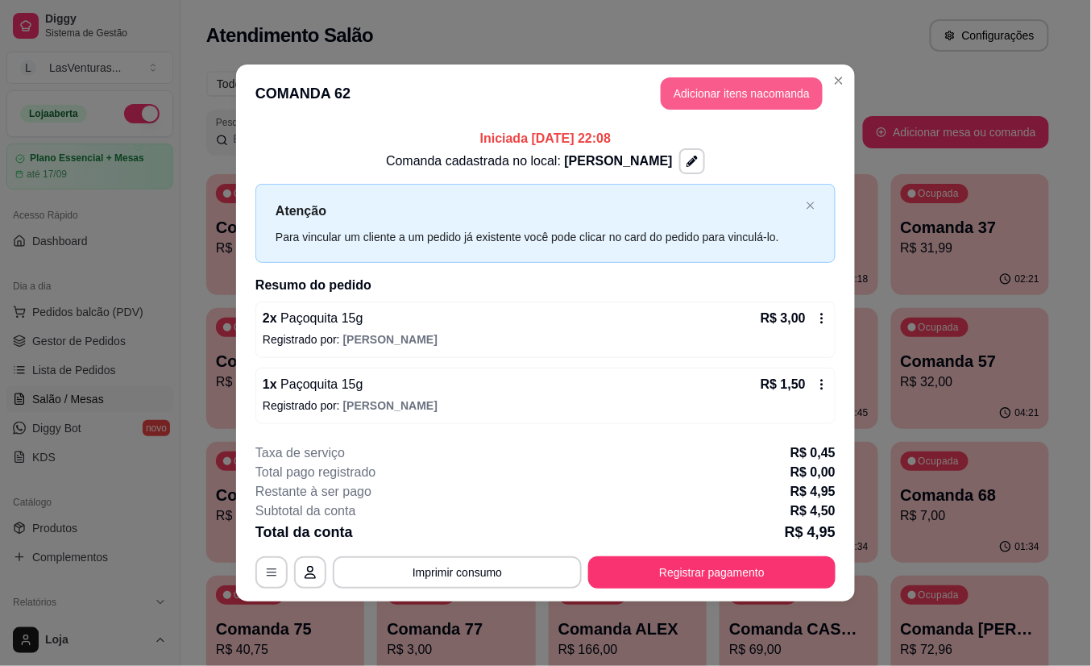
click at [771, 92] on button "Adicionar itens na comanda" at bounding box center [742, 93] width 162 height 32
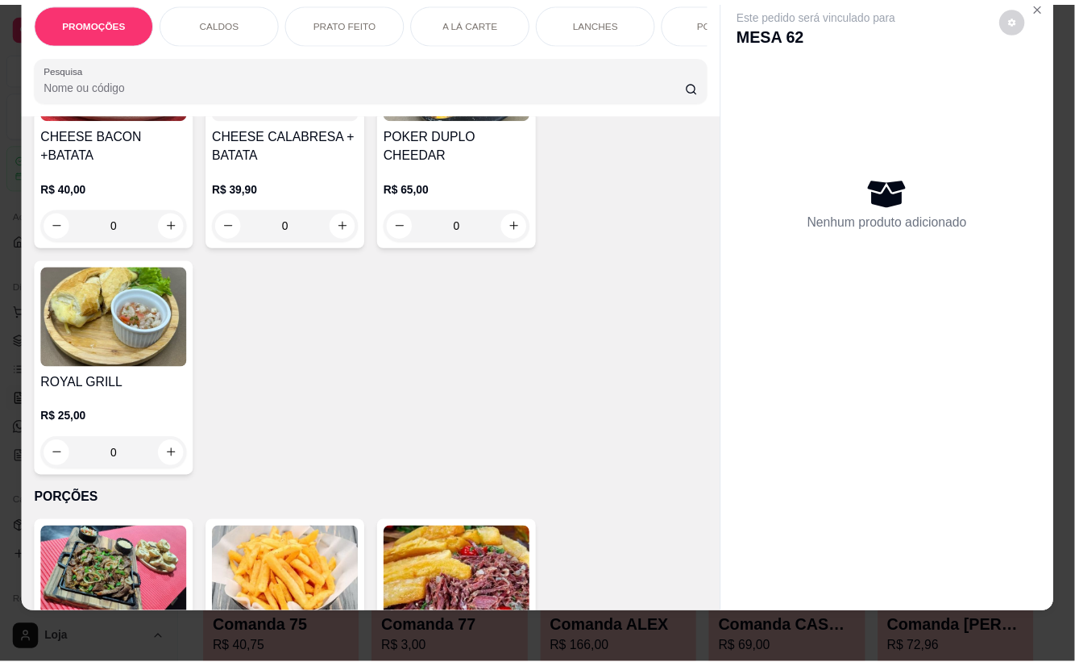
scroll to position [2579, 0]
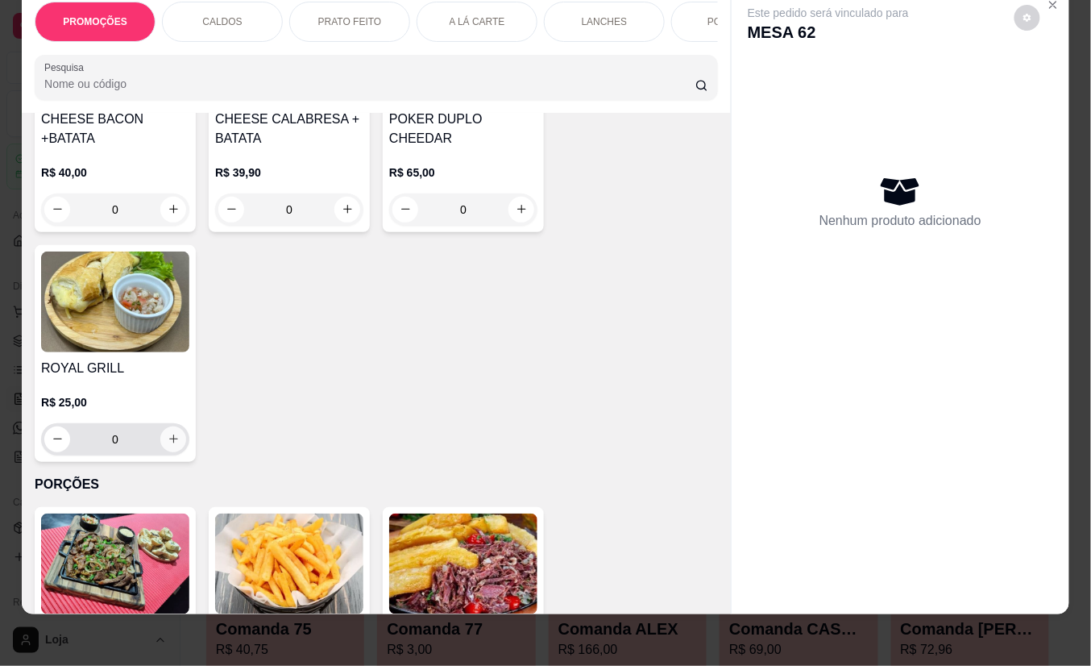
click at [172, 426] on button "increase-product-quantity" at bounding box center [173, 439] width 26 height 26
type input "1"
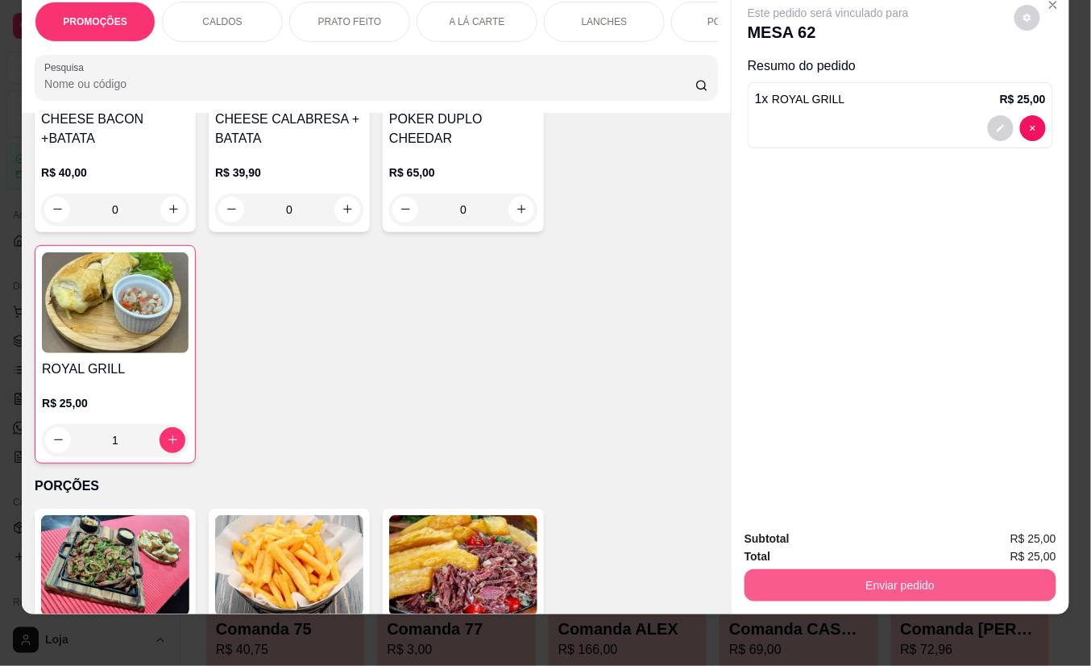
click at [919, 569] on button "Enviar pedido" at bounding box center [901, 585] width 312 height 32
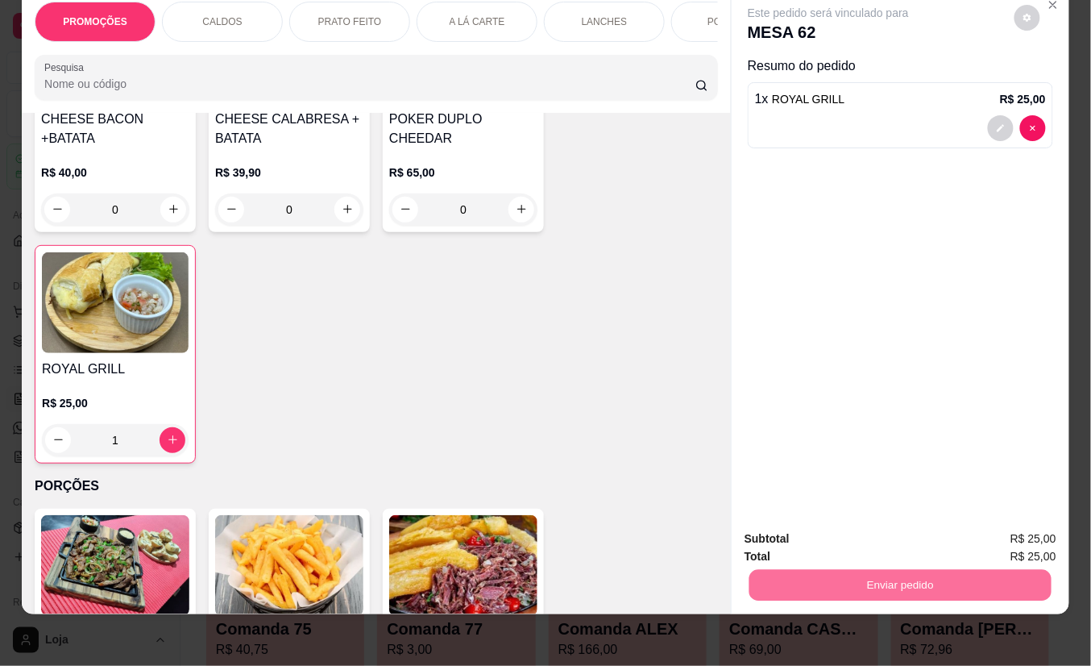
click at [849, 530] on button "Não registrar e enviar pedido" at bounding box center [846, 530] width 163 height 30
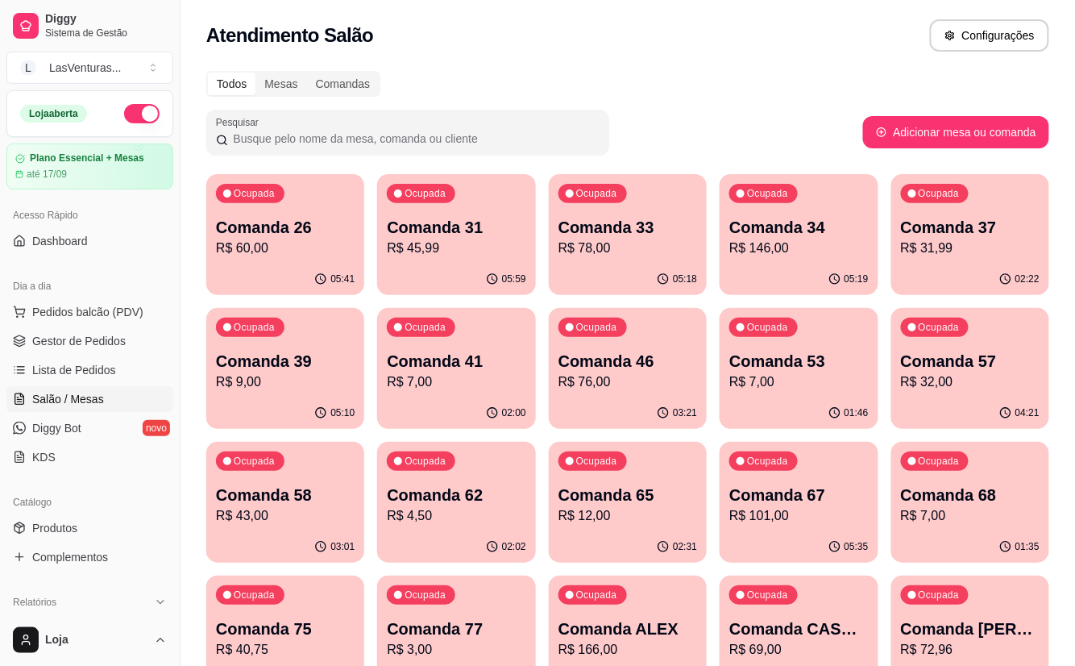
click at [626, 527] on div "Ocupada Comanda 65 R$ 12,00" at bounding box center [628, 486] width 158 height 89
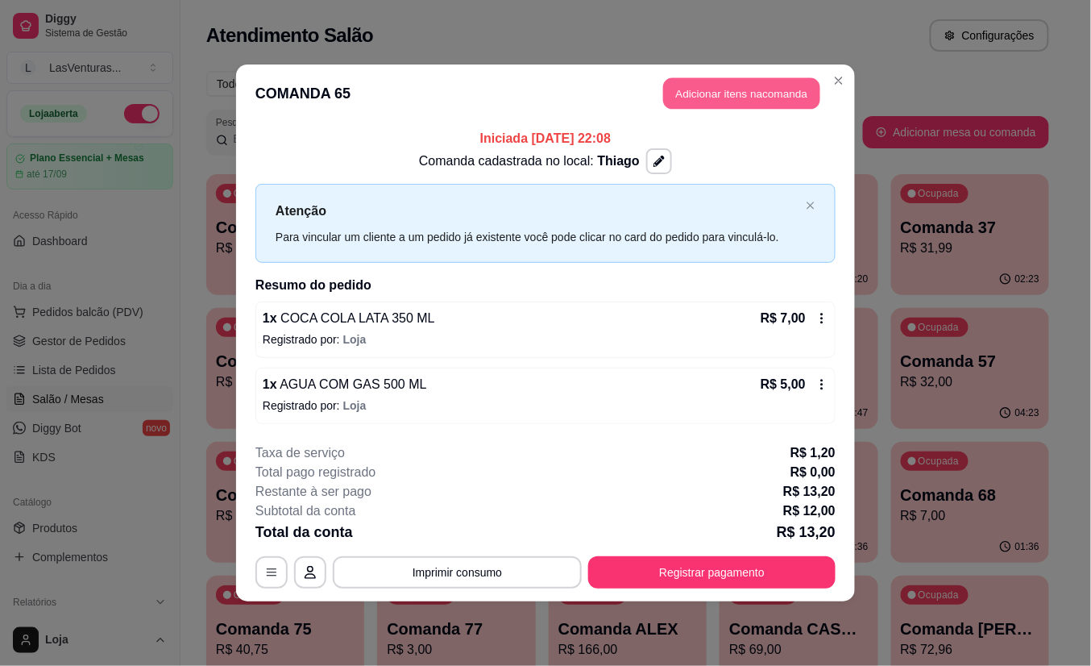
click at [710, 89] on button "Adicionar itens na comanda" at bounding box center [741, 93] width 157 height 31
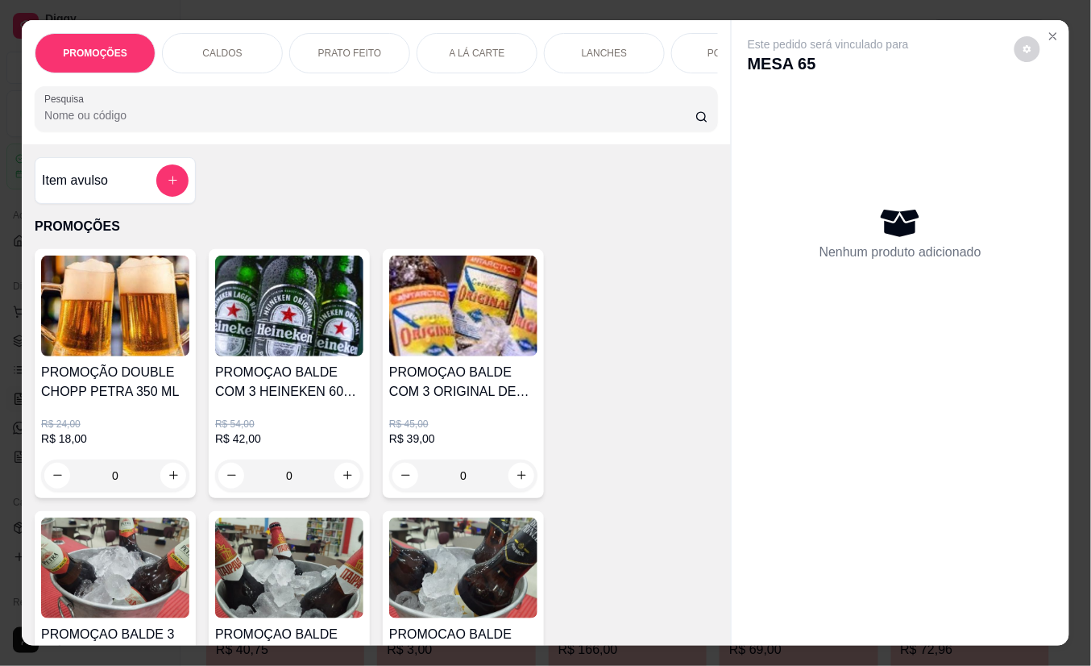
click at [269, 123] on input "Pesquisa" at bounding box center [369, 115] width 651 height 16
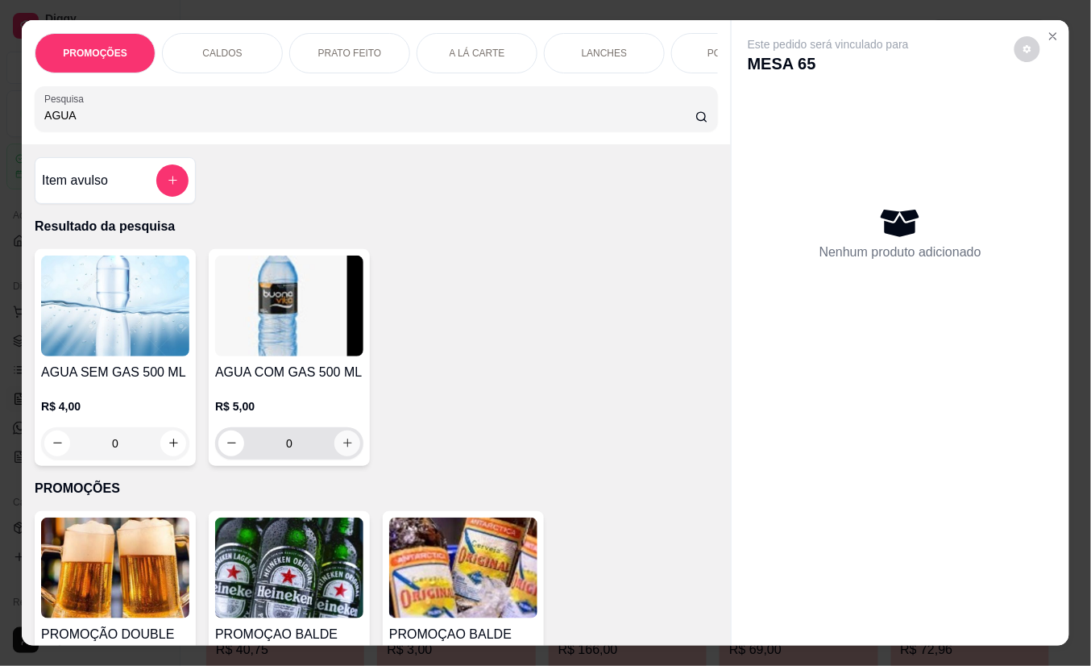
type input "AGUA"
click at [343, 449] on icon "increase-product-quantity" at bounding box center [348, 444] width 12 height 12
type input "1"
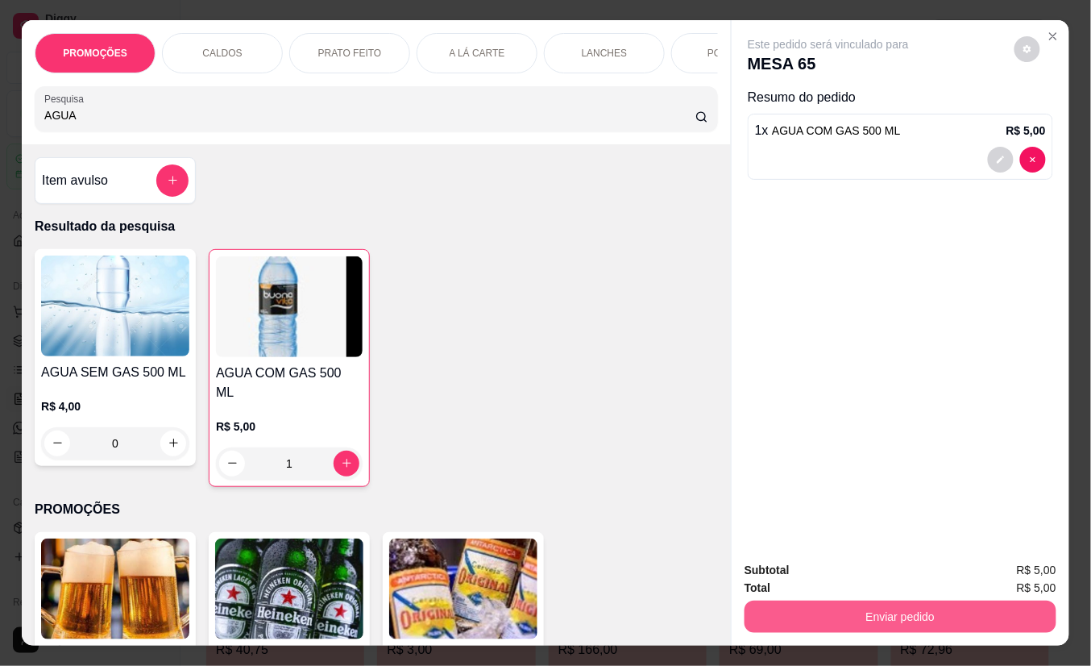
click at [764, 600] on button "Enviar pedido" at bounding box center [901, 616] width 312 height 32
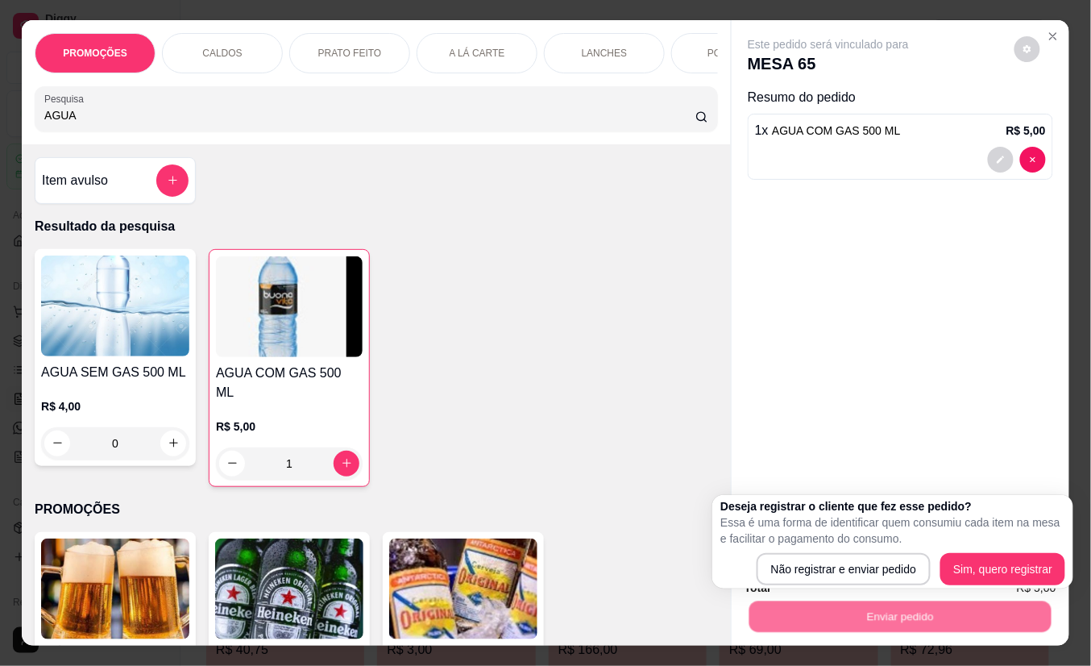
click at [759, 558] on div "Não registrar e enviar pedido Sim, quero registrar" at bounding box center [893, 569] width 345 height 32
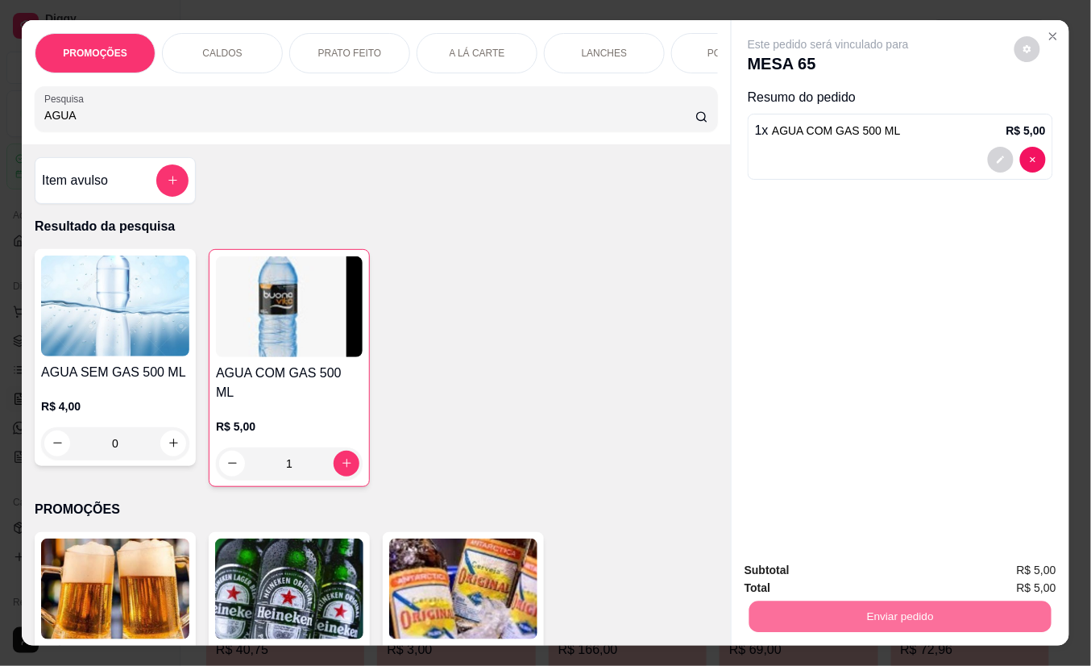
click at [780, 571] on button "Não registrar e enviar pedido" at bounding box center [846, 570] width 163 height 30
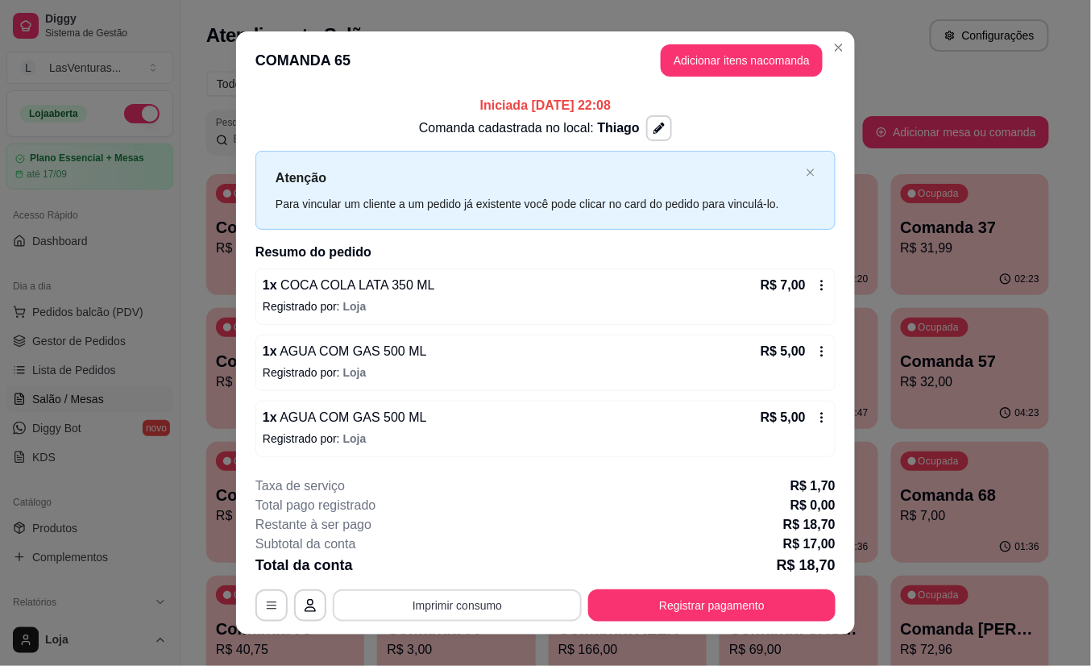
click at [513, 600] on button "Imprimir consumo" at bounding box center [457, 605] width 249 height 32
click at [458, 562] on button "IMPRESSORA" at bounding box center [454, 568] width 113 height 25
click at [692, 597] on button "Registrar pagamento" at bounding box center [711, 605] width 247 height 32
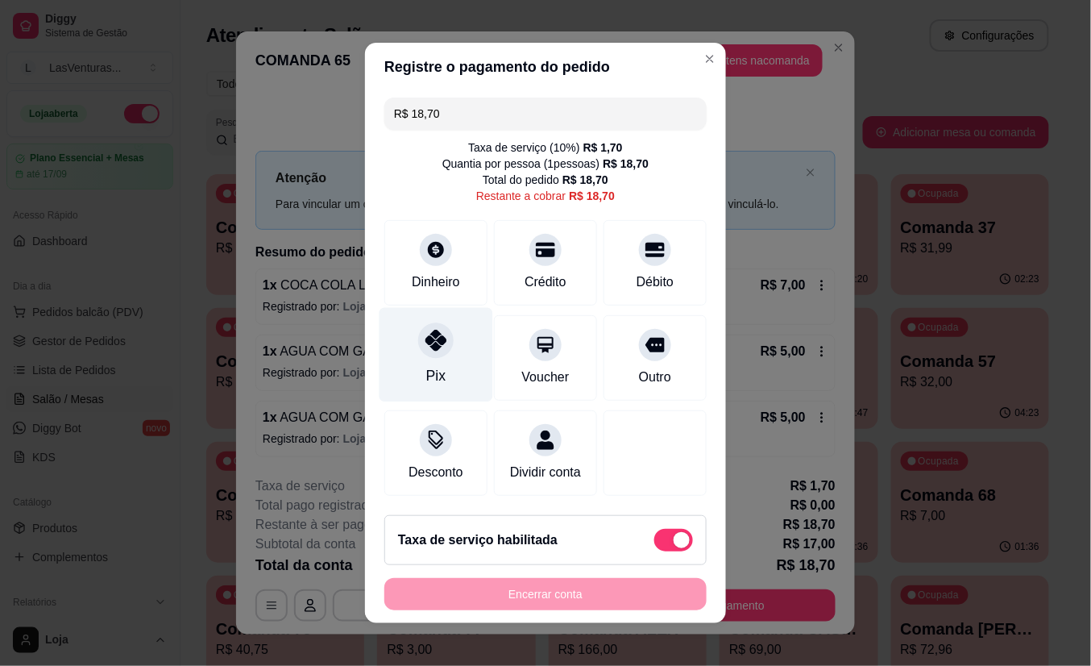
click at [430, 349] on div "Pix" at bounding box center [437, 355] width 114 height 94
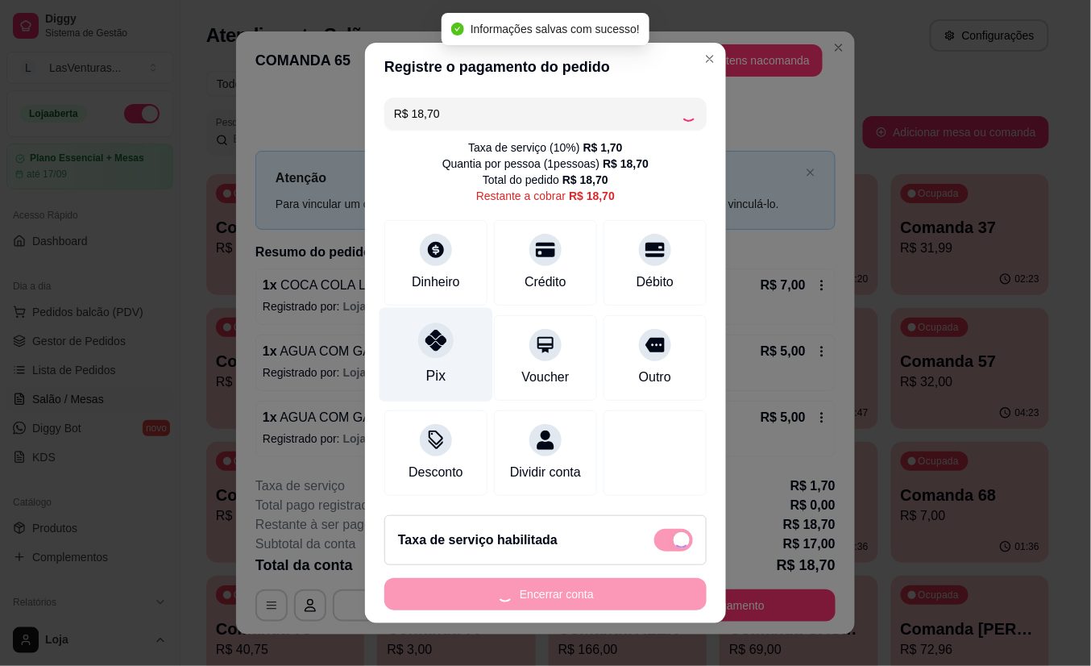
type input "R$ 0,00"
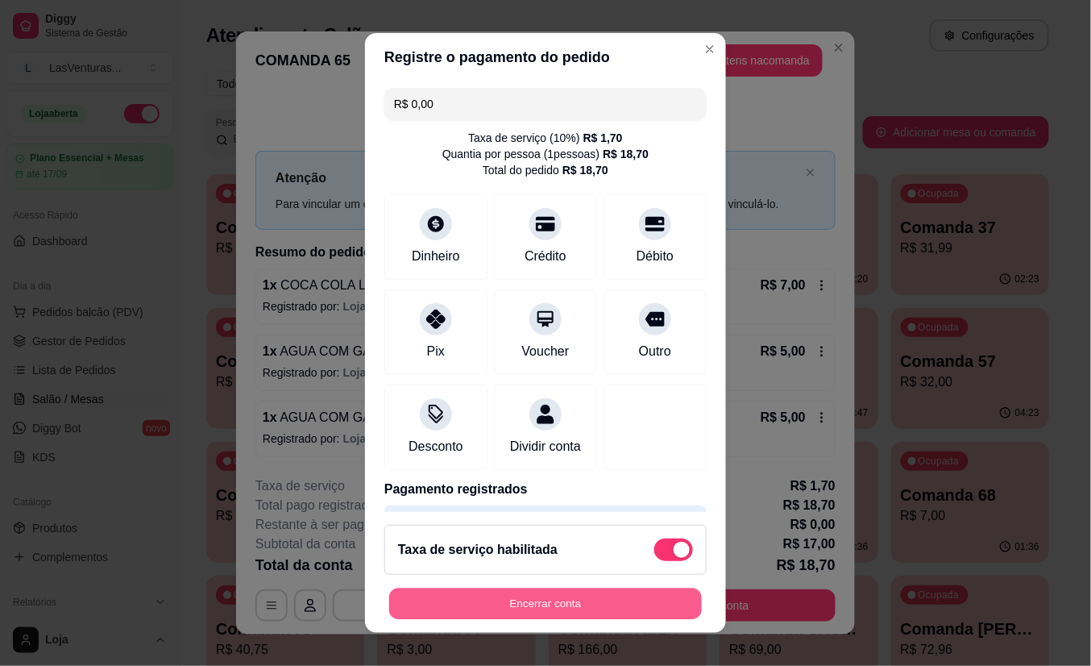
click at [565, 597] on button "Encerrar conta" at bounding box center [545, 603] width 313 height 31
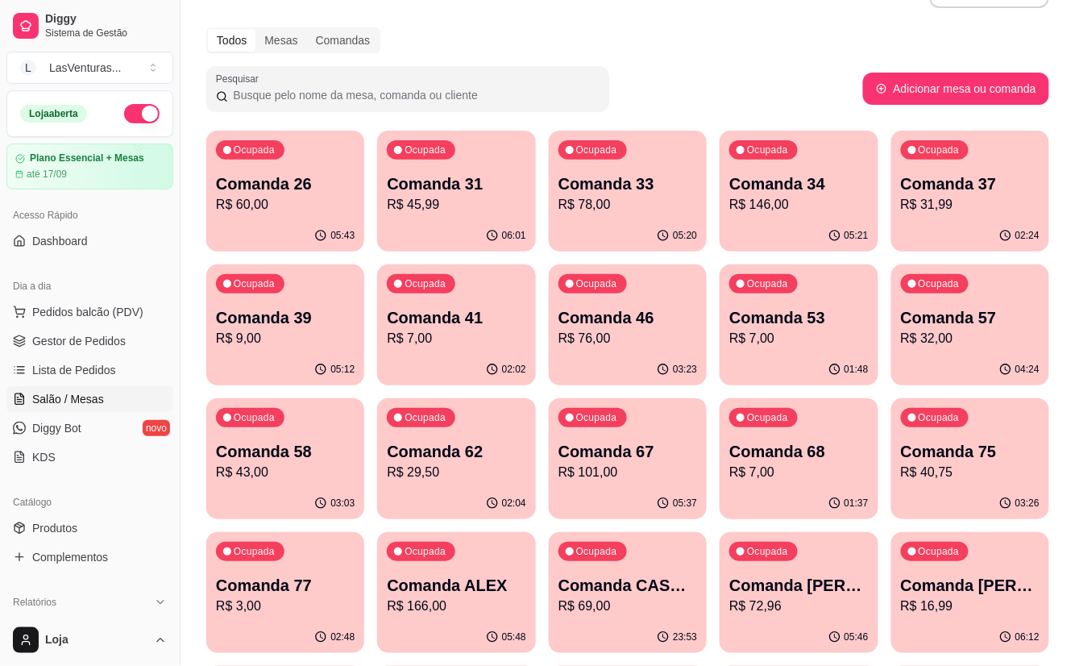
scroll to position [0, 0]
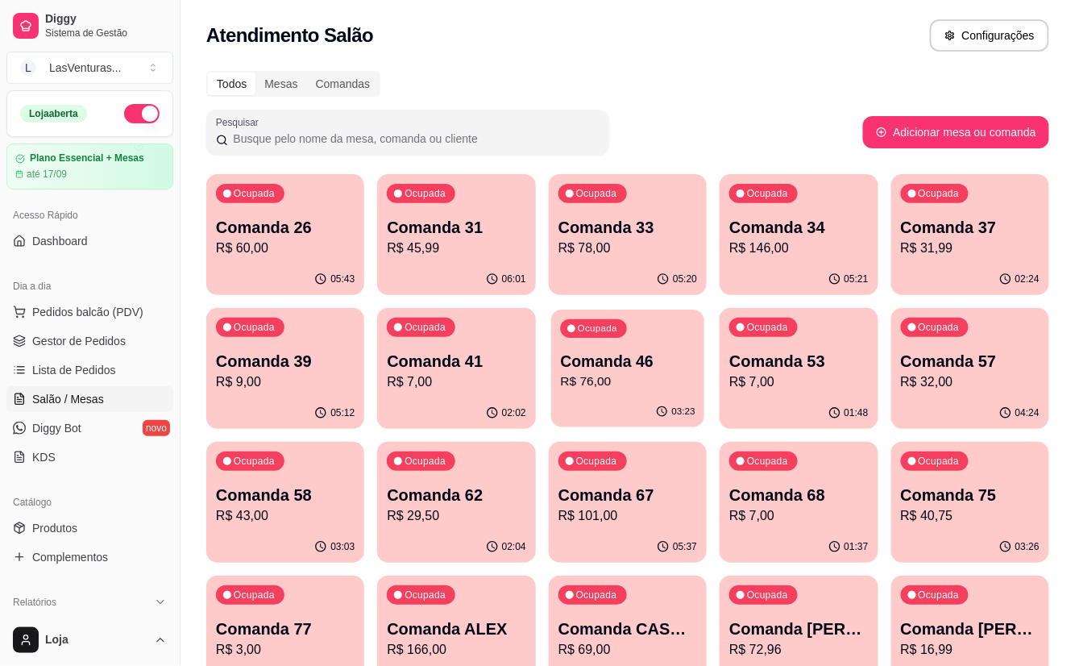
click at [626, 388] on p "R$ 76,00" at bounding box center [627, 381] width 135 height 19
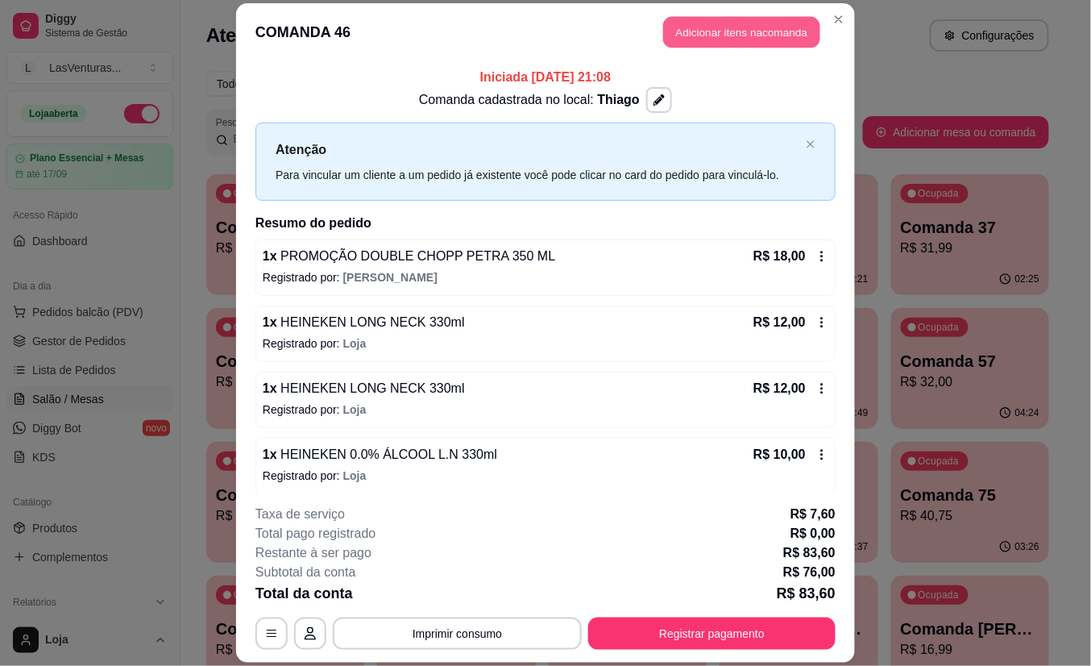
click at [730, 33] on button "Adicionar itens na comanda" at bounding box center [741, 32] width 157 height 31
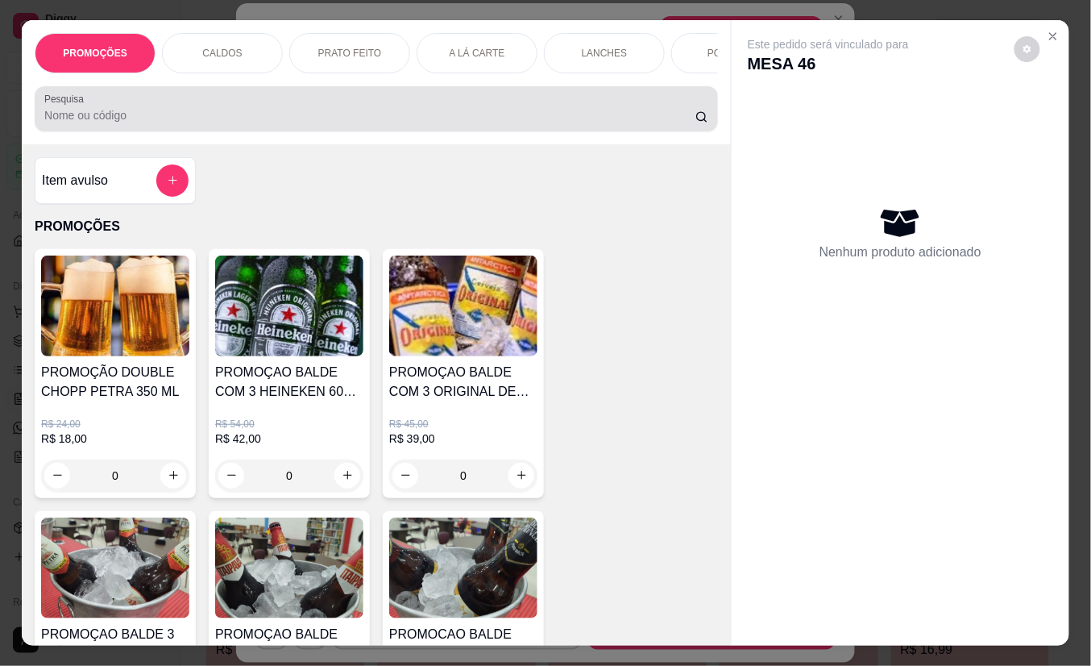
click at [587, 117] on input "Pesquisa" at bounding box center [369, 115] width 651 height 16
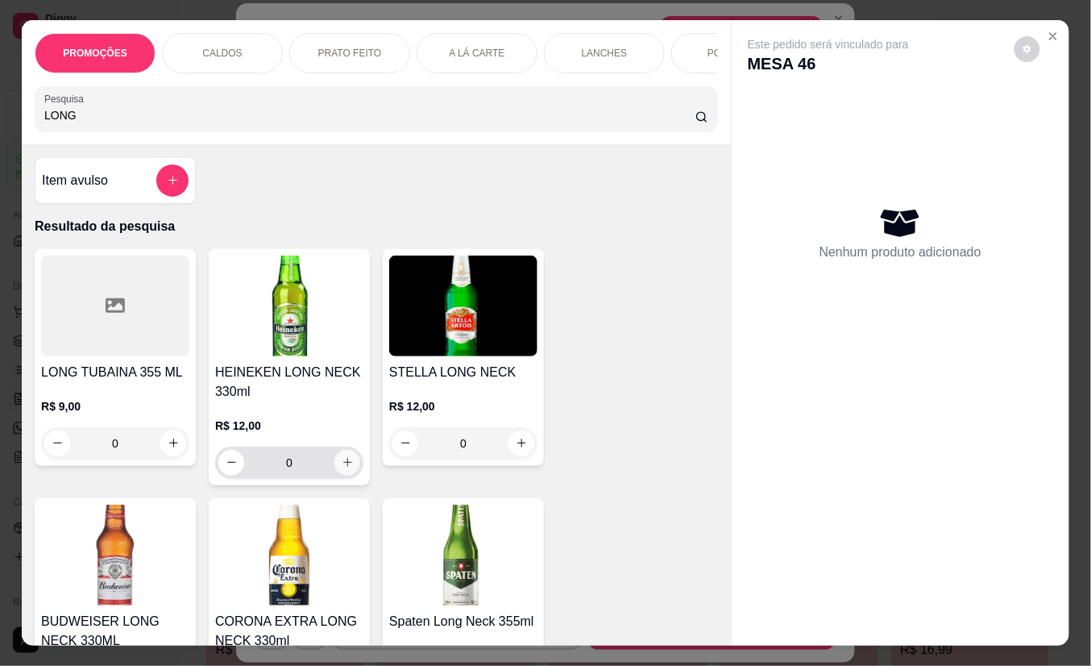
type input "LONG"
click at [342, 468] on icon "increase-product-quantity" at bounding box center [348, 462] width 12 height 12
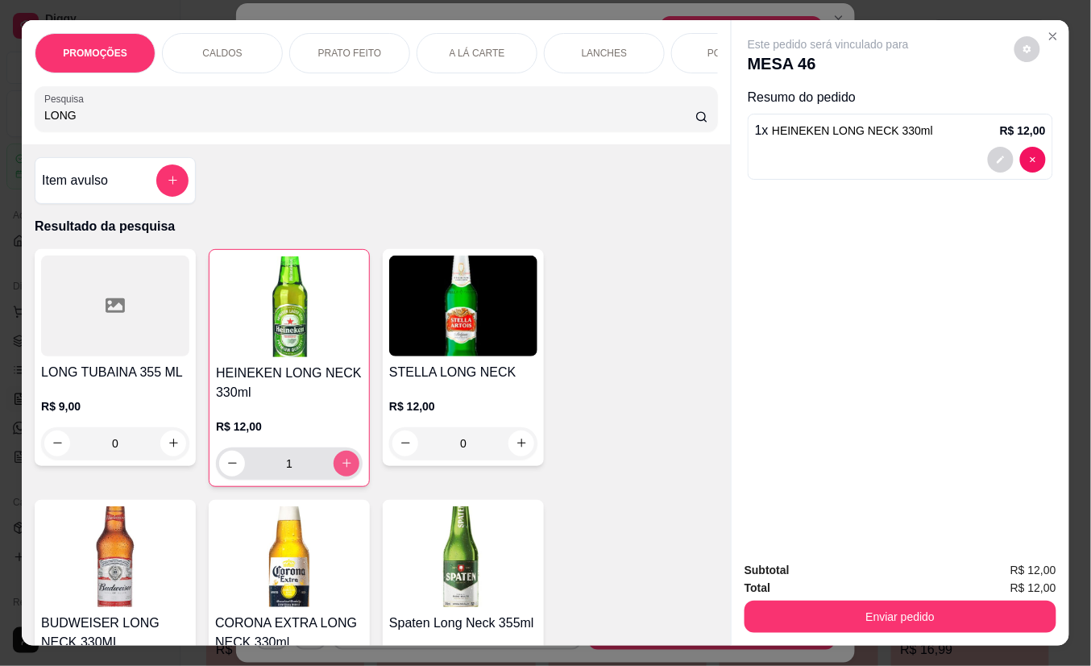
type input "1"
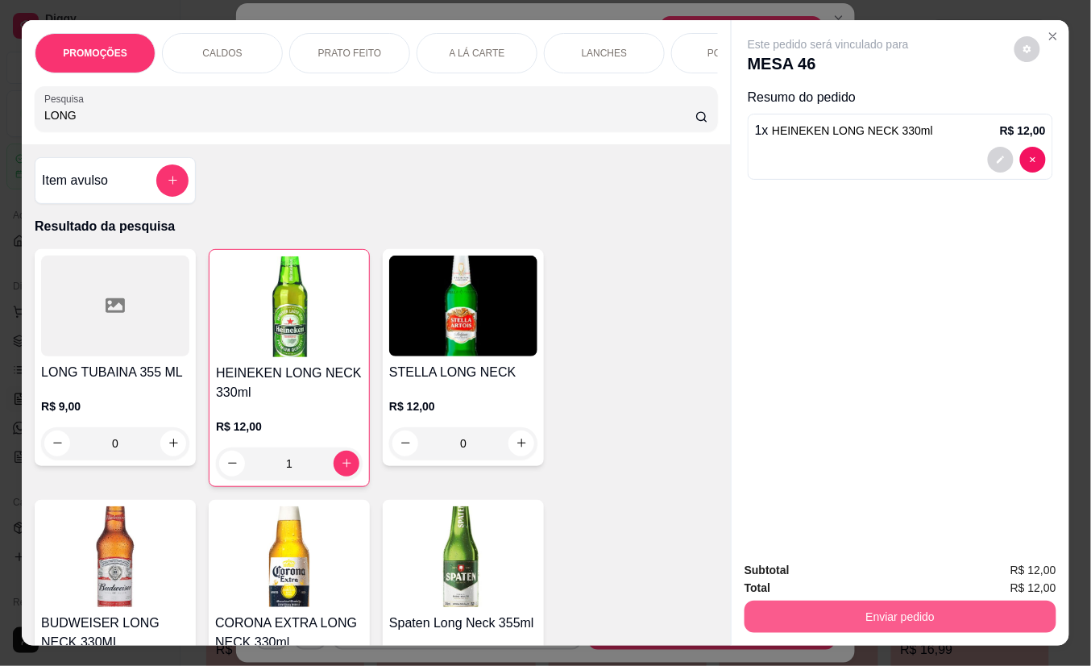
click at [819, 613] on button "Enviar pedido" at bounding box center [901, 616] width 312 height 32
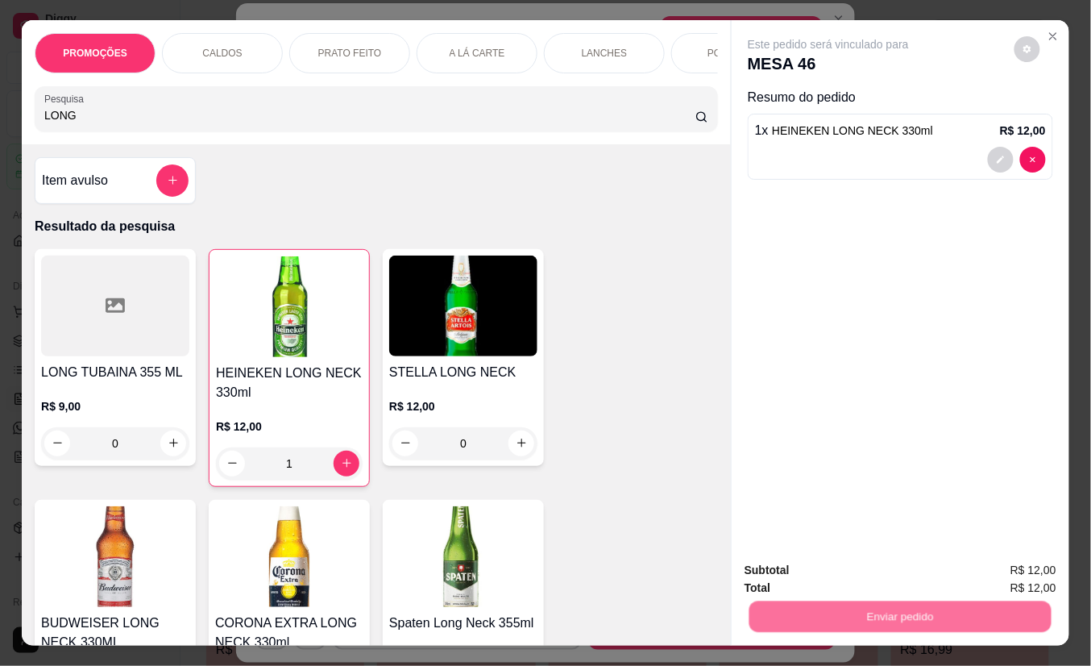
click at [804, 568] on button "Não registrar e enviar pedido" at bounding box center [846, 570] width 168 height 31
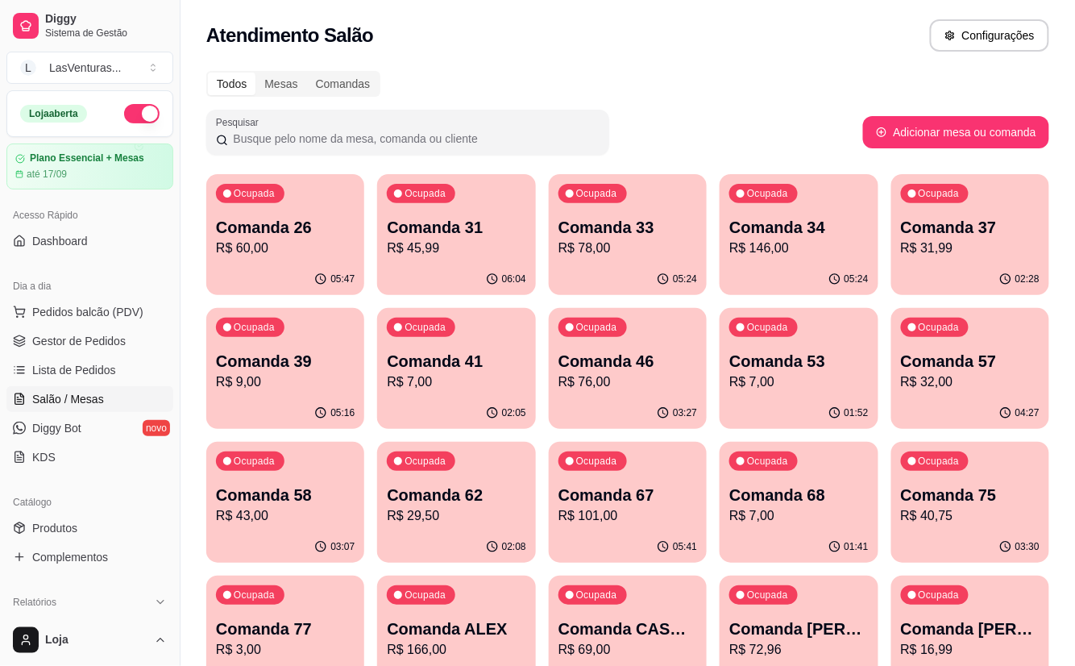
click at [290, 261] on div "Ocupada Comanda 26 R$ 60,00" at bounding box center [285, 218] width 158 height 89
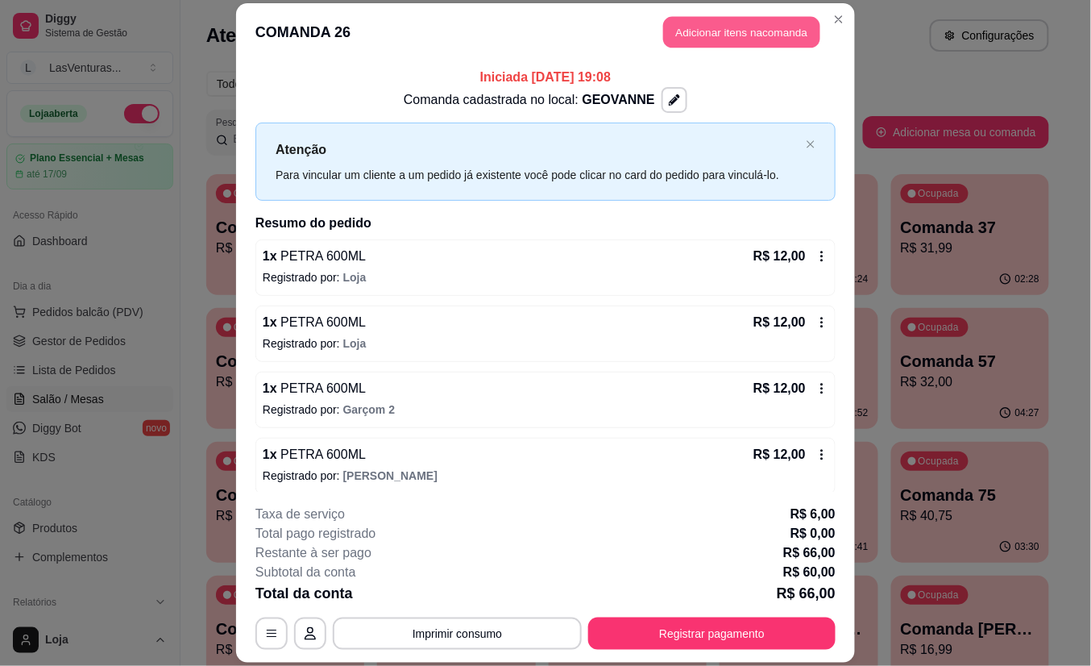
click at [745, 31] on button "Adicionar itens na comanda" at bounding box center [741, 32] width 157 height 31
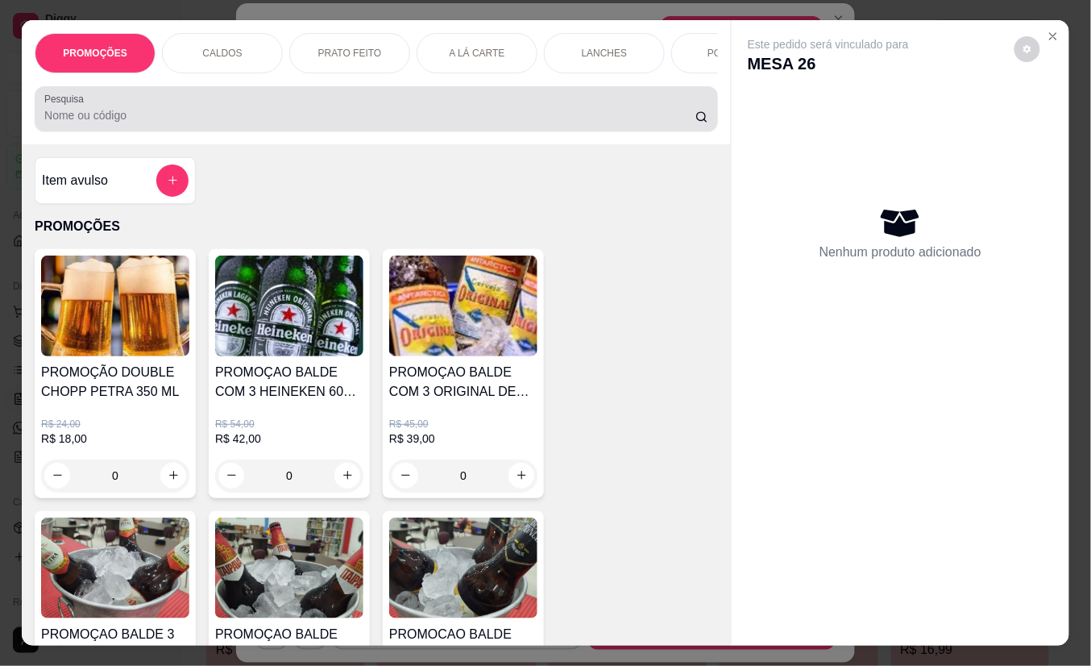
click at [542, 121] on input "Pesquisa" at bounding box center [369, 115] width 651 height 16
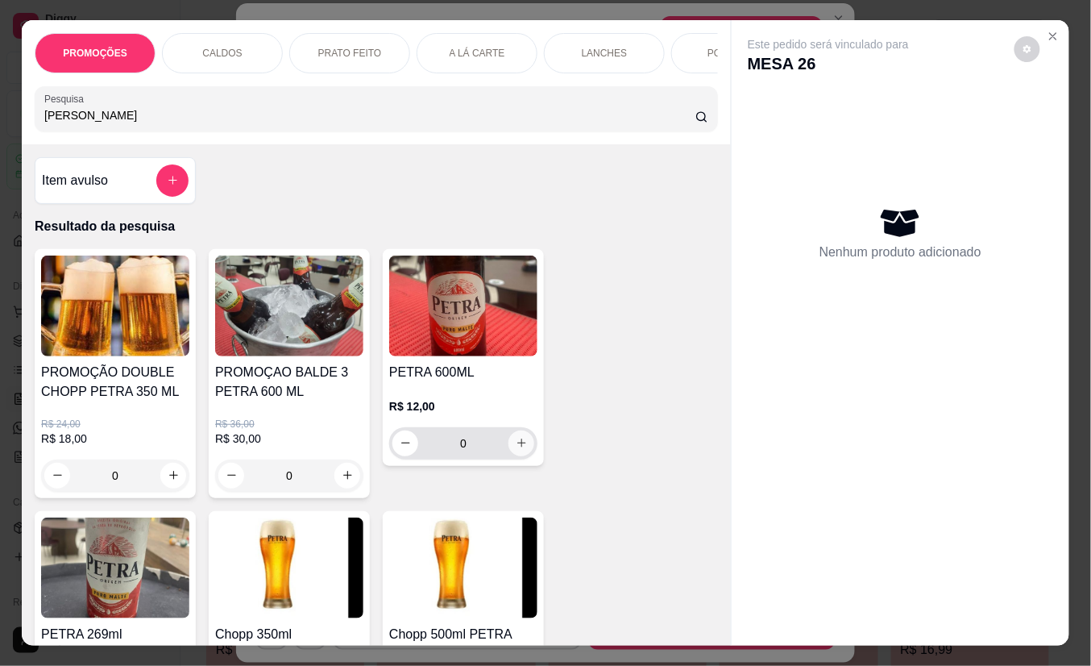
type input "[PERSON_NAME]"
click at [519, 447] on icon "increase-product-quantity" at bounding box center [522, 444] width 12 height 12
type input "1"
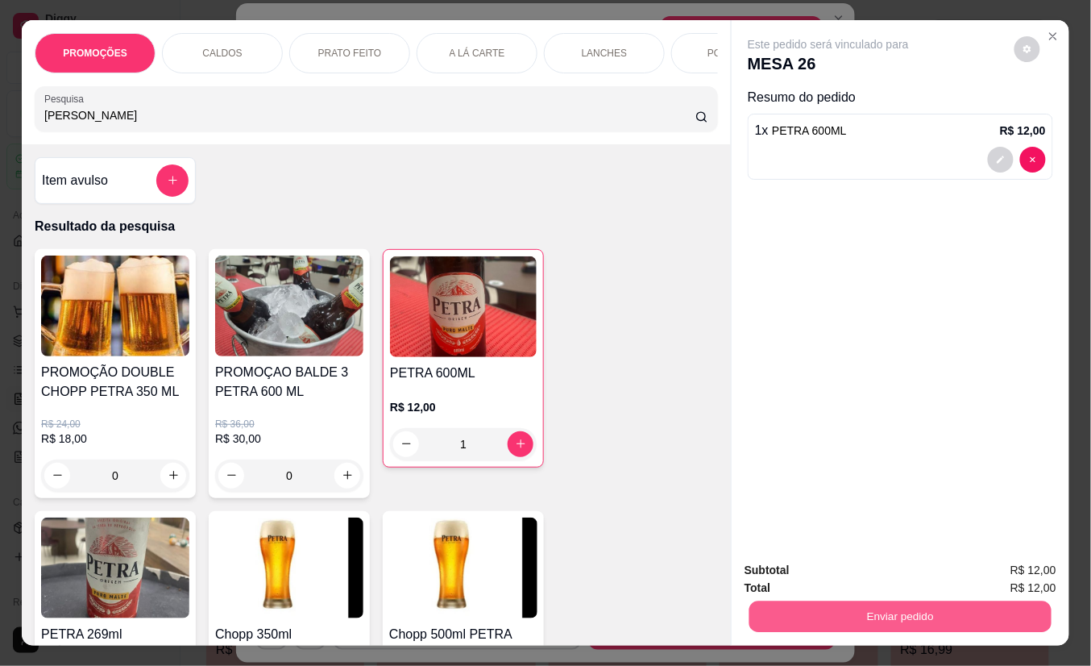
click at [835, 624] on button "Enviar pedido" at bounding box center [901, 616] width 302 height 31
click at [833, 567] on button "Não registrar e enviar pedido" at bounding box center [846, 570] width 168 height 31
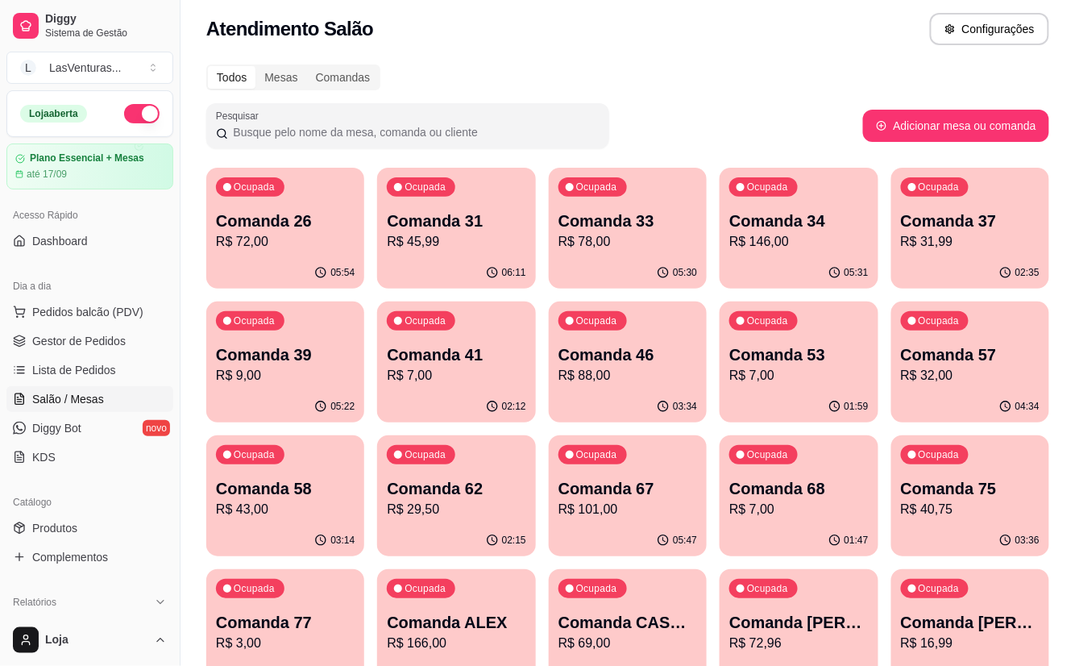
scroll to position [214, 0]
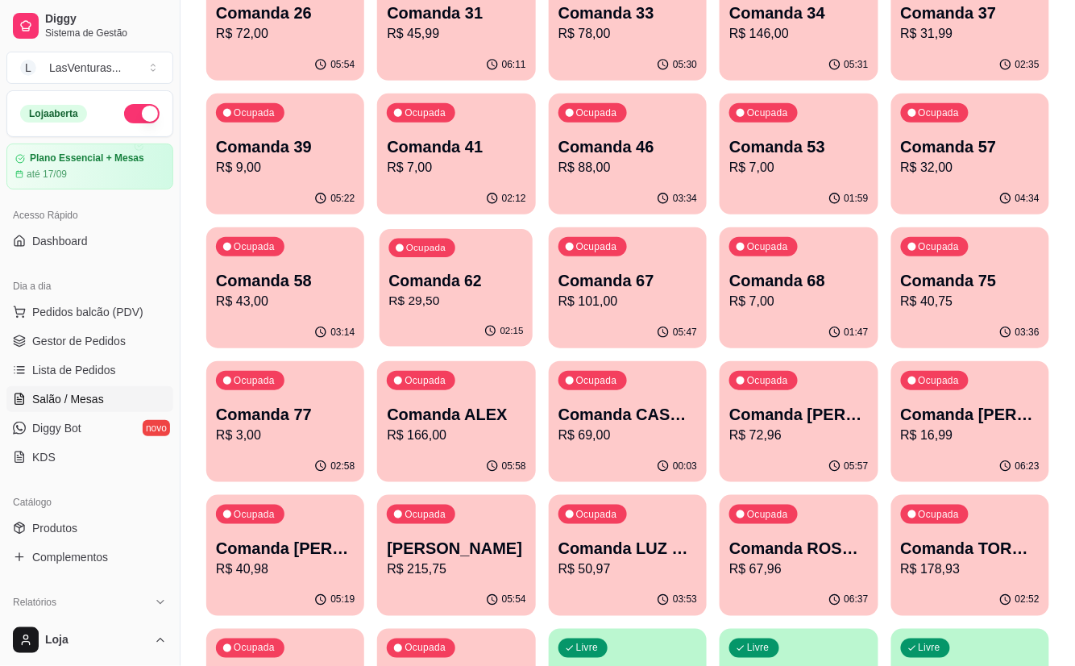
click at [455, 285] on p "Comanda 62" at bounding box center [456, 281] width 135 height 22
click at [650, 307] on p "R$ 101,00" at bounding box center [627, 301] width 135 height 19
click at [767, 318] on div "01:49" at bounding box center [799, 332] width 158 height 31
click at [903, 293] on p "R$ 40,75" at bounding box center [970, 301] width 135 height 19
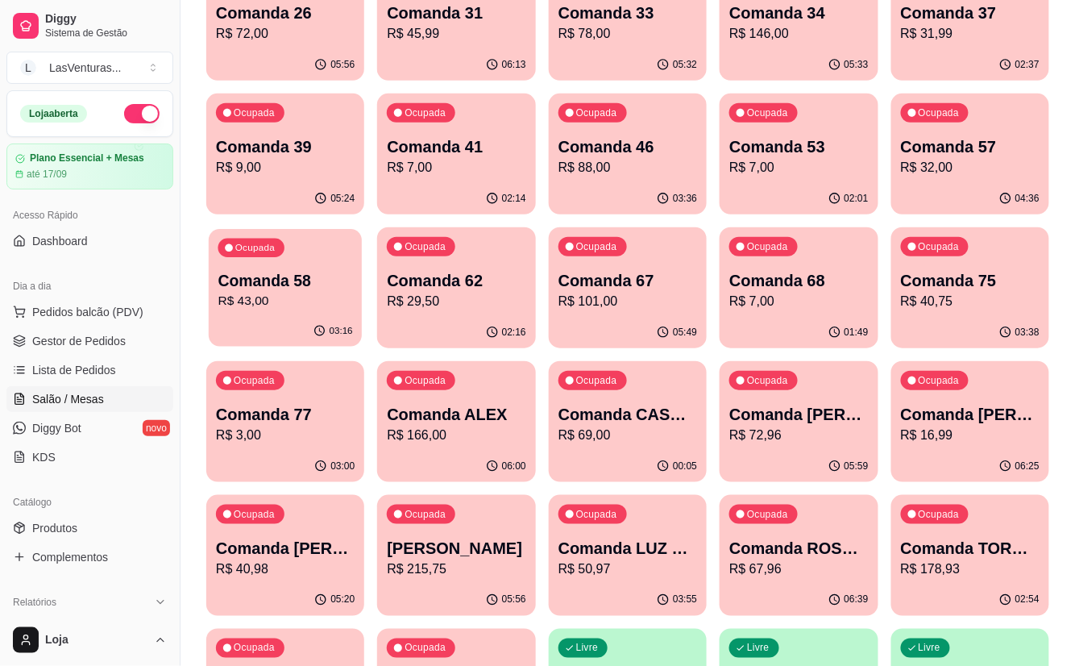
click at [349, 305] on p "R$ 43,00" at bounding box center [285, 301] width 135 height 19
click at [285, 160] on p "R$ 9,00" at bounding box center [285, 167] width 139 height 19
click at [475, 156] on p "Comanda 41" at bounding box center [456, 147] width 135 height 22
click at [659, 158] on p "R$ 88,00" at bounding box center [627, 167] width 135 height 19
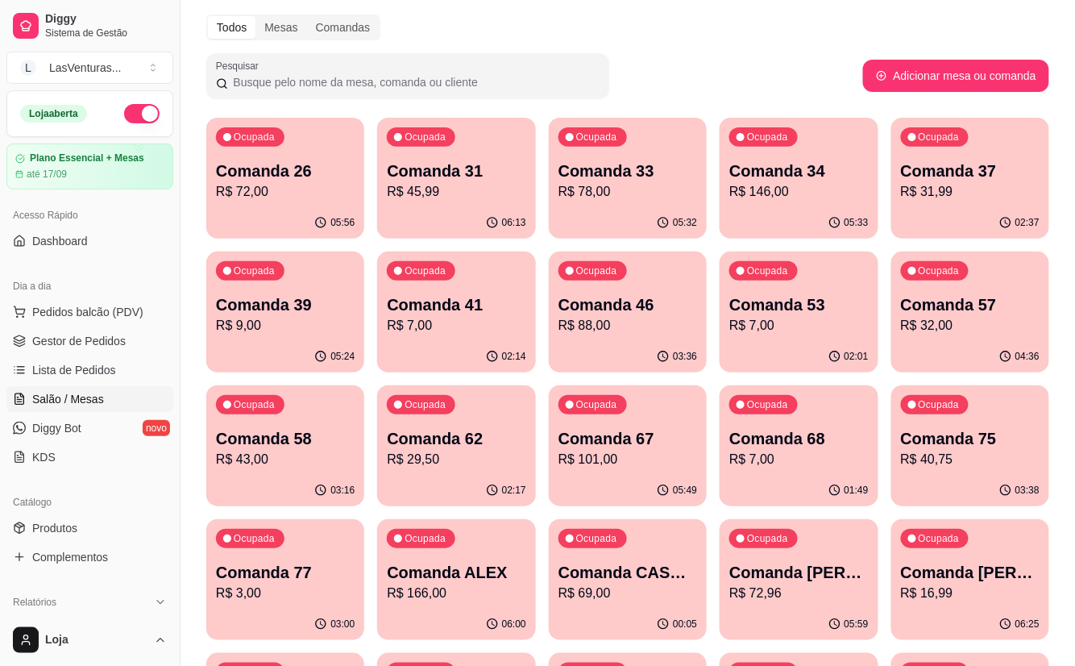
scroll to position [0, 0]
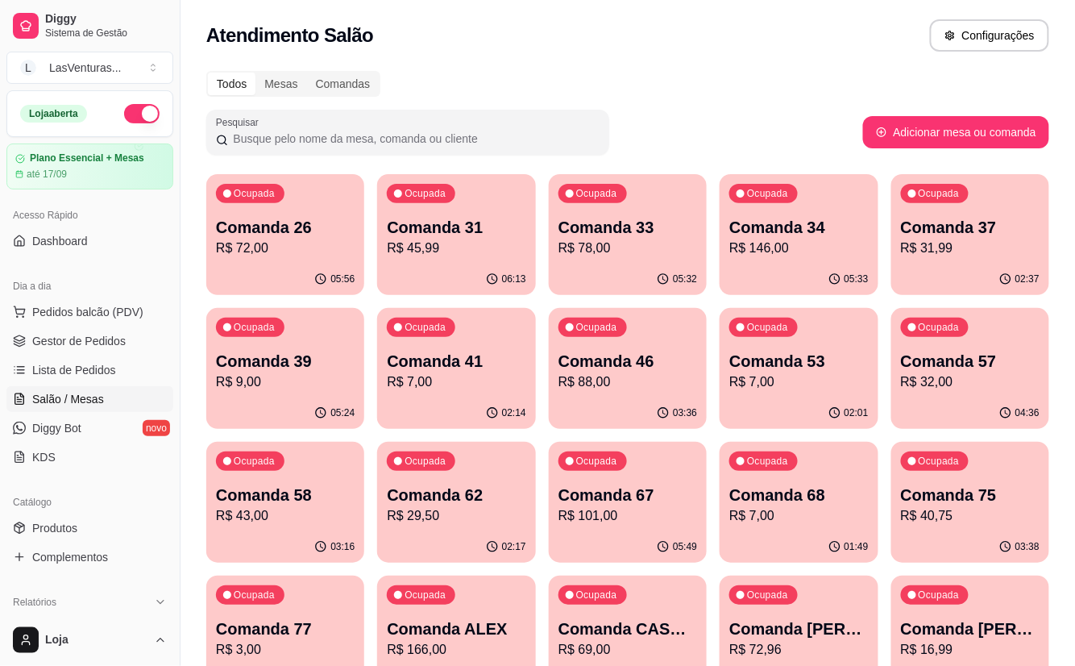
click at [248, 226] on p "Comanda 26" at bounding box center [285, 227] width 139 height 23
click at [497, 214] on div "Ocupada Comanda 31 R$ 45,99" at bounding box center [456, 218] width 158 height 89
click at [624, 230] on p "Comanda 33" at bounding box center [628, 227] width 139 height 23
click at [595, 214] on div "Ocupada Comanda 33 R$ 78,00" at bounding box center [628, 218] width 158 height 89
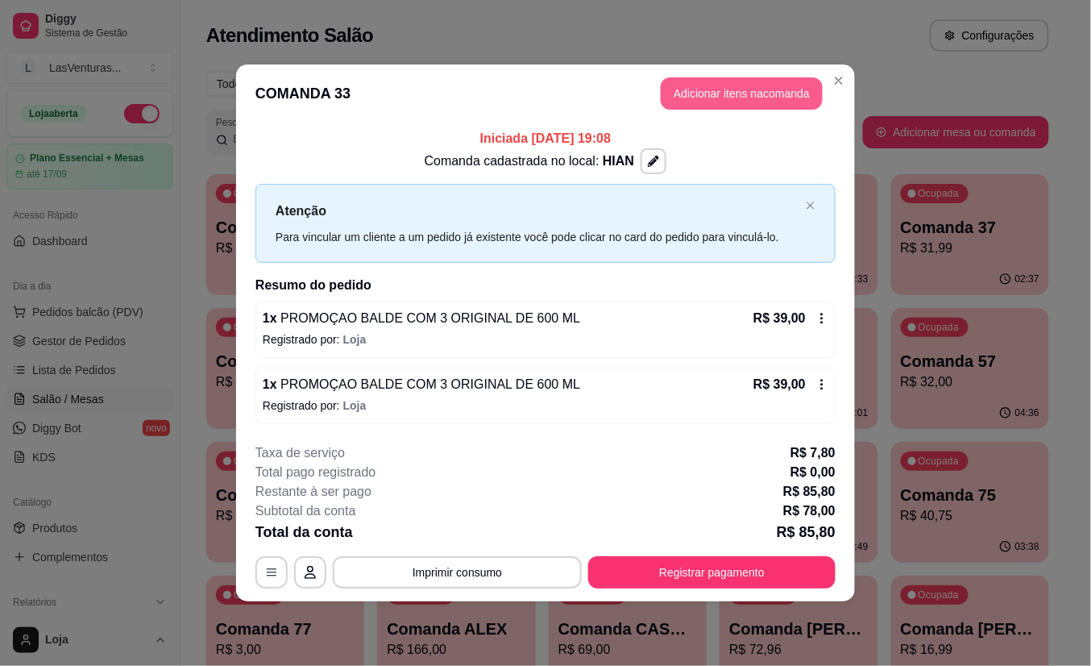
click at [726, 97] on button "Adicionar itens na comanda" at bounding box center [742, 93] width 162 height 32
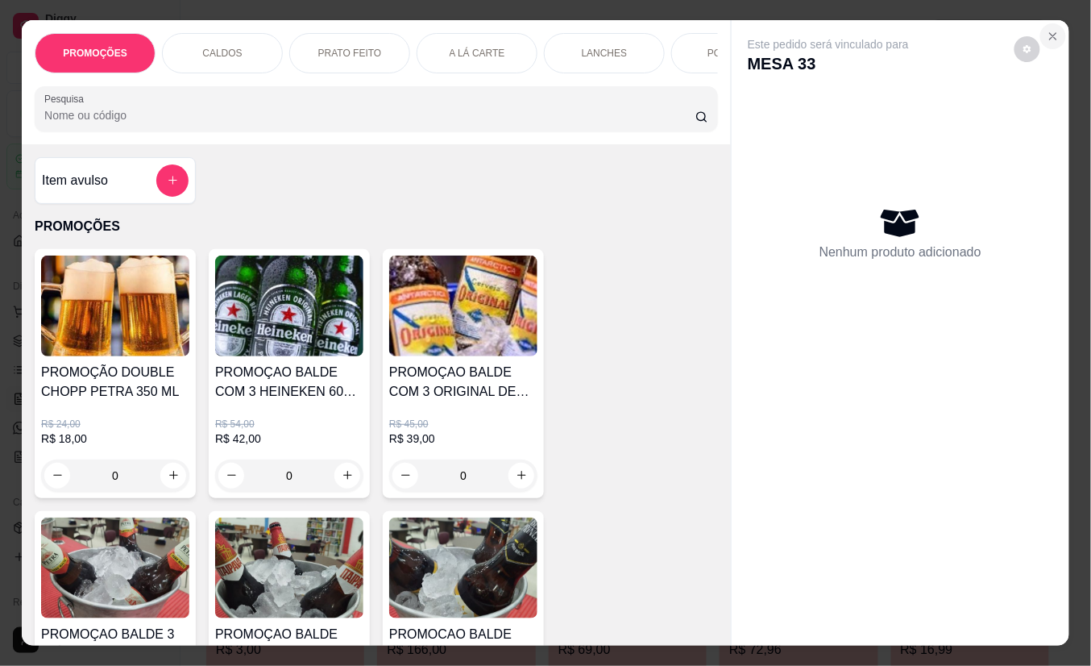
click at [1047, 32] on icon "Close" at bounding box center [1053, 36] width 13 height 13
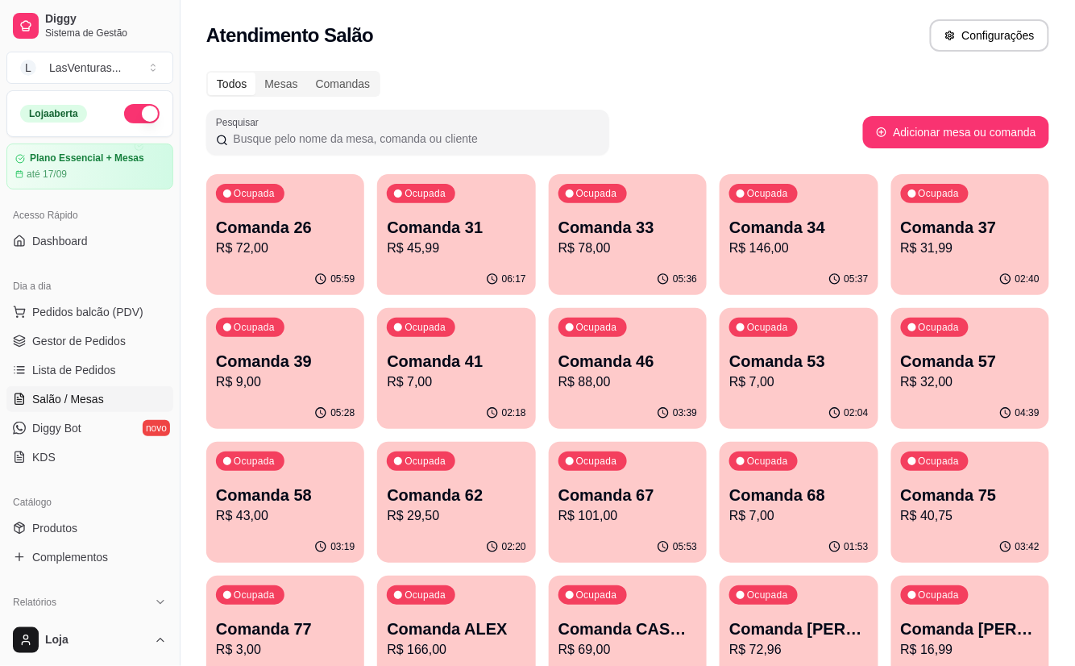
click at [359, 382] on div "Ocupada Comanda 39 R$ 9,00" at bounding box center [285, 352] width 158 height 89
click at [617, 355] on p "Comanda 46" at bounding box center [627, 362] width 135 height 22
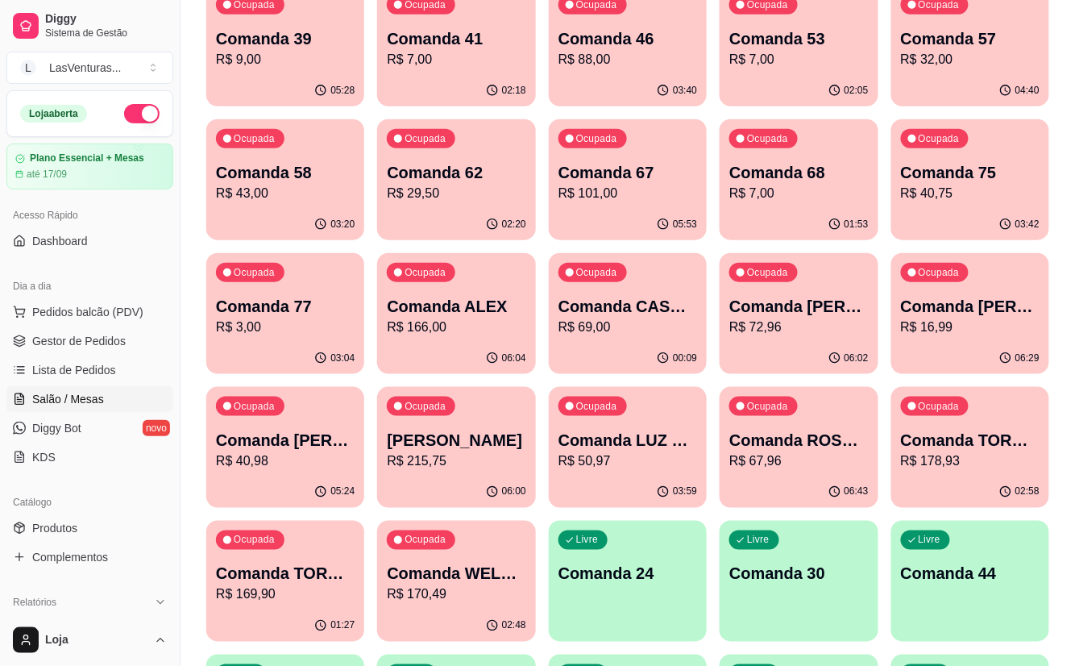
scroll to position [430, 0]
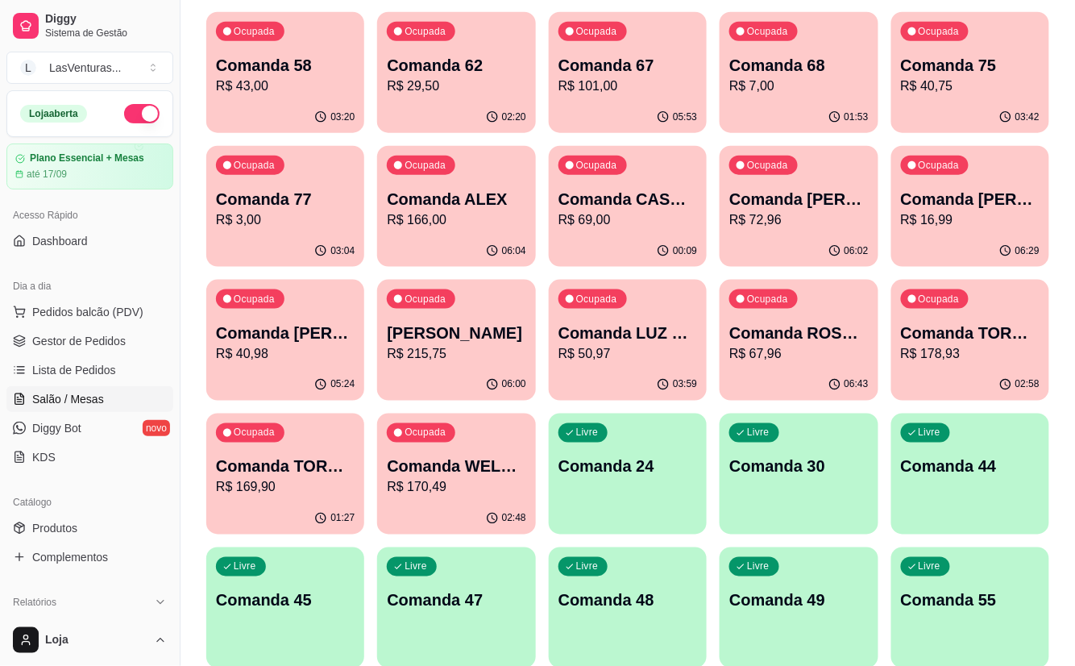
click at [316, 485] on p "R$ 169,90" at bounding box center [285, 487] width 139 height 19
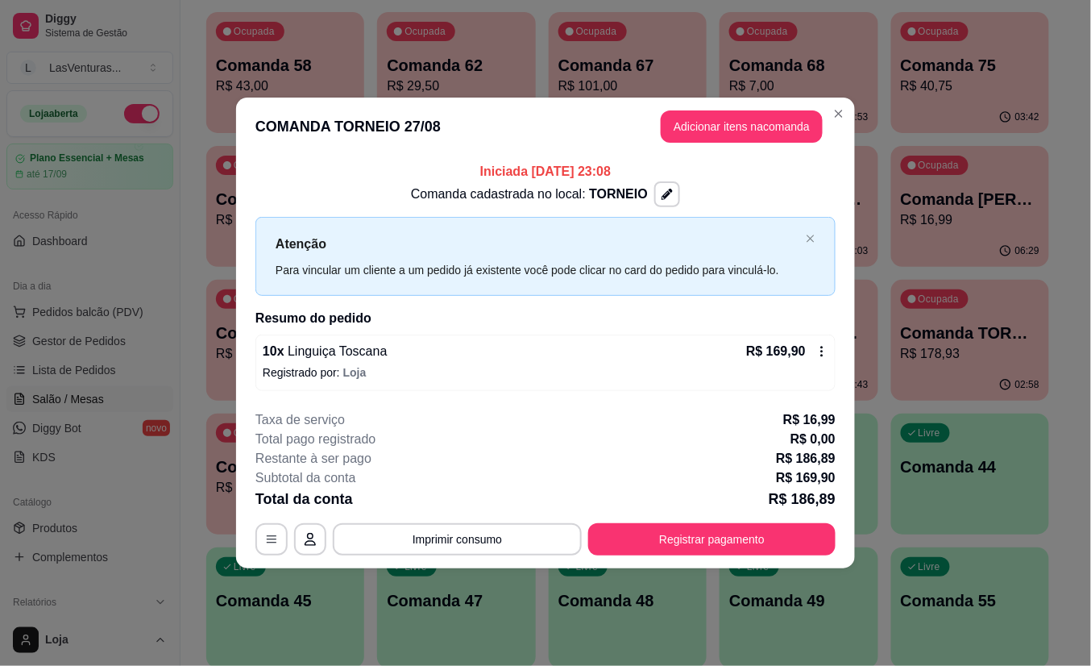
click at [691, 133] on button "Adicionar itens na comanda" at bounding box center [742, 126] width 162 height 32
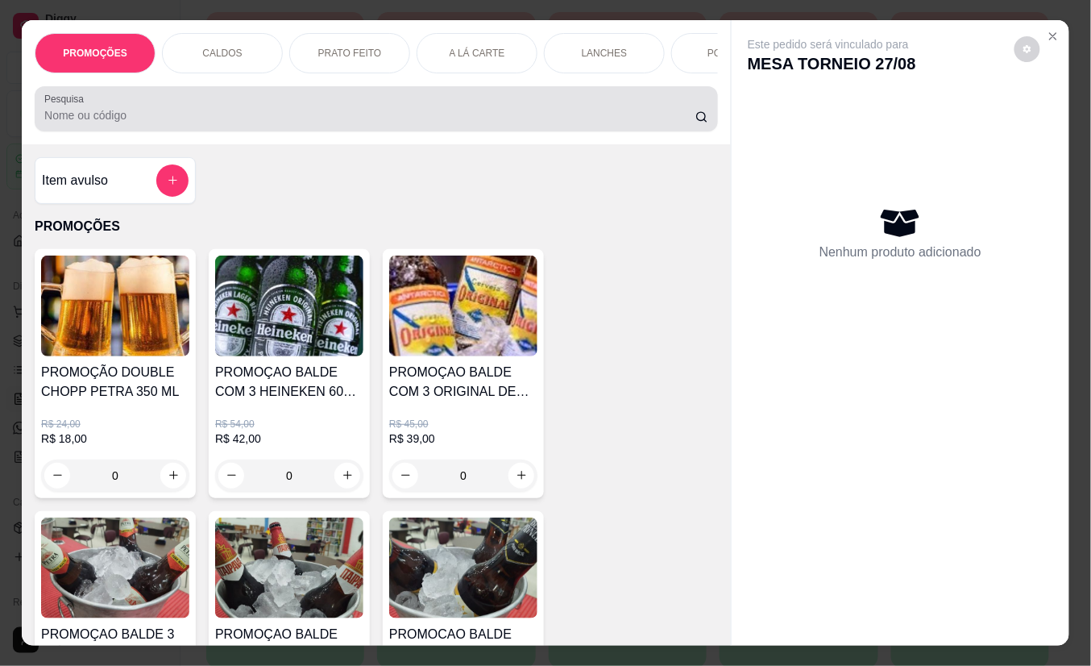
click at [263, 114] on input "Pesquisa" at bounding box center [369, 115] width 651 height 16
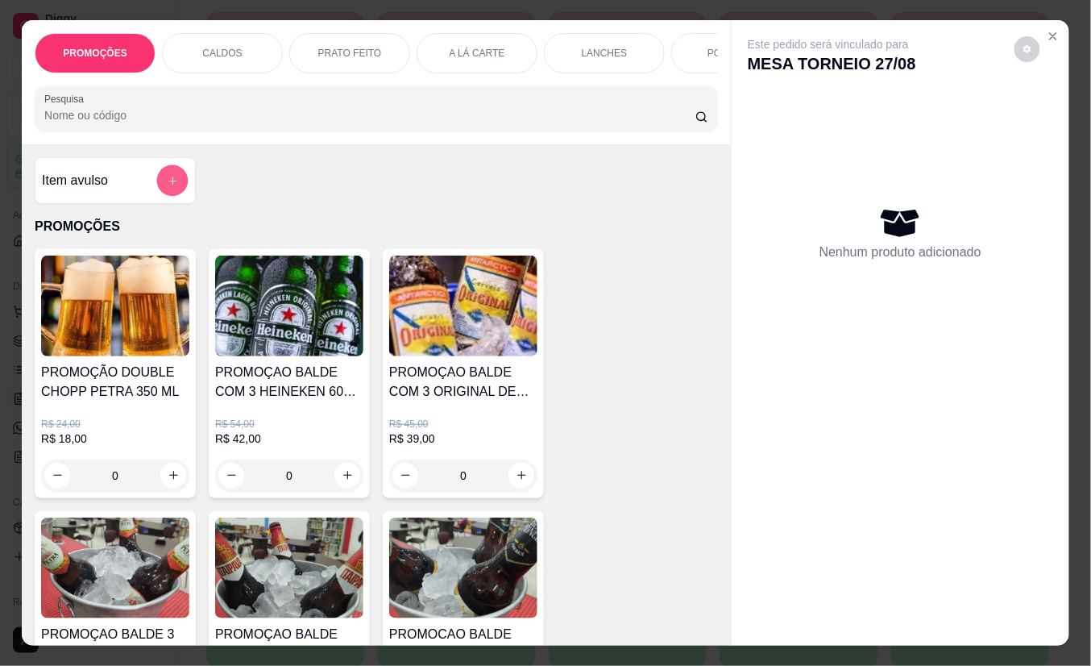
click at [160, 196] on button "add-separate-item" at bounding box center [172, 179] width 31 height 31
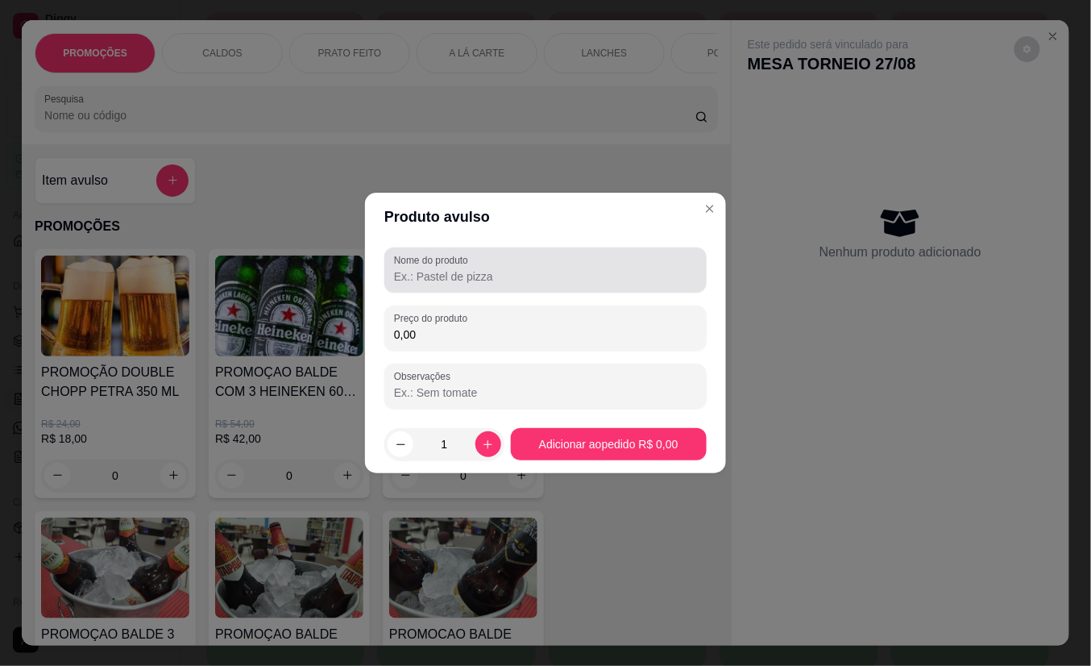
click at [616, 250] on div "Nome do produto" at bounding box center [545, 269] width 322 height 45
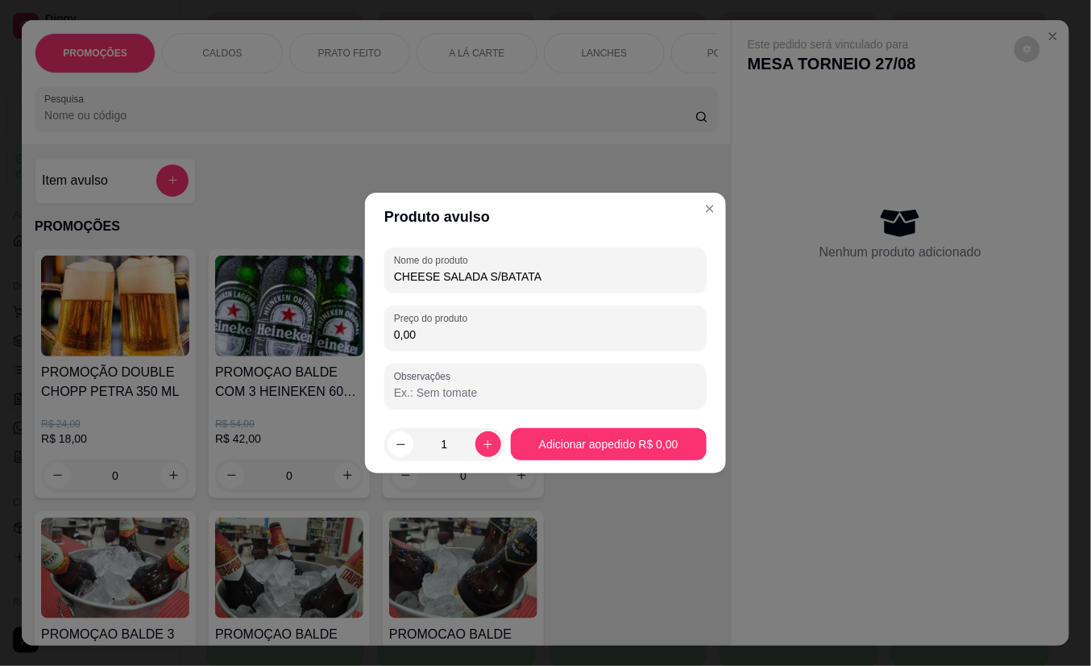
type input "CHEESE SALADA S/BATATA"
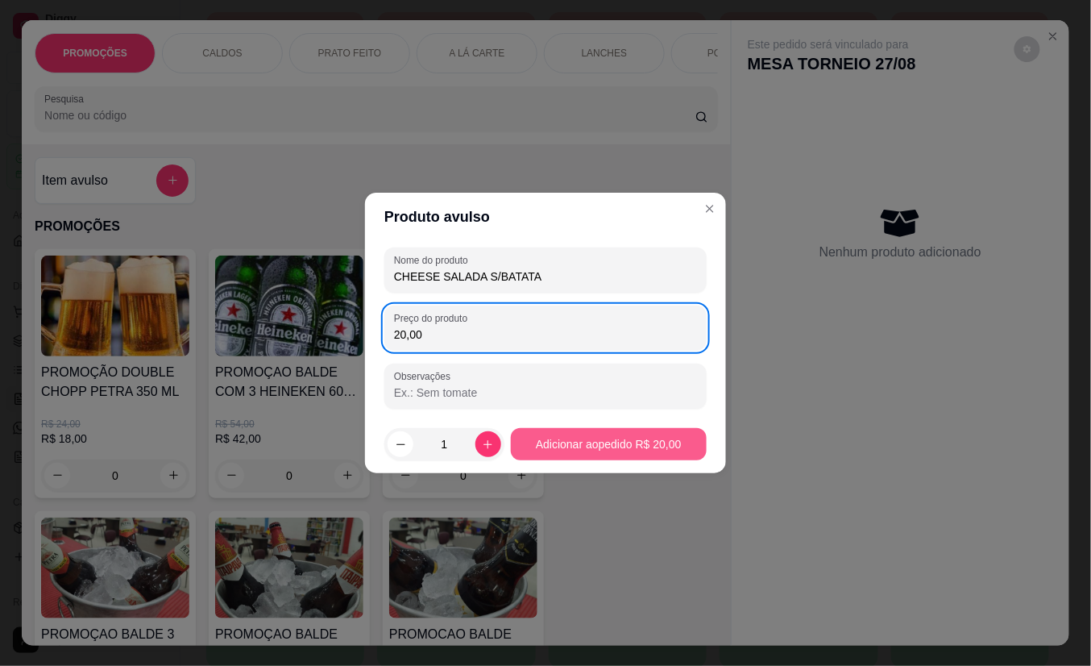
type input "20,00"
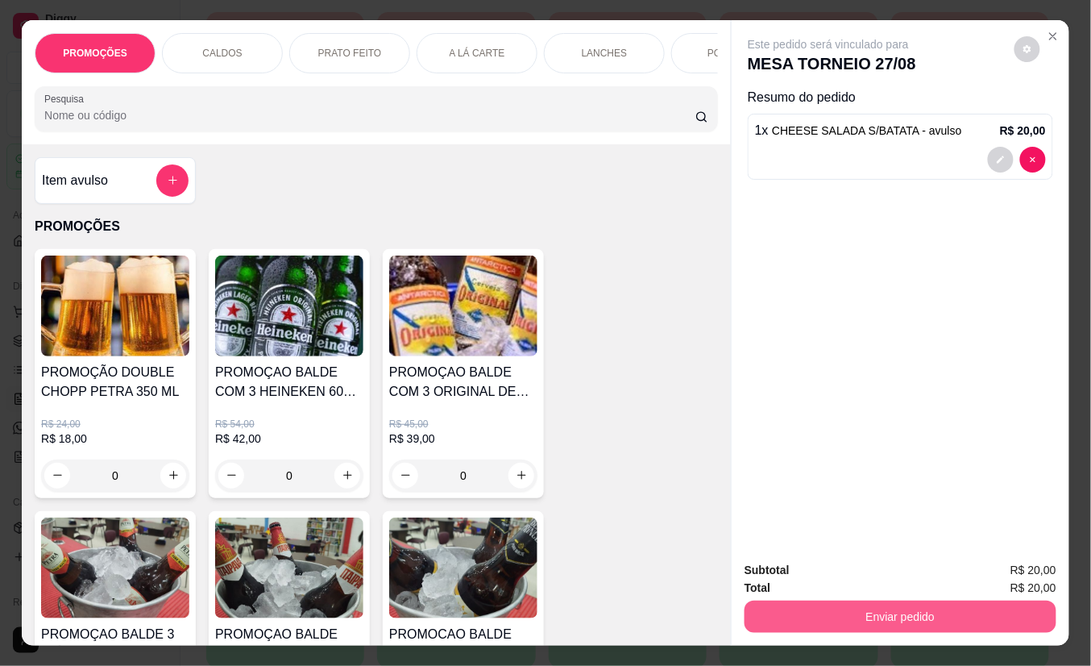
click at [803, 606] on button "Enviar pedido" at bounding box center [901, 616] width 312 height 32
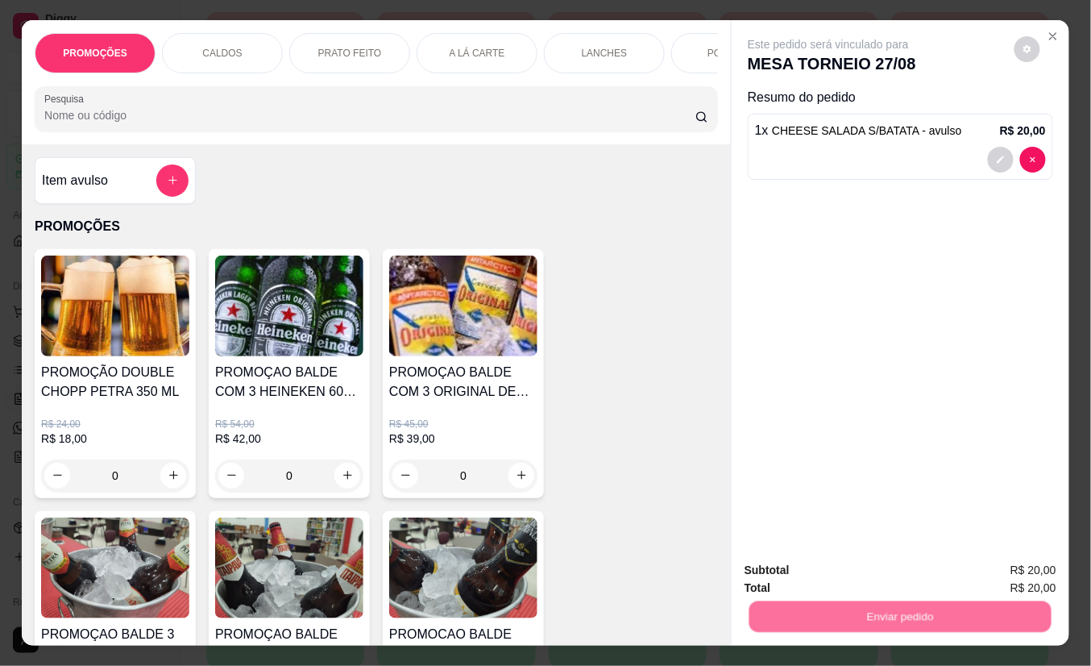
click at [801, 565] on button "Não registrar e enviar pedido" at bounding box center [846, 570] width 168 height 31
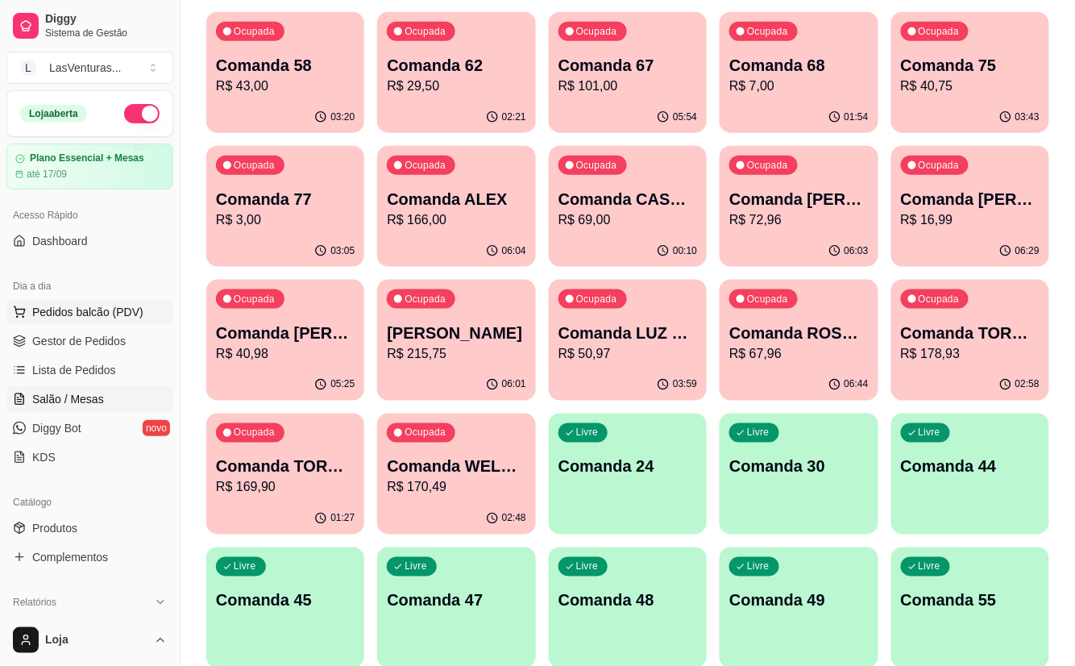
click at [78, 310] on span "Pedidos balcão (PDV)" at bounding box center [87, 312] width 111 height 16
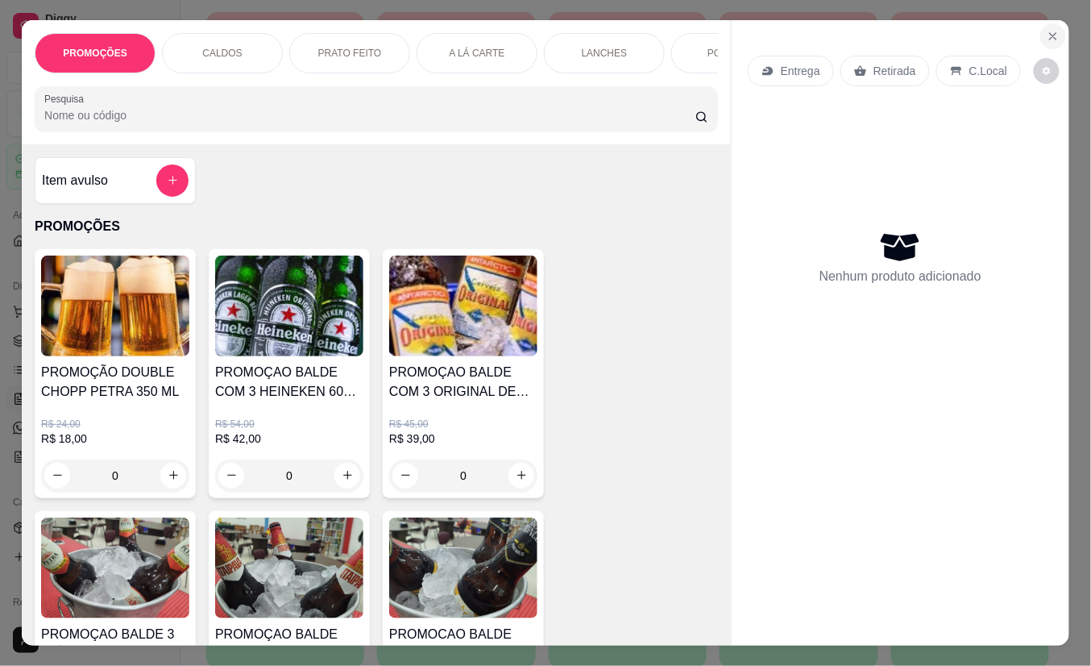
click at [1047, 34] on icon "Close" at bounding box center [1053, 36] width 13 height 13
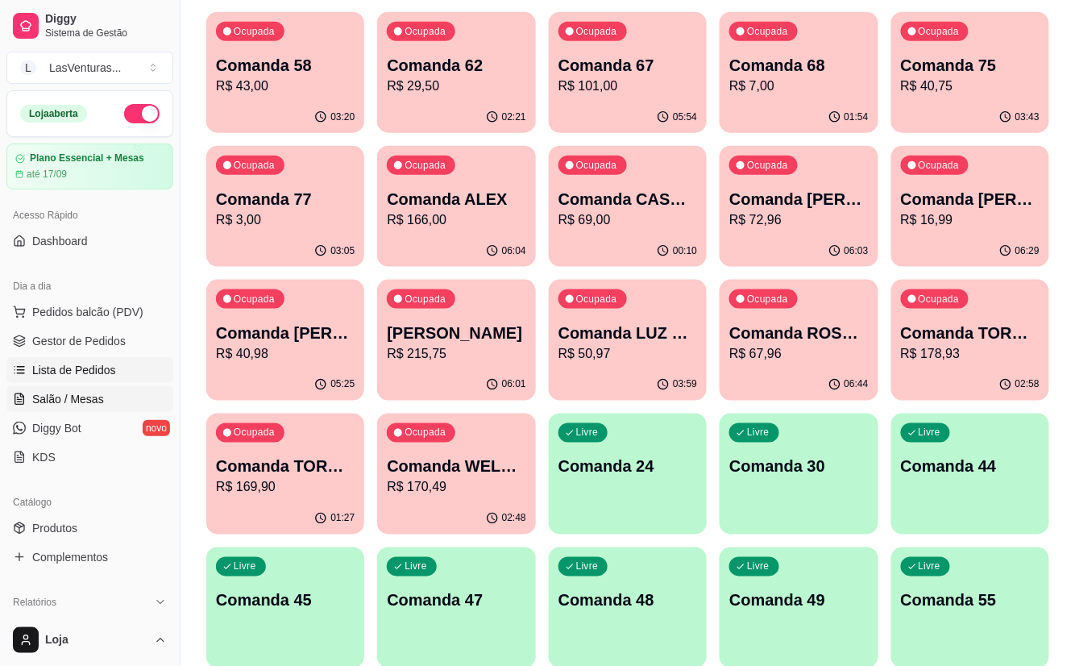
click at [72, 369] on span "Lista de Pedidos" at bounding box center [74, 370] width 84 height 16
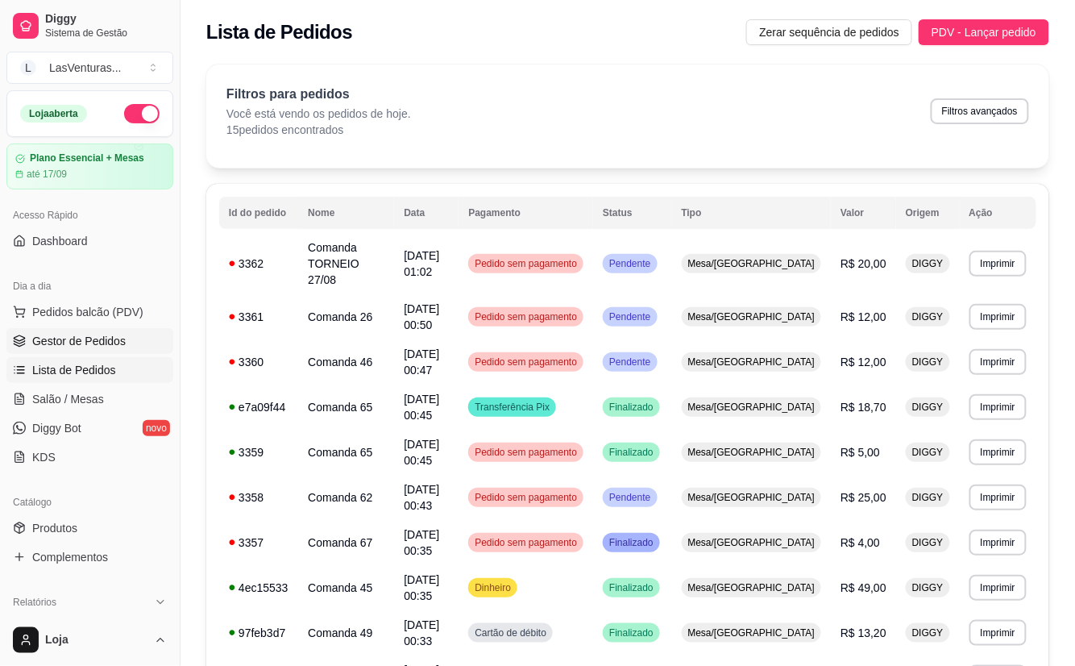
click at [84, 333] on span "Gestor de Pedidos" at bounding box center [78, 341] width 93 height 16
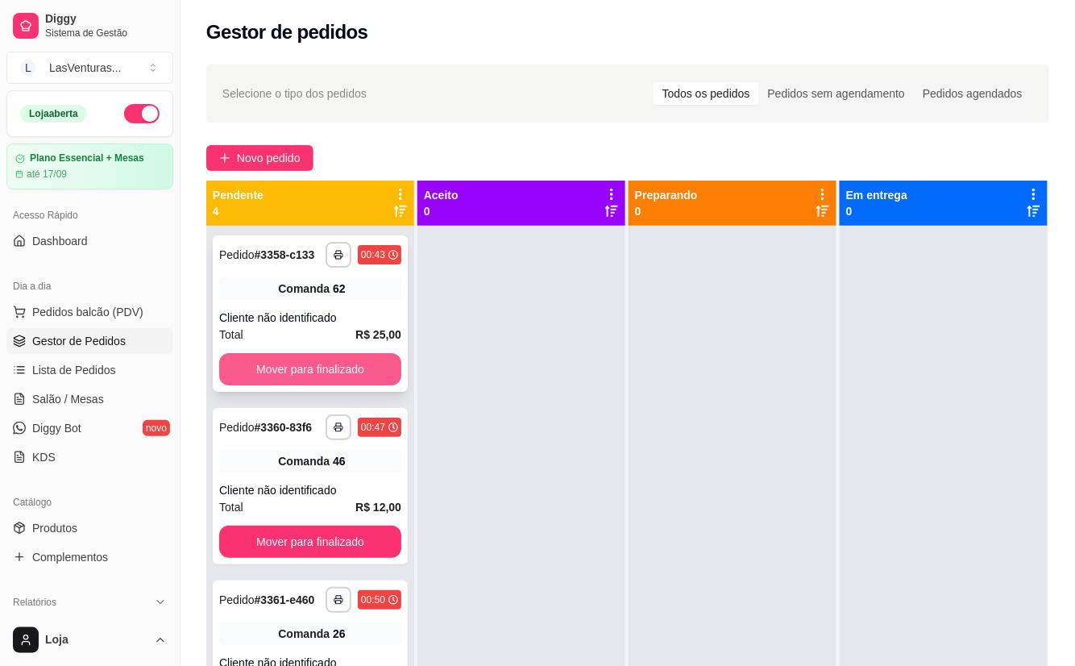
click at [319, 385] on button "Mover para finalizado" at bounding box center [310, 369] width 182 height 32
click at [319, 384] on div "**********" at bounding box center [310, 313] width 195 height 156
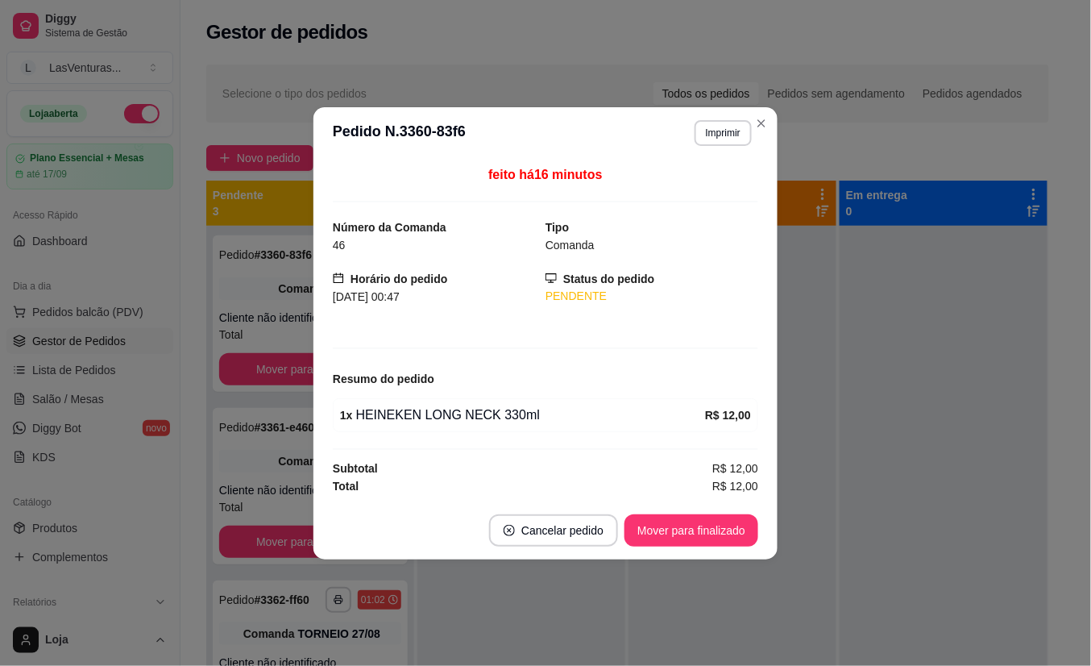
drag, startPoint x: 318, startPoint y: 361, endPoint x: 268, endPoint y: 358, distance: 50.1
click at [307, 364] on div "**********" at bounding box center [545, 333] width 1091 height 666
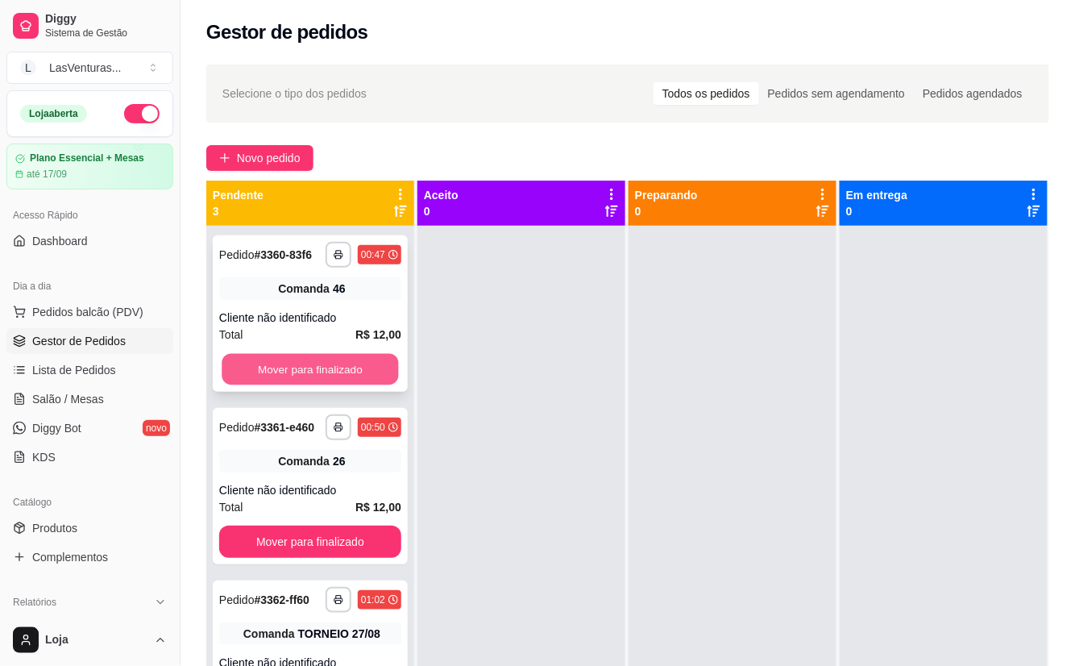
click at [265, 358] on button "Mover para finalizado" at bounding box center [310, 369] width 177 height 31
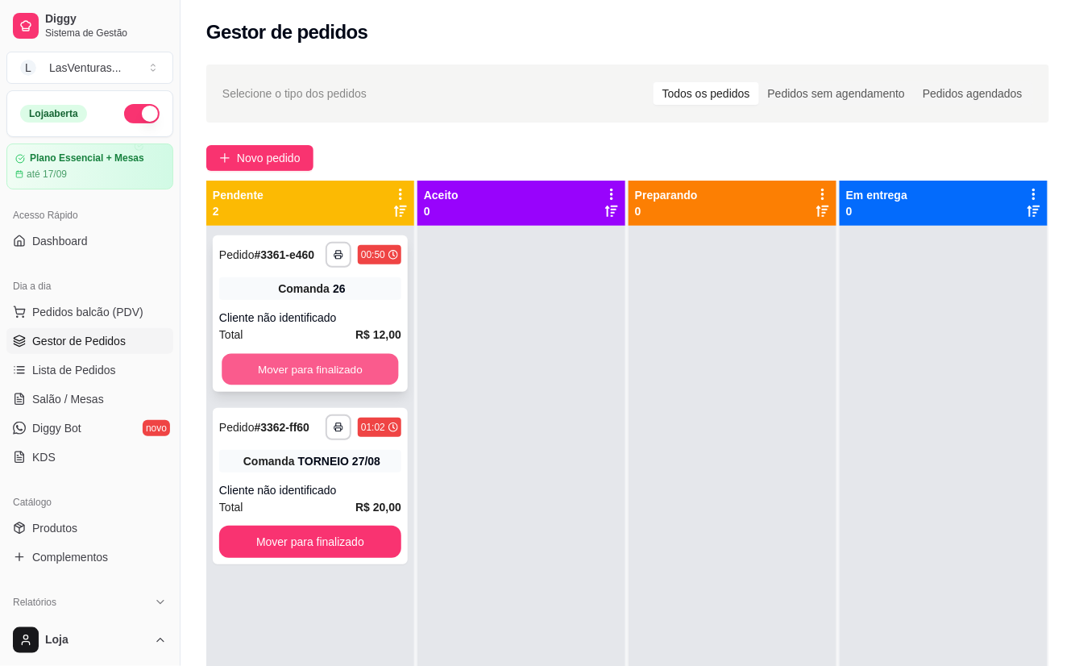
click at [268, 358] on button "Mover para finalizado" at bounding box center [310, 369] width 177 height 31
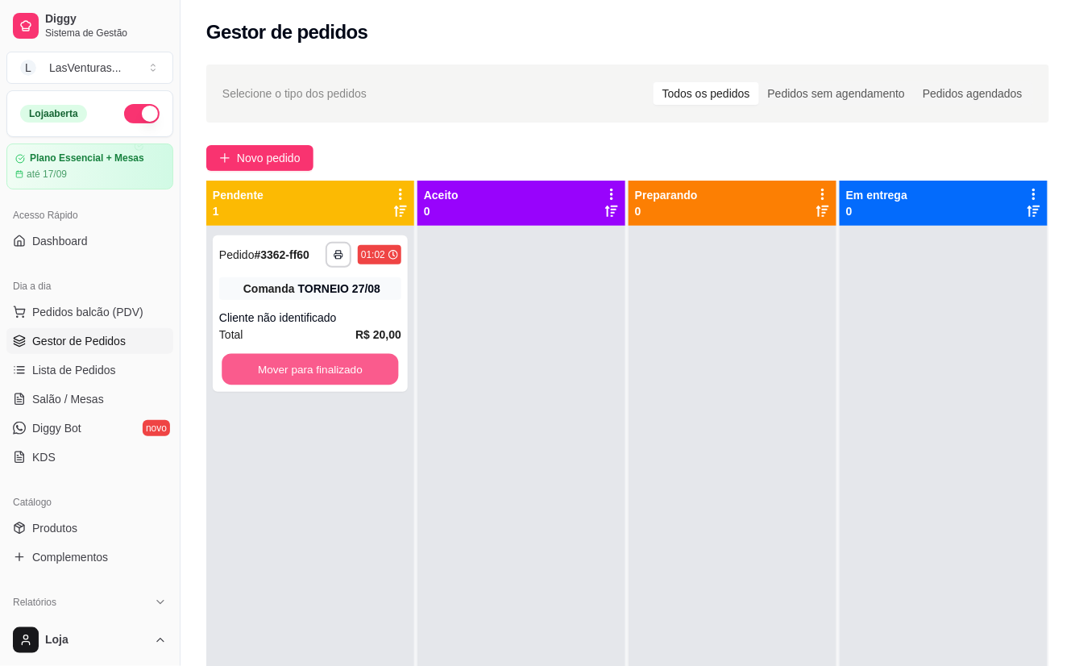
click at [268, 358] on button "Mover para finalizado" at bounding box center [310, 369] width 177 height 31
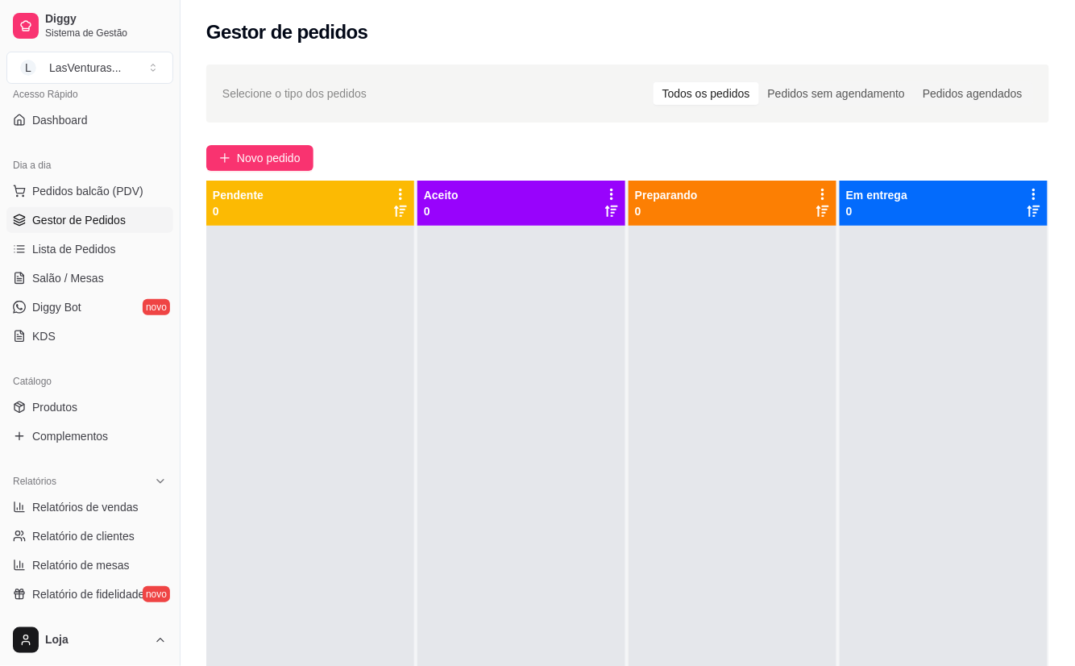
scroll to position [494, 0]
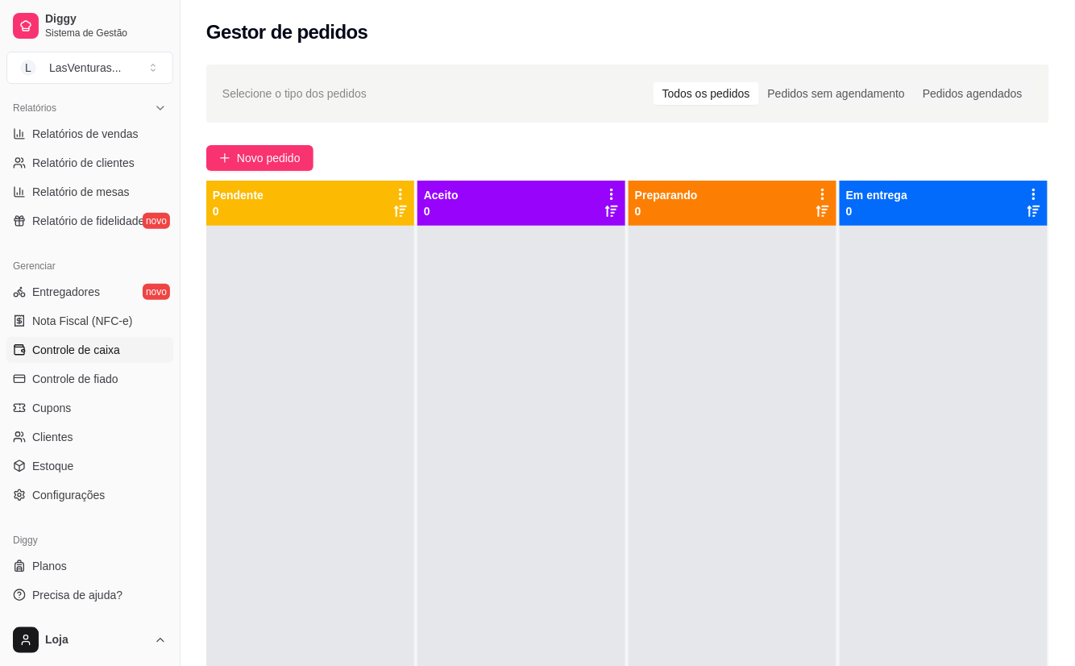
click at [101, 355] on span "Controle de caixa" at bounding box center [76, 350] width 88 height 16
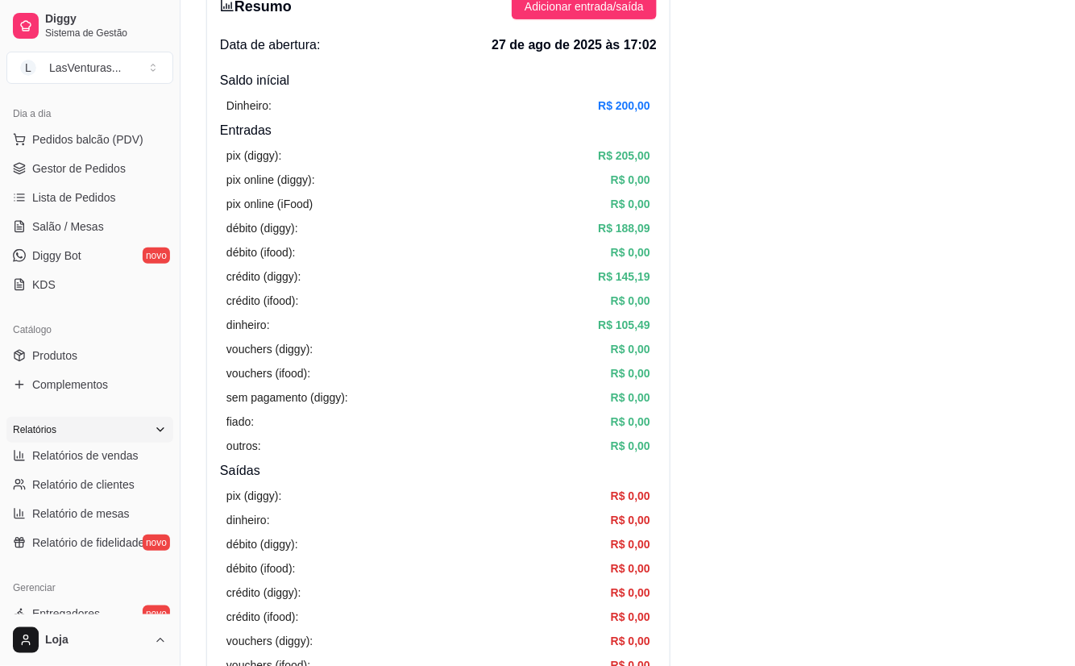
scroll to position [172, 0]
click at [68, 230] on span "Salão / Mesas" at bounding box center [68, 227] width 72 height 16
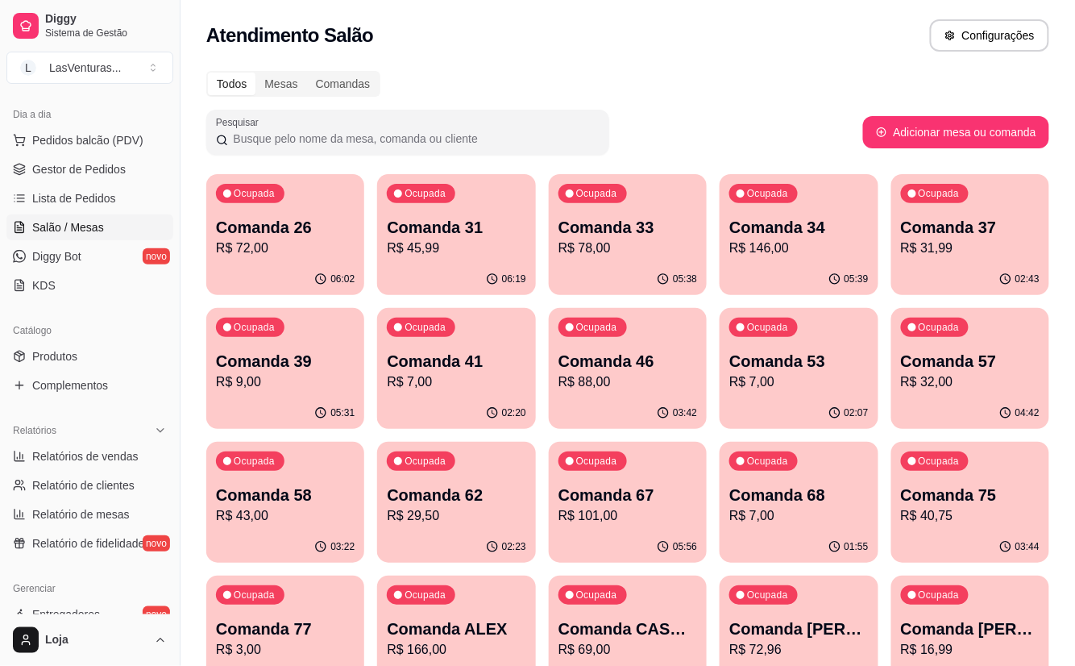
click at [646, 456] on div "Ocupada Comanda 67 R$ 101,00" at bounding box center [628, 486] width 158 height 89
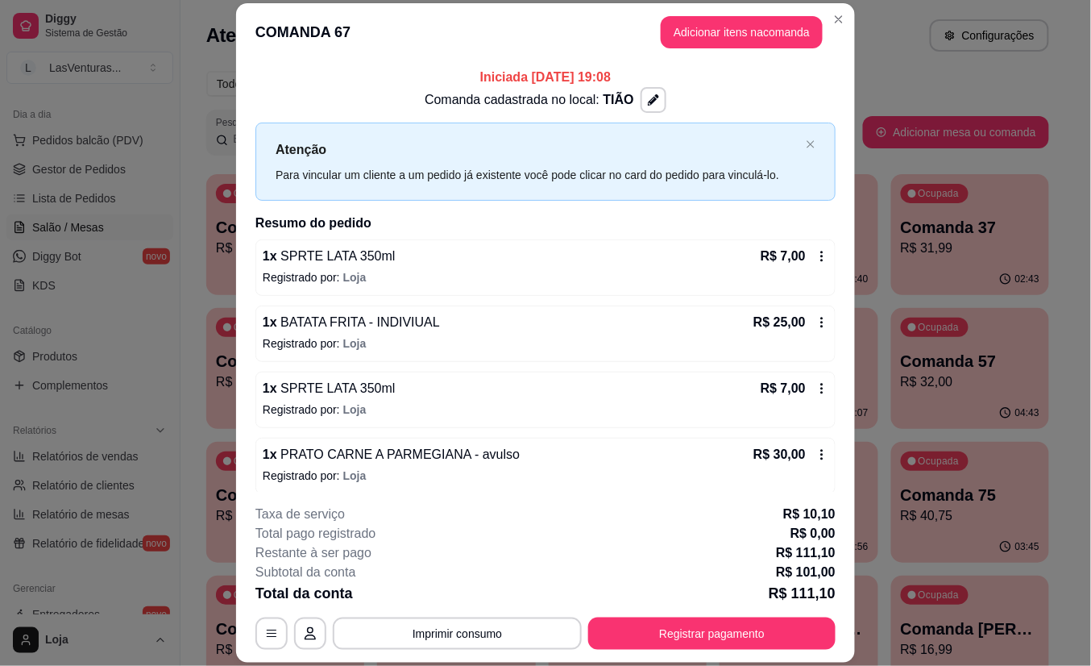
click at [719, 40] on button "Adicionar itens na comanda" at bounding box center [742, 32] width 162 height 32
click at [397, 131] on div "Pesquisa" at bounding box center [376, 108] width 683 height 45
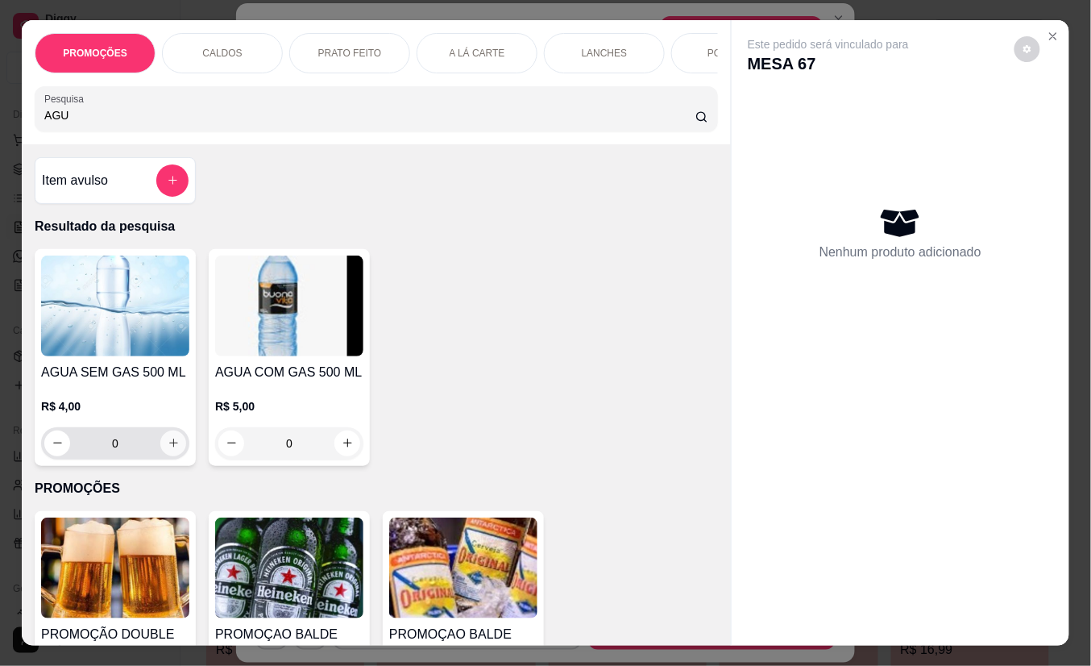
type input "AGU"
click at [169, 447] on icon "increase-product-quantity" at bounding box center [174, 444] width 12 height 12
type input "1"
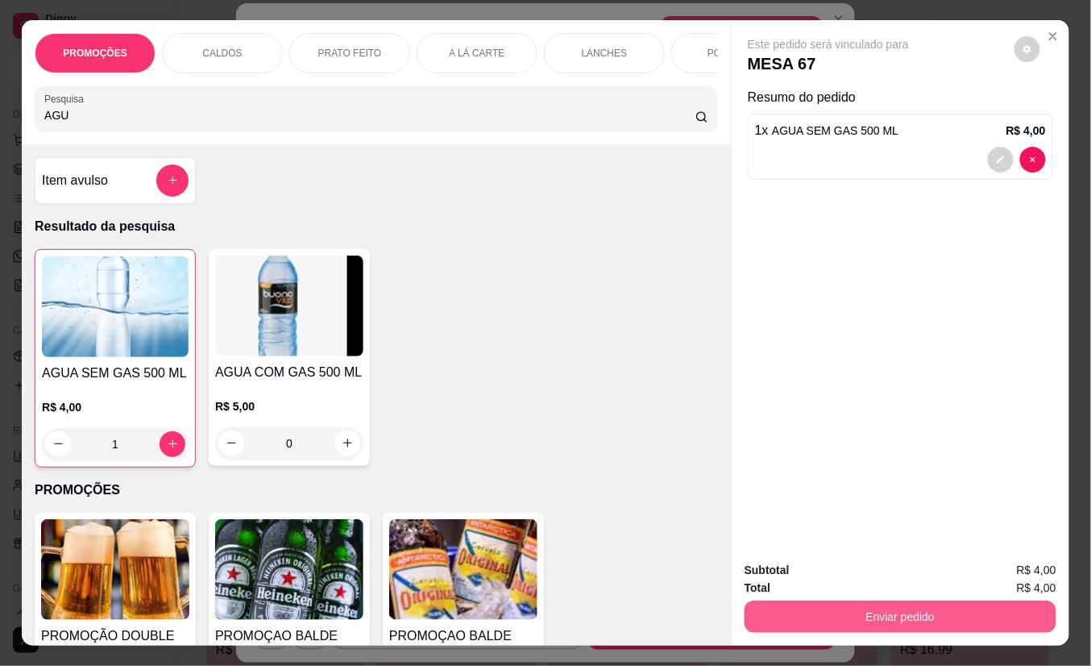
click at [821, 610] on button "Enviar pedido" at bounding box center [901, 616] width 312 height 32
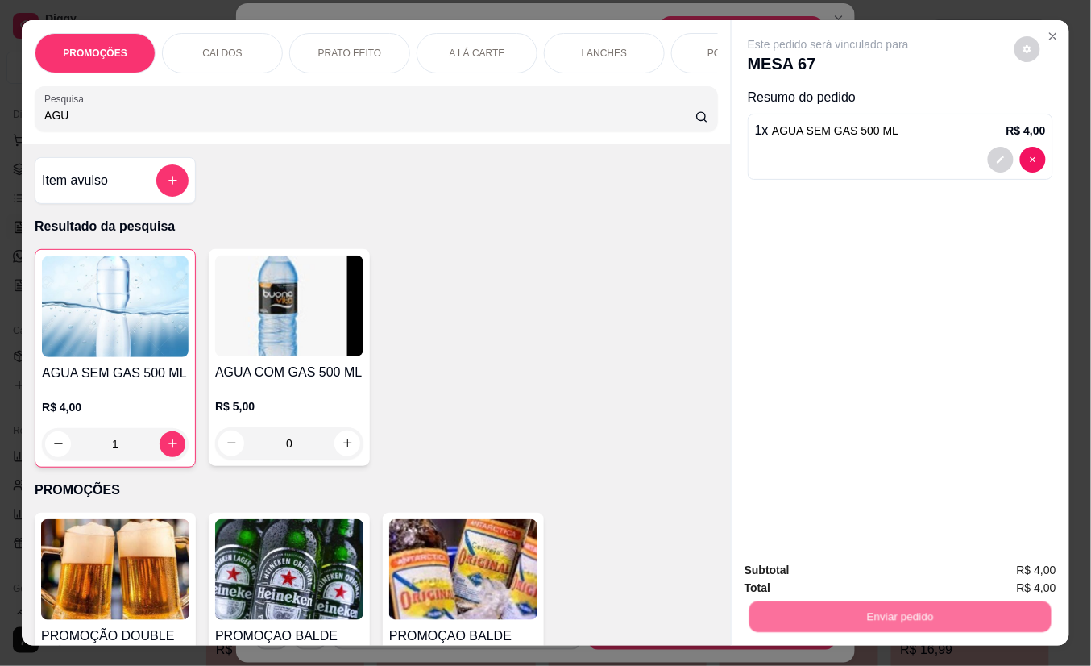
click at [825, 562] on button "Não registrar e enviar pedido" at bounding box center [846, 570] width 163 height 30
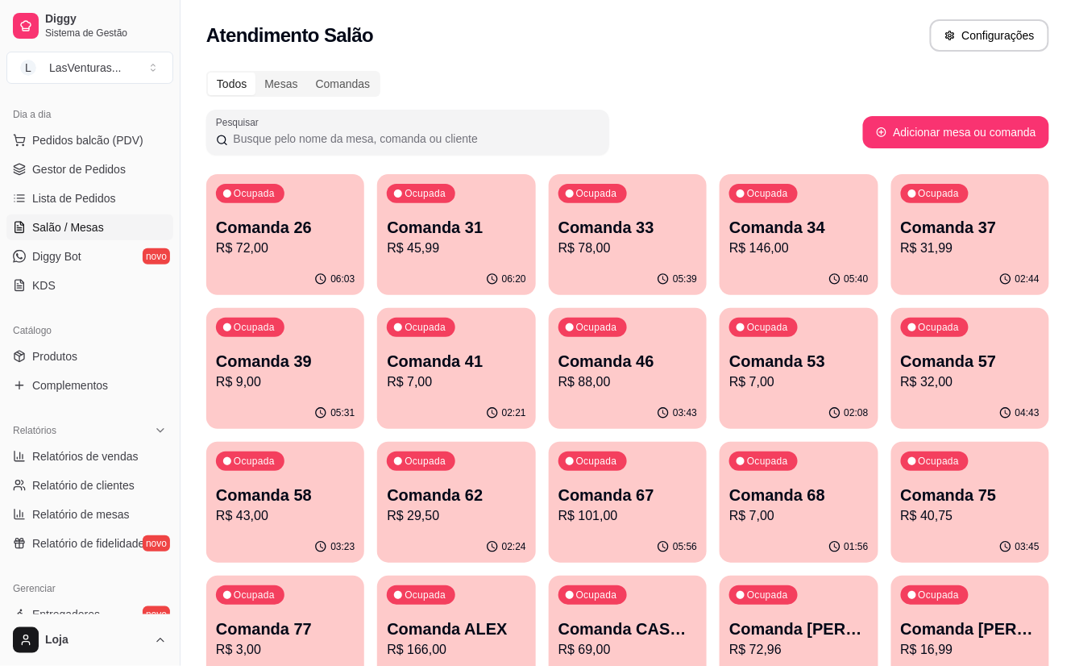
click at [642, 404] on div "03:43" at bounding box center [628, 412] width 158 height 31
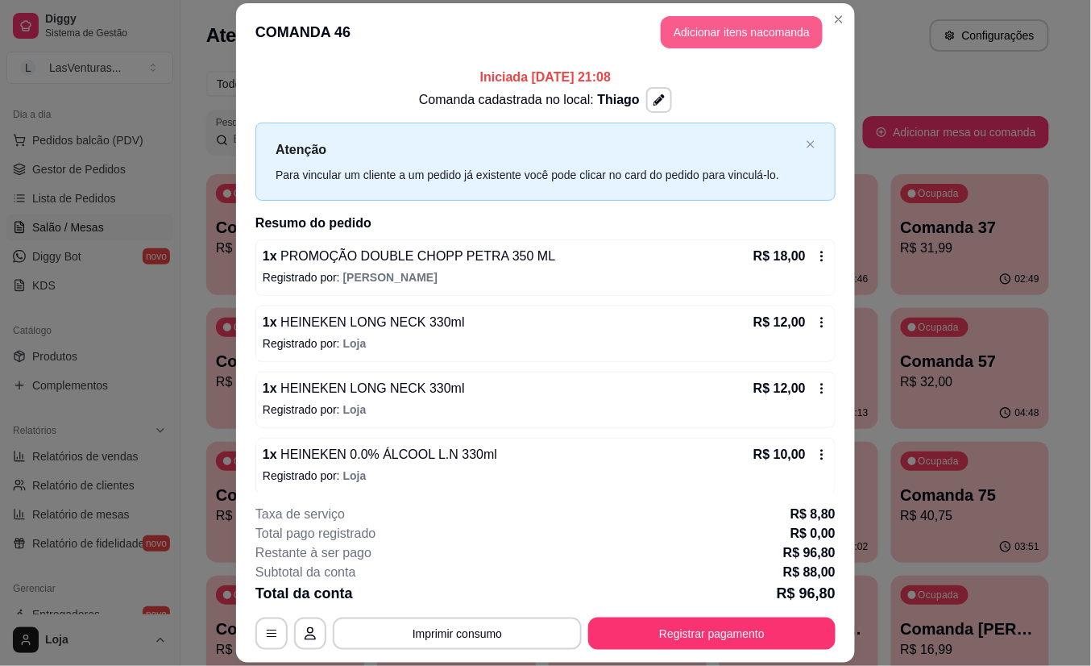
click at [690, 29] on button "Adicionar itens na comanda" at bounding box center [742, 32] width 162 height 32
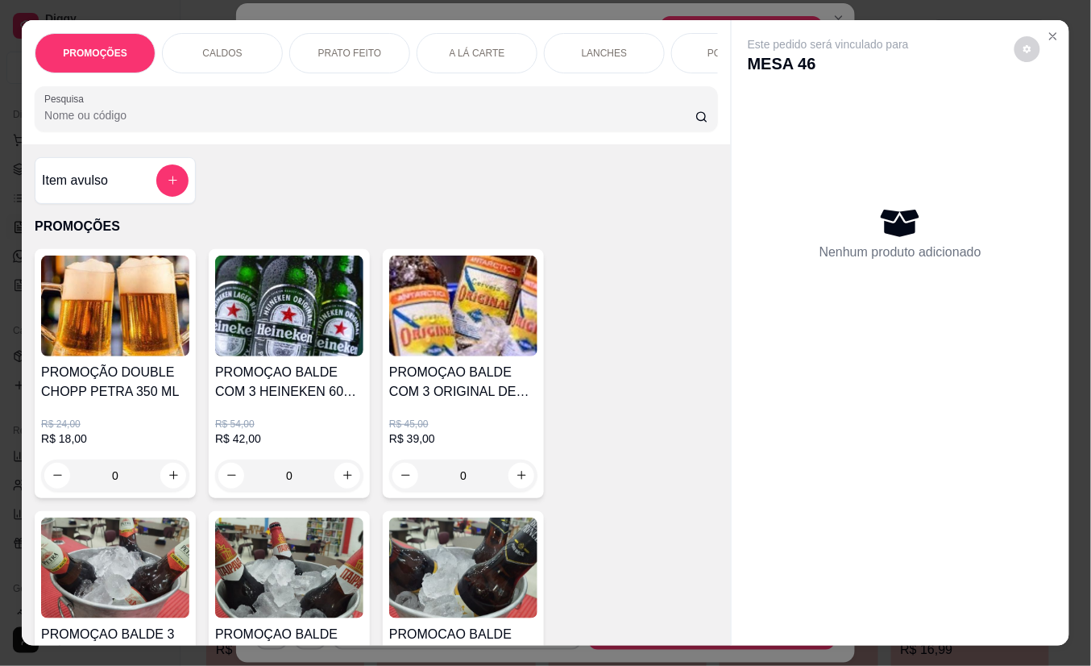
click at [423, 152] on div "Item avulso PROMOÇÕES PROMOÇÃO DOUBLE CHOPP PETRA 350 ML R$ 24,00 R$ 18,00 0 PR…" at bounding box center [376, 394] width 709 height 501
click at [410, 117] on input "Pesquisa" at bounding box center [369, 115] width 651 height 16
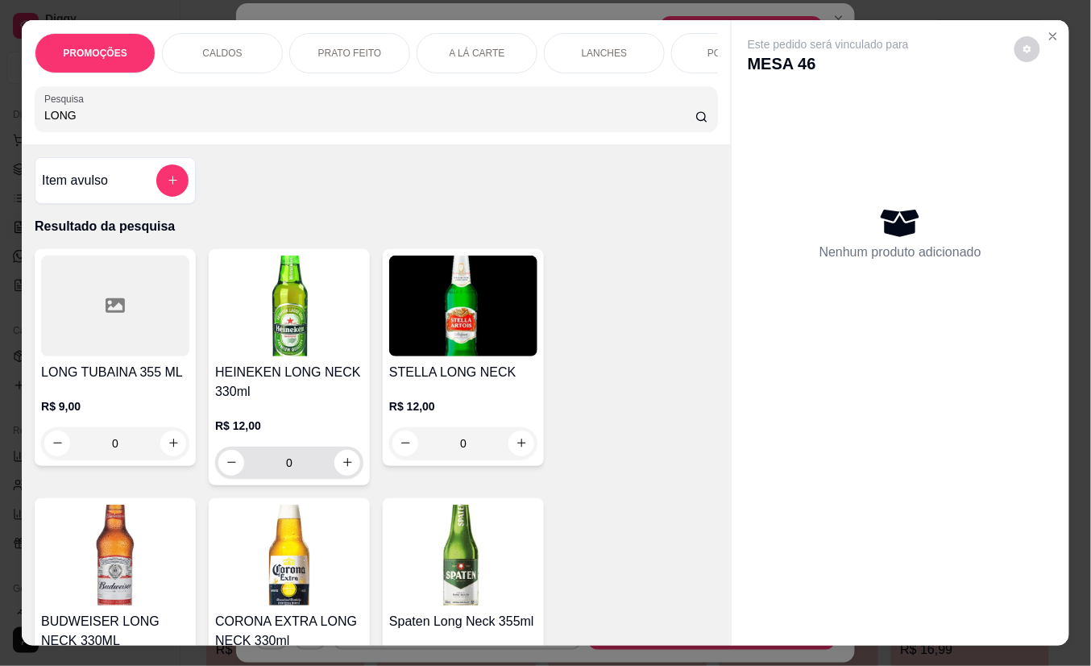
type input "LONG"
click at [335, 472] on button "increase-product-quantity" at bounding box center [347, 463] width 26 height 26
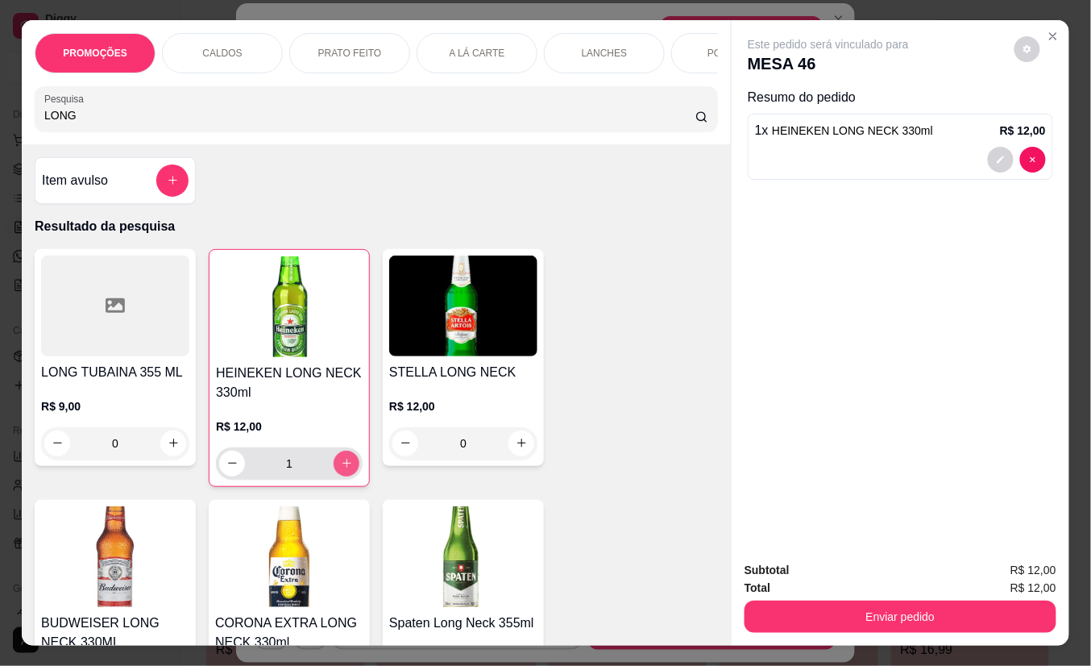
type input "1"
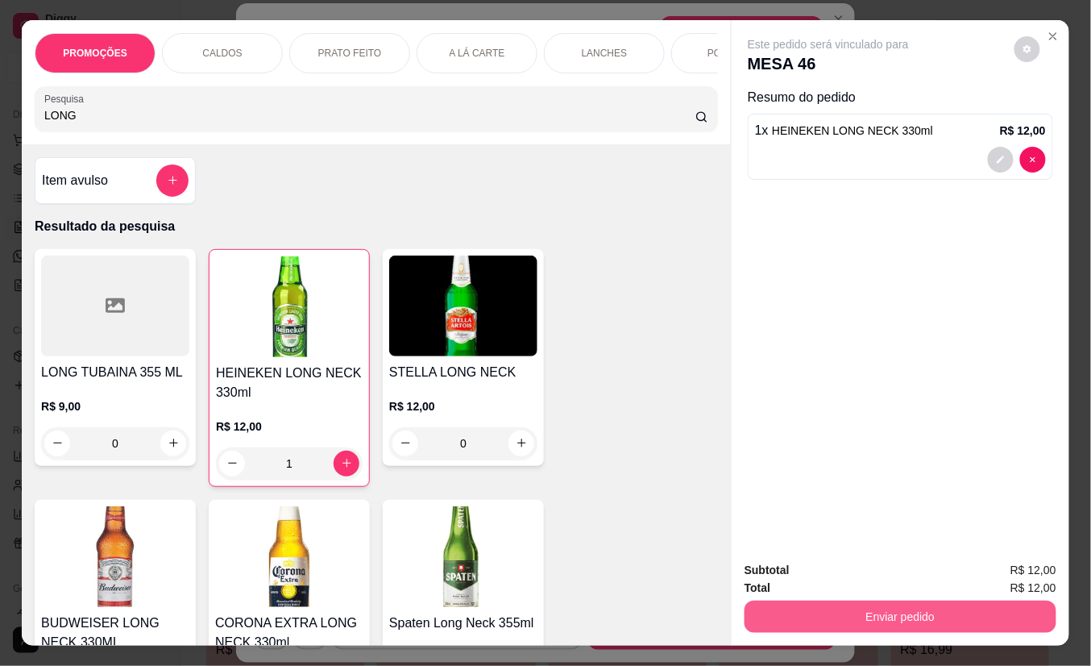
click at [842, 600] on button "Enviar pedido" at bounding box center [901, 616] width 312 height 32
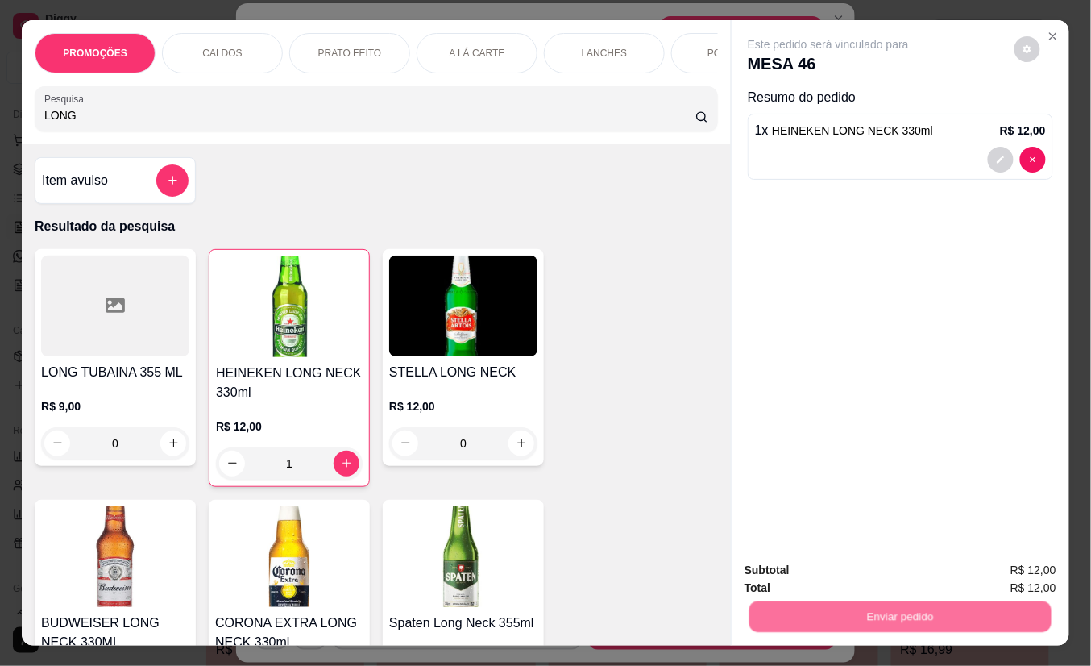
click at [840, 579] on button "Não registrar e enviar pedido" at bounding box center [846, 570] width 163 height 30
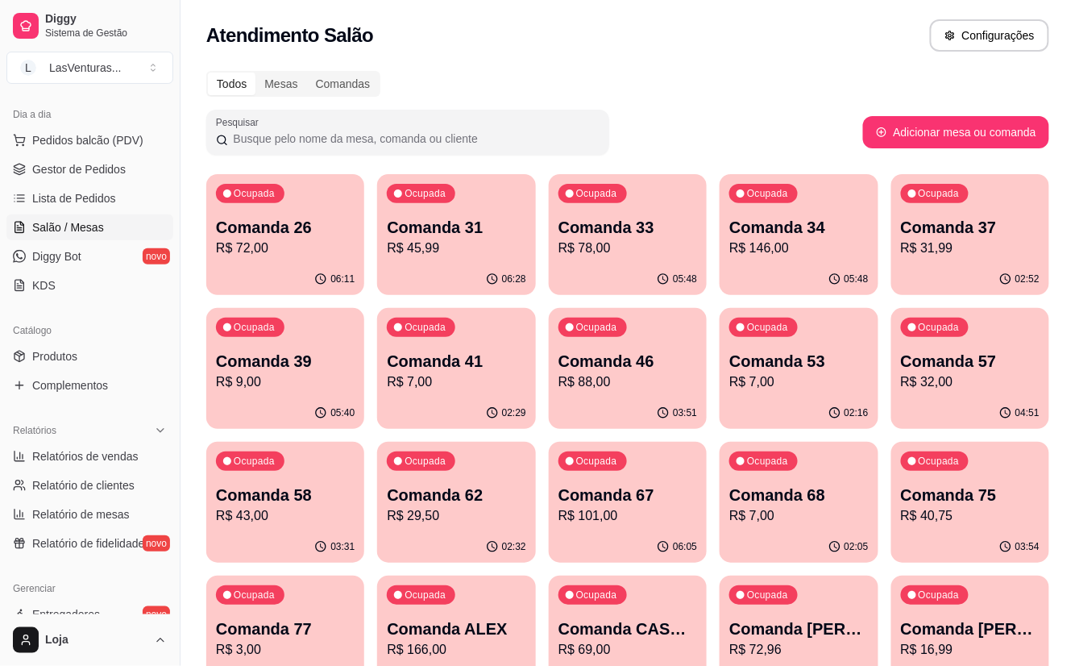
click at [826, 260] on div "Ocupada Comanda 34 R$ 146,00" at bounding box center [799, 218] width 158 height 89
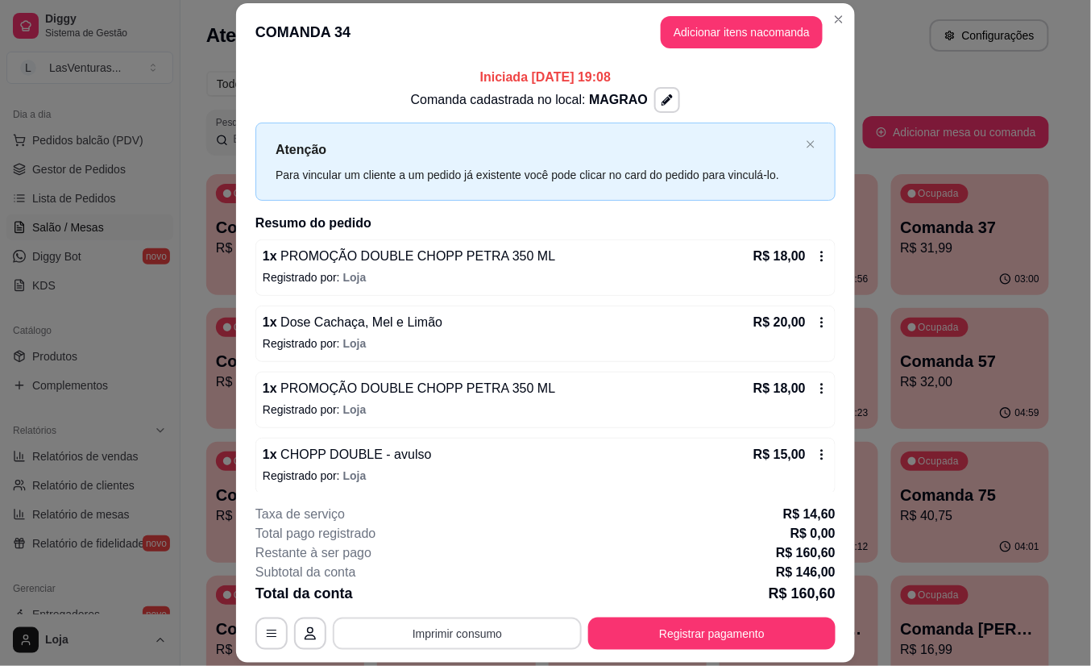
click at [516, 638] on button "Imprimir consumo" at bounding box center [457, 633] width 249 height 32
click at [478, 596] on button "IMPRESSORA" at bounding box center [454, 596] width 113 height 25
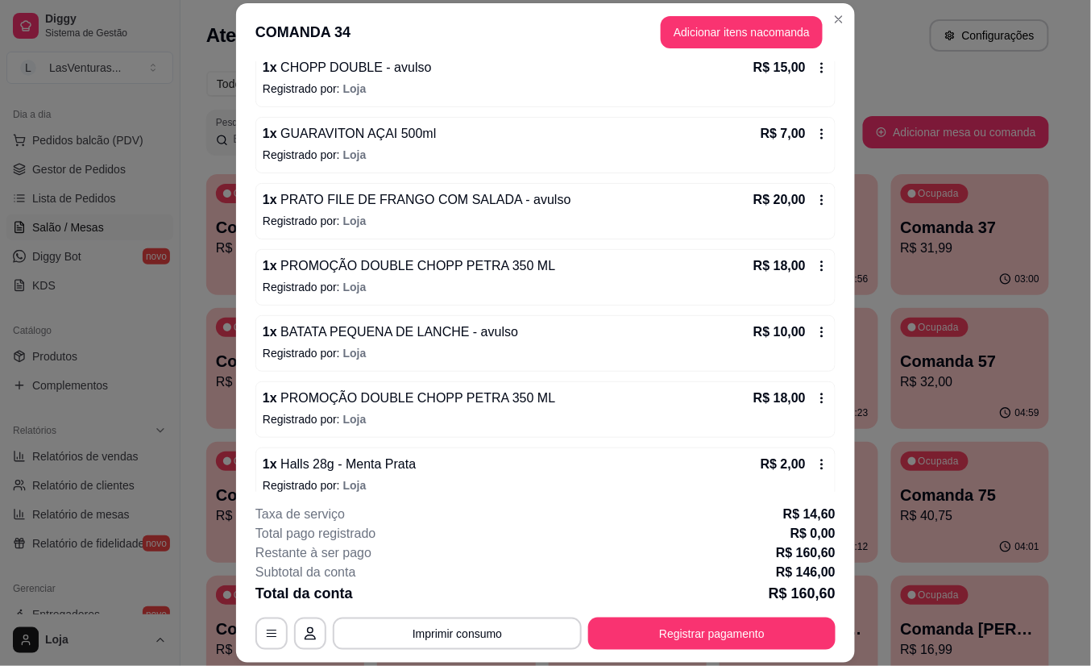
scroll to position [410, 0]
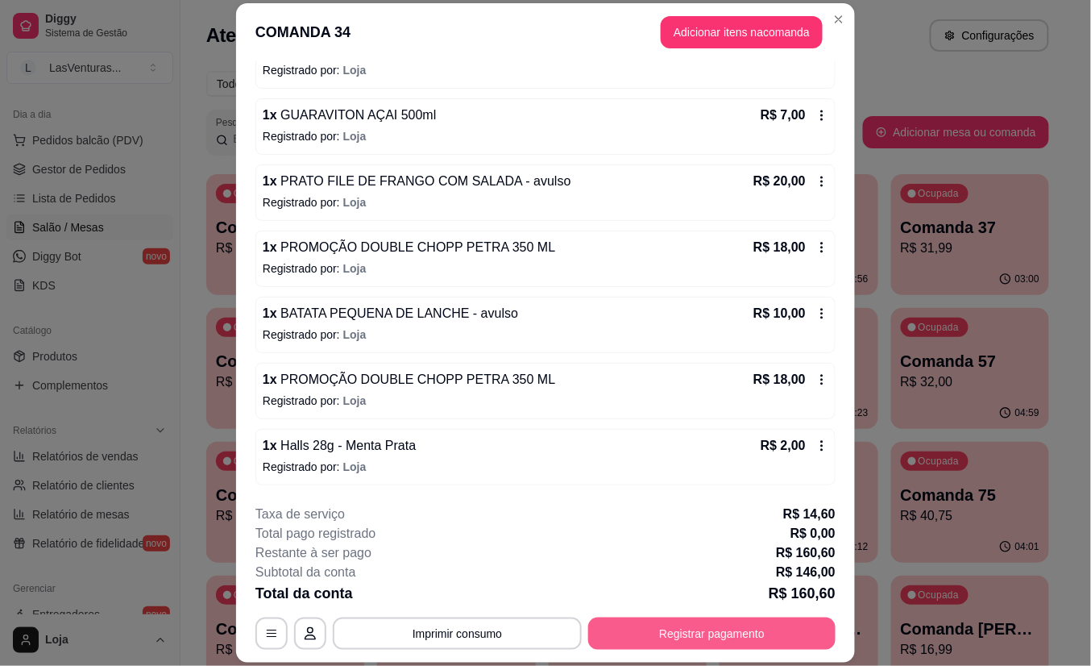
click at [663, 642] on button "Registrar pagamento" at bounding box center [711, 633] width 247 height 32
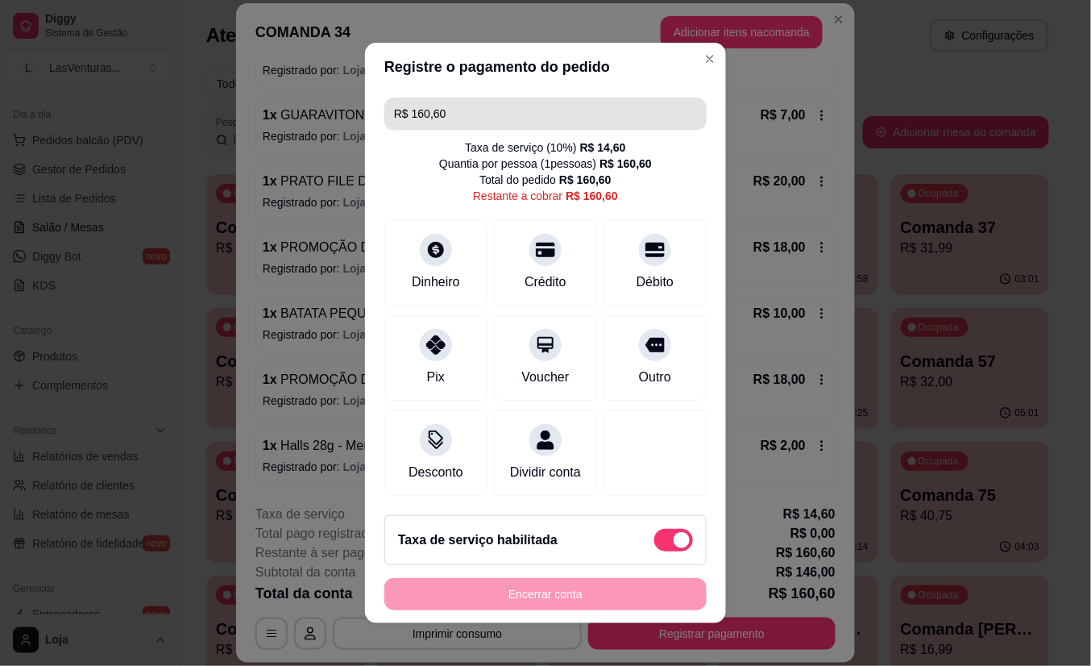
click at [449, 98] on input "R$ 160,60" at bounding box center [545, 114] width 303 height 32
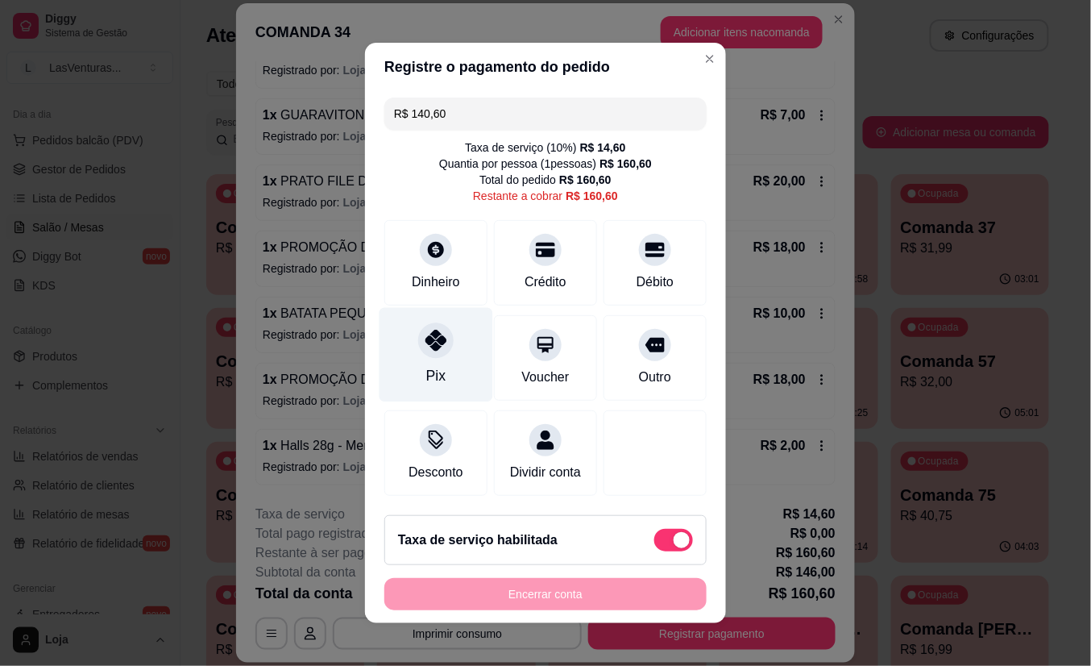
click at [421, 346] on div at bounding box center [435, 339] width 35 height 35
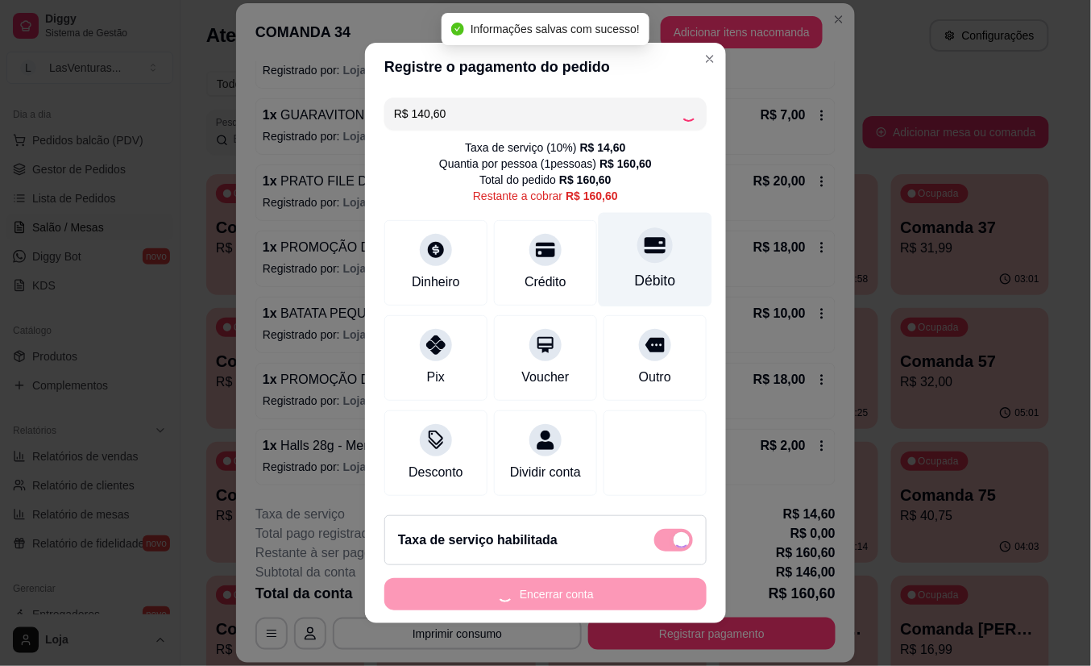
type input "R$ 20,00"
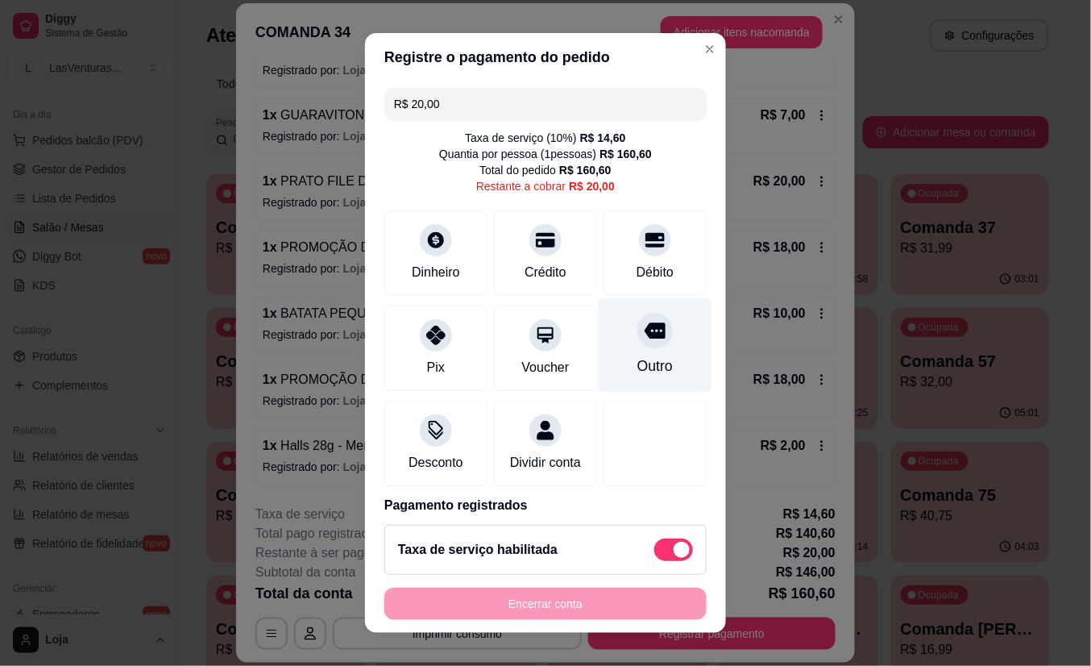
scroll to position [85, 0]
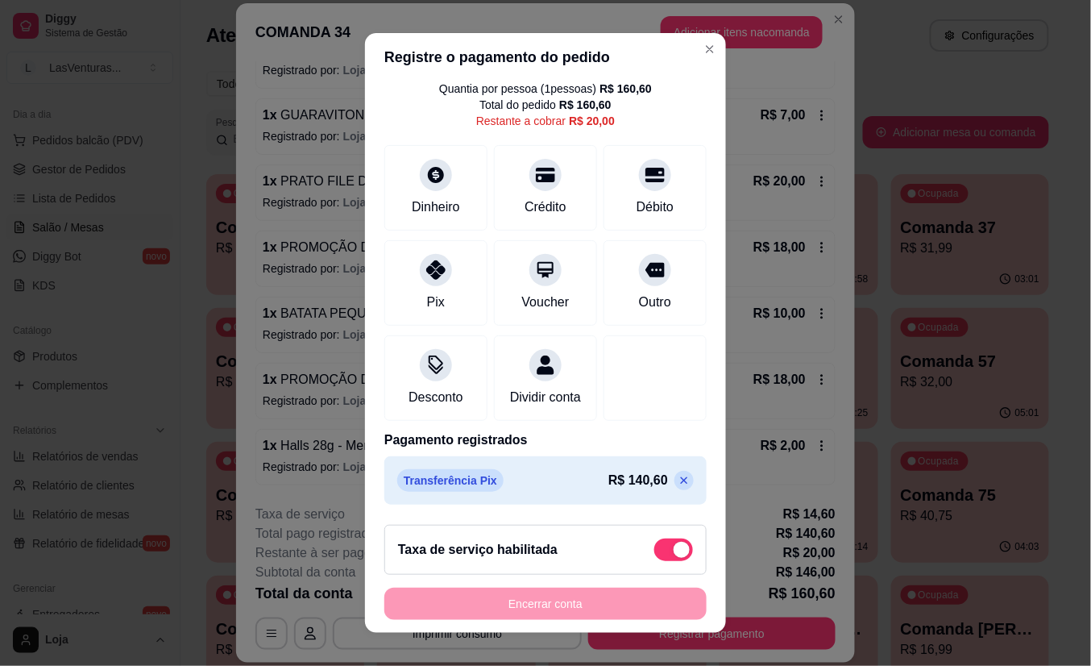
click at [812, 385] on div "Iniciada [DATE] 19:08 Comanda cadastrada no local: MAGRAO Atenção Para vincular…" at bounding box center [545, 276] width 619 height 430
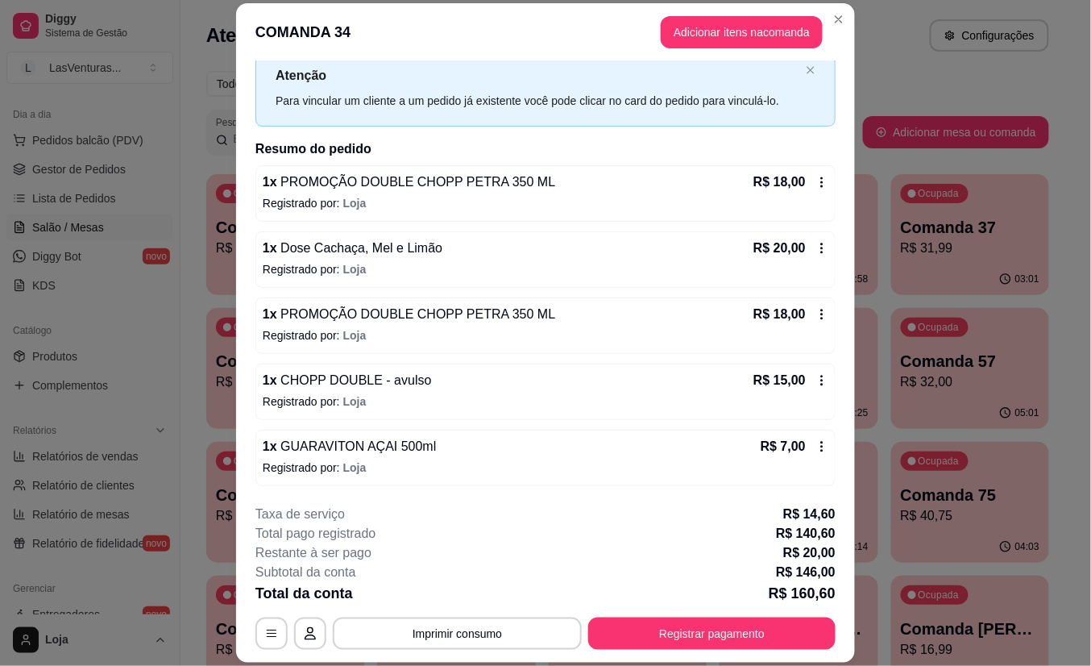
scroll to position [0, 0]
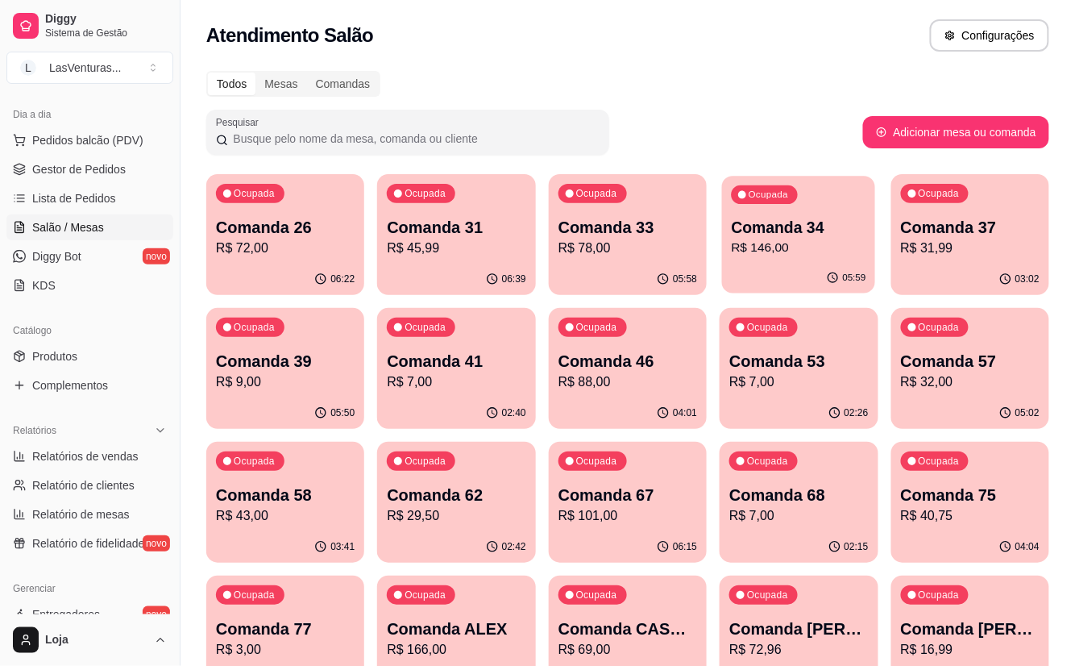
click at [772, 242] on p "R$ 146,00" at bounding box center [799, 248] width 135 height 19
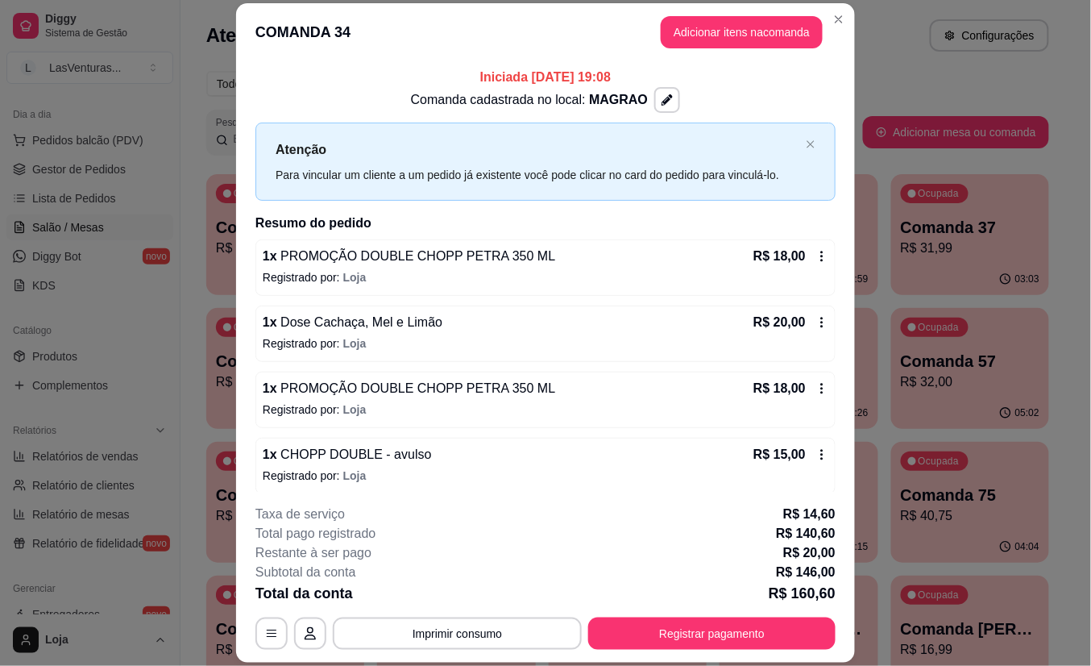
click at [633, 623] on button "Registrar pagamento" at bounding box center [711, 633] width 247 height 32
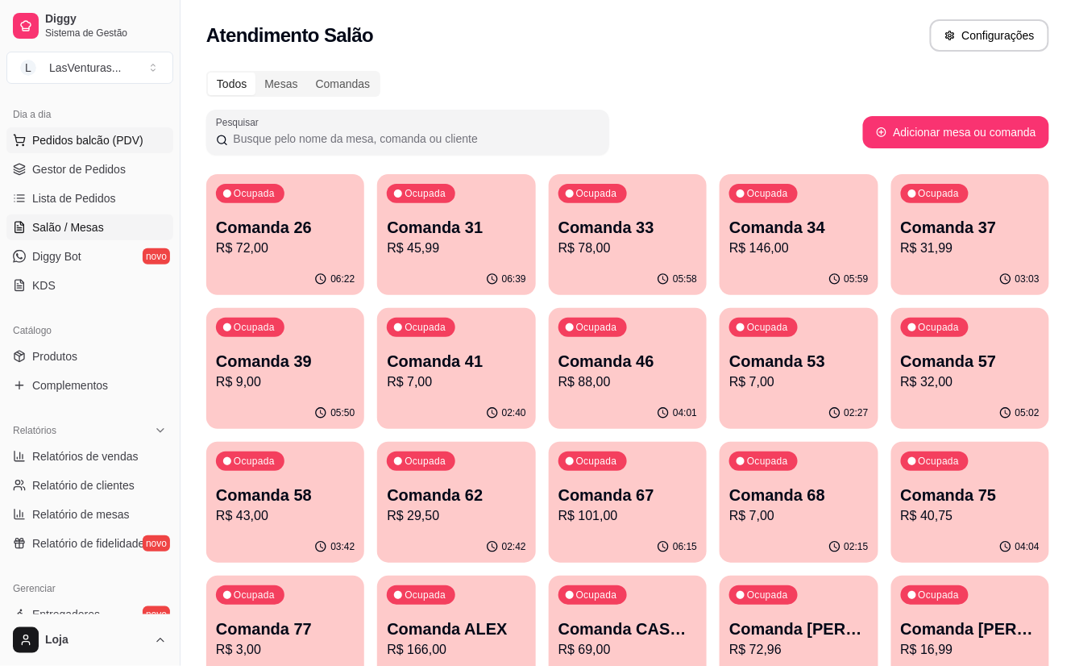
click at [73, 148] on span "Pedidos balcão (PDV)" at bounding box center [87, 140] width 111 height 16
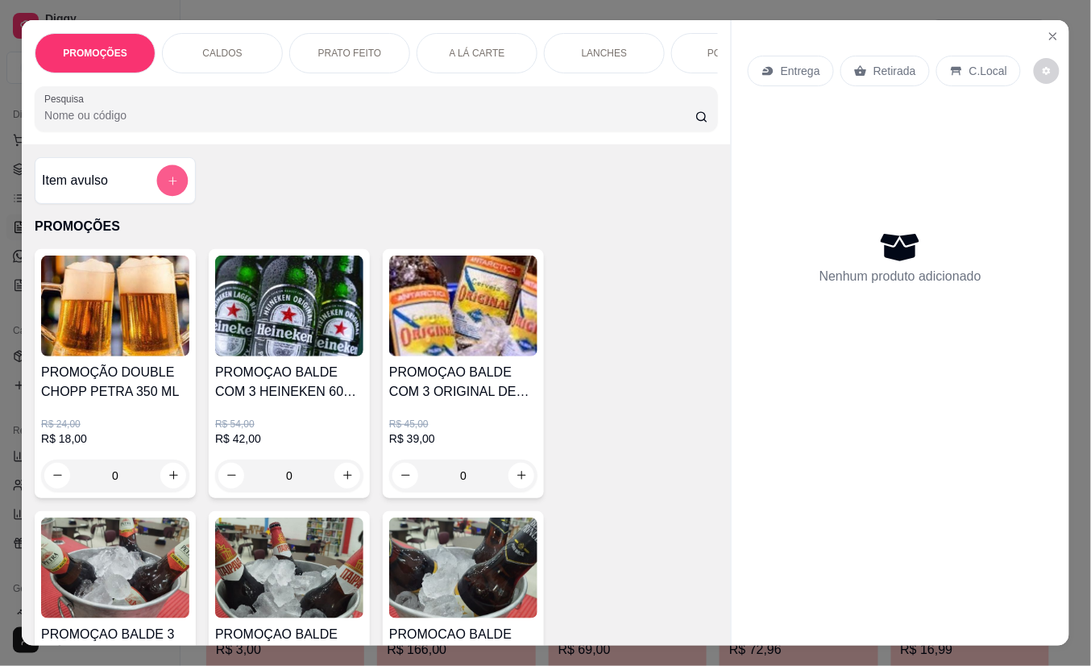
click at [167, 187] on icon "add-separate-item" at bounding box center [173, 181] width 12 height 12
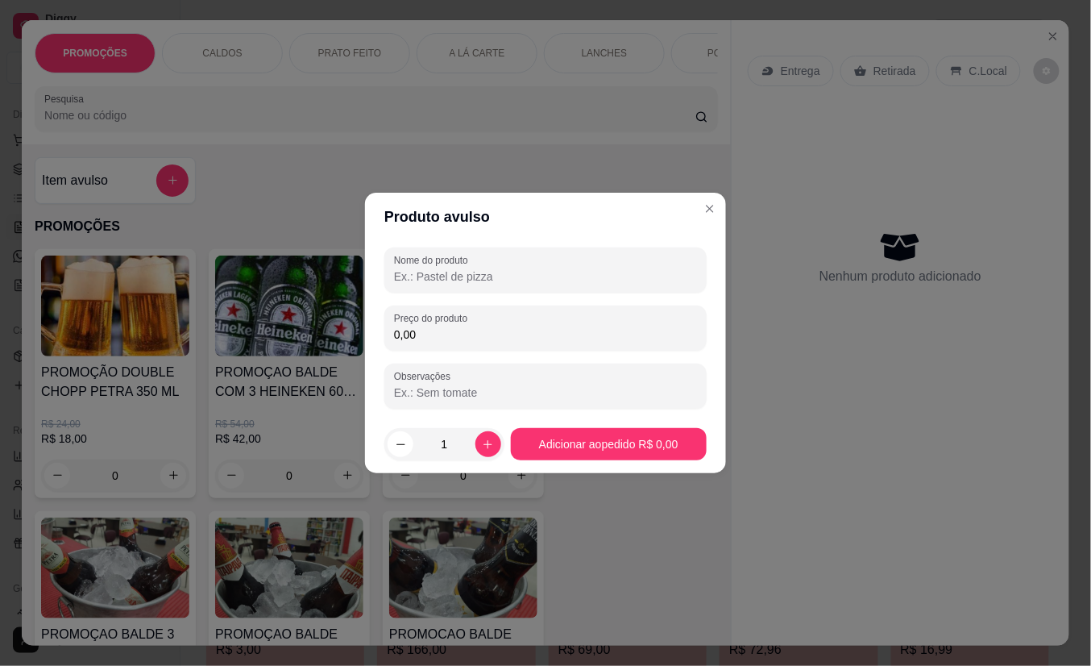
click at [522, 269] on input "Nome do produto" at bounding box center [545, 276] width 303 height 16
type input "f"
type input "FICHA 3 POR 10"
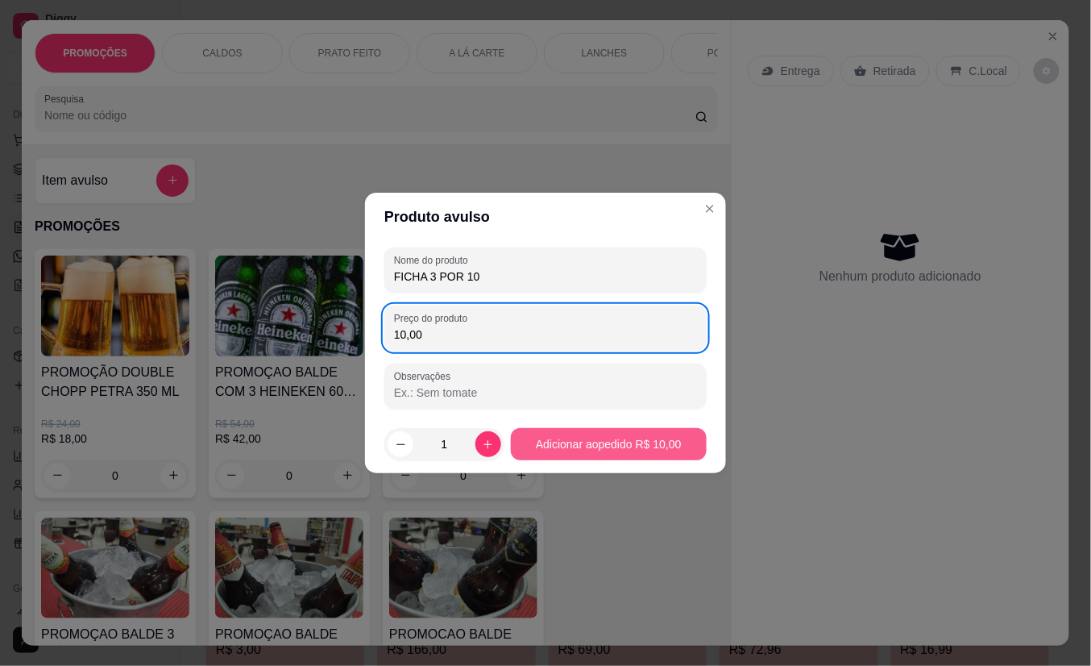
type input "10,00"
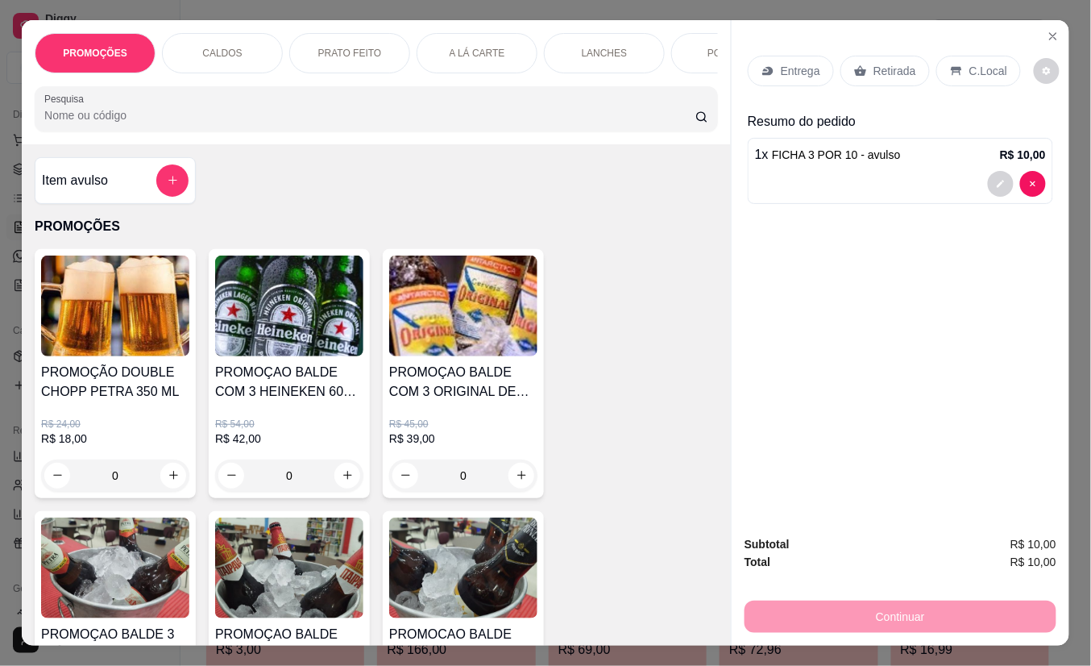
click at [874, 65] on p "Retirada" at bounding box center [895, 71] width 43 height 16
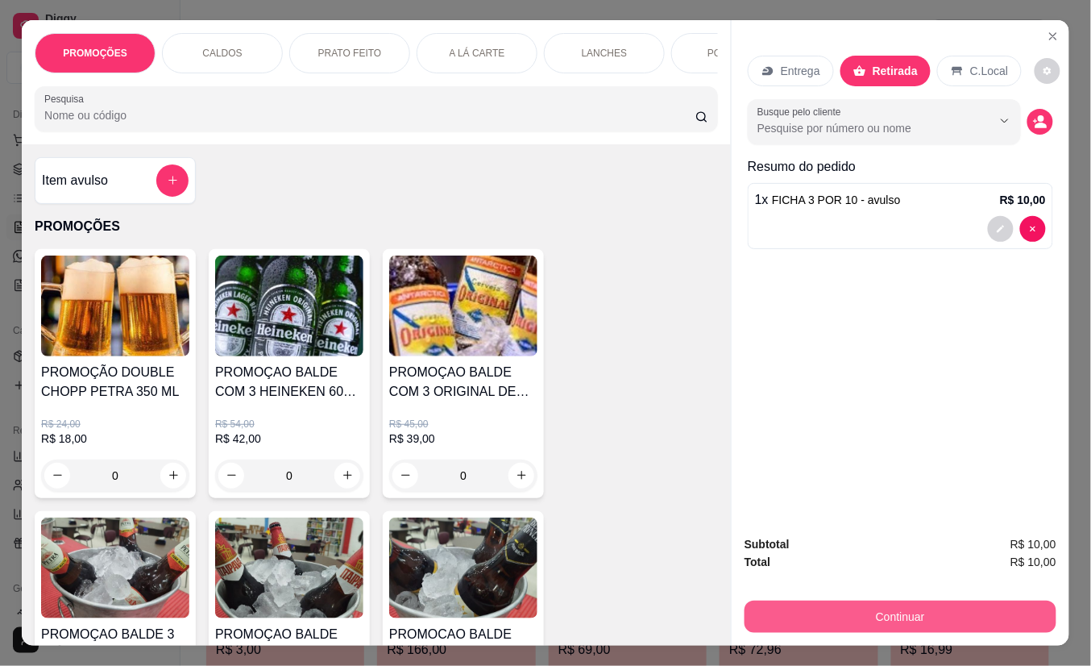
click at [853, 607] on button "Continuar" at bounding box center [901, 616] width 312 height 32
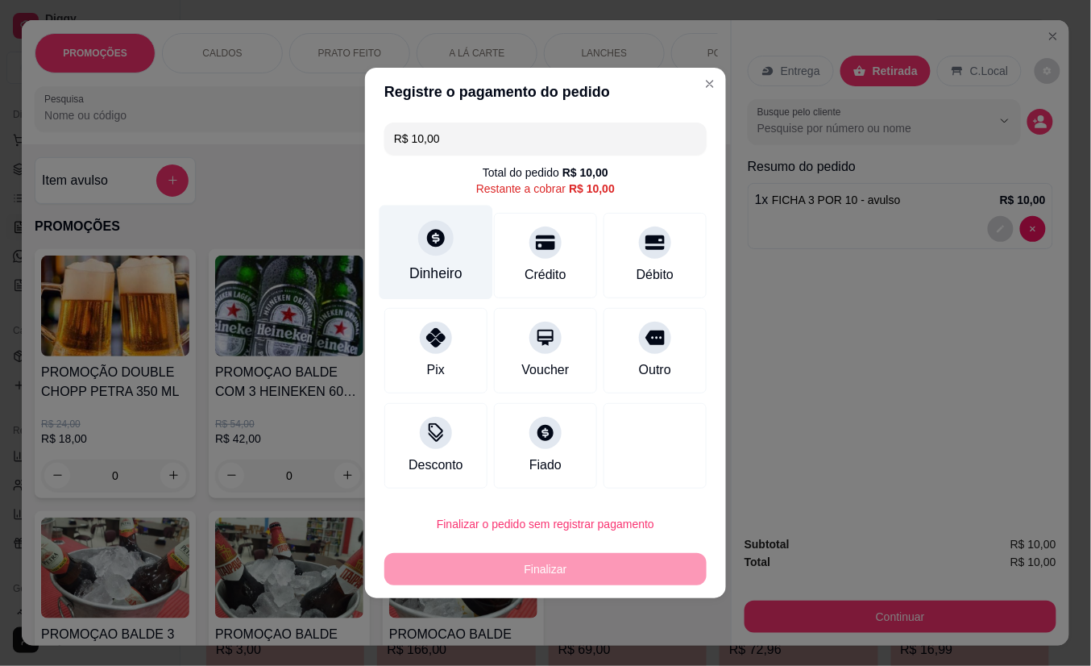
click at [447, 272] on div "Dinheiro" at bounding box center [435, 273] width 53 height 21
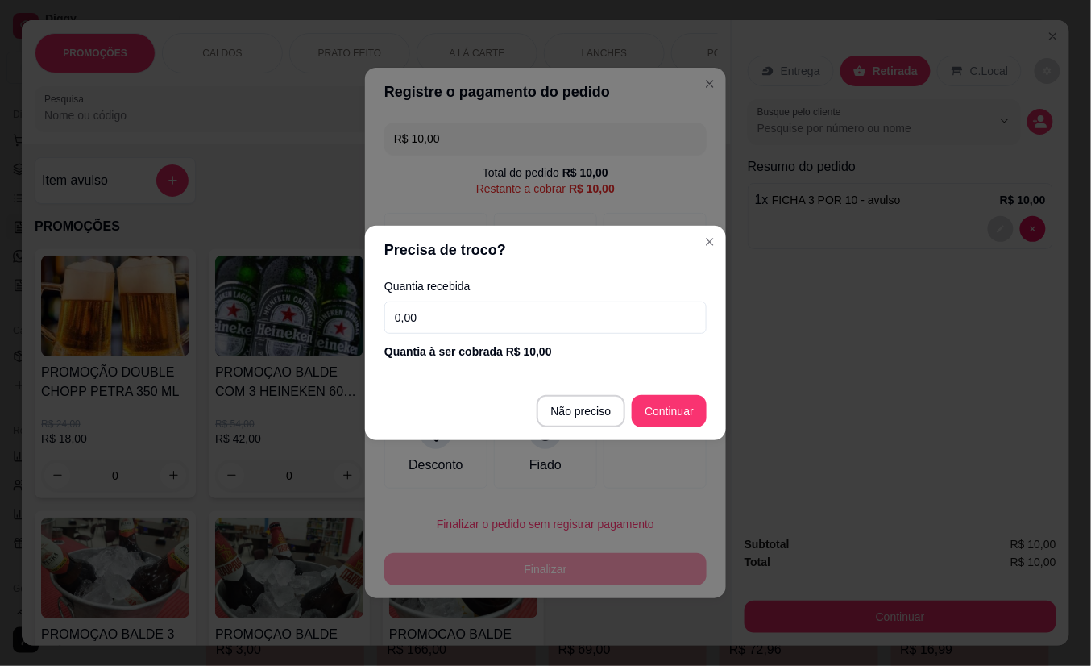
click at [474, 319] on input "0,00" at bounding box center [545, 317] width 322 height 32
type input "10,00"
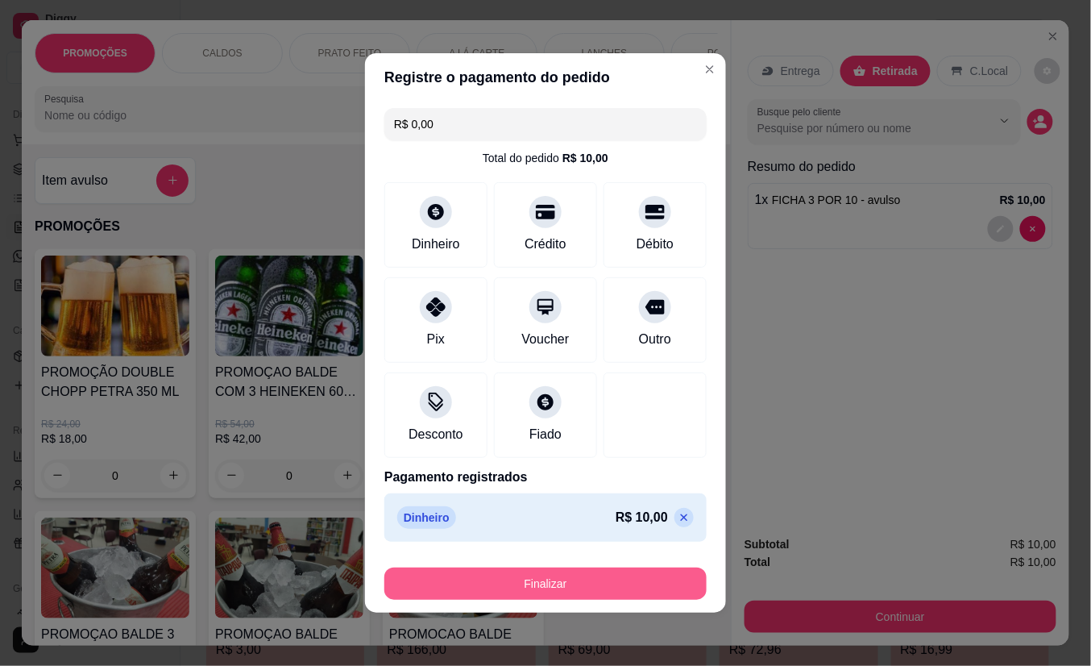
click at [566, 581] on button "Finalizar" at bounding box center [545, 583] width 322 height 32
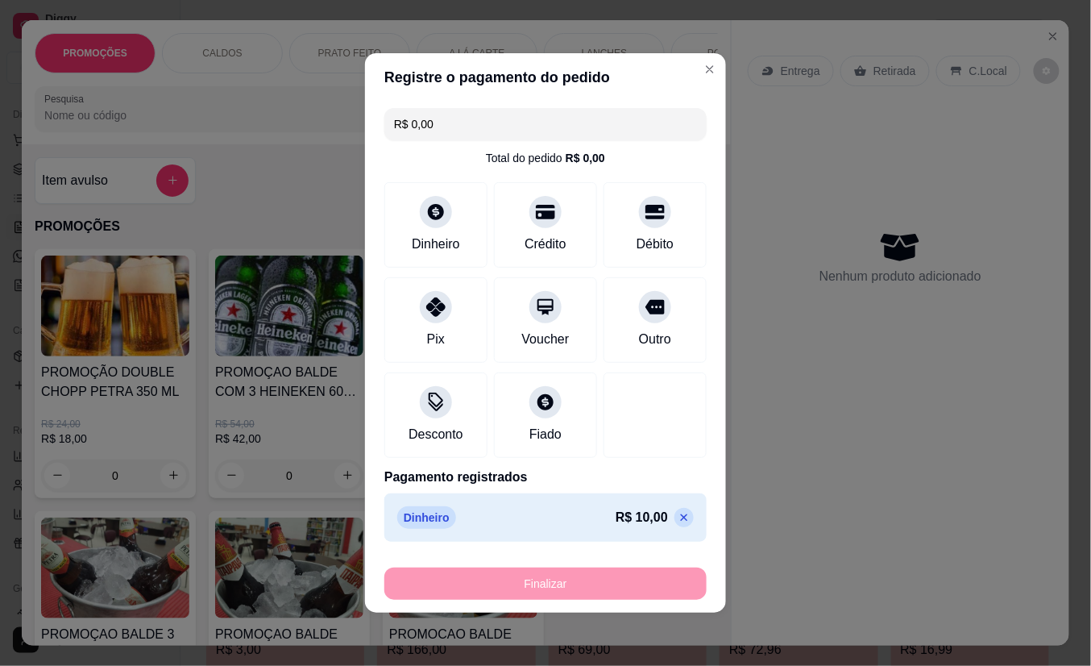
type input "-R$ 10,00"
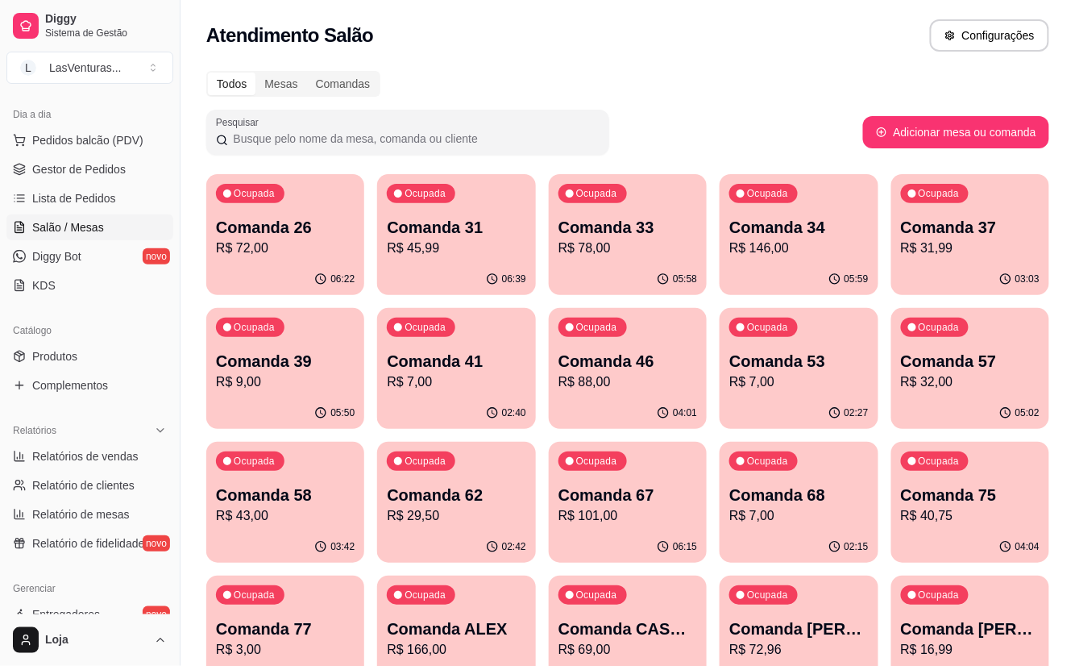
click at [800, 243] on p "R$ 146,00" at bounding box center [798, 248] width 139 height 19
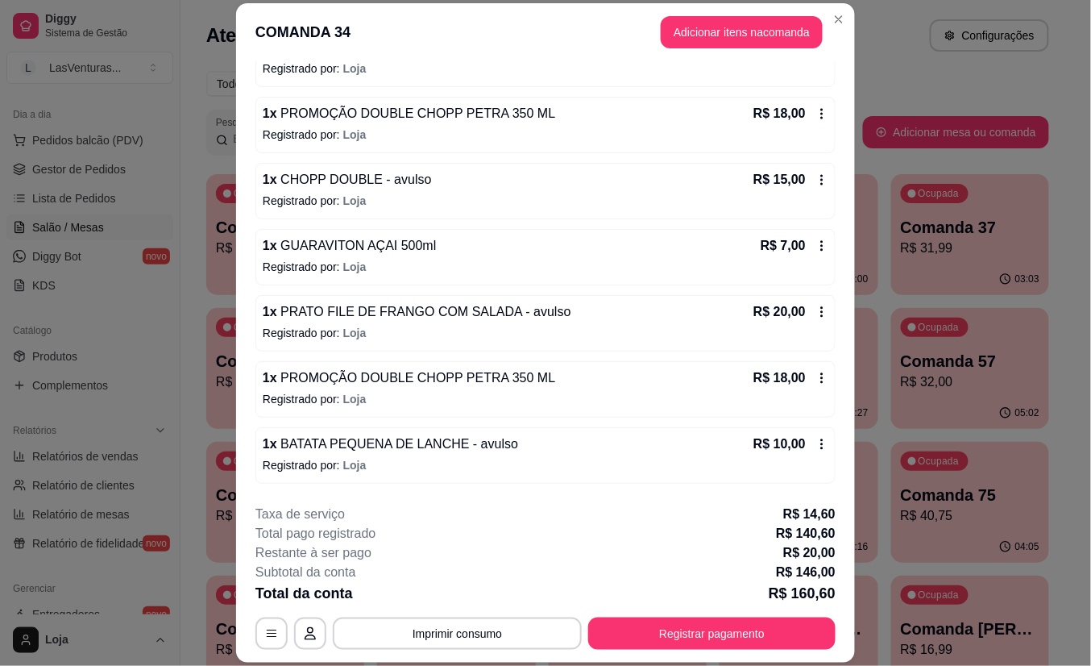
scroll to position [410, 0]
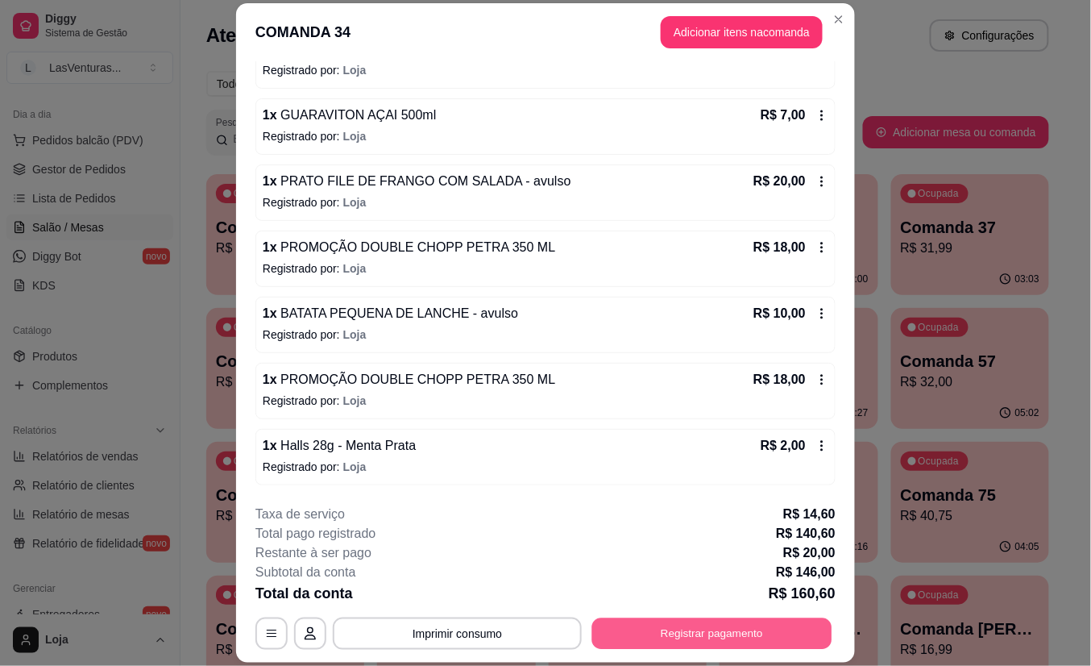
click at [722, 636] on button "Registrar pagamento" at bounding box center [712, 632] width 240 height 31
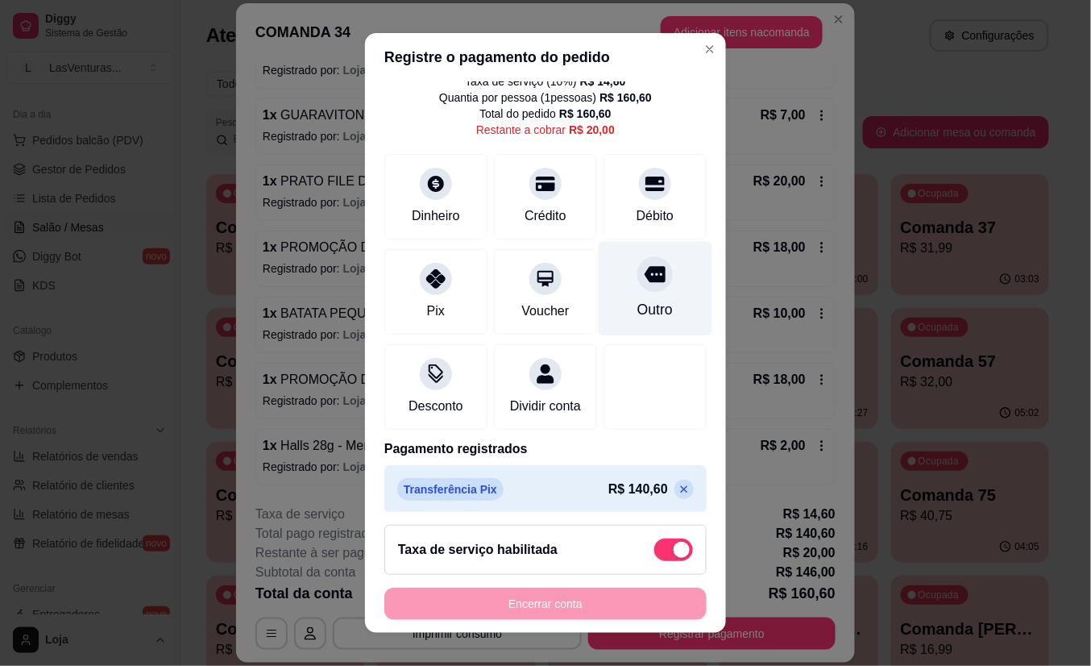
scroll to position [85, 0]
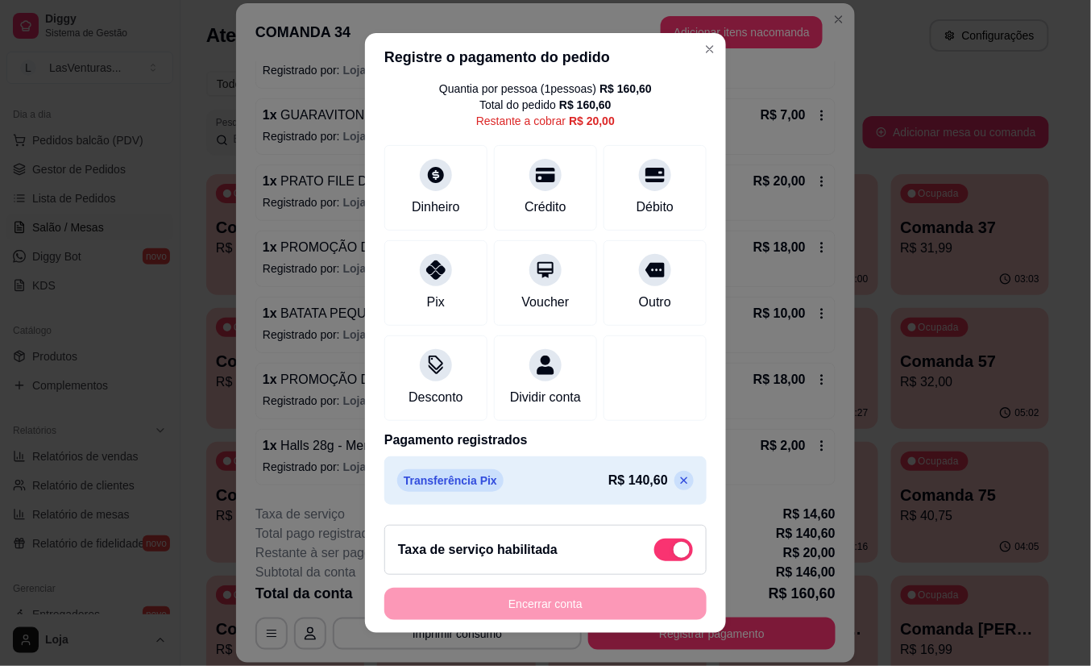
drag, startPoint x: 629, startPoint y: 479, endPoint x: 643, endPoint y: 485, distance: 15.1
click at [634, 479] on div "R$ 140,60" at bounding box center [651, 480] width 85 height 19
click at [678, 487] on icon at bounding box center [684, 480] width 13 height 13
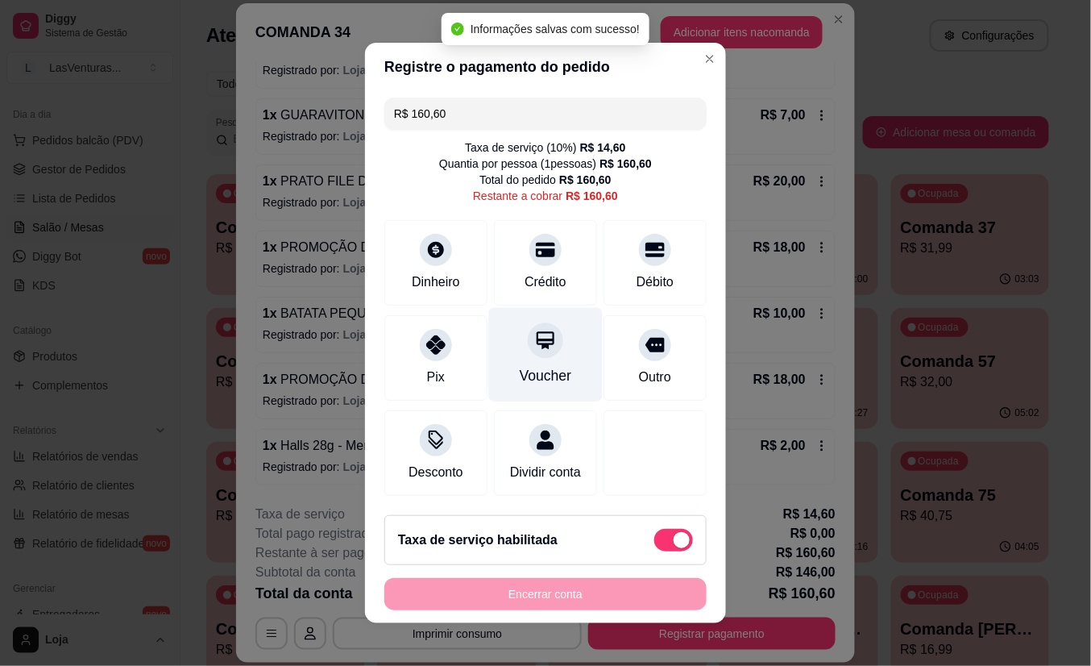
scroll to position [0, 0]
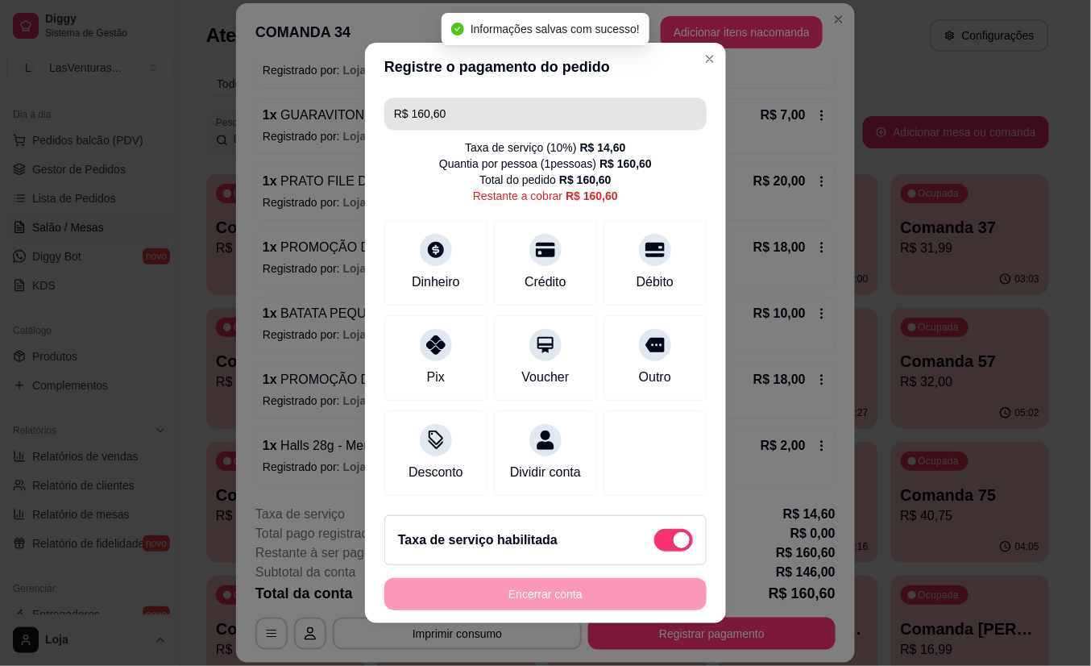
click at [442, 108] on input "R$ 160,60" at bounding box center [545, 114] width 303 height 32
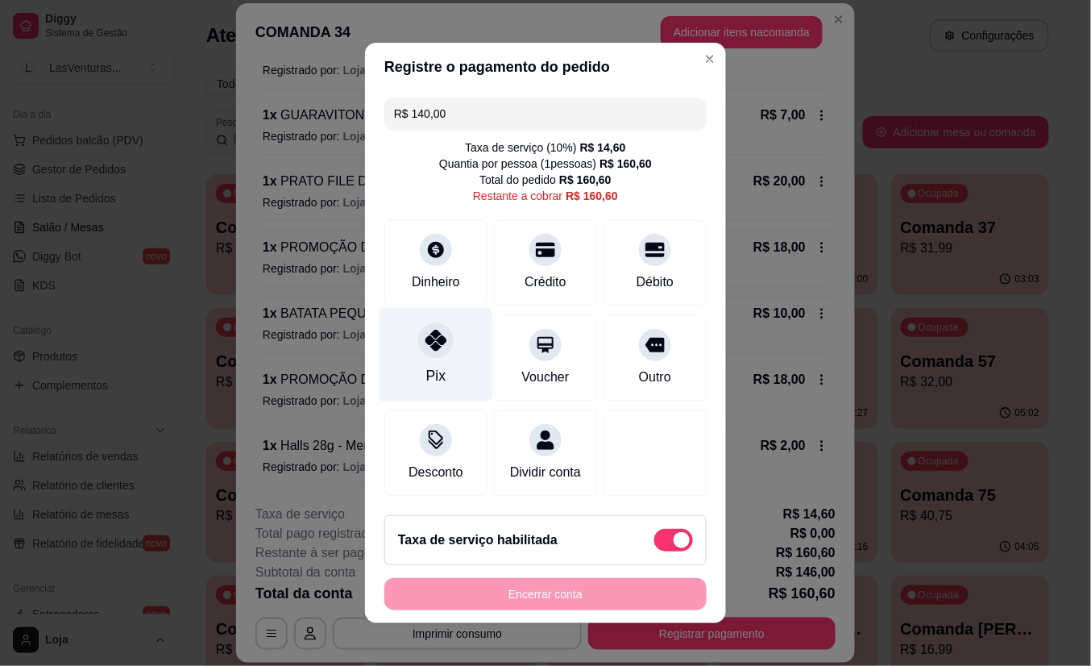
click at [429, 342] on icon at bounding box center [436, 340] width 21 height 21
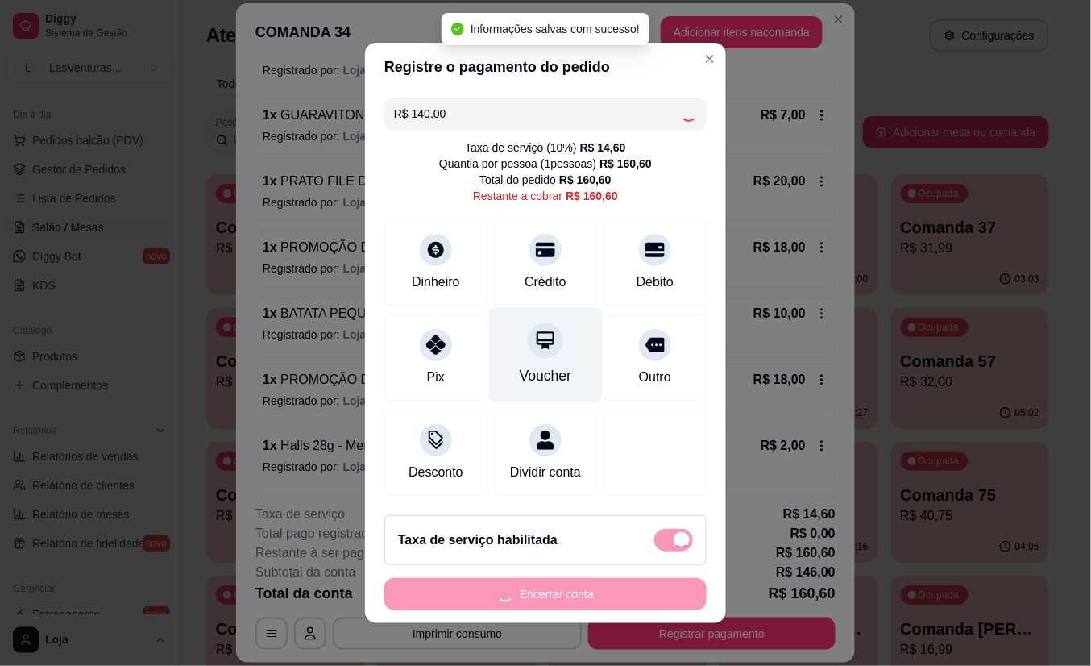
type input "R$ 20,60"
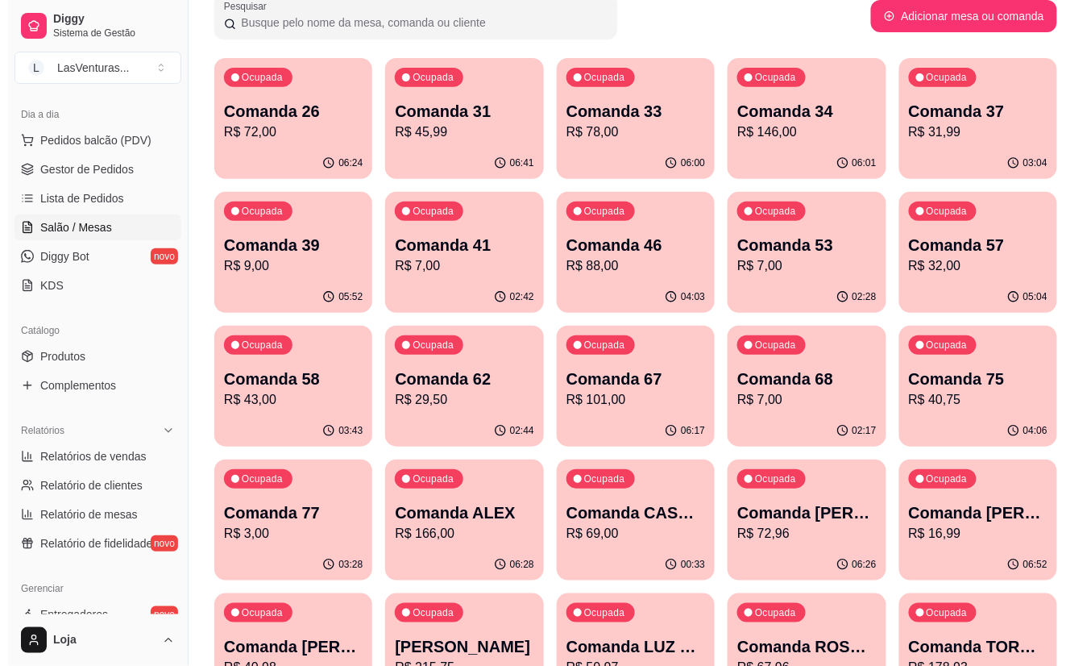
scroll to position [322, 0]
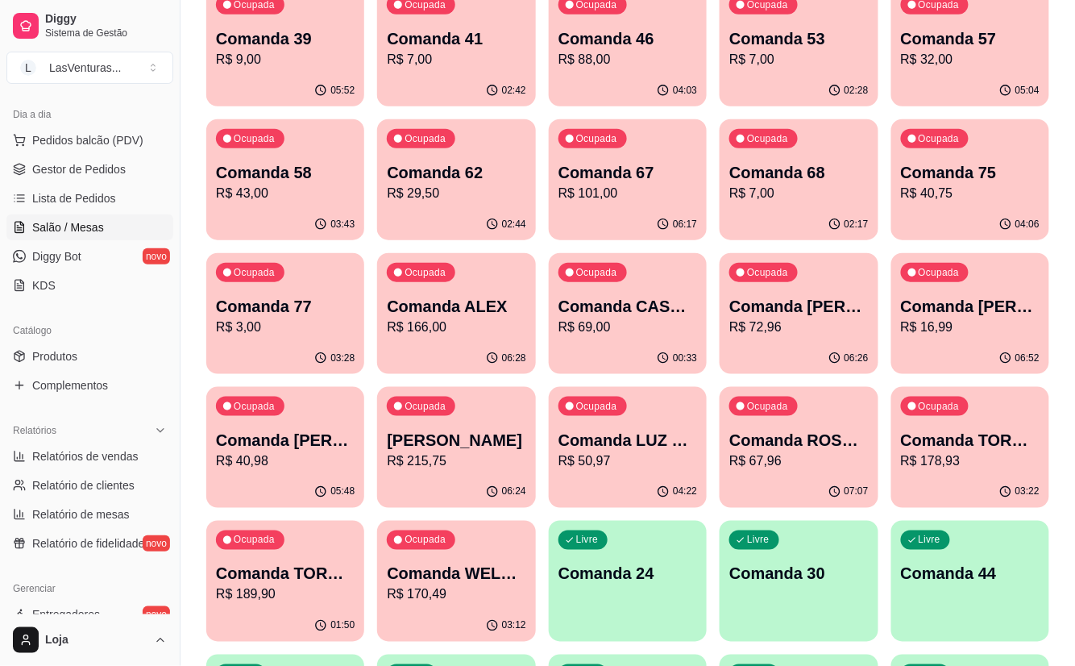
click at [443, 165] on p "Comanda 62" at bounding box center [456, 172] width 139 height 23
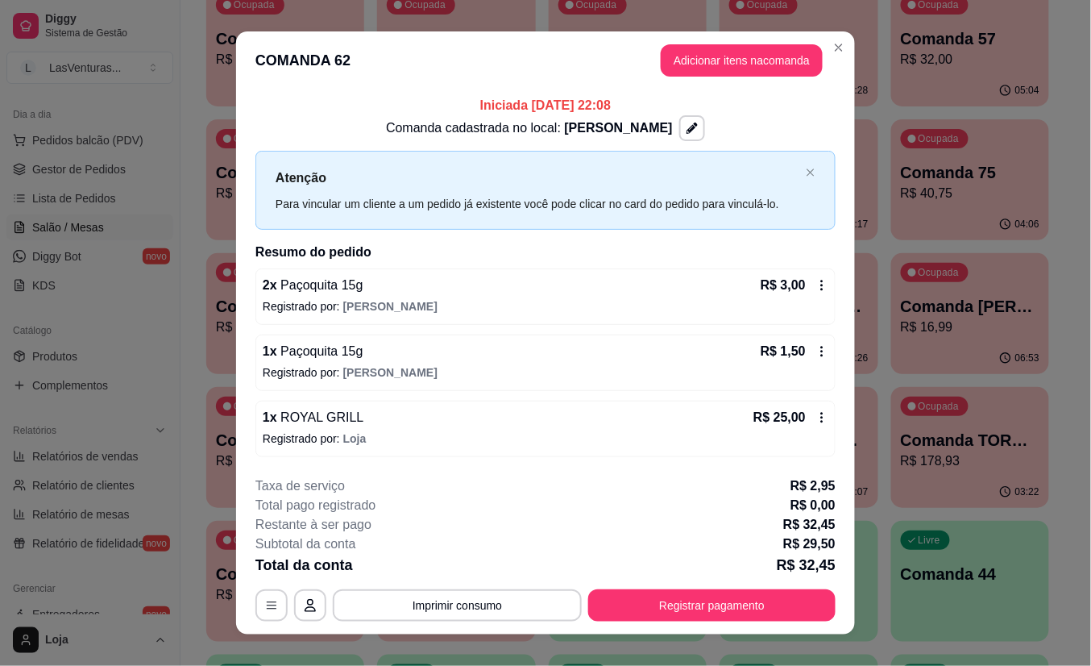
click at [458, 604] on button "Imprimir consumo" at bounding box center [457, 605] width 249 height 32
click at [442, 568] on button "IMPRESSORA" at bounding box center [455, 569] width 117 height 26
drag, startPoint x: 578, startPoint y: 130, endPoint x: 622, endPoint y: 133, distance: 44.4
click at [642, 139] on div "Comanda cadastrada no local: [PERSON_NAME]" at bounding box center [546, 128] width 580 height 26
click at [617, 130] on span "[PERSON_NAME]" at bounding box center [619, 128] width 108 height 14
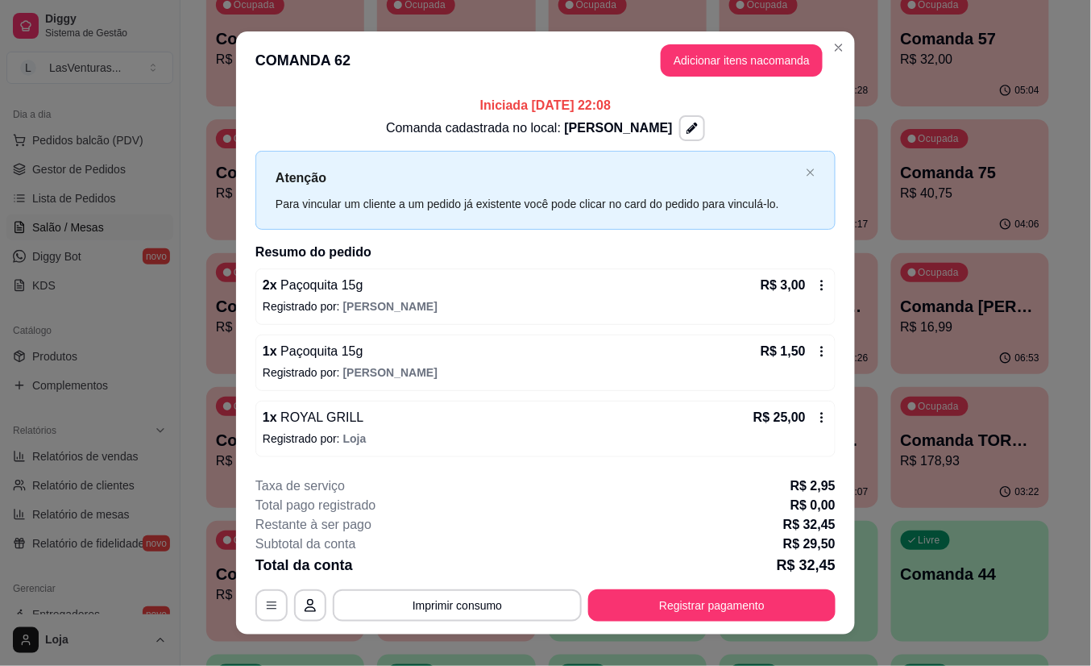
click at [658, 607] on button "Registrar pagamento" at bounding box center [711, 605] width 247 height 32
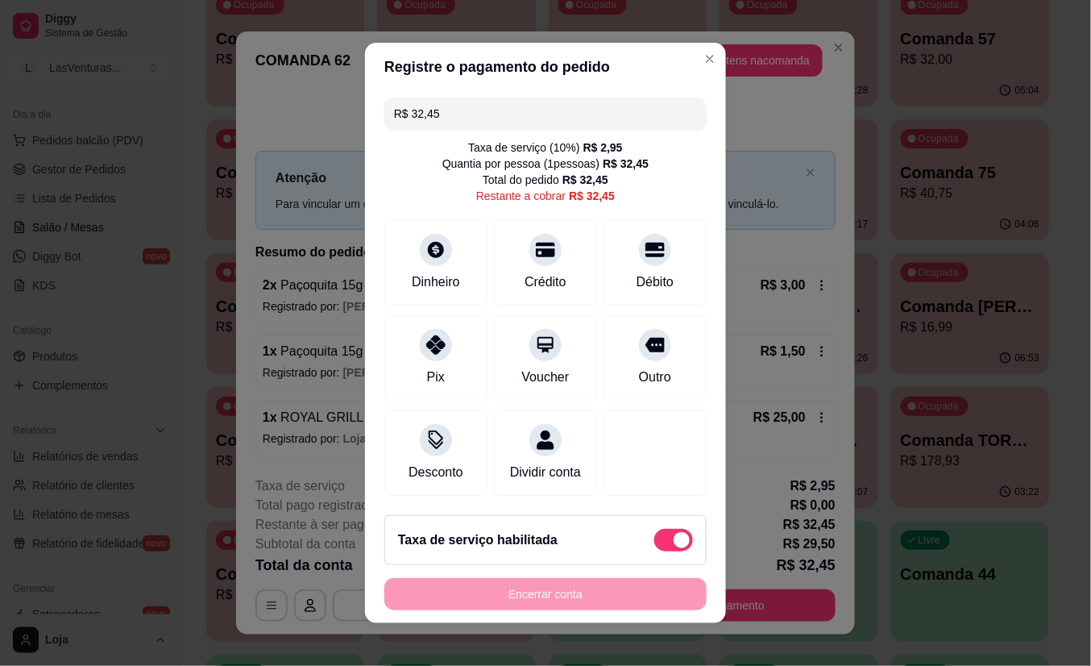
click at [654, 548] on span at bounding box center [673, 540] width 39 height 23
click at [654, 548] on input "checkbox" at bounding box center [659, 548] width 10 height 10
checkbox input "true"
type input "R$ 29,50"
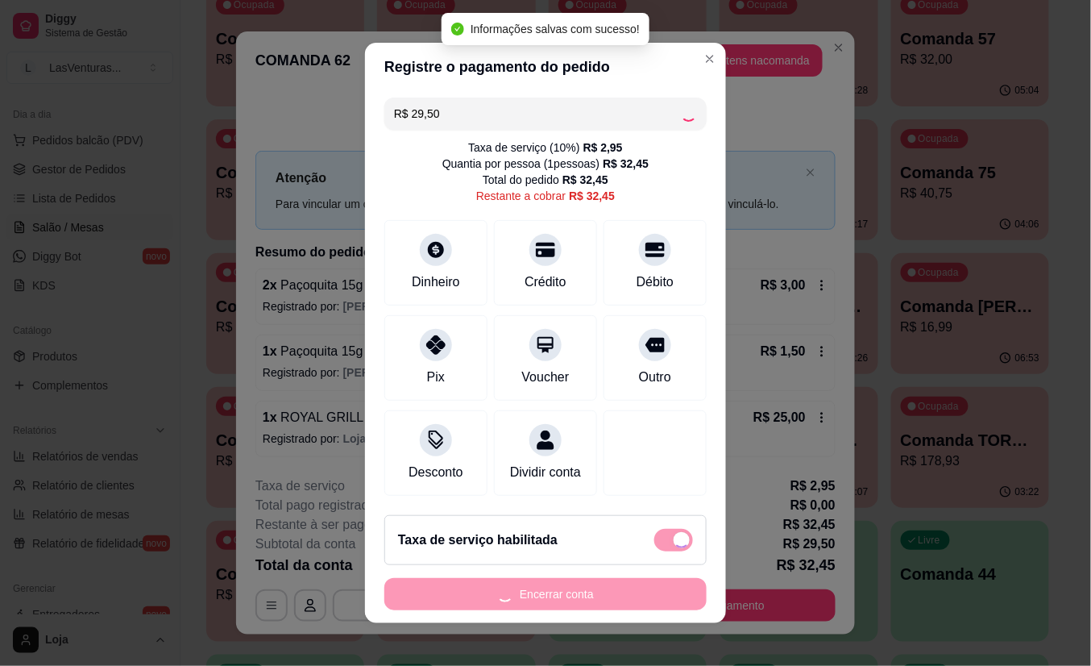
checkbox input "false"
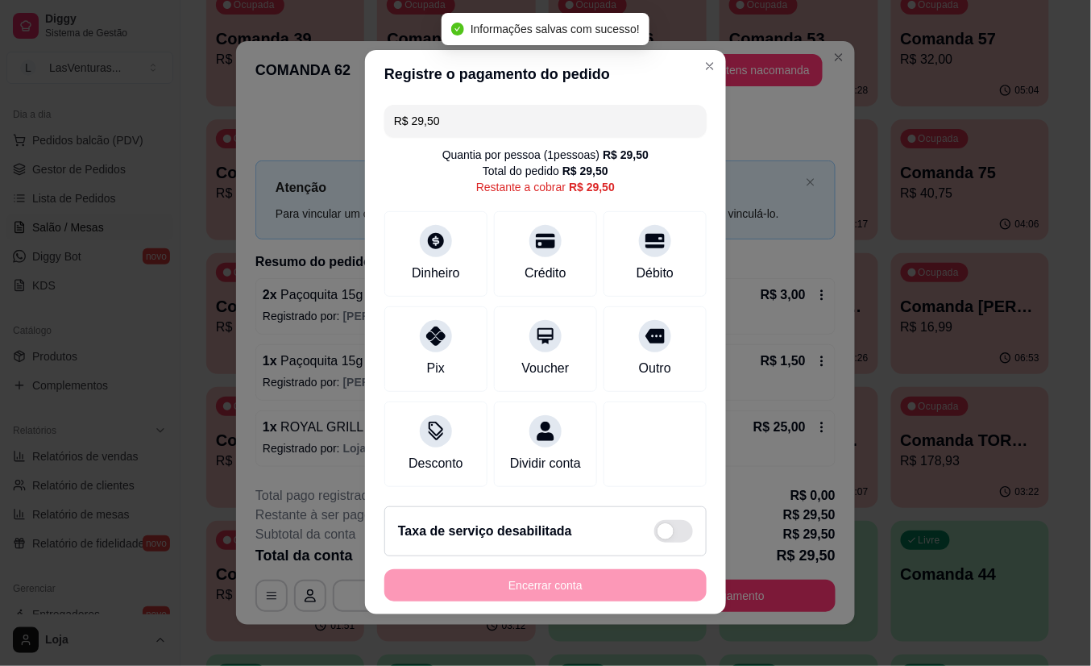
scroll to position [11, 0]
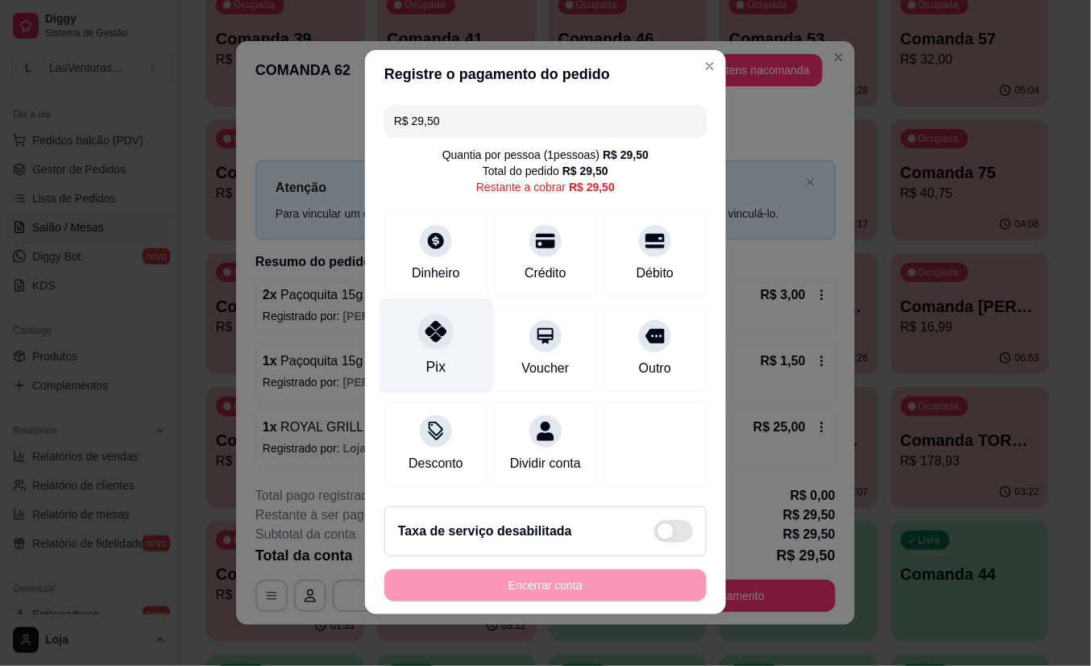
click at [433, 326] on div at bounding box center [435, 331] width 35 height 35
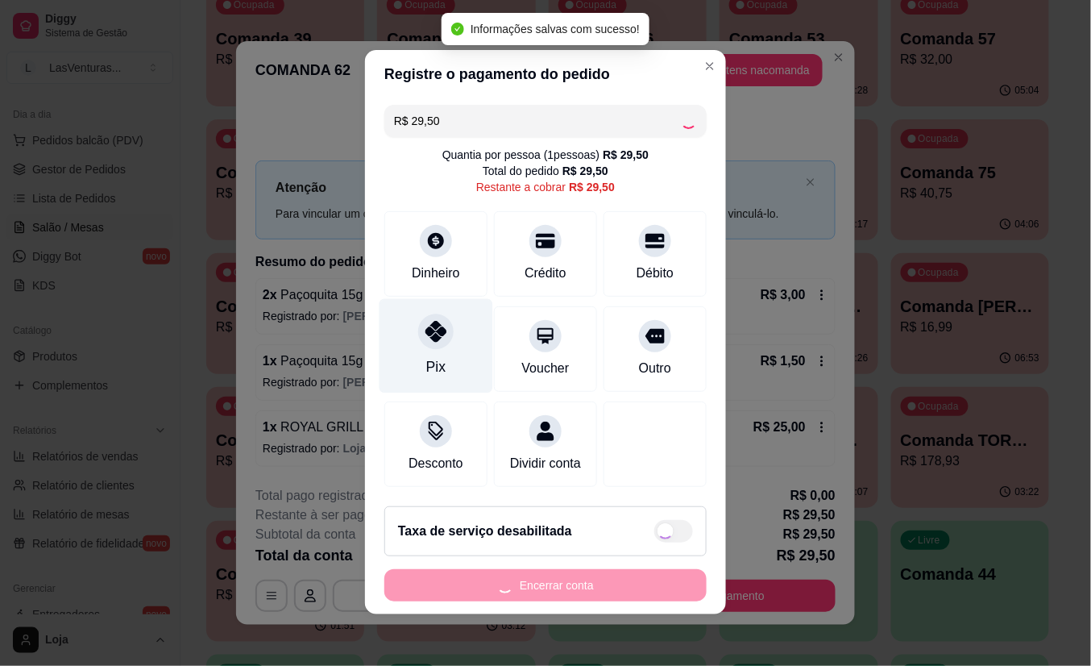
type input "R$ 0,00"
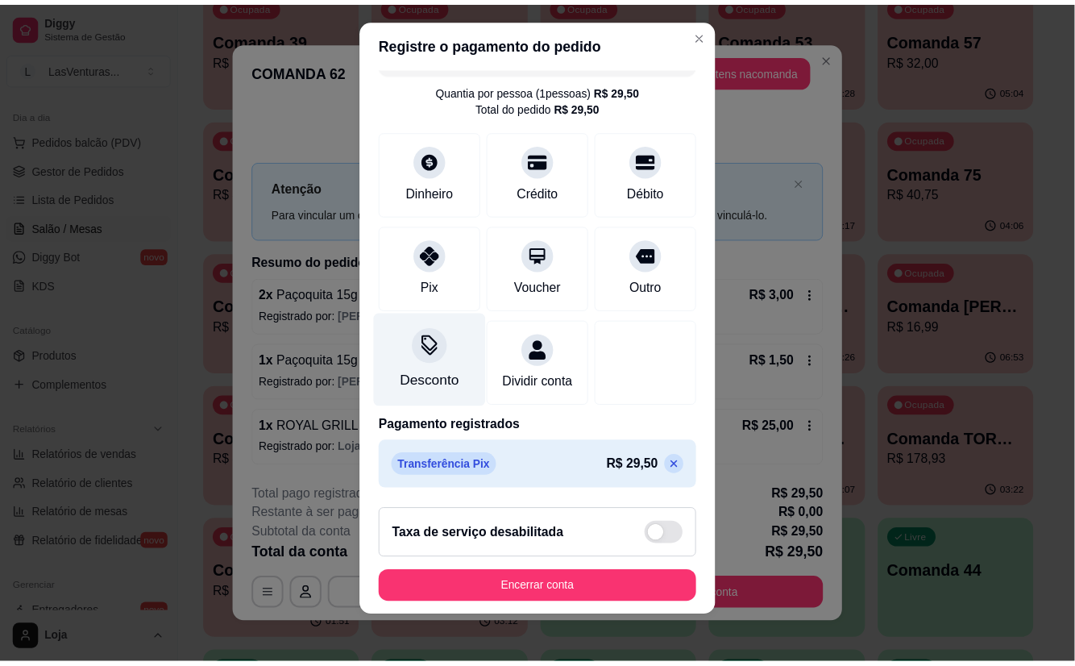
scroll to position [18, 0]
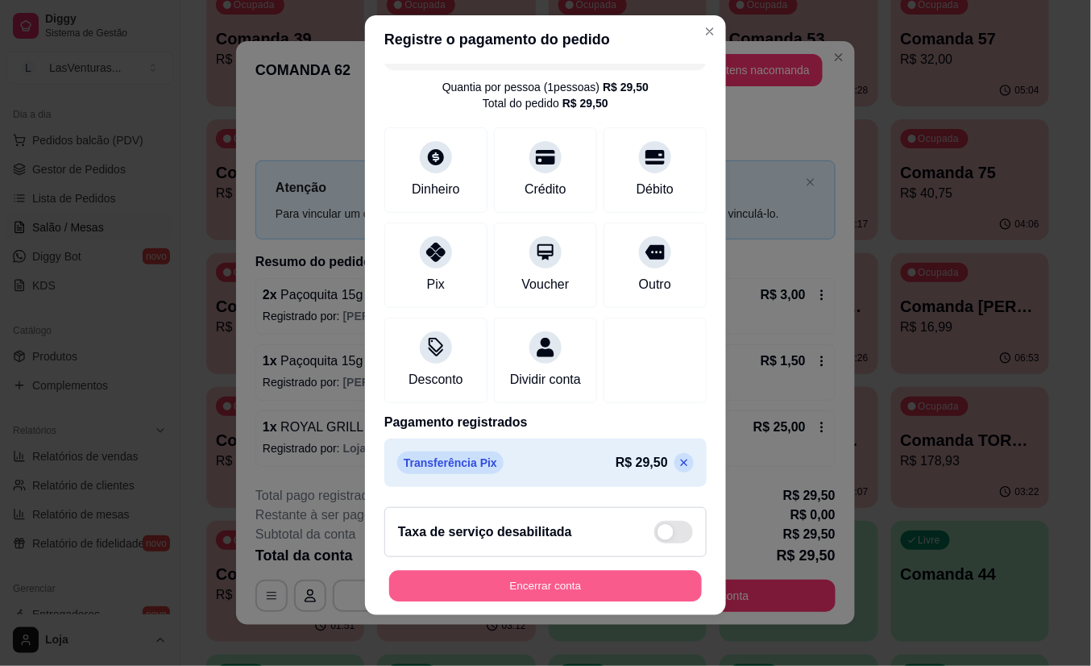
click at [529, 590] on button "Encerrar conta" at bounding box center [545, 585] width 313 height 31
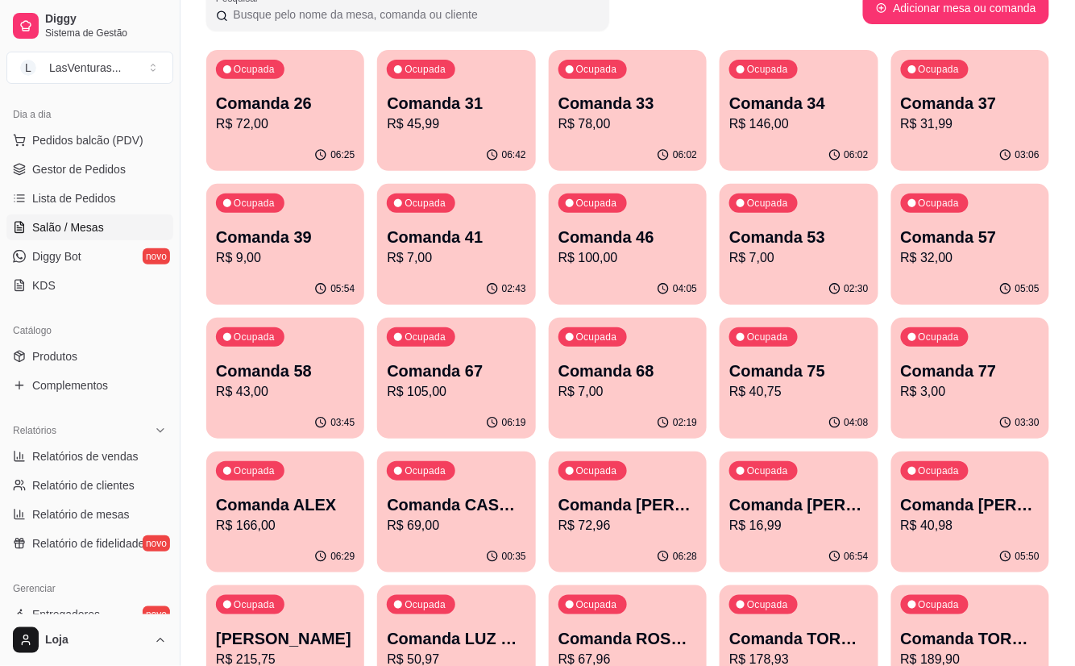
scroll to position [107, 0]
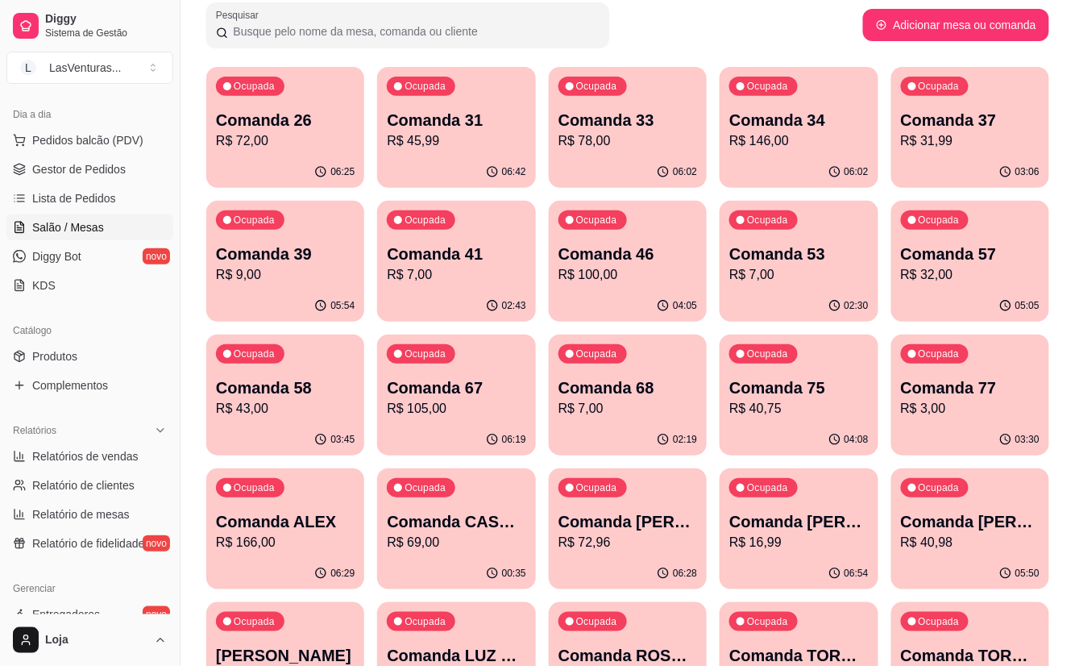
click at [459, 243] on p "Comanda 41" at bounding box center [456, 254] width 139 height 23
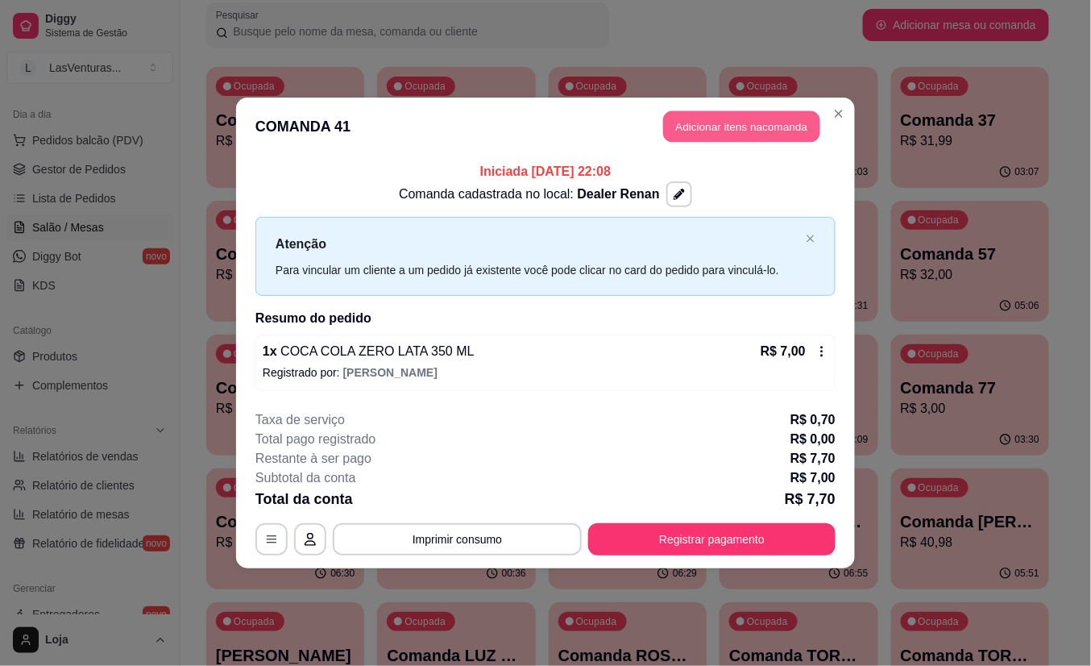
click at [724, 135] on button "Adicionar itens na comanda" at bounding box center [741, 126] width 157 height 31
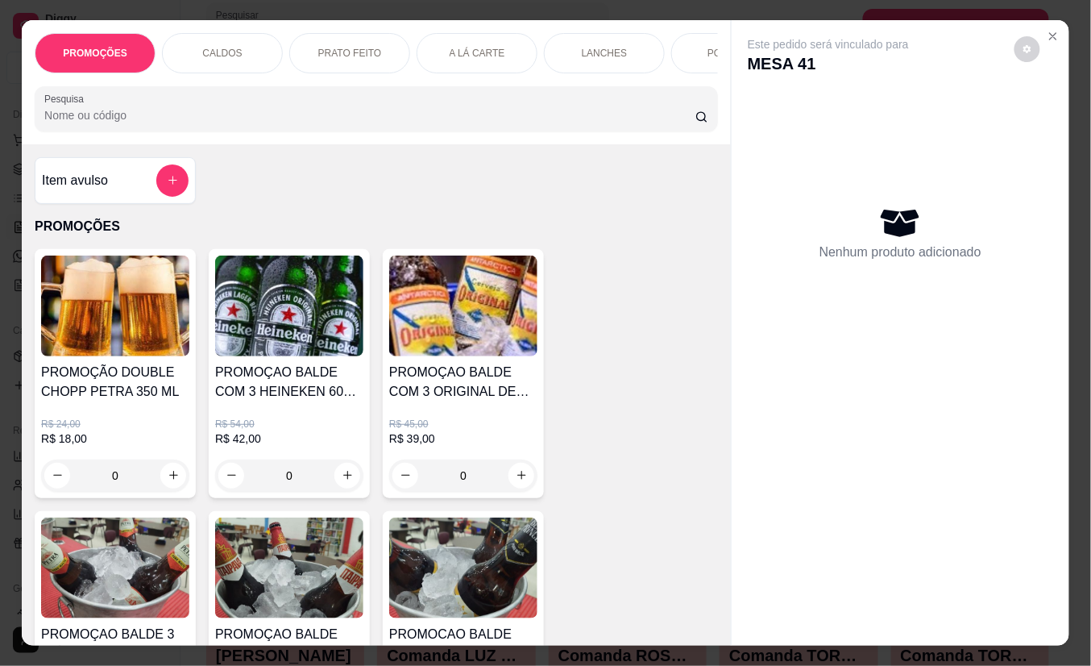
click at [422, 123] on input "Pesquisa" at bounding box center [369, 115] width 651 height 16
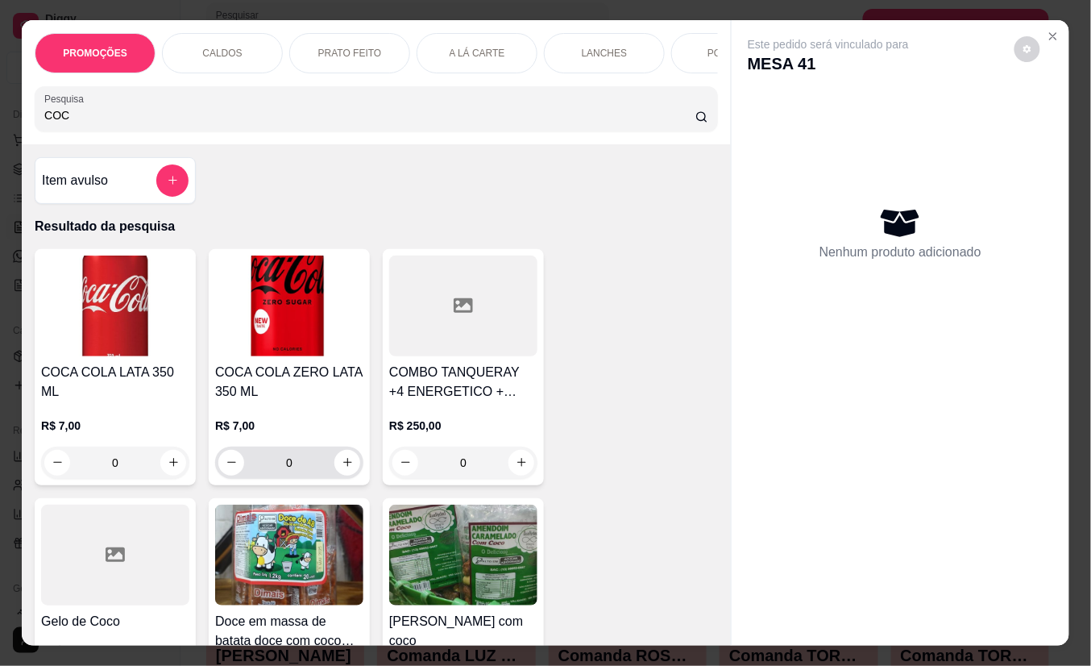
type input "COC"
click at [342, 468] on icon "increase-product-quantity" at bounding box center [348, 462] width 12 height 12
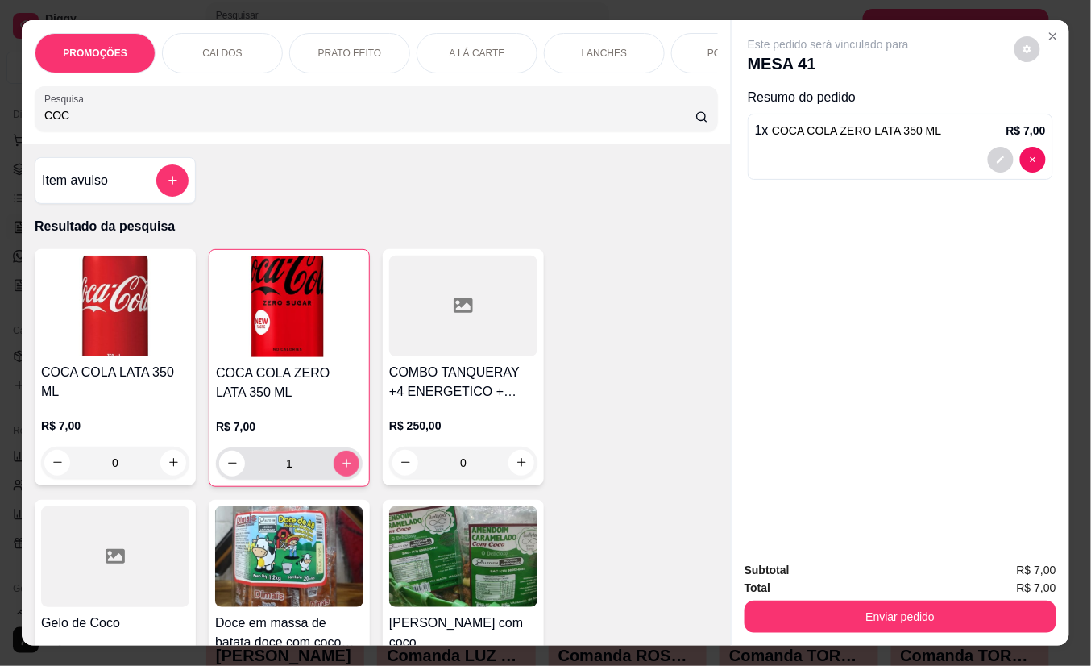
type input "1"
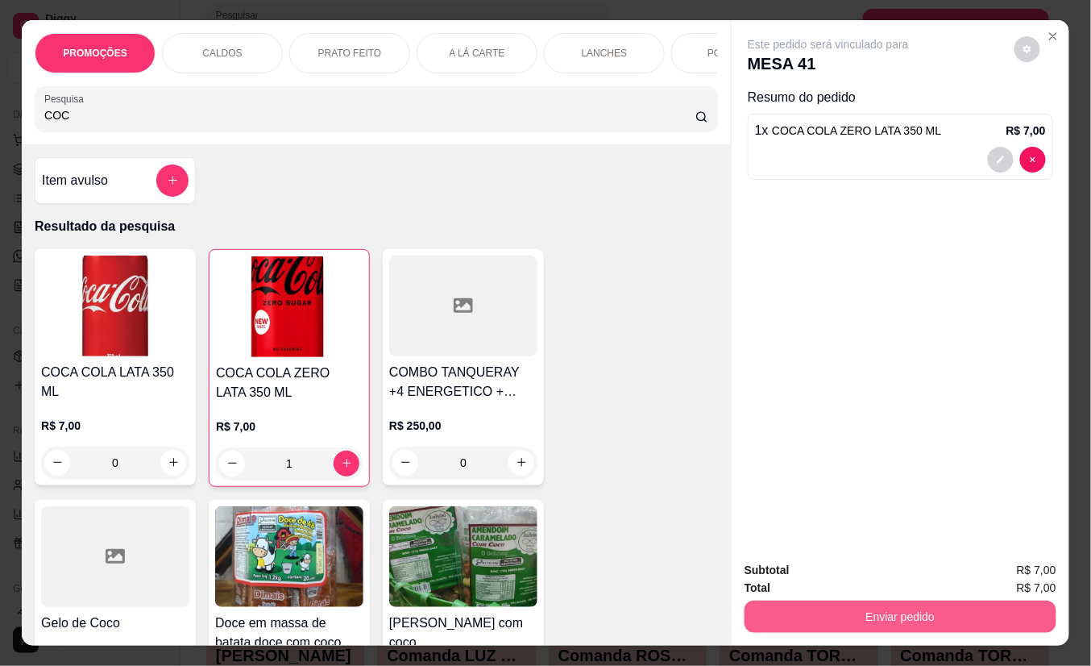
click at [814, 606] on button "Enviar pedido" at bounding box center [901, 616] width 312 height 32
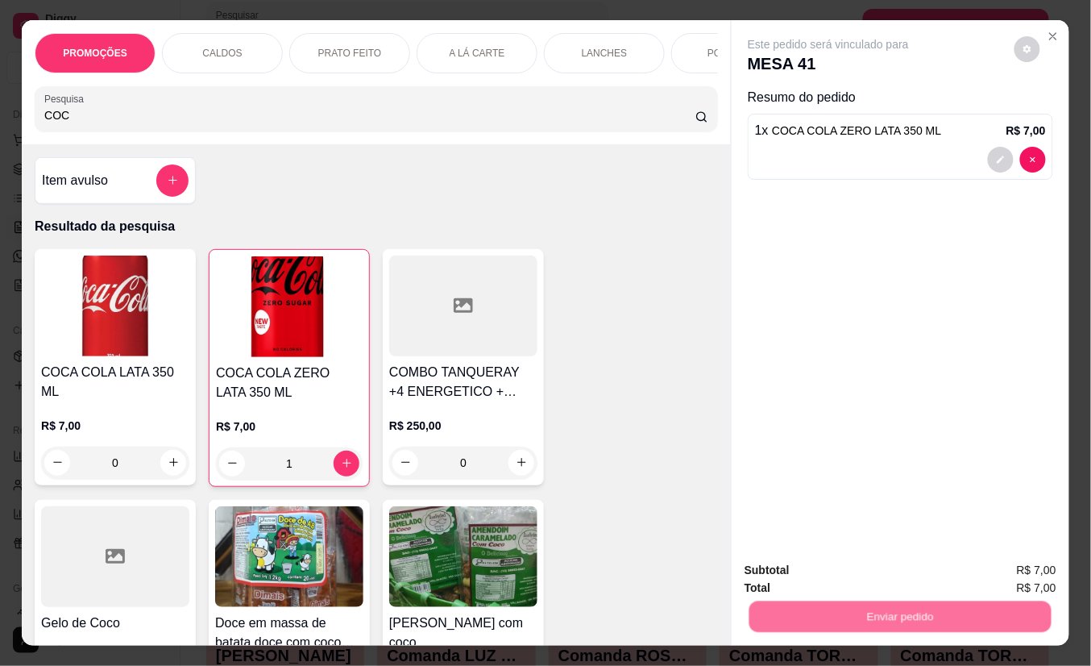
click at [800, 558] on button "Não registrar e enviar pedido" at bounding box center [846, 570] width 163 height 30
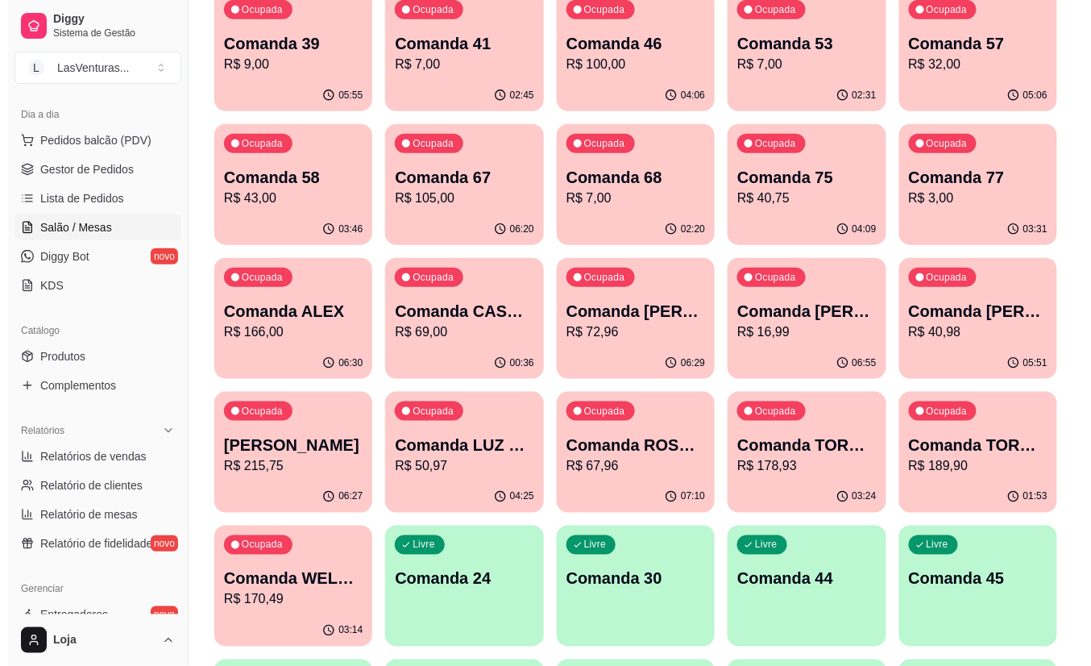
scroll to position [322, 0]
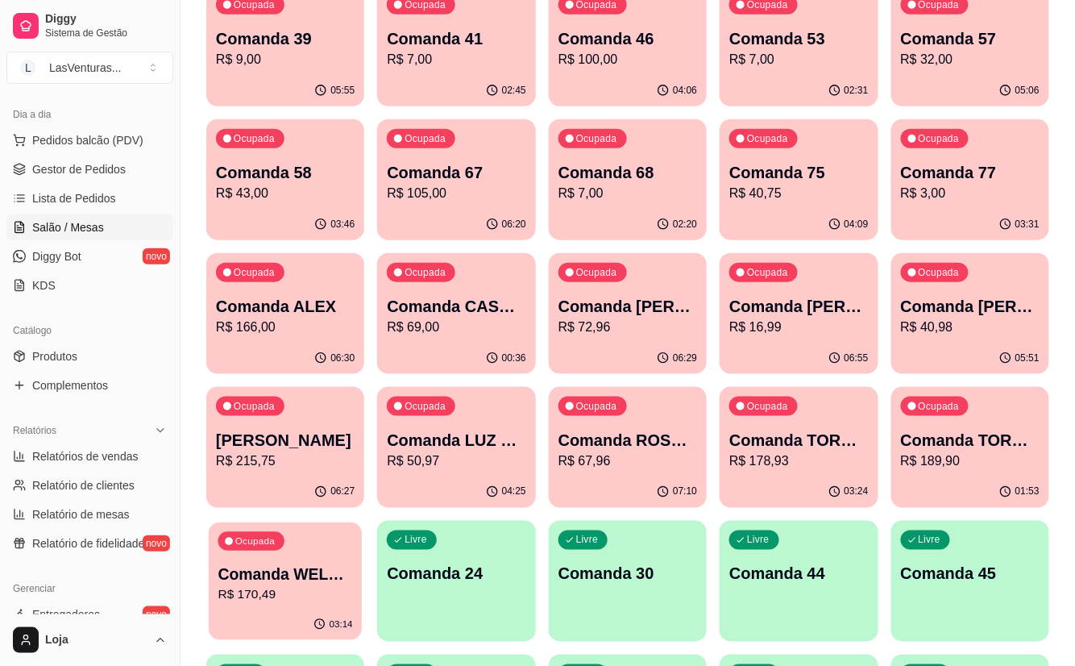
click at [318, 575] on p "Comanda WELLINGTOM" at bounding box center [285, 574] width 135 height 22
click at [933, 443] on p "Comanda TORNEIO 27/08" at bounding box center [970, 440] width 139 height 23
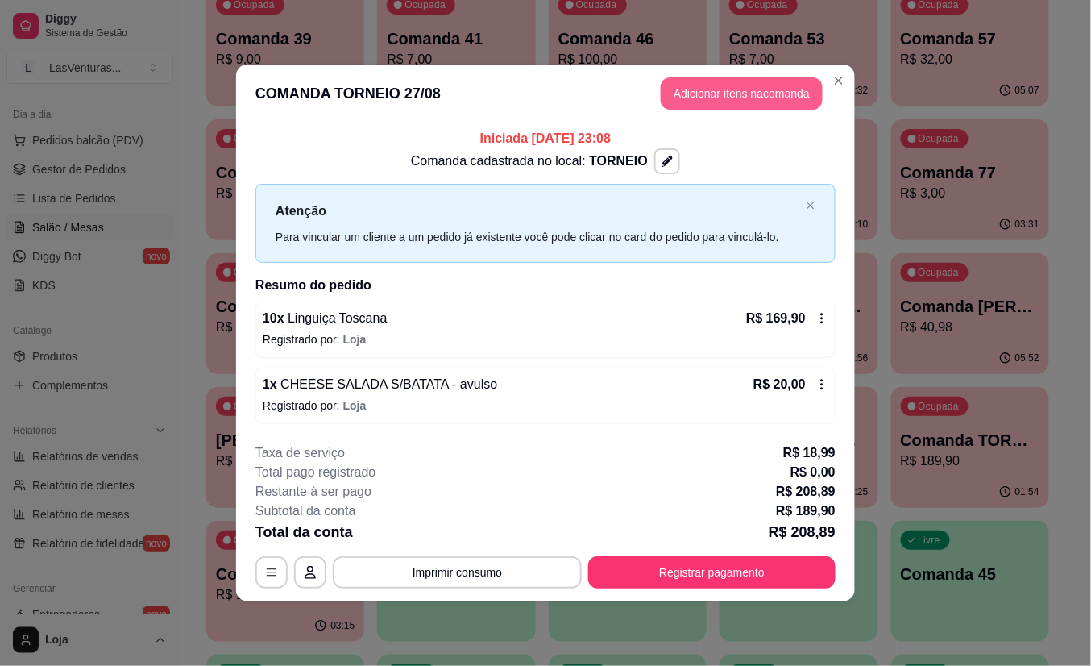
click at [721, 79] on button "Adicionar itens na comanda" at bounding box center [742, 93] width 162 height 32
click at [400, 125] on div at bounding box center [376, 109] width 664 height 32
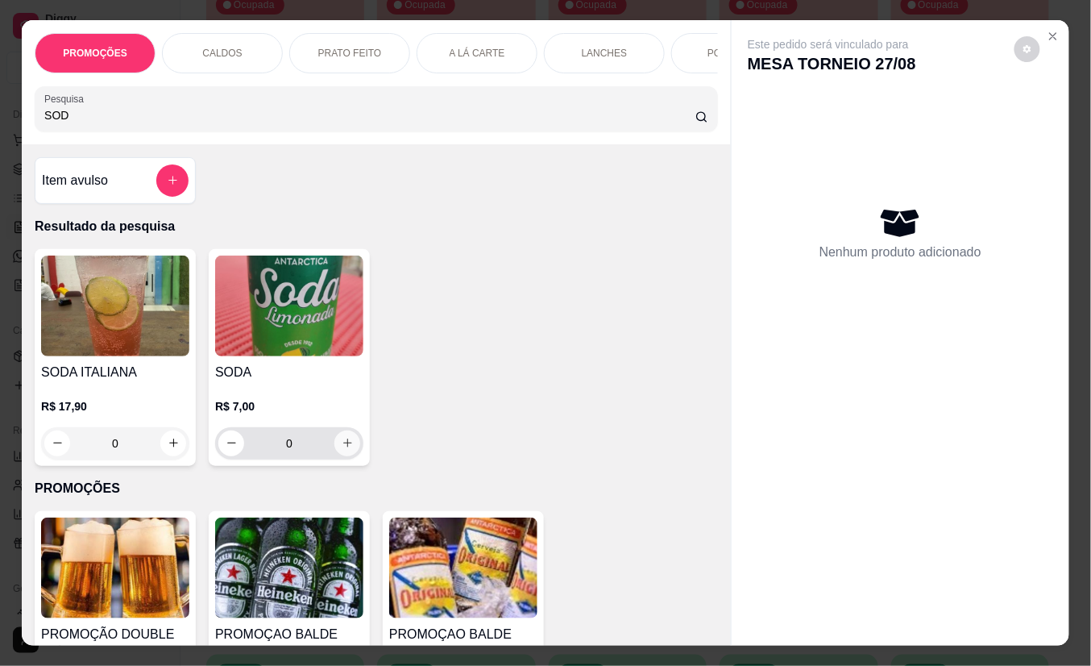
type input "SOD"
click at [342, 449] on icon "increase-product-quantity" at bounding box center [348, 443] width 12 height 12
type input "1"
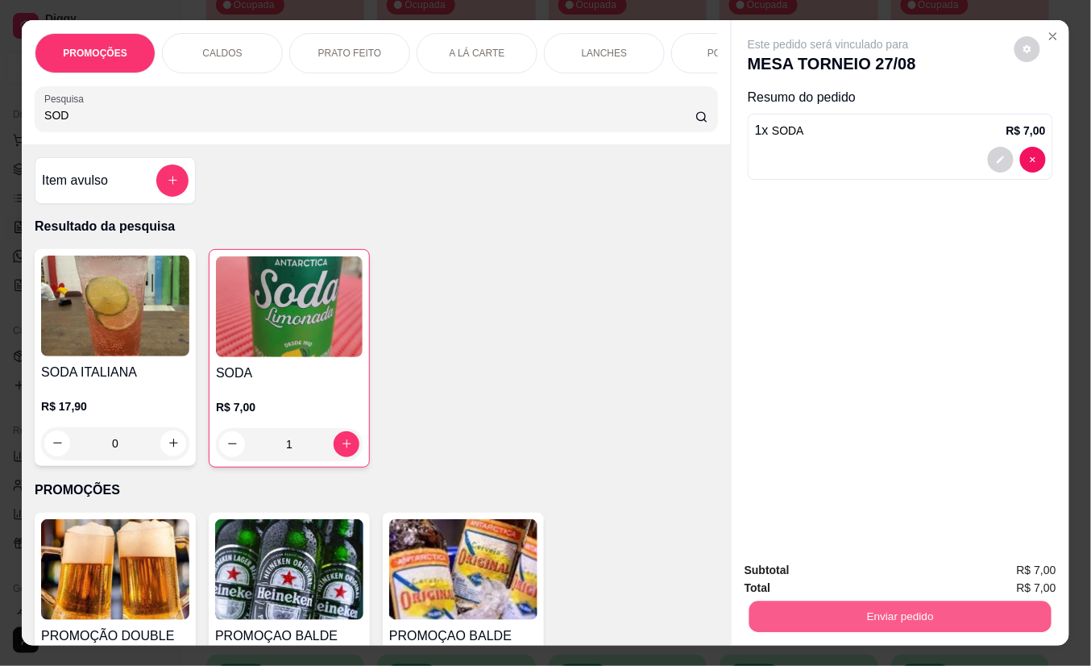
click at [791, 623] on button "Enviar pedido" at bounding box center [901, 616] width 302 height 31
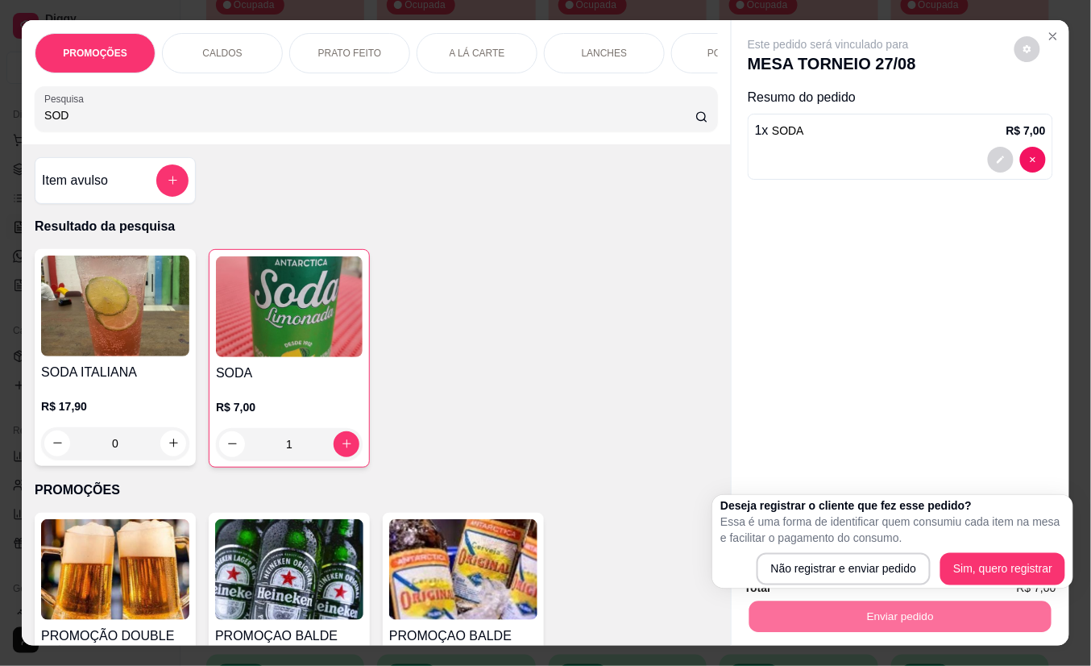
click at [855, 255] on div "Este pedido será vinculado para MESA TORNEIO 27/08 Resumo do pedido 1 x SODA R$…" at bounding box center [901, 284] width 338 height 528
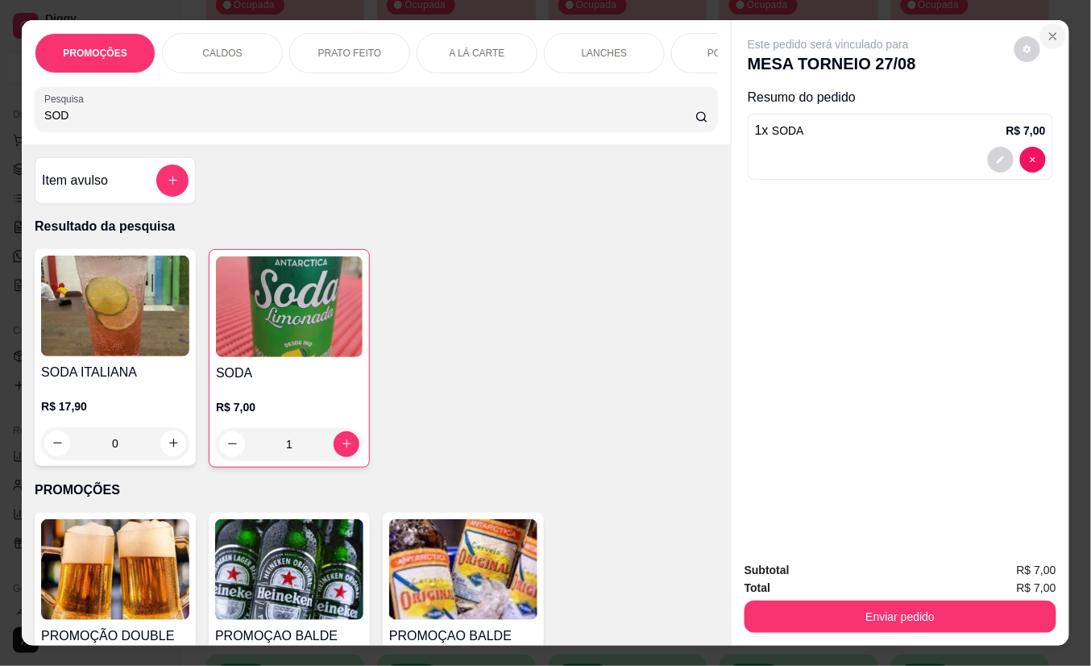
click at [1045, 23] on button "Close" at bounding box center [1054, 36] width 26 height 26
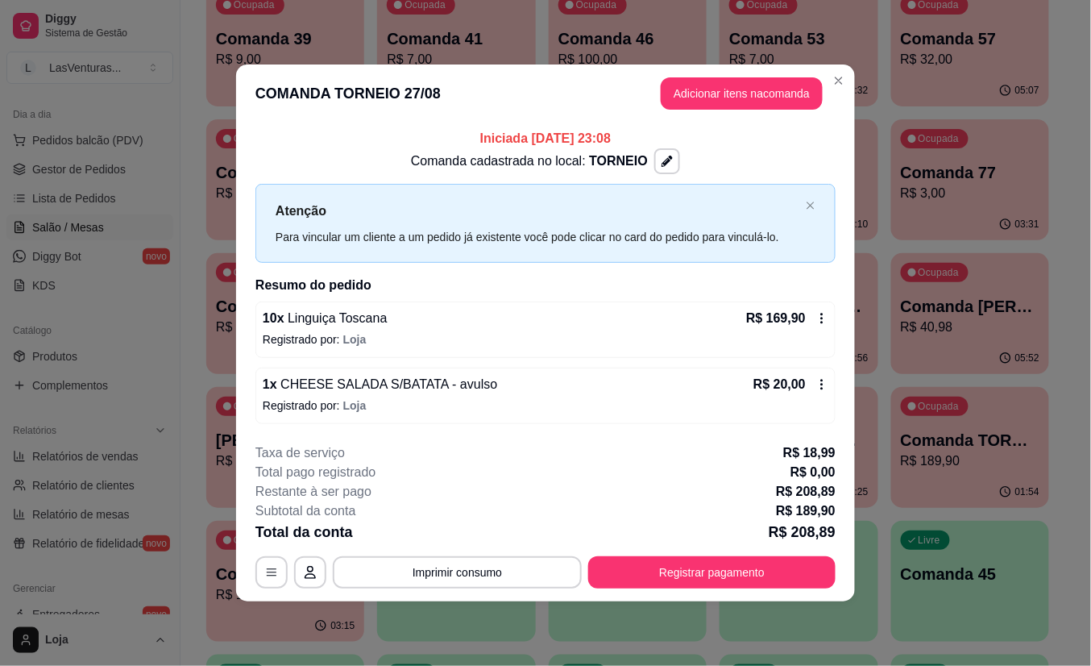
click at [820, 390] on icon at bounding box center [822, 384] width 13 height 13
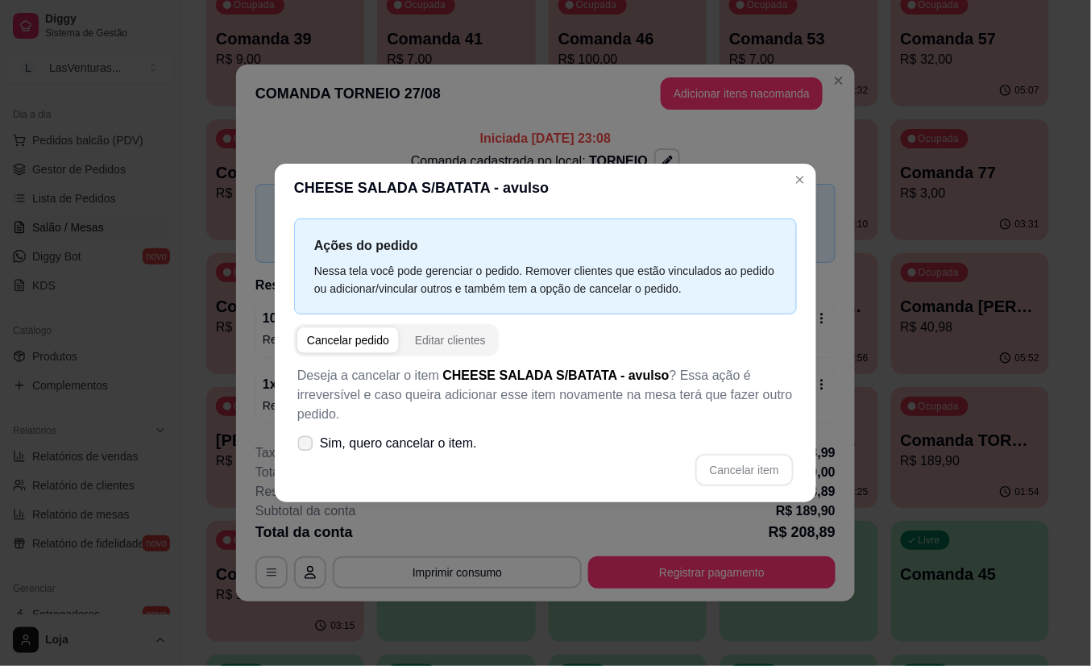
click at [359, 434] on span "Sim, quero cancelar o item." at bounding box center [398, 443] width 157 height 19
click at [307, 447] on input "Sim, quero cancelar o item." at bounding box center [302, 452] width 10 height 10
checkbox input "true"
click at [745, 465] on button "Cancelar item" at bounding box center [745, 470] width 98 height 32
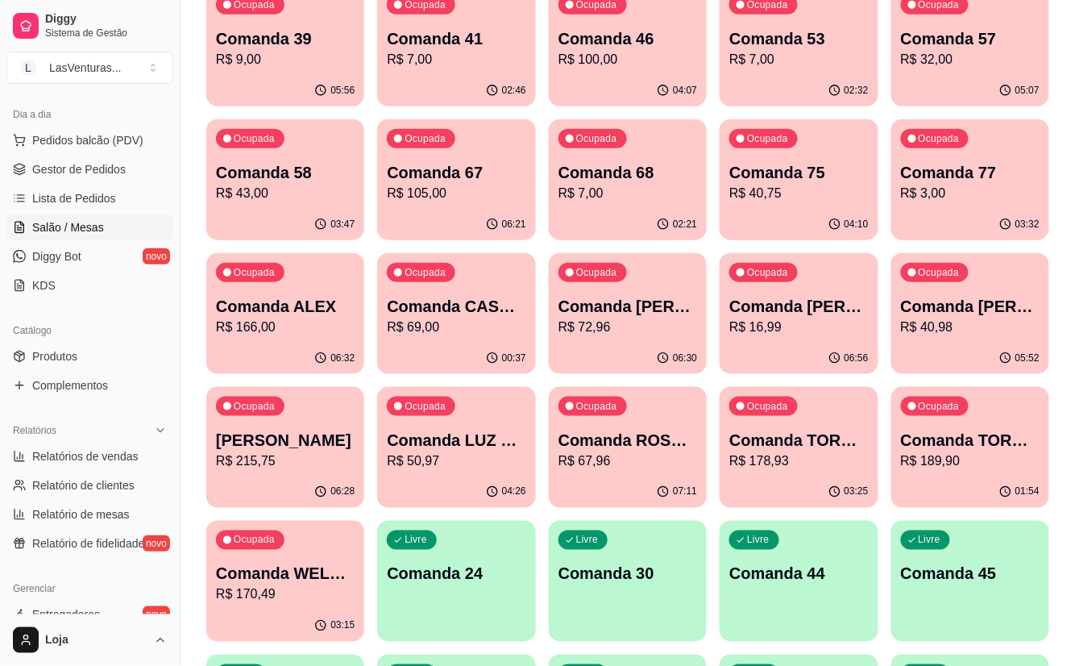
click at [443, 181] on p "Comanda 67" at bounding box center [456, 172] width 139 height 23
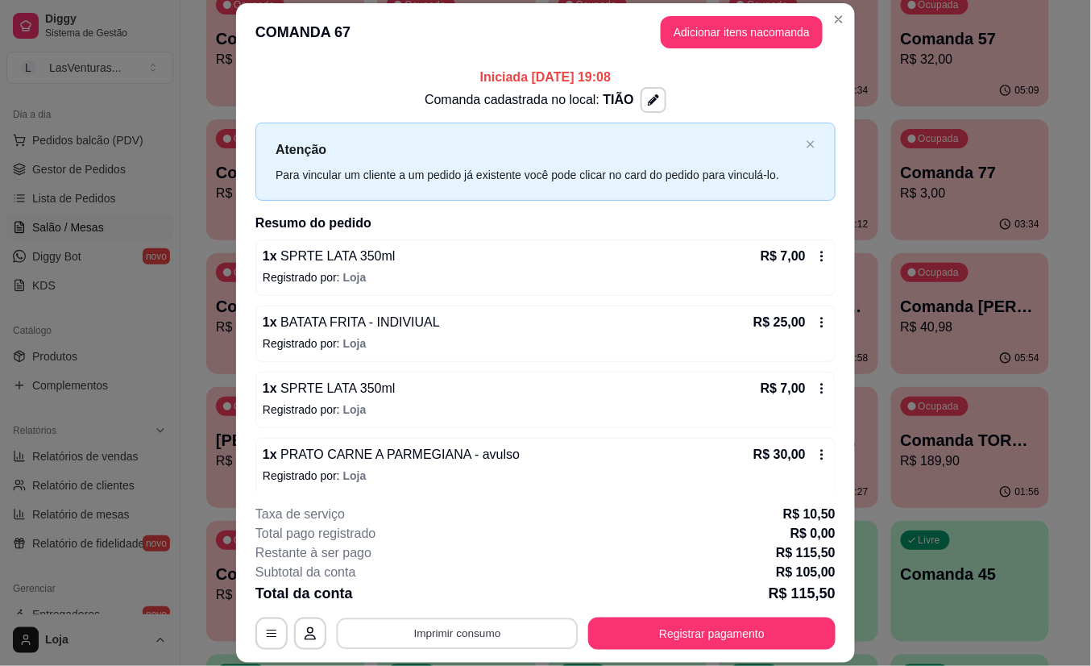
click at [529, 638] on button "Imprimir consumo" at bounding box center [458, 632] width 242 height 31
click at [494, 608] on button "IMPRESSORA" at bounding box center [454, 599] width 93 height 21
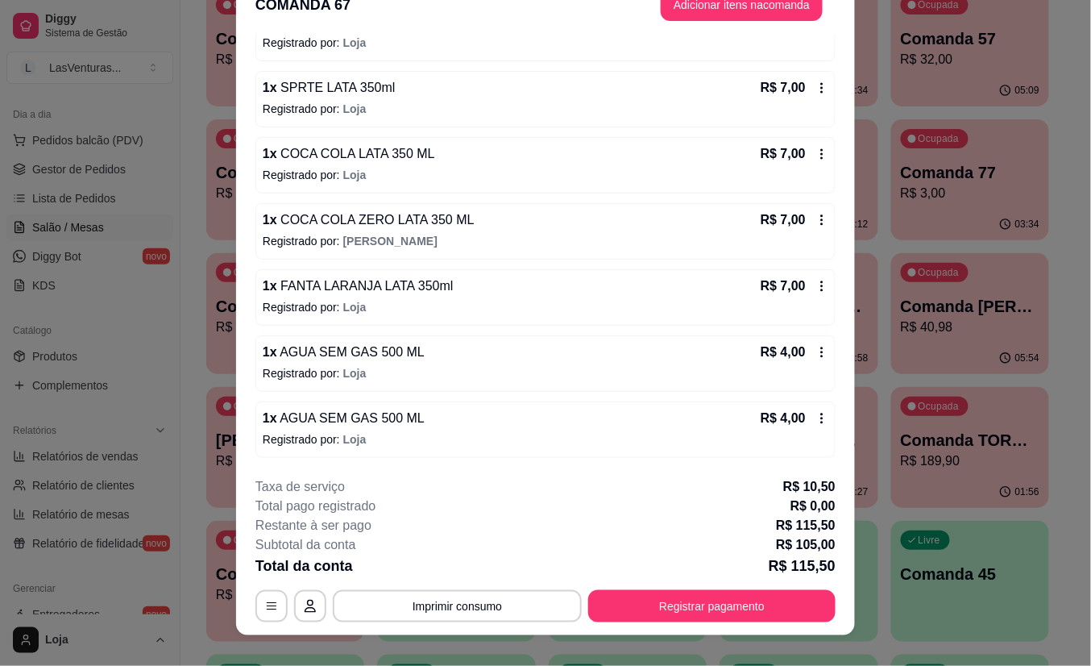
scroll to position [48, 0]
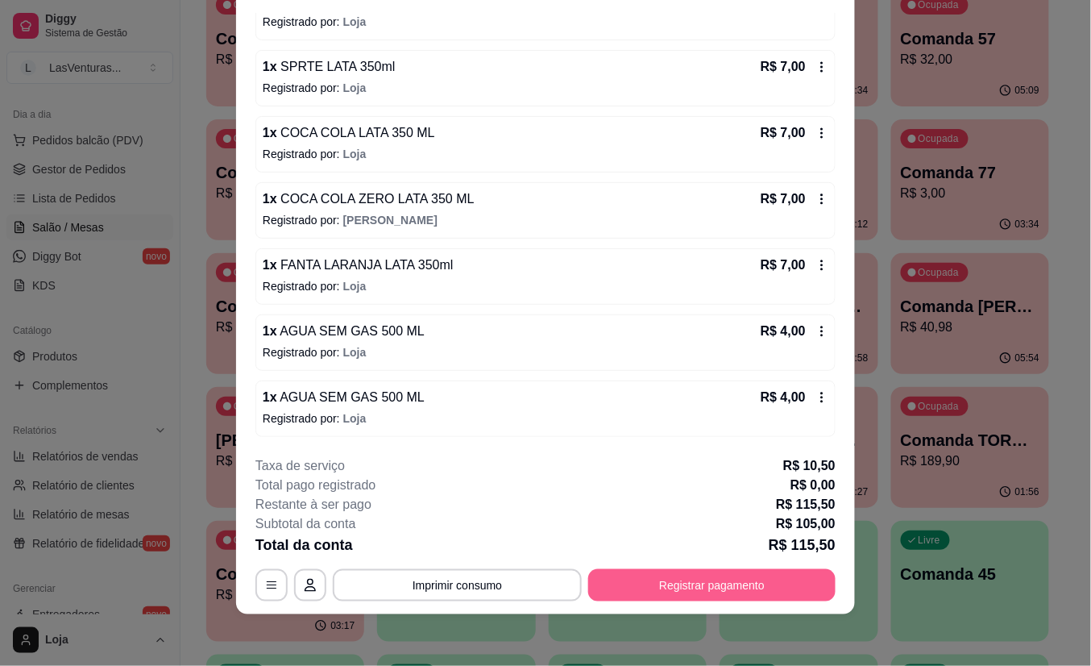
click at [651, 584] on button "Registrar pagamento" at bounding box center [711, 585] width 247 height 32
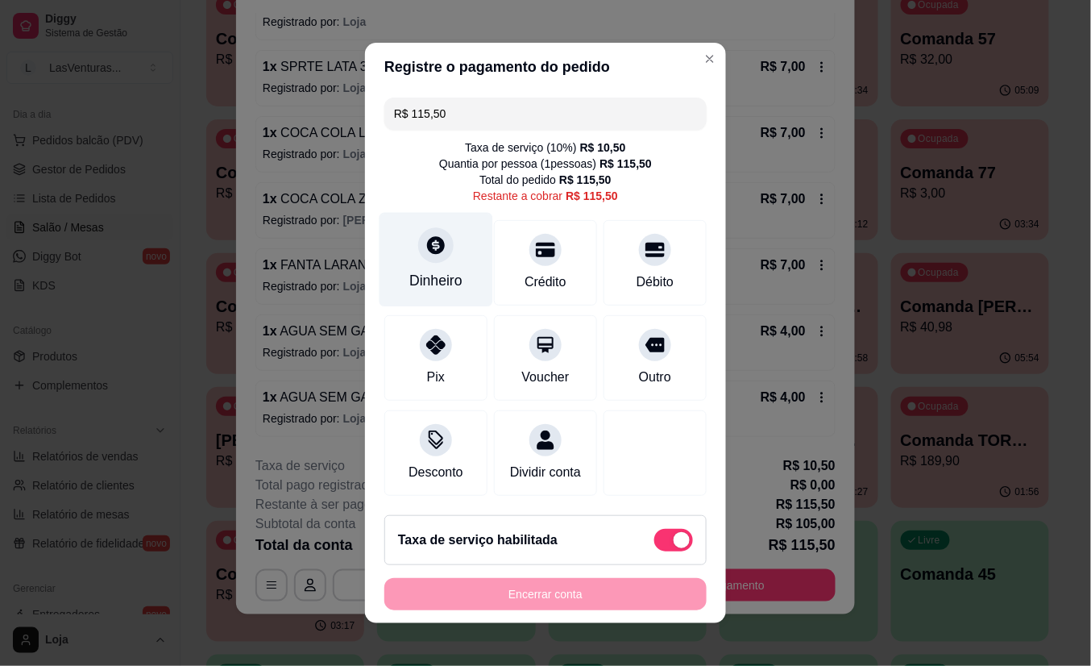
click at [416, 258] on div "Dinheiro" at bounding box center [437, 260] width 114 height 94
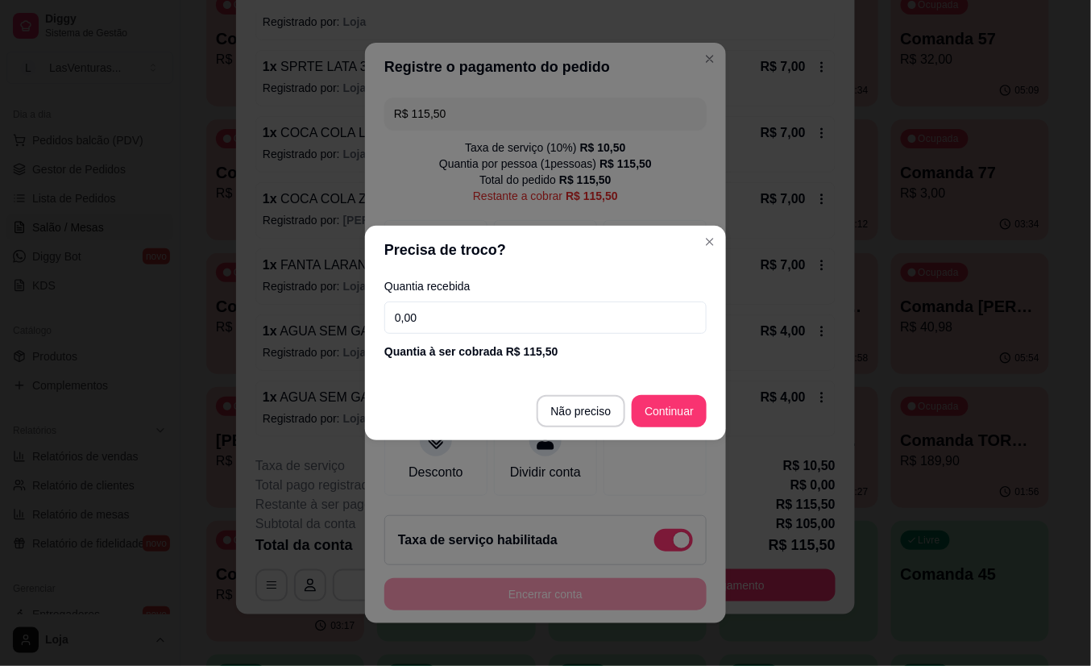
click at [446, 307] on input "0,00" at bounding box center [545, 317] width 322 height 32
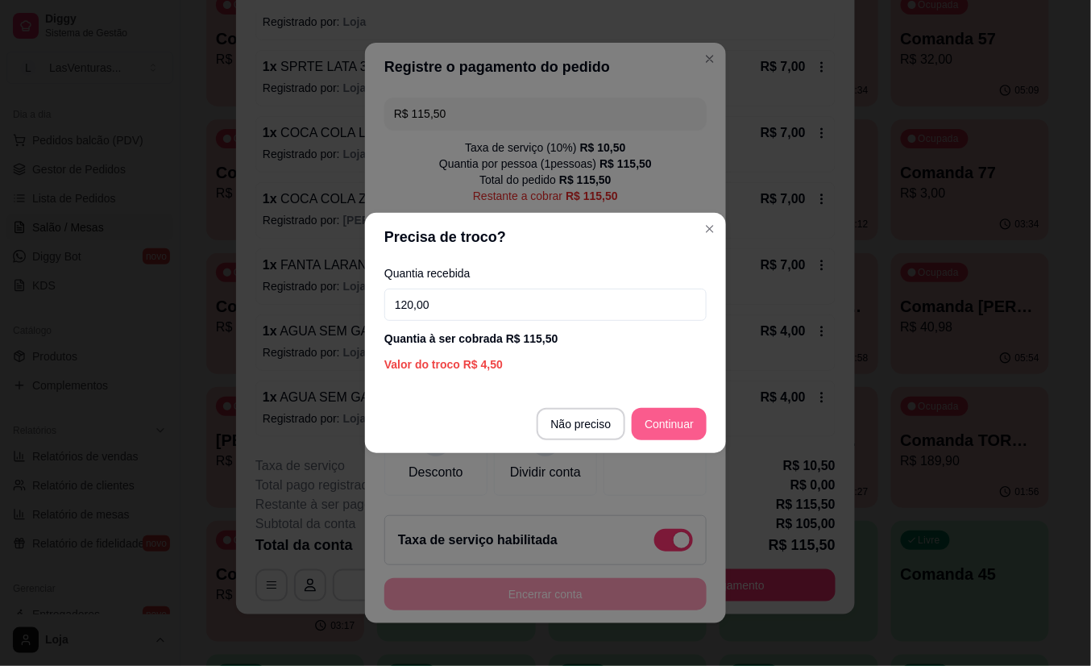
type input "120,00"
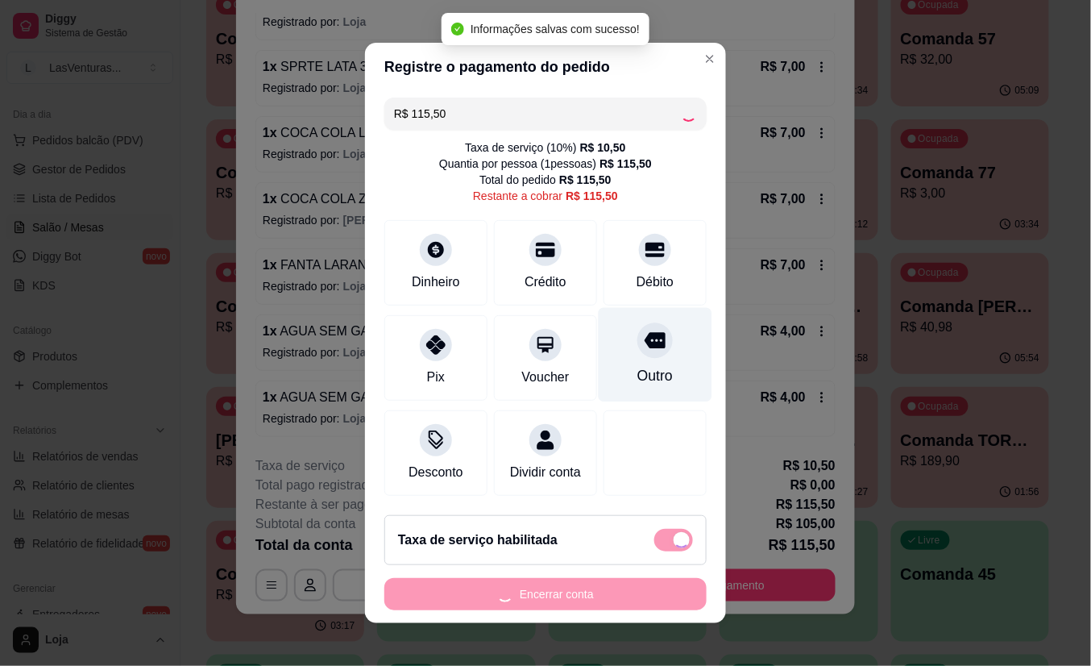
type input "R$ 0,00"
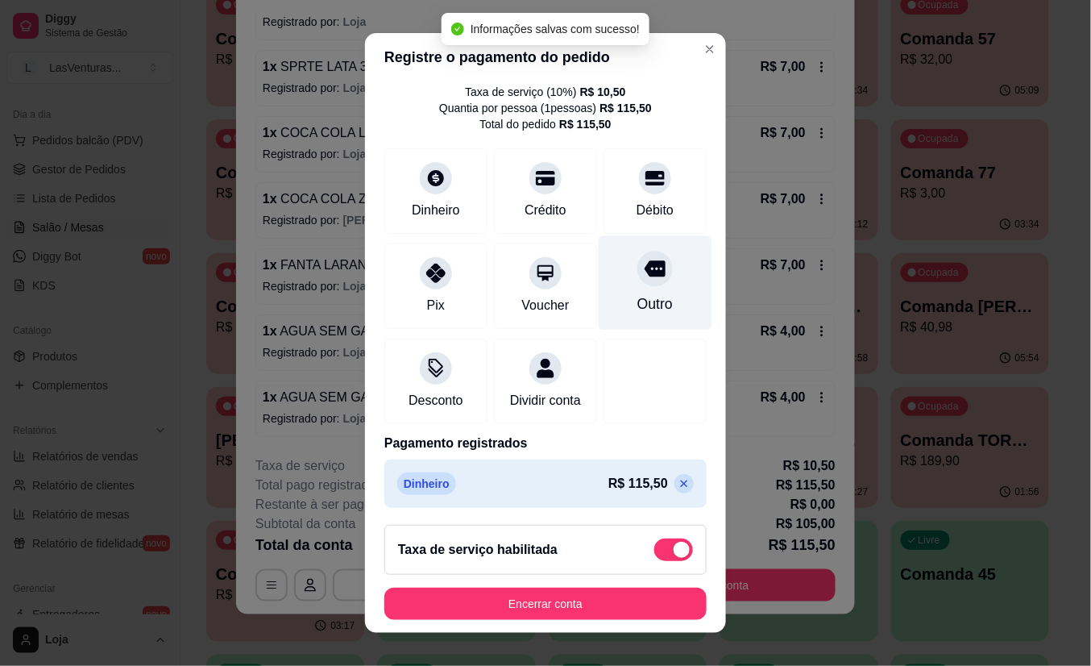
scroll to position [69, 0]
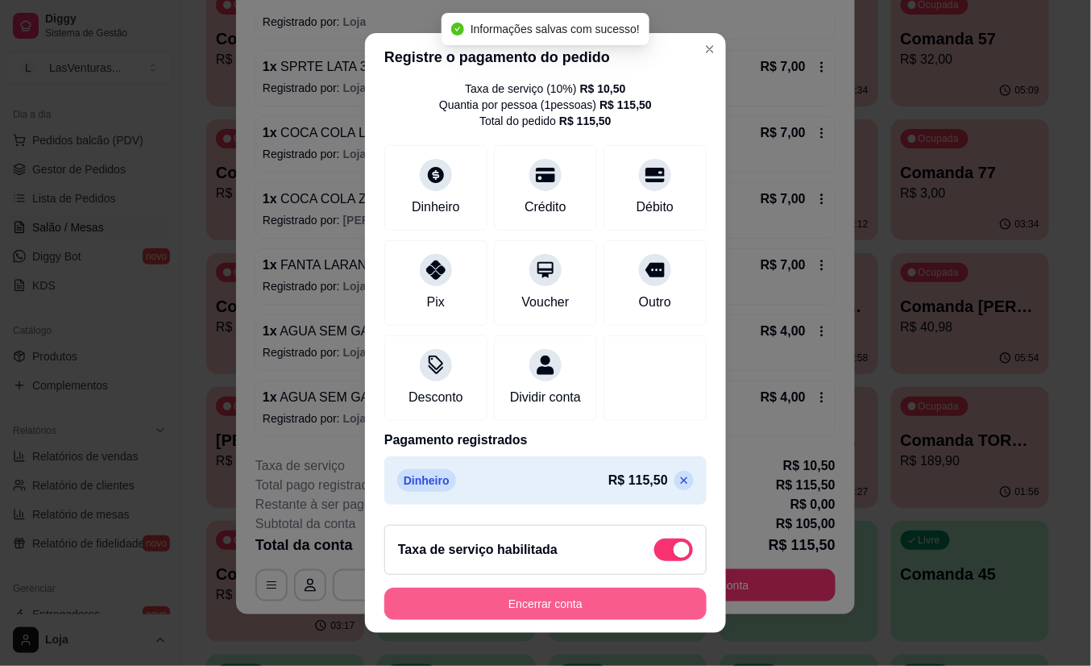
click at [587, 596] on button "Encerrar conta" at bounding box center [545, 604] width 322 height 32
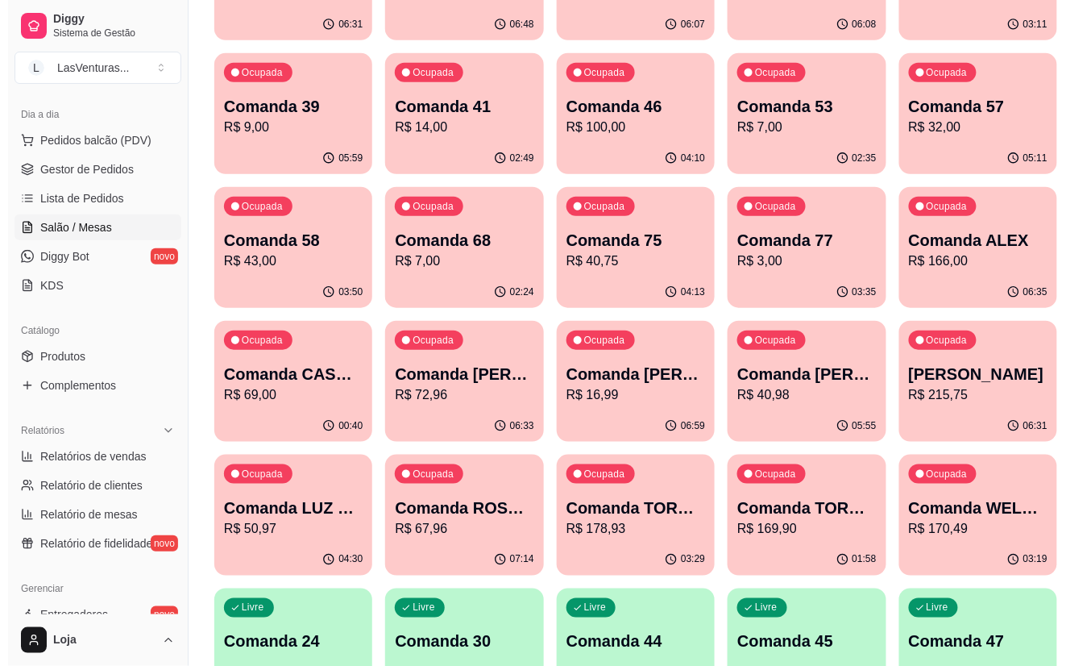
scroll to position [214, 0]
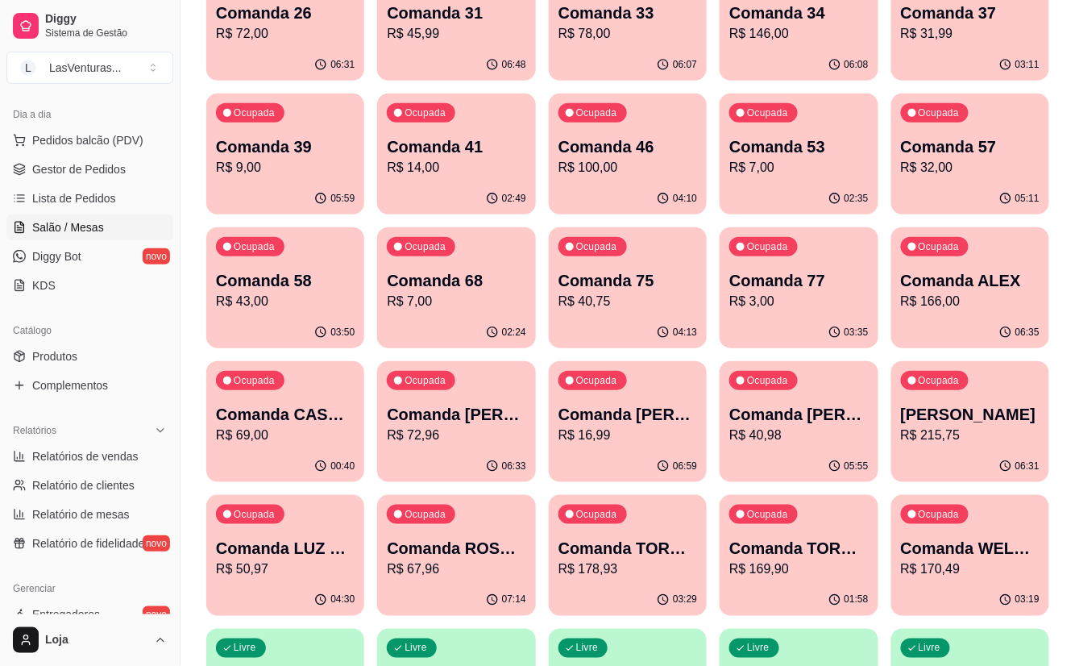
click at [619, 156] on p "Comanda 46" at bounding box center [628, 146] width 139 height 23
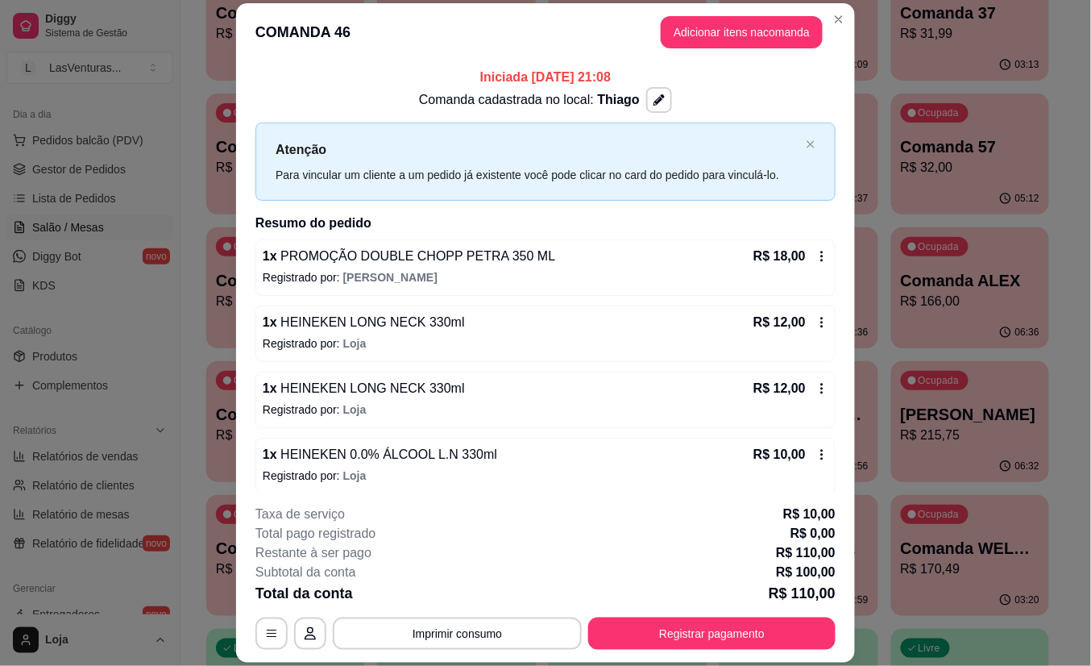
click at [725, 39] on button "Adicionar itens na comanda" at bounding box center [742, 32] width 162 height 32
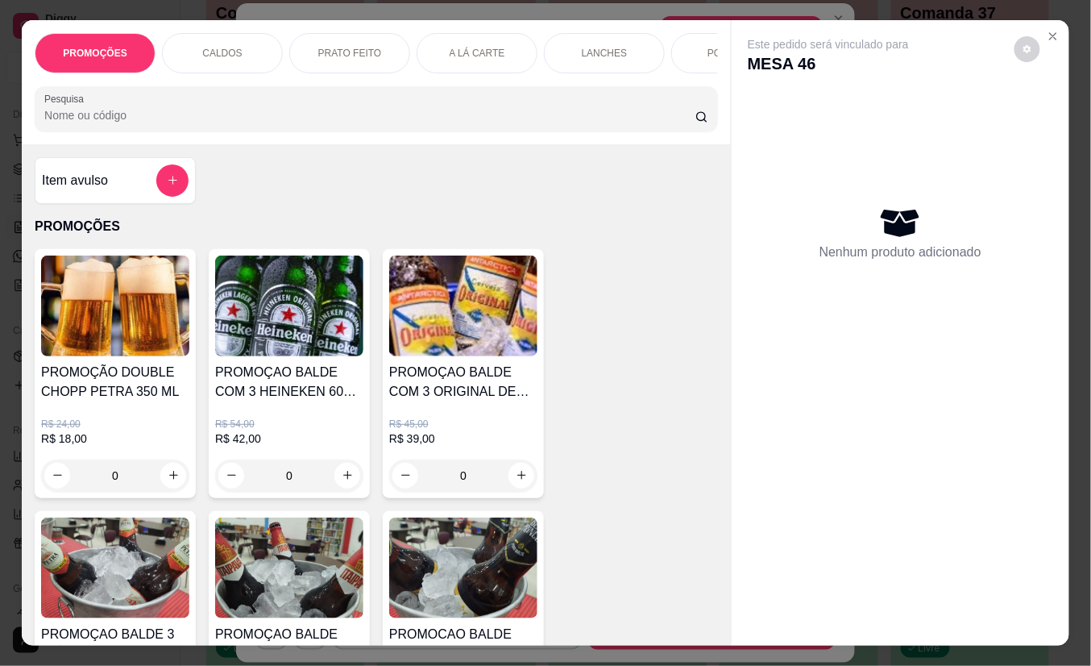
click at [607, 52] on div "LANCHES" at bounding box center [604, 53] width 121 height 40
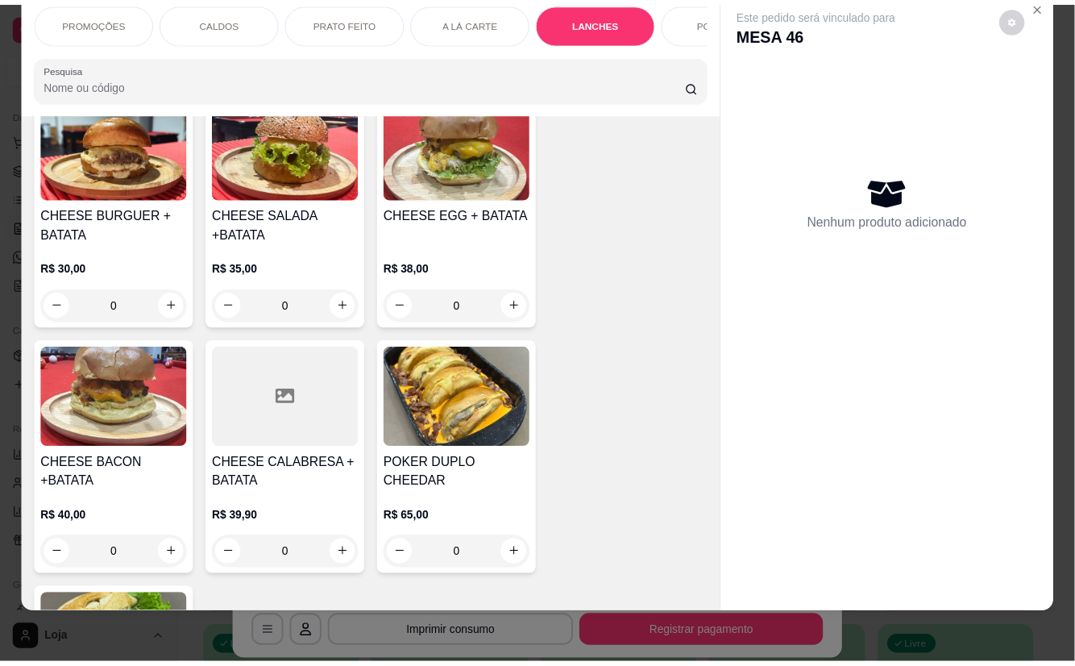
scroll to position [2270, 0]
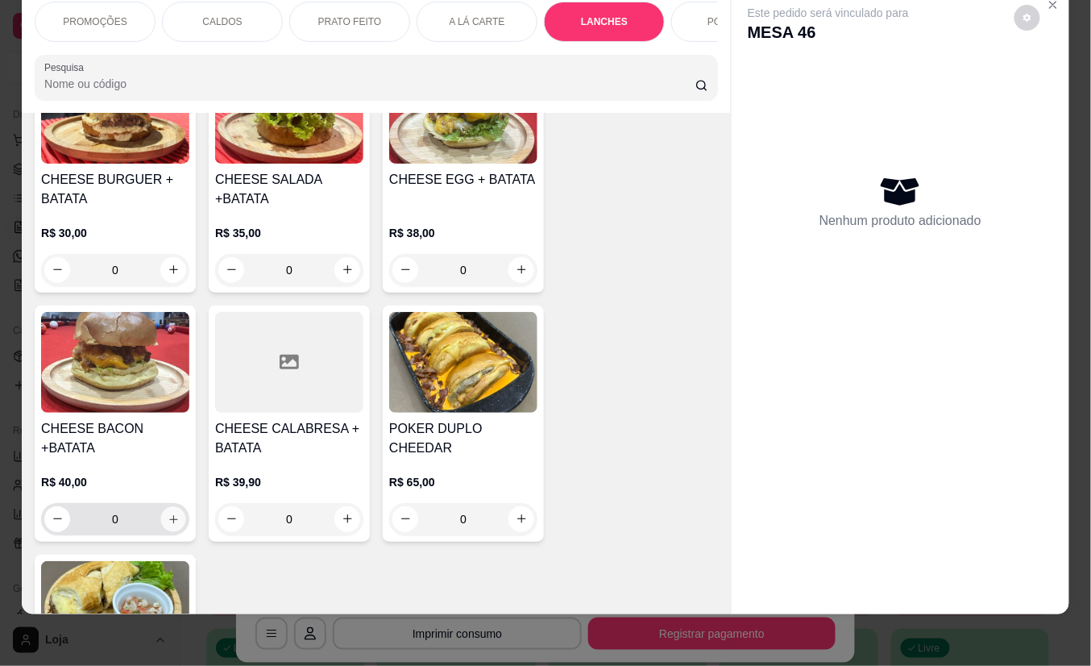
click at [169, 513] on icon "increase-product-quantity" at bounding box center [174, 519] width 12 height 12
type input "1"
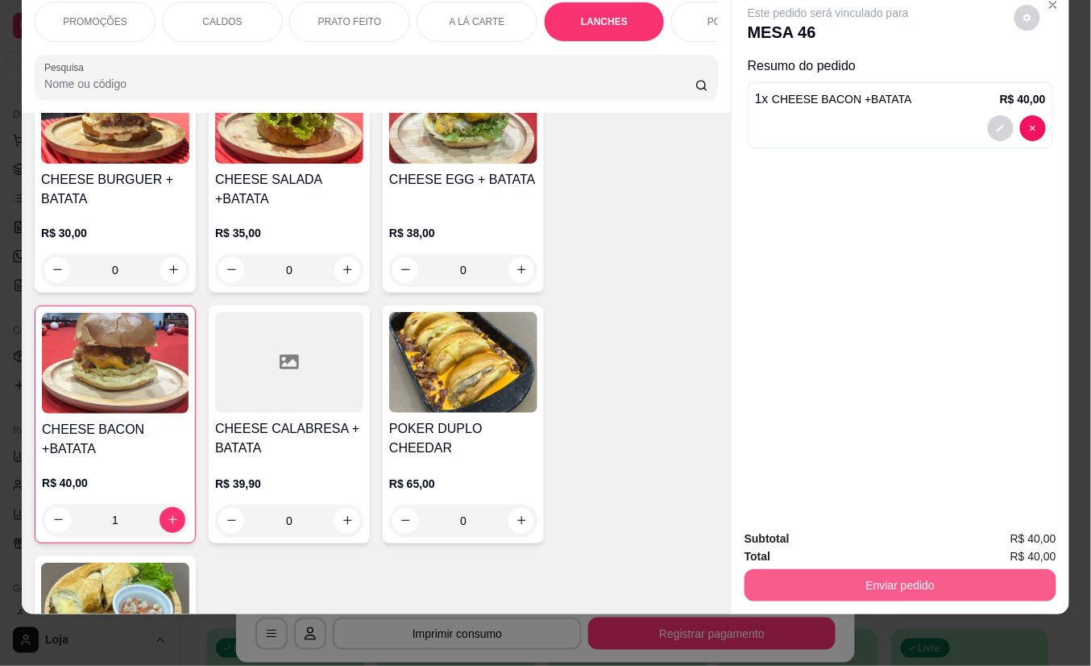
click at [833, 572] on button "Enviar pedido" at bounding box center [901, 585] width 312 height 32
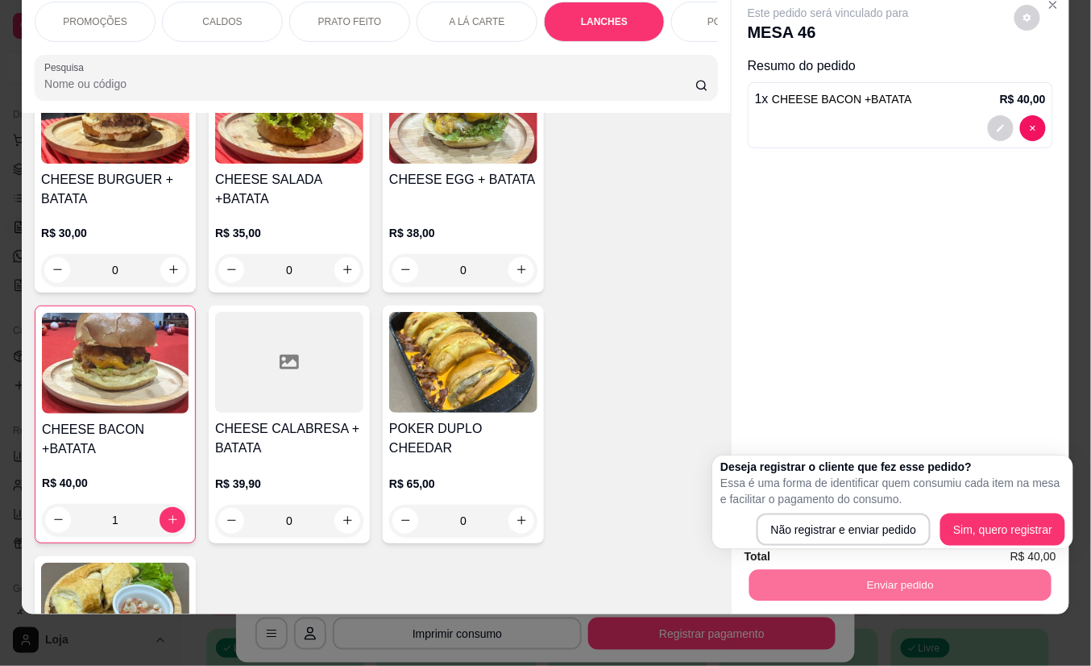
click at [768, 258] on div "Este pedido será vinculado para MESA 46 Resumo do pedido 1 x CHEESE BACON +BATA…" at bounding box center [901, 253] width 338 height 528
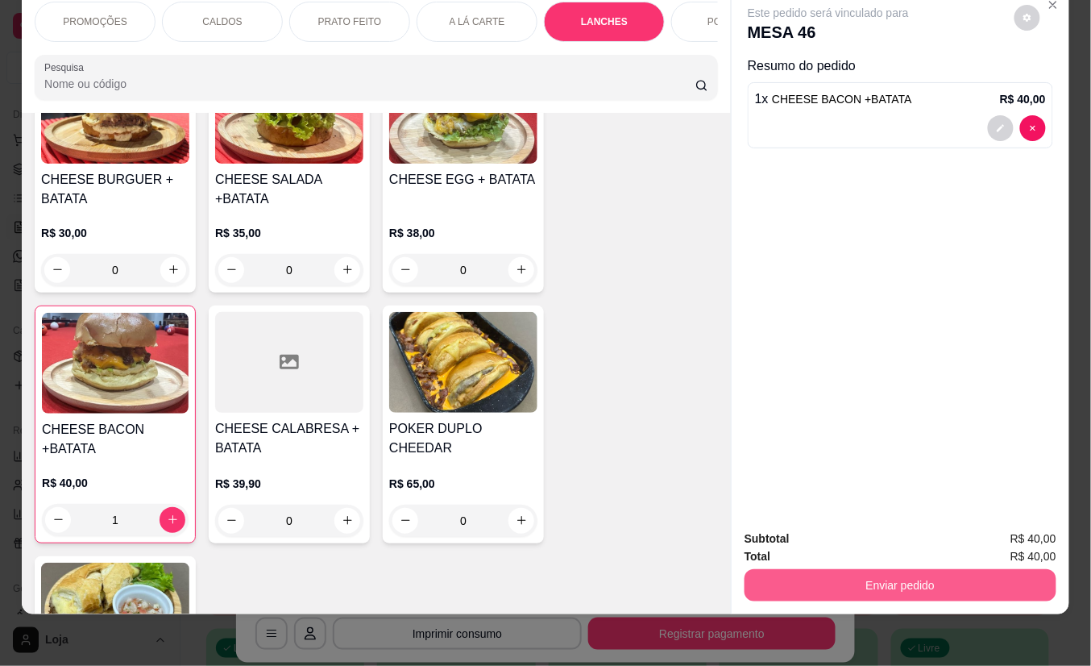
click at [896, 569] on button "Enviar pedido" at bounding box center [901, 585] width 312 height 32
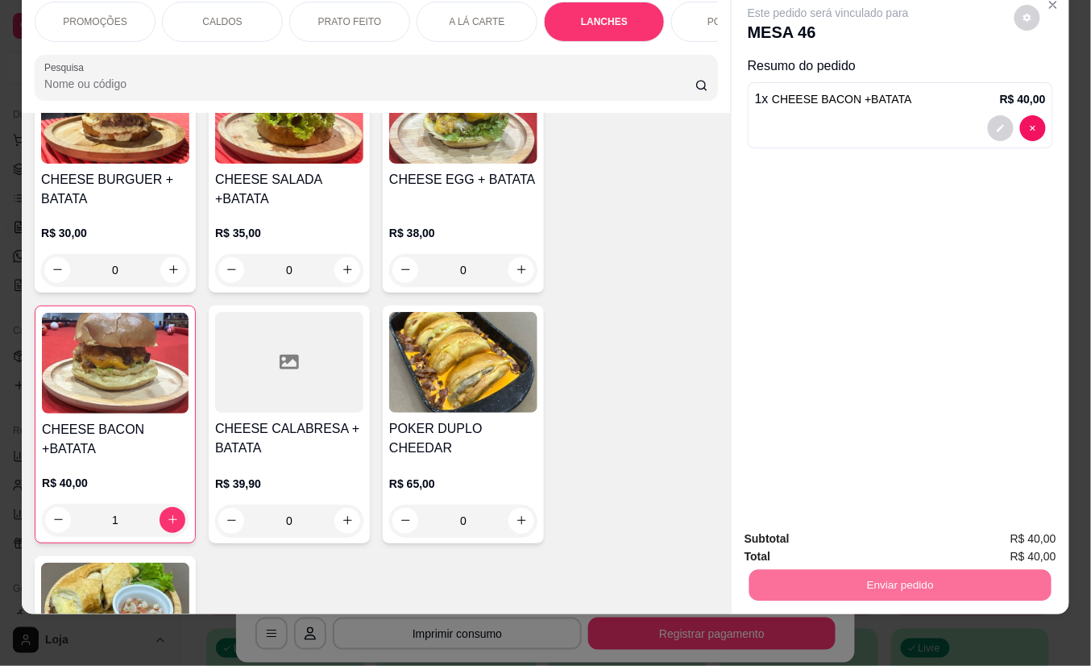
click at [867, 530] on button "Não registrar e enviar pedido" at bounding box center [846, 530] width 163 height 30
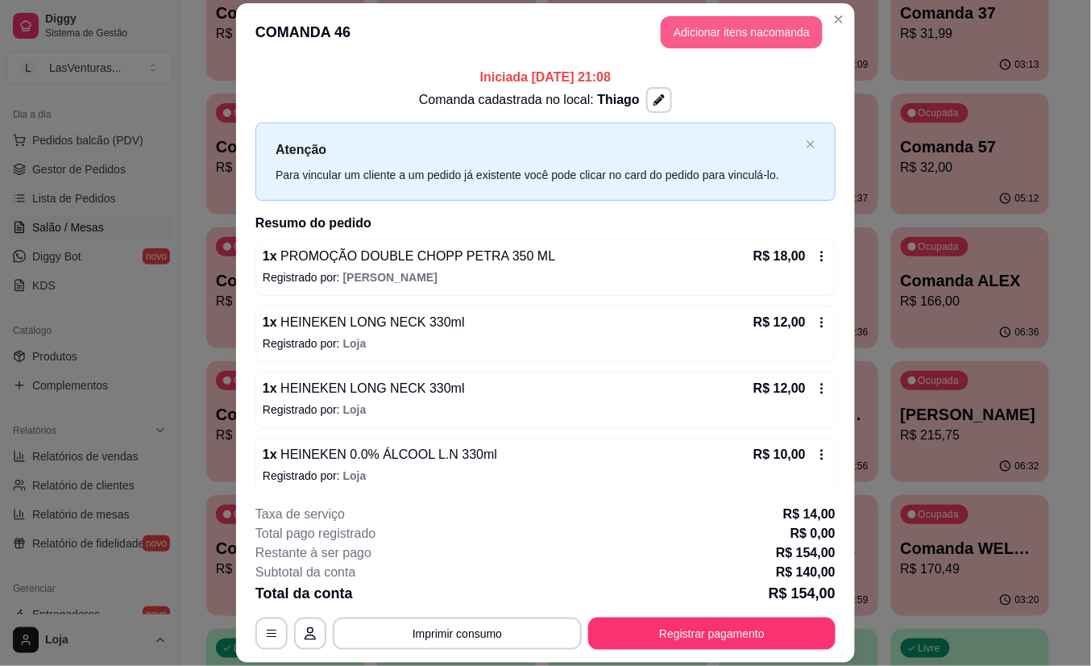
click at [725, 27] on button "Adicionar itens na comanda" at bounding box center [742, 32] width 162 height 32
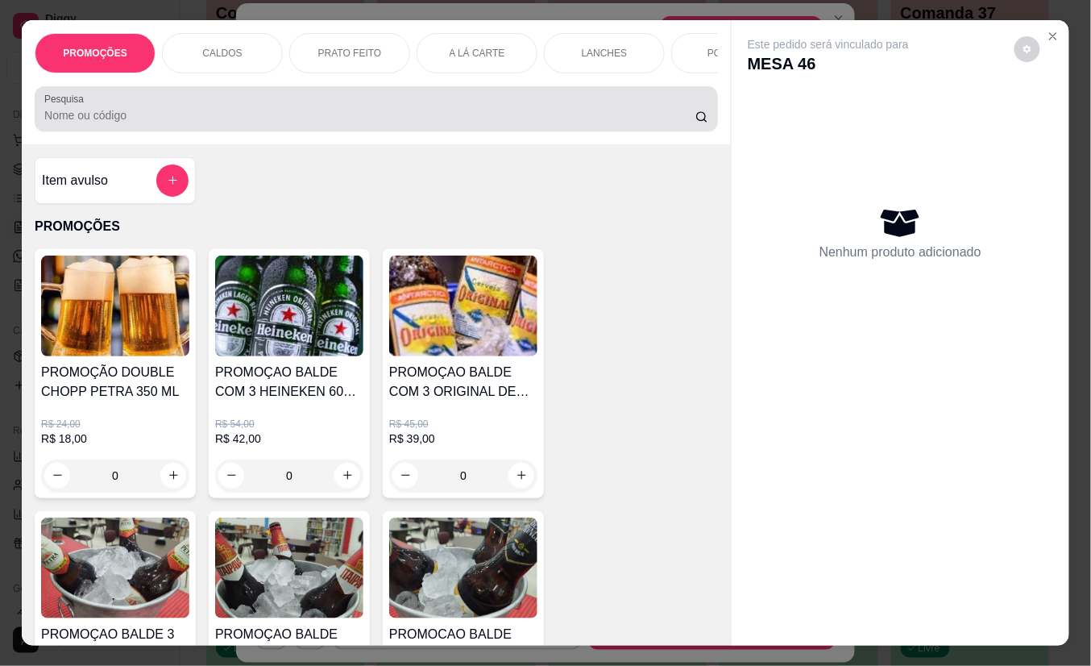
click at [376, 108] on div at bounding box center [376, 109] width 664 height 32
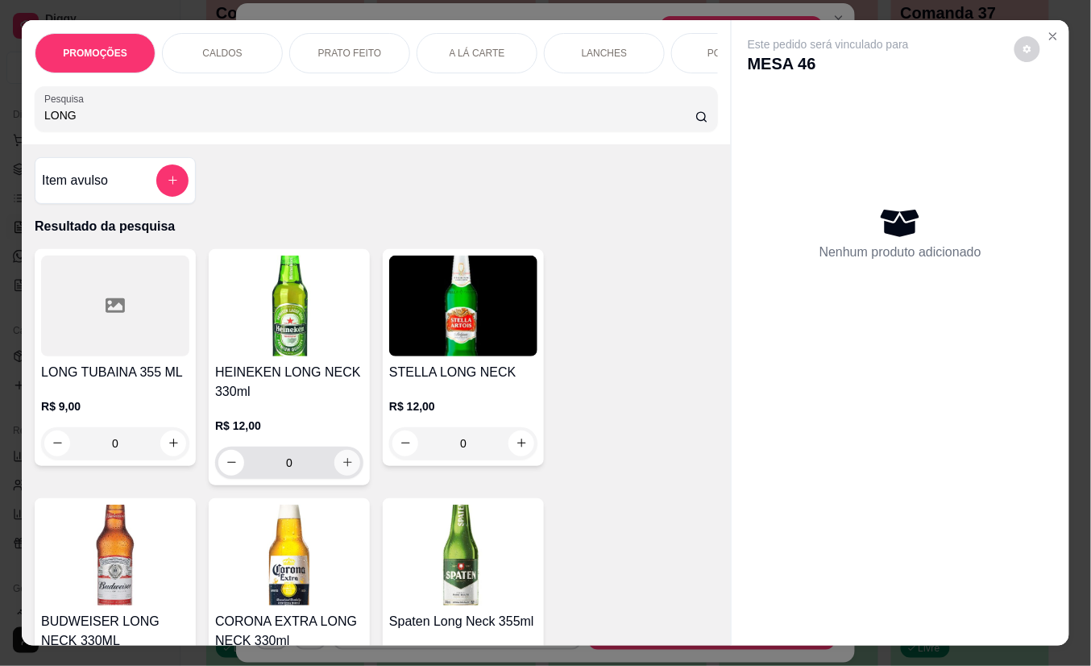
type input "LONG"
click at [342, 468] on icon "increase-product-quantity" at bounding box center [348, 462] width 12 height 12
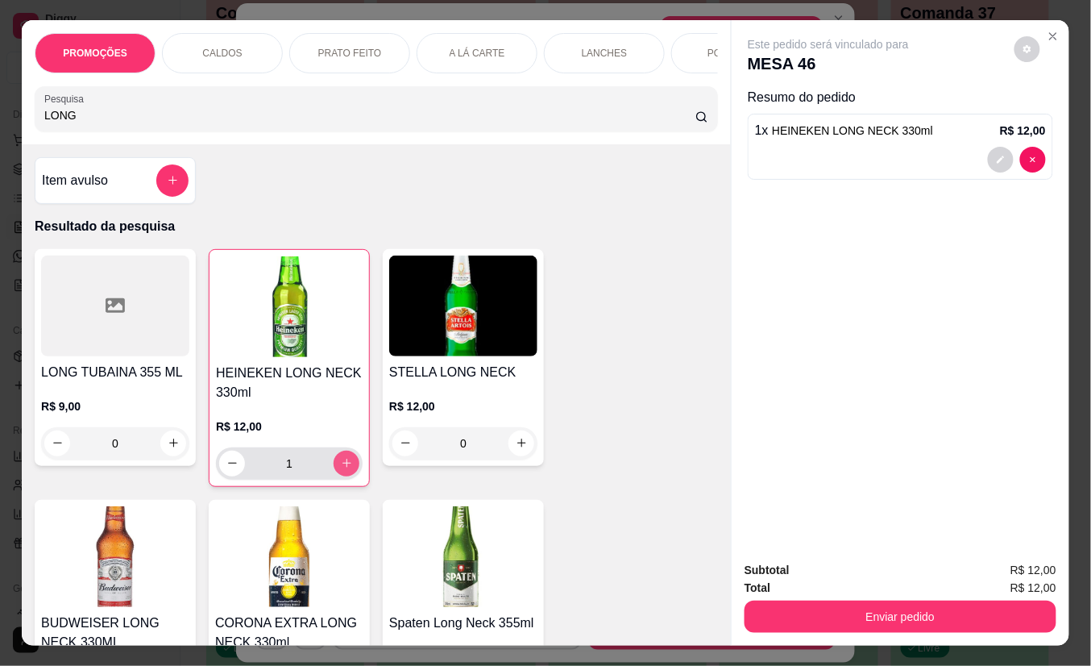
type input "1"
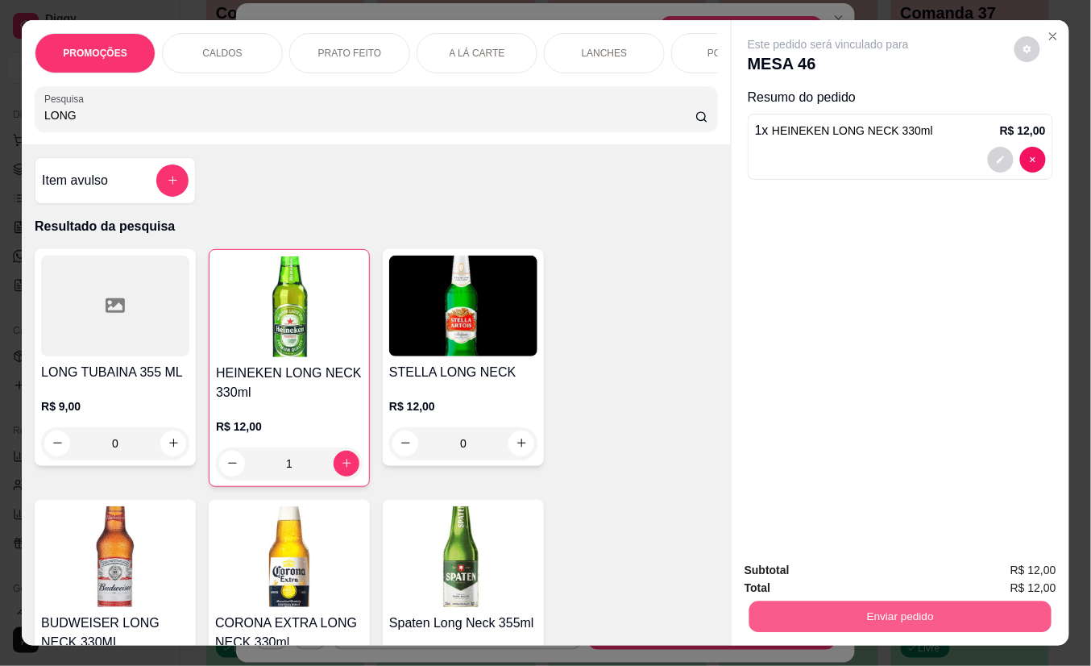
click at [823, 601] on button "Enviar pedido" at bounding box center [901, 616] width 302 height 31
click at [824, 577] on button "Não registrar e enviar pedido" at bounding box center [846, 570] width 163 height 30
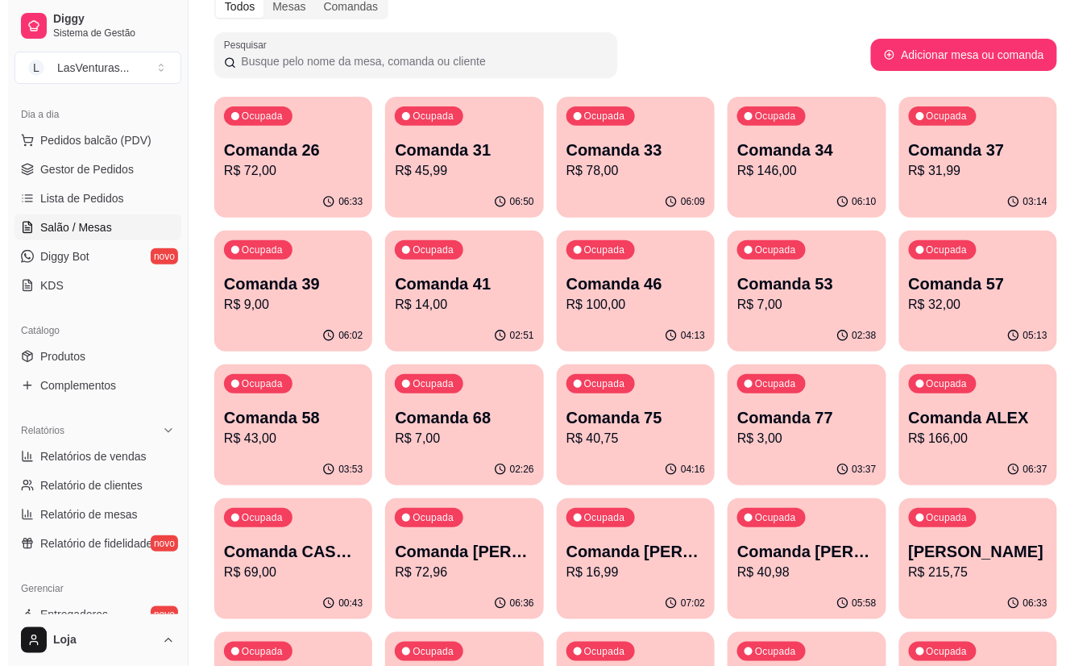
scroll to position [0, 0]
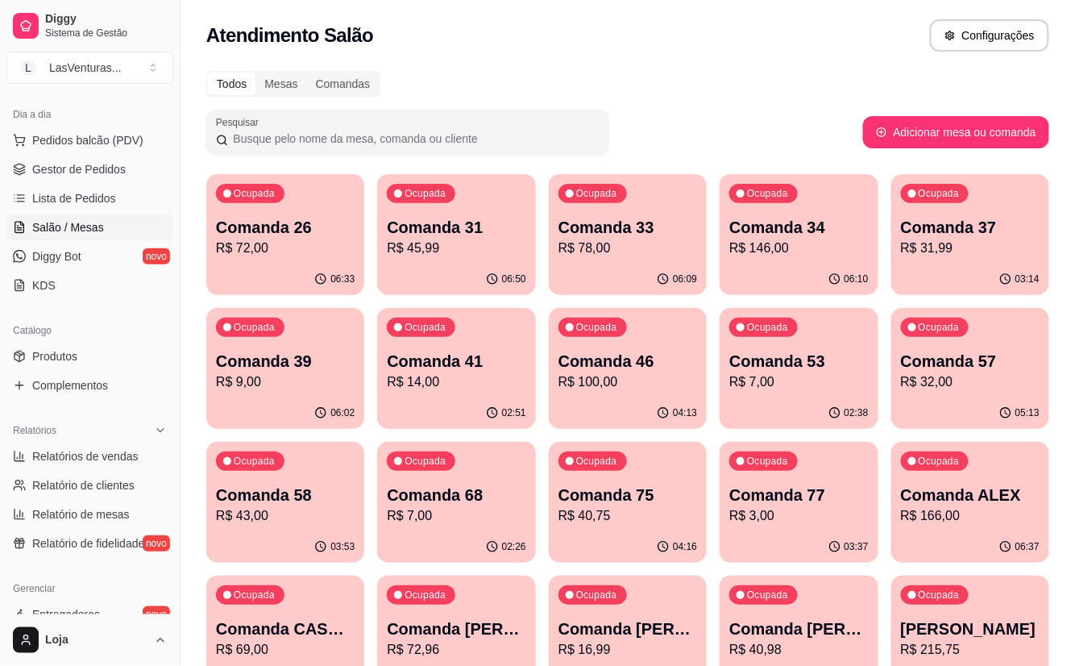
click at [792, 214] on div "Ocupada Comanda 34 R$ 146,00" at bounding box center [799, 218] width 158 height 89
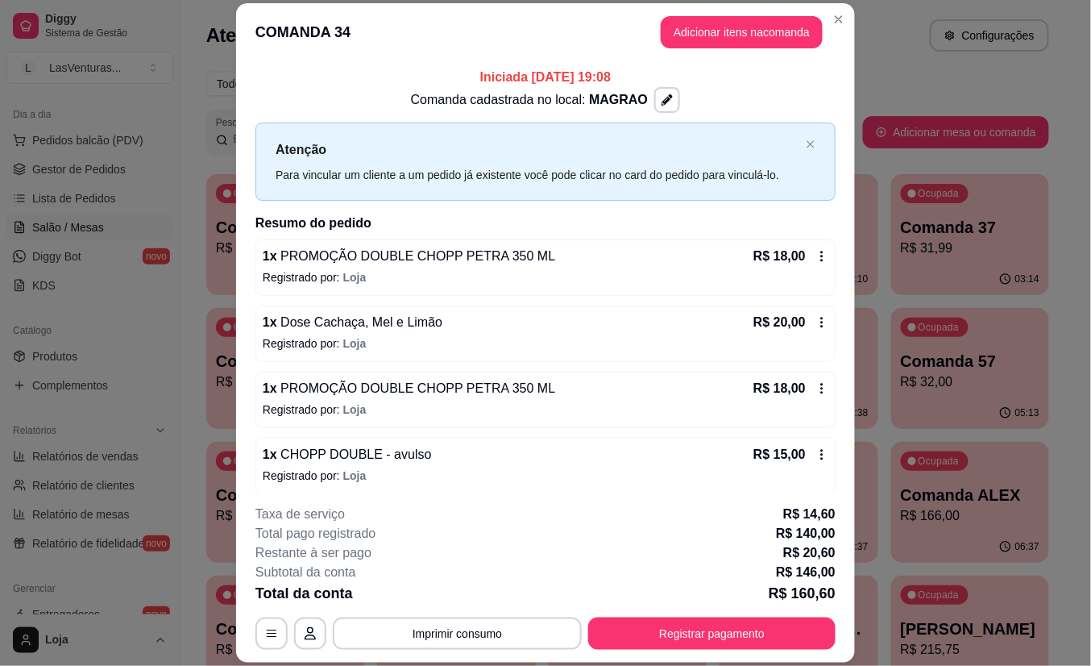
drag, startPoint x: 692, startPoint y: 608, endPoint x: 695, endPoint y: 620, distance: 12.5
click at [695, 613] on div "**********" at bounding box center [546, 577] width 580 height 145
click at [690, 650] on footer "**********" at bounding box center [545, 577] width 619 height 171
drag, startPoint x: 690, startPoint y: 650, endPoint x: 674, endPoint y: 640, distance: 18.8
click at [677, 643] on footer "**********" at bounding box center [545, 577] width 619 height 171
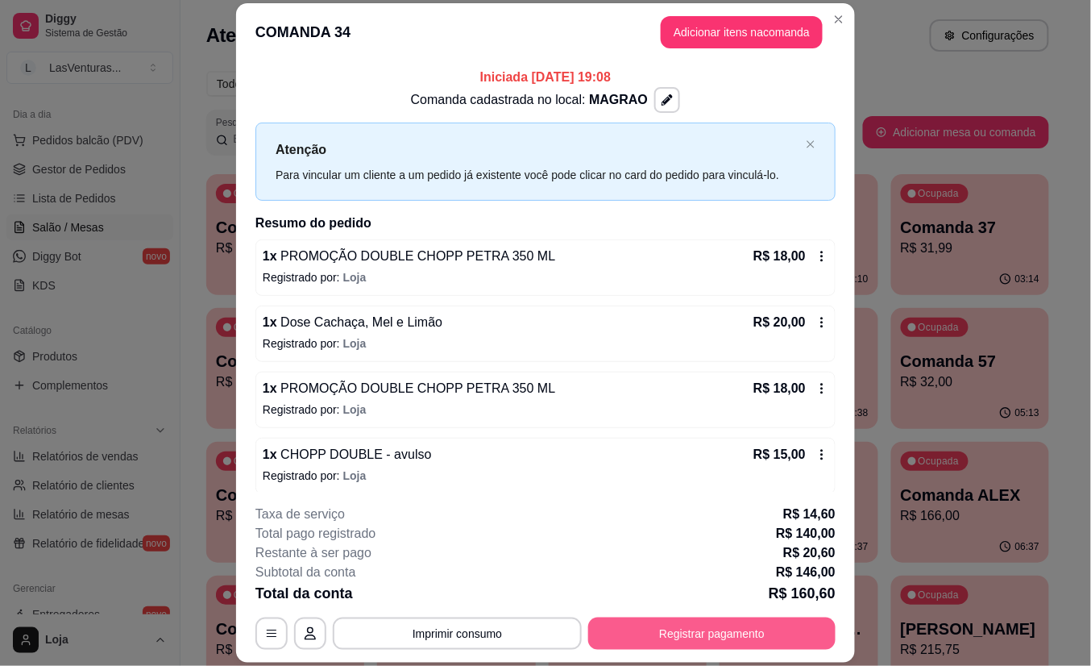
click at [674, 640] on button "Registrar pagamento" at bounding box center [711, 633] width 247 height 32
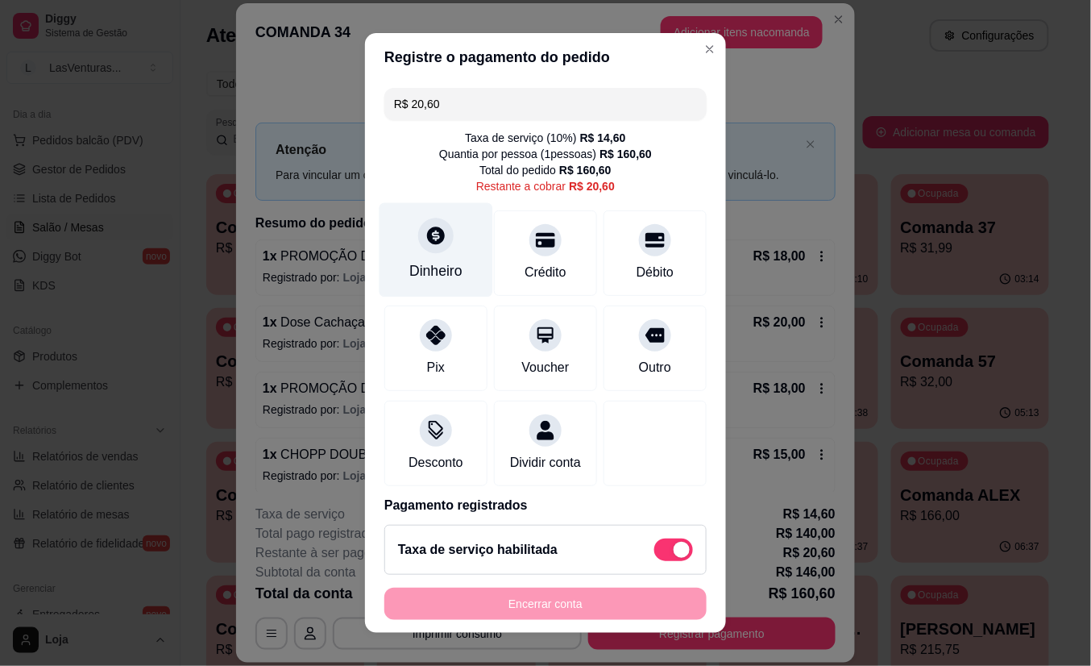
click at [438, 243] on div at bounding box center [435, 235] width 35 height 35
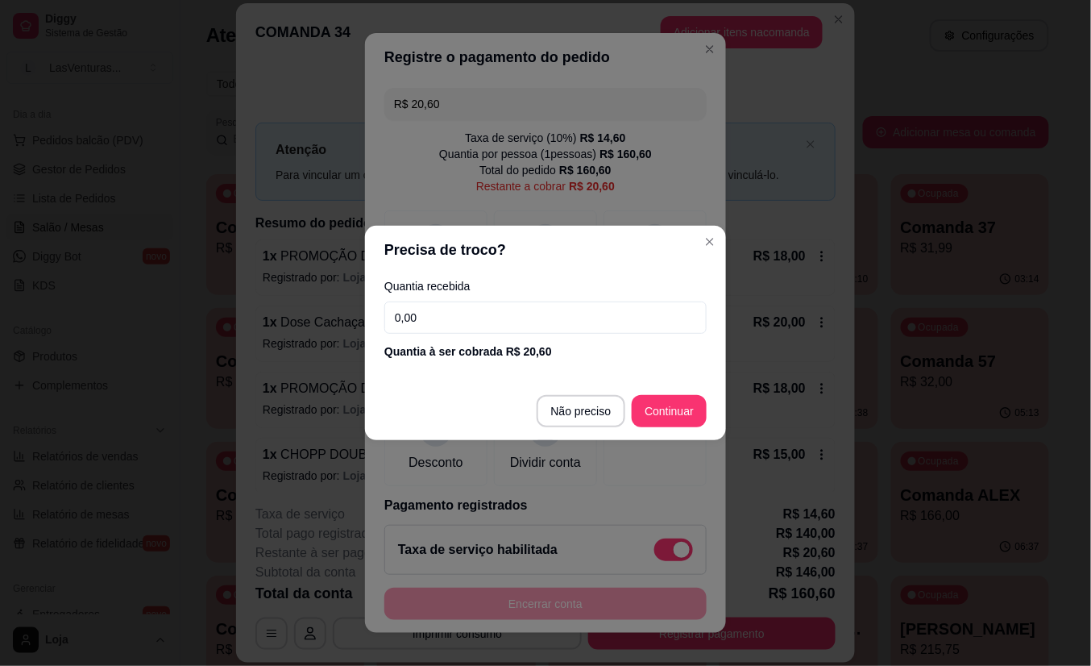
click at [461, 318] on input "0,00" at bounding box center [545, 317] width 322 height 32
type input "20,60"
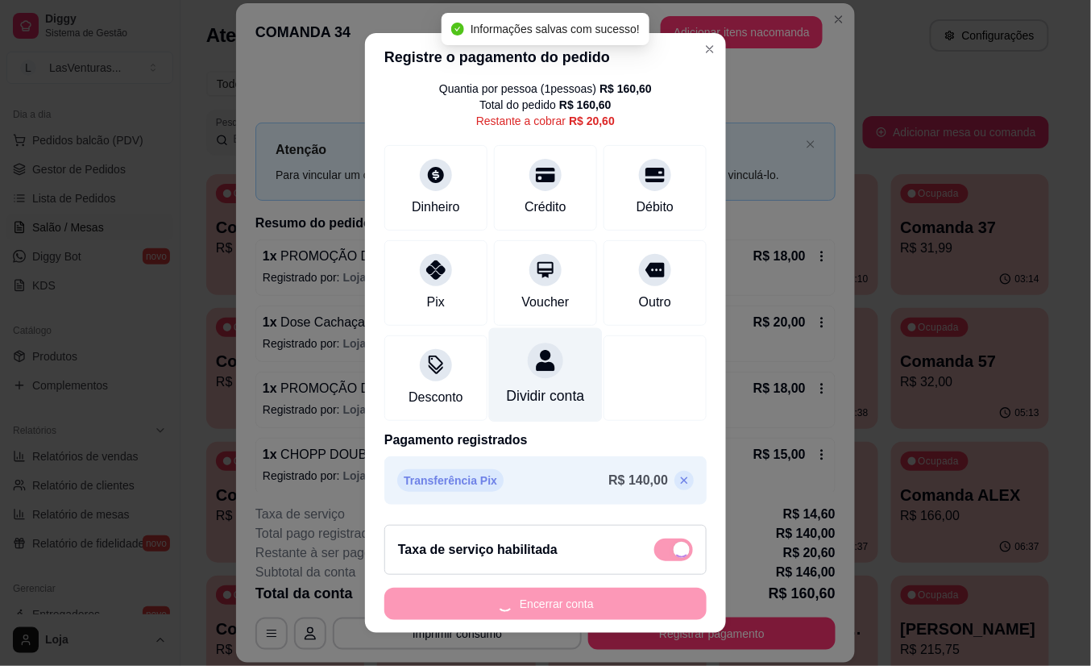
type input "R$ 0,00"
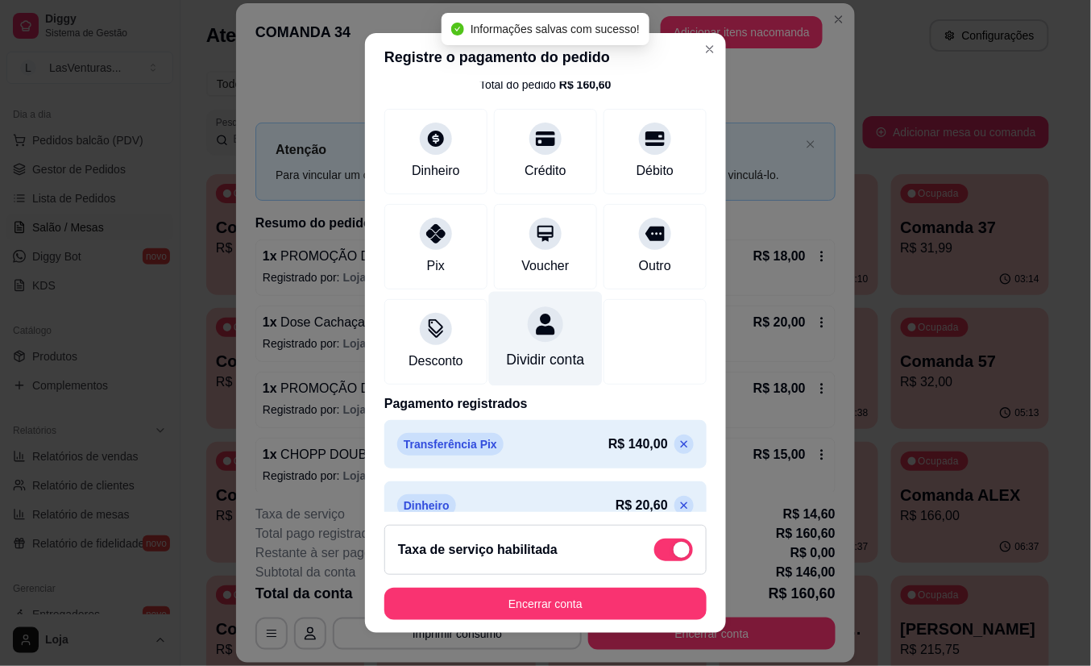
scroll to position [131, 0]
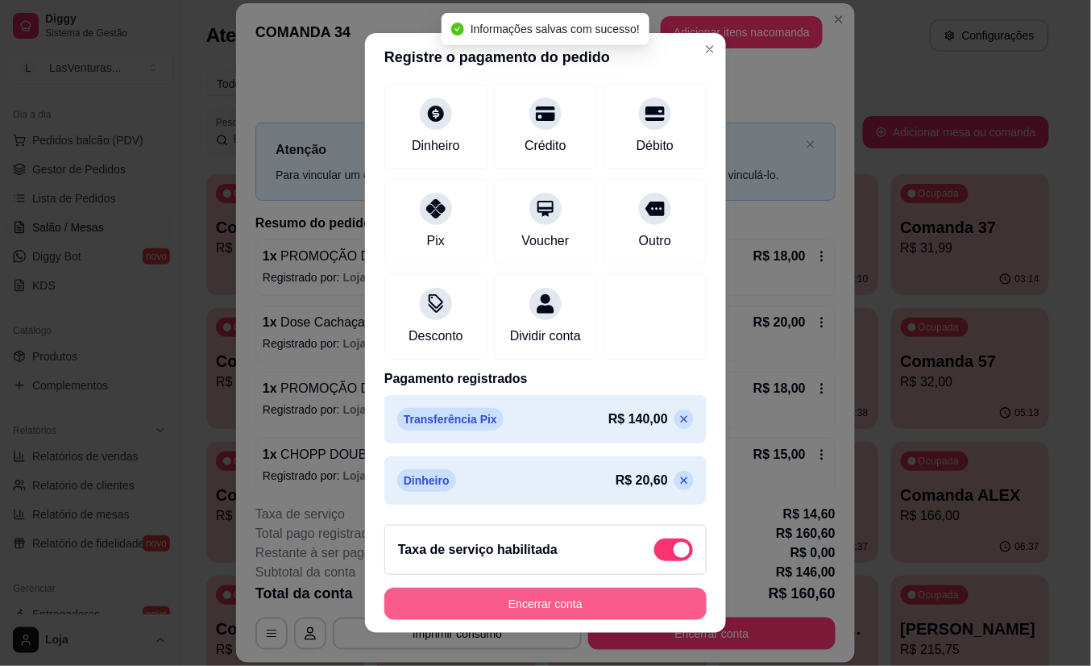
click at [510, 613] on button "Encerrar conta" at bounding box center [545, 604] width 322 height 32
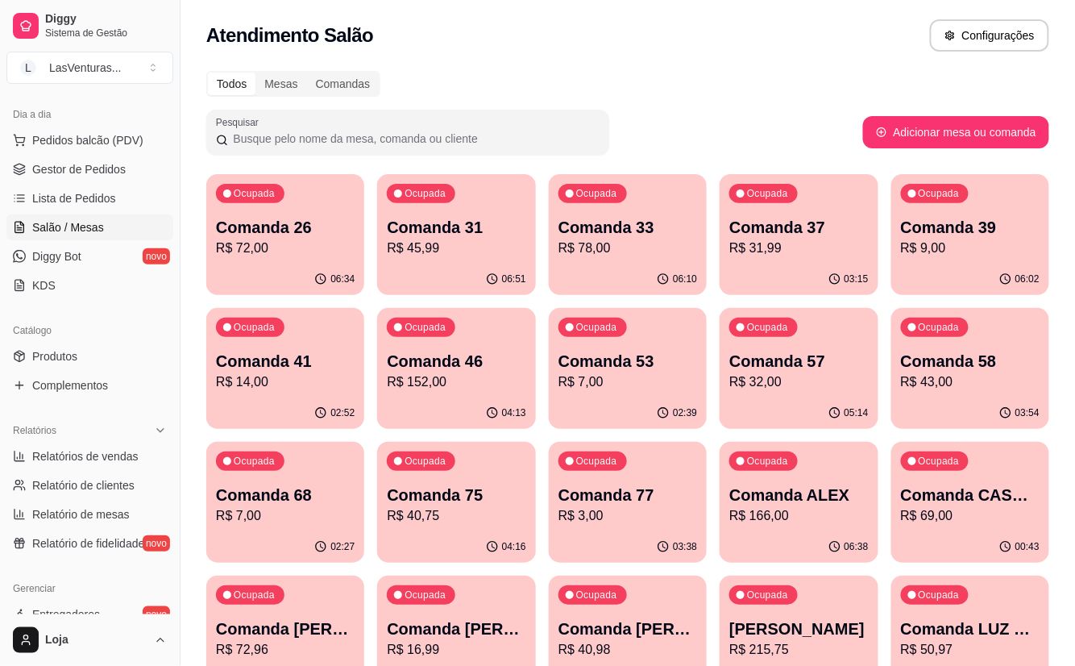
click at [434, 379] on p "R$ 152,00" at bounding box center [456, 381] width 139 height 19
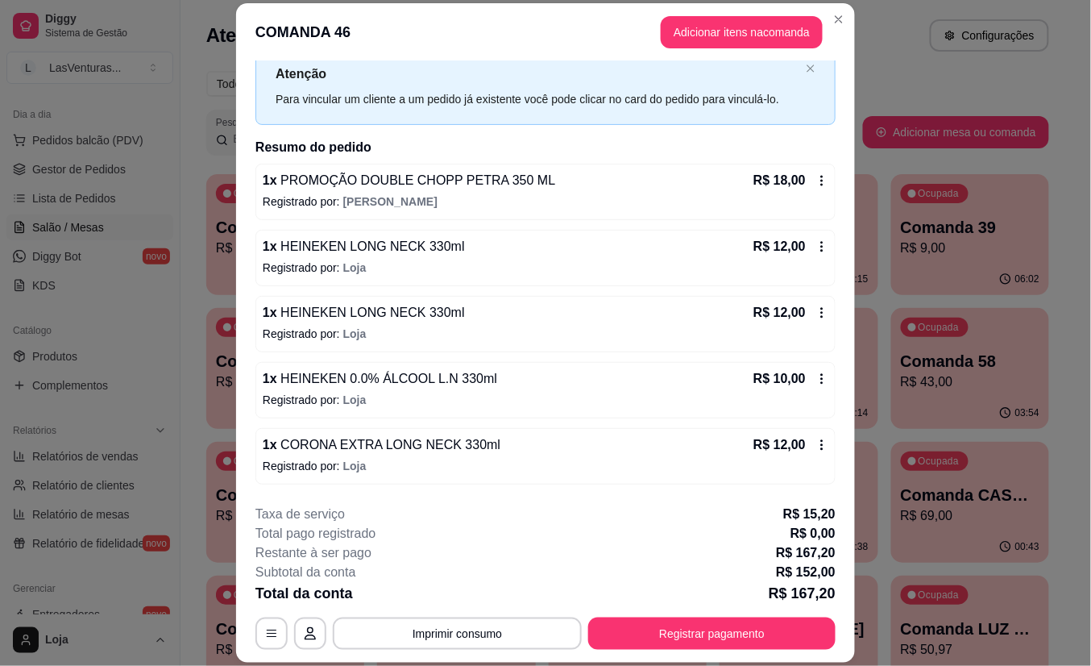
scroll to position [107, 0]
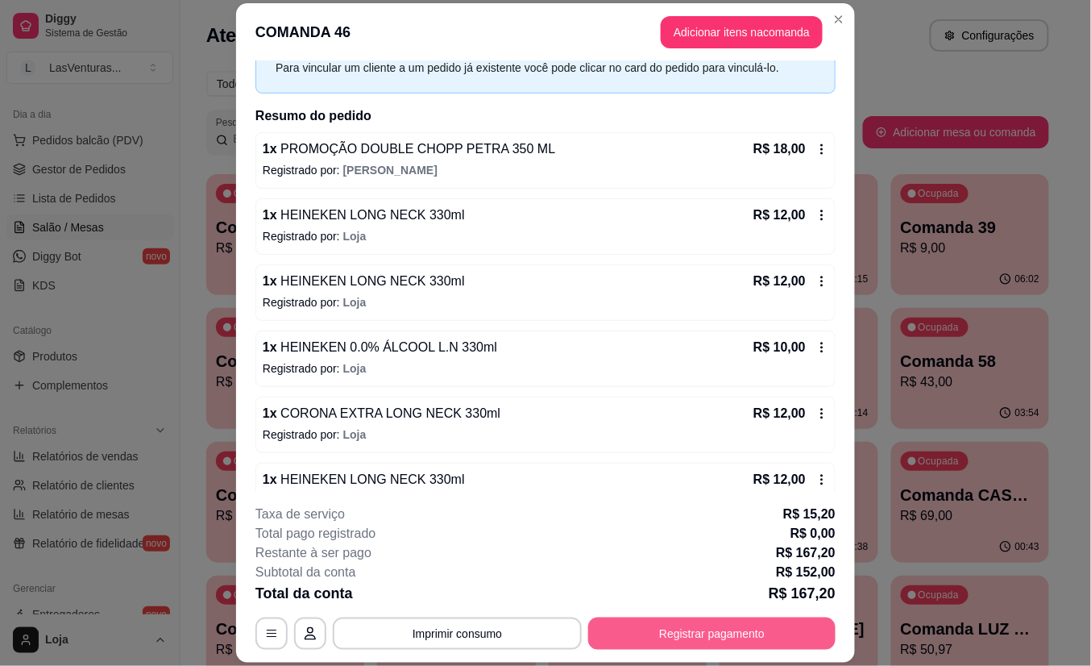
click at [727, 649] on footer "**********" at bounding box center [545, 577] width 619 height 171
click at [714, 638] on button "Registrar pagamento" at bounding box center [712, 632] width 240 height 31
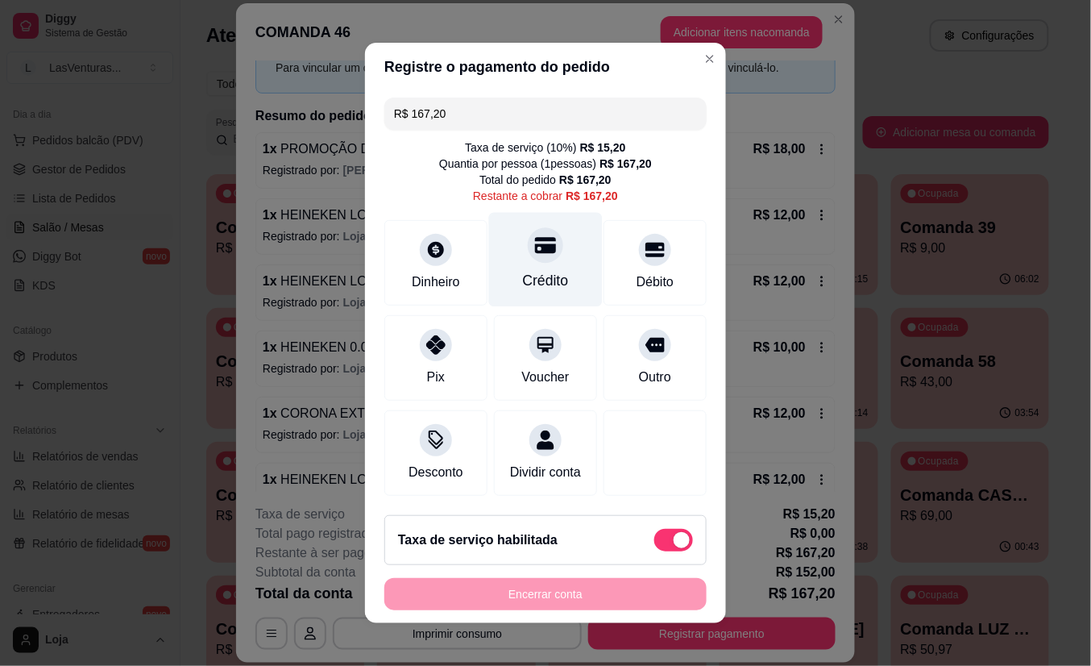
click at [528, 235] on div at bounding box center [545, 244] width 35 height 35
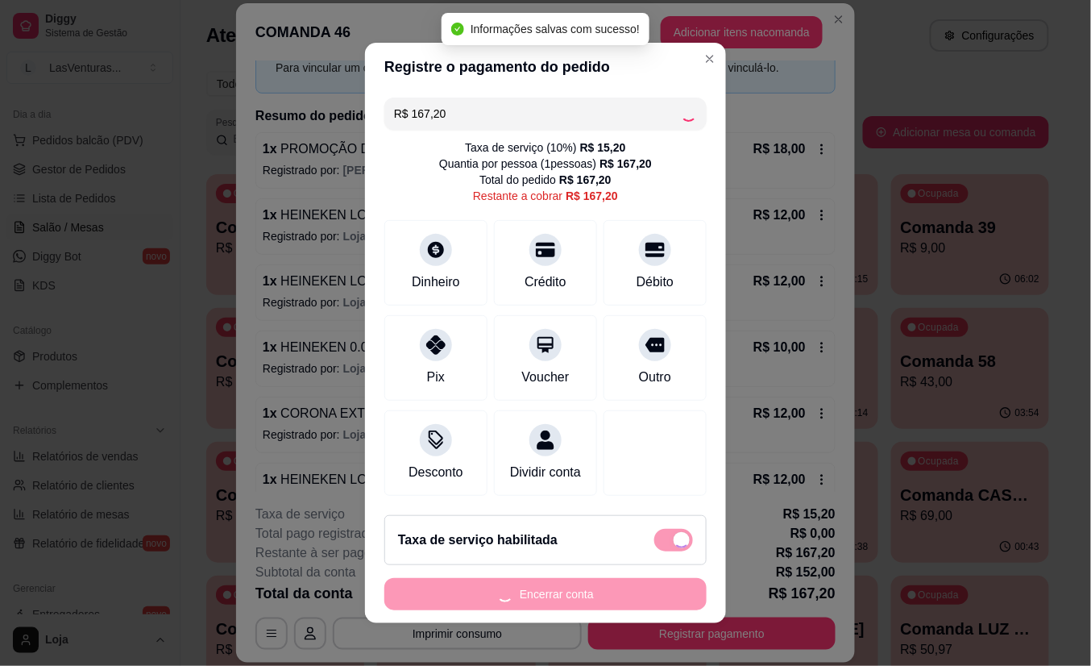
type input "R$ 0,00"
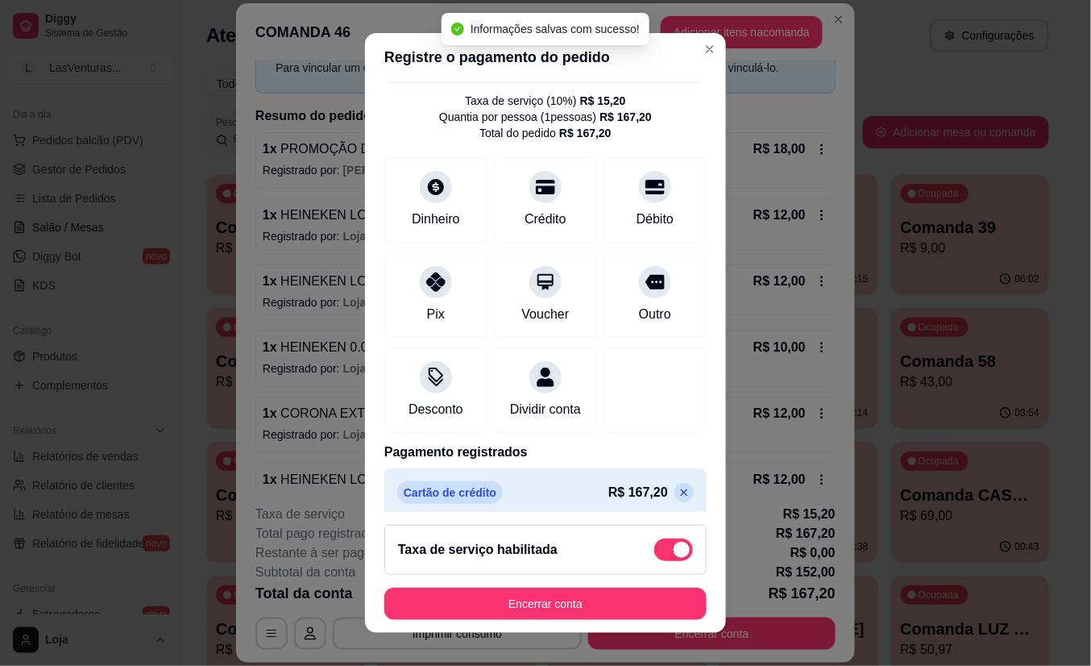
scroll to position [69, 0]
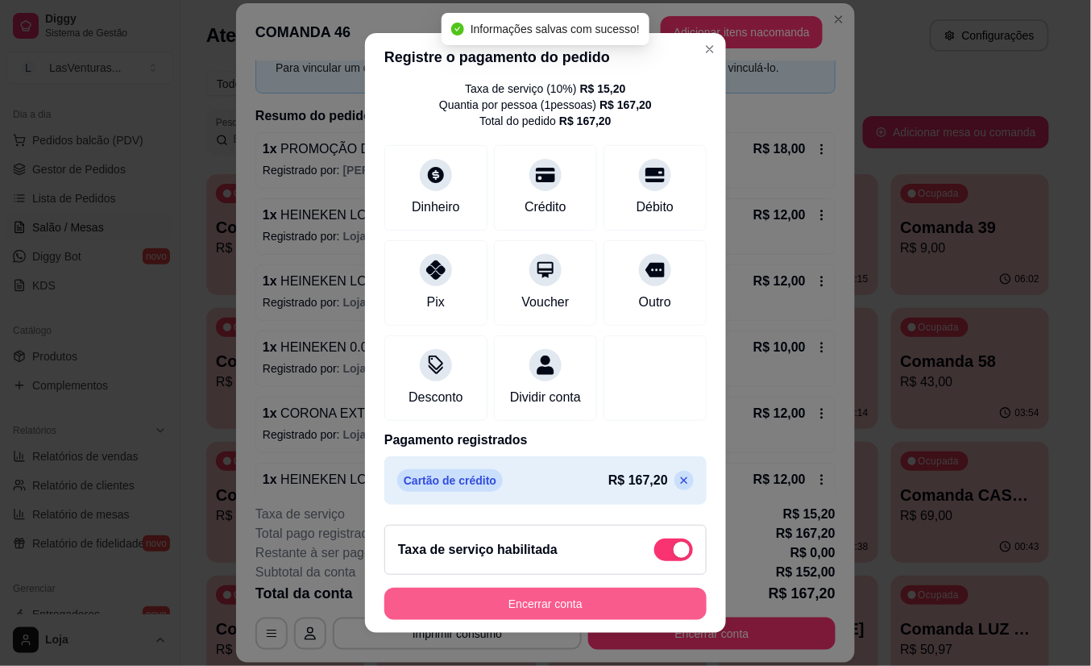
click at [575, 598] on button "Encerrar conta" at bounding box center [545, 604] width 322 height 32
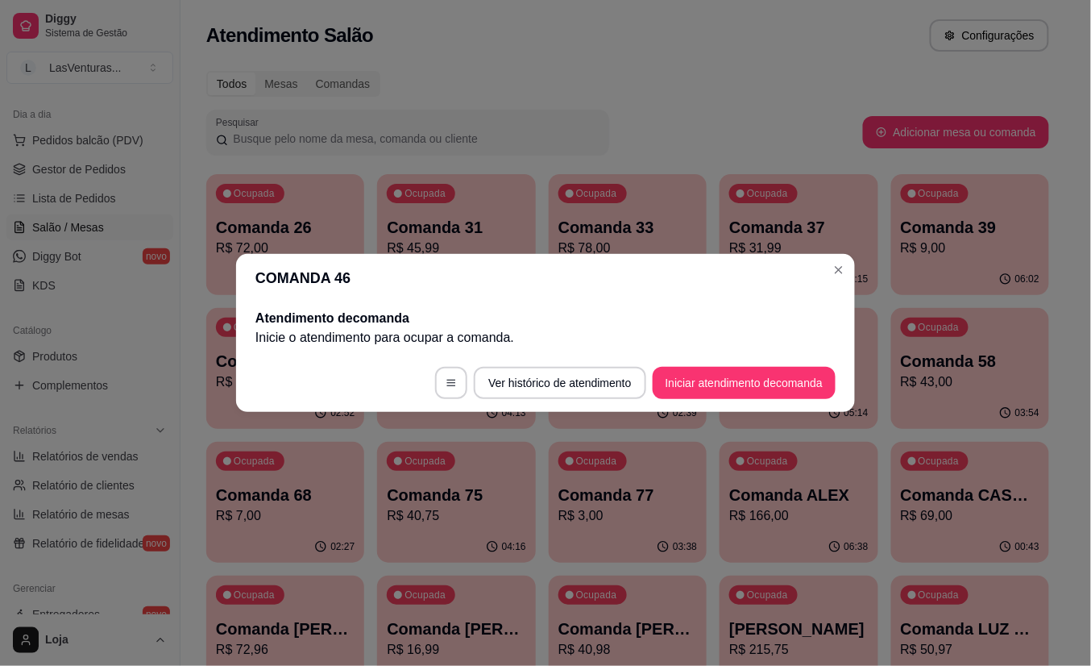
scroll to position [0, 0]
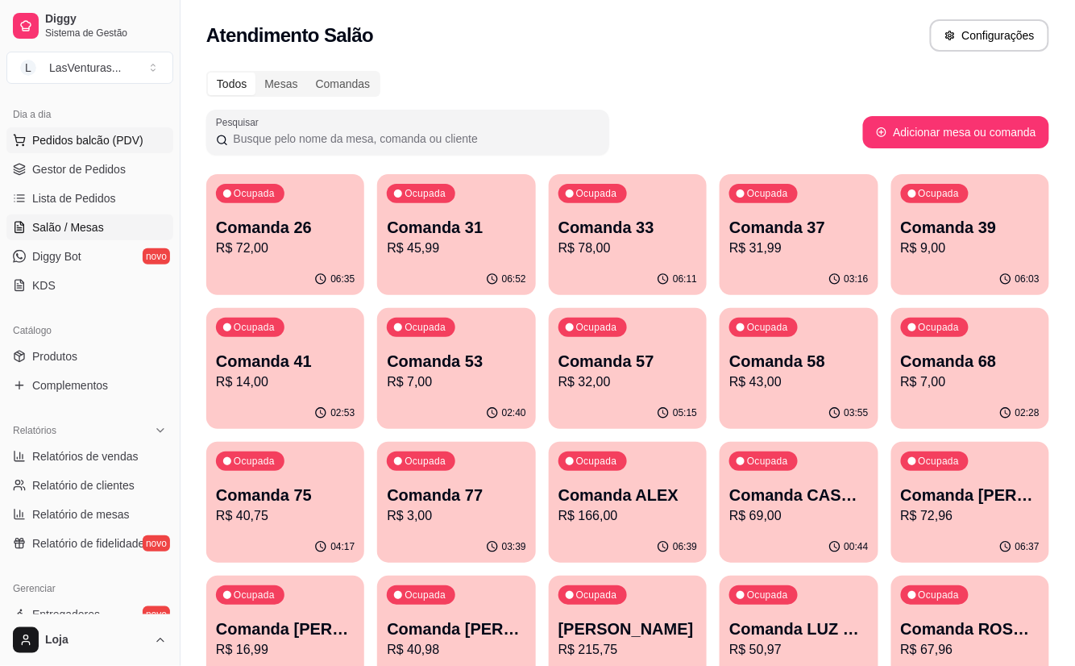
click at [90, 146] on span "Pedidos balcão (PDV)" at bounding box center [87, 140] width 111 height 16
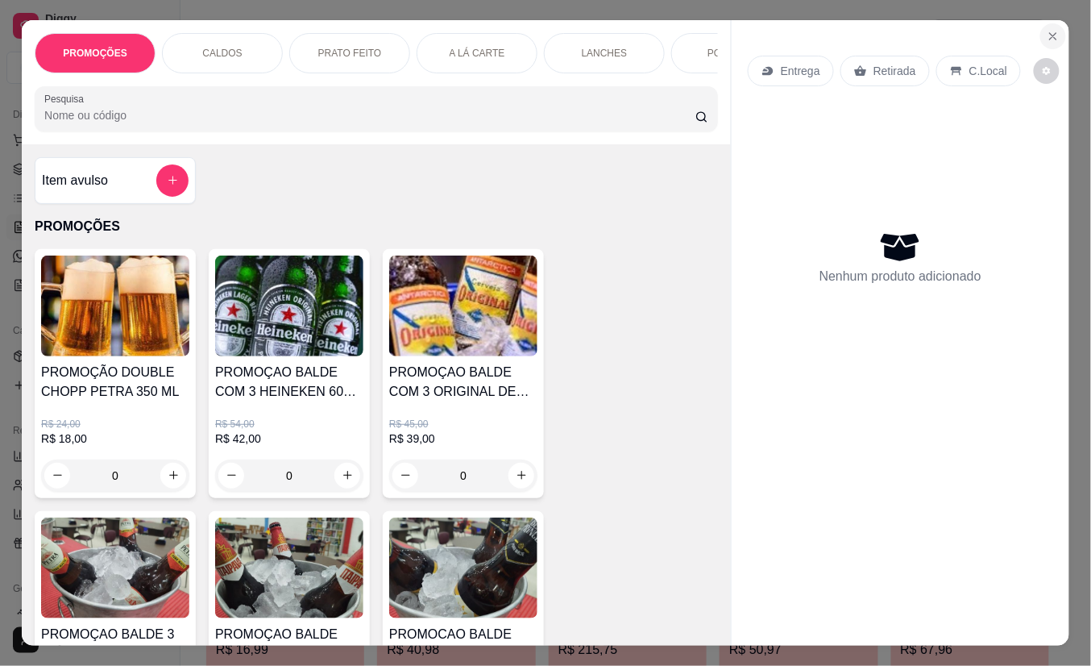
click at [1047, 30] on icon "Close" at bounding box center [1053, 36] width 13 height 13
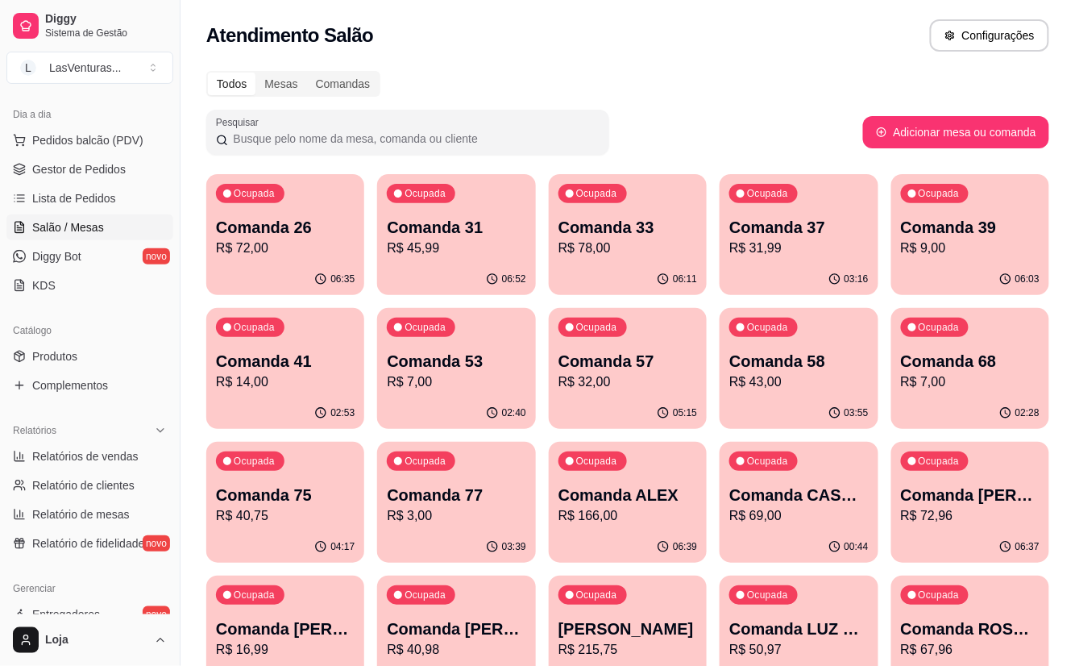
click at [446, 271] on div "06:52" at bounding box center [456, 279] width 158 height 31
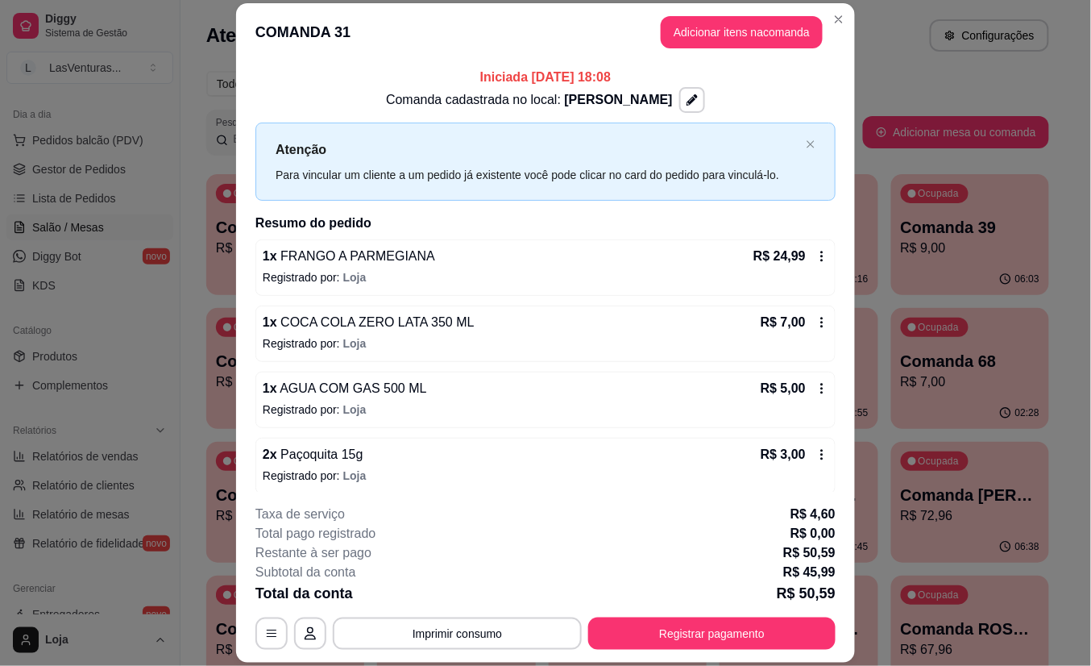
scroll to position [77, 0]
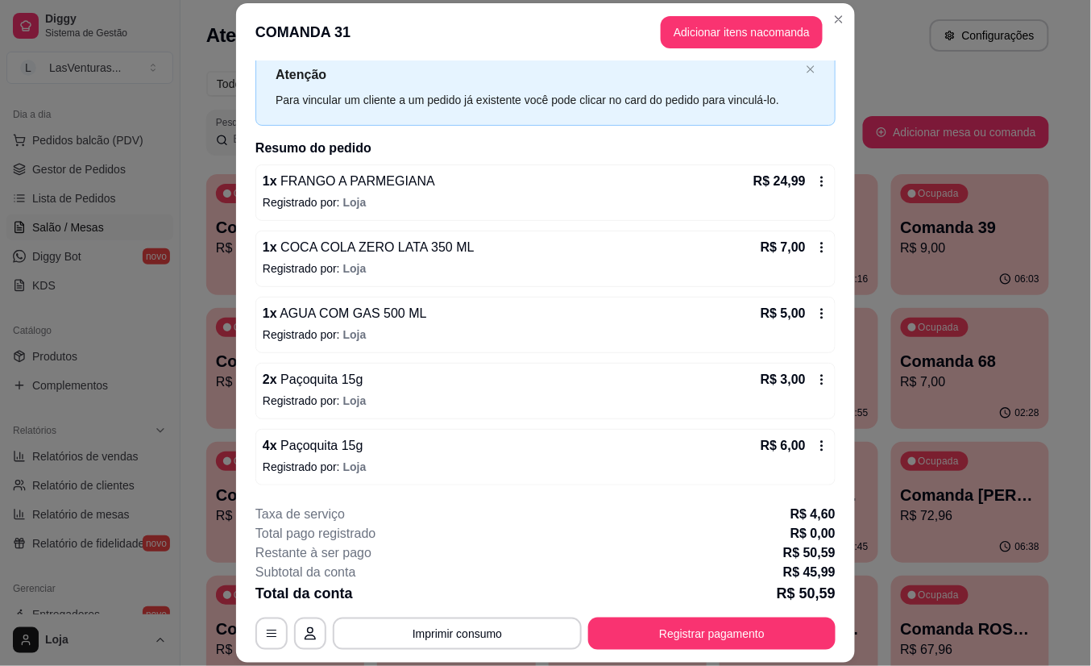
click at [693, 629] on button "Registrar pagamento" at bounding box center [711, 633] width 247 height 32
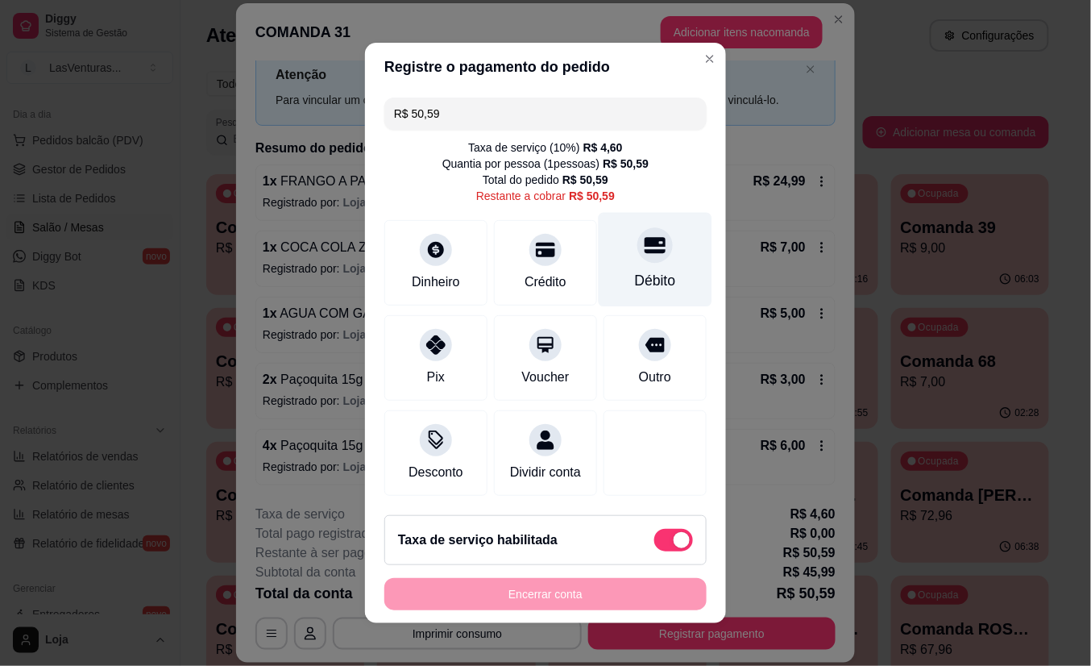
click at [630, 253] on div "Débito" at bounding box center [656, 260] width 114 height 94
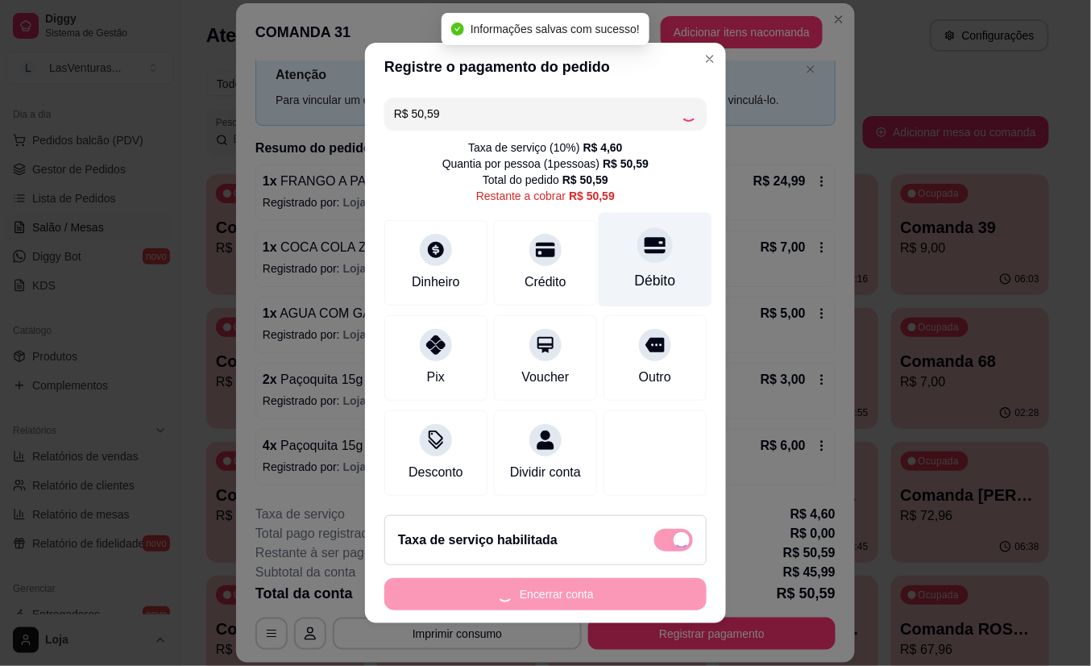
type input "R$ 0,00"
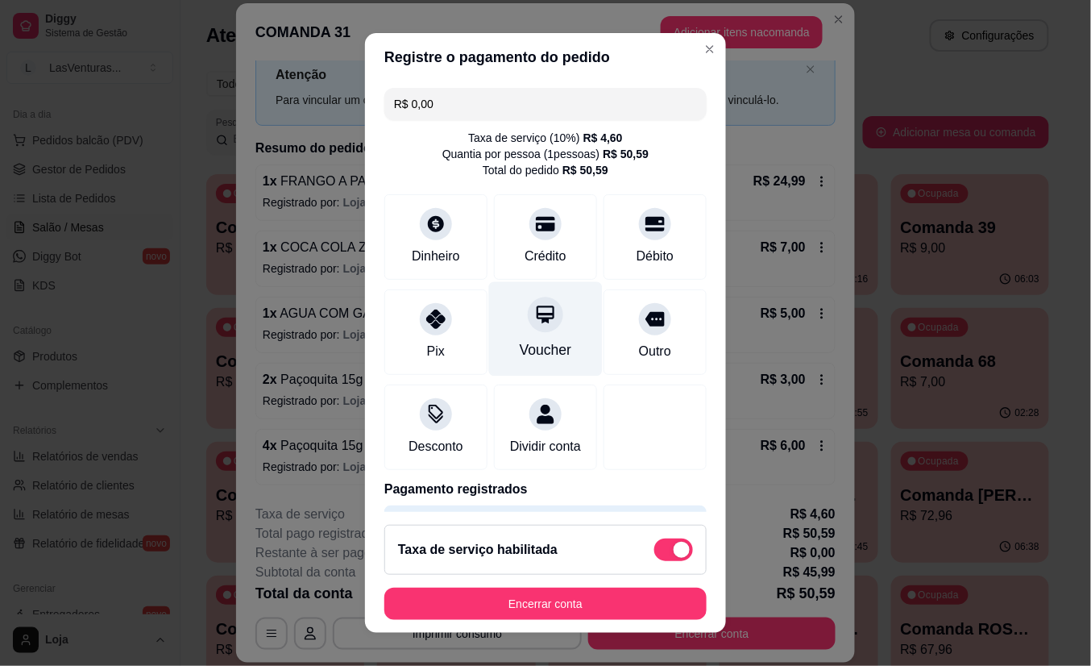
scroll to position [69, 0]
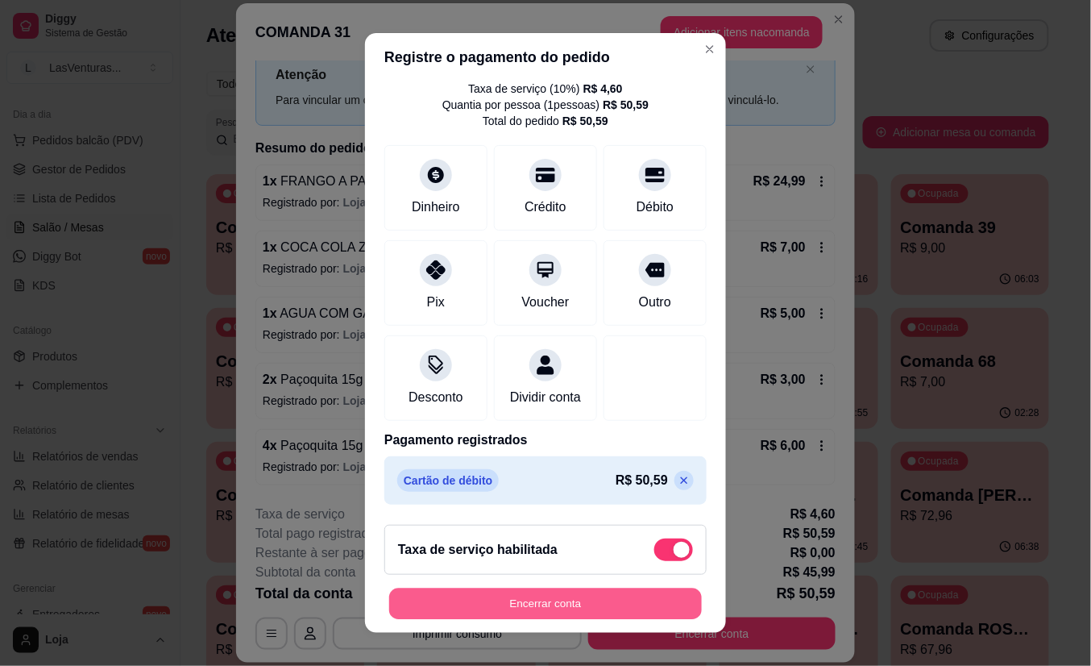
click at [553, 607] on button "Encerrar conta" at bounding box center [545, 603] width 313 height 31
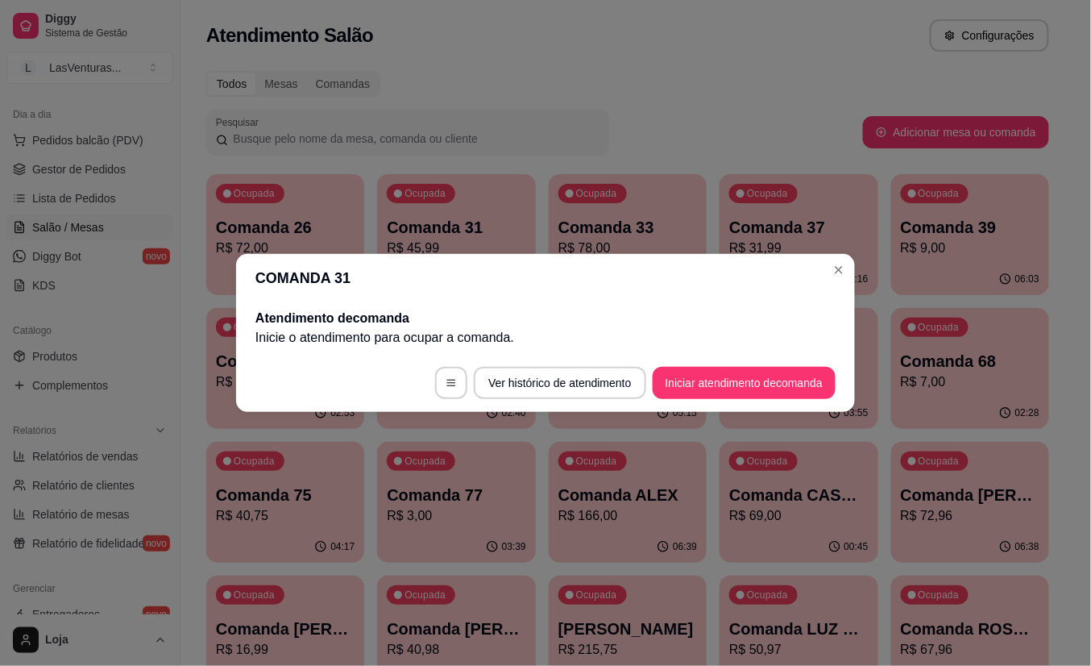
scroll to position [0, 0]
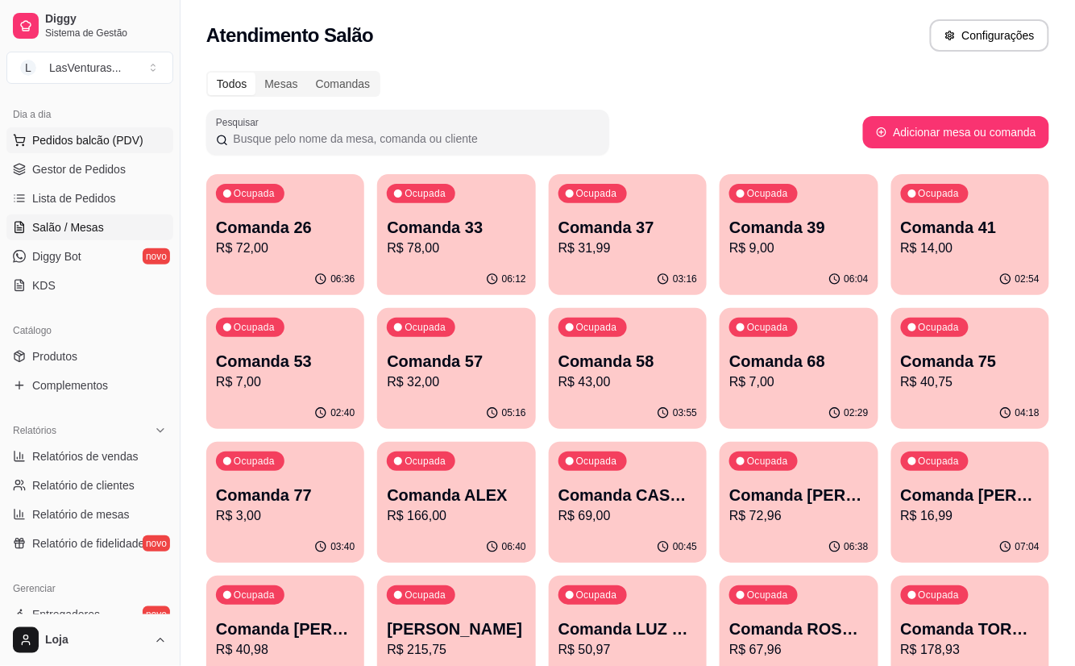
click at [101, 146] on span "Pedidos balcão (PDV)" at bounding box center [87, 140] width 111 height 16
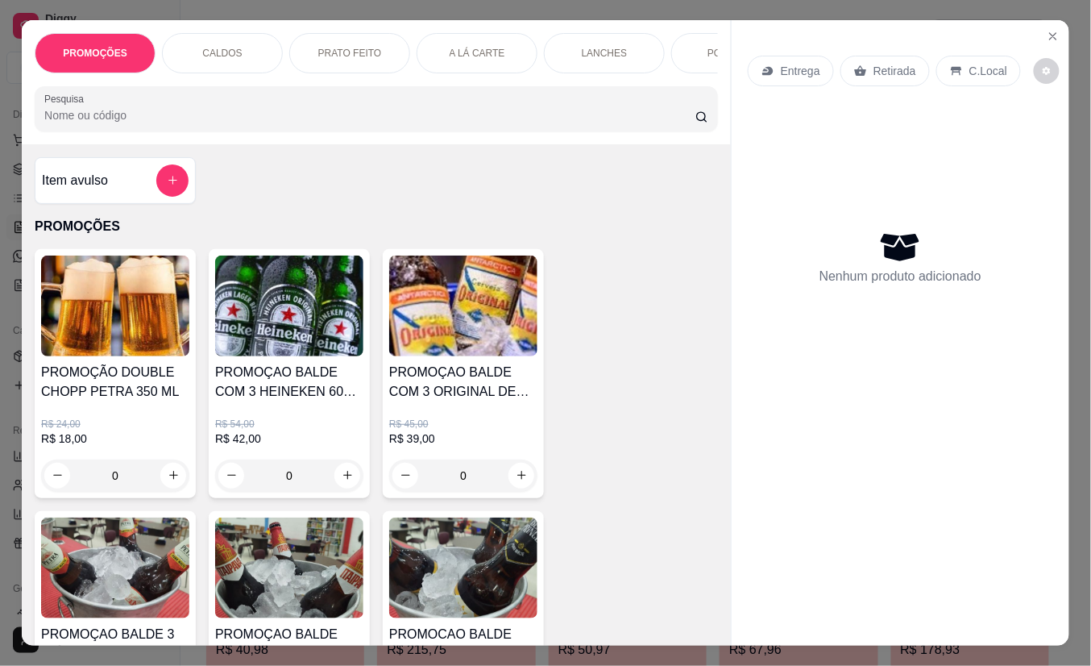
click at [410, 123] on input "Pesquisa" at bounding box center [369, 115] width 651 height 16
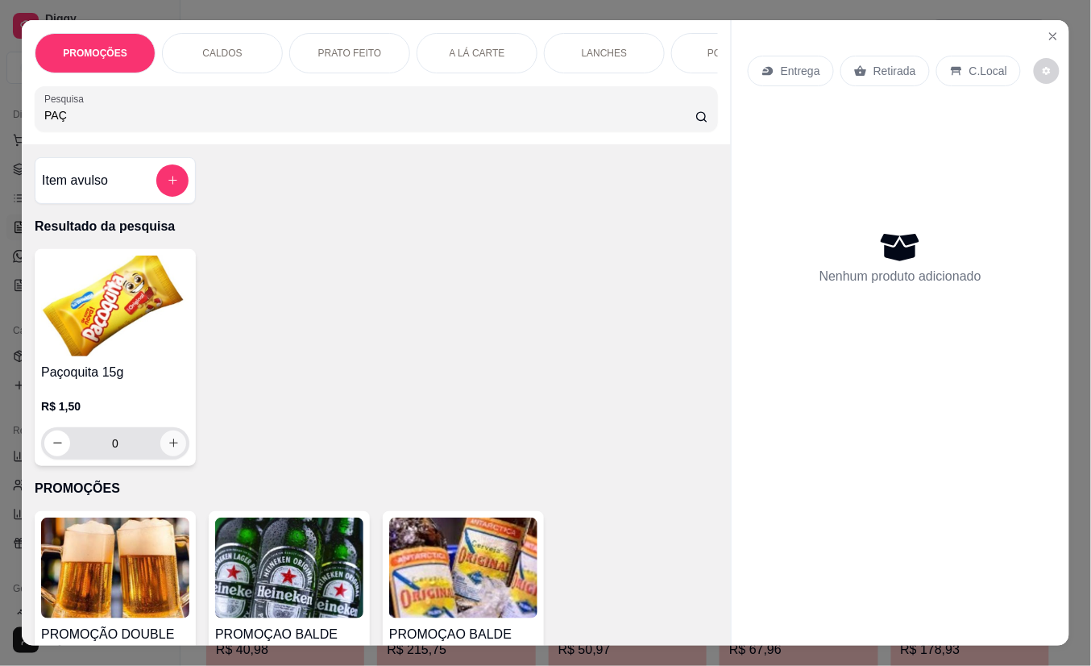
type input "PAÇ"
click at [169, 448] on icon "increase-product-quantity" at bounding box center [173, 443] width 9 height 9
type input "1"
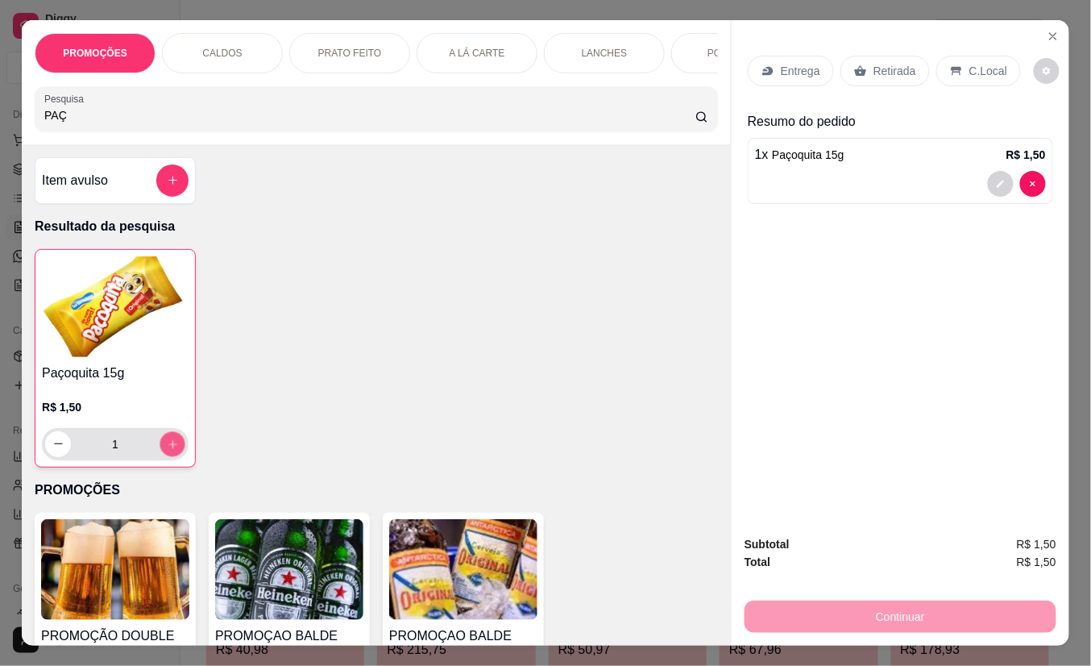
click at [168, 448] on icon "increase-product-quantity" at bounding box center [172, 444] width 8 height 8
type input "2"
click at [871, 87] on div "Entrega Retirada C.Local" at bounding box center [900, 71] width 305 height 56
click at [874, 69] on p "Retirada" at bounding box center [895, 71] width 43 height 16
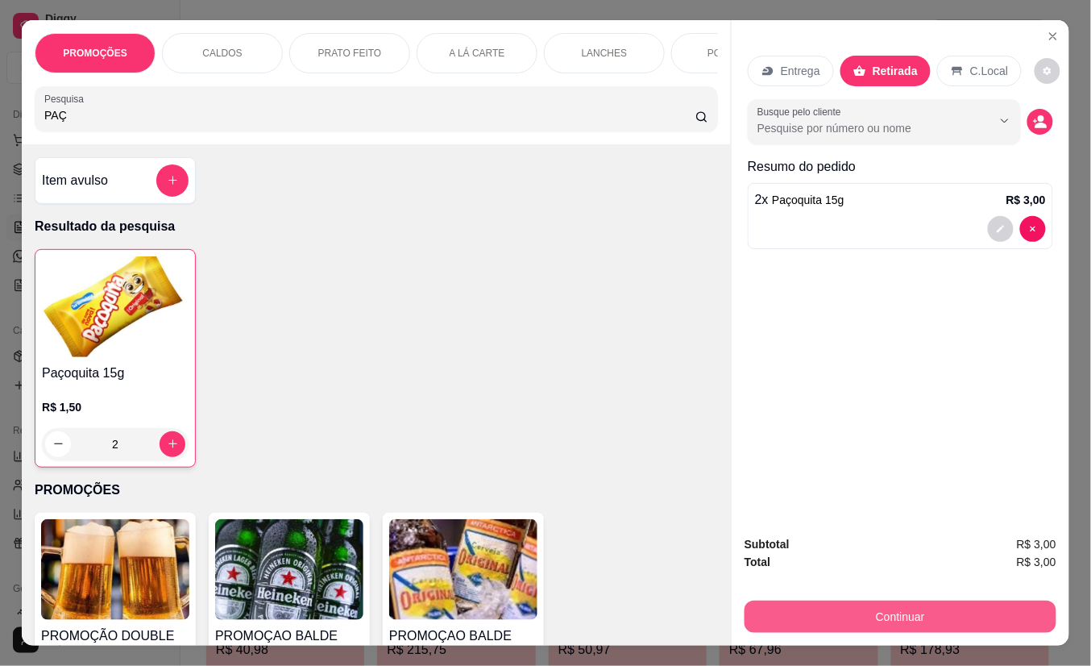
click at [856, 600] on button "Continuar" at bounding box center [901, 616] width 312 height 32
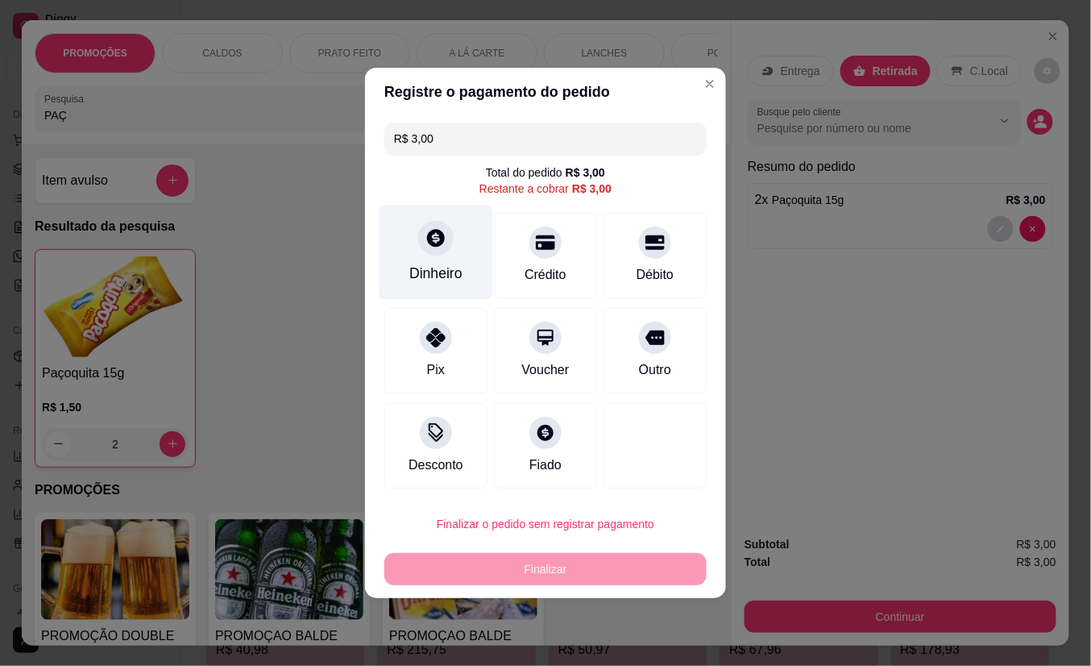
click at [464, 239] on div "Dinheiro" at bounding box center [437, 253] width 114 height 94
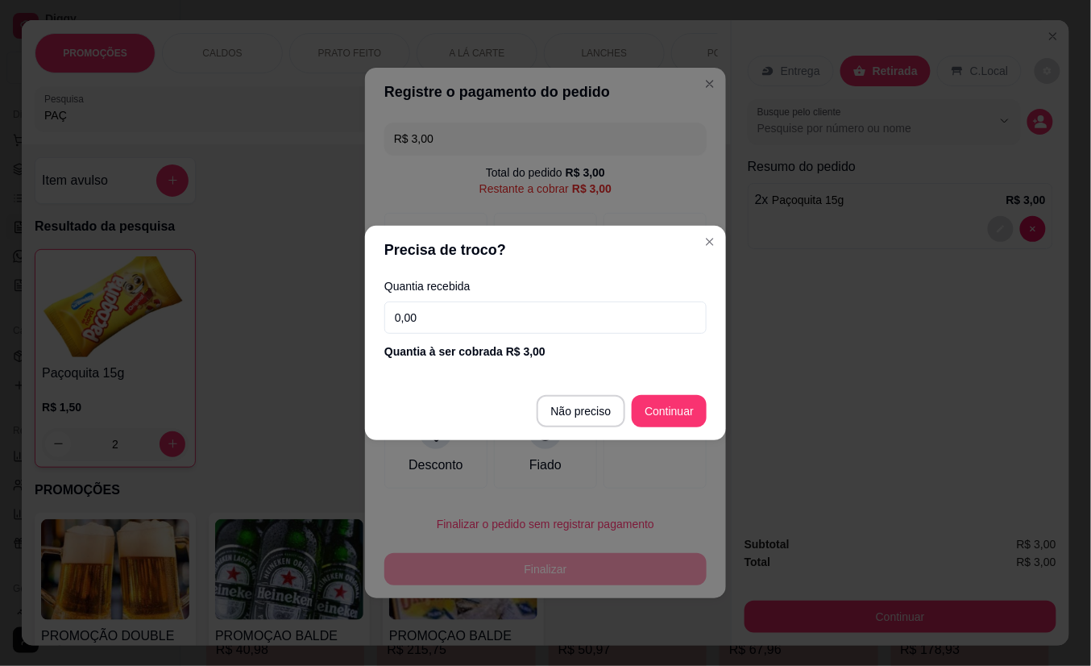
click at [504, 322] on input "0,00" at bounding box center [545, 317] width 322 height 32
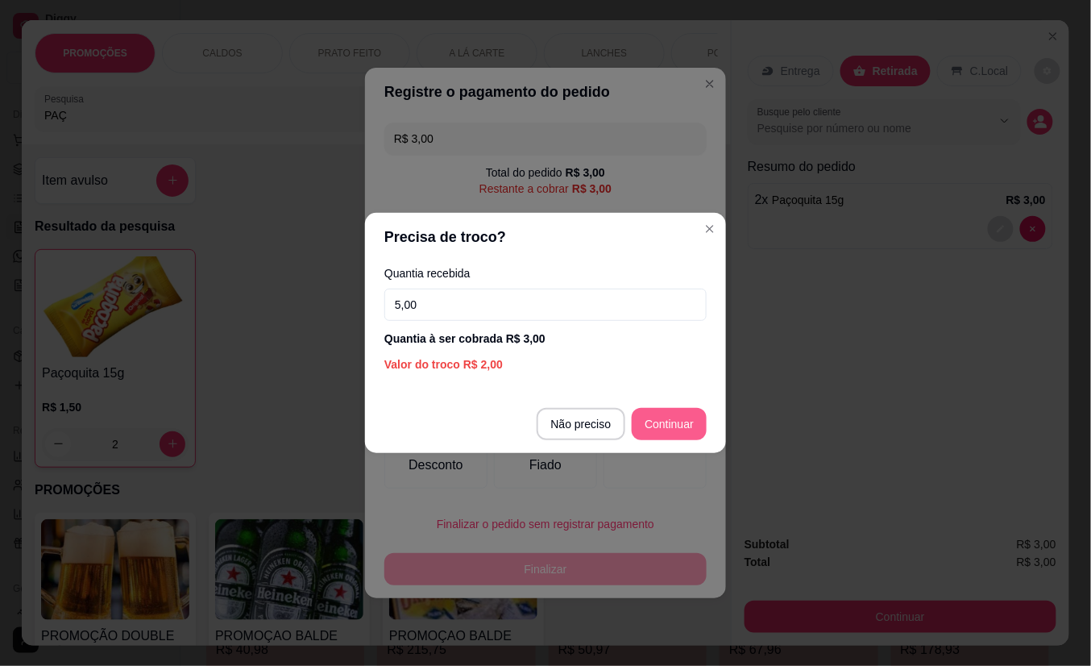
type input "5,00"
type input "R$ 0,00"
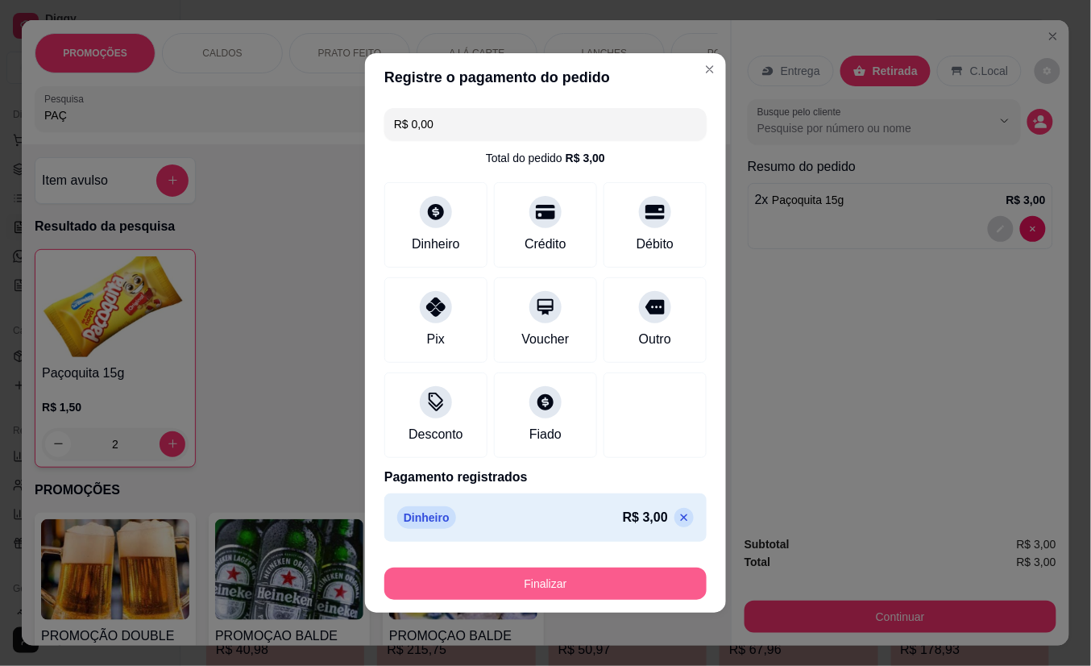
click at [571, 575] on button "Finalizar" at bounding box center [545, 583] width 322 height 32
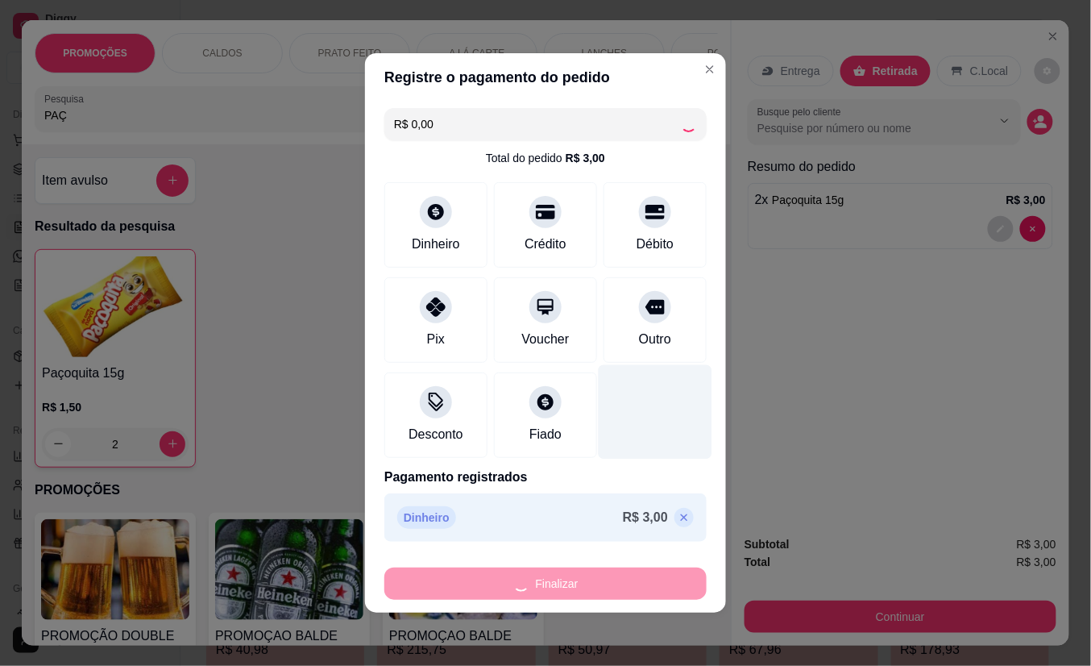
type input "0"
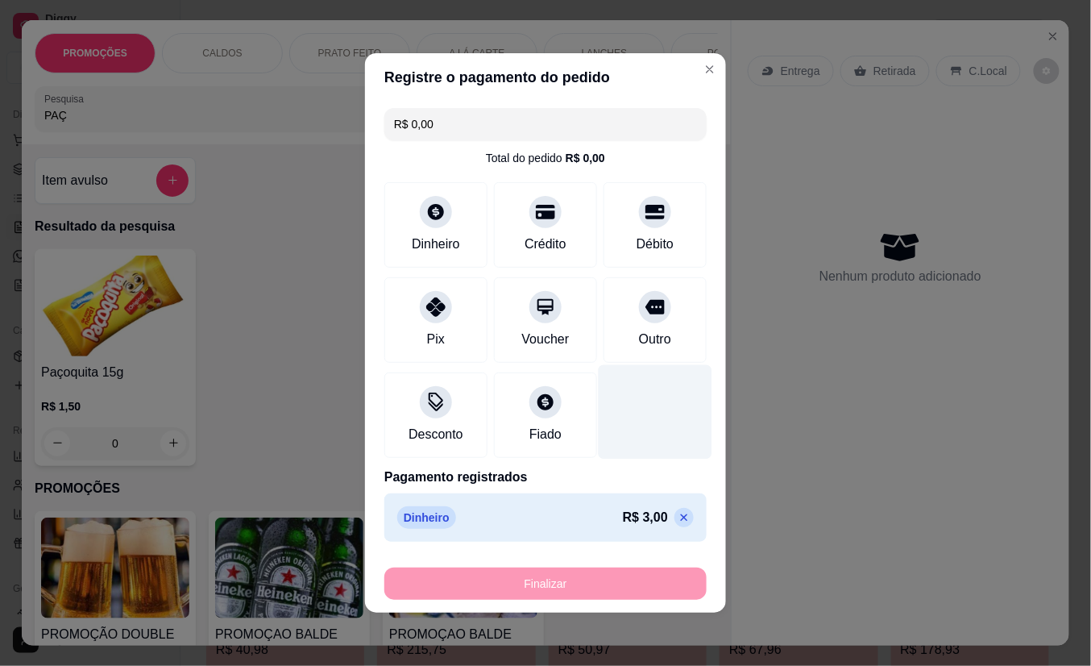
type input "-R$ 3,00"
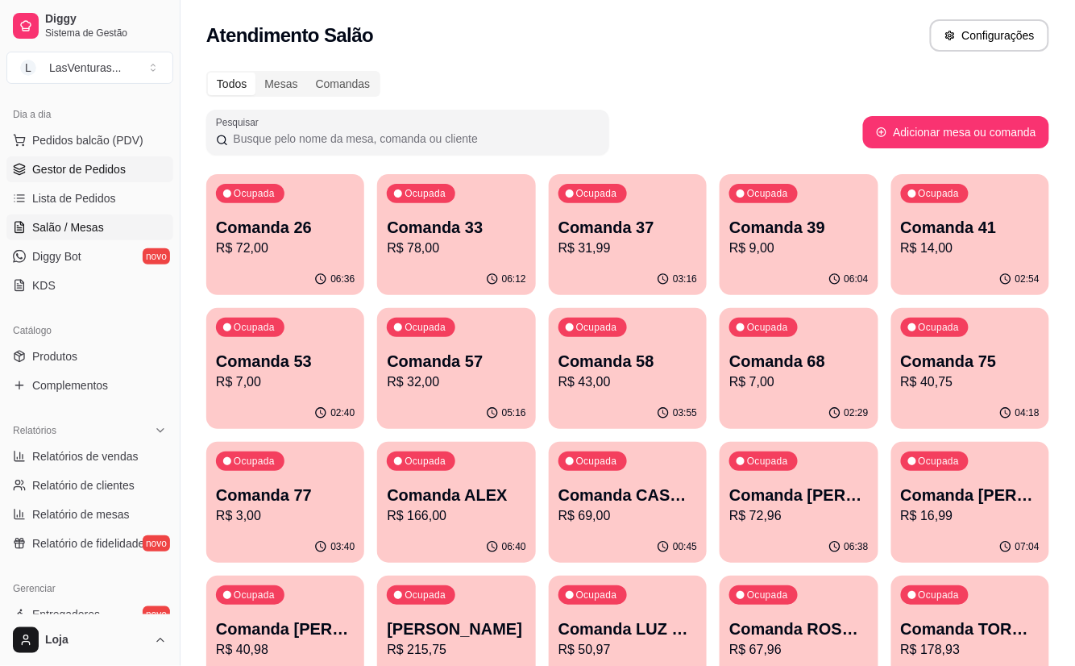
click at [65, 172] on span "Gestor de Pedidos" at bounding box center [78, 169] width 93 height 16
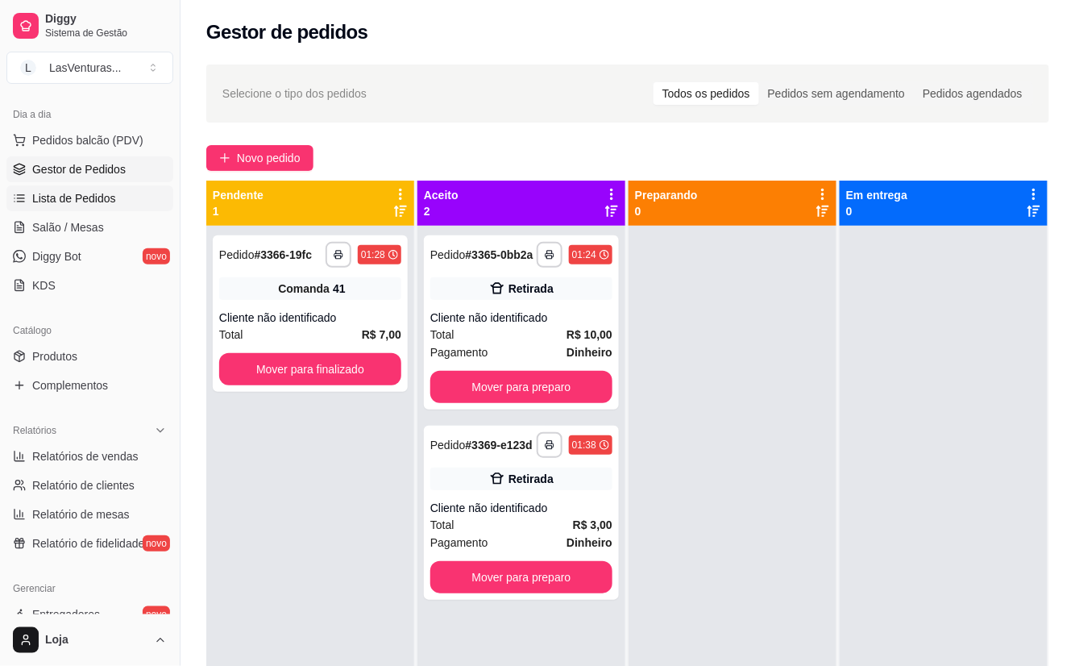
click at [105, 204] on span "Lista de Pedidos" at bounding box center [74, 198] width 84 height 16
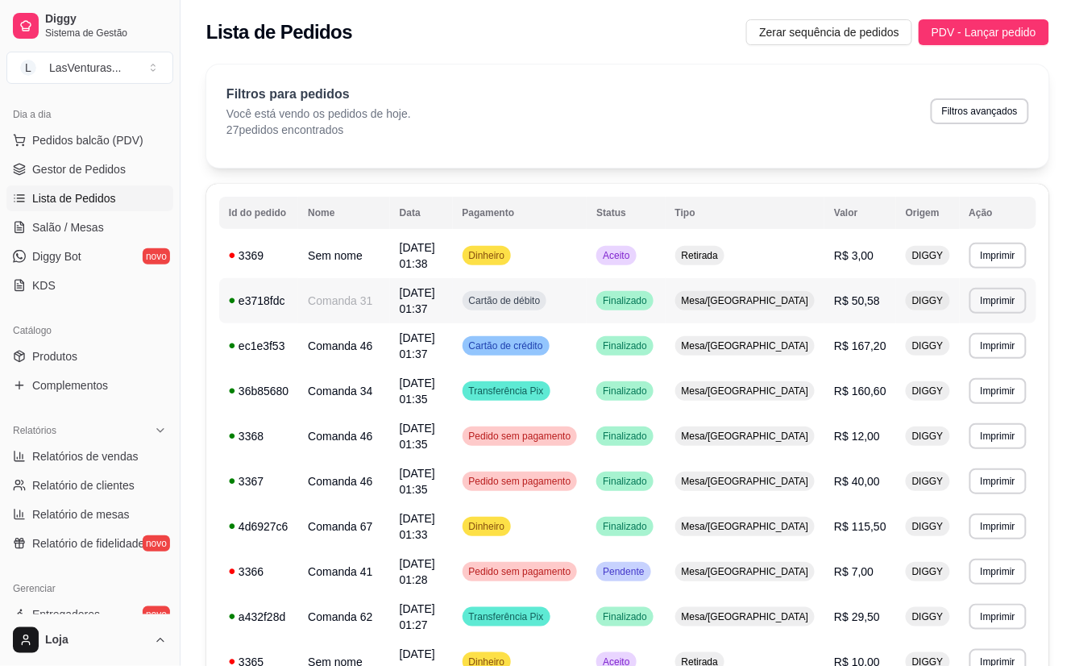
click at [787, 303] on span "Mesa/[GEOGRAPHIC_DATA]" at bounding box center [746, 300] width 134 height 13
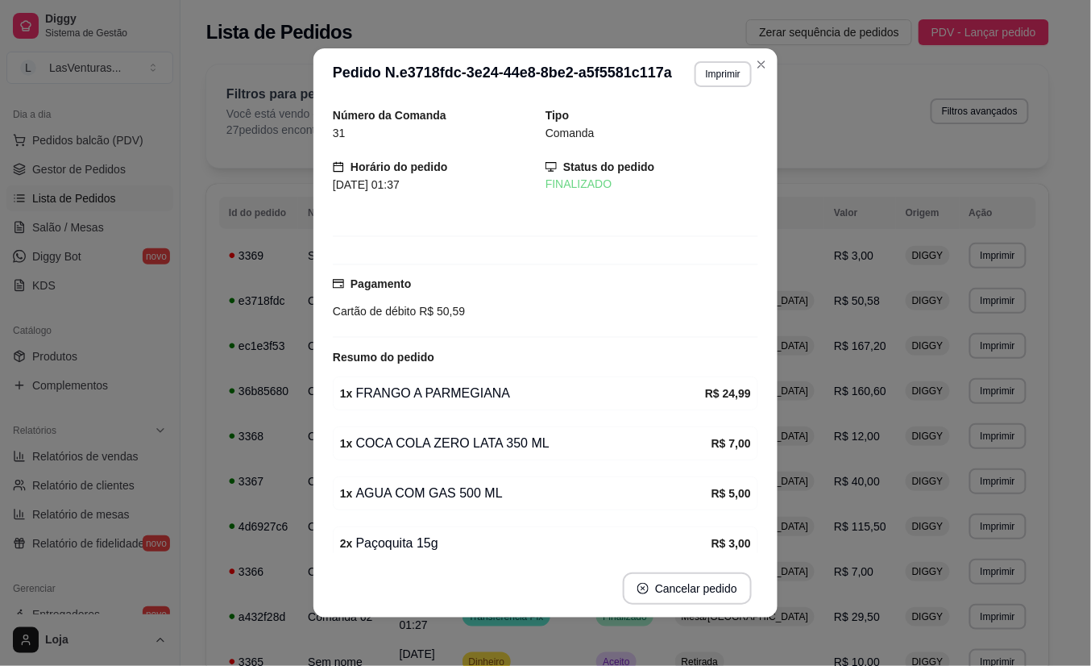
scroll to position [147, 0]
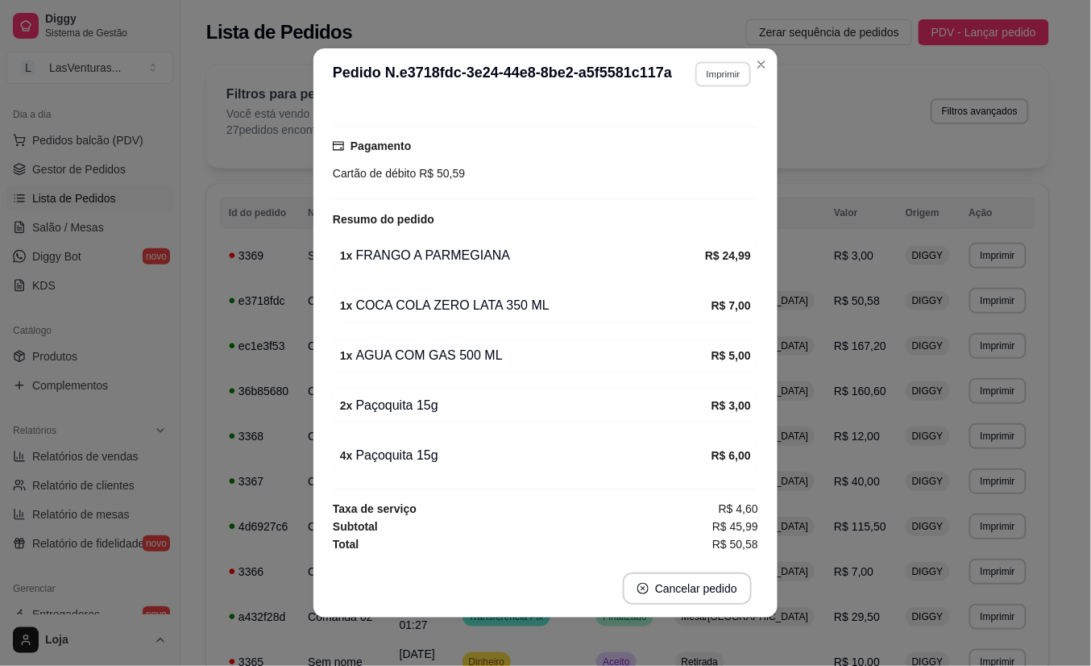
click at [713, 85] on button "Imprimir" at bounding box center [724, 73] width 56 height 25
click at [675, 142] on button "IMPRESSORA" at bounding box center [687, 131] width 117 height 26
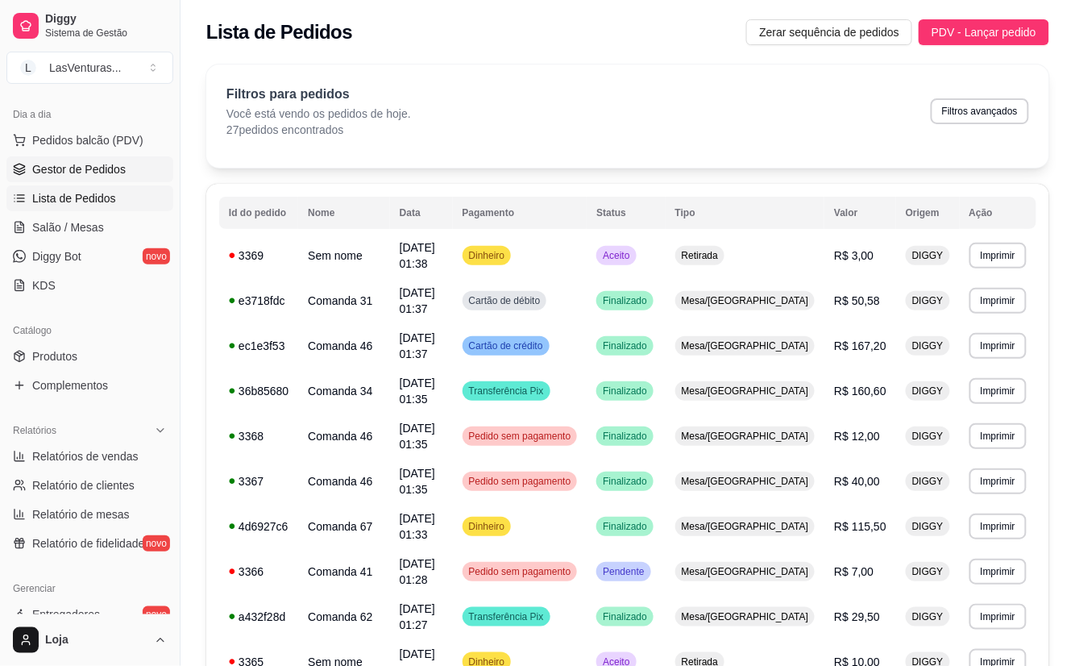
click at [98, 164] on span "Gestor de Pedidos" at bounding box center [78, 169] width 93 height 16
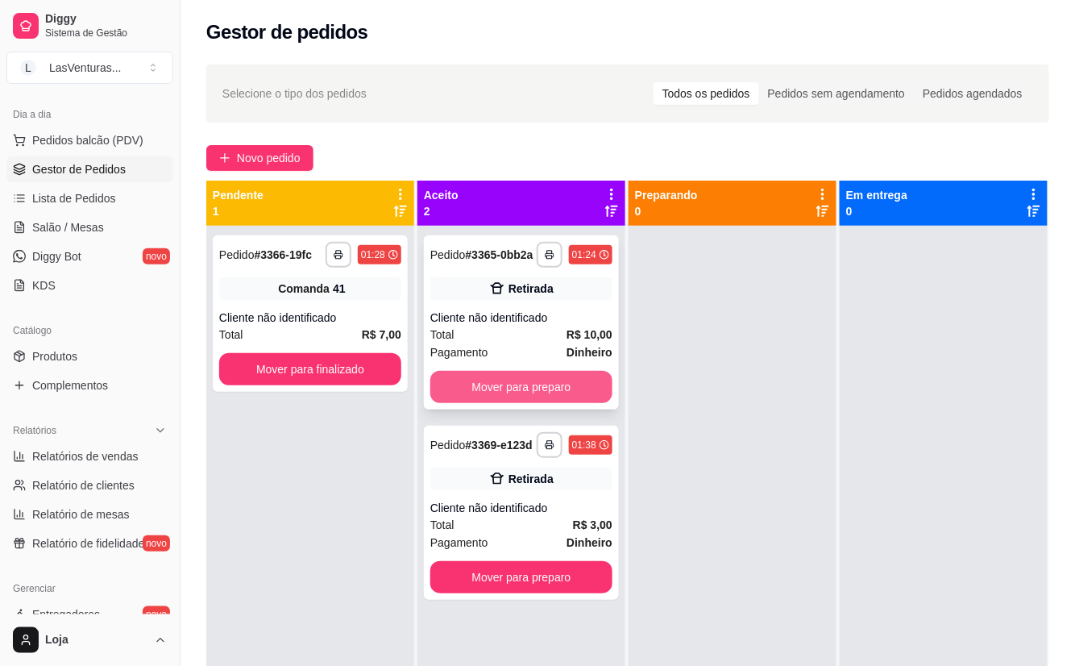
click at [459, 397] on button "Mover para preparo" at bounding box center [521, 387] width 182 height 32
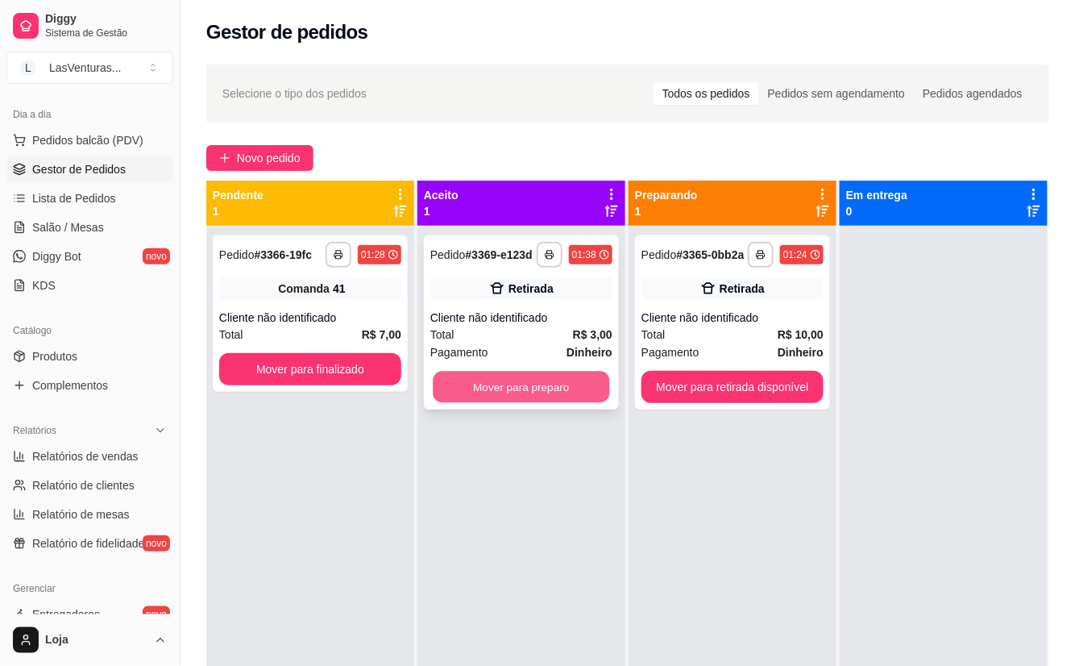
click at [472, 388] on button "Mover para preparo" at bounding box center [521, 387] width 177 height 31
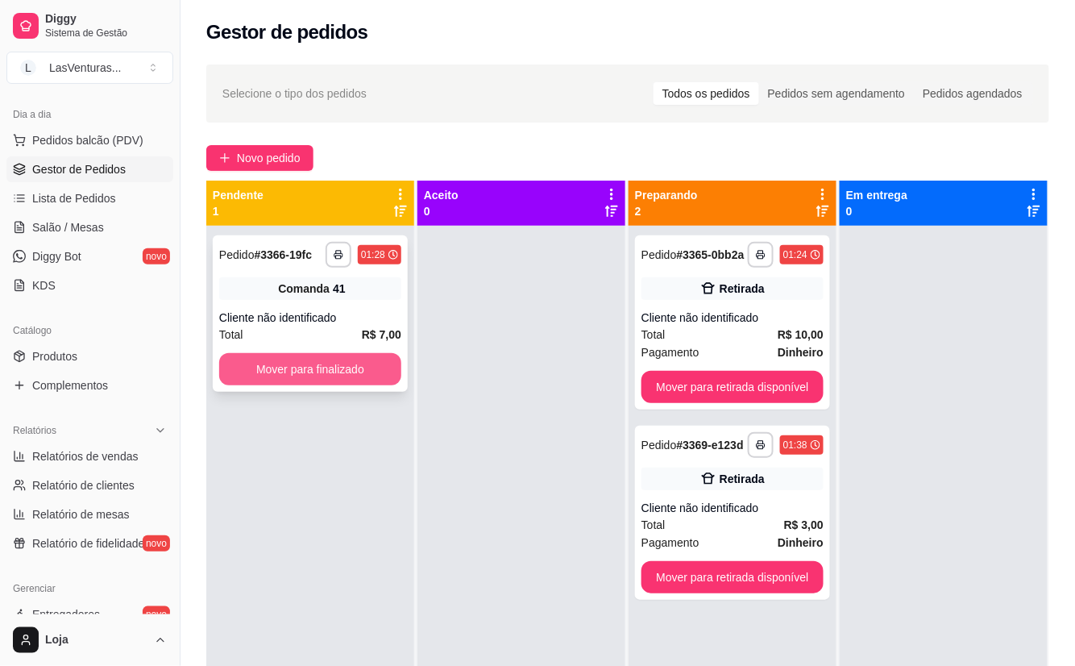
click at [340, 379] on button "Mover para finalizado" at bounding box center [310, 369] width 182 height 32
click at [722, 403] on button "Mover para retirada disponível" at bounding box center [733, 387] width 182 height 32
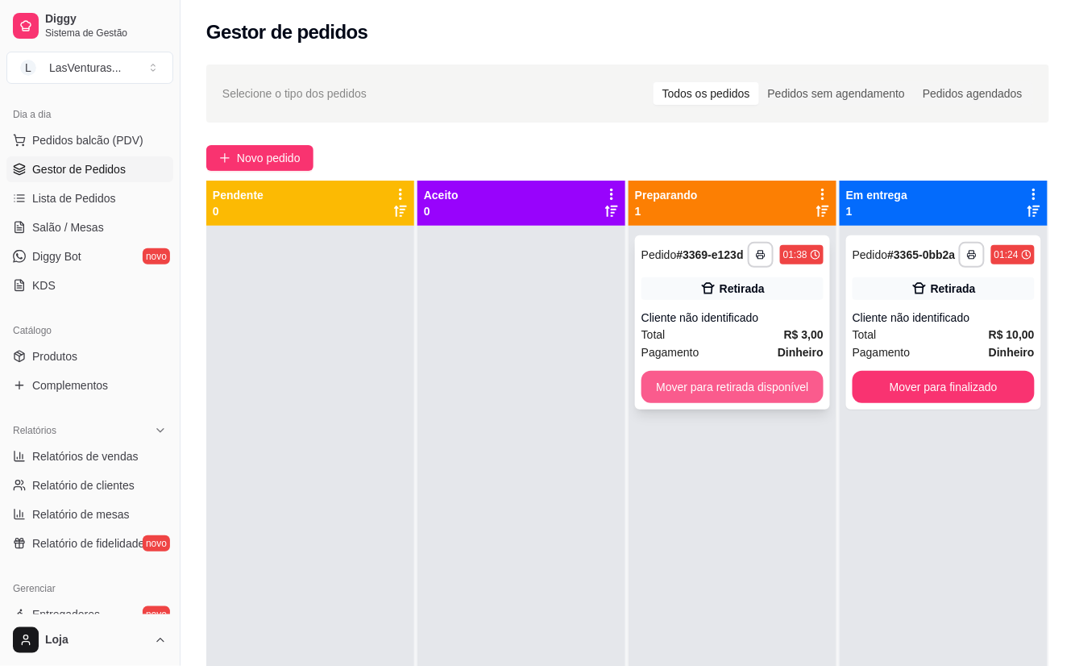
click at [733, 395] on button "Mover para retirada disponível" at bounding box center [733, 387] width 182 height 32
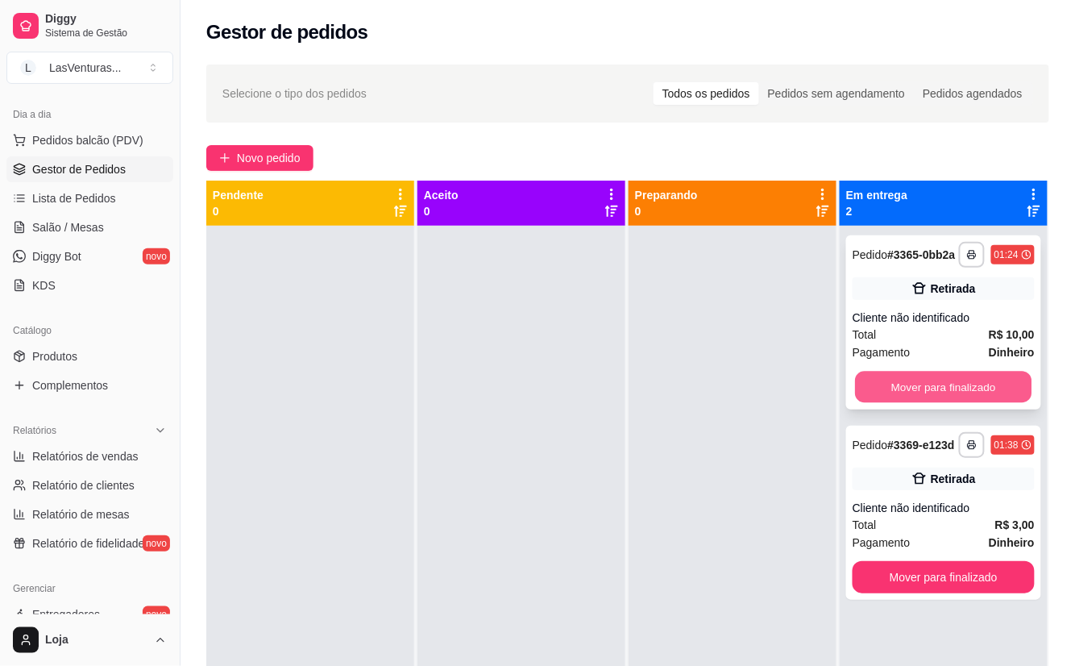
click at [929, 403] on button "Mover para finalizado" at bounding box center [943, 387] width 177 height 31
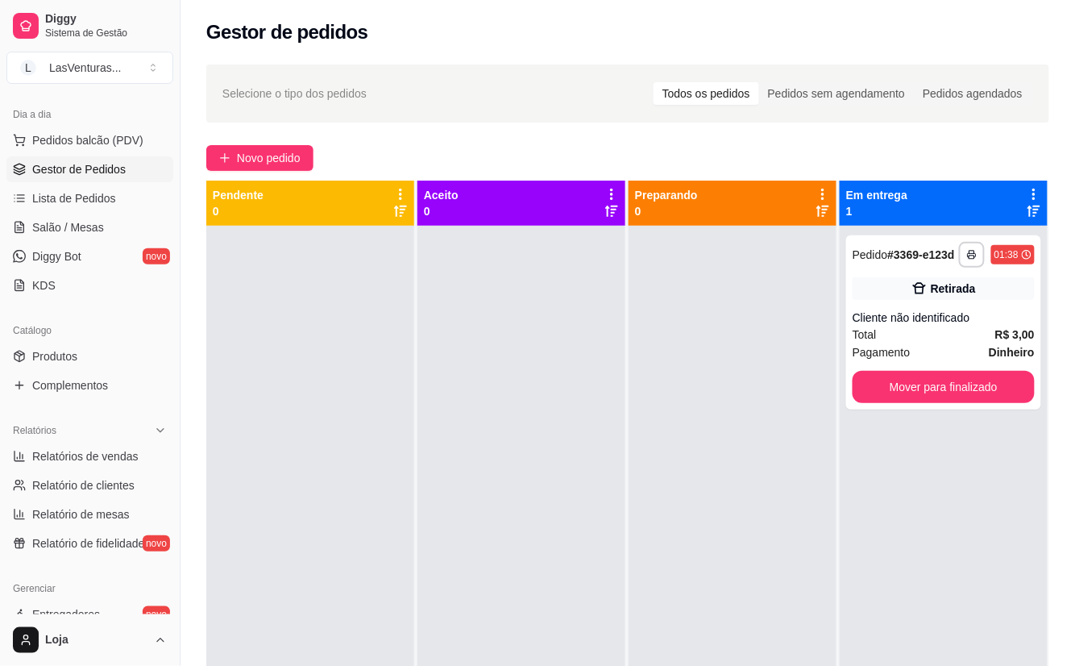
click at [929, 403] on div "**********" at bounding box center [943, 322] width 195 height 174
click at [929, 390] on button "Mover para finalizado" at bounding box center [944, 387] width 182 height 32
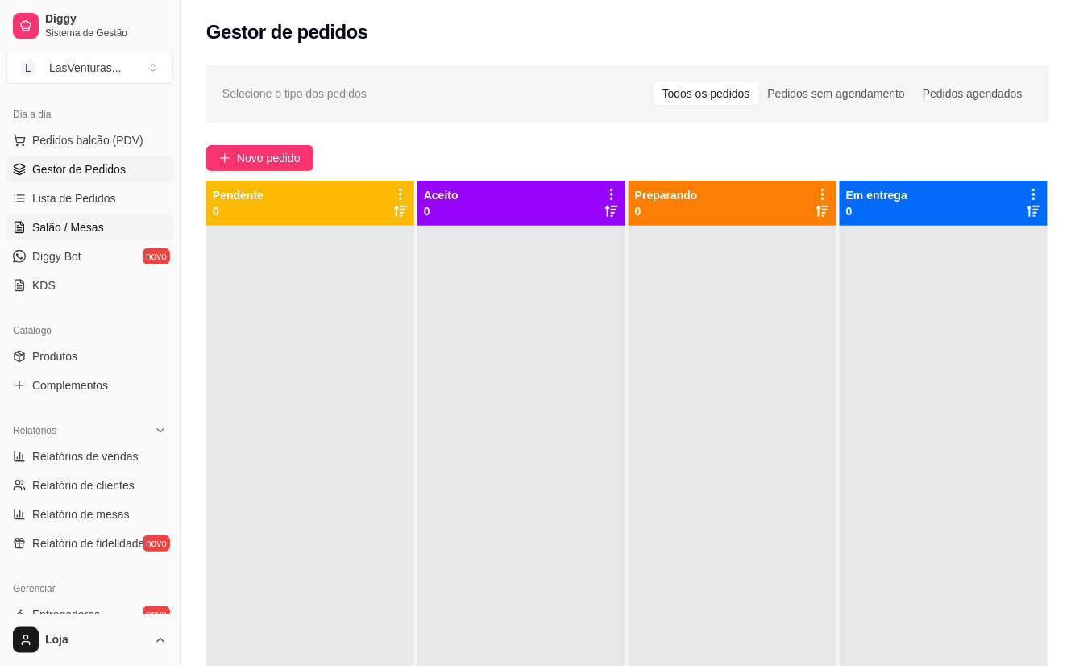
click at [76, 224] on span "Salão / Mesas" at bounding box center [68, 227] width 72 height 16
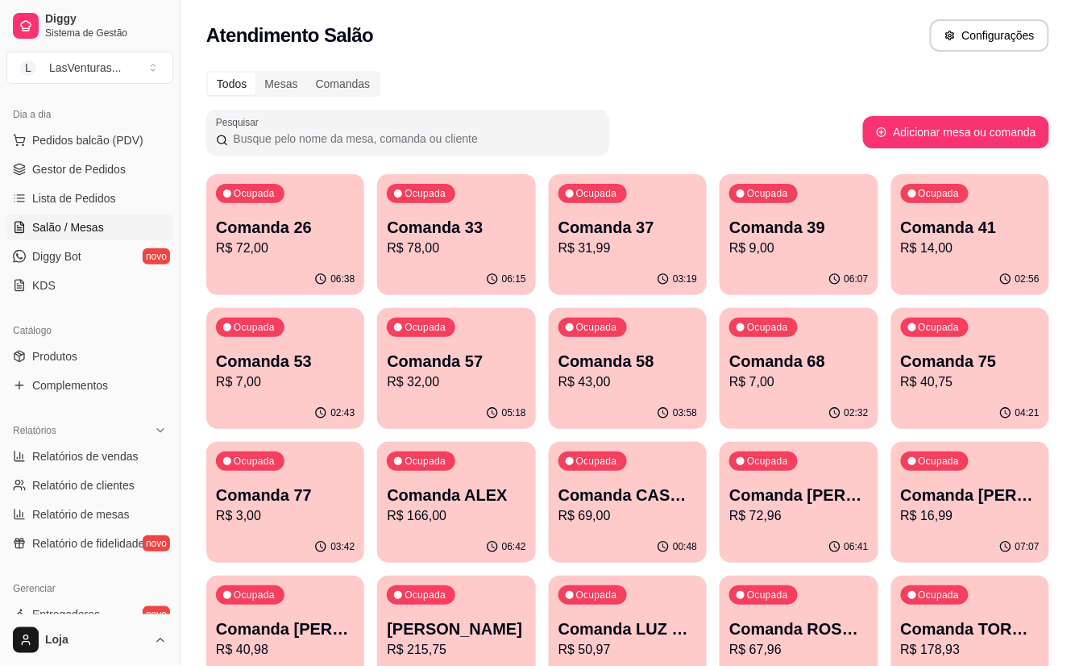
click at [261, 255] on p "R$ 72,00" at bounding box center [285, 248] width 139 height 19
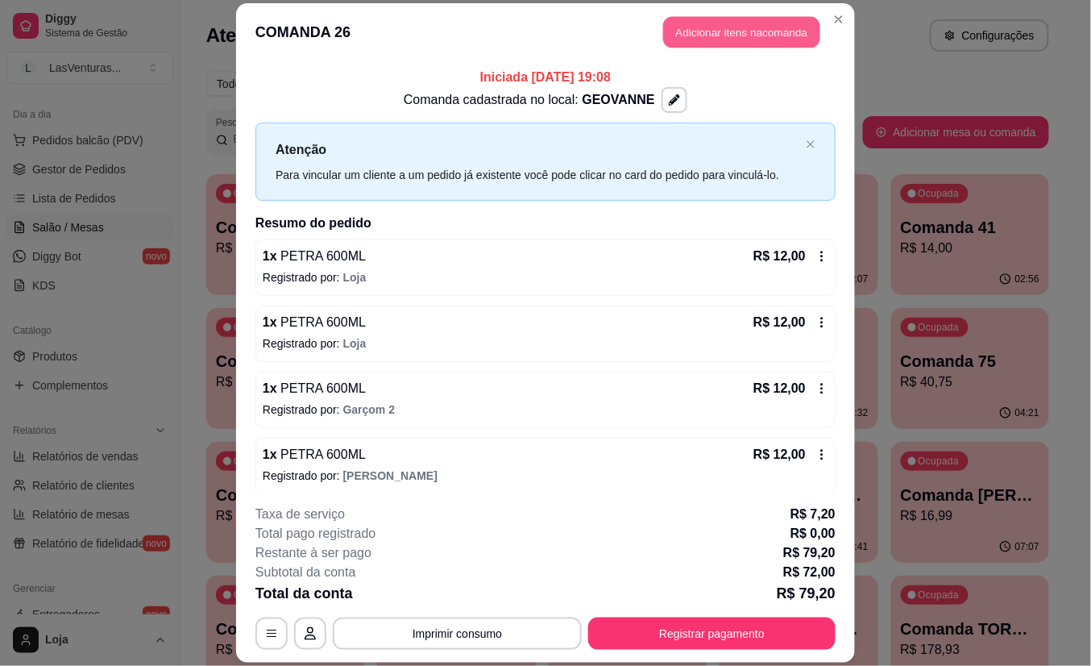
click at [700, 24] on button "Adicionar itens na comanda" at bounding box center [741, 32] width 157 height 31
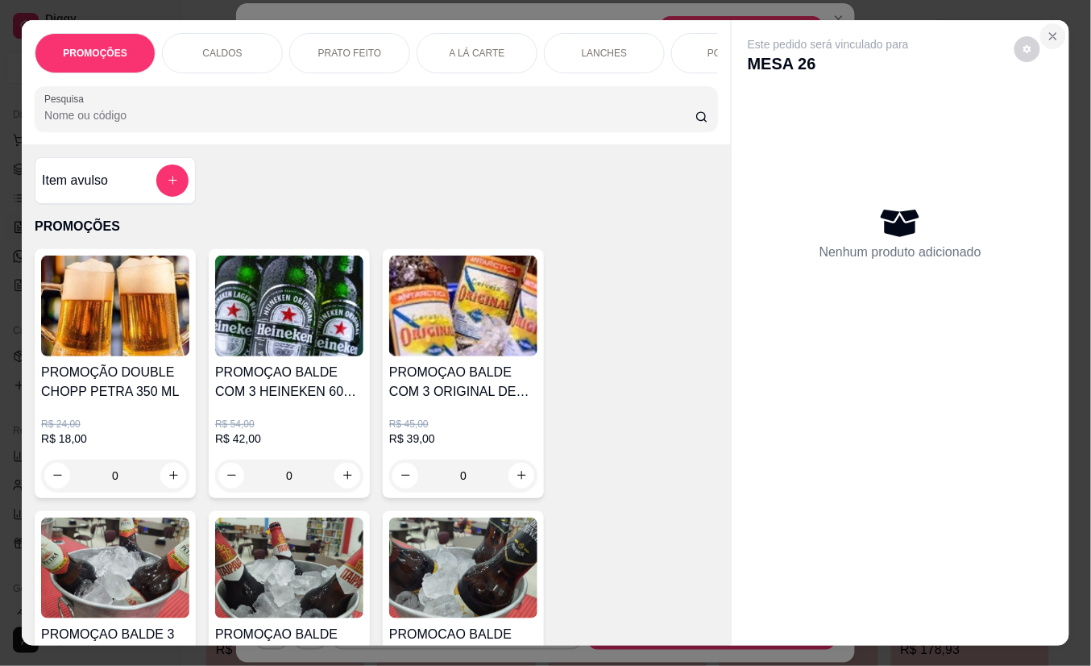
click at [1047, 30] on icon "Close" at bounding box center [1053, 36] width 13 height 13
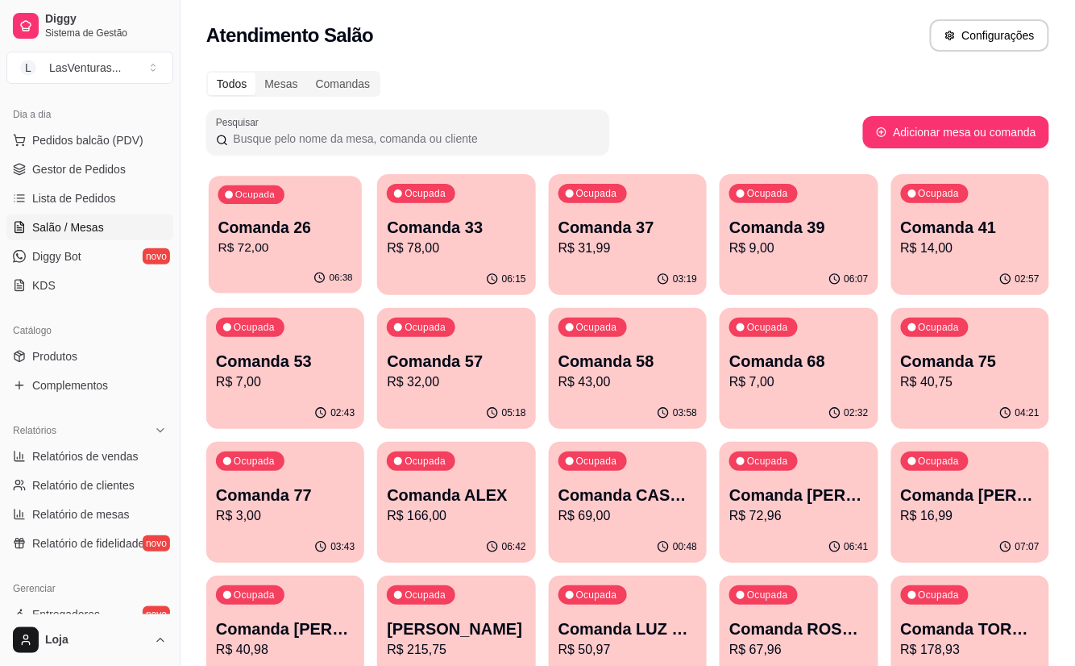
click at [330, 251] on p "R$ 72,00" at bounding box center [285, 248] width 135 height 19
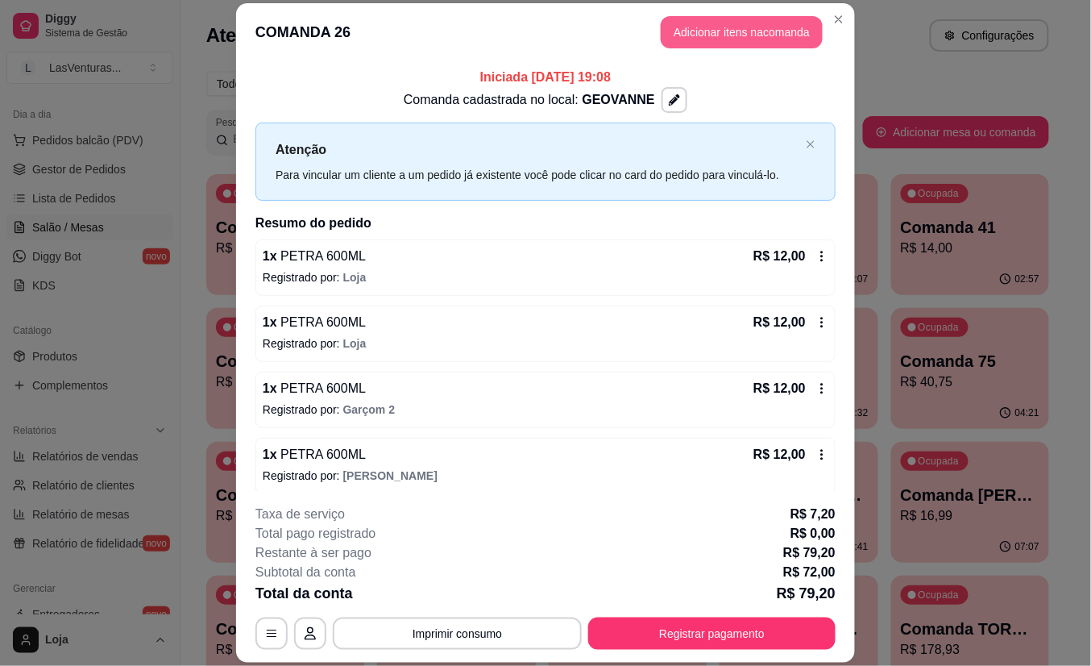
click at [700, 21] on button "Adicionar itens na comanda" at bounding box center [742, 32] width 162 height 32
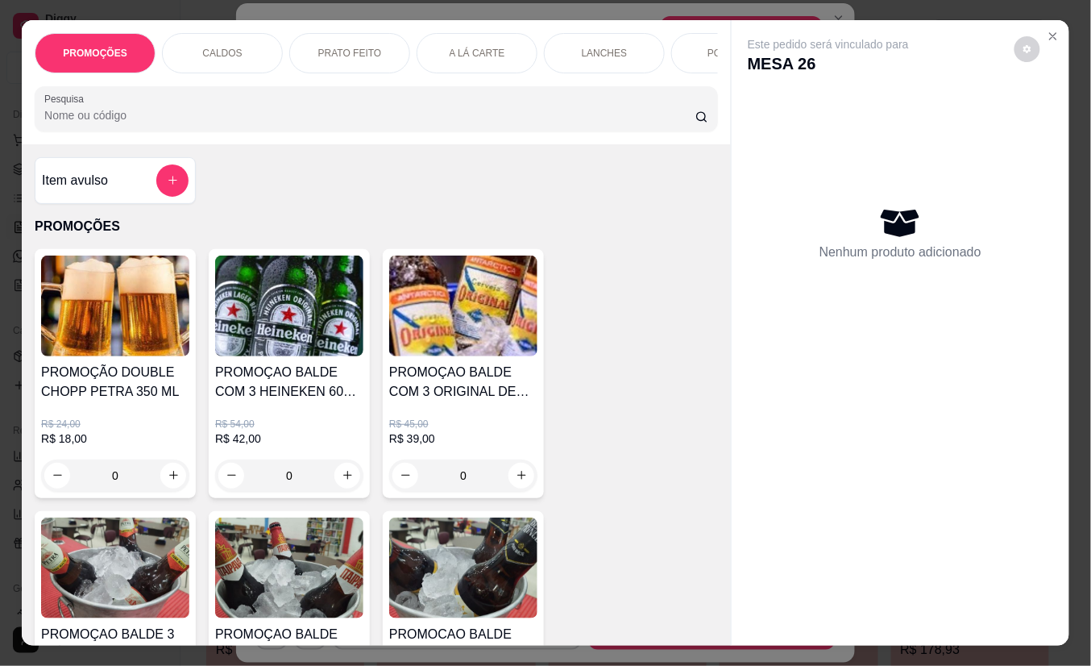
scroll to position [430, 0]
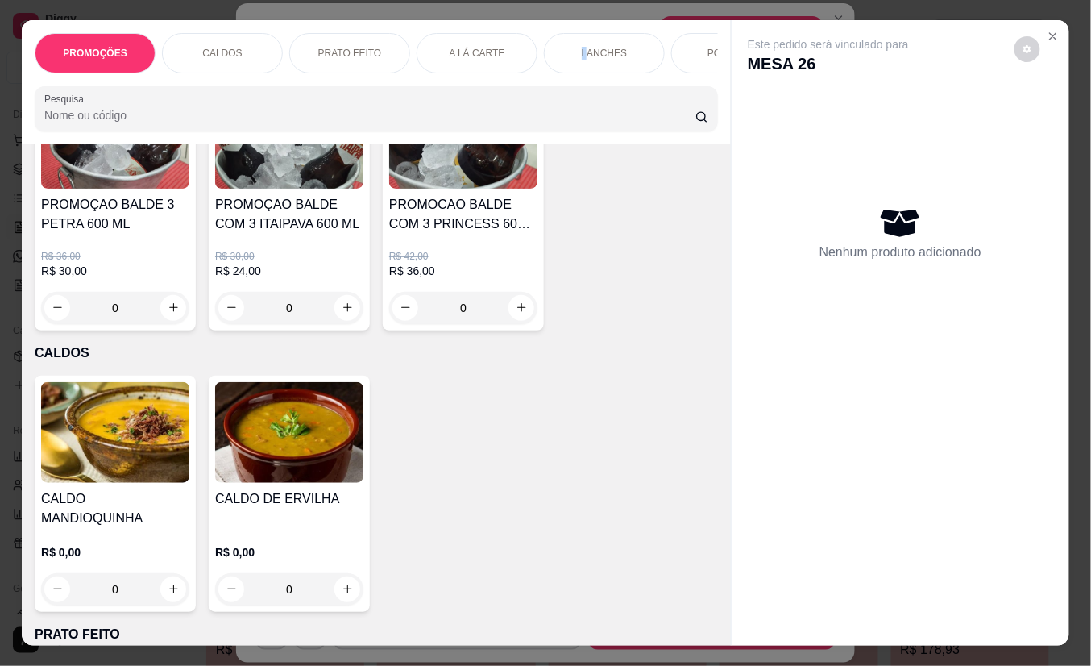
click at [582, 47] on p "LANCHES" at bounding box center [605, 53] width 46 height 13
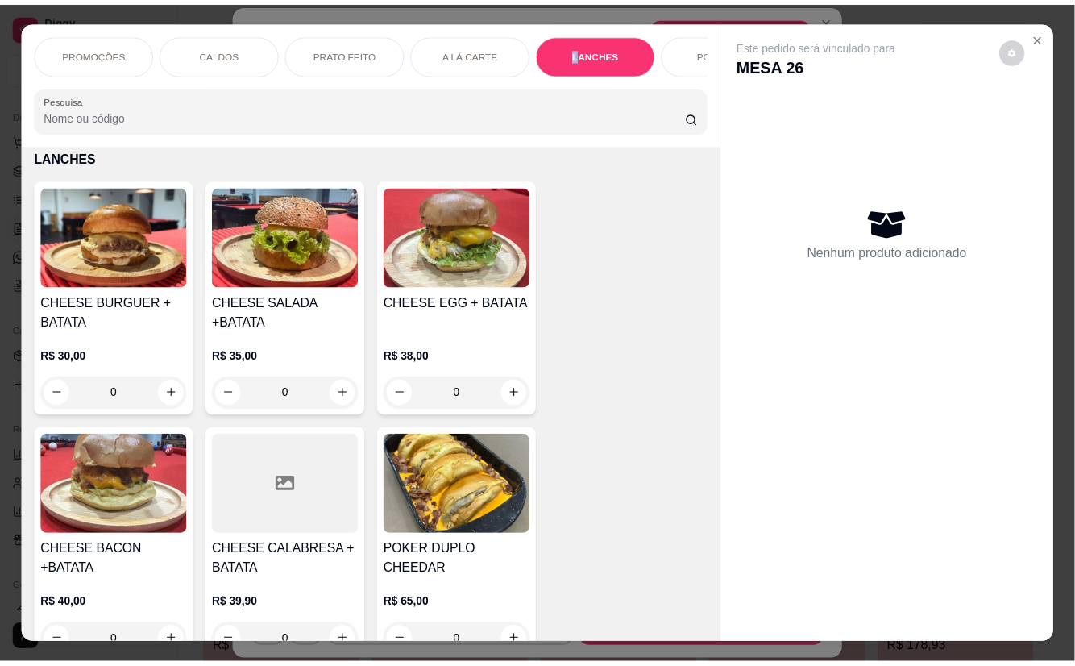
scroll to position [2162, 0]
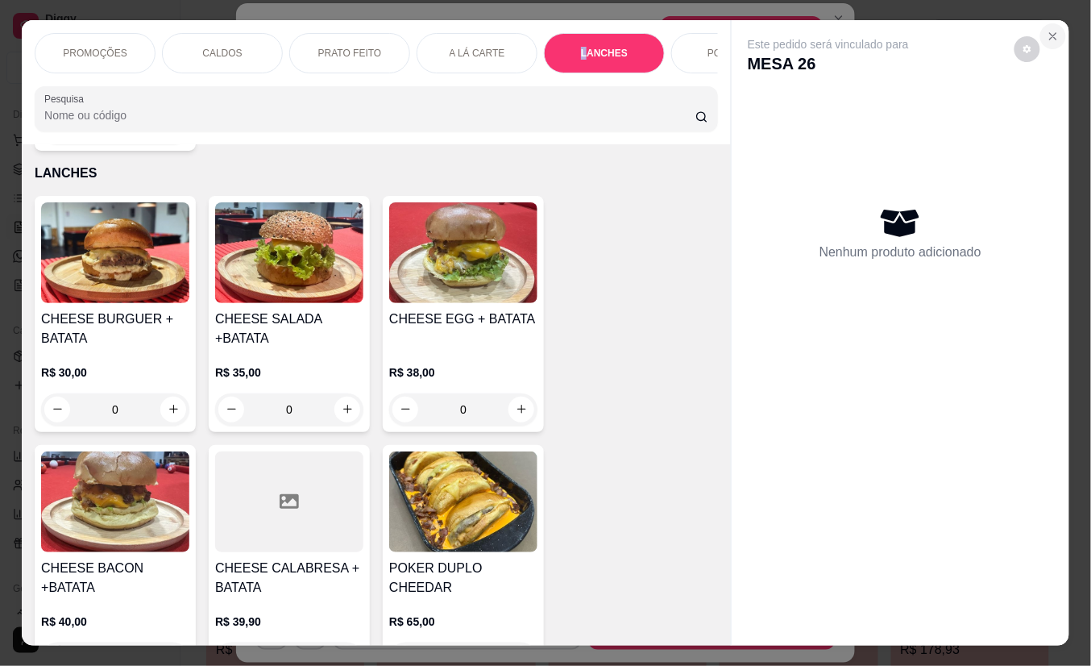
click at [1047, 30] on icon "Close" at bounding box center [1053, 36] width 13 height 13
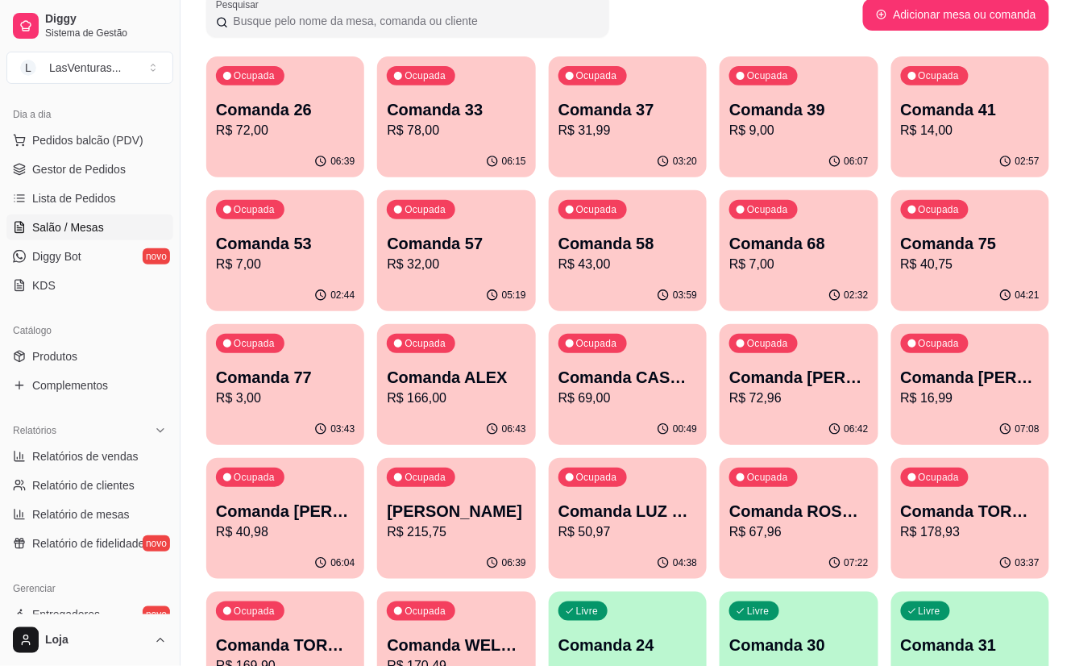
scroll to position [0, 0]
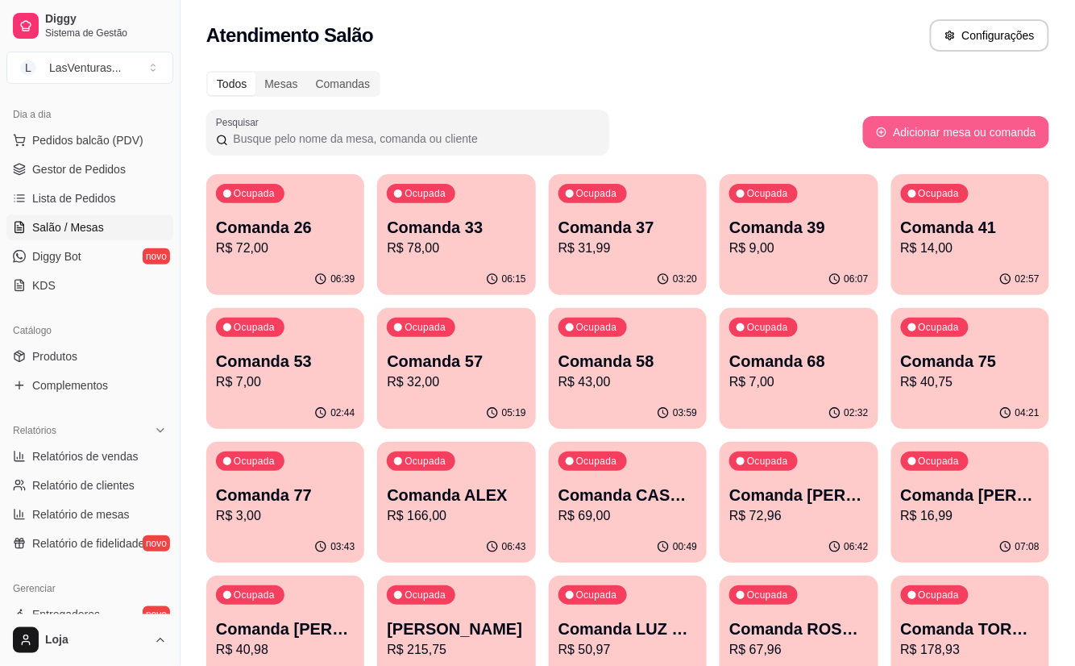
click at [932, 119] on button "Adicionar mesa ou comanda" at bounding box center [956, 132] width 186 height 32
select select "TABLE"
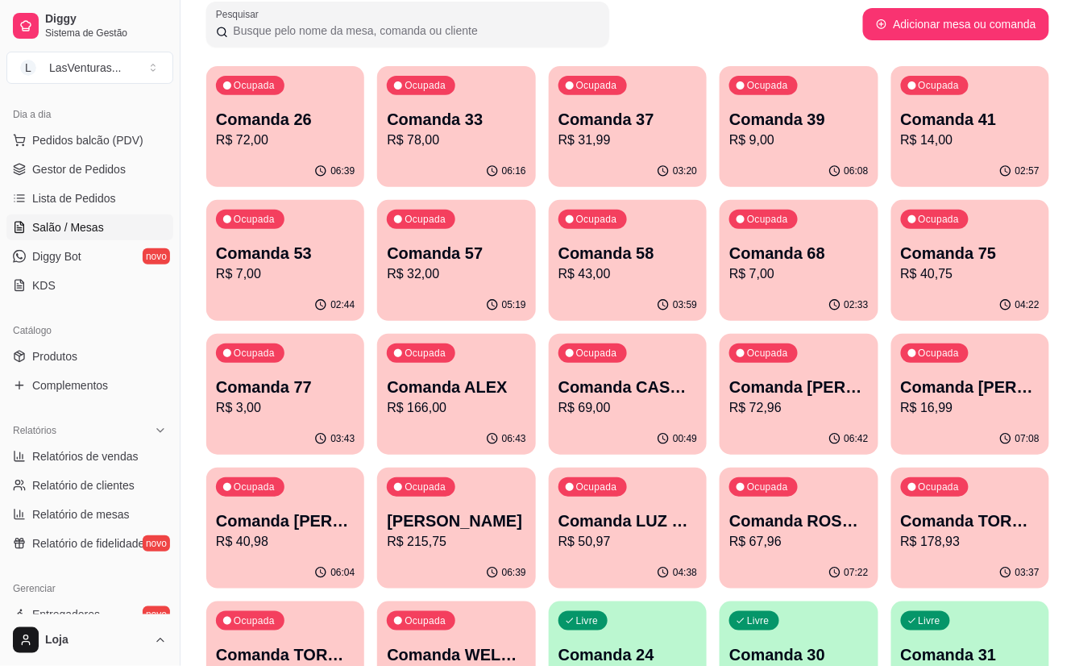
scroll to position [107, 0]
click at [824, 152] on div "Ocupada Comanda 39 R$ 9,00" at bounding box center [799, 112] width 154 height 87
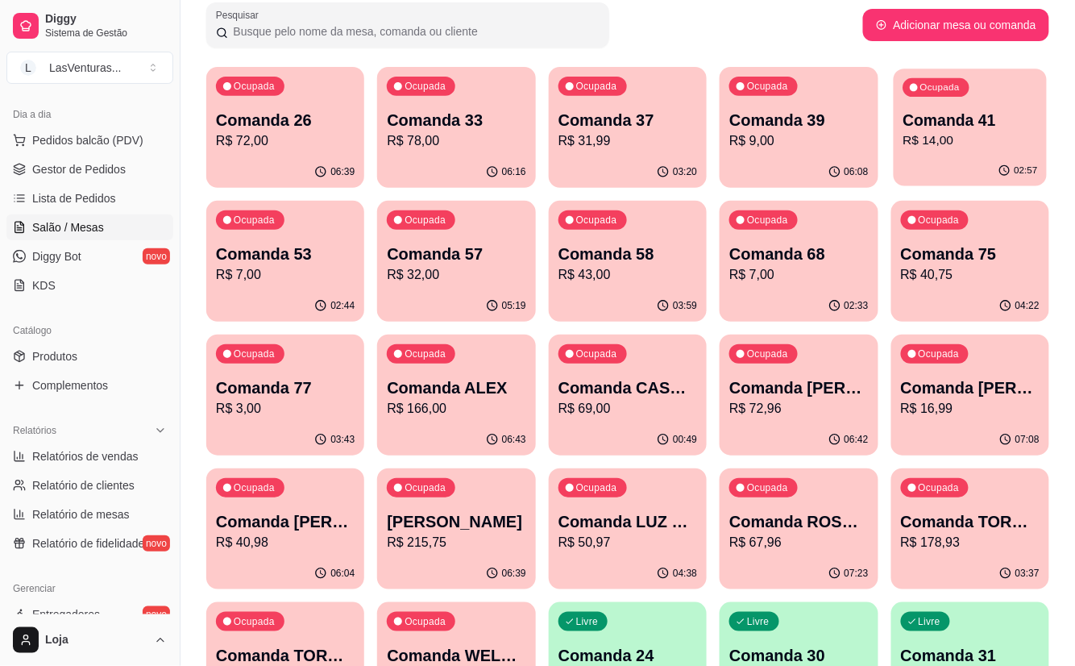
click at [938, 127] on p "Comanda 41" at bounding box center [970, 121] width 135 height 22
click at [311, 275] on p "R$ 7,00" at bounding box center [285, 274] width 135 height 19
click at [432, 250] on p "Comanda 57" at bounding box center [456, 254] width 139 height 23
click at [634, 280] on p "R$ 43,00" at bounding box center [628, 274] width 139 height 19
click at [826, 259] on p "Comanda 68" at bounding box center [799, 254] width 135 height 22
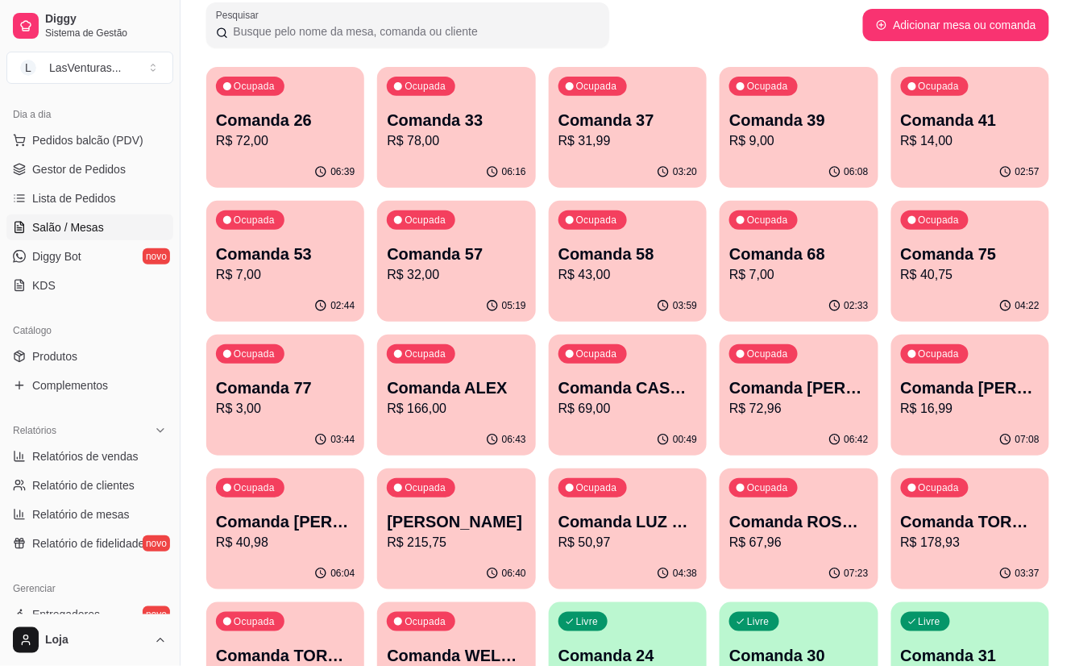
click at [804, 271] on p "R$ 7,00" at bounding box center [798, 274] width 139 height 19
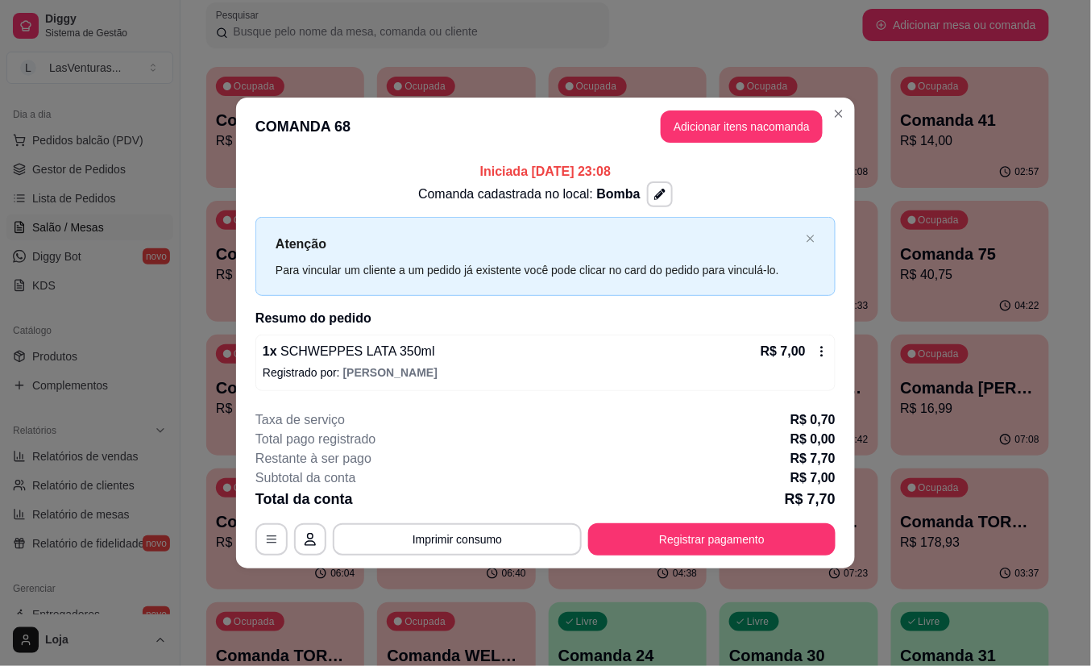
click at [748, 113] on button "Adicionar itens na comanda" at bounding box center [742, 126] width 162 height 32
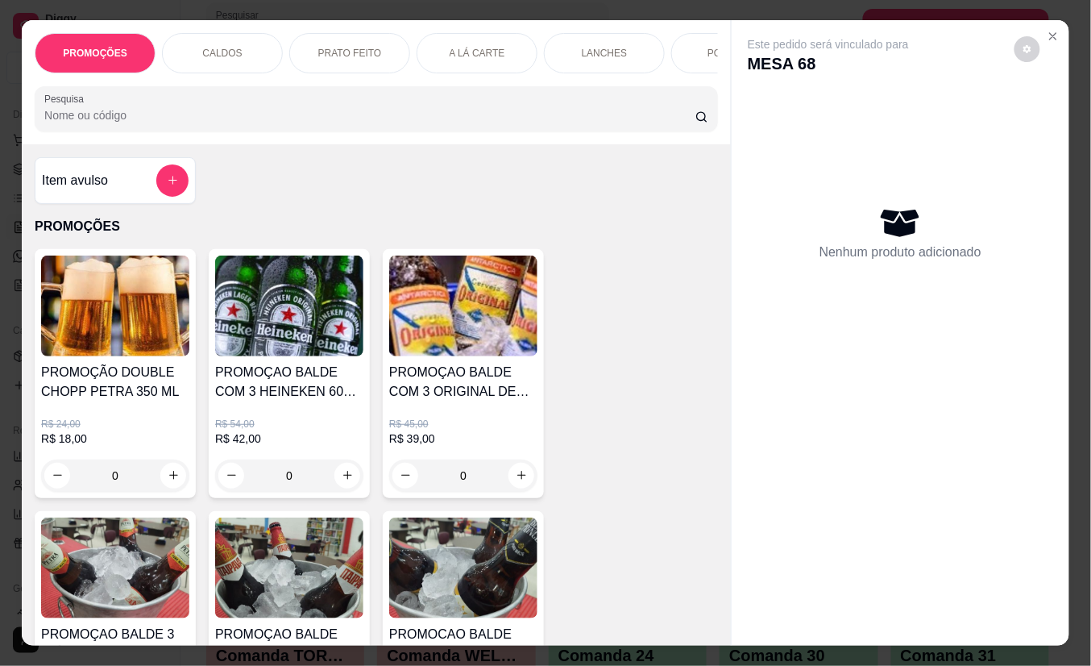
click at [401, 119] on input "Pesquisa" at bounding box center [369, 115] width 651 height 16
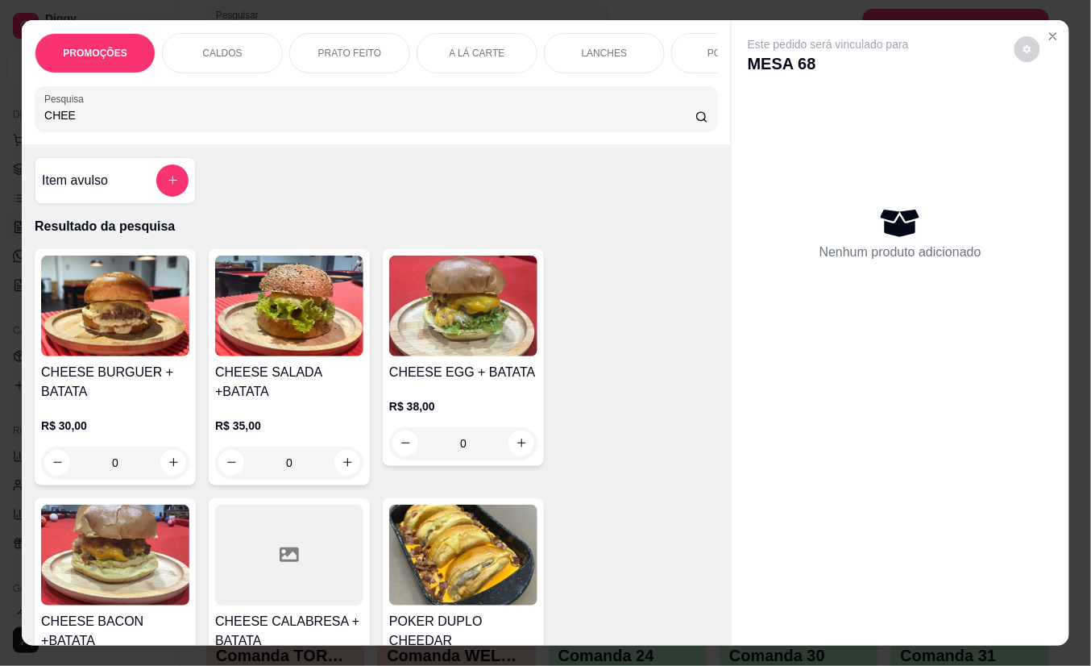
type input "CHEE"
click at [172, 466] on button "increase-product-quantity" at bounding box center [173, 462] width 25 height 25
type input "1"
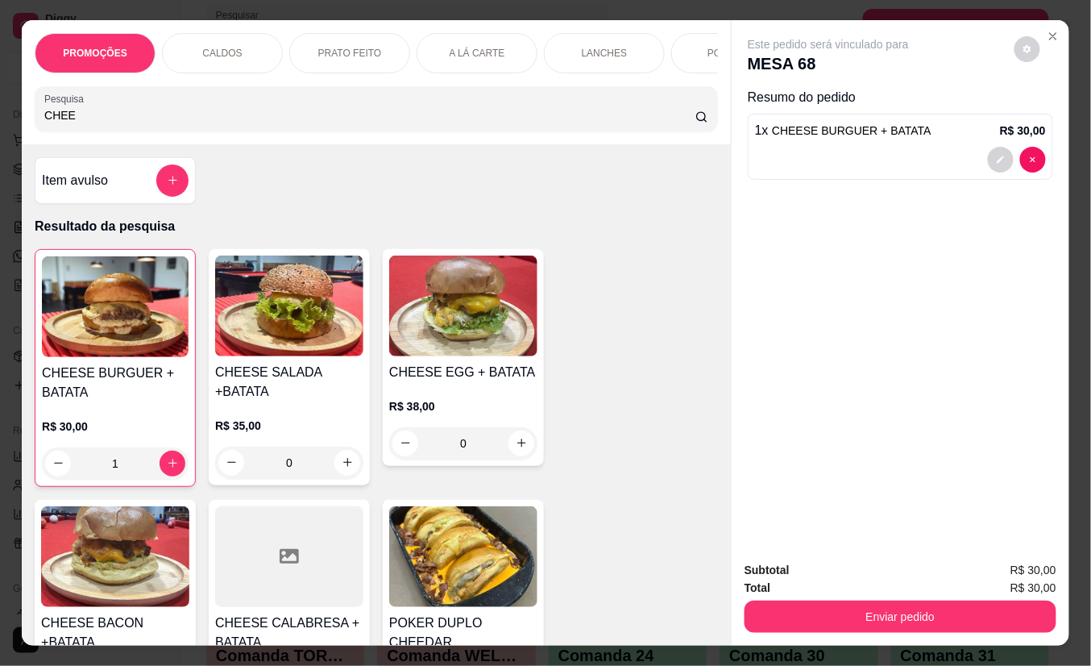
click at [765, 609] on button "Enviar pedido" at bounding box center [901, 616] width 312 height 32
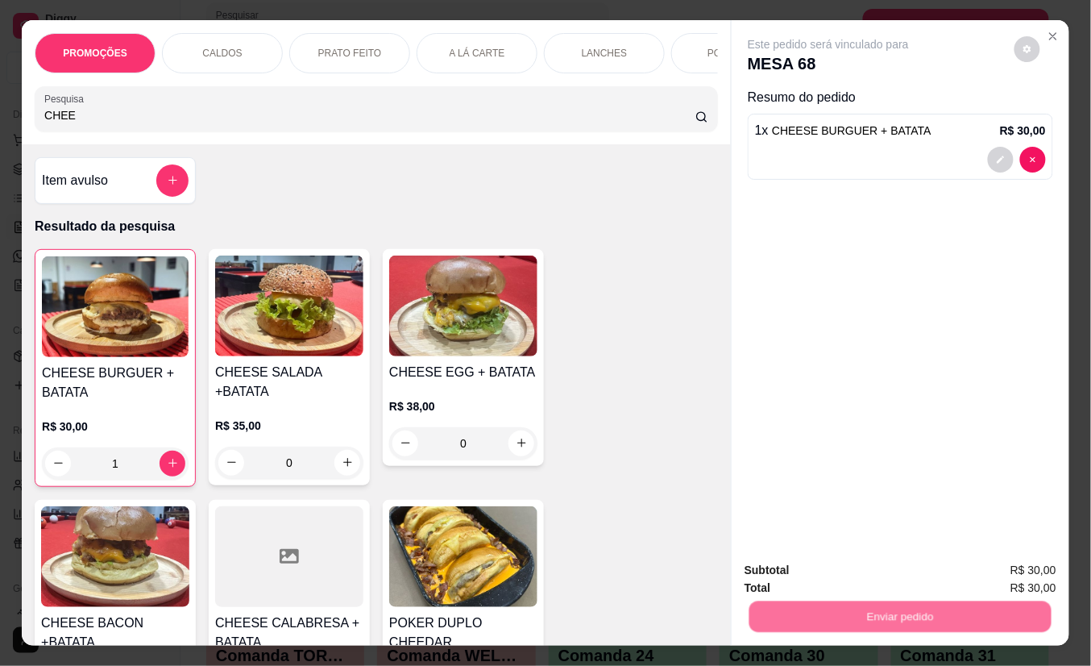
click at [783, 571] on button "Não registrar e enviar pedido" at bounding box center [846, 570] width 163 height 30
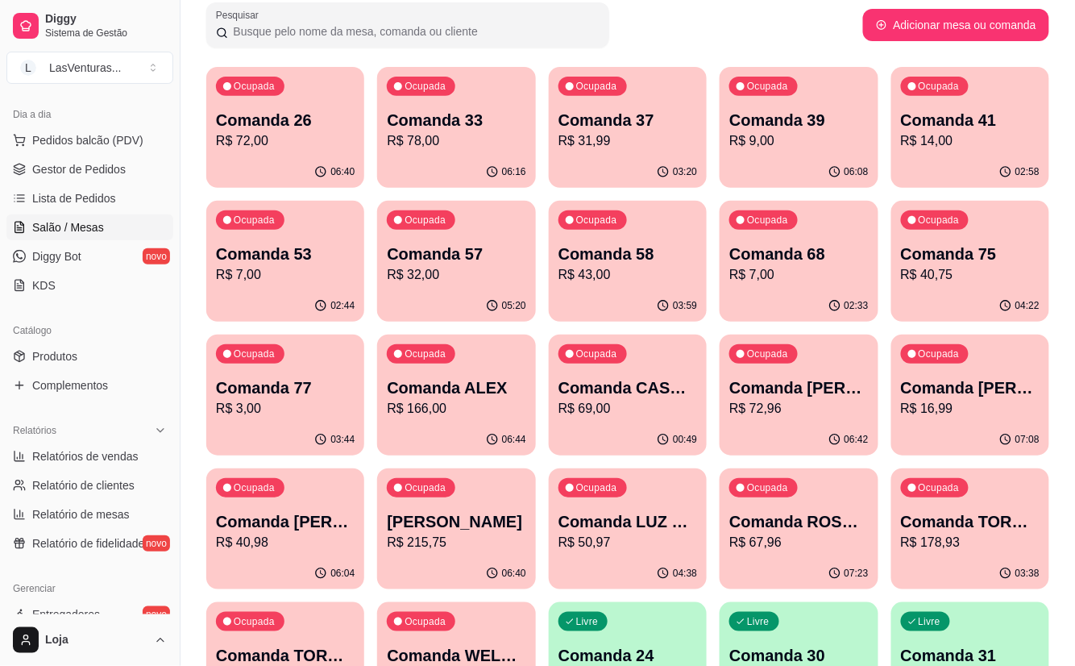
click at [907, 426] on div "07:08" at bounding box center [970, 439] width 158 height 31
click at [758, 134] on p "R$ 9,00" at bounding box center [798, 140] width 139 height 19
click at [952, 97] on div "Ocupada Comanda 41 R$ 14,00" at bounding box center [970, 111] width 158 height 89
click at [246, 272] on p "R$ 7,00" at bounding box center [285, 274] width 135 height 19
click at [409, 285] on div "Ocupada Comanda 57 R$ 32,00" at bounding box center [456, 245] width 158 height 89
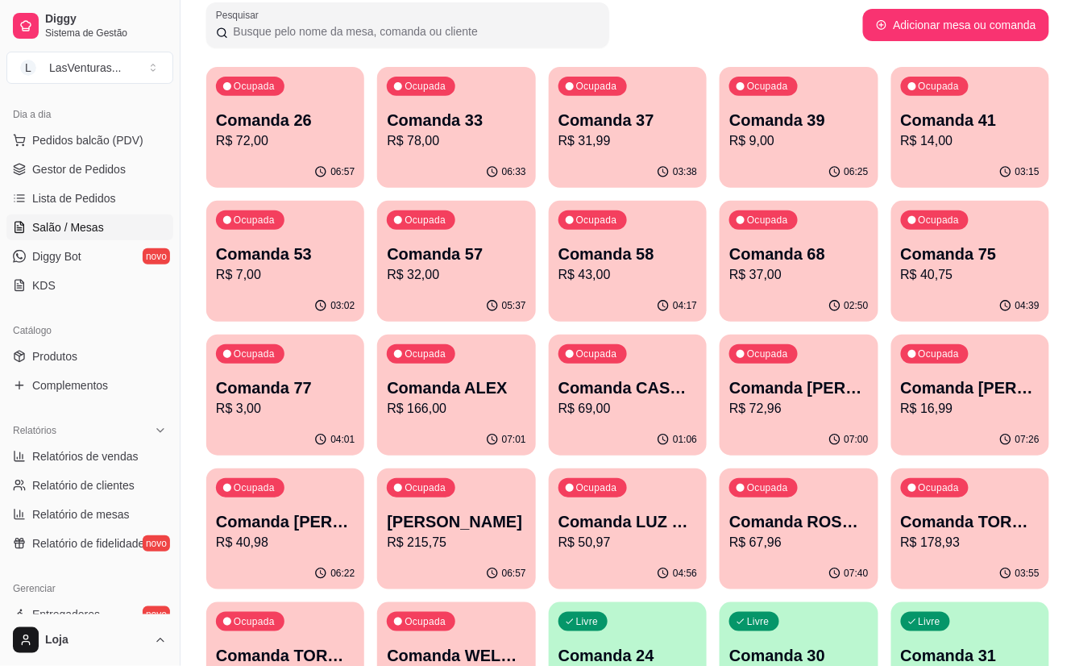
click at [301, 303] on div "03:02" at bounding box center [285, 305] width 158 height 31
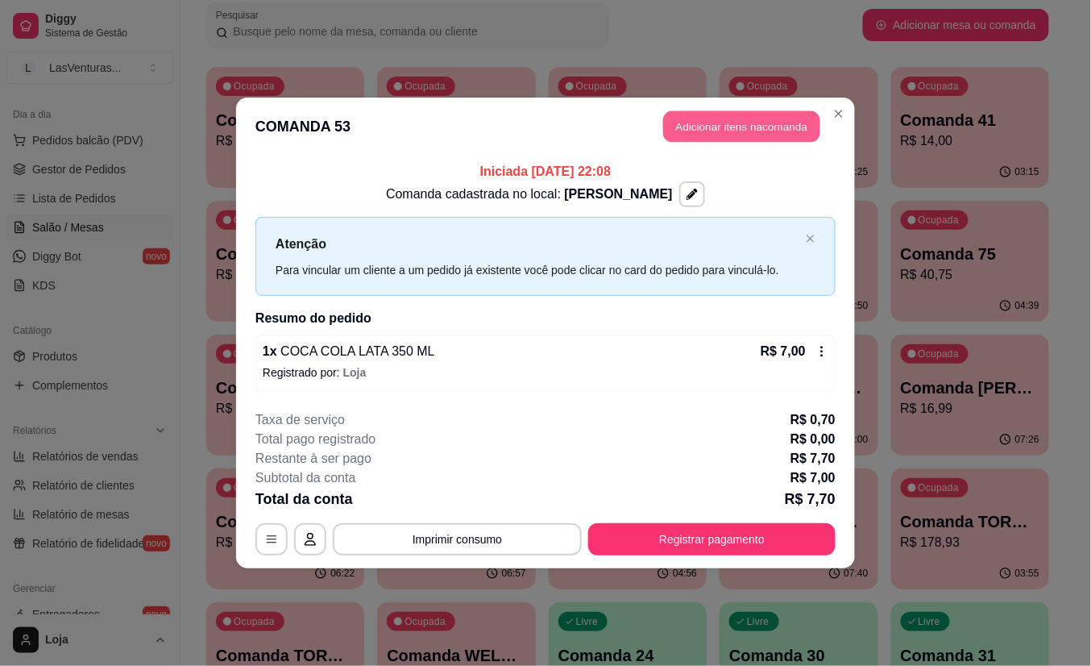
click at [708, 123] on button "Adicionar itens na comanda" at bounding box center [741, 126] width 157 height 31
click at [307, 116] on input "Pesquisa" at bounding box center [369, 115] width 651 height 16
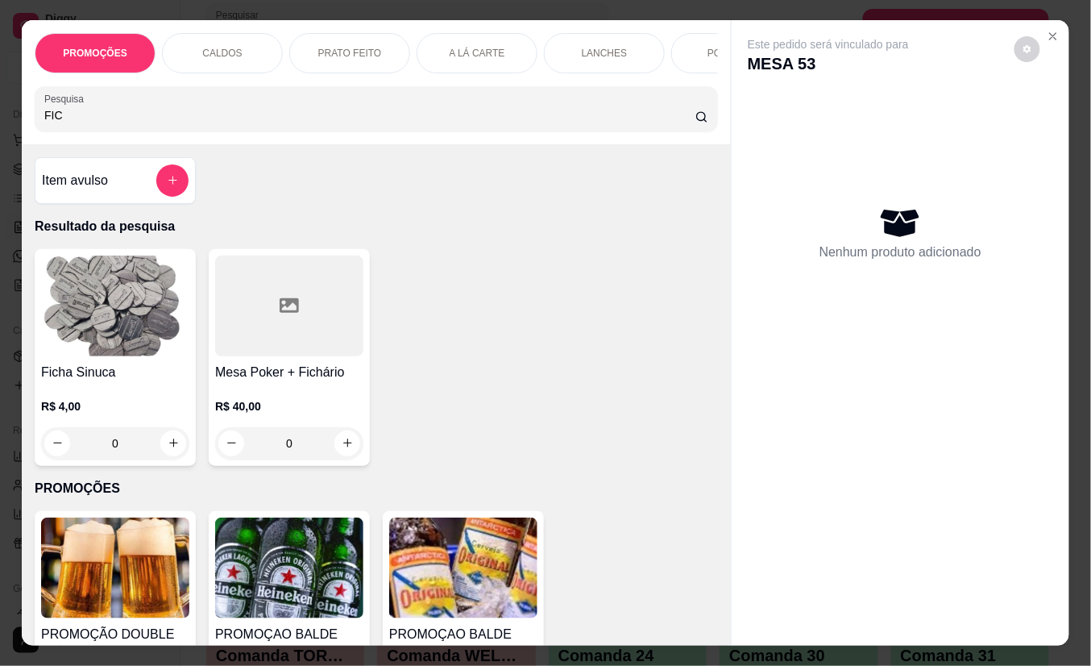
type input "FIC"
click at [172, 456] on button "increase-product-quantity" at bounding box center [173, 443] width 26 height 26
click at [175, 456] on button "increase-product-quantity" at bounding box center [173, 443] width 26 height 26
type input "3"
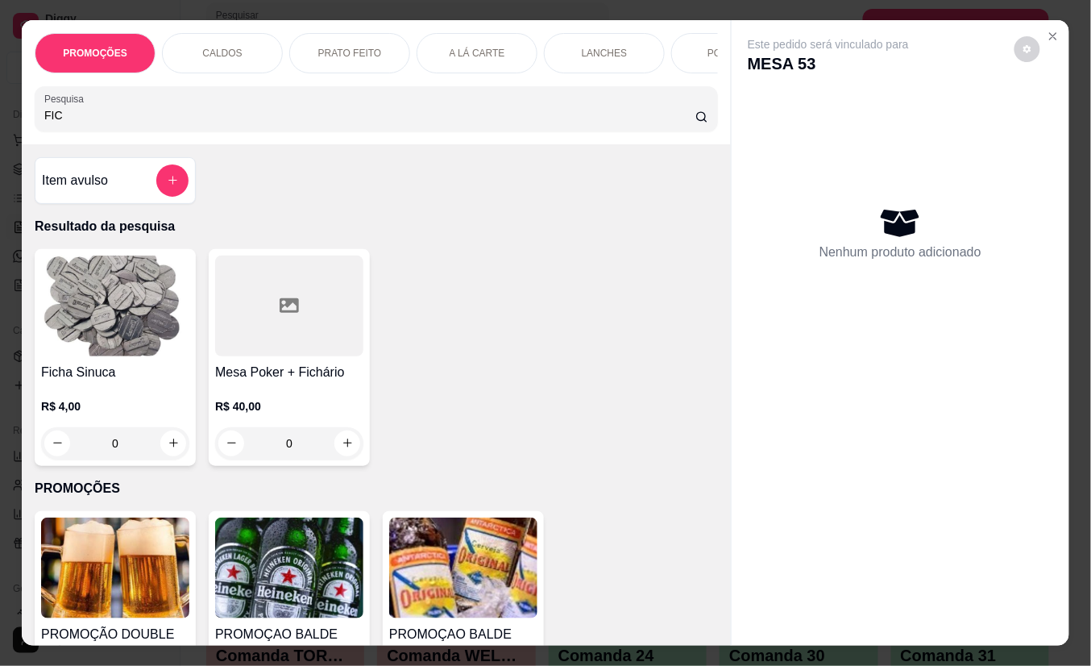
type input "3"
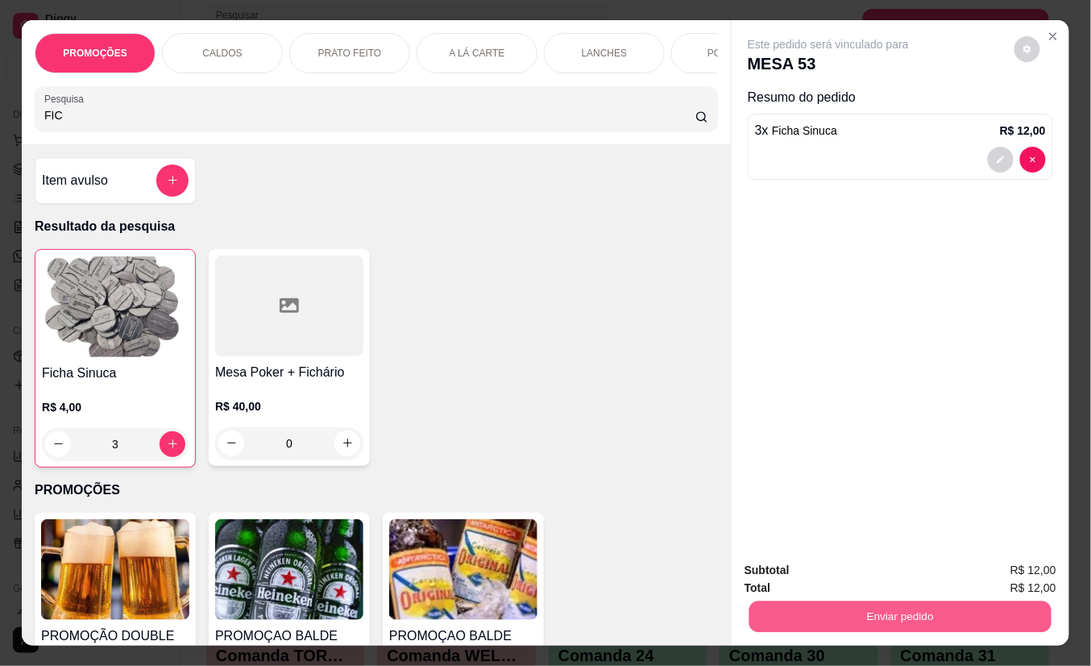
click at [854, 609] on button "Enviar pedido" at bounding box center [901, 616] width 302 height 31
click at [826, 575] on button "Não registrar e enviar pedido" at bounding box center [846, 570] width 168 height 31
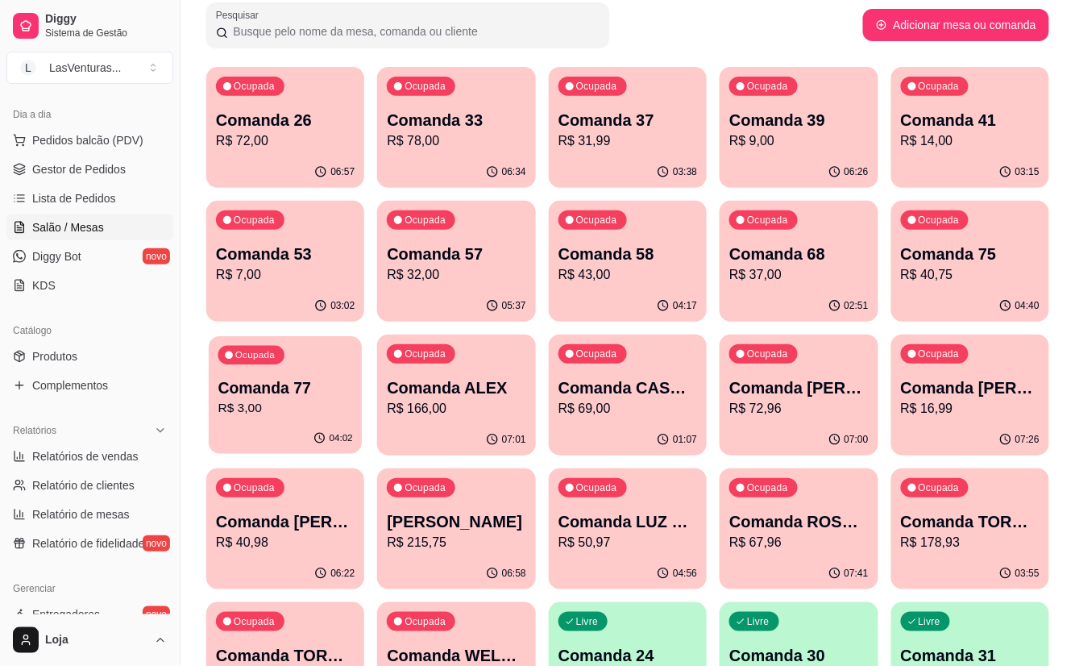
click at [256, 405] on p "R$ 3,00" at bounding box center [285, 408] width 135 height 19
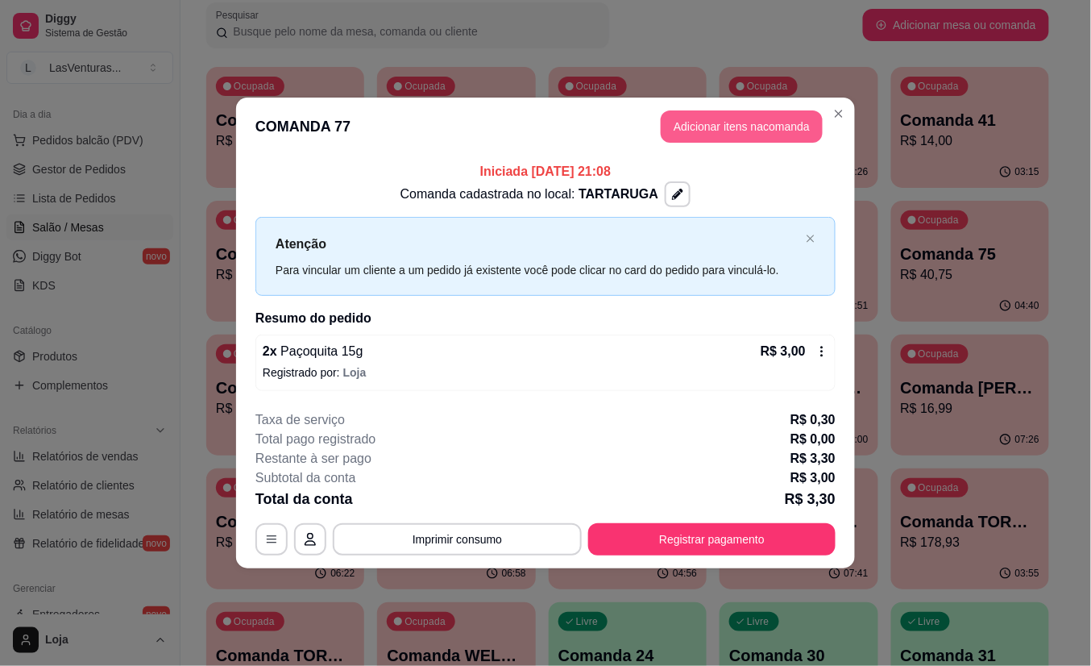
click at [750, 129] on button "Adicionar itens na comanda" at bounding box center [742, 126] width 162 height 32
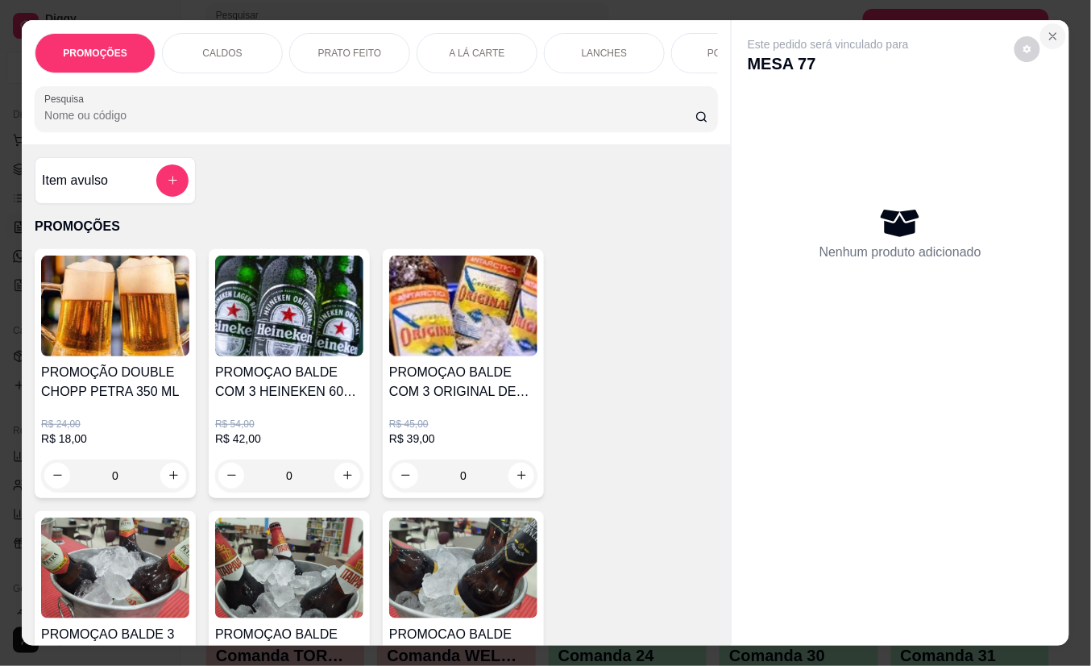
click at [1047, 30] on icon "Close" at bounding box center [1053, 36] width 13 height 13
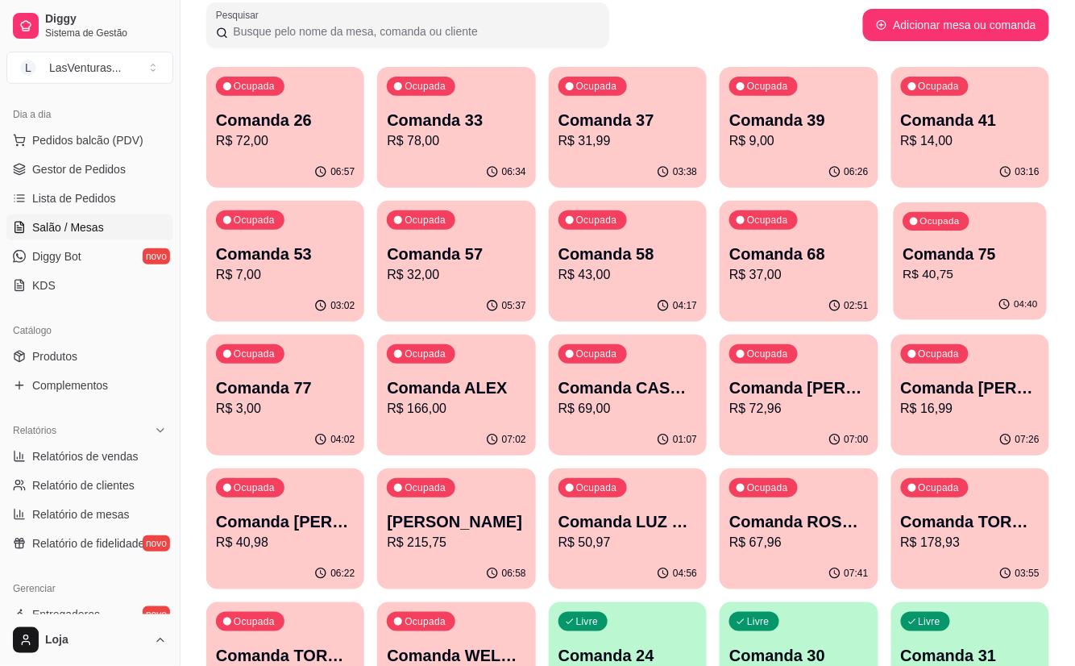
click at [953, 311] on div "04:40" at bounding box center [970, 304] width 153 height 31
click at [775, 277] on p "R$ 37,00" at bounding box center [799, 274] width 135 height 19
click at [640, 278] on p "R$ 43,00" at bounding box center [628, 274] width 139 height 19
click at [503, 253] on p "Comanda 57" at bounding box center [456, 254] width 139 height 23
click at [265, 266] on p "R$ 7,00" at bounding box center [285, 274] width 139 height 19
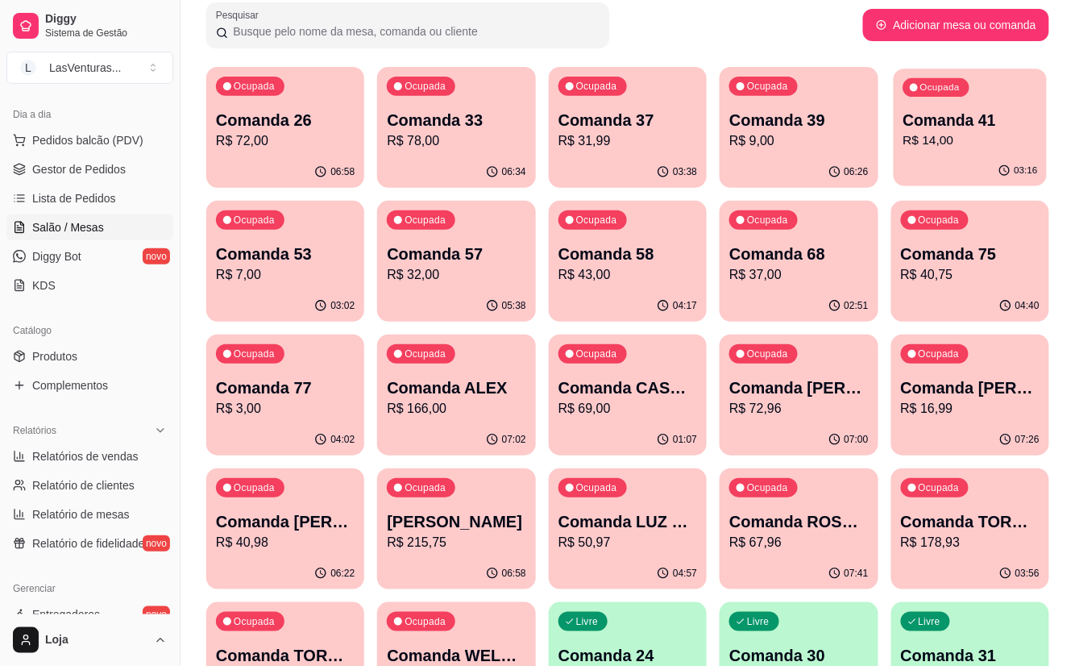
click at [927, 130] on div "Comanda 41 R$ 14,00" at bounding box center [970, 130] width 135 height 40
click at [755, 152] on div "Ocupada Comanda 39 R$ 9,00" at bounding box center [799, 112] width 154 height 87
click at [613, 131] on p "R$ 31,99" at bounding box center [628, 140] width 139 height 19
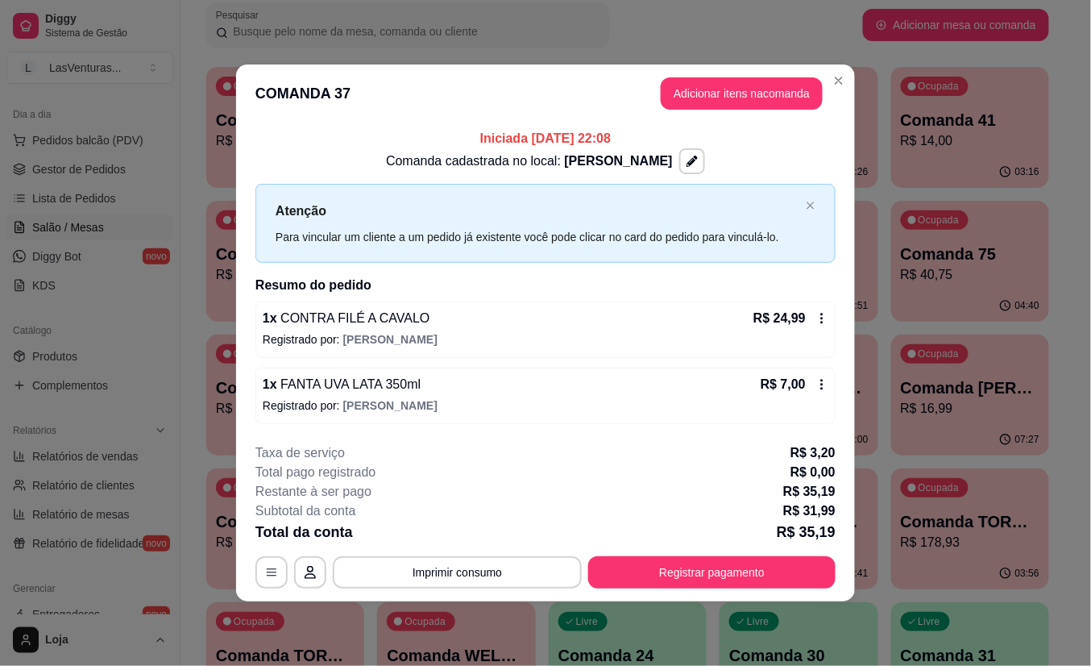
click at [852, 142] on div "Iniciada [DATE] 22:08 Comanda cadastrada no local: [PERSON_NAME] Para vincular …" at bounding box center [545, 276] width 619 height 307
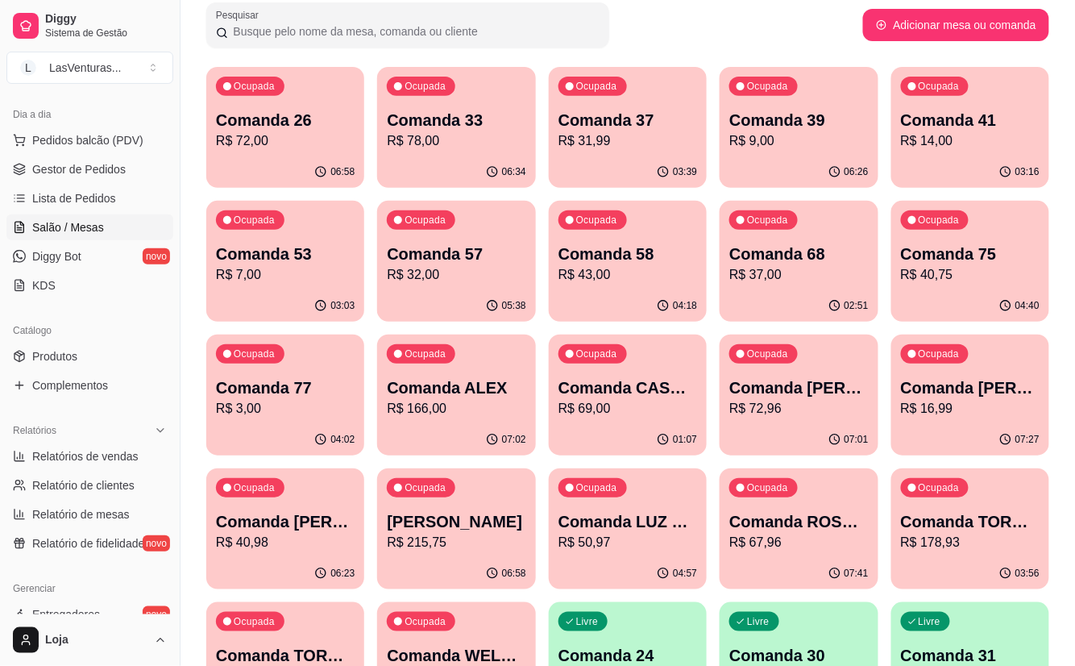
click at [768, 135] on p "R$ 9,00" at bounding box center [798, 140] width 139 height 19
click at [472, 123] on p "Comanda 33" at bounding box center [456, 120] width 139 height 23
click at [289, 153] on div "Ocupada Comanda 26 R$ 72,00" at bounding box center [285, 112] width 153 height 87
click at [443, 275] on p "R$ 32,00" at bounding box center [456, 274] width 135 height 19
click at [453, 150] on div "Ocupada Comanda 33 R$ 78,00" at bounding box center [456, 111] width 158 height 89
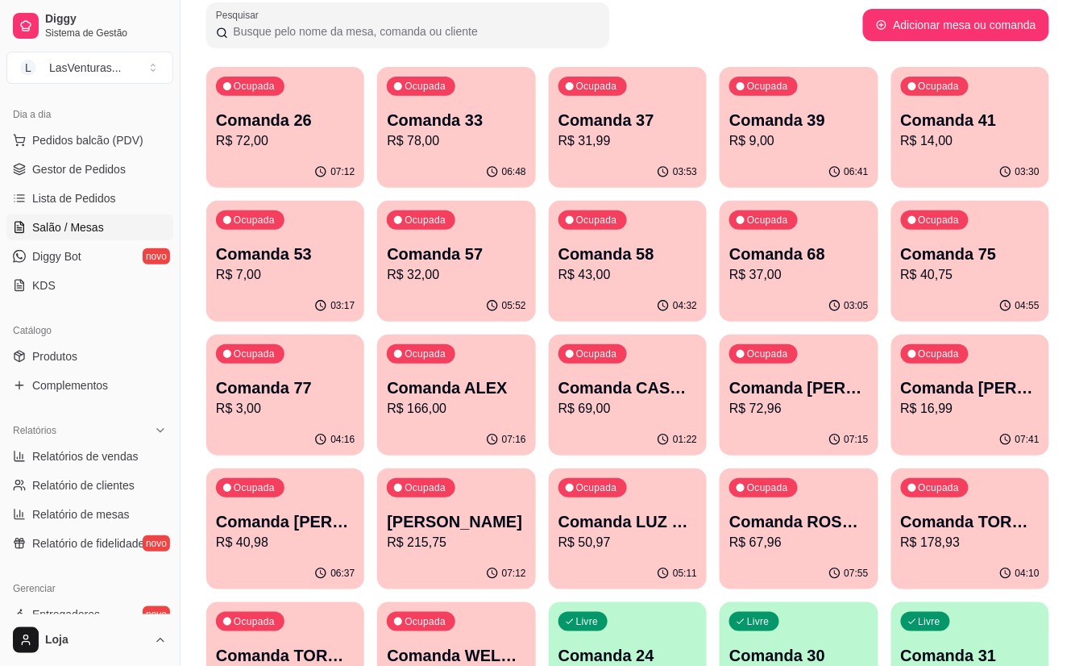
click at [276, 137] on p "R$ 72,00" at bounding box center [285, 140] width 139 height 19
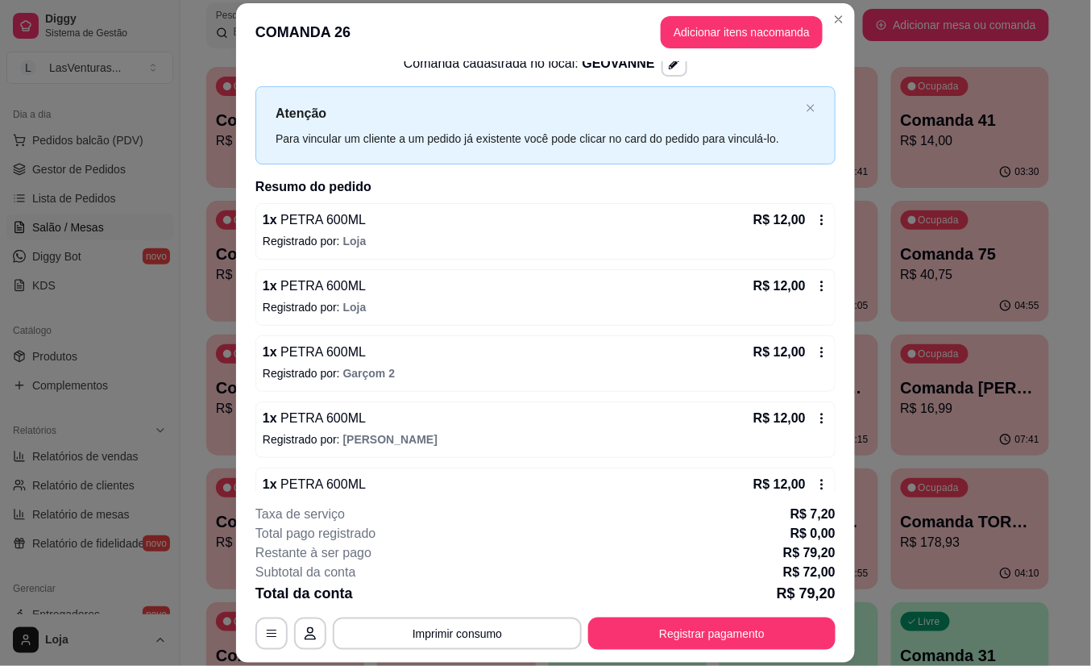
scroll to position [143, 0]
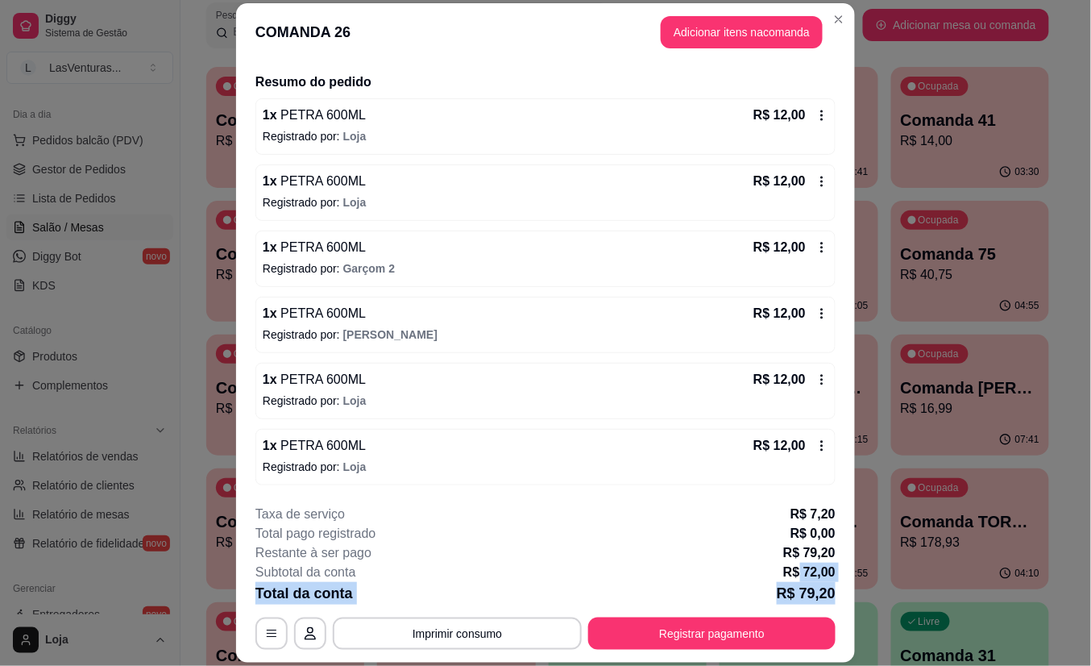
drag, startPoint x: 790, startPoint y: 575, endPoint x: 837, endPoint y: 582, distance: 47.3
click at [837, 582] on footer "**********" at bounding box center [545, 577] width 619 height 171
click at [814, 575] on p "R$ 72,00" at bounding box center [809, 572] width 52 height 19
click at [794, 568] on p "R$ 72,00" at bounding box center [809, 572] width 52 height 19
drag, startPoint x: 797, startPoint y: 572, endPoint x: 840, endPoint y: 578, distance: 43.1
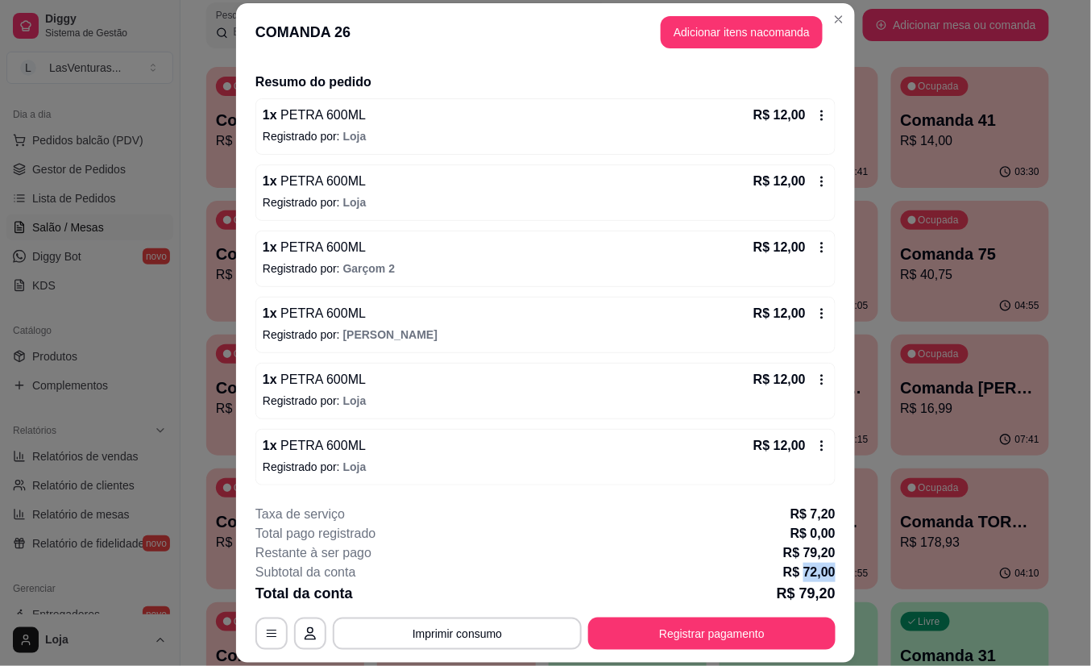
click at [840, 578] on footer "**********" at bounding box center [545, 577] width 619 height 171
click at [812, 571] on p "R$ 72,00" at bounding box center [809, 572] width 52 height 19
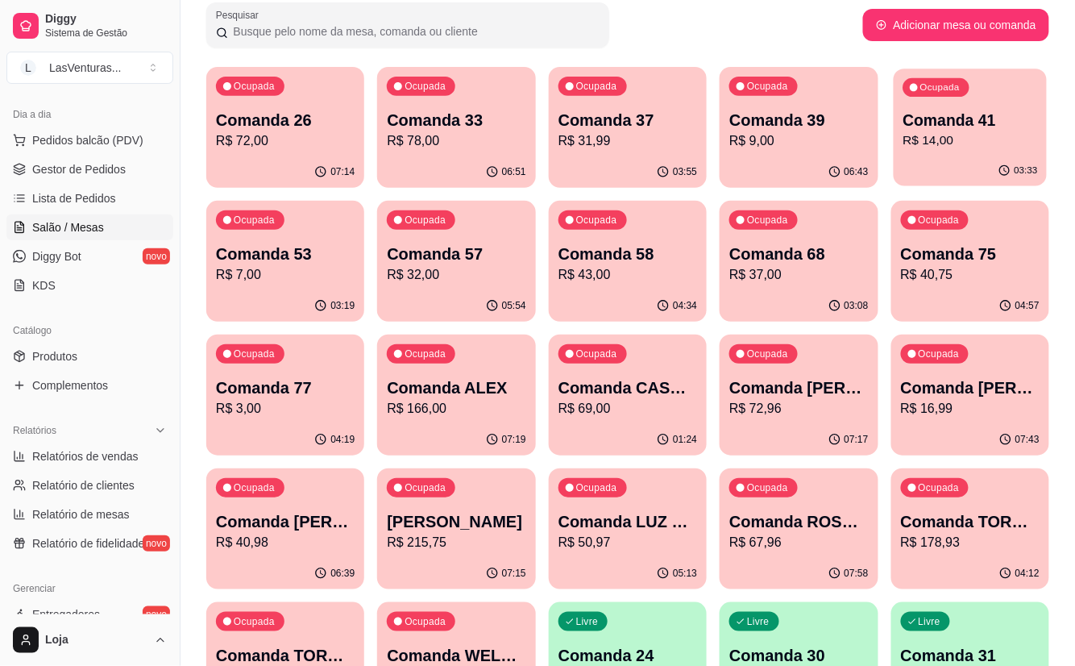
click at [948, 142] on p "R$ 14,00" at bounding box center [970, 140] width 135 height 19
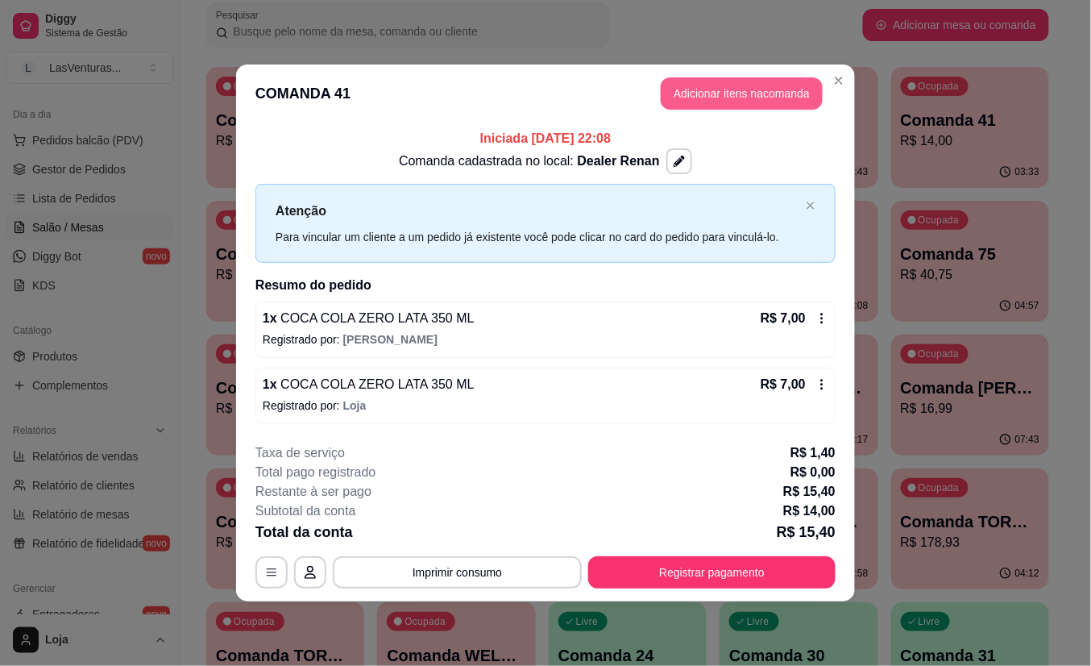
click at [753, 87] on button "Adicionar itens na comanda" at bounding box center [742, 93] width 162 height 32
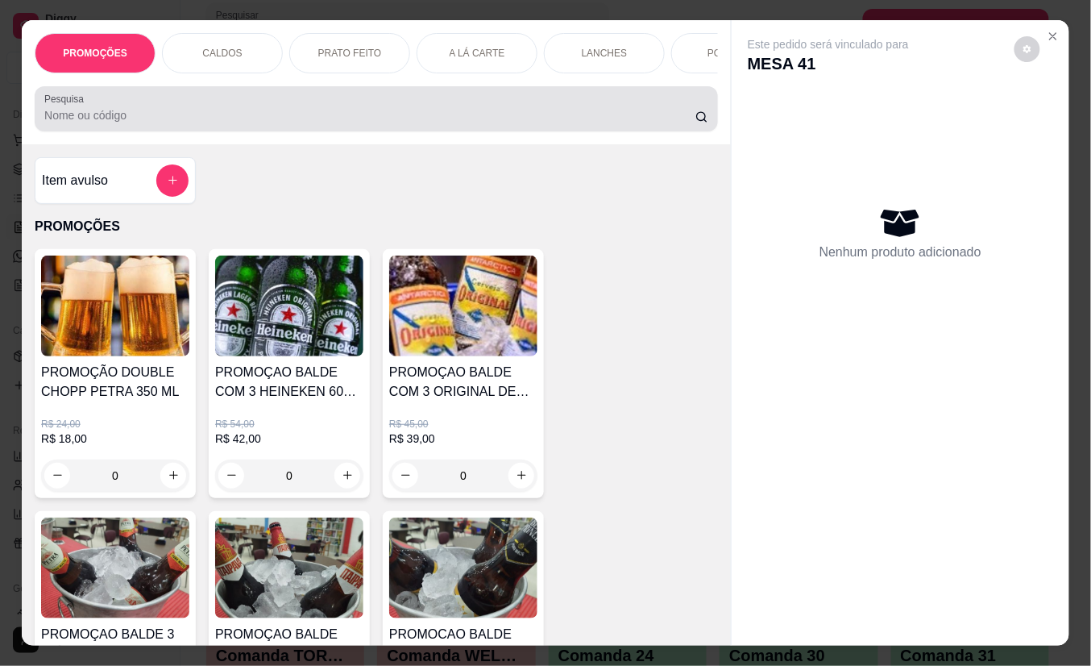
click at [198, 113] on div at bounding box center [376, 109] width 664 height 32
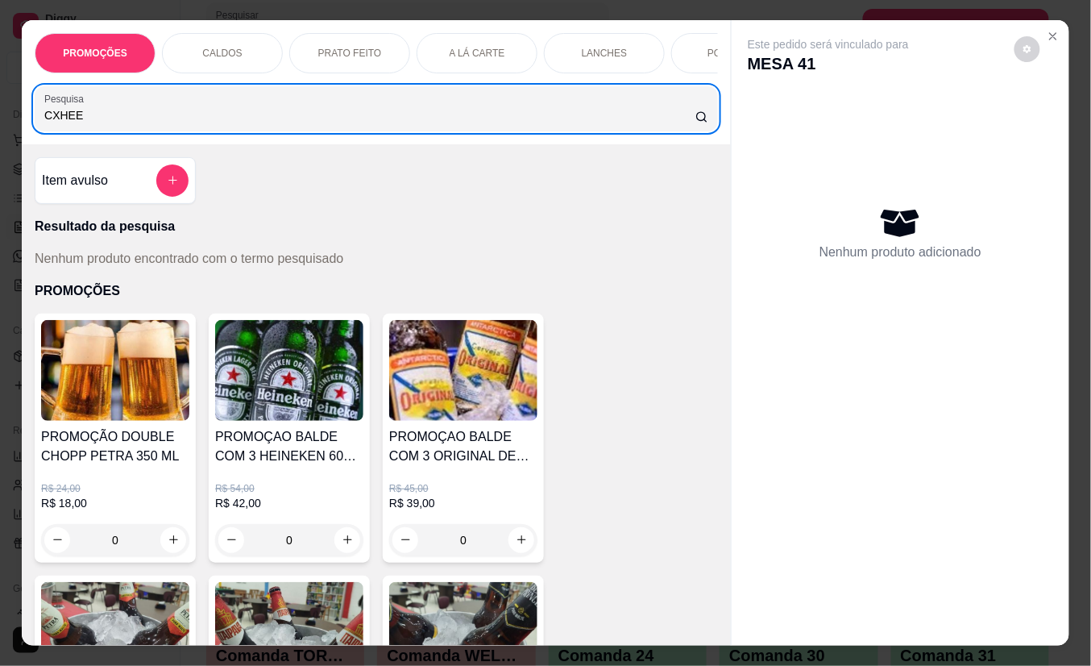
drag, startPoint x: 123, startPoint y: 106, endPoint x: -5, endPoint y: 136, distance: 131.6
click at [0, 136] on html "Diggy Sistema de Gestão L LasVenturas ... Loja aberta Plano Essencial + Mesas a…" at bounding box center [545, 226] width 1091 height 666
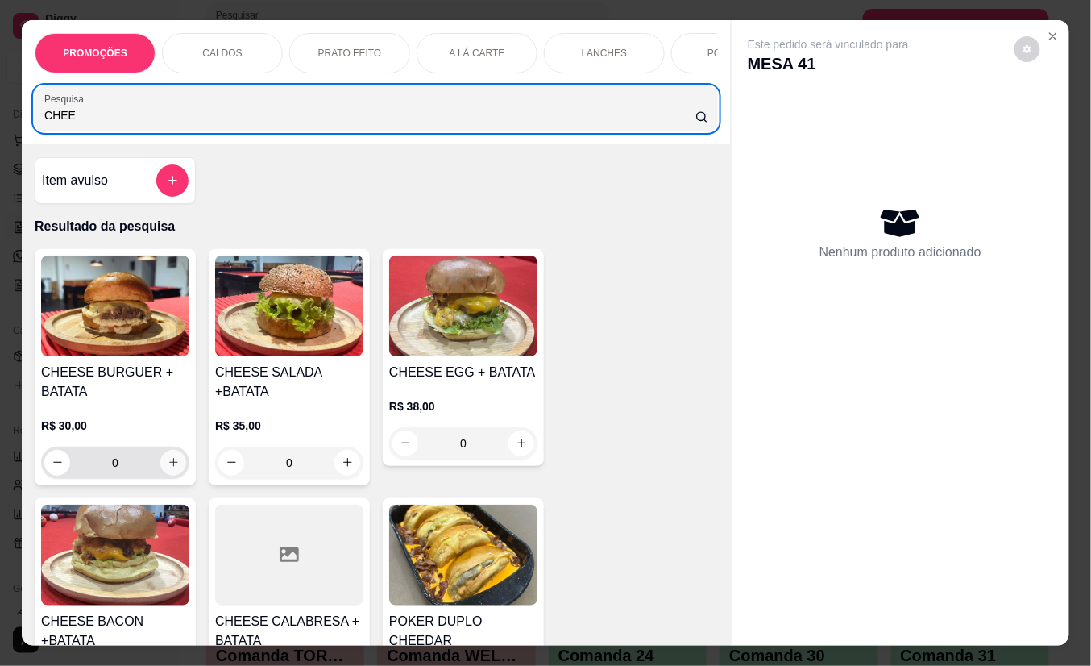
type input "CHEE"
click at [171, 464] on button "increase-product-quantity" at bounding box center [173, 463] width 26 height 26
type input "1"
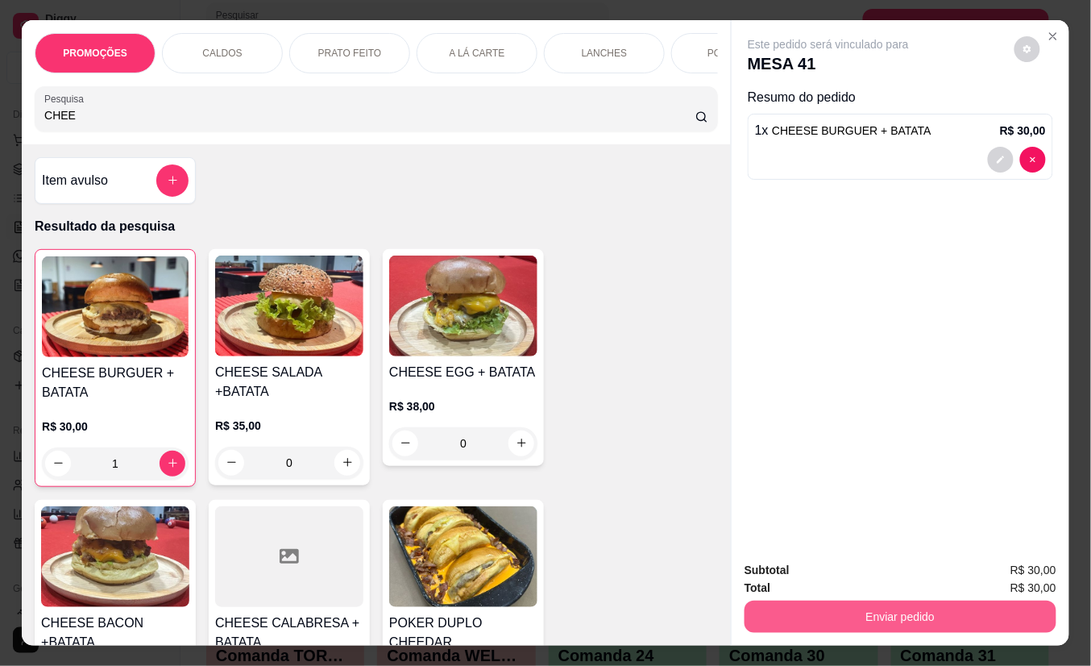
click at [810, 611] on button "Enviar pedido" at bounding box center [901, 616] width 312 height 32
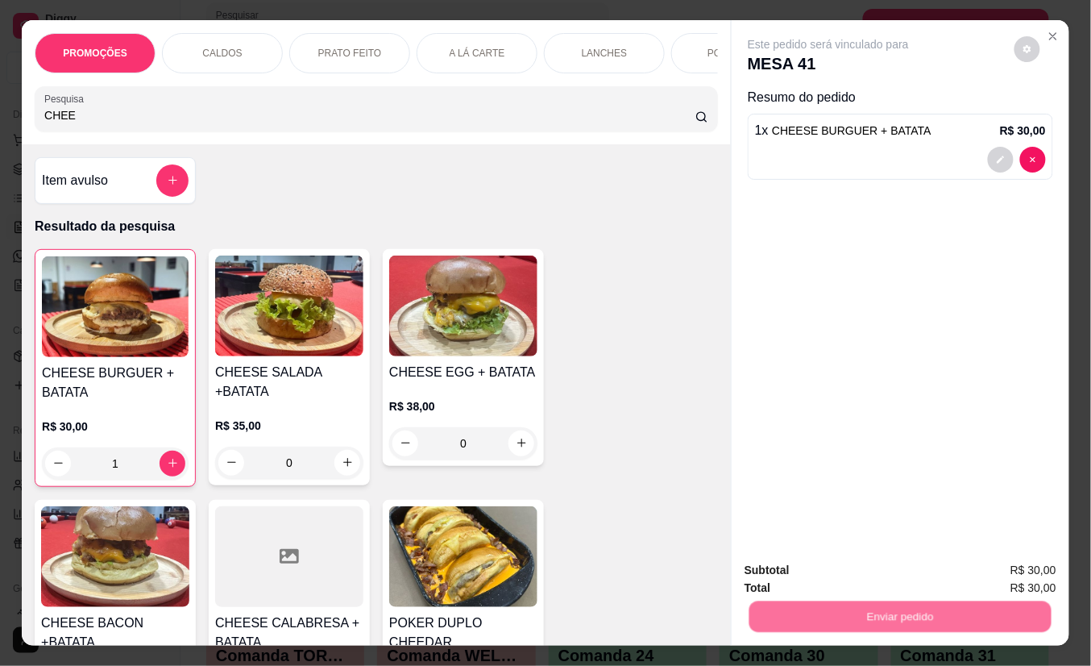
click at [808, 561] on button "Não registrar e enviar pedido" at bounding box center [846, 570] width 163 height 30
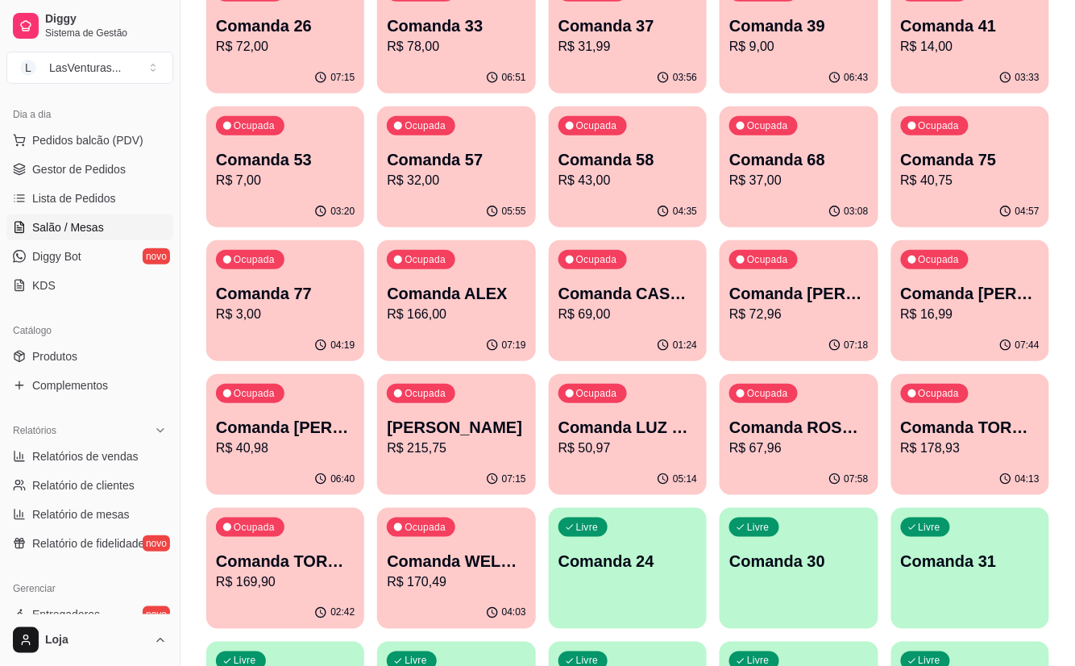
scroll to position [322, 0]
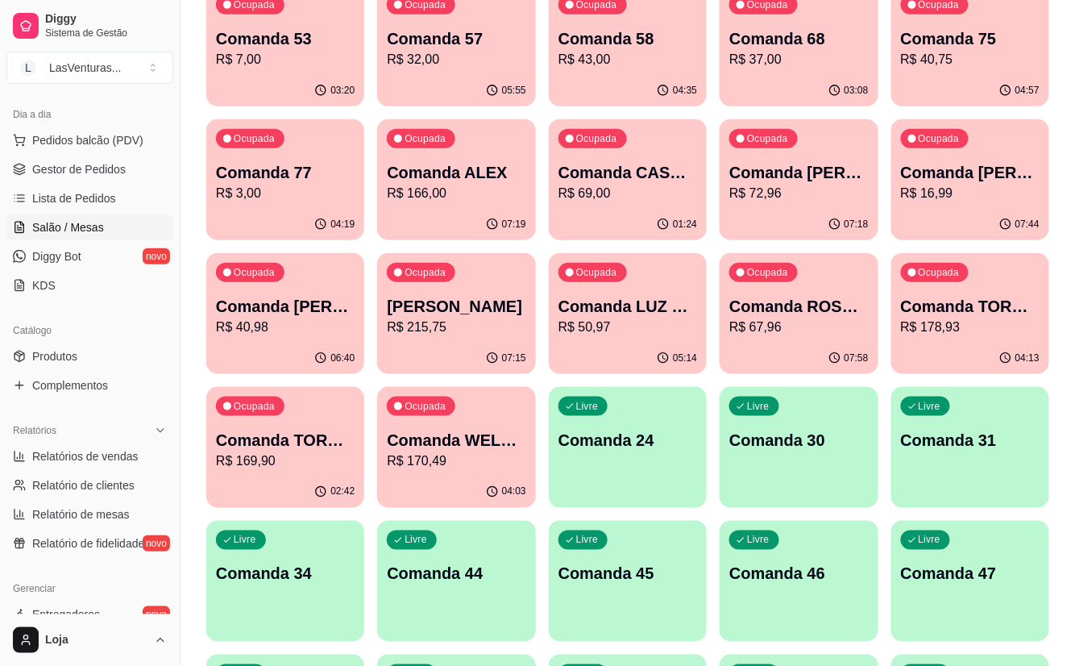
click at [907, 310] on p "Comanda TORNEIO 25/08" at bounding box center [970, 306] width 139 height 23
click at [252, 465] on p "R$ 169,90" at bounding box center [285, 460] width 139 height 19
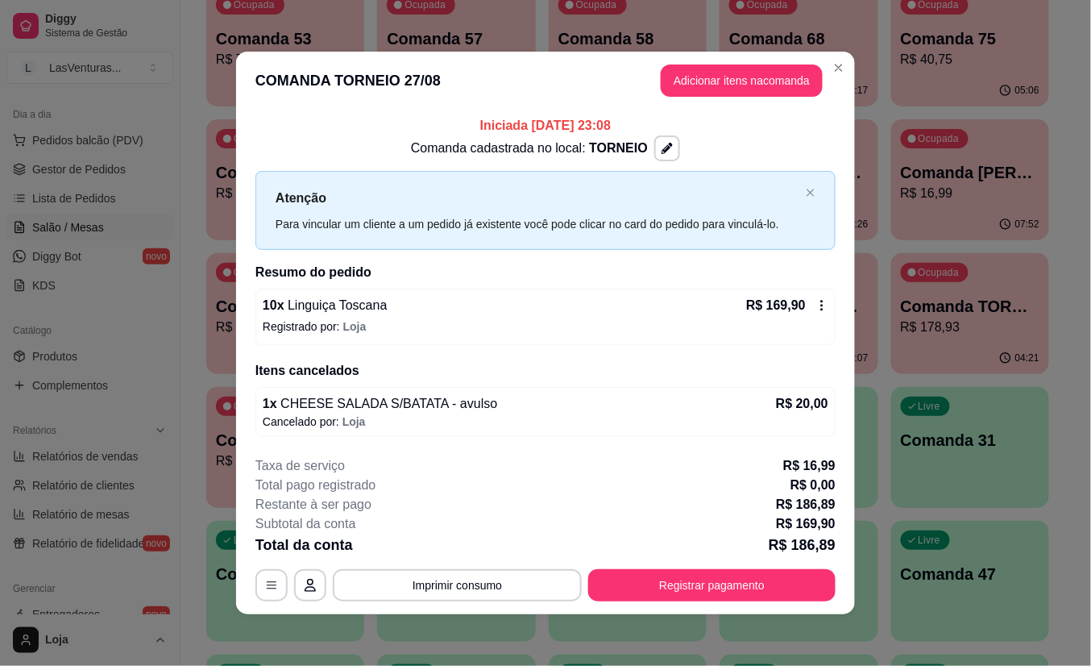
click at [745, 97] on header "COMANDA TORNEIO 27/08 Adicionar itens na comanda" at bounding box center [545, 81] width 619 height 58
click at [739, 90] on button "Adicionar itens na comanda" at bounding box center [742, 80] width 162 height 32
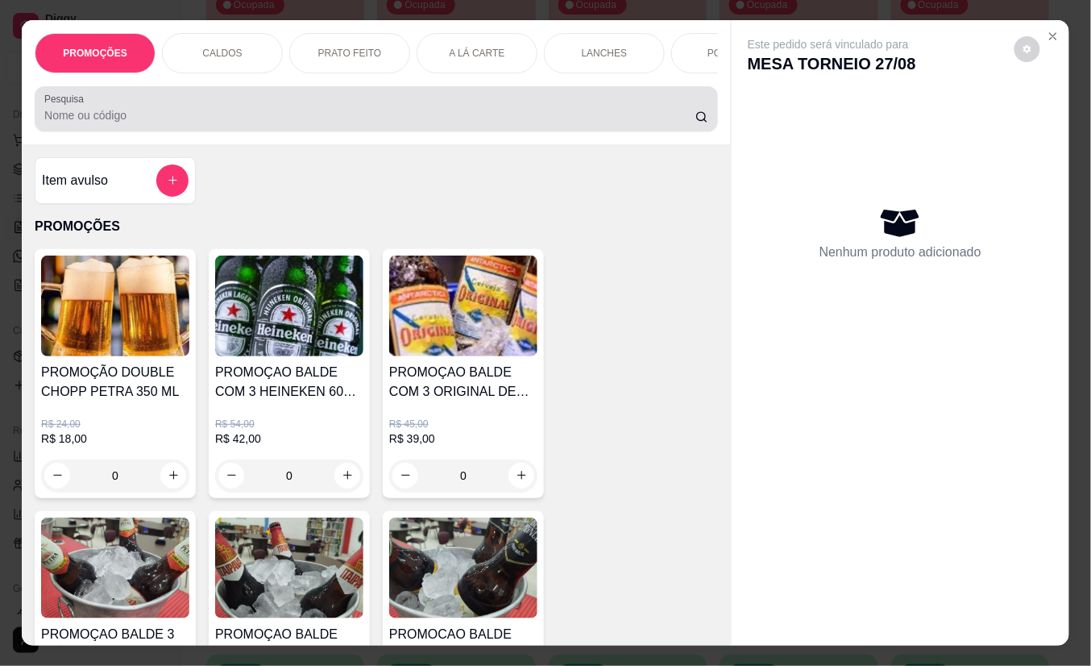
click at [400, 123] on input "Pesquisa" at bounding box center [369, 115] width 651 height 16
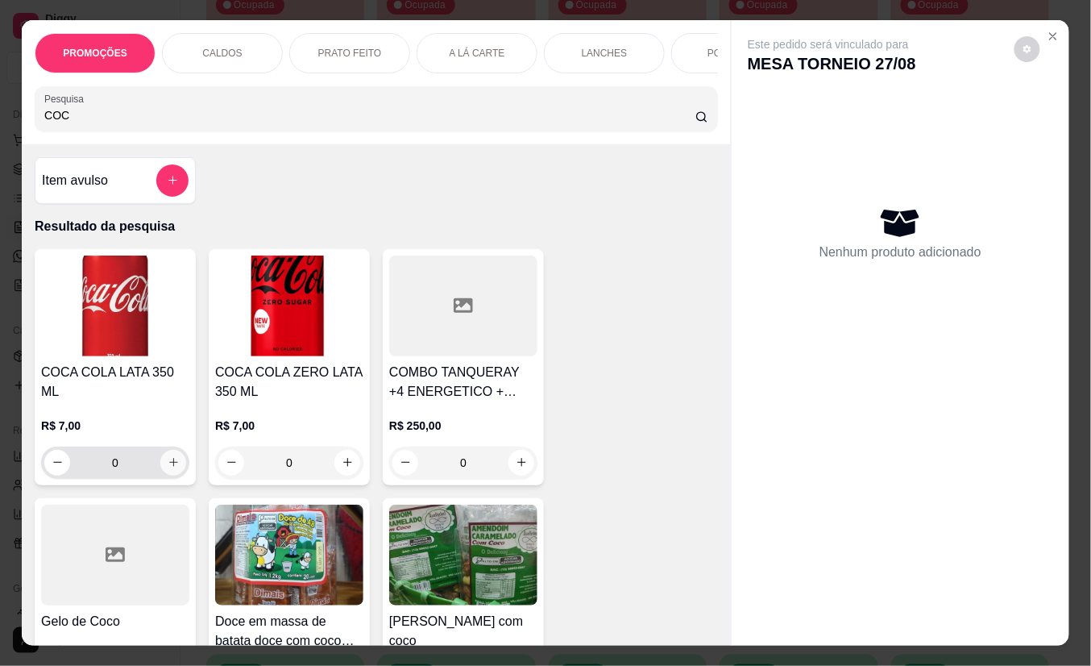
type input "COC"
click at [169, 457] on icon "increase-product-quantity" at bounding box center [174, 463] width 12 height 12
type input "1"
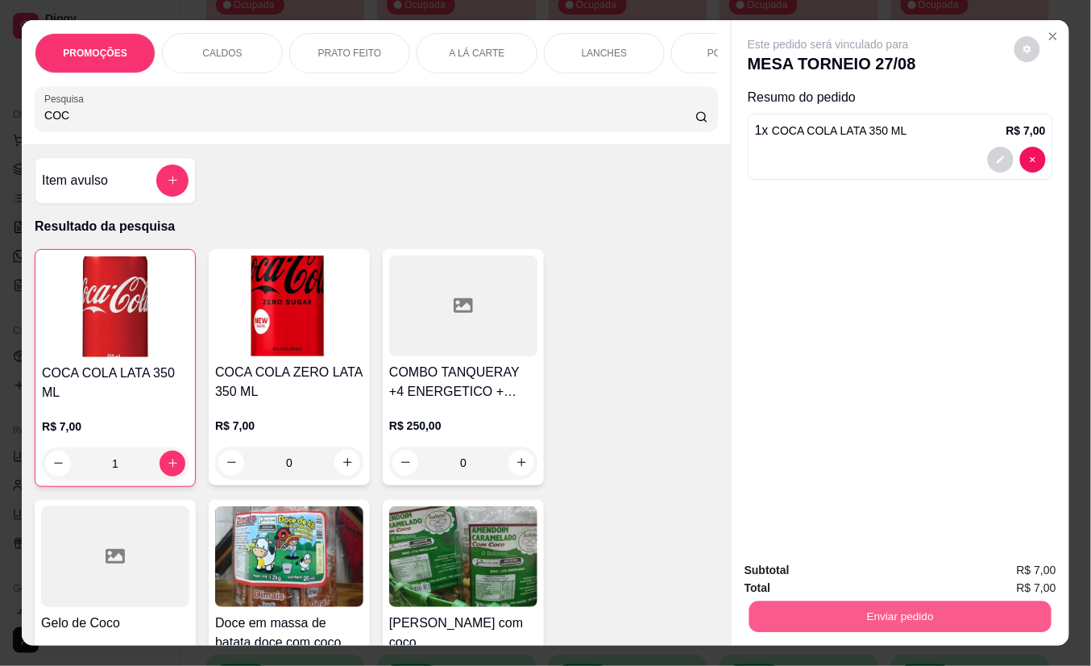
click at [862, 613] on button "Enviar pedido" at bounding box center [901, 616] width 302 height 31
click at [817, 582] on button "Não registrar e enviar pedido" at bounding box center [846, 570] width 168 height 31
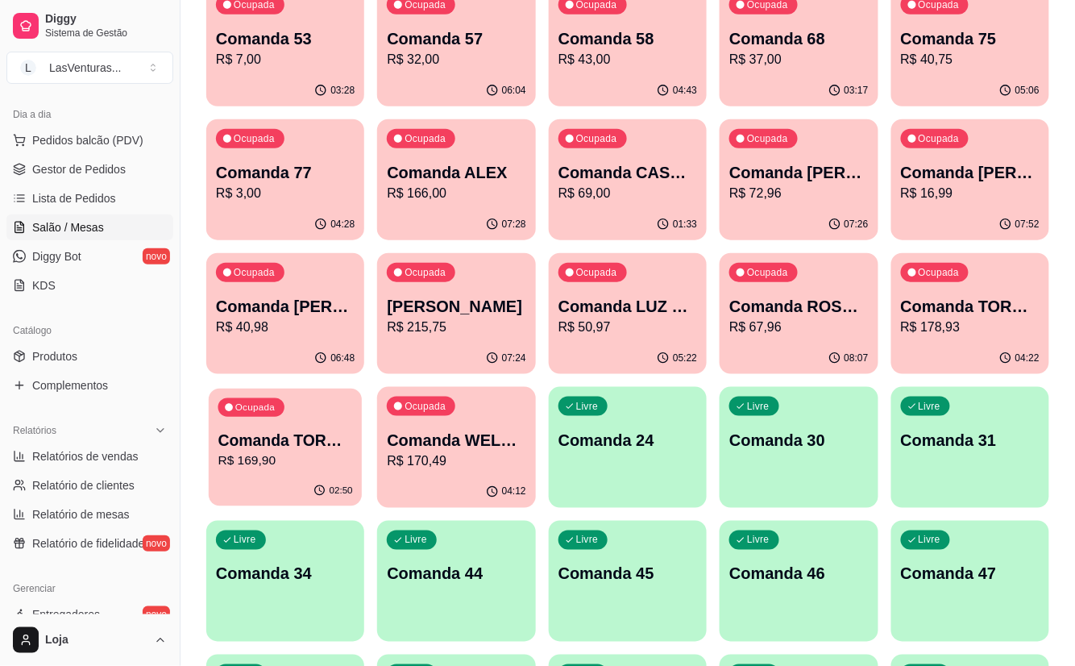
click at [301, 466] on p "R$ 169,90" at bounding box center [285, 460] width 135 height 19
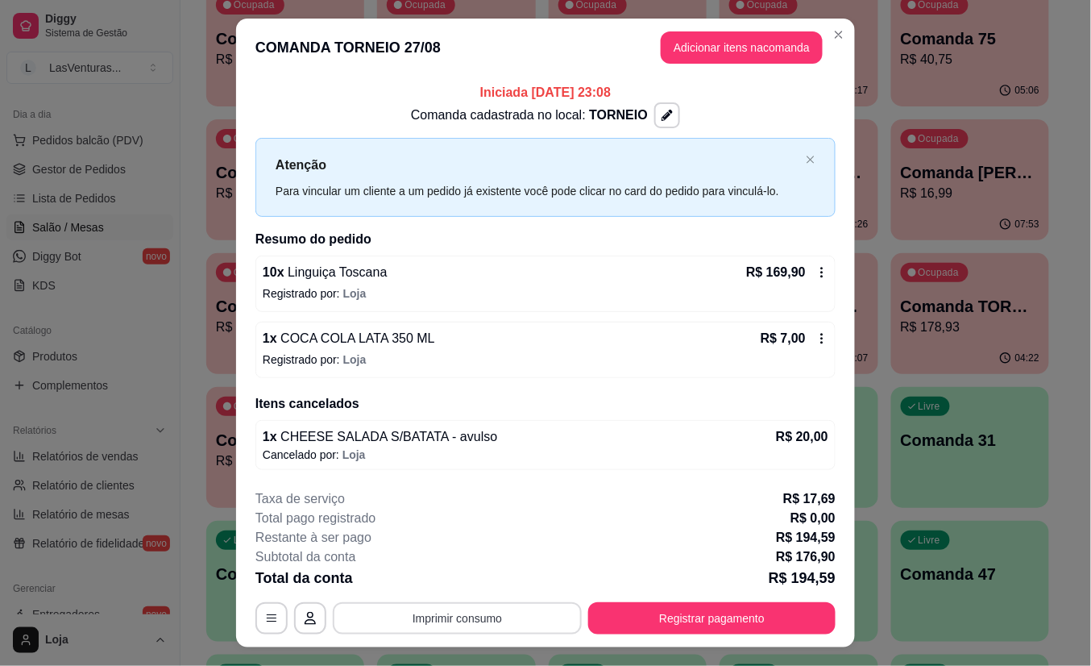
click at [459, 625] on button "Imprimir consumo" at bounding box center [457, 618] width 249 height 32
click at [458, 584] on button "IMPRESSORA" at bounding box center [454, 585] width 93 height 21
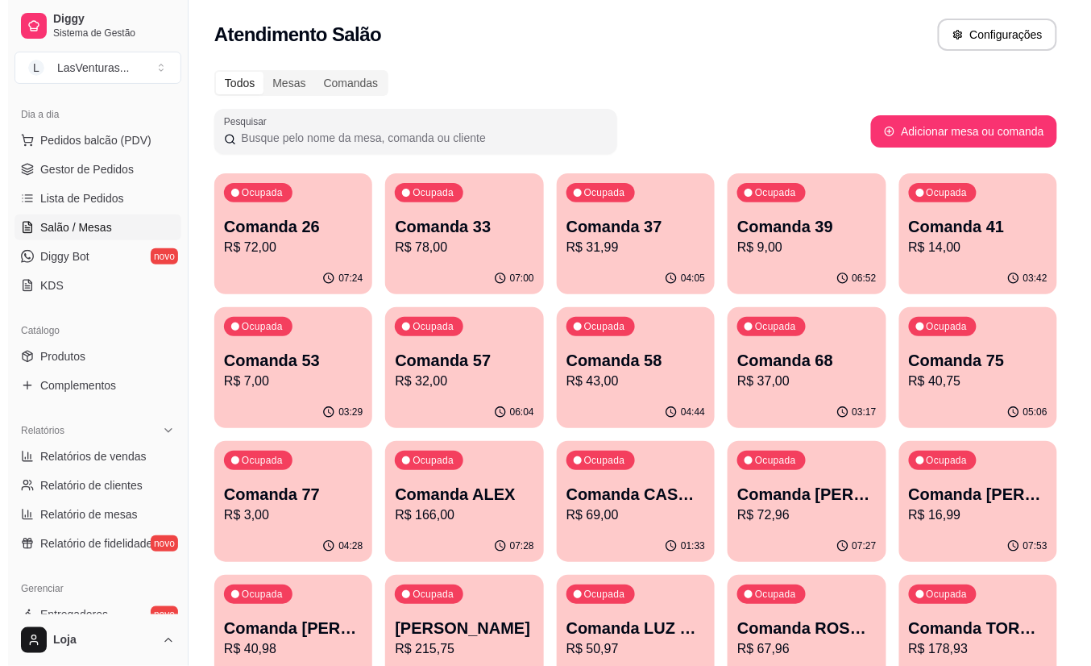
scroll to position [0, 0]
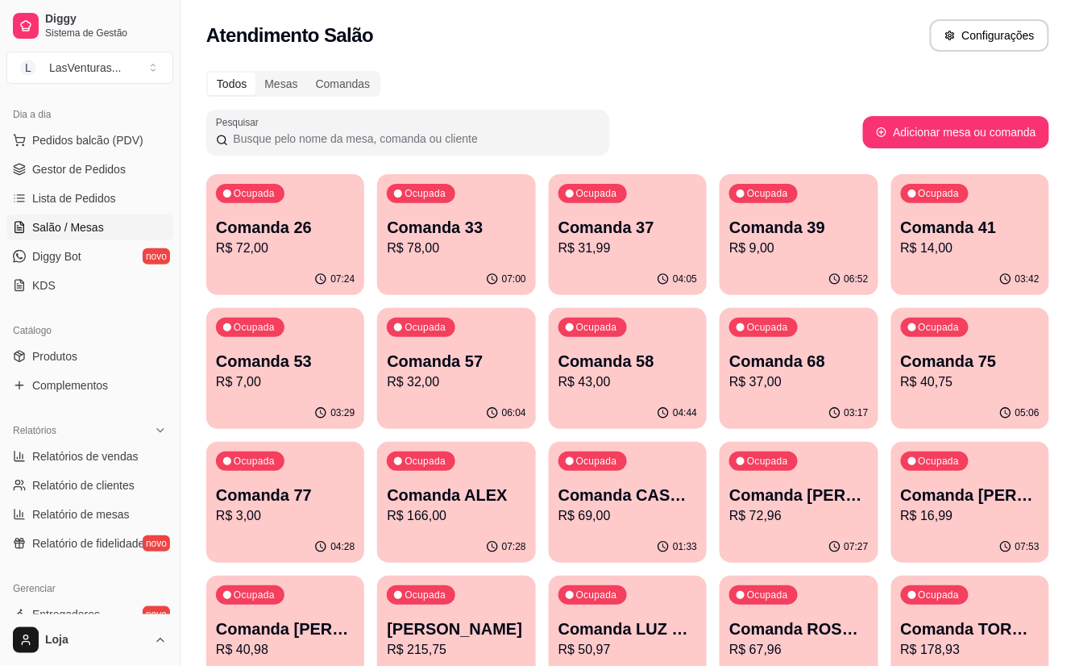
click at [622, 380] on p "R$ 43,00" at bounding box center [627, 381] width 135 height 19
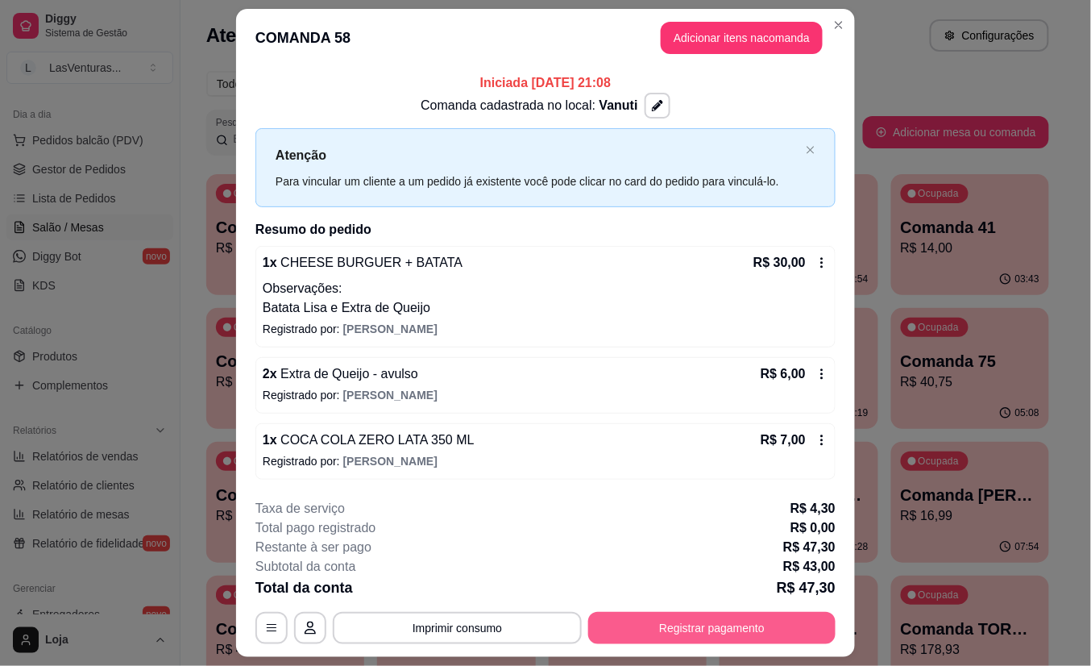
click at [704, 627] on button "Registrar pagamento" at bounding box center [711, 628] width 247 height 32
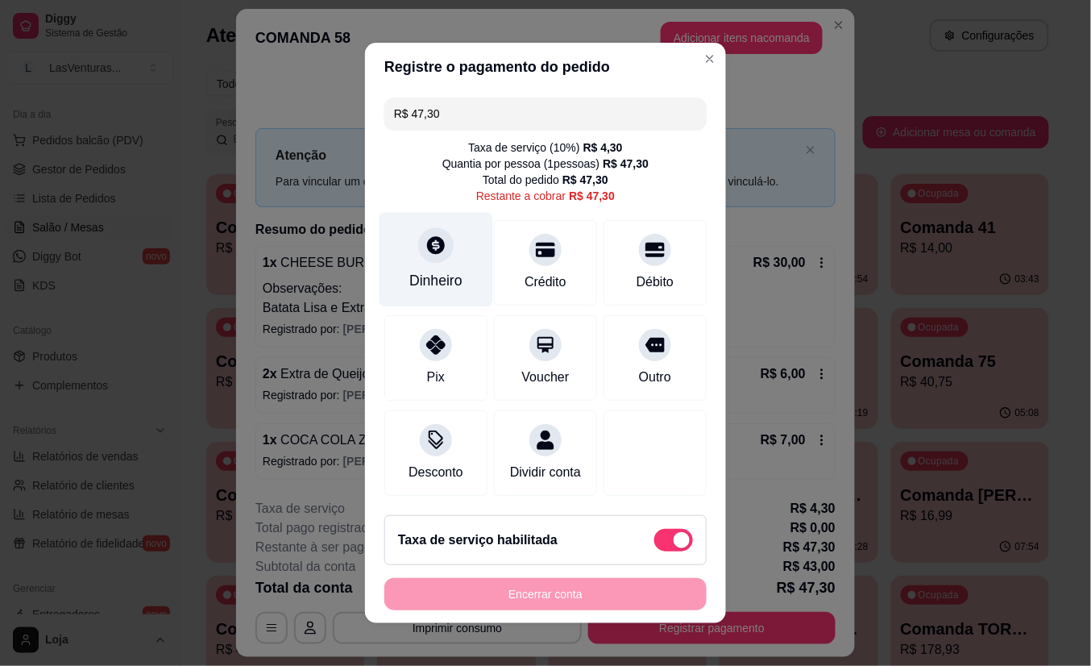
click at [403, 234] on div "Dinheiro" at bounding box center [437, 260] width 114 height 94
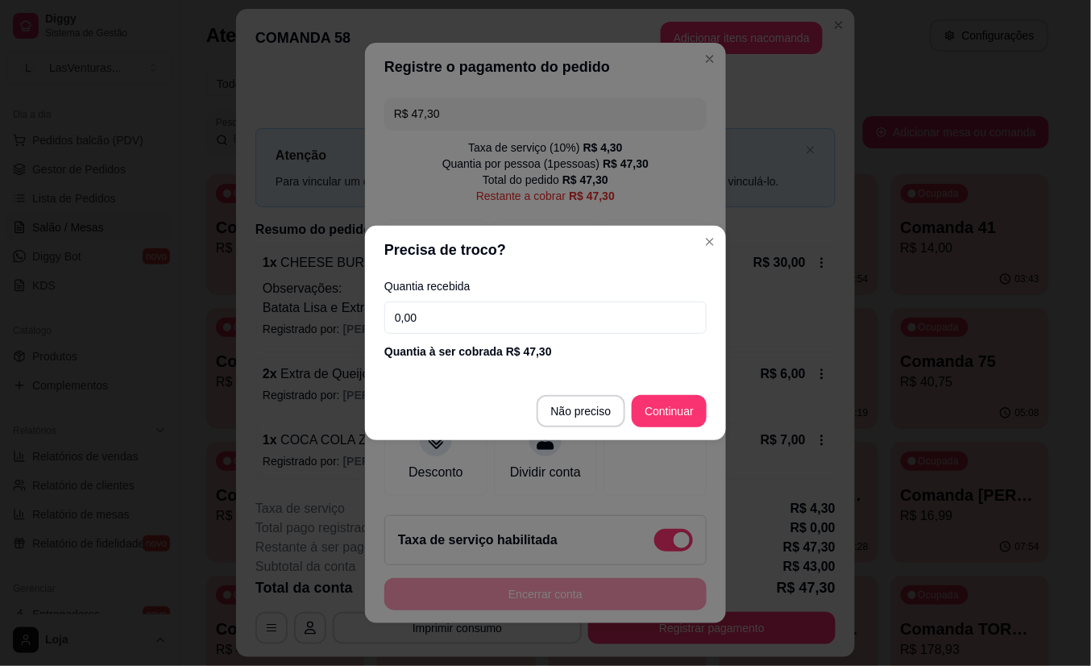
drag, startPoint x: 418, startPoint y: 314, endPoint x: 430, endPoint y: 307, distance: 14.8
click at [419, 314] on input "0,00" at bounding box center [545, 317] width 322 height 32
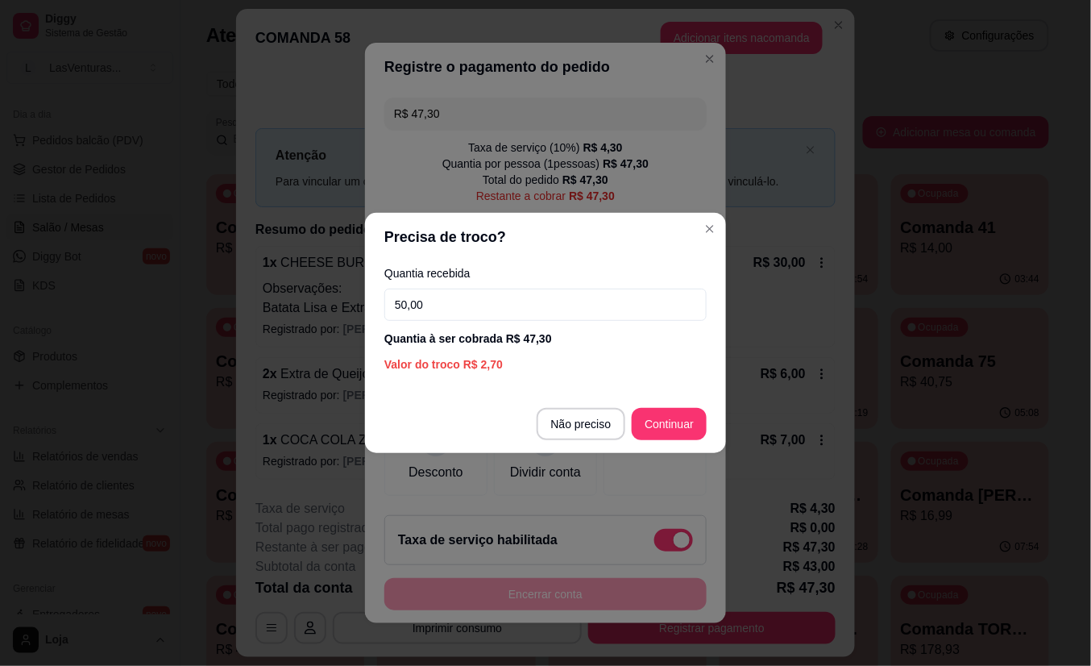
type input "50,00"
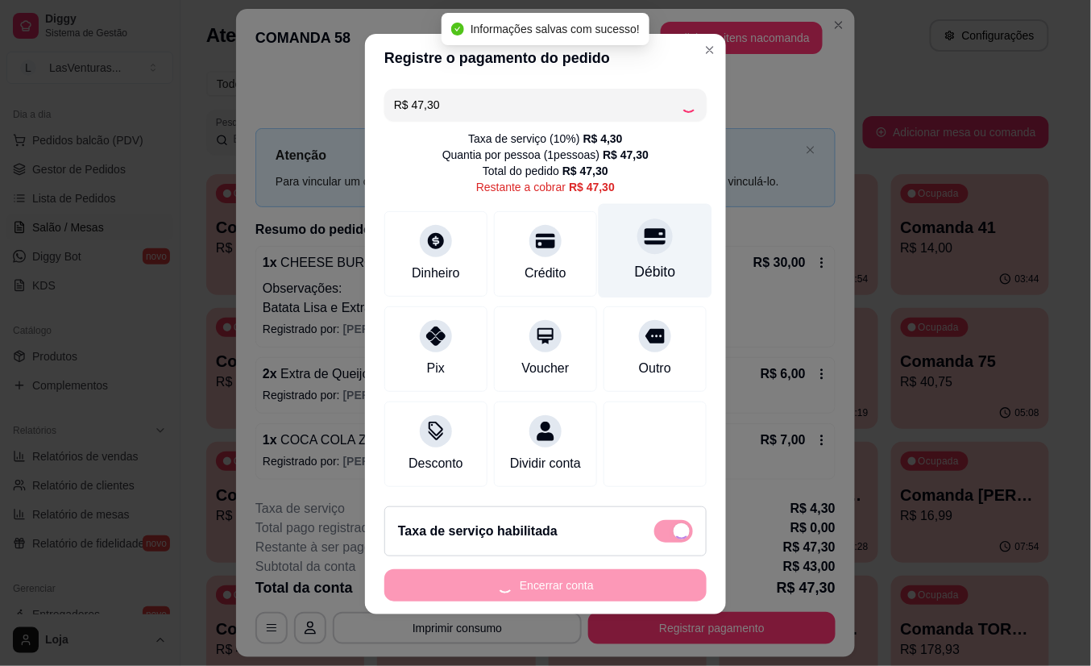
scroll to position [18, 0]
type input "R$ 0,00"
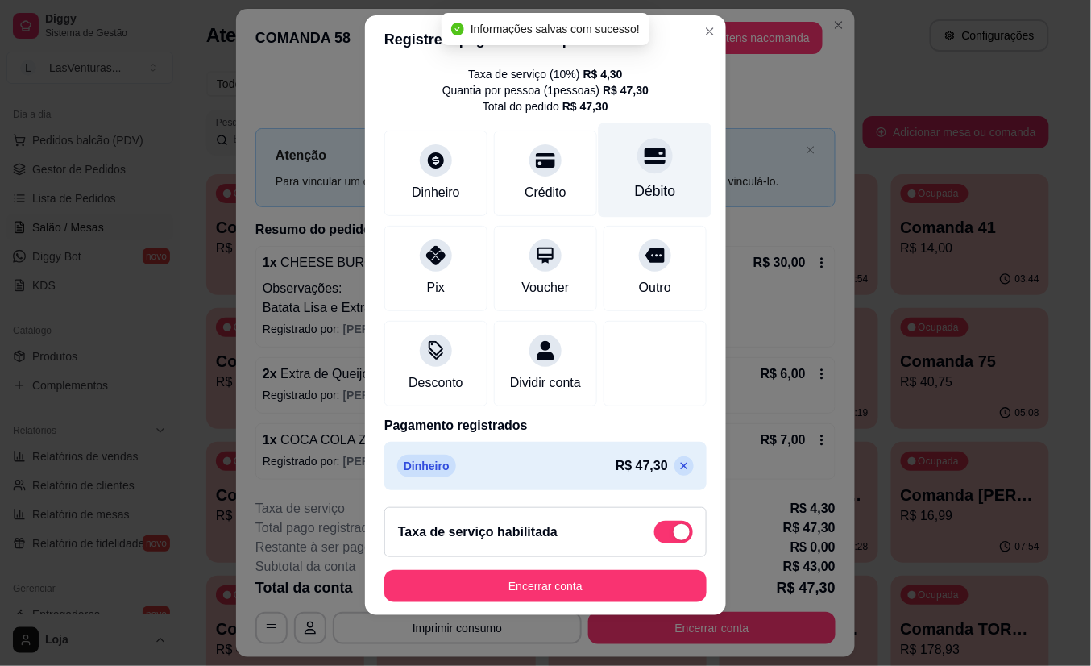
scroll to position [69, 0]
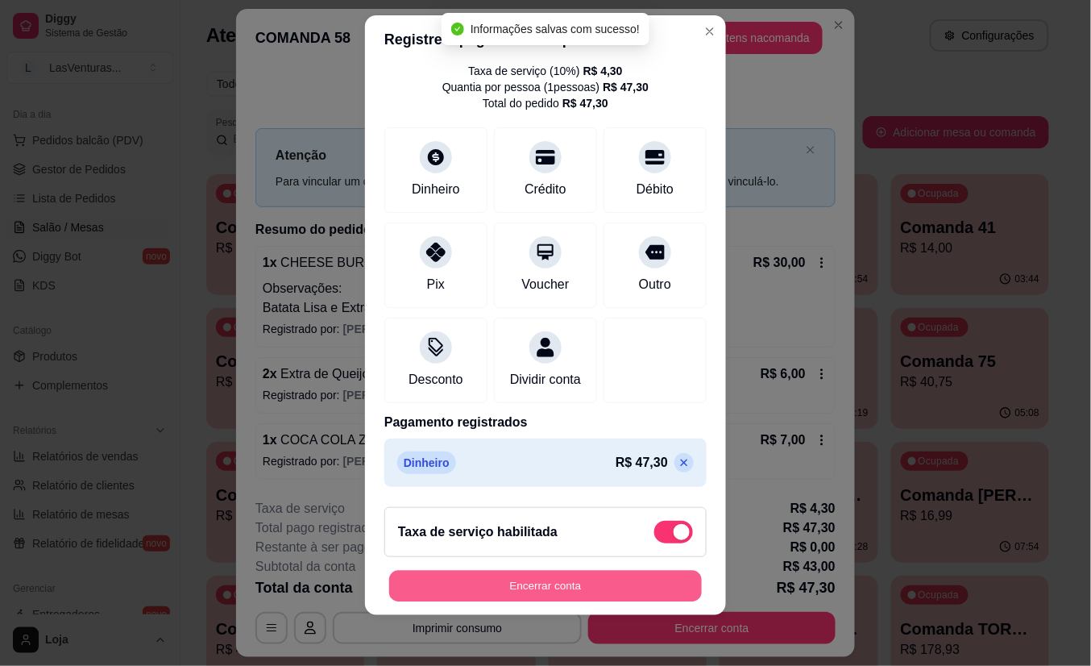
click at [566, 588] on button "Encerrar conta" at bounding box center [545, 585] width 313 height 31
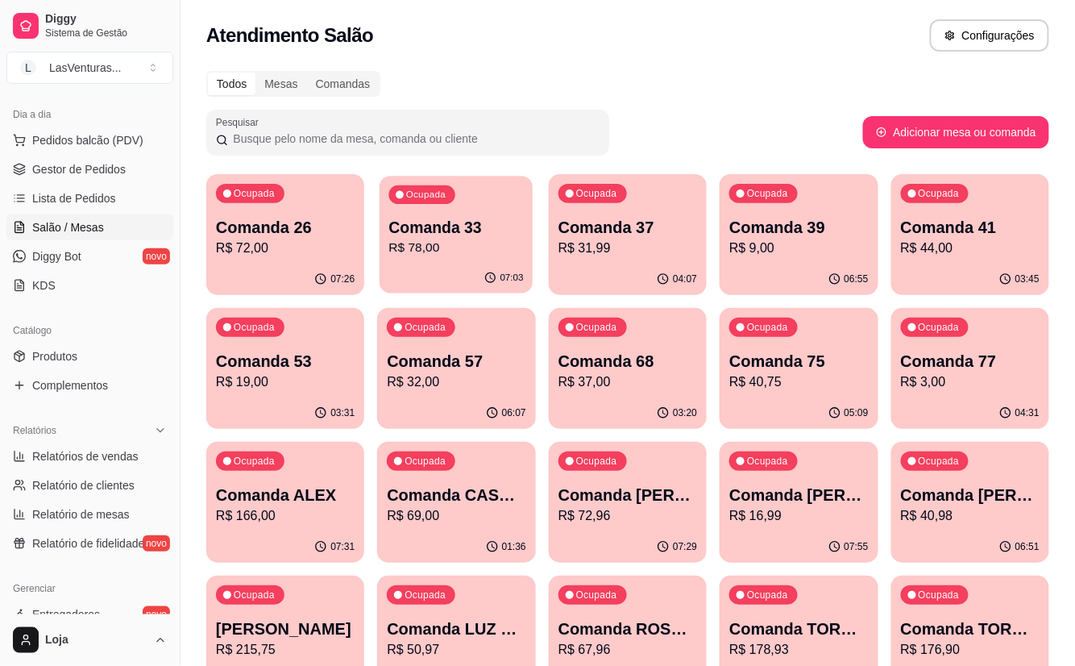
click at [434, 249] on p "R$ 78,00" at bounding box center [456, 248] width 135 height 19
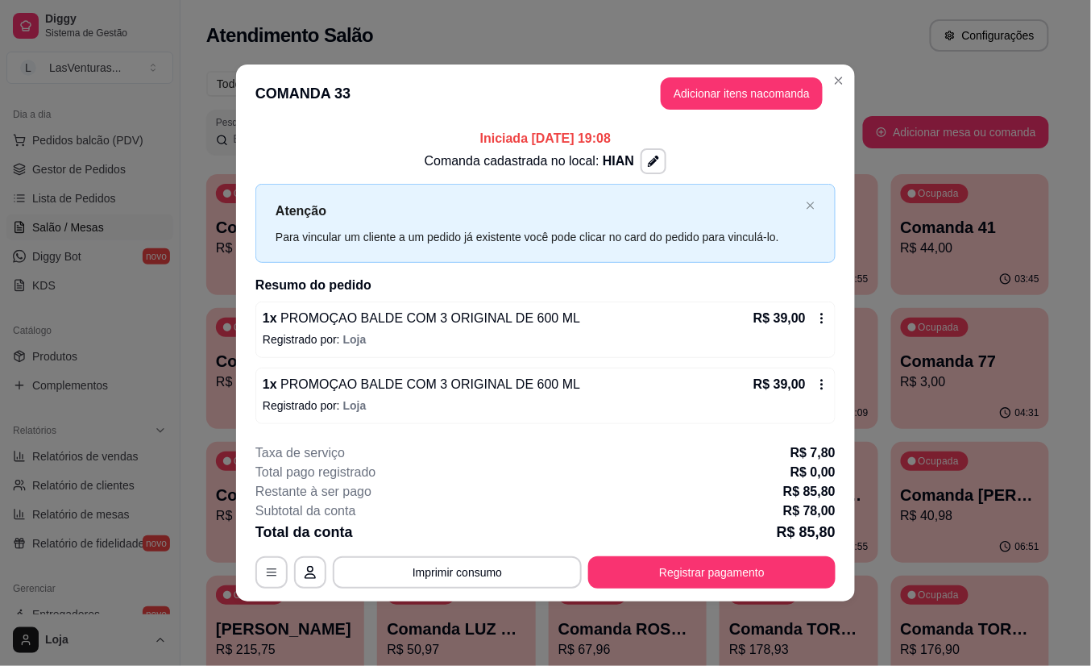
click at [669, 590] on footer "**********" at bounding box center [545, 515] width 619 height 171
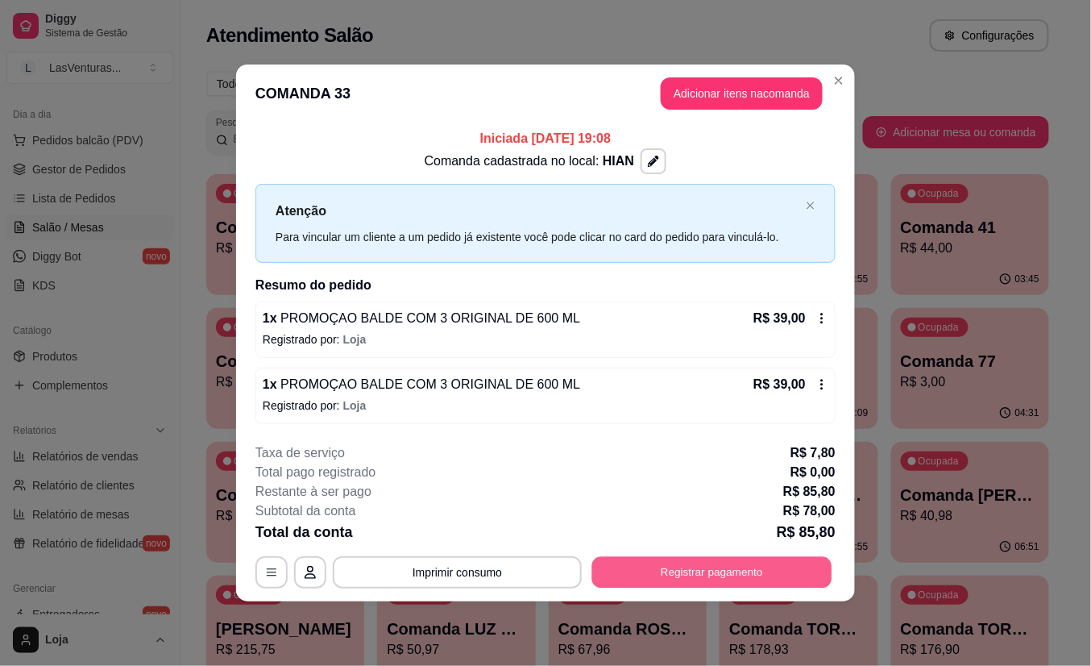
click at [663, 574] on button "Registrar pagamento" at bounding box center [712, 571] width 240 height 31
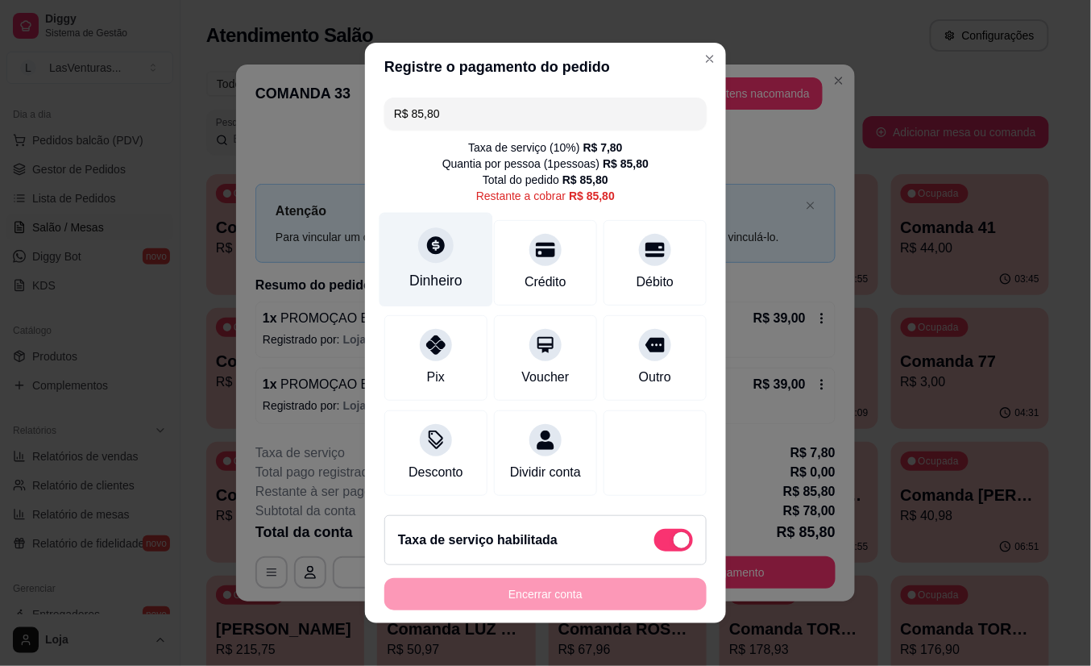
click at [420, 250] on div at bounding box center [435, 244] width 35 height 35
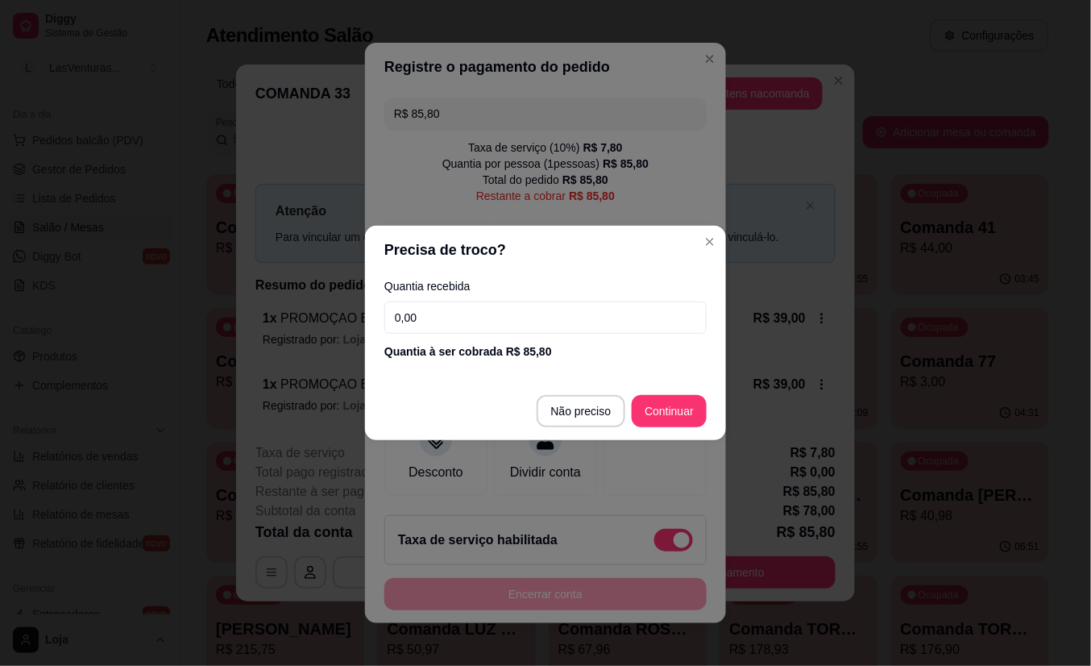
click at [446, 305] on input "0,00" at bounding box center [545, 317] width 322 height 32
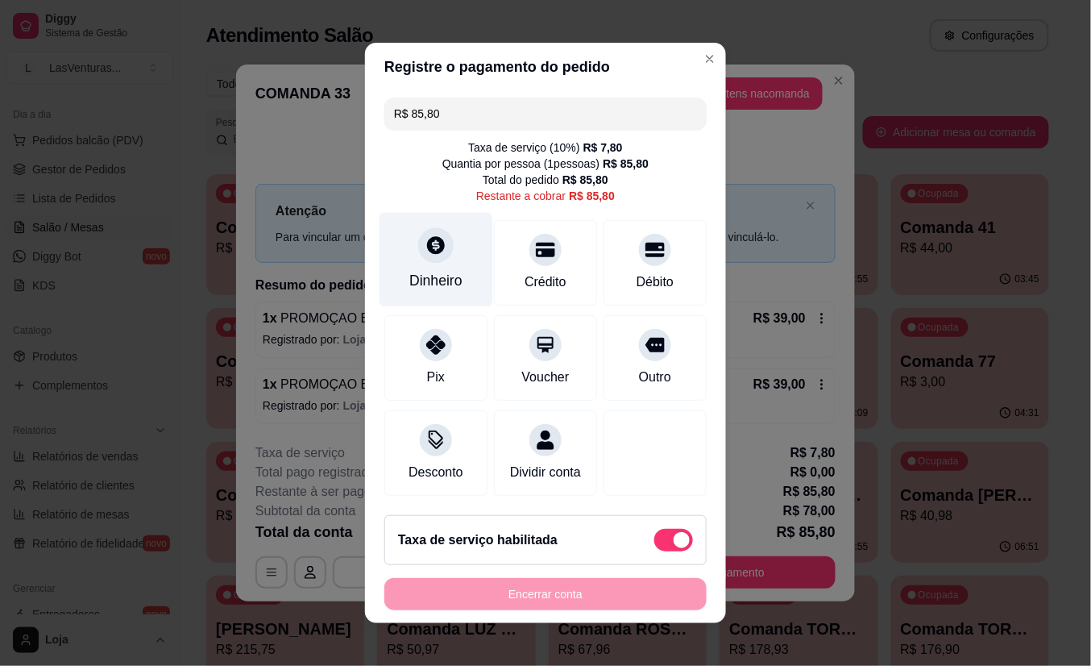
click at [437, 258] on div "Dinheiro" at bounding box center [437, 260] width 114 height 94
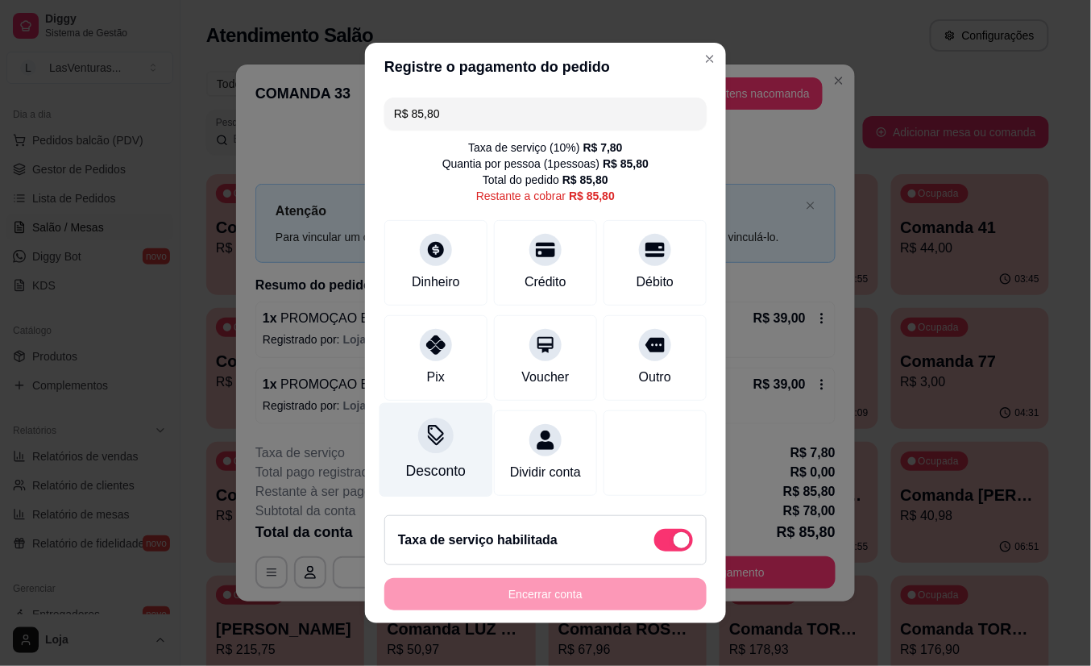
click at [433, 446] on div "Desconto" at bounding box center [437, 450] width 114 height 94
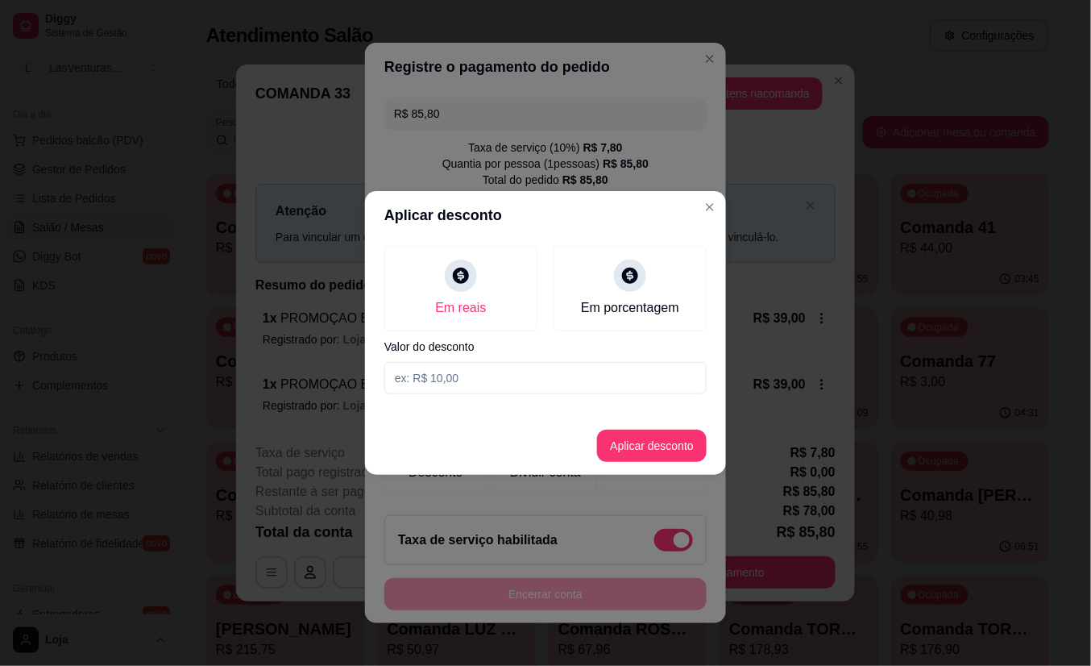
drag, startPoint x: 466, startPoint y: 356, endPoint x: 462, endPoint y: 374, distance: 18.2
click at [465, 359] on div "Em reais Em porcentagem Valor do desconto" at bounding box center [545, 319] width 361 height 161
click at [462, 374] on input at bounding box center [545, 378] width 322 height 32
type input "0,80"
click at [679, 450] on button "Aplicar desconto" at bounding box center [653, 445] width 106 height 31
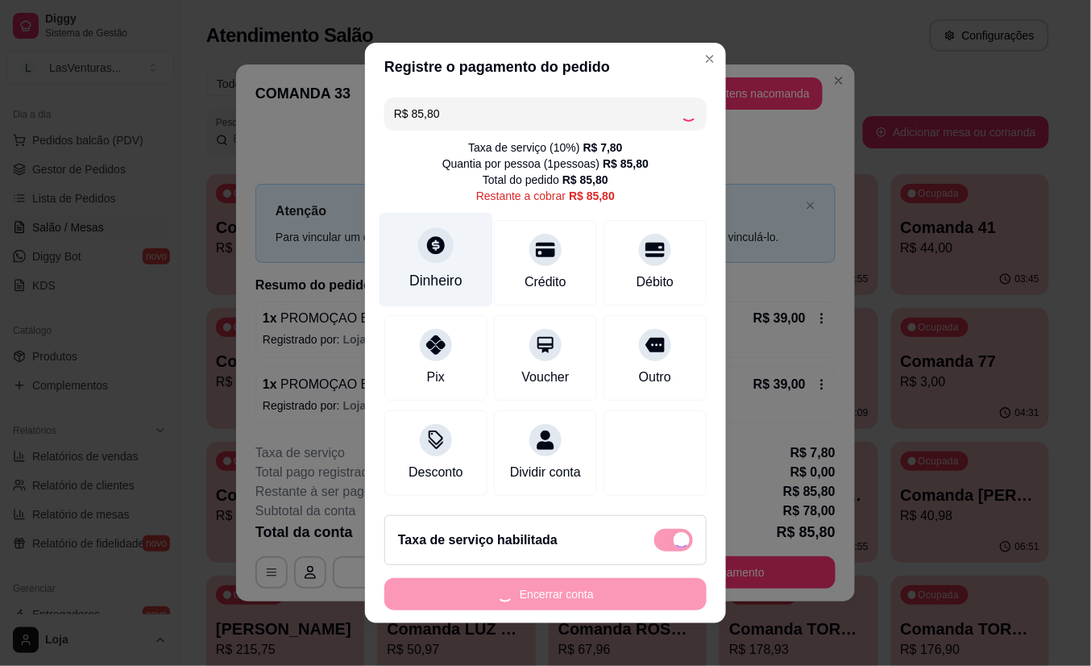
scroll to position [2, 0]
type input "R$ 85,00"
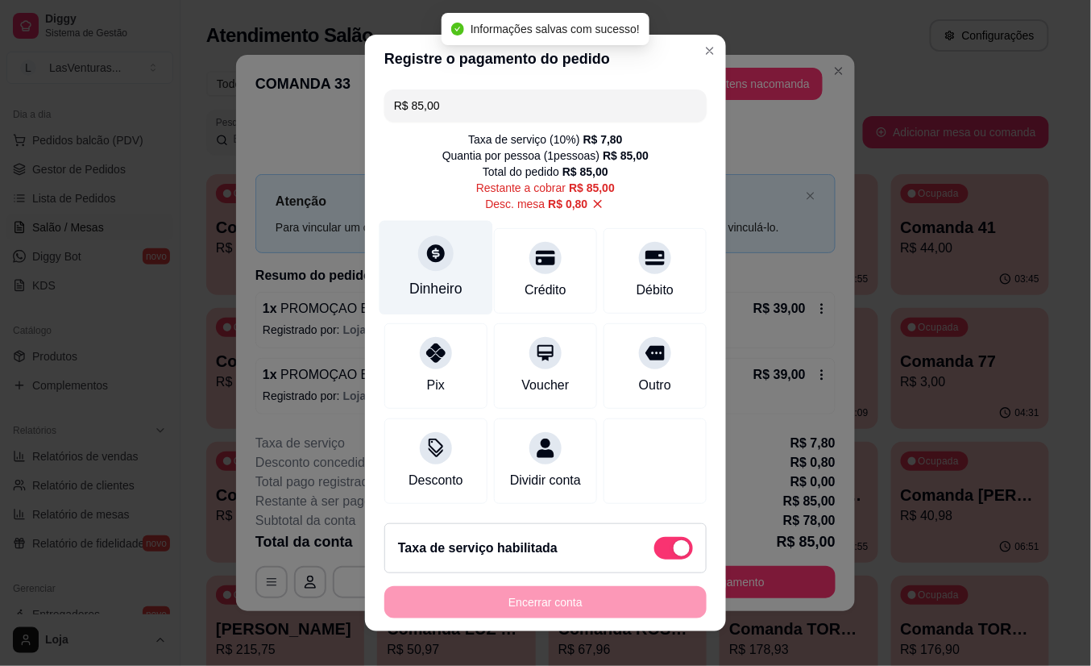
click at [420, 237] on div at bounding box center [435, 252] width 35 height 35
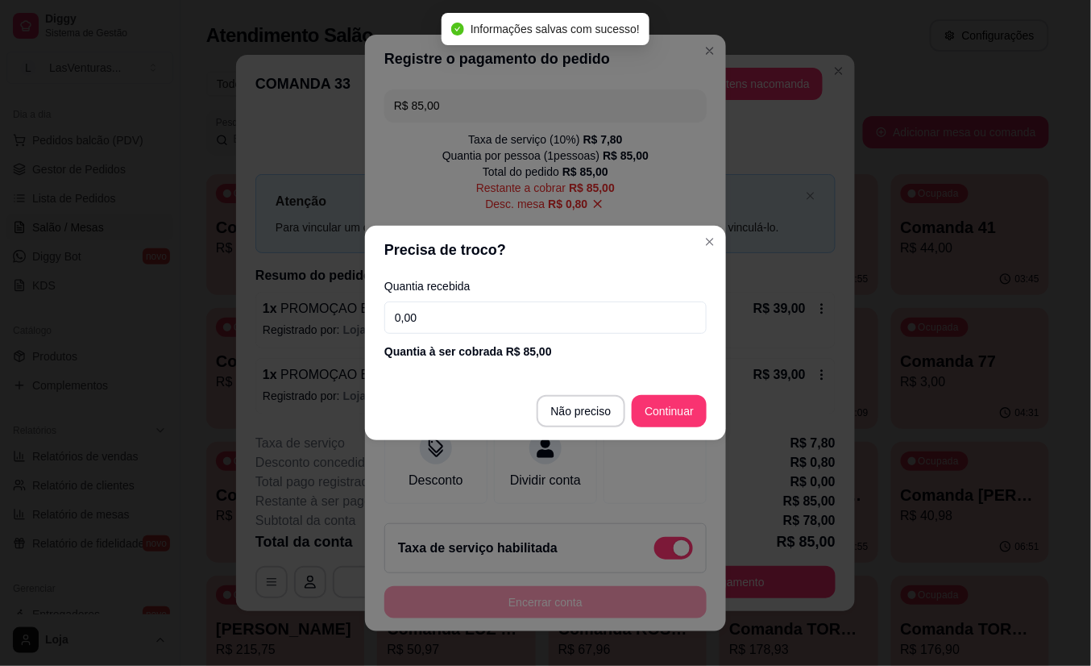
click at [450, 311] on input "0,00" at bounding box center [545, 317] width 322 height 32
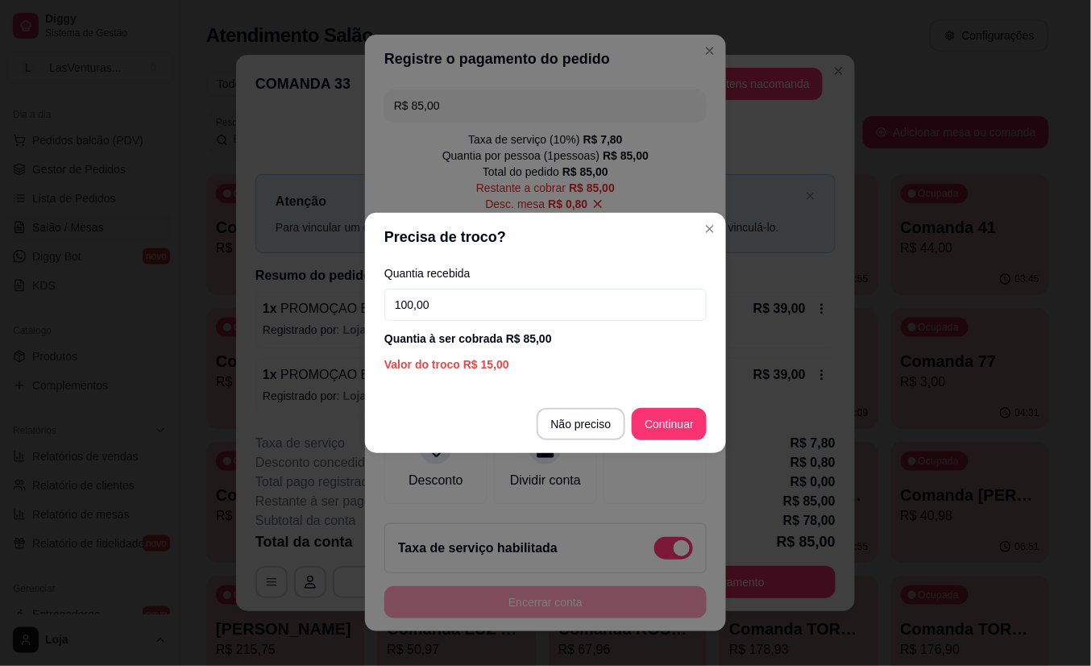
type input "100,00"
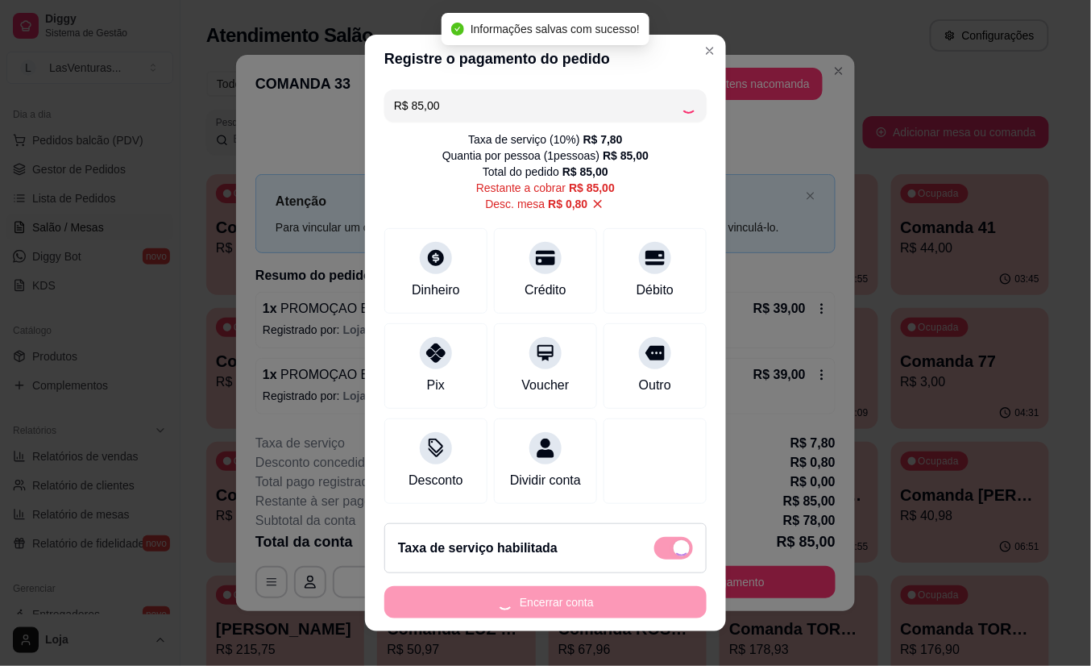
type input "R$ 0,00"
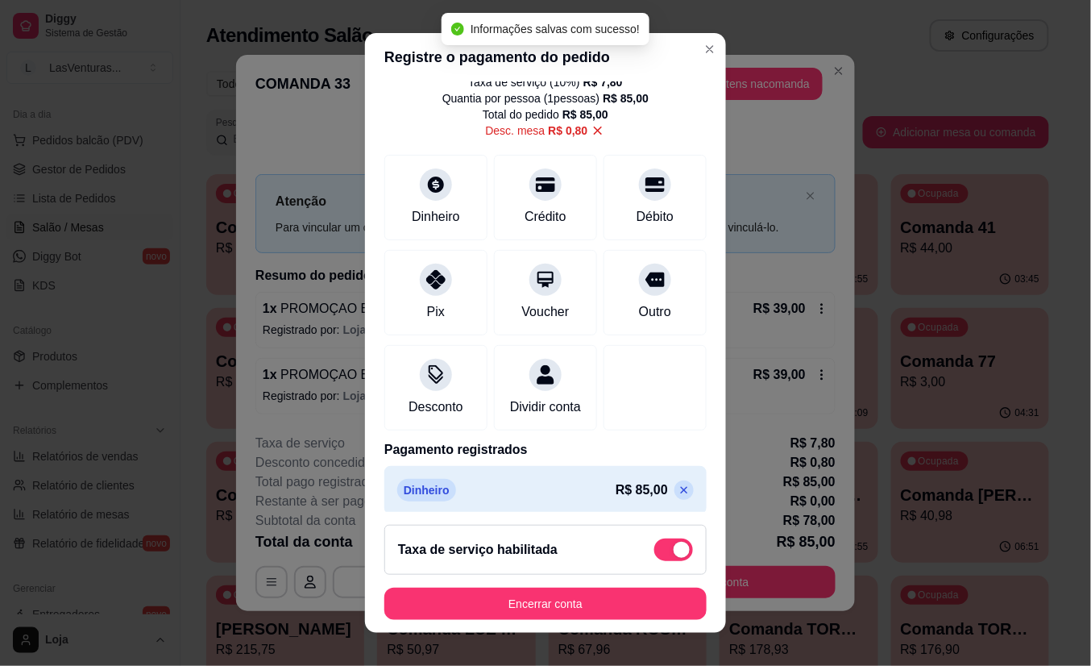
scroll to position [85, 0]
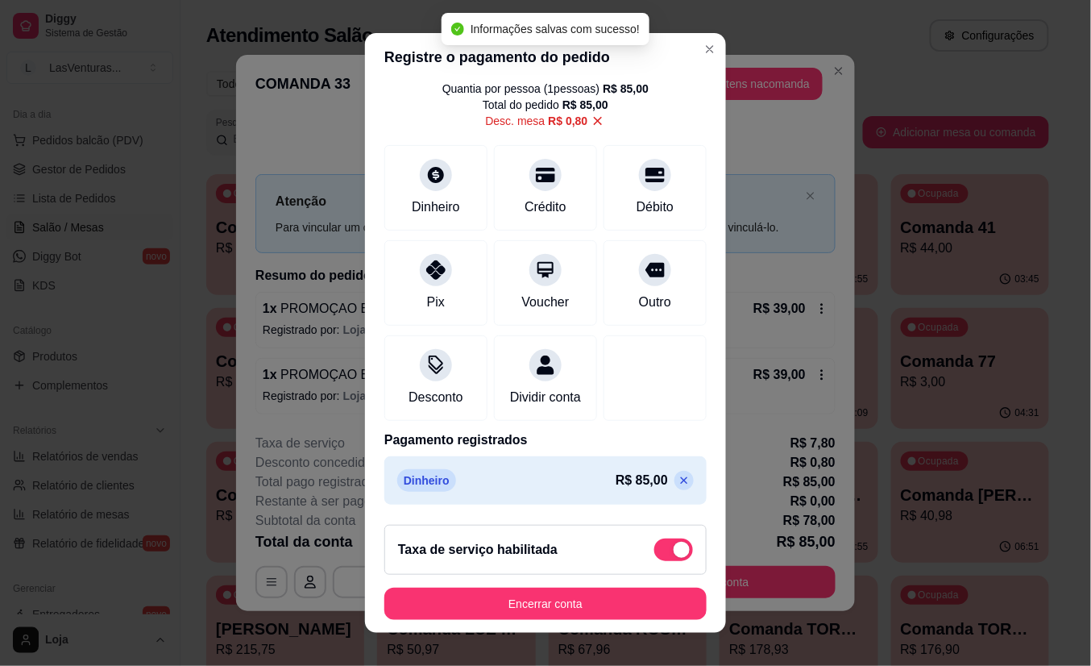
click at [536, 598] on button "Encerrar conta" at bounding box center [545, 604] width 322 height 32
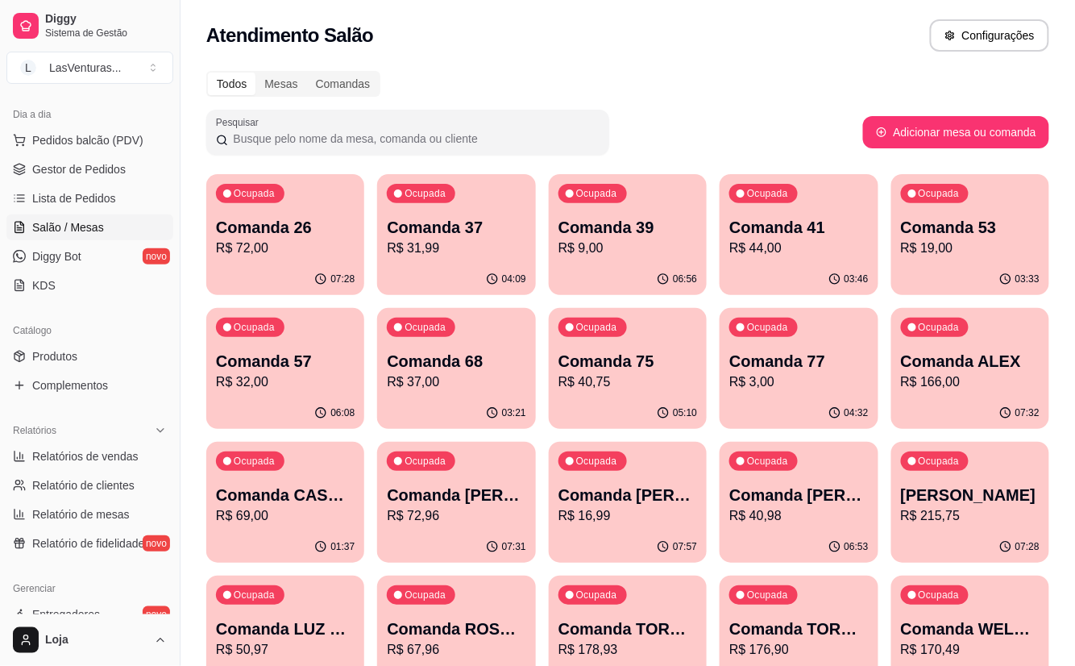
click at [272, 250] on p "R$ 72,00" at bounding box center [285, 248] width 139 height 19
click at [455, 246] on p "R$ 31,99" at bounding box center [456, 248] width 139 height 19
click at [634, 269] on div "06:57" at bounding box center [628, 279] width 158 height 31
click at [762, 260] on div "Ocupada Comanda 41 R$ 44,00" at bounding box center [799, 218] width 158 height 89
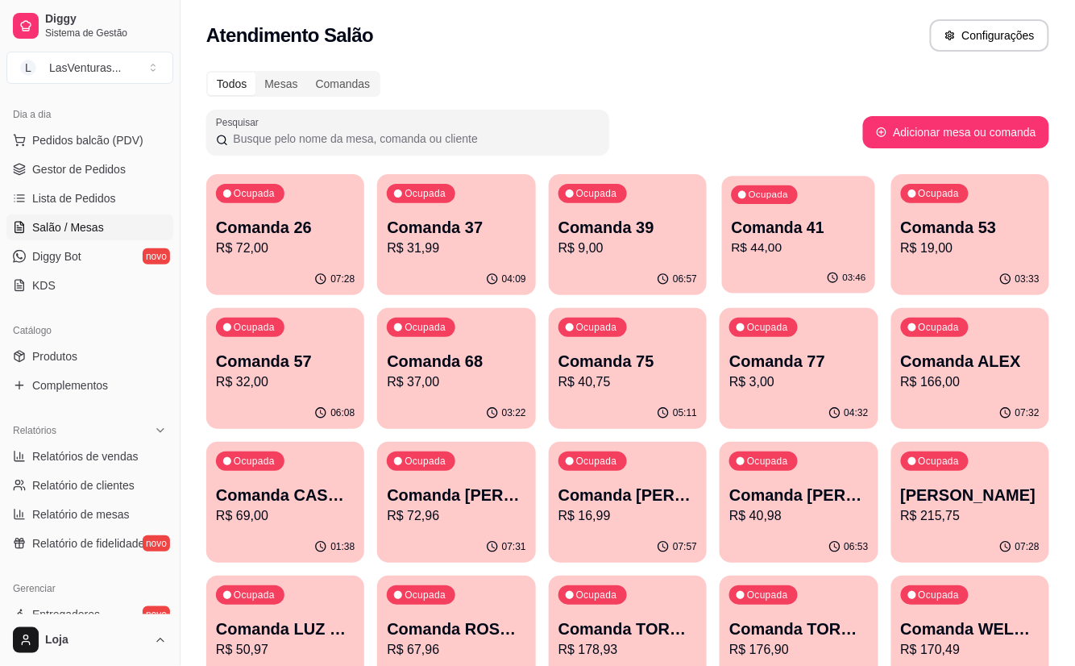
click at [851, 260] on div "Ocupada Comanda 41 R$ 44,00" at bounding box center [799, 219] width 154 height 87
click at [940, 239] on p "R$ 19,00" at bounding box center [970, 248] width 139 height 19
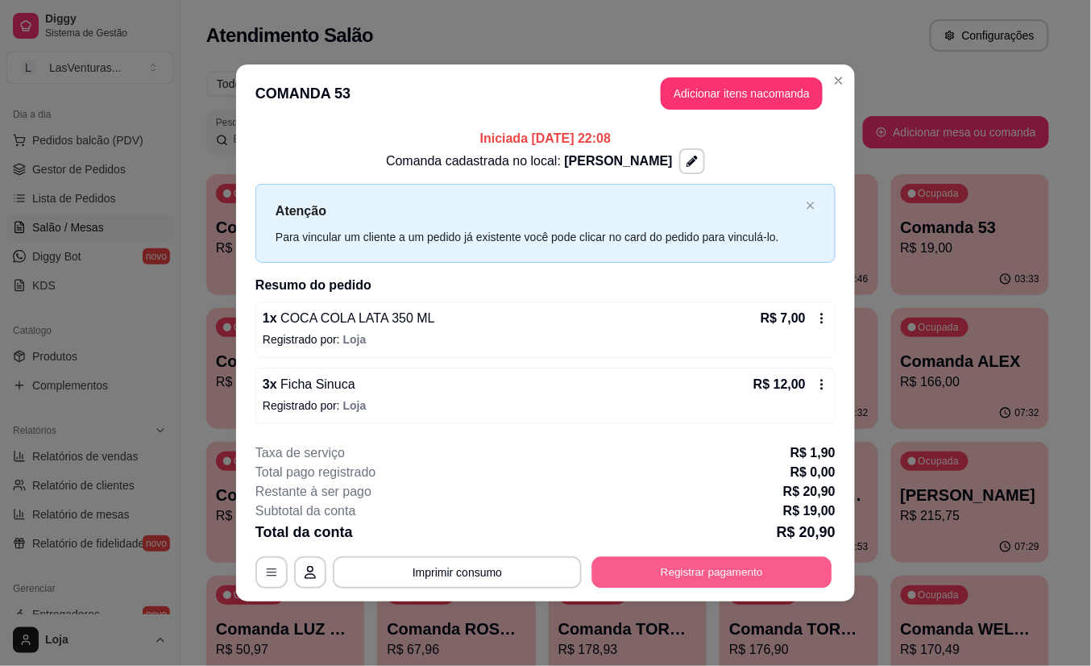
click at [711, 564] on button "Registrar pagamento" at bounding box center [712, 571] width 240 height 31
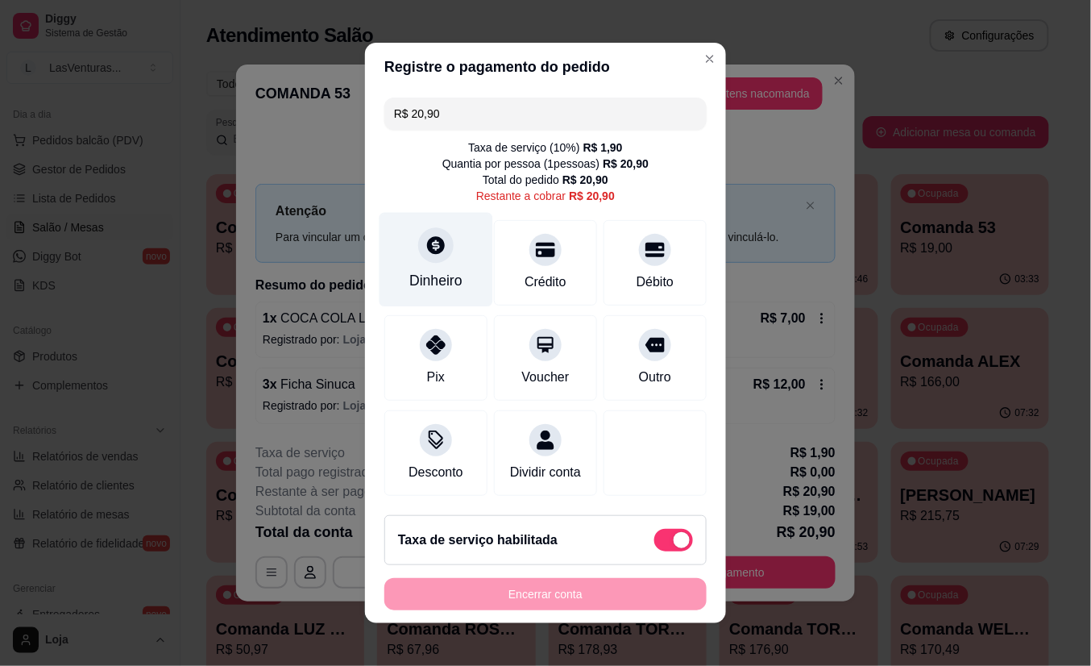
click at [417, 253] on div "Dinheiro" at bounding box center [437, 260] width 114 height 94
click at [461, 314] on input "0,00" at bounding box center [545, 317] width 322 height 32
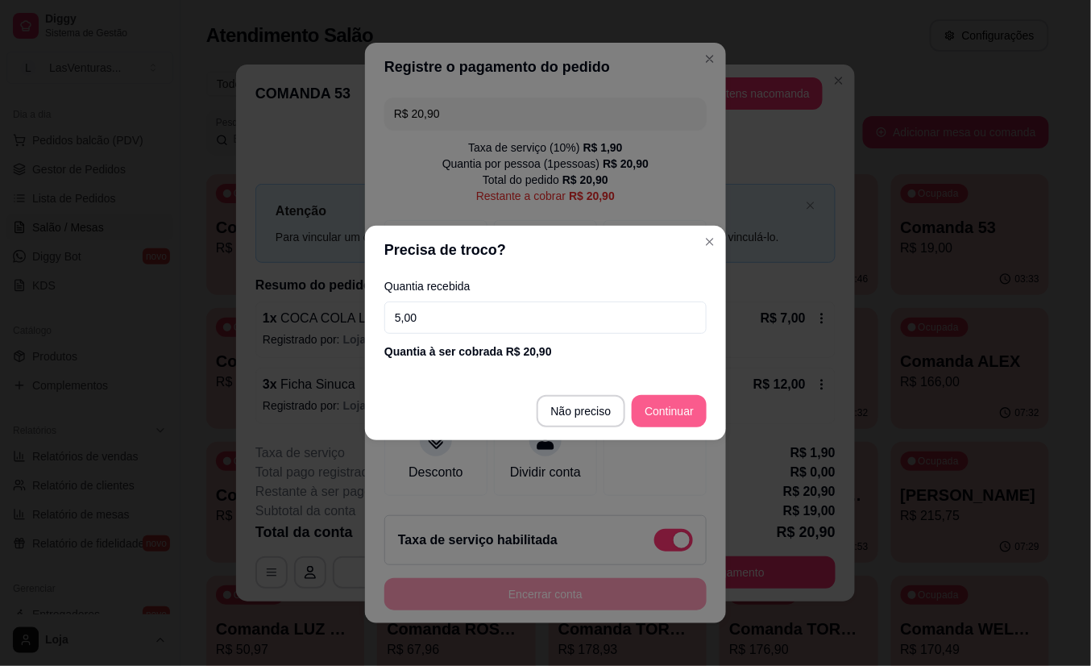
type input "5,00"
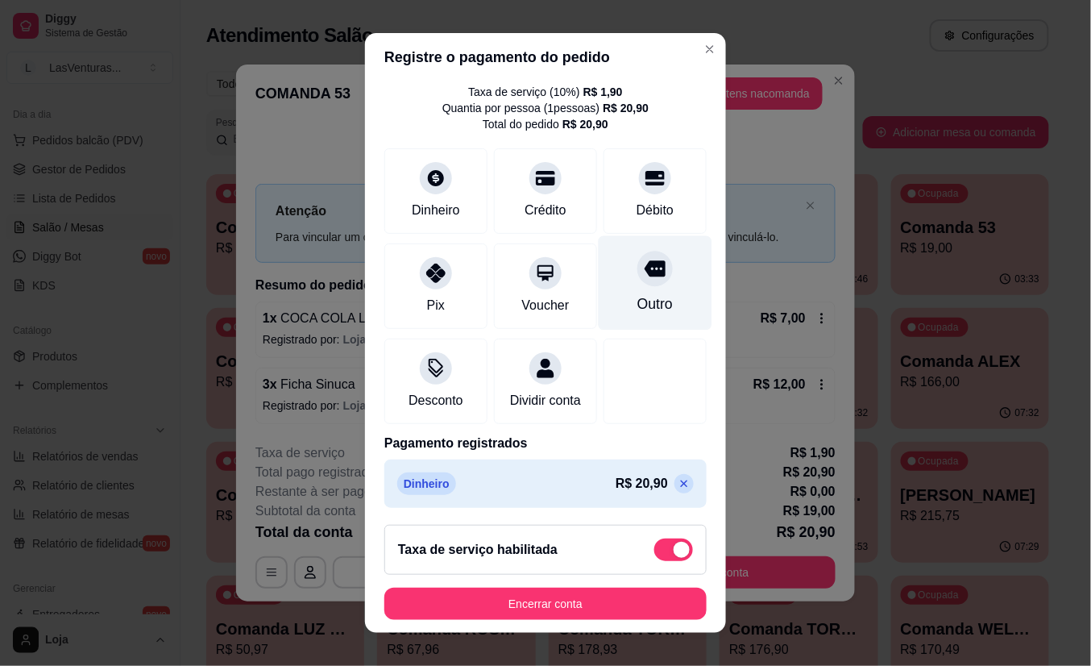
scroll to position [69, 0]
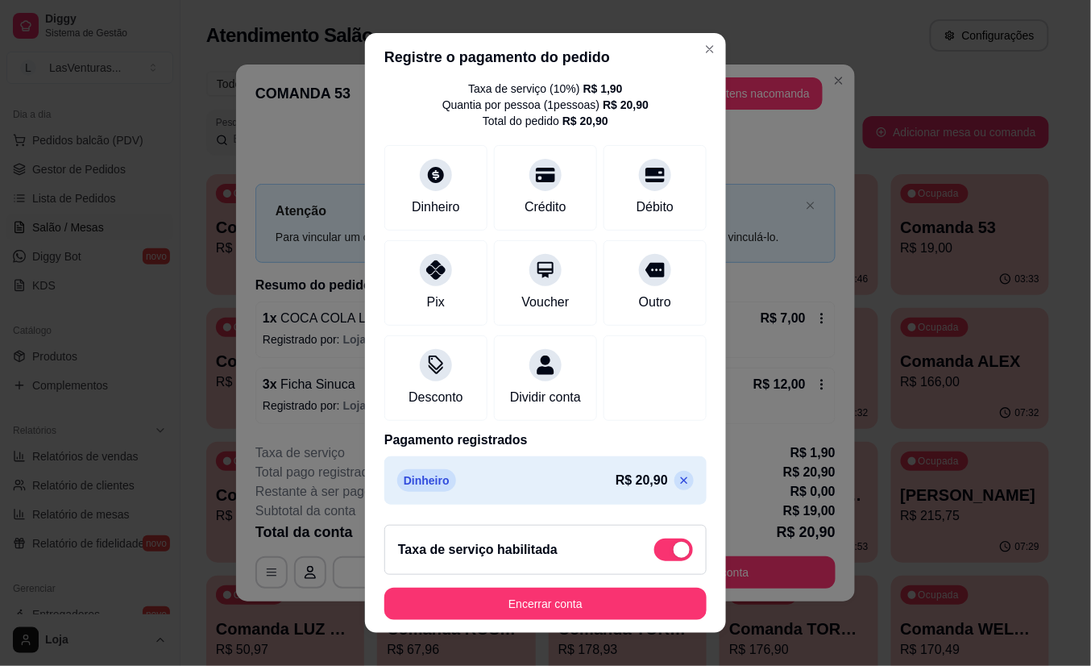
click at [678, 484] on icon at bounding box center [684, 480] width 13 height 13
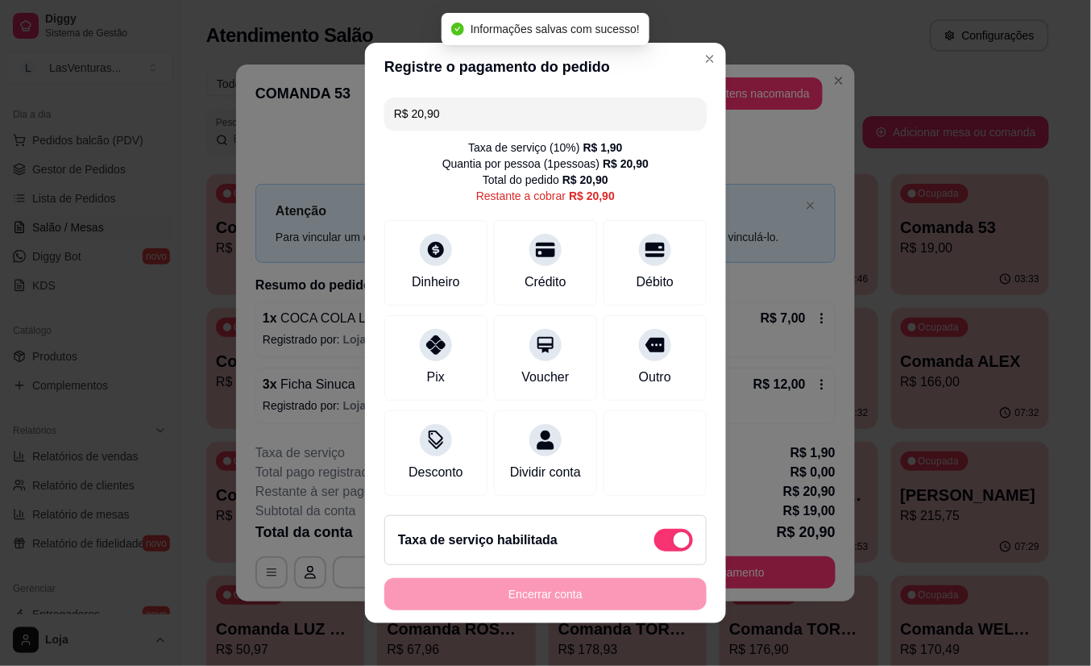
scroll to position [0, 0]
click at [446, 110] on input "R$ 20,90" at bounding box center [545, 114] width 303 height 32
click at [443, 110] on input "R$ 20,90" at bounding box center [545, 114] width 303 height 32
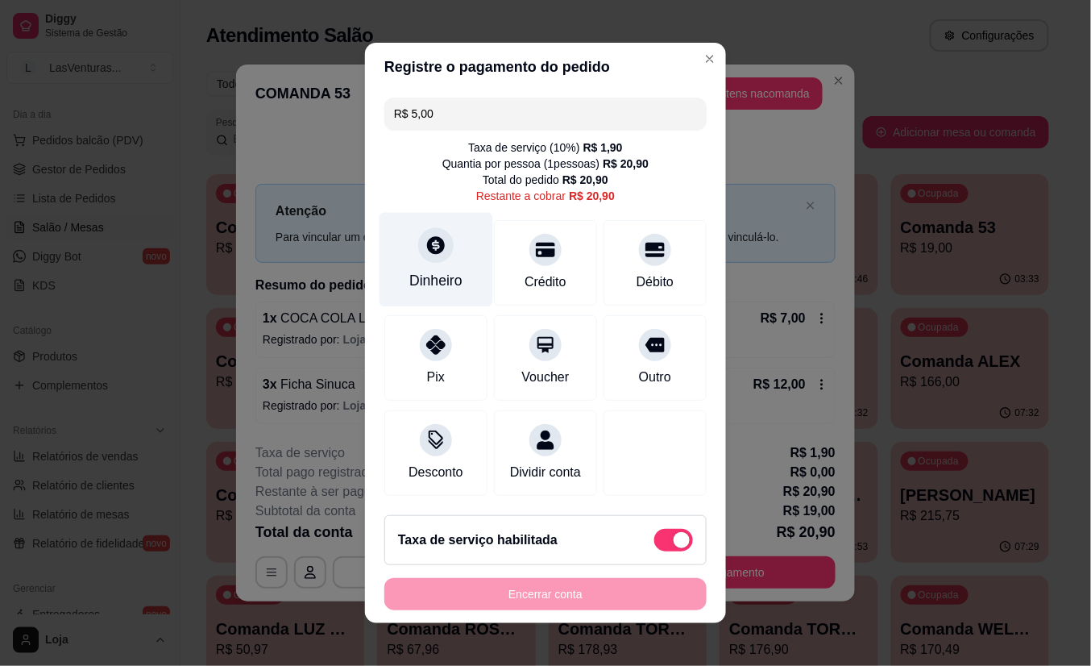
type input "R$ 5,00"
click at [456, 250] on div "Dinheiro" at bounding box center [437, 260] width 114 height 94
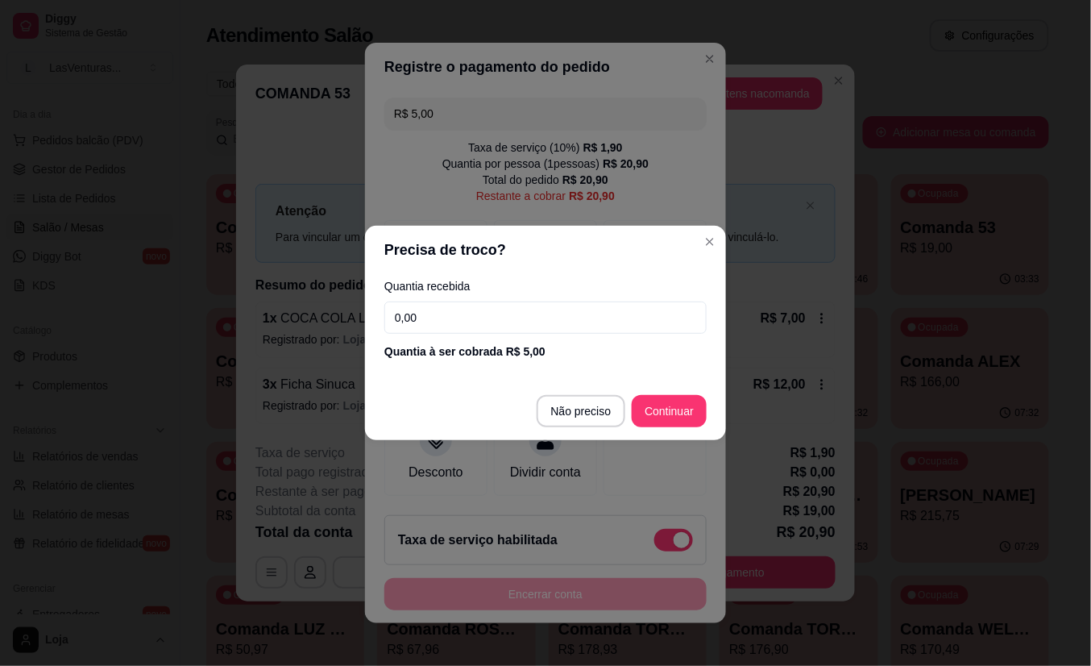
click at [523, 323] on input "0,00" at bounding box center [545, 317] width 322 height 32
type input "5,00"
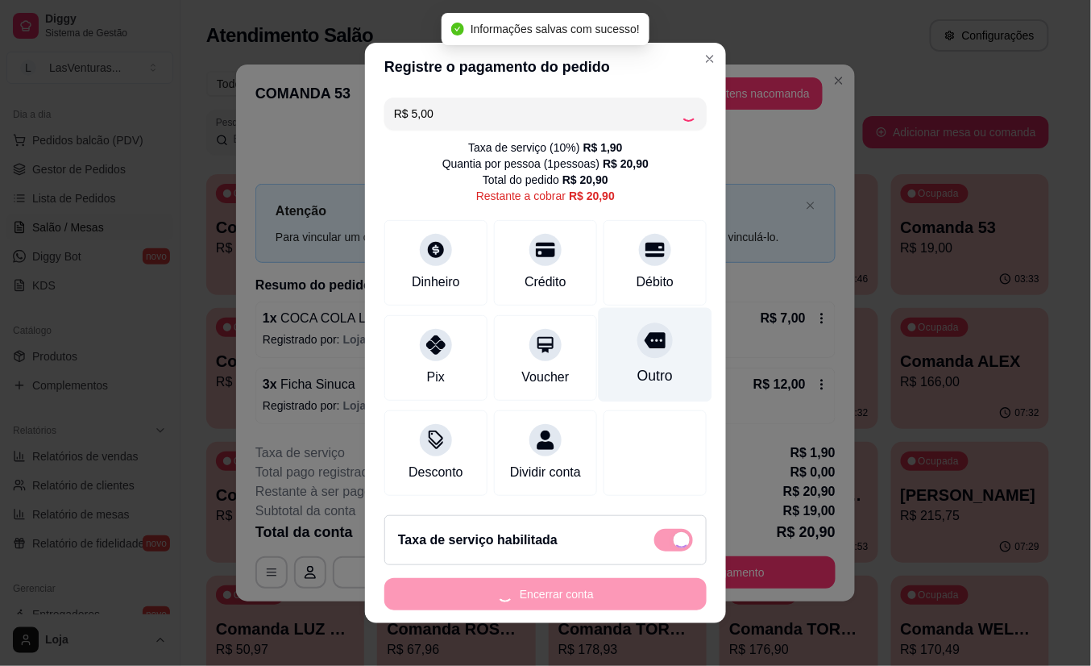
type input "R$ 15,90"
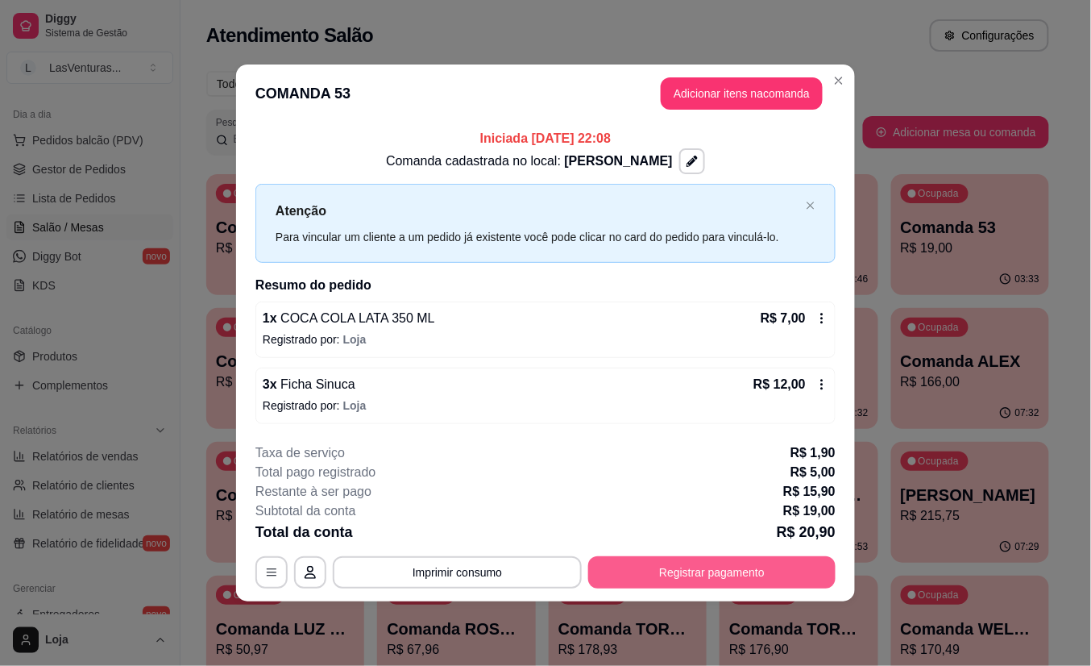
click at [665, 568] on button "Registrar pagamento" at bounding box center [711, 572] width 247 height 32
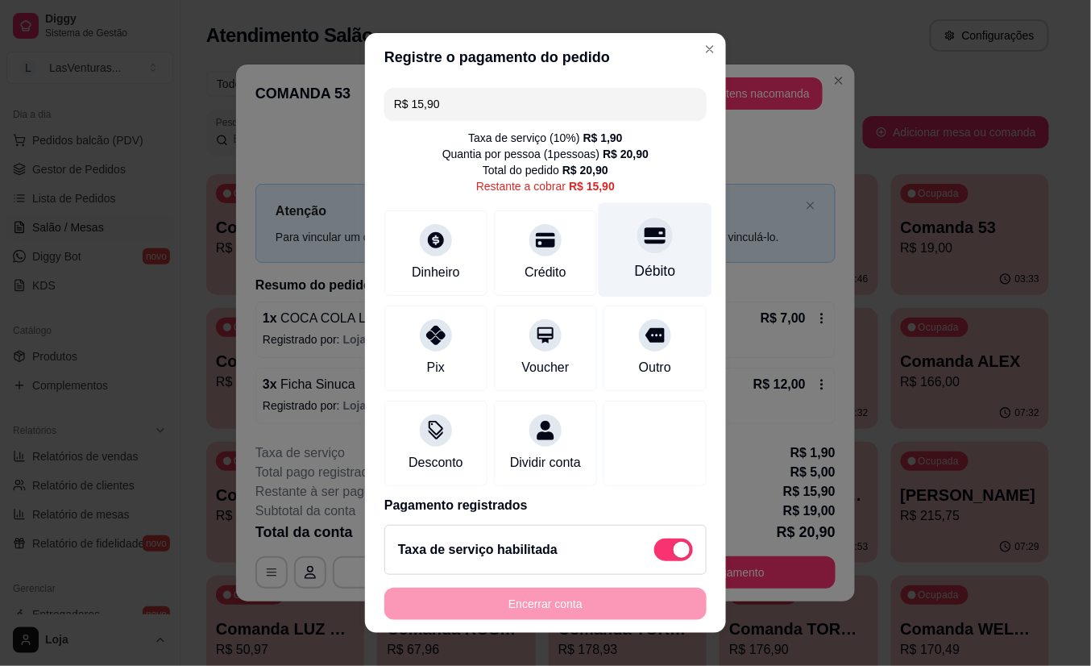
click at [638, 250] on div at bounding box center [655, 235] width 35 height 35
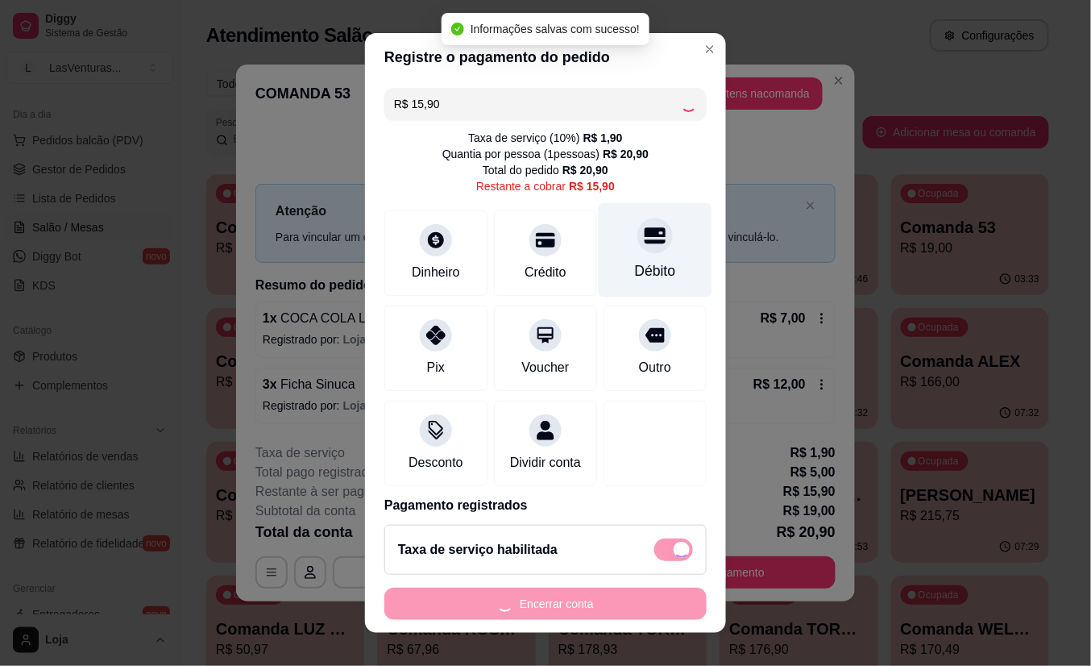
type input "R$ 0,00"
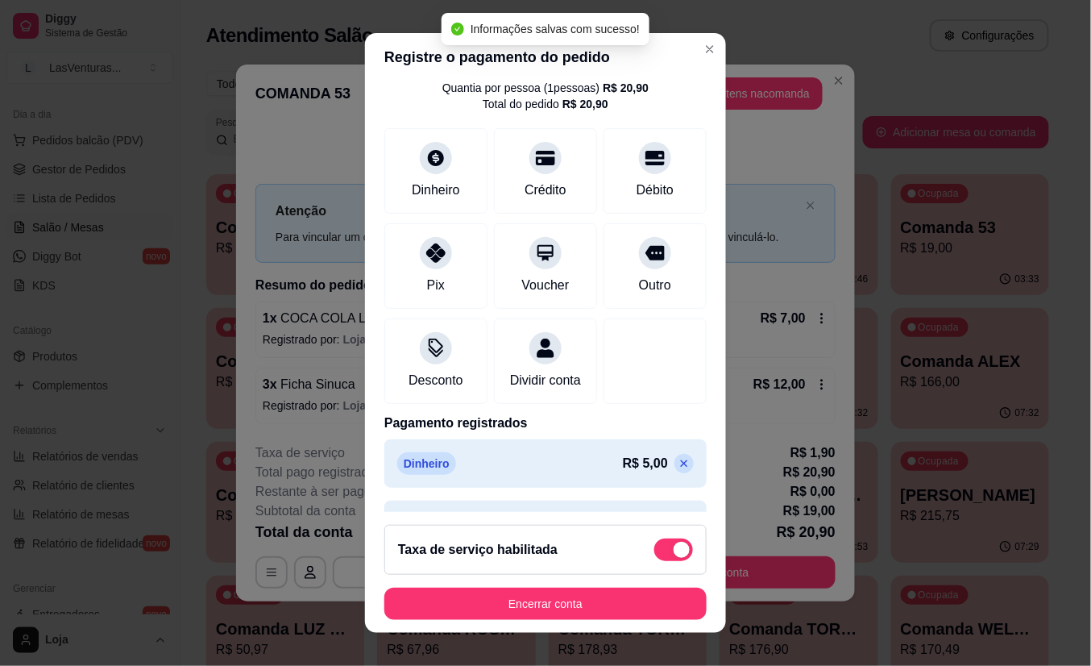
scroll to position [131, 0]
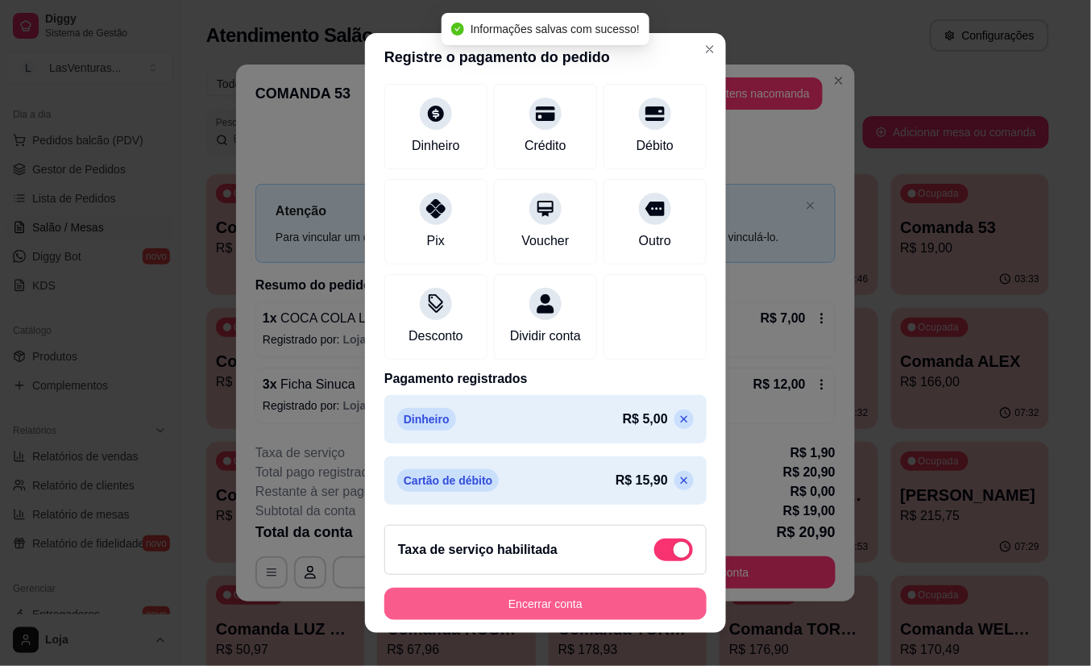
click at [559, 606] on button "Encerrar conta" at bounding box center [545, 604] width 322 height 32
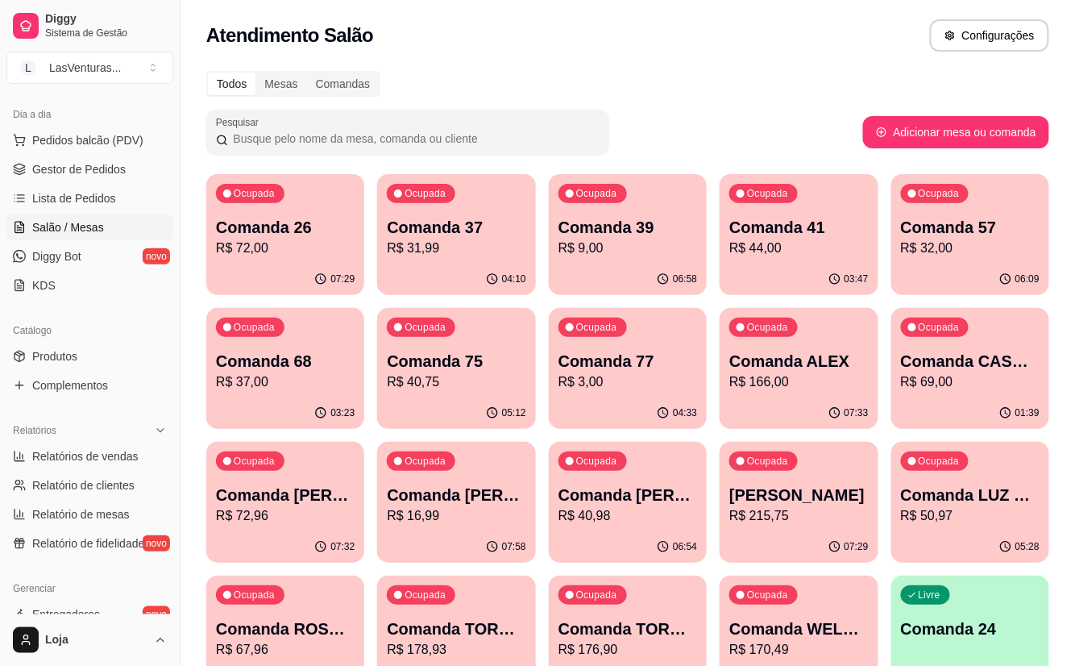
click at [955, 247] on p "R$ 32,00" at bounding box center [970, 248] width 139 height 19
click at [226, 330] on icon "button" at bounding box center [227, 327] width 8 height 8
click at [530, 384] on div "Ocupada Comanda 75 R$ 40,75" at bounding box center [457, 353] width 154 height 87
click at [627, 351] on p "Comanda 77" at bounding box center [627, 362] width 135 height 22
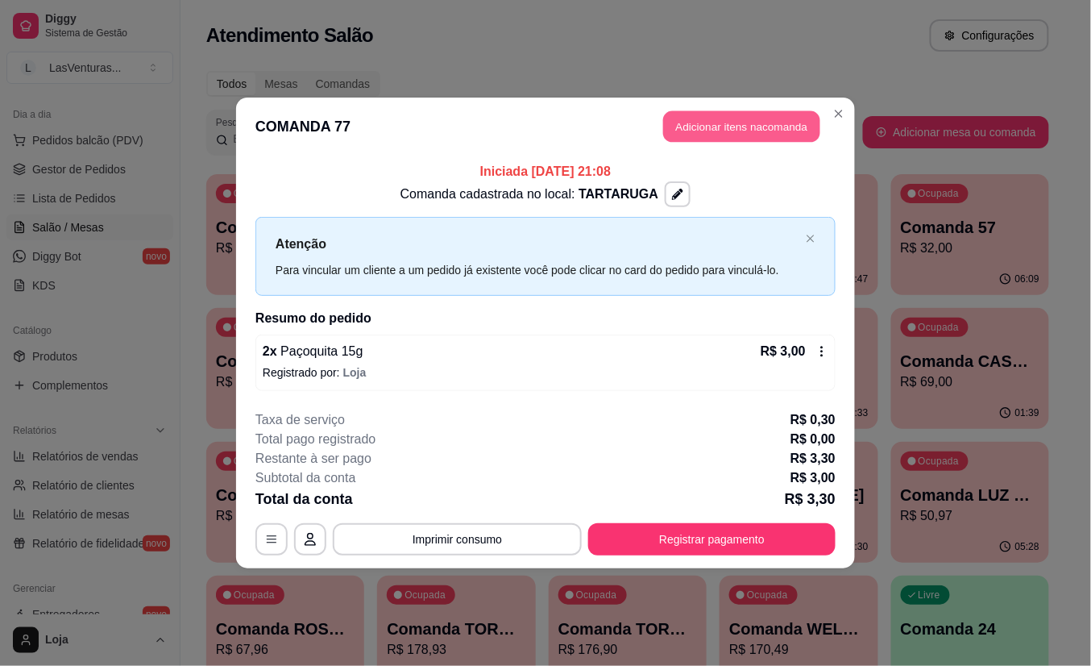
click at [720, 139] on button "Adicionar itens na comanda" at bounding box center [741, 126] width 157 height 31
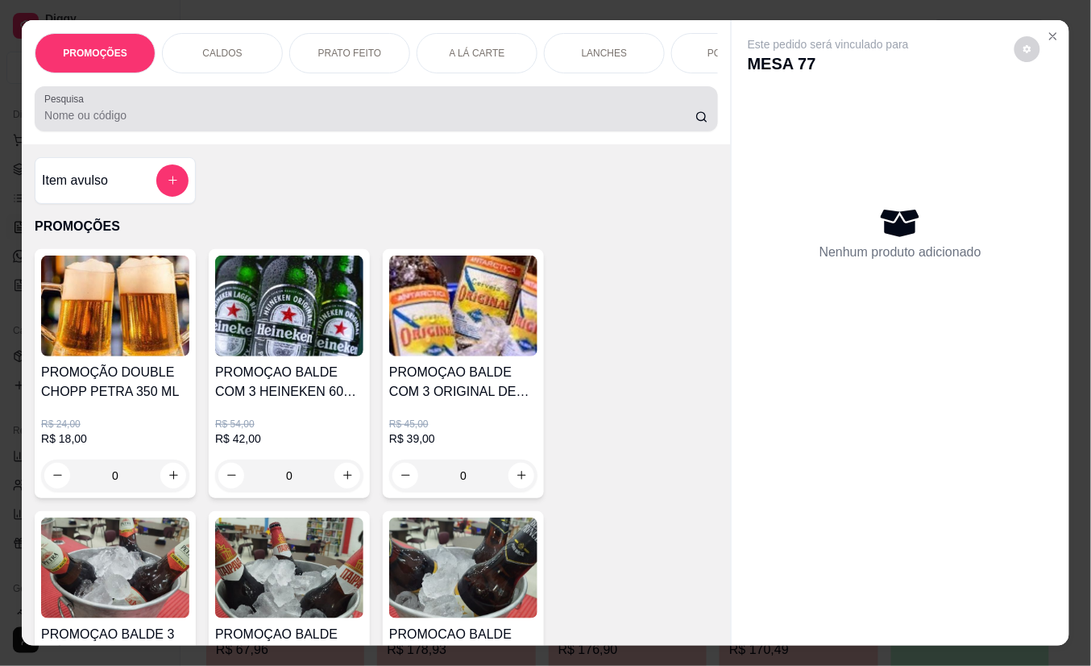
click at [189, 123] on input "Pesquisa" at bounding box center [369, 115] width 651 height 16
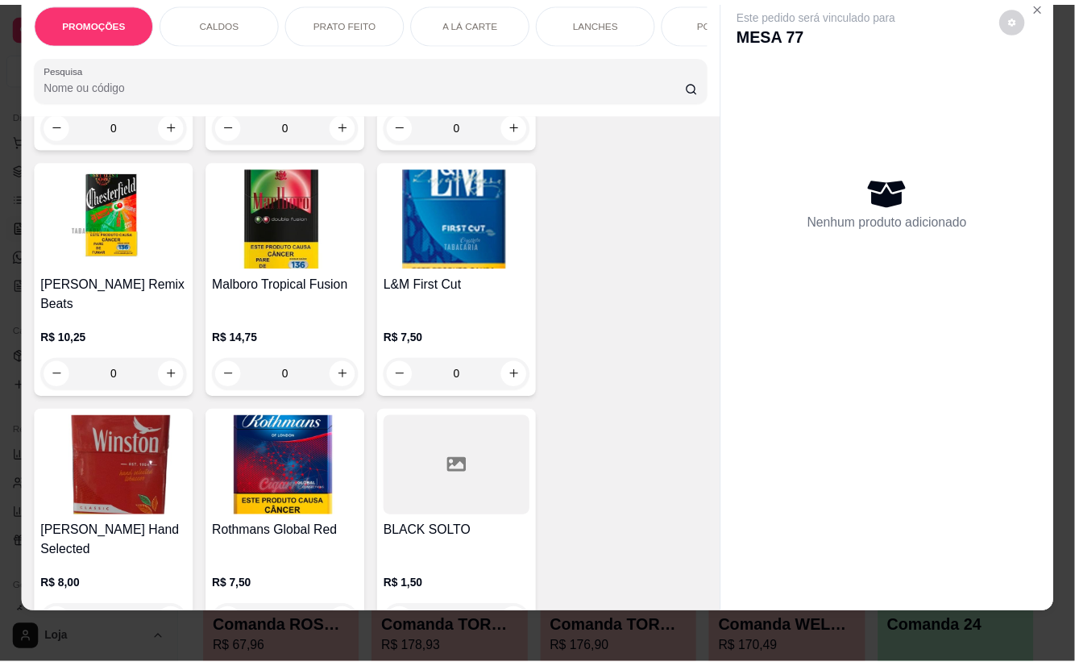
scroll to position [23320, 0]
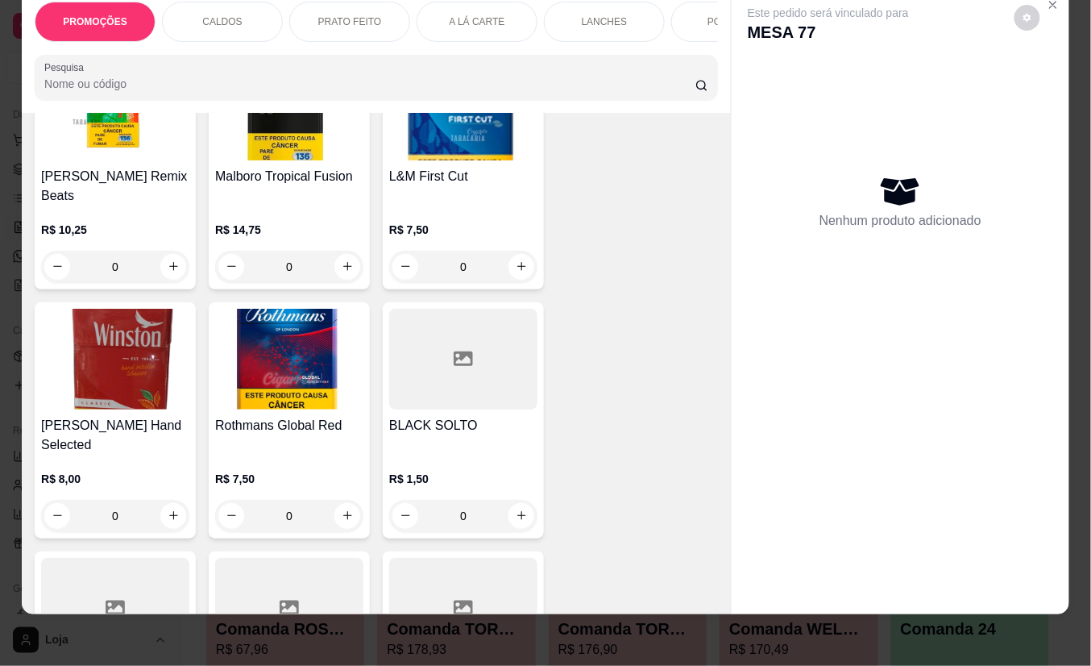
click at [136, 455] on div "R$ 8,00 0" at bounding box center [115, 493] width 148 height 77
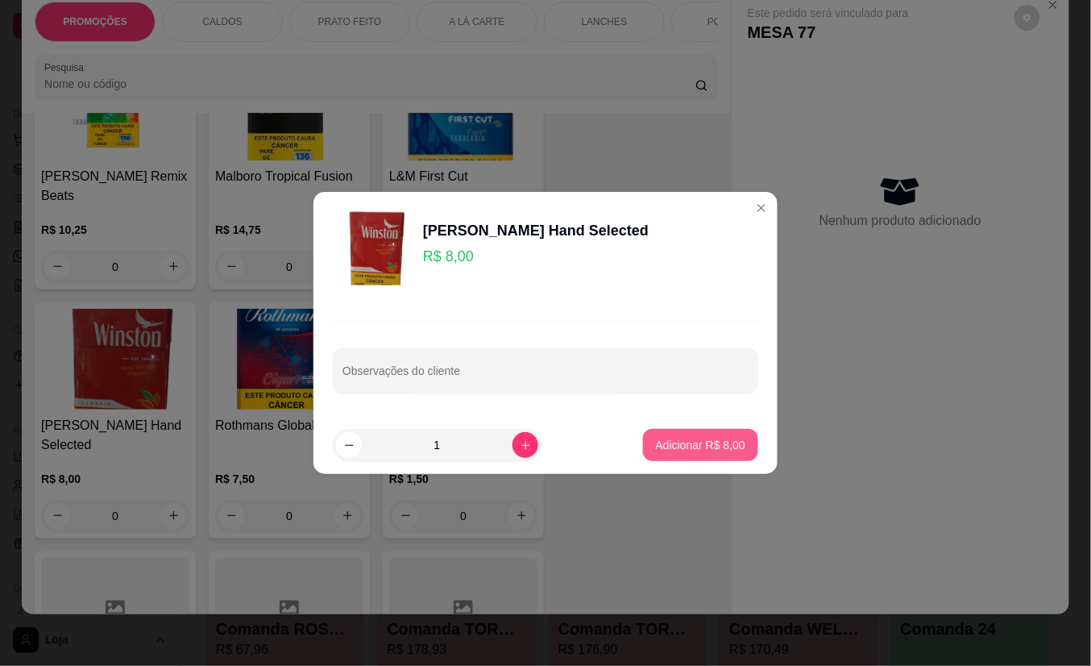
click at [665, 429] on div "Adicionar R$ 8,00" at bounding box center [700, 445] width 115 height 32
click at [667, 424] on footer "1 Adicionar R$ 8,00" at bounding box center [546, 445] width 464 height 58
click at [656, 449] on p "Adicionar R$ 8,00" at bounding box center [700, 445] width 89 height 16
type input "1"
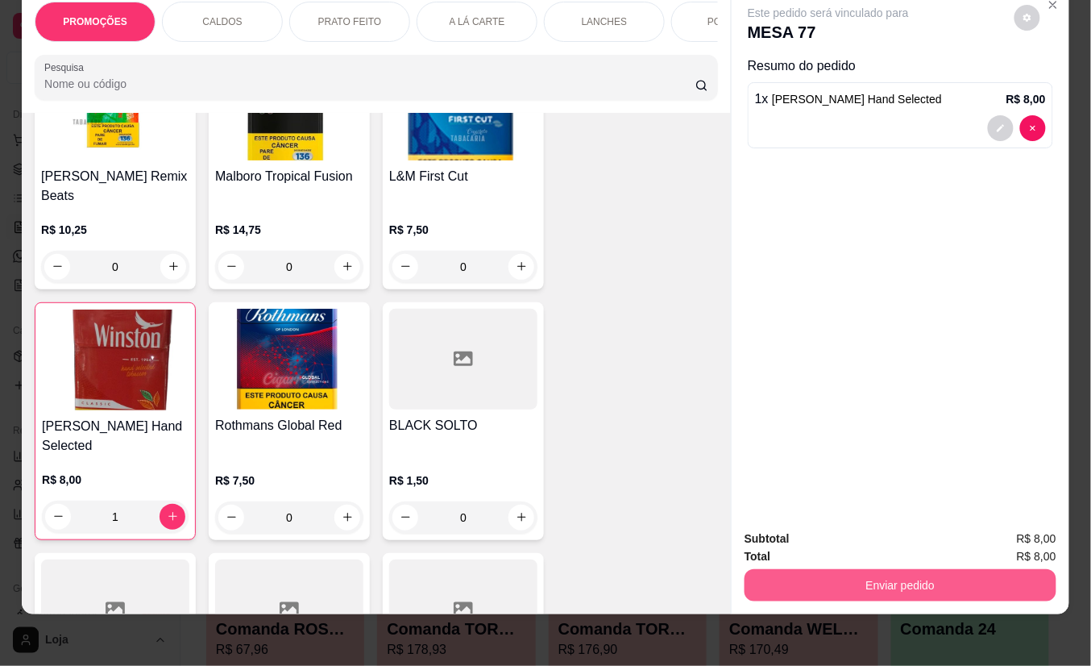
click at [849, 569] on button "Enviar pedido" at bounding box center [901, 585] width 312 height 32
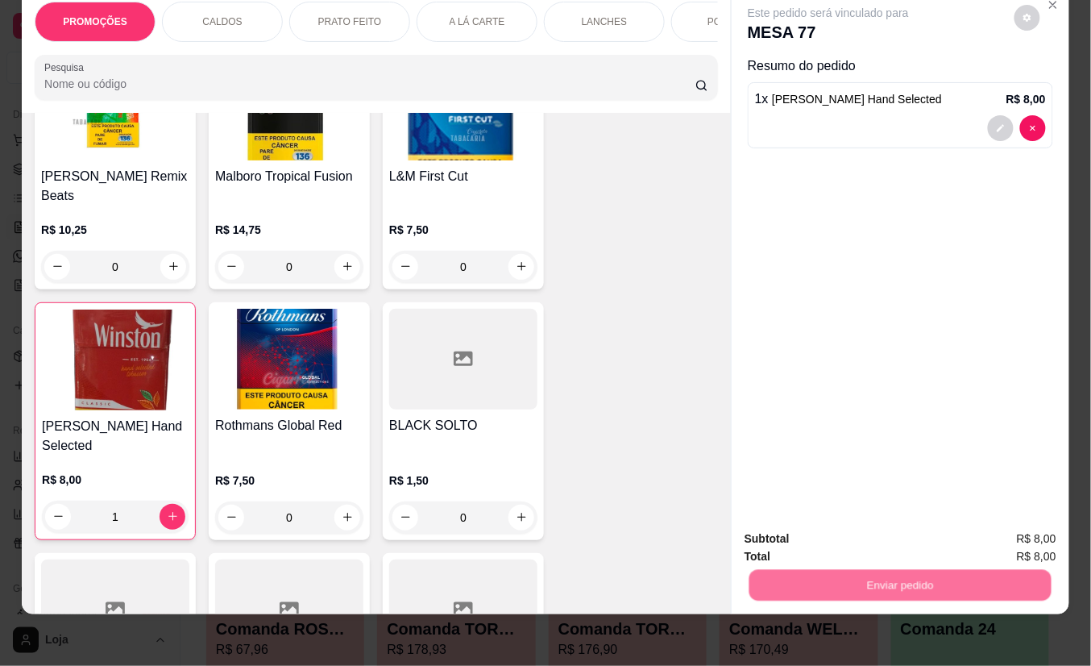
click at [843, 535] on button "Não registrar e enviar pedido" at bounding box center [846, 529] width 168 height 31
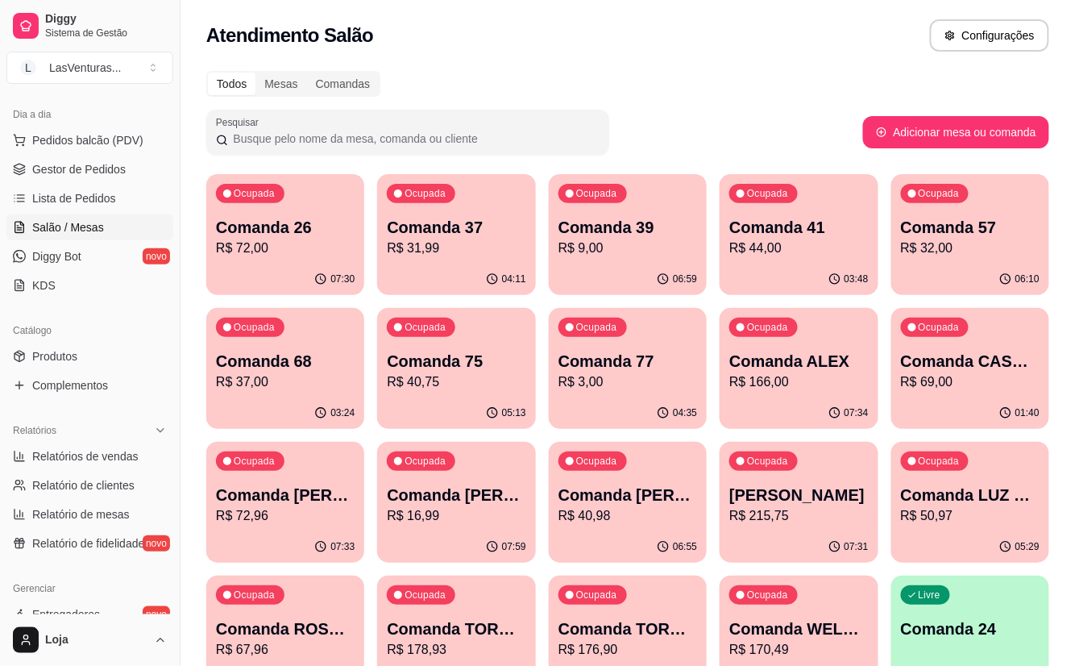
click at [624, 390] on p "R$ 3,00" at bounding box center [628, 381] width 139 height 19
click at [591, 236] on p "Comanda 39" at bounding box center [628, 227] width 139 height 23
click at [800, 229] on p "Comanda 41" at bounding box center [798, 227] width 139 height 23
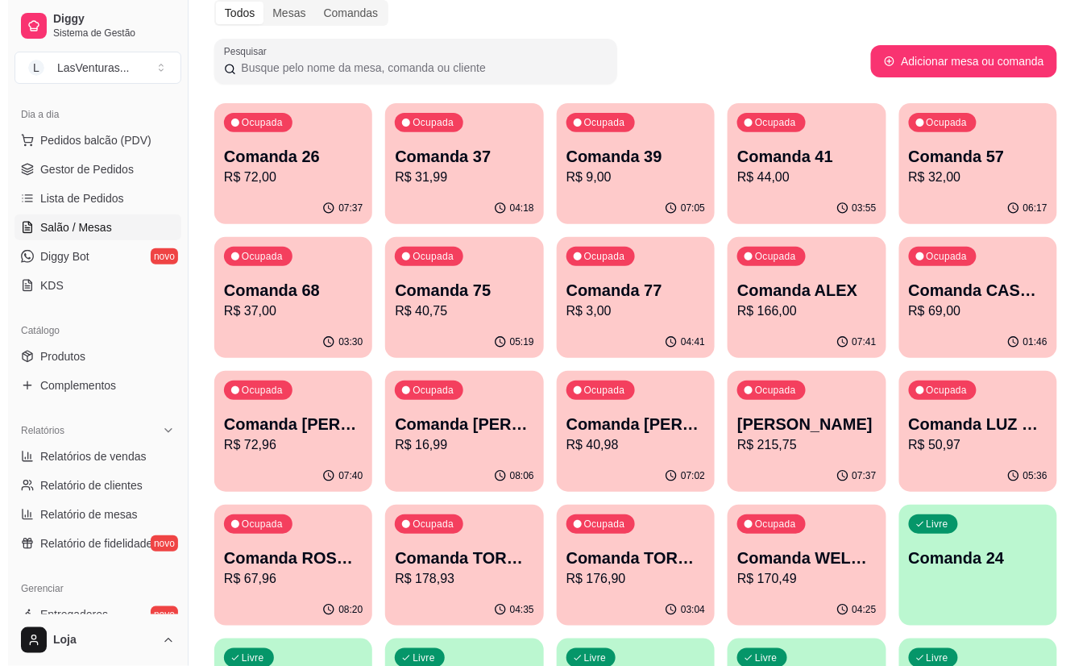
scroll to position [107, 0]
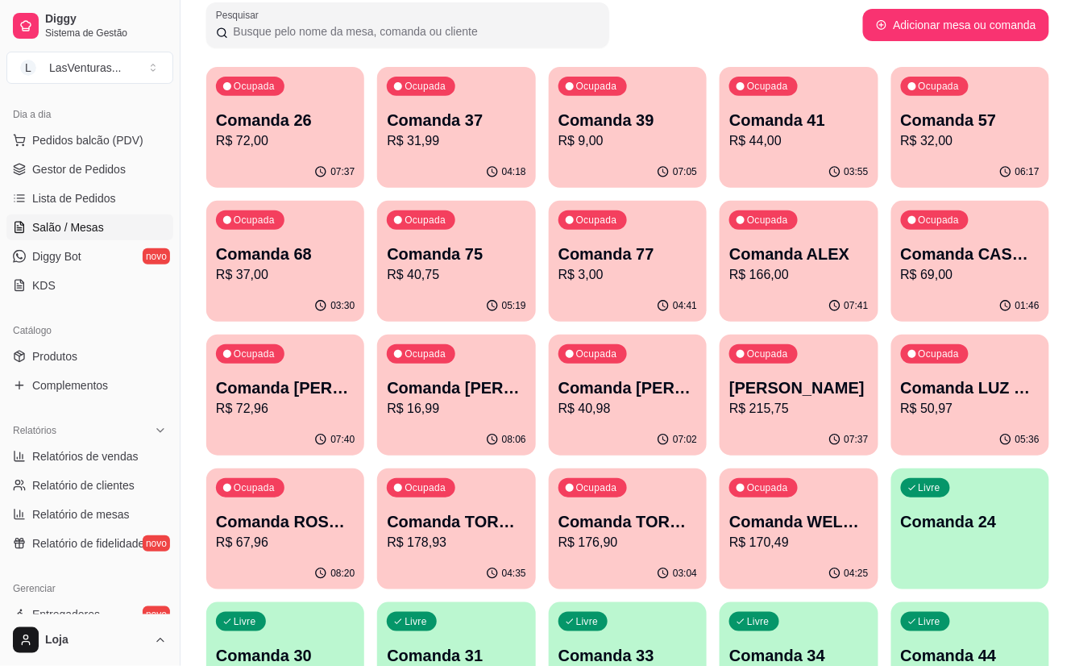
click at [465, 417] on p "R$ 16,99" at bounding box center [456, 408] width 139 height 19
click at [275, 117] on p "Comanda 26" at bounding box center [285, 120] width 139 height 23
click at [443, 150] on div "Ocupada Comanda 37 R$ 31,99" at bounding box center [456, 111] width 158 height 89
click at [575, 130] on div "Comanda 39 R$ 9,00" at bounding box center [627, 130] width 135 height 40
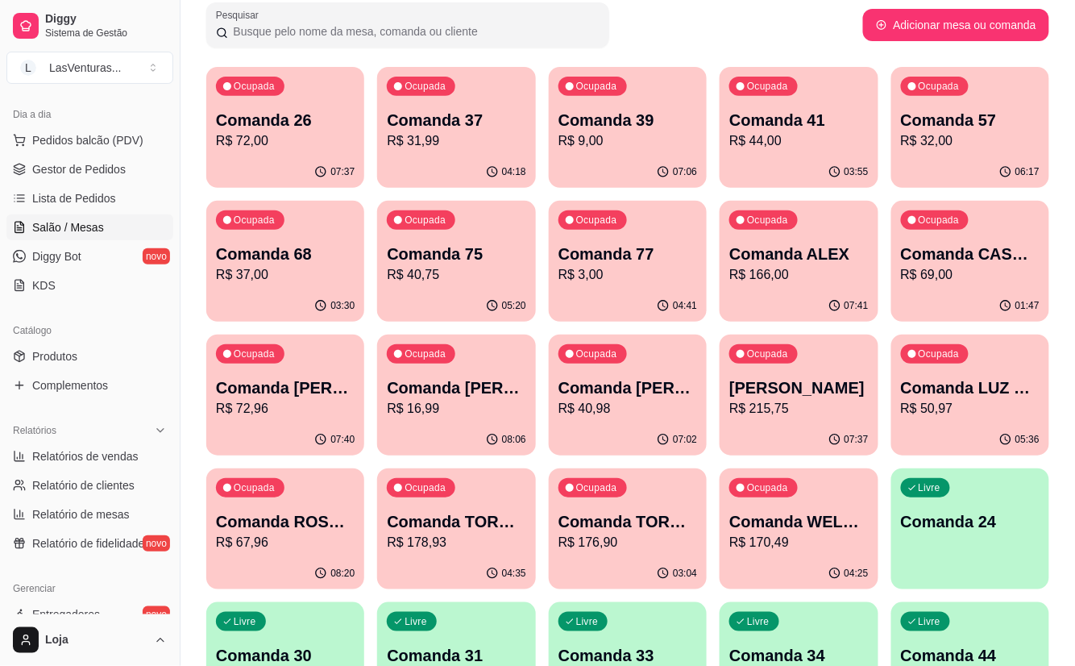
click at [788, 143] on p "R$ 44,00" at bounding box center [798, 140] width 139 height 19
click at [927, 152] on div "Ocupada Comanda 57 R$ 32,00" at bounding box center [970, 112] width 153 height 87
click at [292, 263] on p "Comanda 68" at bounding box center [285, 254] width 135 height 22
click at [438, 265] on p "R$ 40,75" at bounding box center [456, 274] width 139 height 19
click at [679, 253] on p "Comanda 77" at bounding box center [628, 254] width 139 height 23
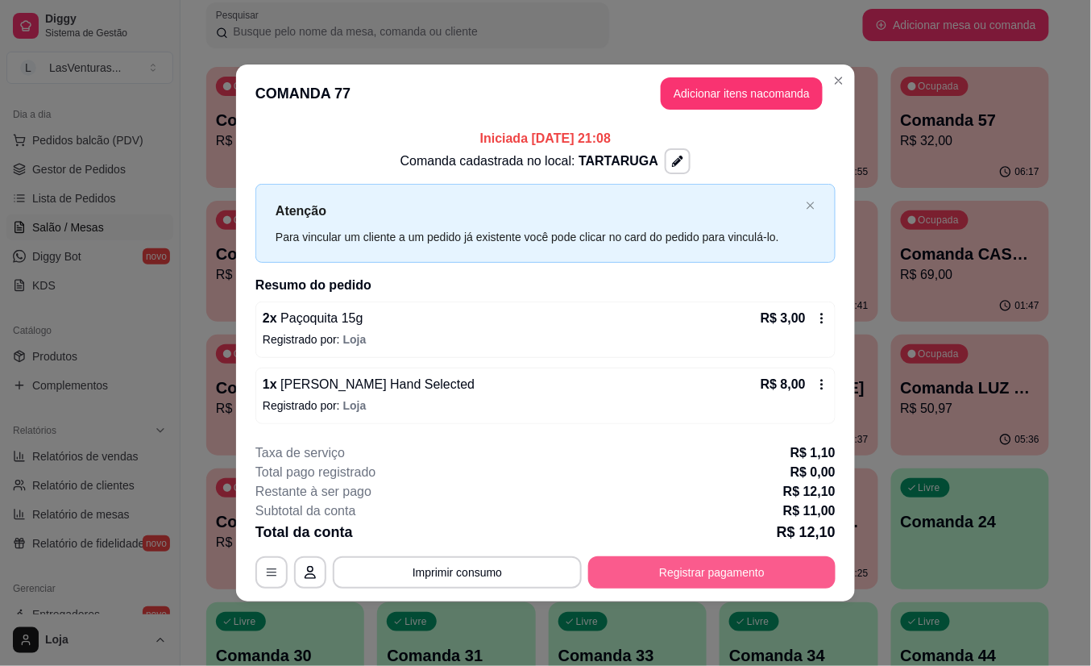
click at [691, 567] on button "Registrar pagamento" at bounding box center [711, 572] width 247 height 32
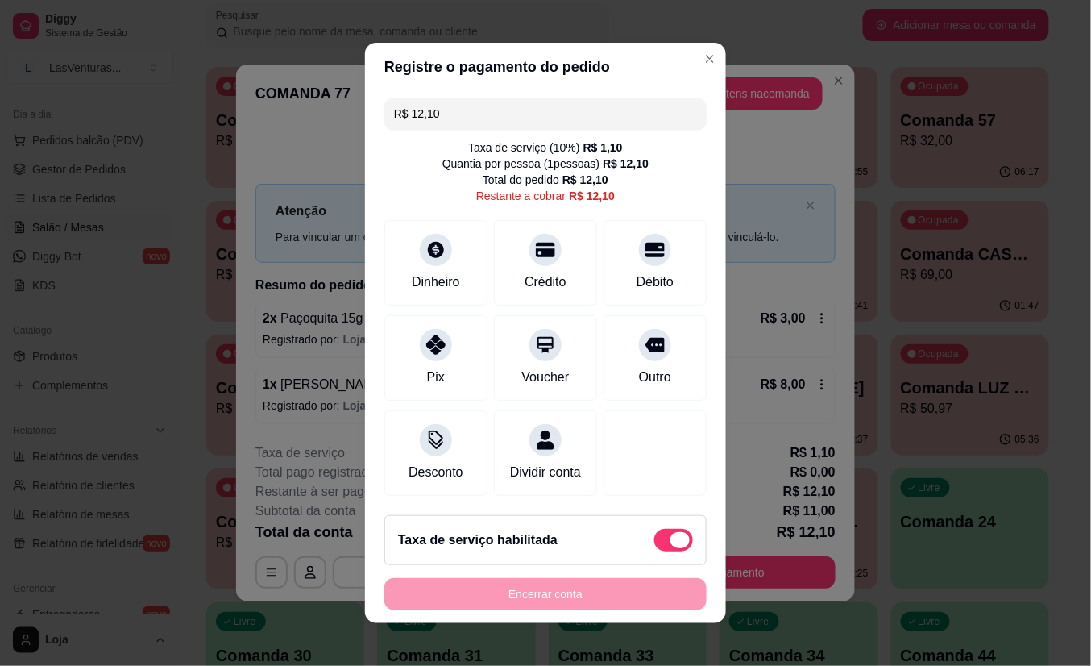
click at [665, 551] on span at bounding box center [673, 540] width 39 height 23
click at [664, 553] on input "checkbox" at bounding box center [659, 548] width 10 height 10
checkbox input "true"
type input "R$ 11,00"
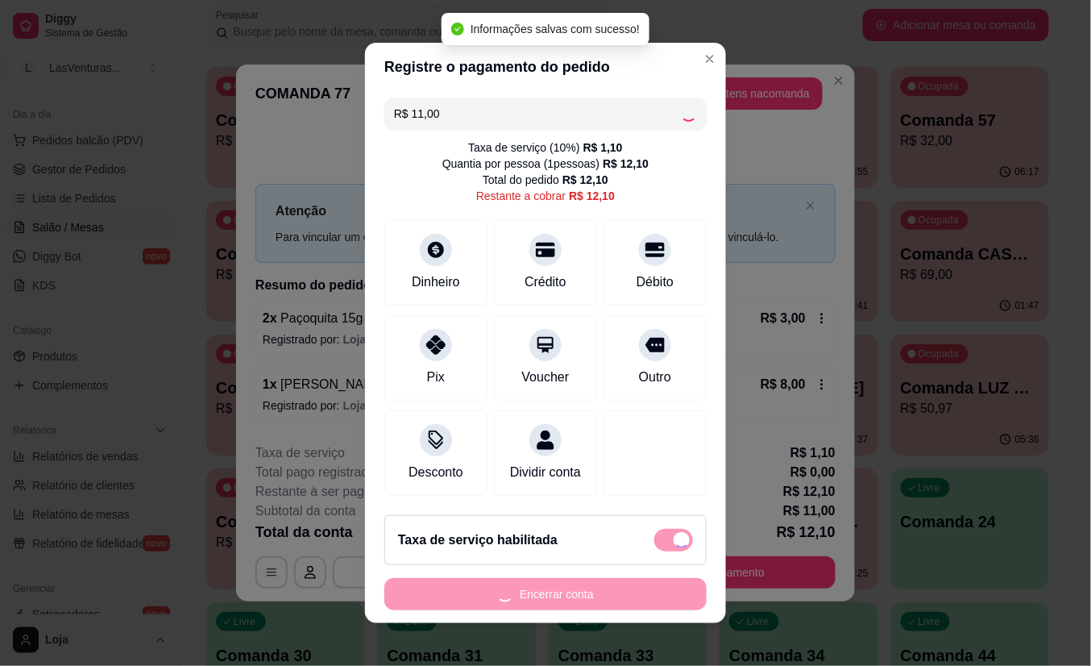
checkbox input "false"
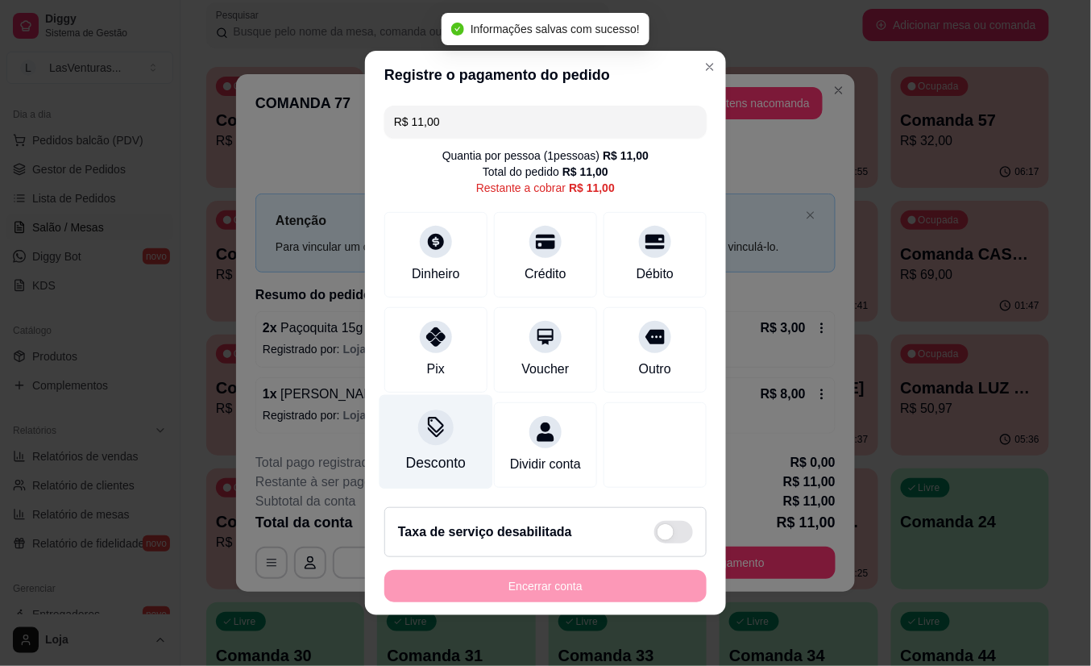
click at [442, 420] on div at bounding box center [435, 426] width 35 height 35
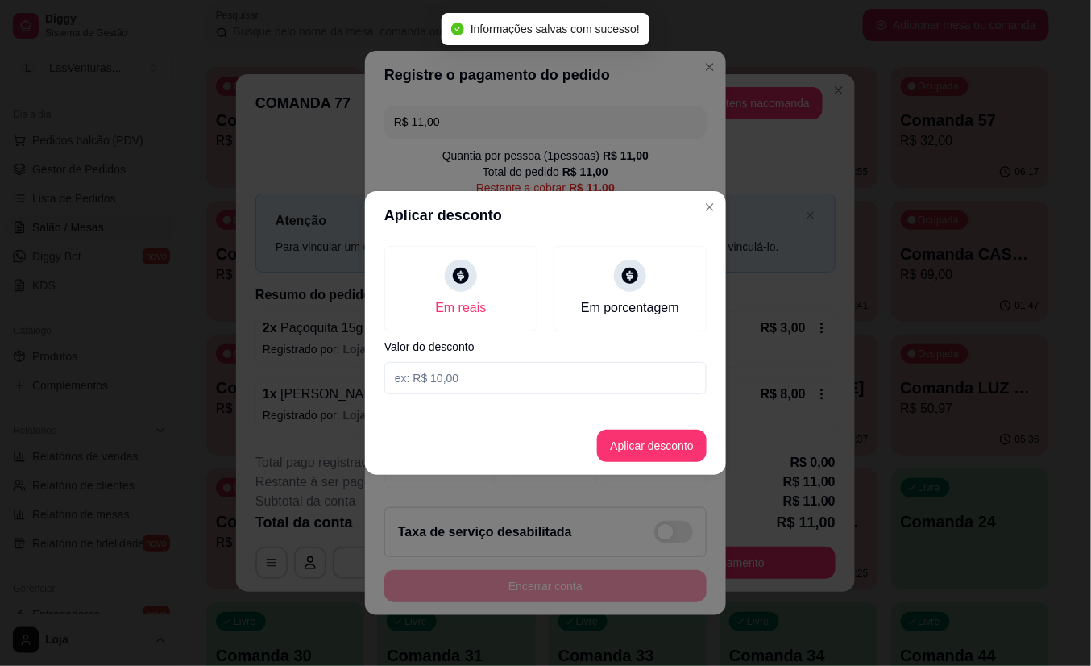
click at [446, 376] on input at bounding box center [545, 378] width 322 height 32
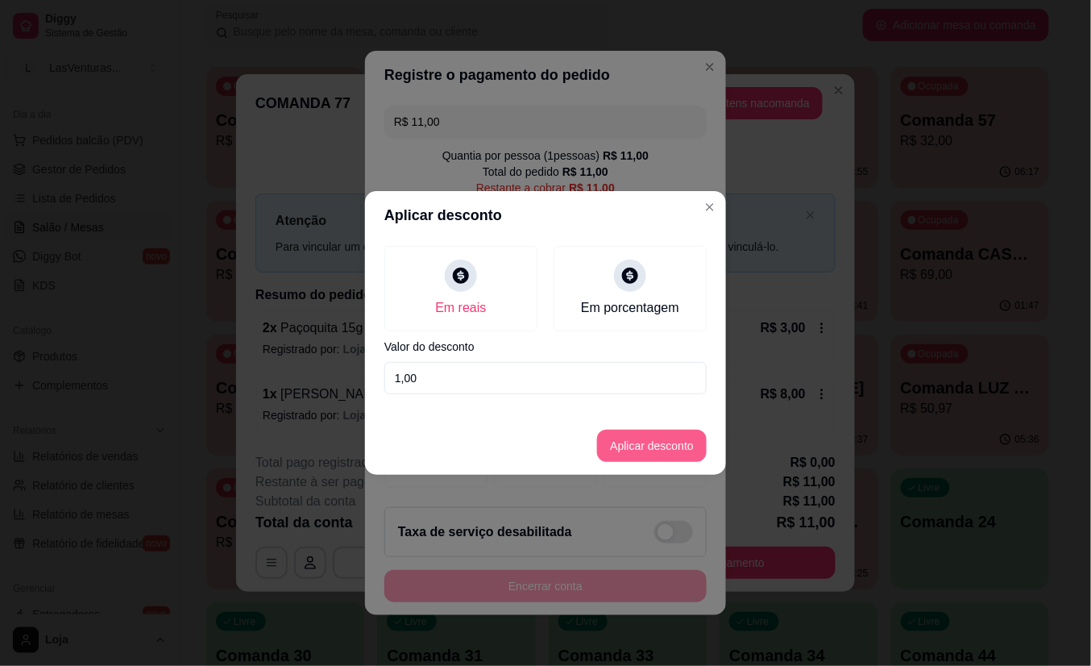
type input "1,00"
click at [626, 443] on button "Aplicar desconto" at bounding box center [652, 446] width 110 height 32
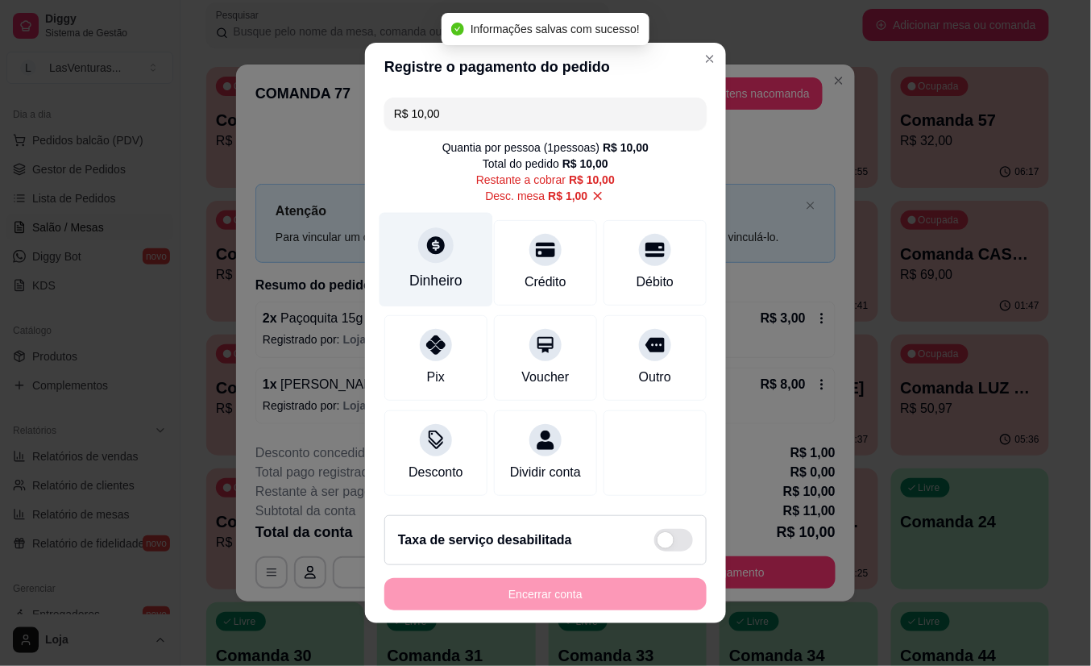
scroll to position [0, 0]
click at [430, 258] on div "Dinheiro" at bounding box center [437, 260] width 114 height 94
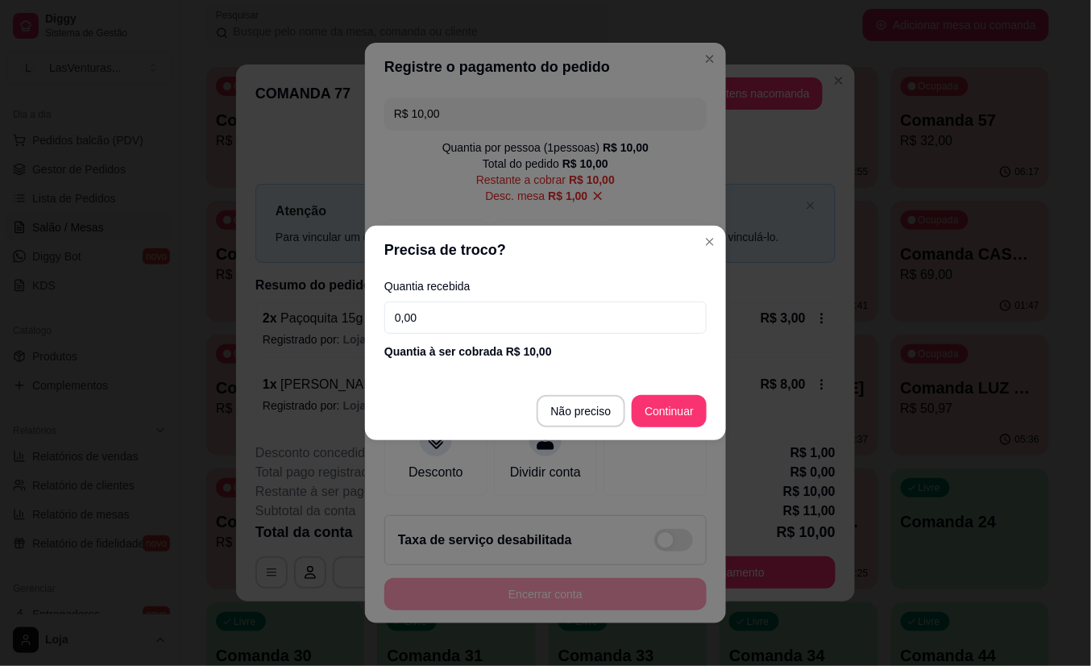
click at [513, 336] on div "Quantia recebida 0,00 Quantia à ser cobrada R$ 10,00" at bounding box center [545, 320] width 361 height 92
click at [507, 330] on input "0,00" at bounding box center [545, 317] width 322 height 32
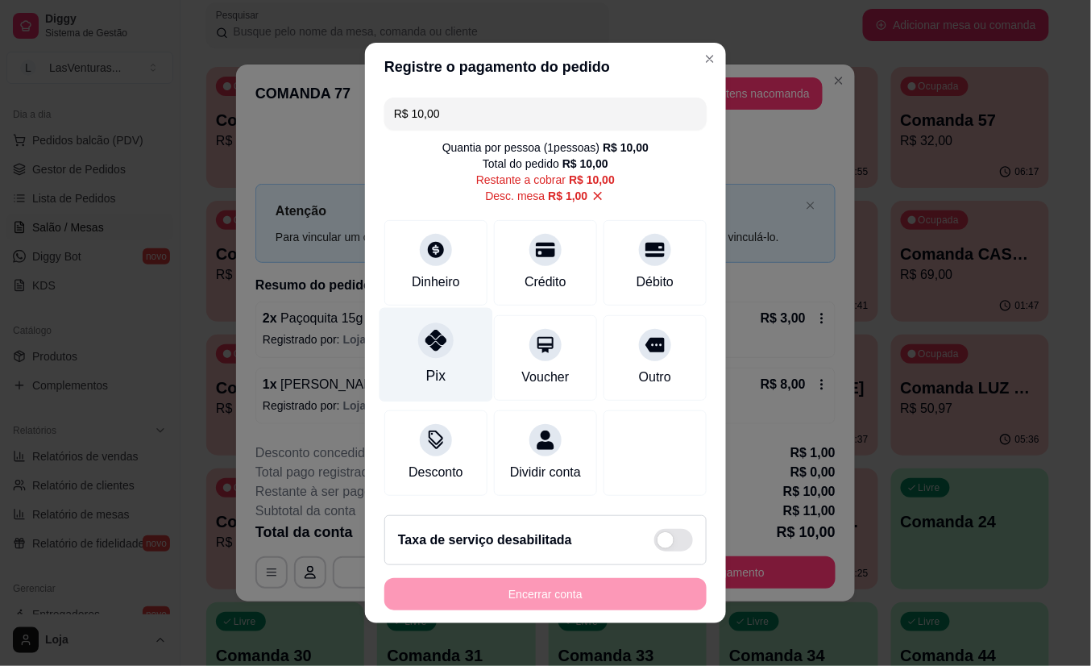
click at [418, 339] on div at bounding box center [435, 339] width 35 height 35
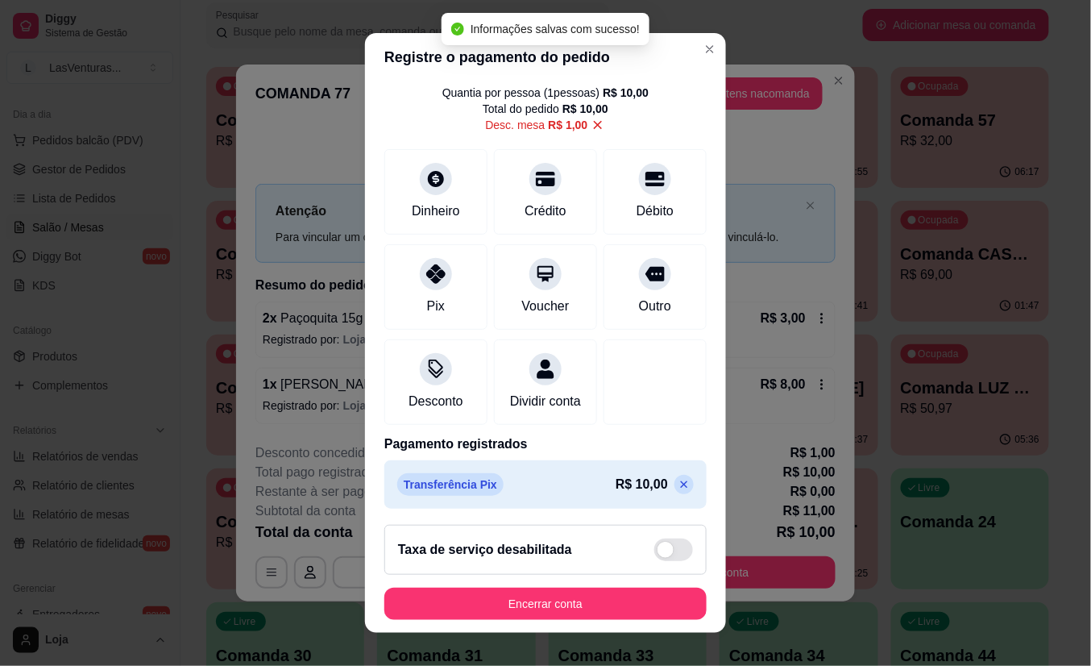
scroll to position [69, 0]
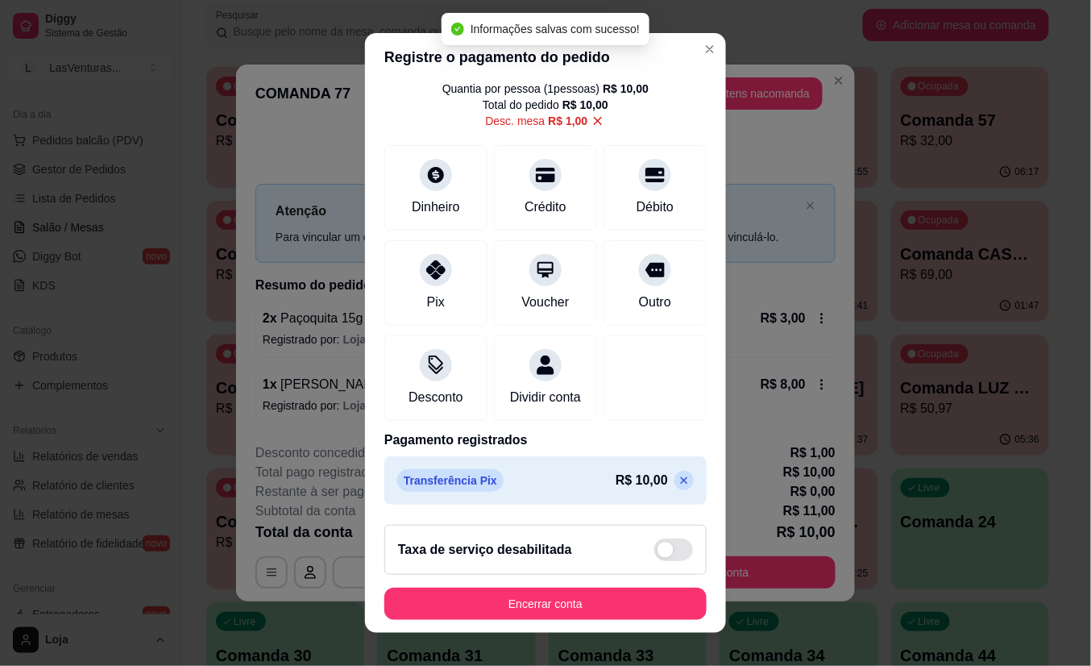
click at [675, 488] on p at bounding box center [684, 480] width 19 height 19
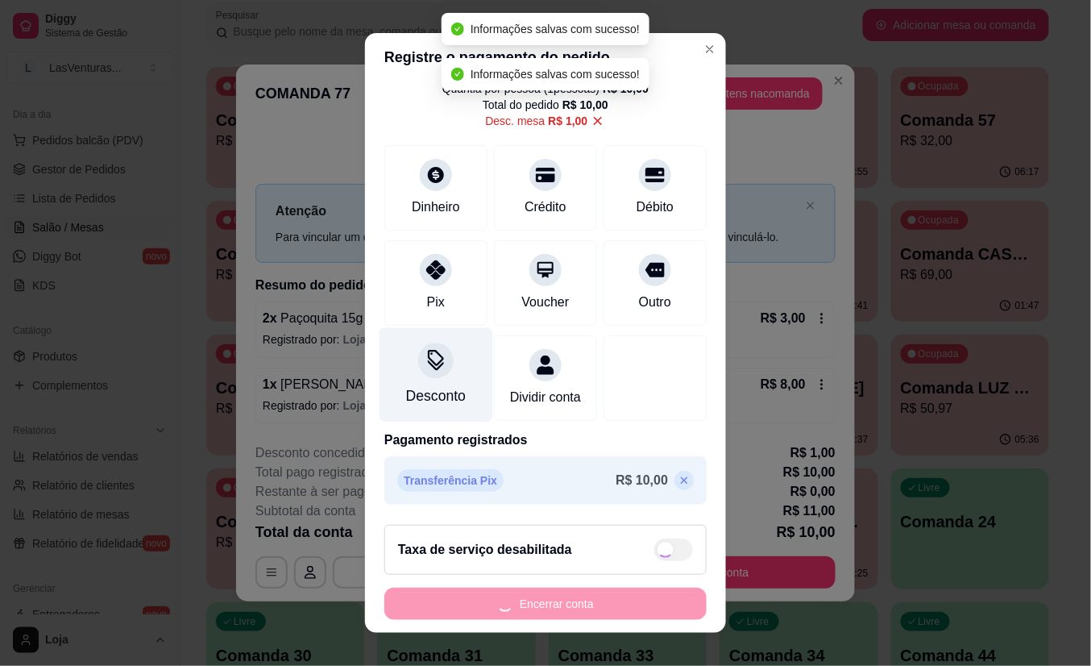
scroll to position [0, 0]
type input "R$ 10,00"
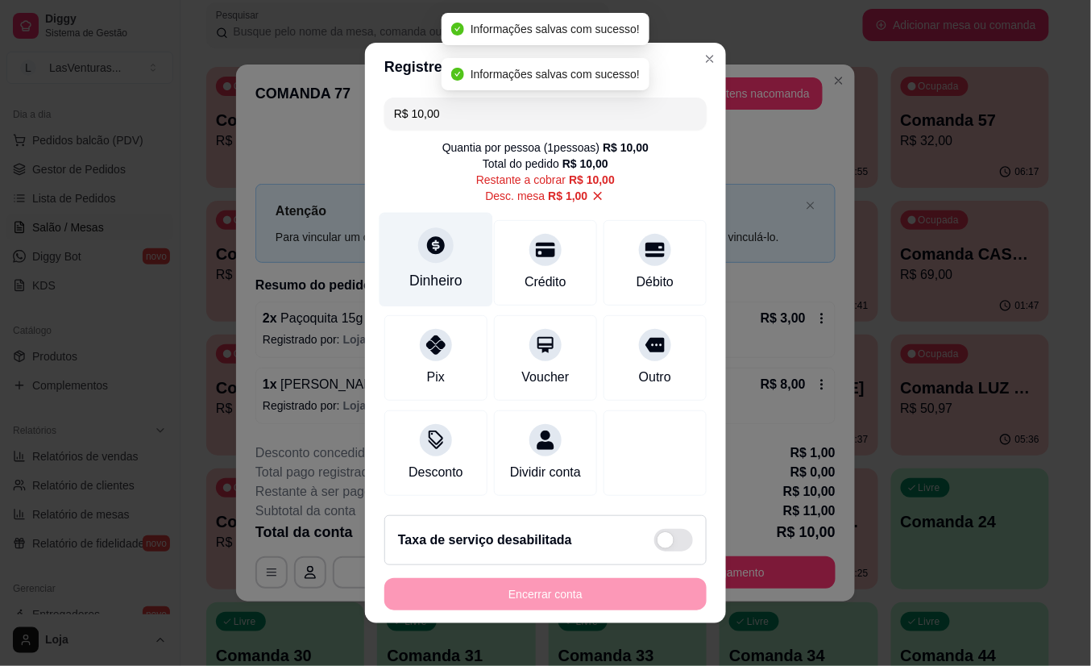
click at [417, 270] on div "Dinheiro" at bounding box center [435, 280] width 53 height 21
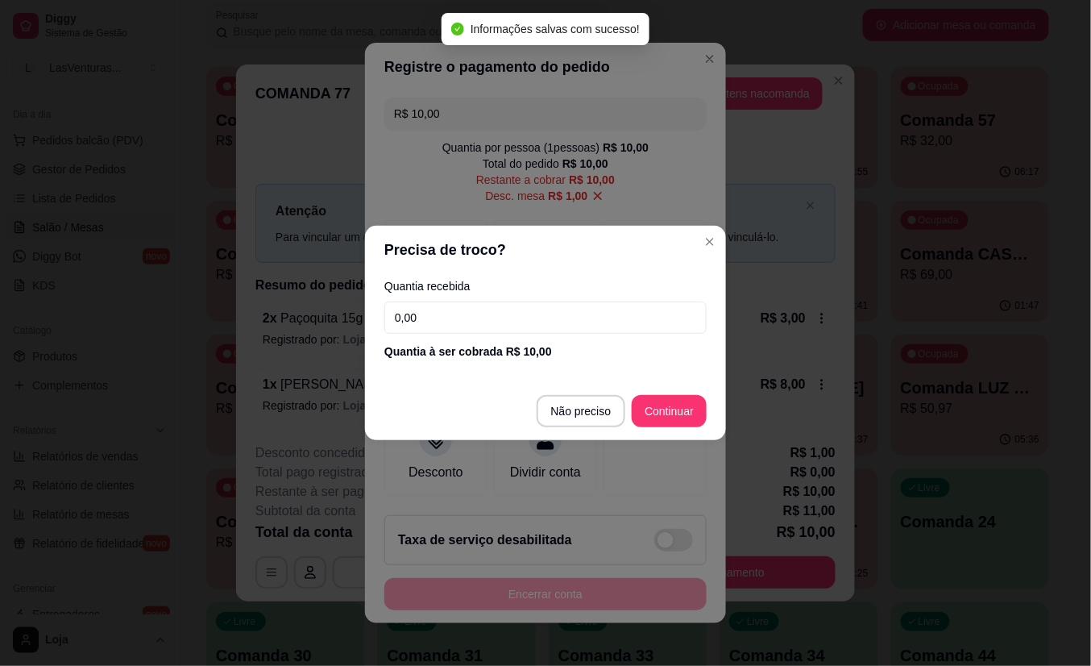
click at [479, 326] on input "0,00" at bounding box center [545, 317] width 322 height 32
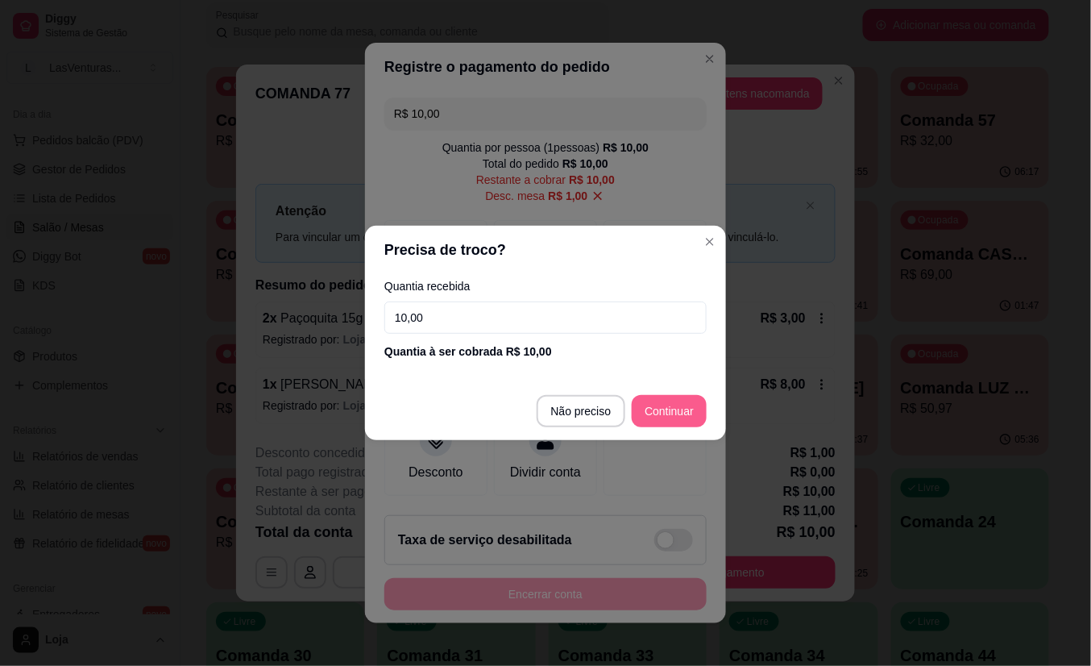
type input "10,00"
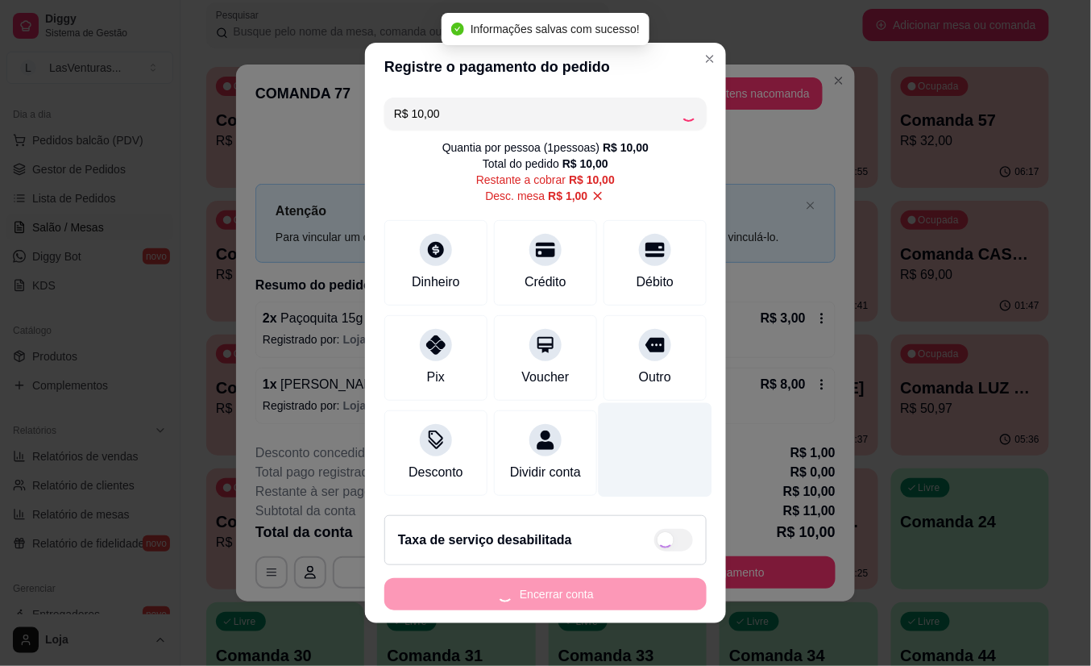
type input "R$ 0,00"
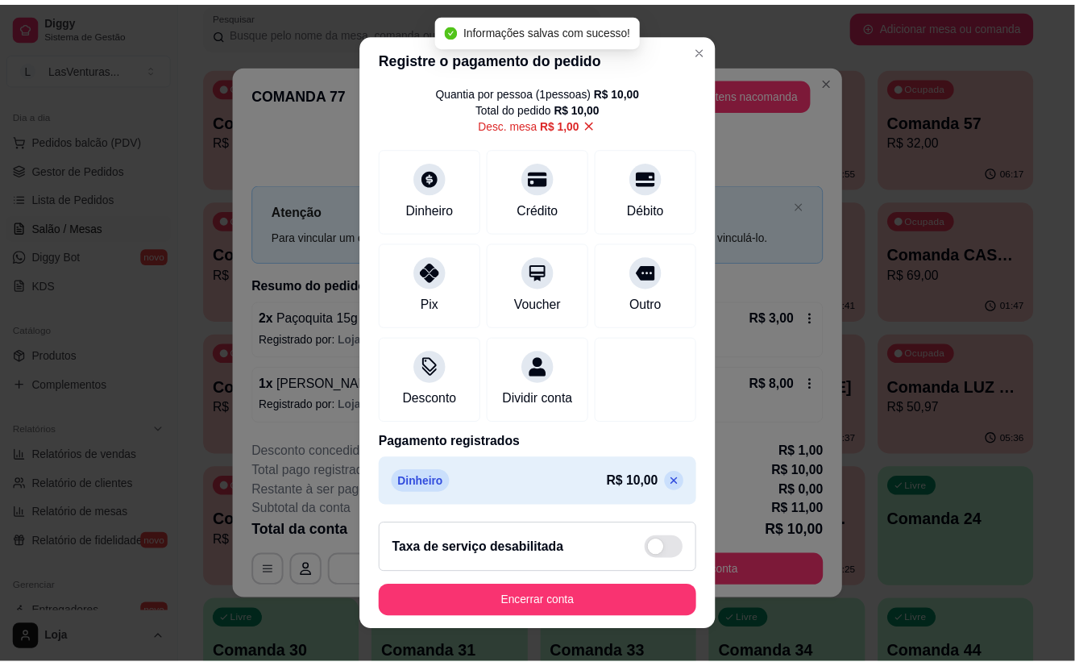
scroll to position [69, 0]
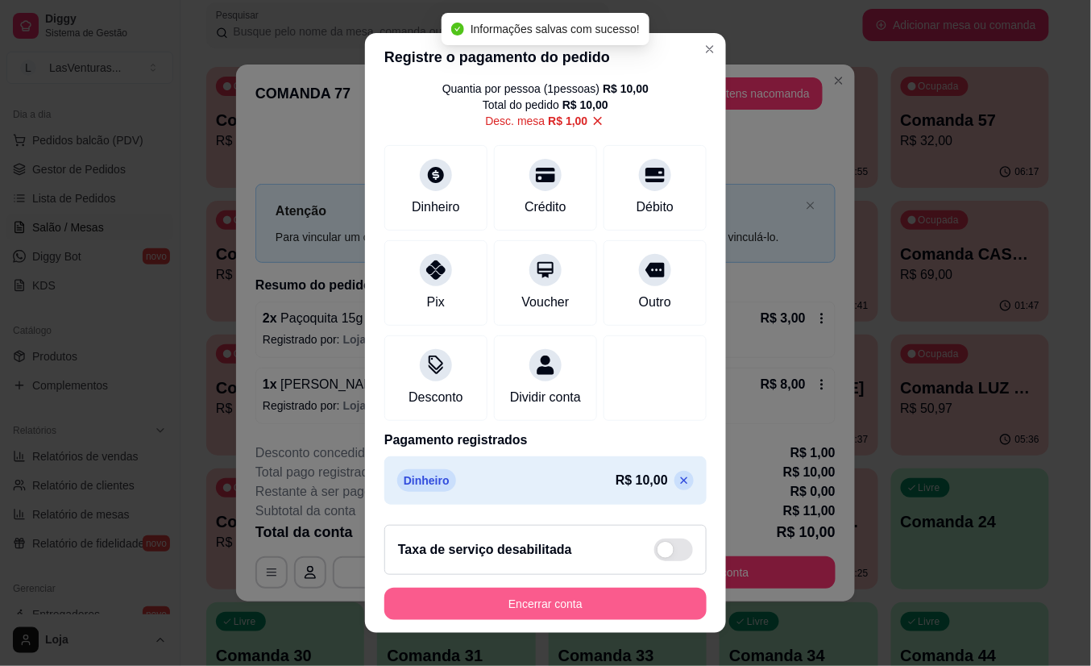
click at [575, 598] on button "Encerrar conta" at bounding box center [545, 604] width 322 height 32
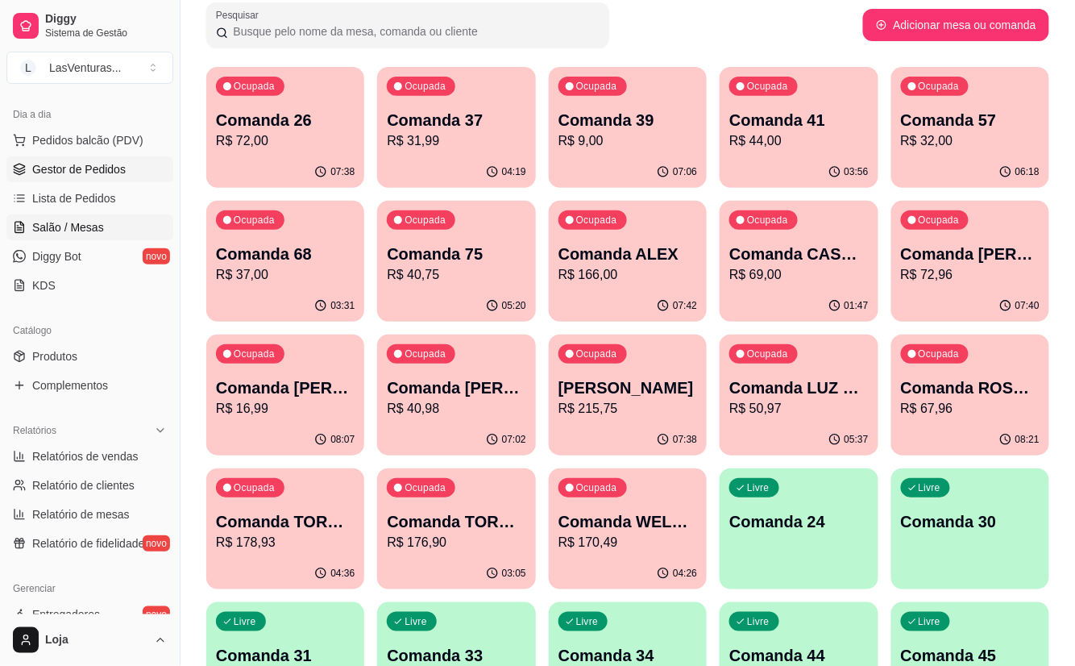
click at [88, 182] on link "Gestor de Pedidos" at bounding box center [89, 169] width 167 height 26
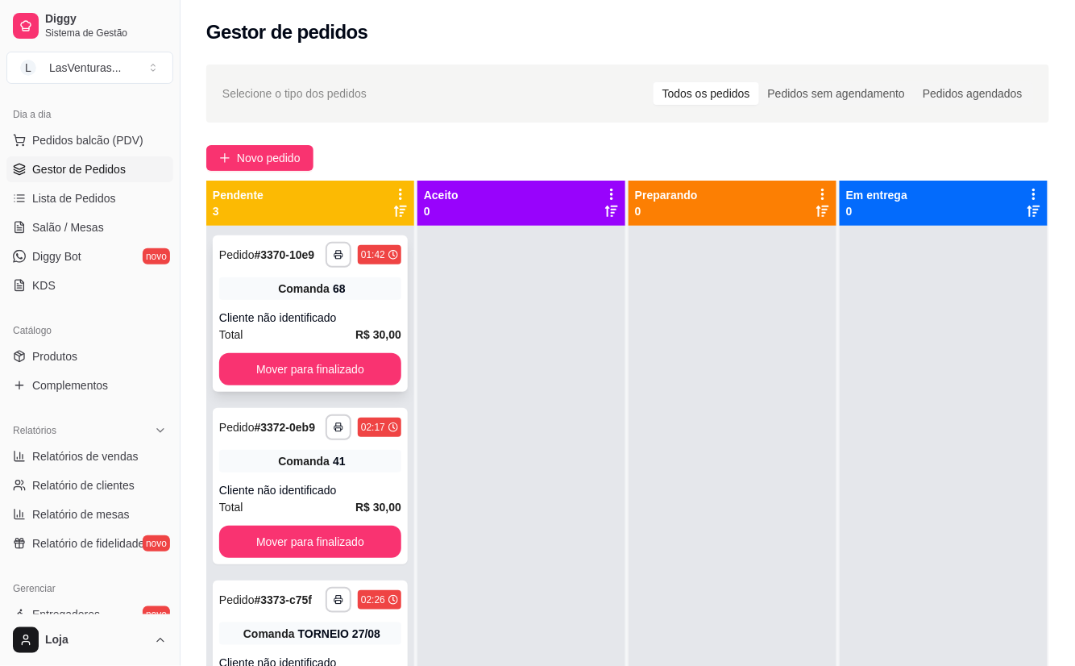
click at [310, 364] on button "Mover para finalizado" at bounding box center [310, 369] width 182 height 32
click at [310, 363] on div "Mover para finalizado" at bounding box center [310, 369] width 182 height 32
click at [291, 372] on div "Mover para finalizado" at bounding box center [310, 369] width 182 height 32
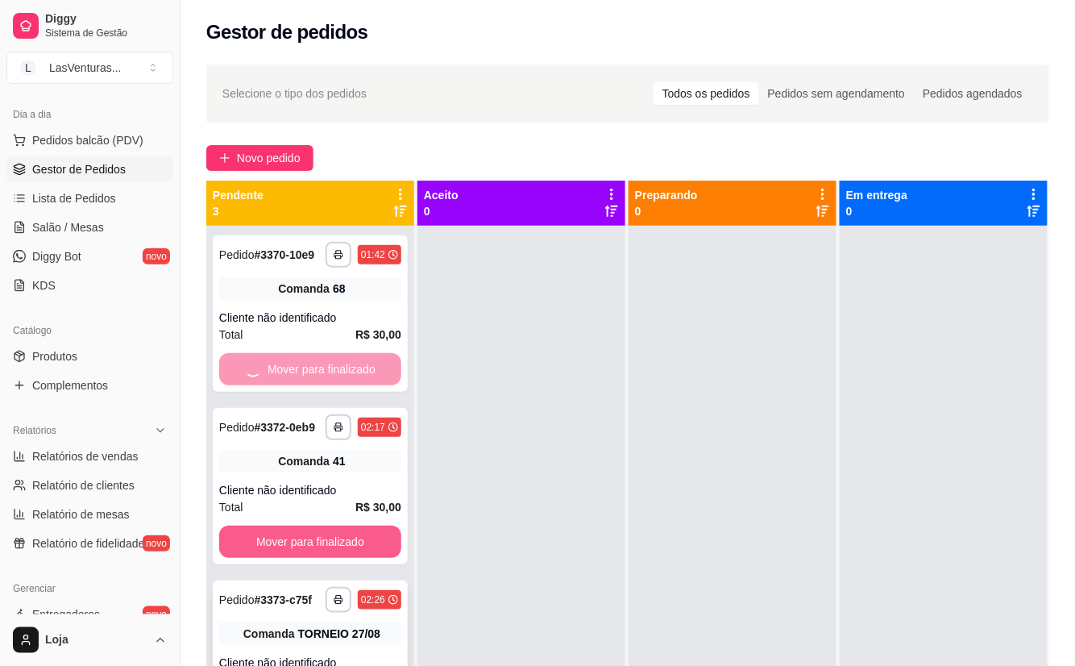
click at [333, 580] on div "**********" at bounding box center [310, 658] width 195 height 156
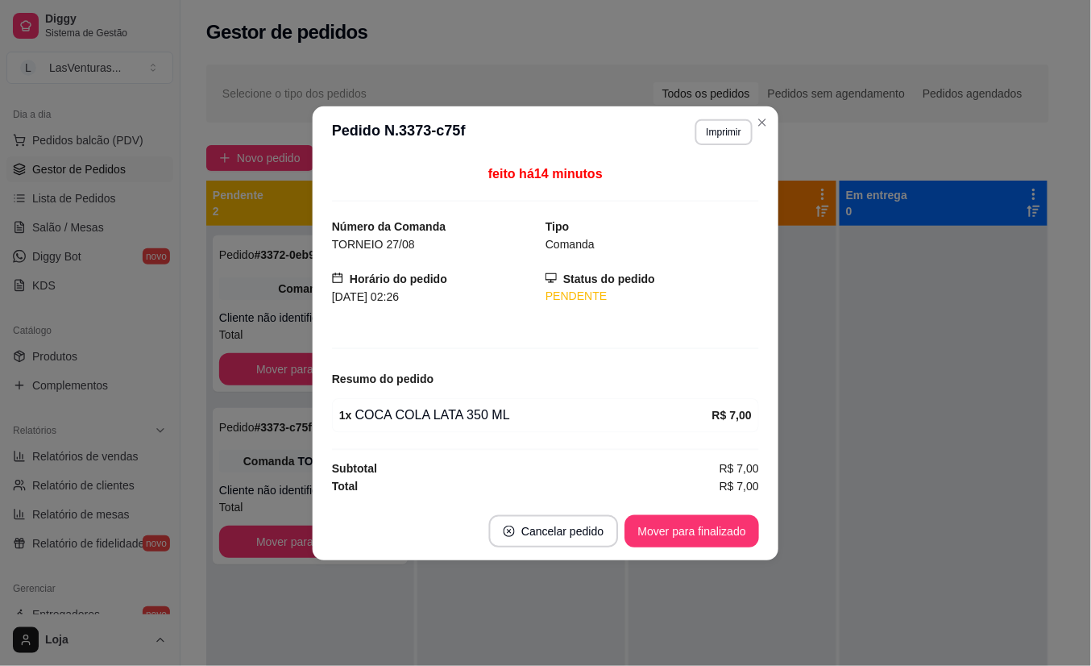
drag, startPoint x: 333, startPoint y: 556, endPoint x: 323, endPoint y: 542, distance: 17.4
click at [327, 543] on footer "Cancelar pedido Mover para finalizado" at bounding box center [546, 530] width 466 height 58
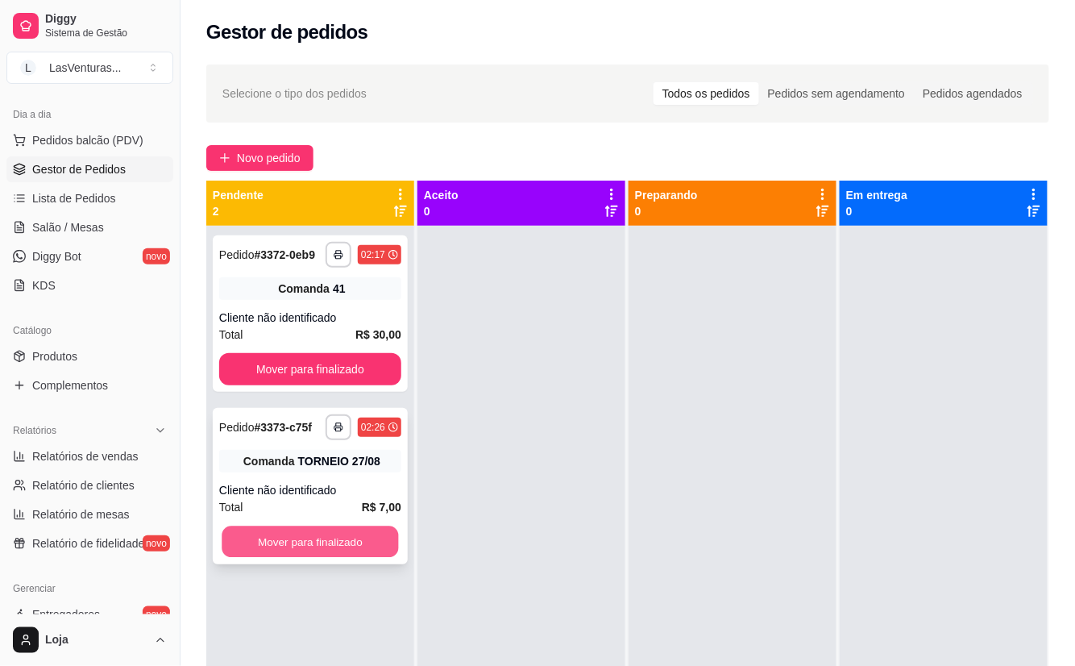
click at [285, 530] on button "Mover para finalizado" at bounding box center [310, 541] width 177 height 31
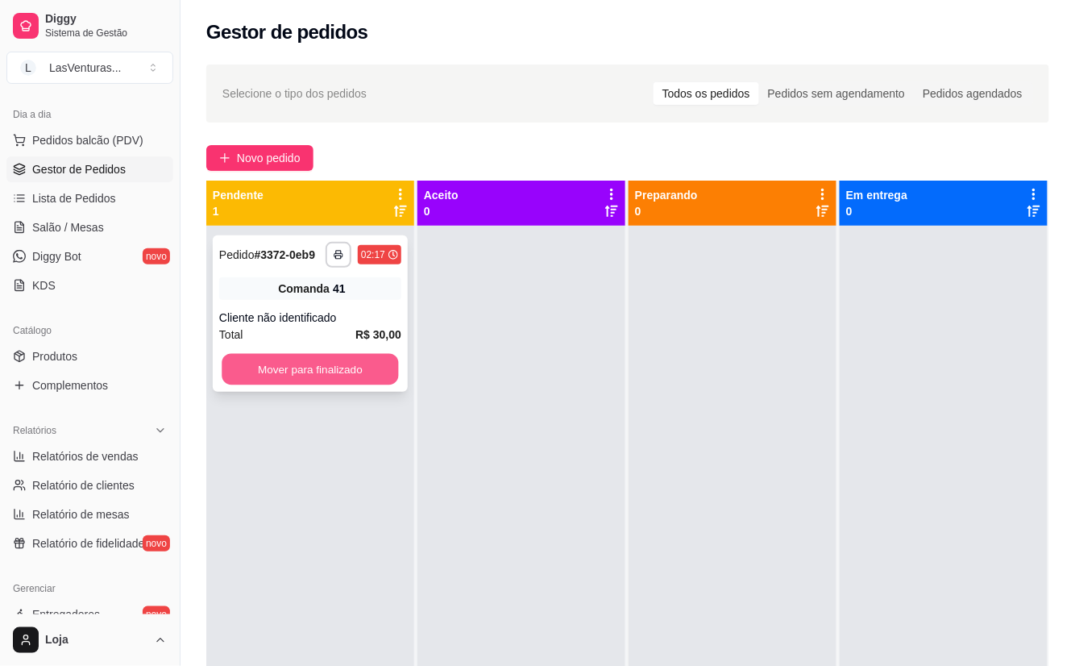
click at [321, 375] on button "Mover para finalizado" at bounding box center [310, 369] width 177 height 31
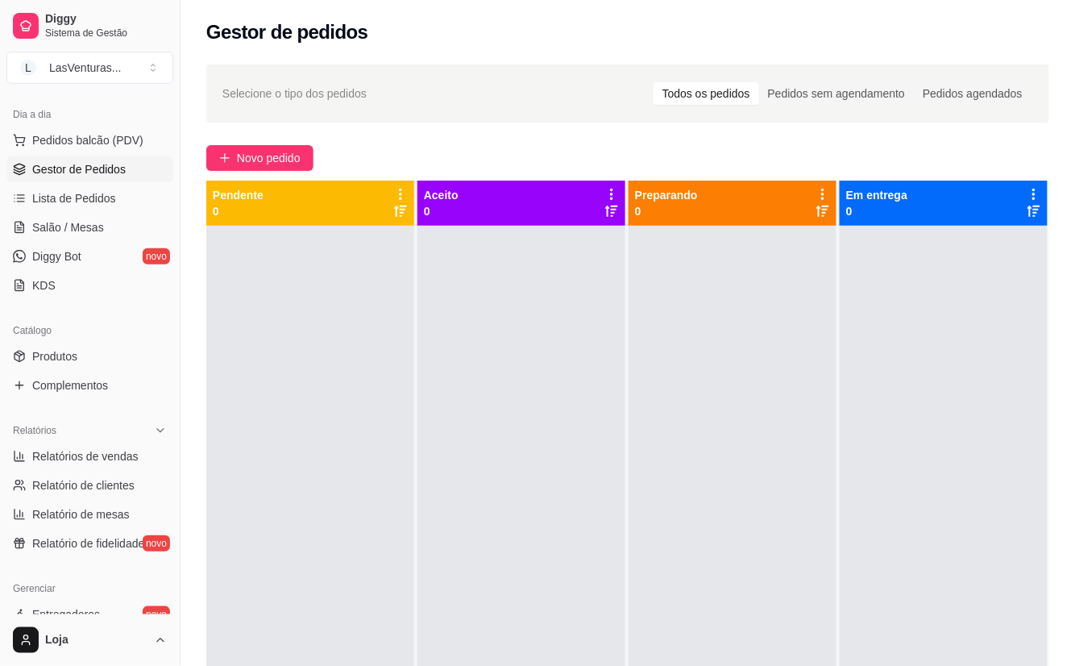
click at [90, 214] on ul "Pedidos balcão (PDV) Gestor de Pedidos Lista de Pedidos Salão / Mesas Diggy Bot…" at bounding box center [89, 212] width 167 height 171
click at [95, 229] on span "Salão / Mesas" at bounding box center [68, 227] width 72 height 16
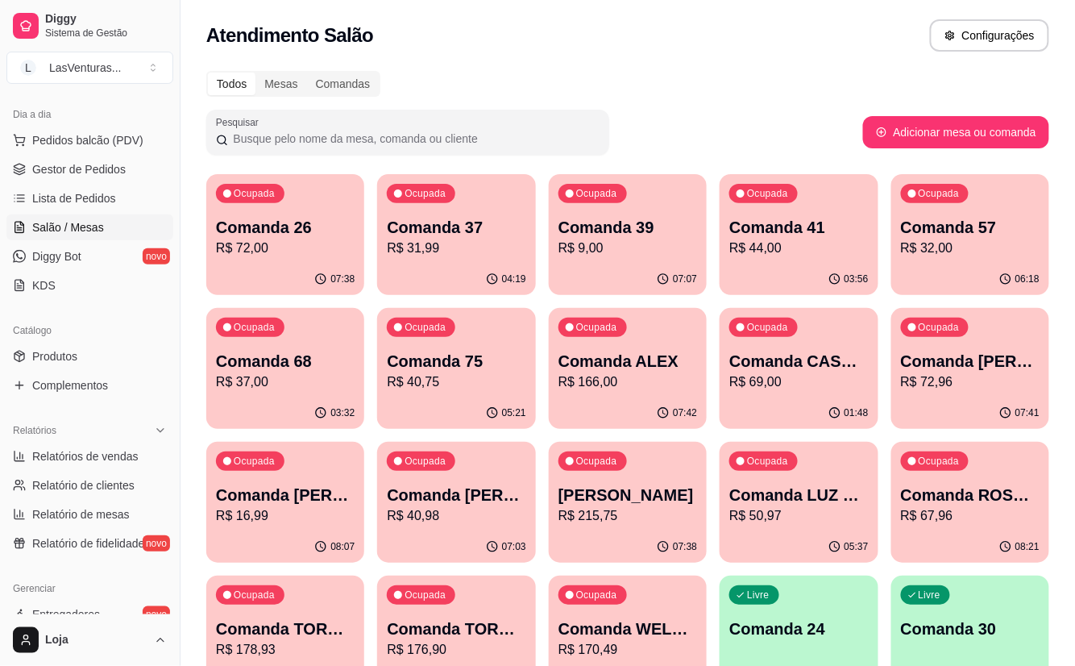
click at [275, 230] on p "Comanda 26" at bounding box center [285, 227] width 139 height 23
click at [411, 252] on p "R$ 31,99" at bounding box center [456, 248] width 135 height 19
click at [578, 232] on p "Comanda 39" at bounding box center [628, 227] width 139 height 23
click at [437, 243] on p "R$ 31,99" at bounding box center [456, 248] width 139 height 19
click at [636, 266] on div "07:08" at bounding box center [628, 279] width 158 height 31
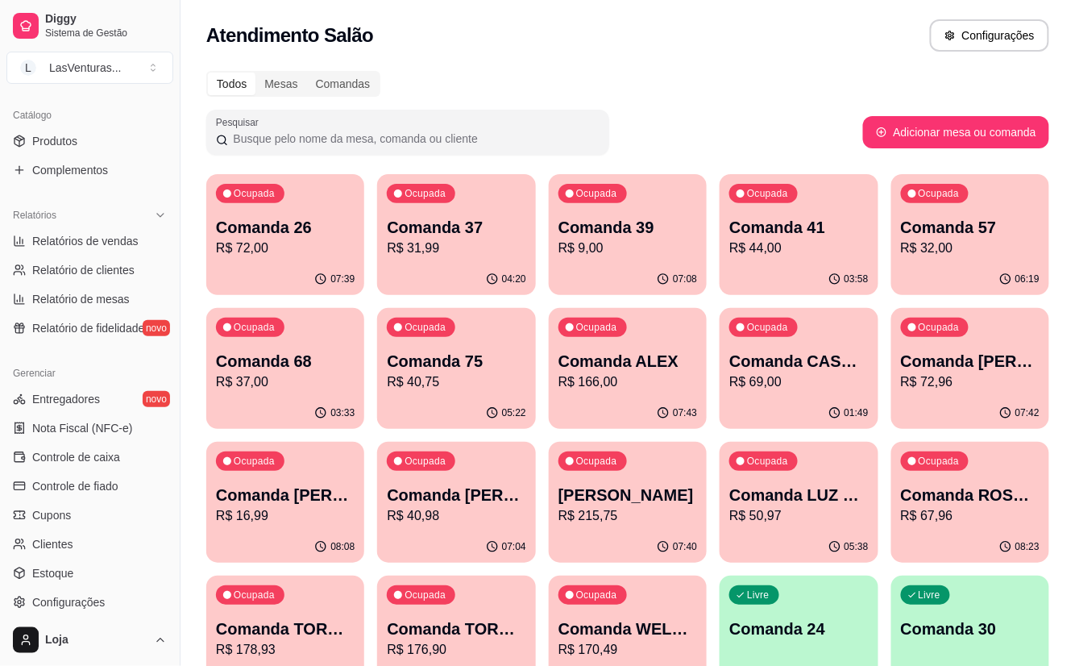
scroll to position [494, 0]
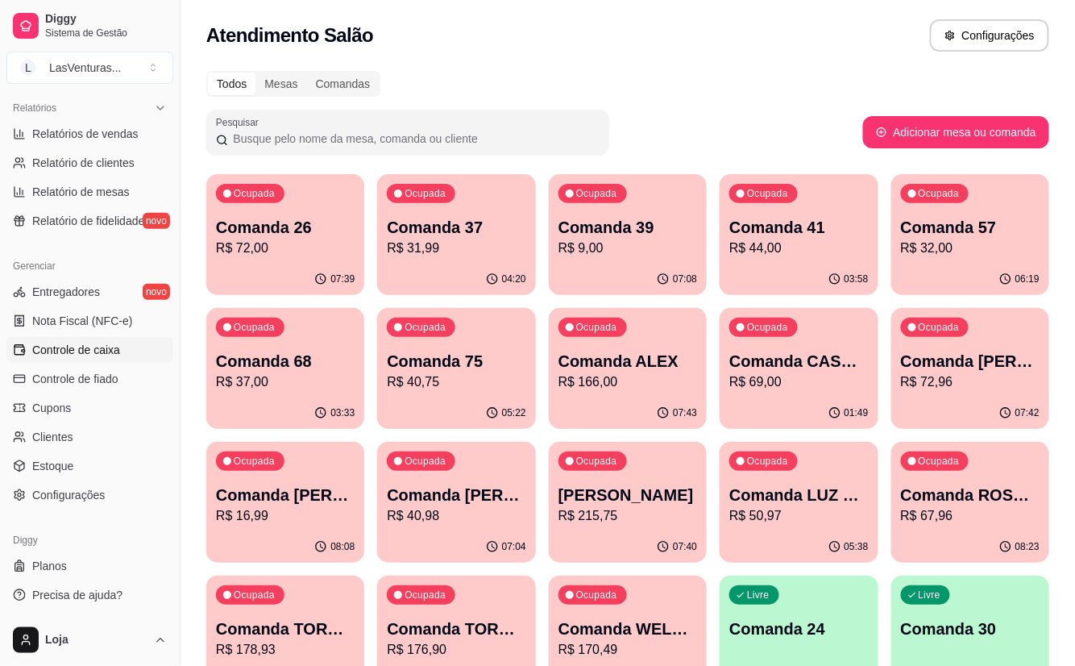
click at [82, 347] on span "Controle de caixa" at bounding box center [76, 350] width 88 height 16
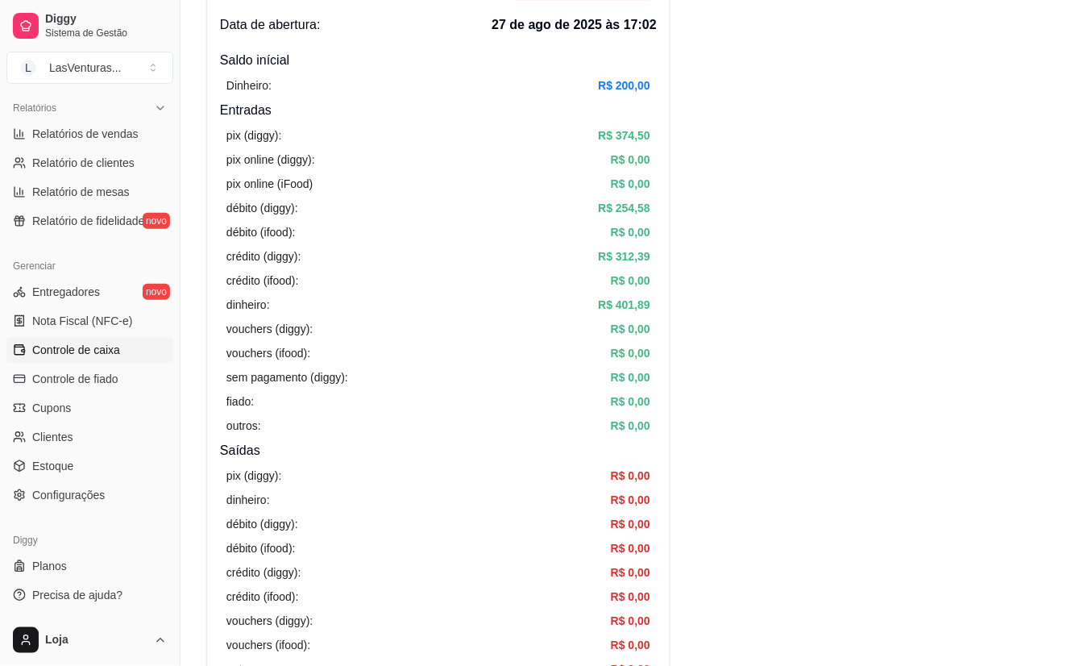
scroll to position [322, 0]
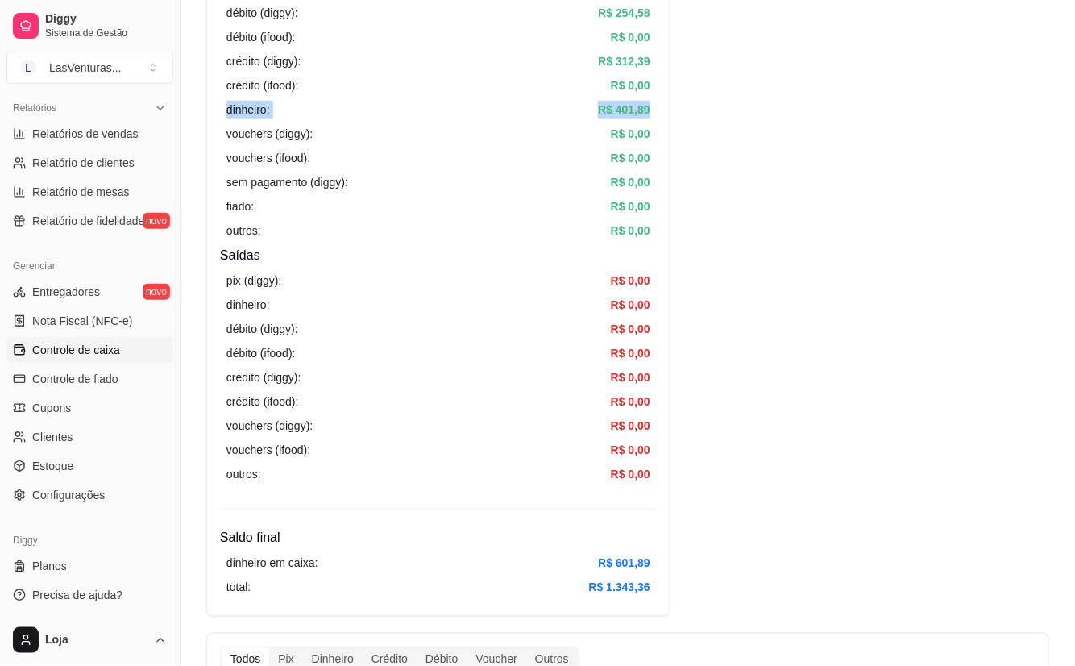
drag, startPoint x: 230, startPoint y: 106, endPoint x: 682, endPoint y: 108, distance: 452.2
click at [639, 148] on div "pix (diggy): R$ 374,50 pix online (diggy): R$ 0,00 pix online (iFood) R$ 0,00 d…" at bounding box center [438, 85] width 437 height 321
drag, startPoint x: 613, startPoint y: 110, endPoint x: 654, endPoint y: 106, distance: 41.3
click at [654, 106] on div "pix (diggy): R$ 374,50 pix online (diggy): R$ 0,00 pix online (iFood) R$ 0,00 d…" at bounding box center [438, 85] width 437 height 321
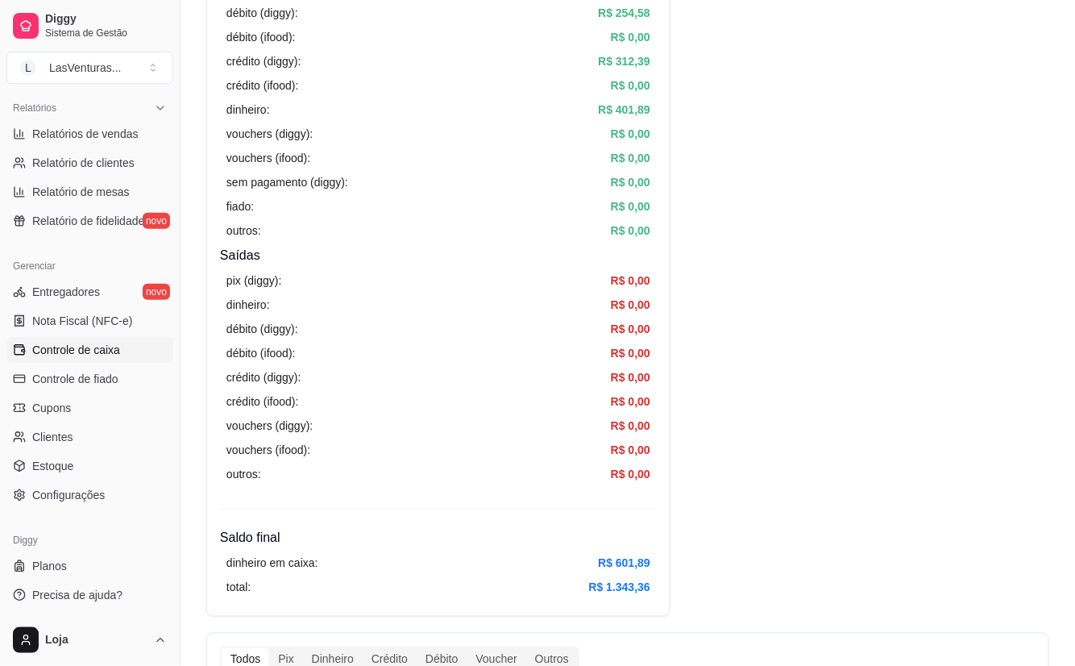
click at [620, 240] on div "pix (diggy): R$ 374,50 pix online (diggy): R$ 0,00 pix online (iFood) R$ 0,00 d…" at bounding box center [438, 85] width 437 height 321
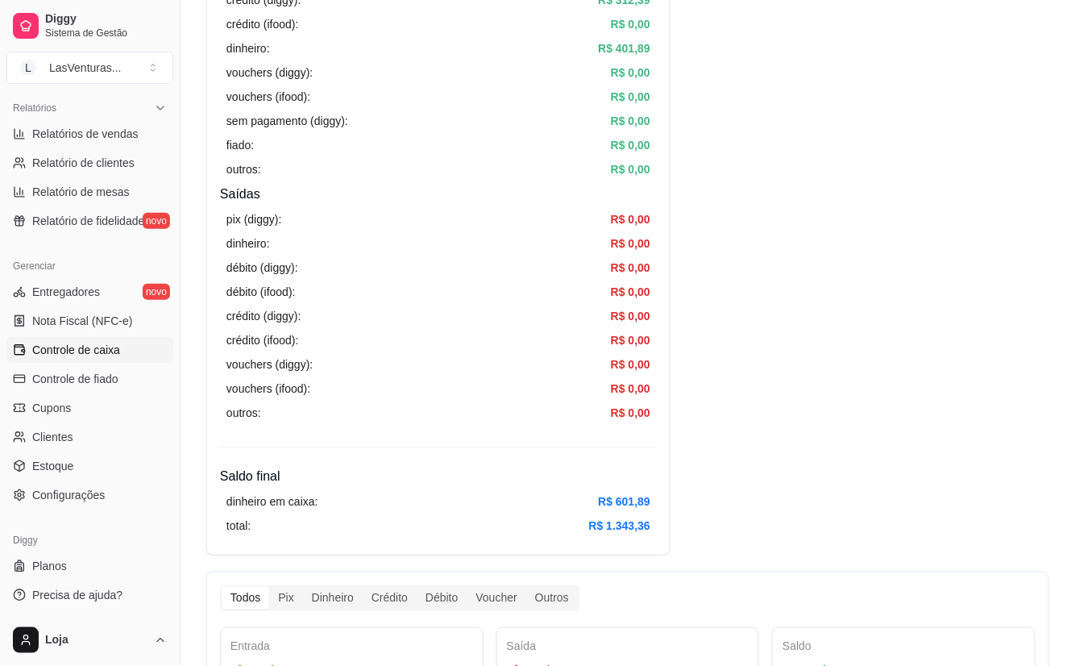
scroll to position [430, 0]
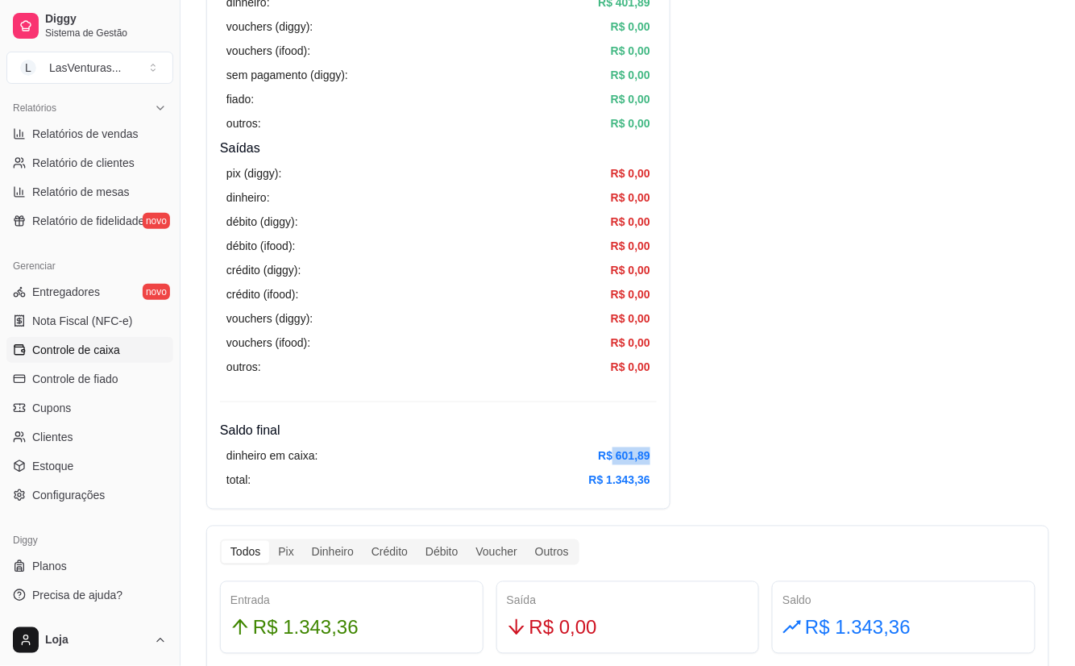
drag, startPoint x: 613, startPoint y: 456, endPoint x: 669, endPoint y: 461, distance: 56.6
click at [669, 461] on div "Resumo Adicionar entrada/saída Data de abertura: [DATE] 17:02 Saldo inícial Din…" at bounding box center [438, 83] width 464 height 852
click at [632, 453] on article "R$ 601,89" at bounding box center [624, 456] width 52 height 18
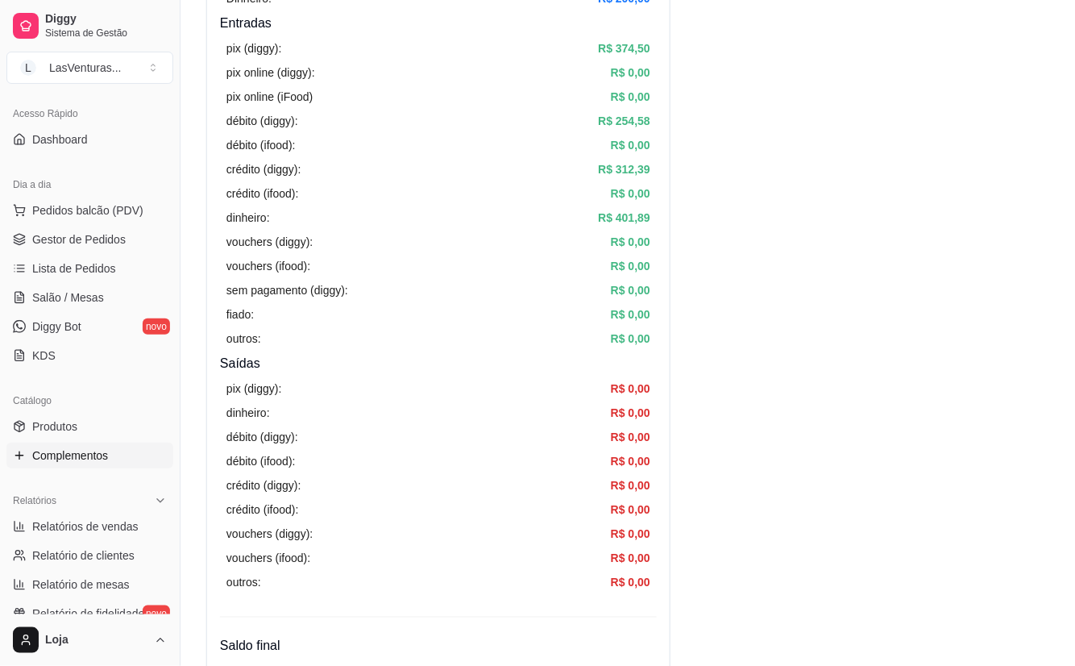
scroll to position [64, 0]
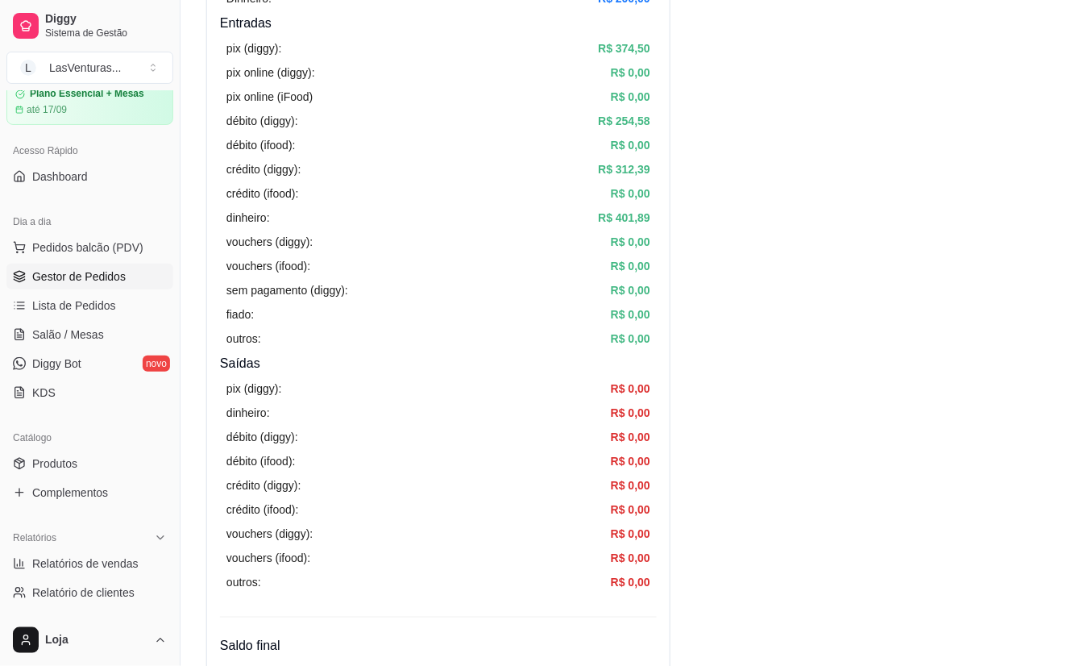
click at [111, 274] on span "Gestor de Pedidos" at bounding box center [78, 276] width 93 height 16
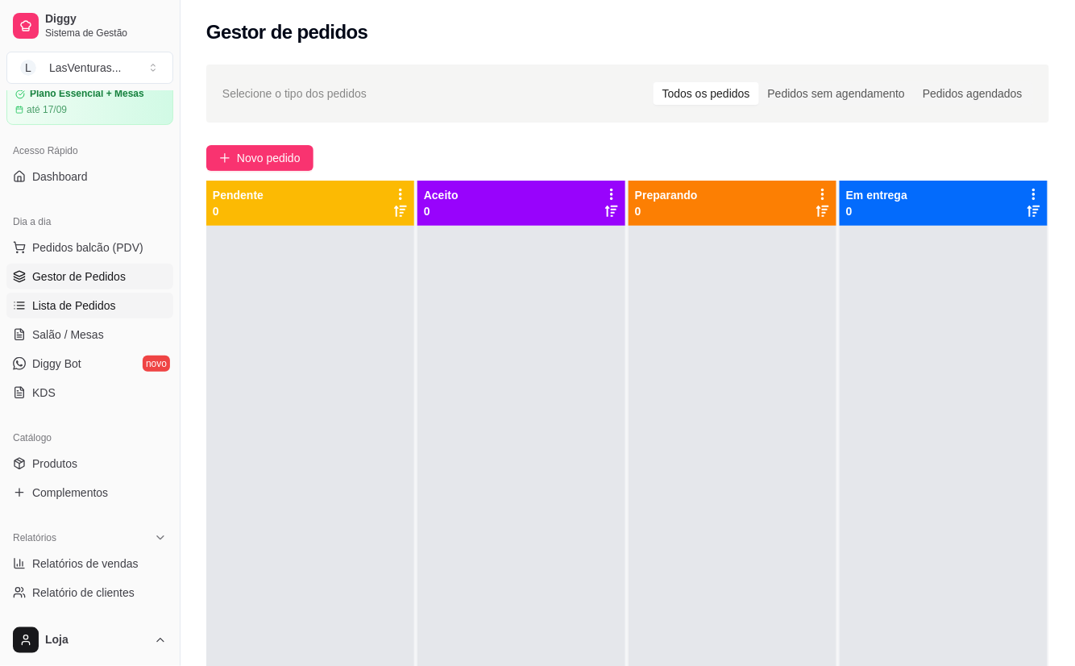
click at [114, 307] on link "Lista de Pedidos" at bounding box center [89, 306] width 167 height 26
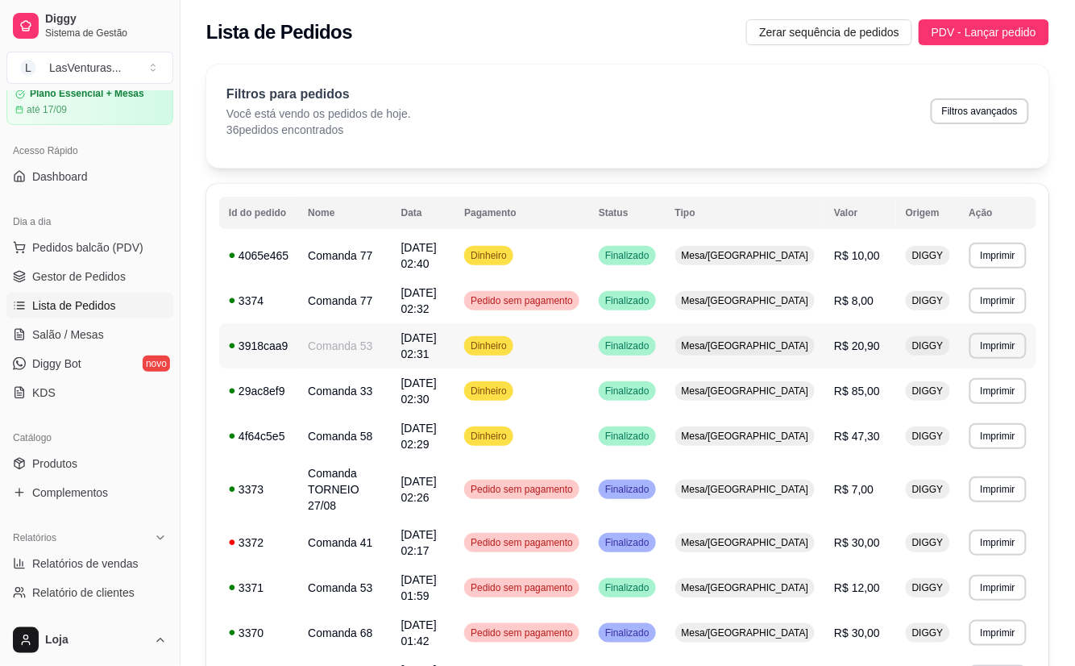
click at [585, 340] on td "Dinheiro" at bounding box center [522, 345] width 135 height 45
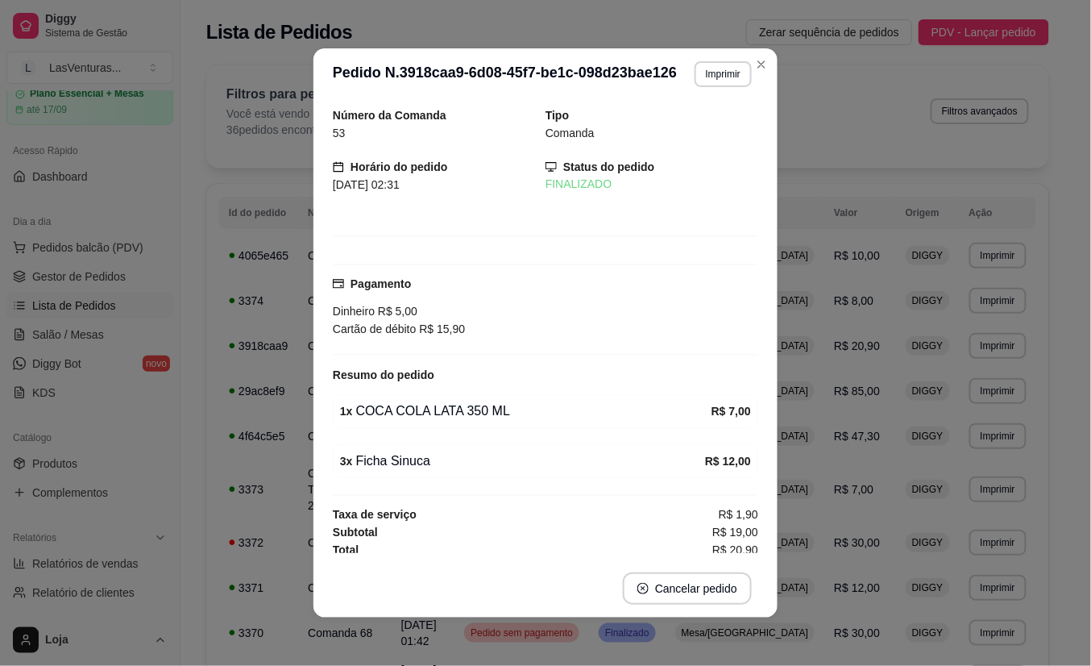
scroll to position [11, 0]
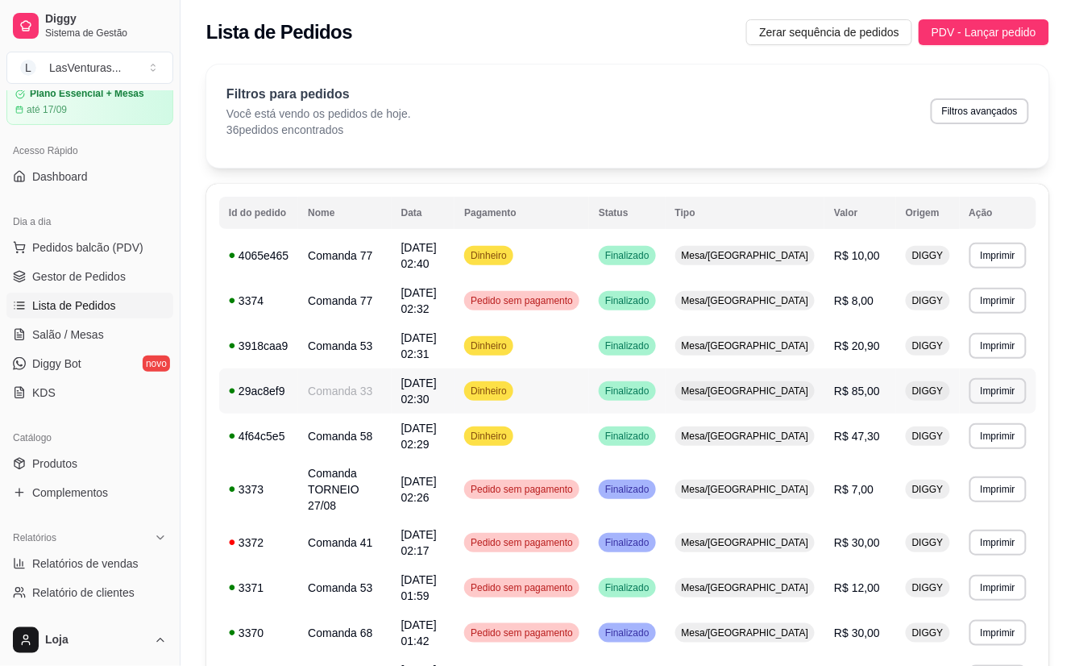
click at [588, 397] on td "Dinheiro" at bounding box center [522, 390] width 135 height 45
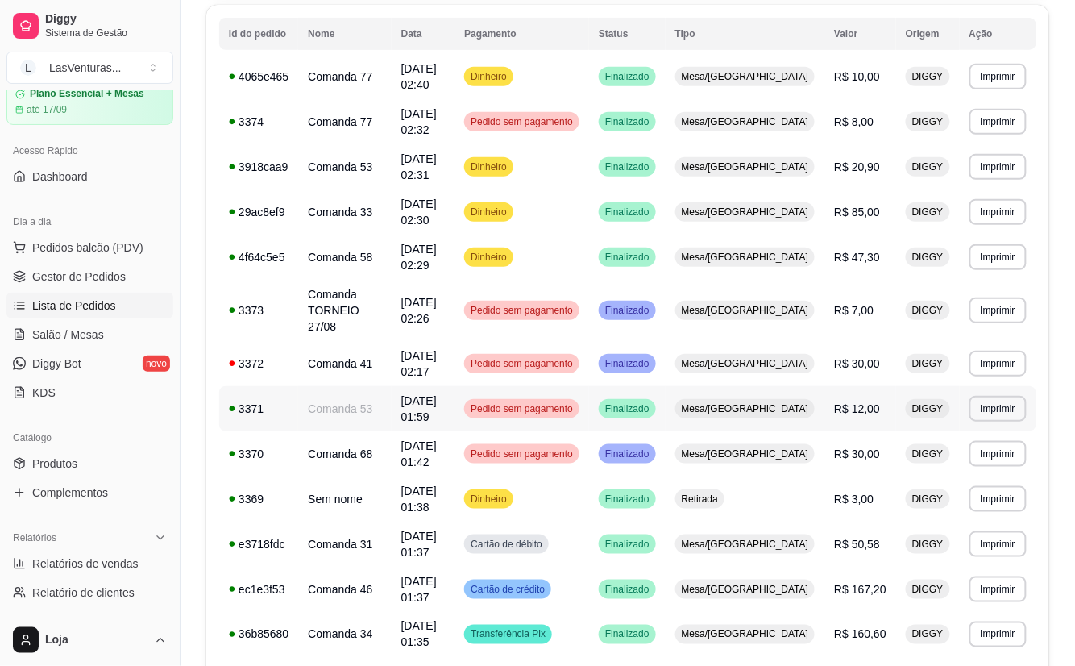
scroll to position [214, 0]
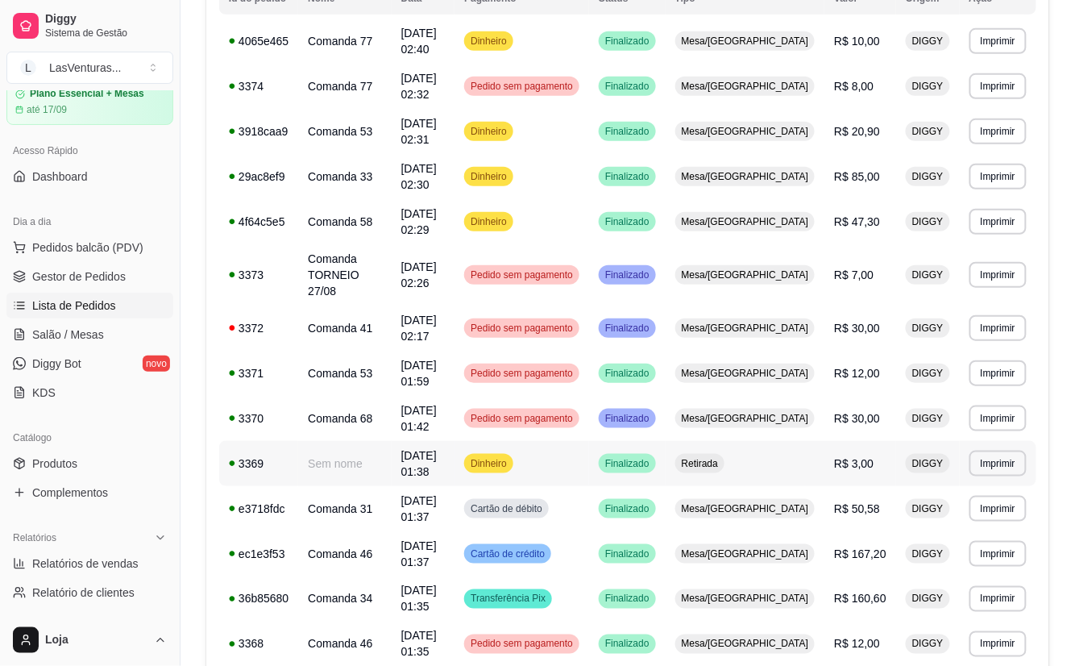
click at [830, 449] on td "R$ 3,00" at bounding box center [861, 463] width 72 height 45
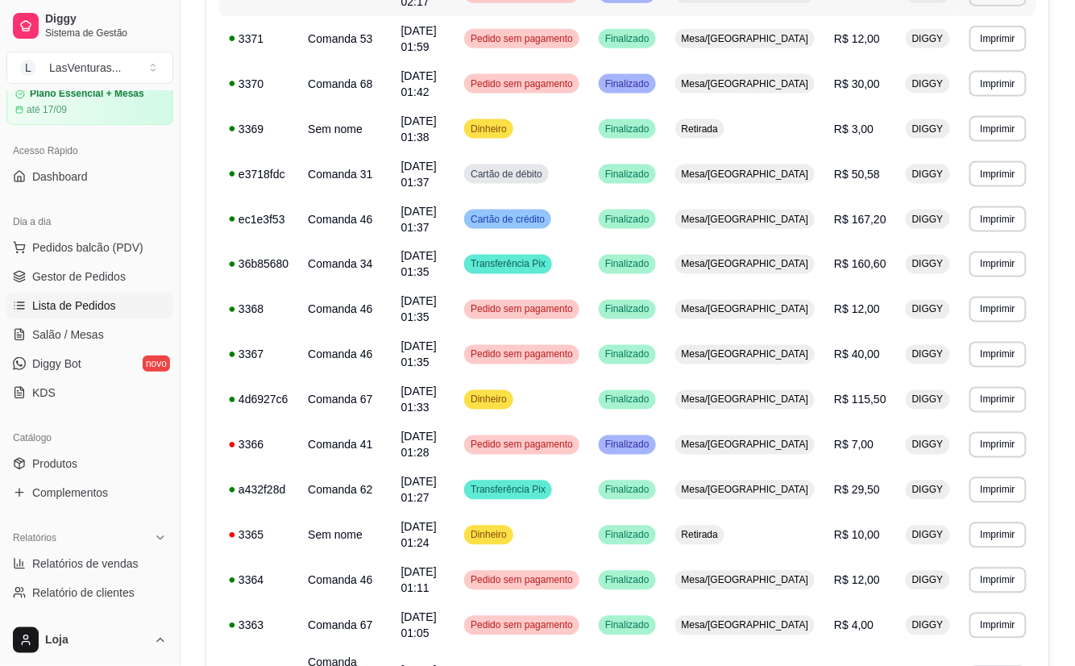
scroll to position [645, 0]
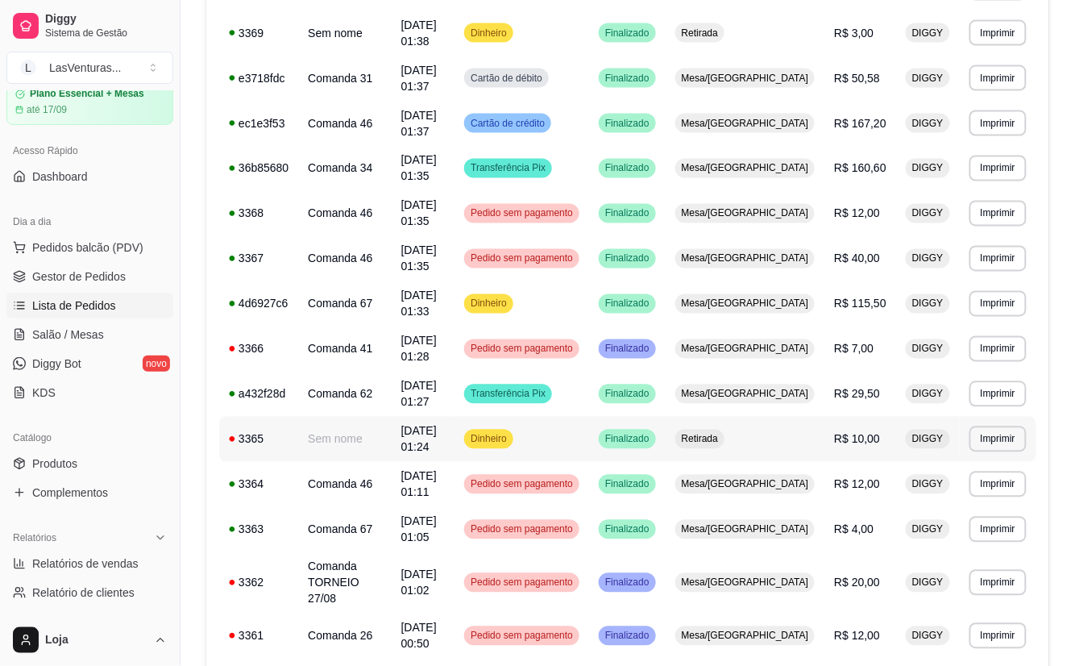
click at [589, 423] on td "Dinheiro" at bounding box center [522, 439] width 135 height 45
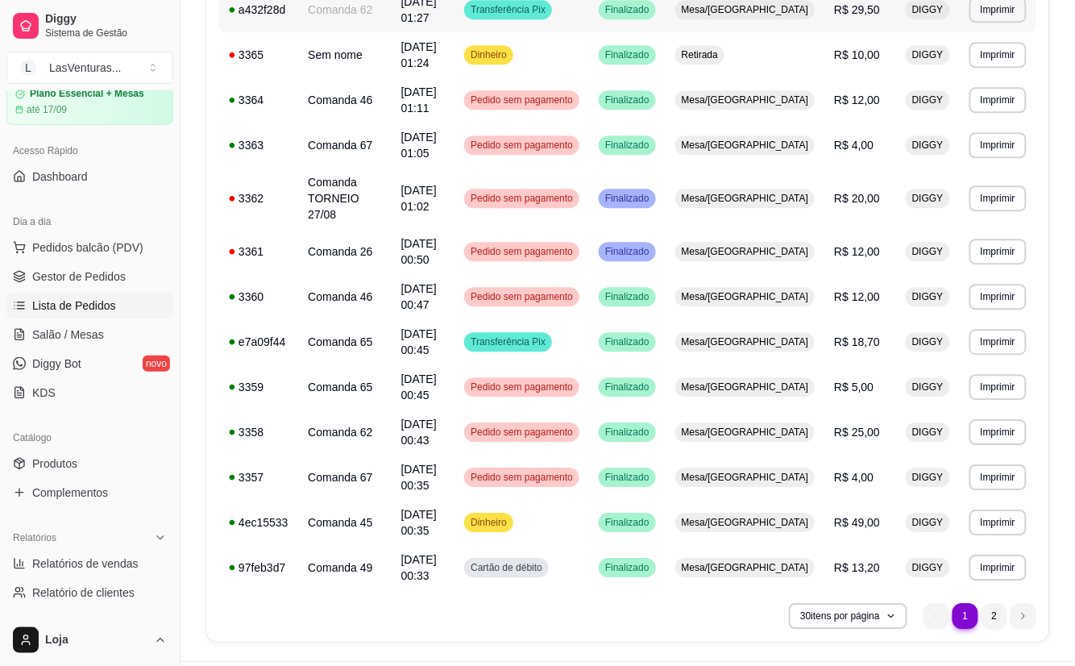
scroll to position [1038, 0]
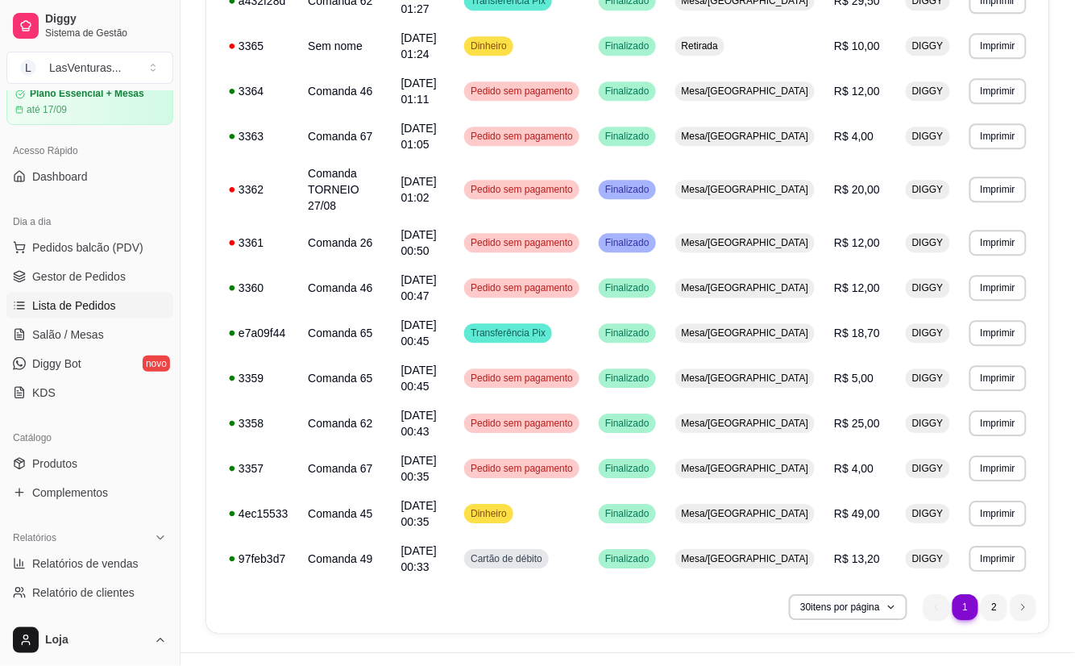
click at [980, 594] on ul "1 1 2" at bounding box center [980, 607] width 113 height 26
click at [990, 594] on li "2" at bounding box center [994, 606] width 25 height 25
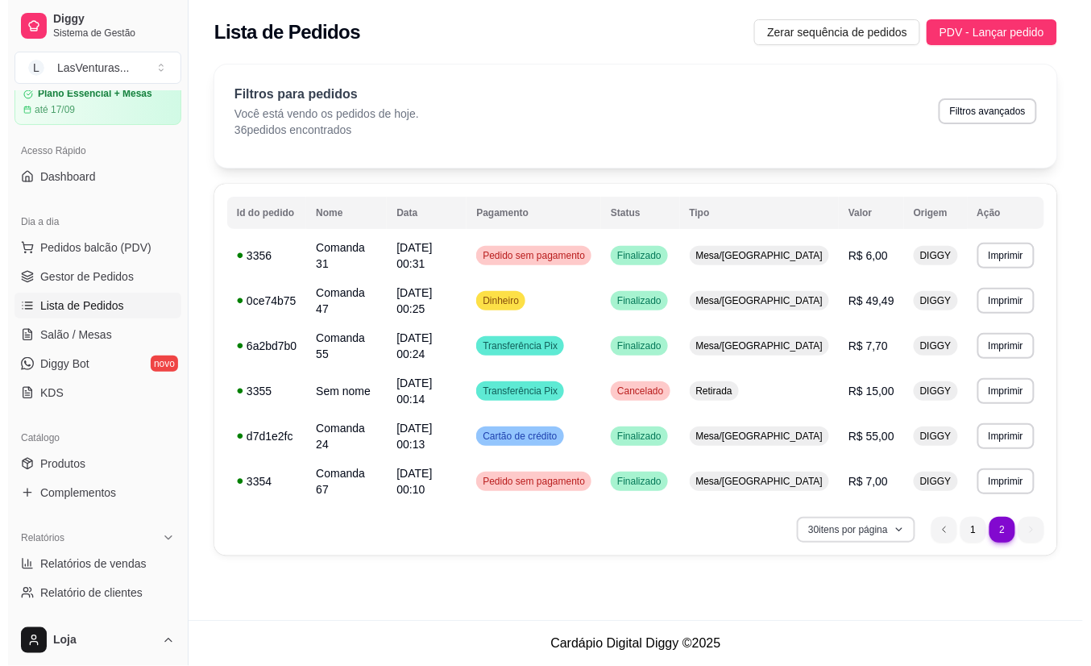
scroll to position [0, 0]
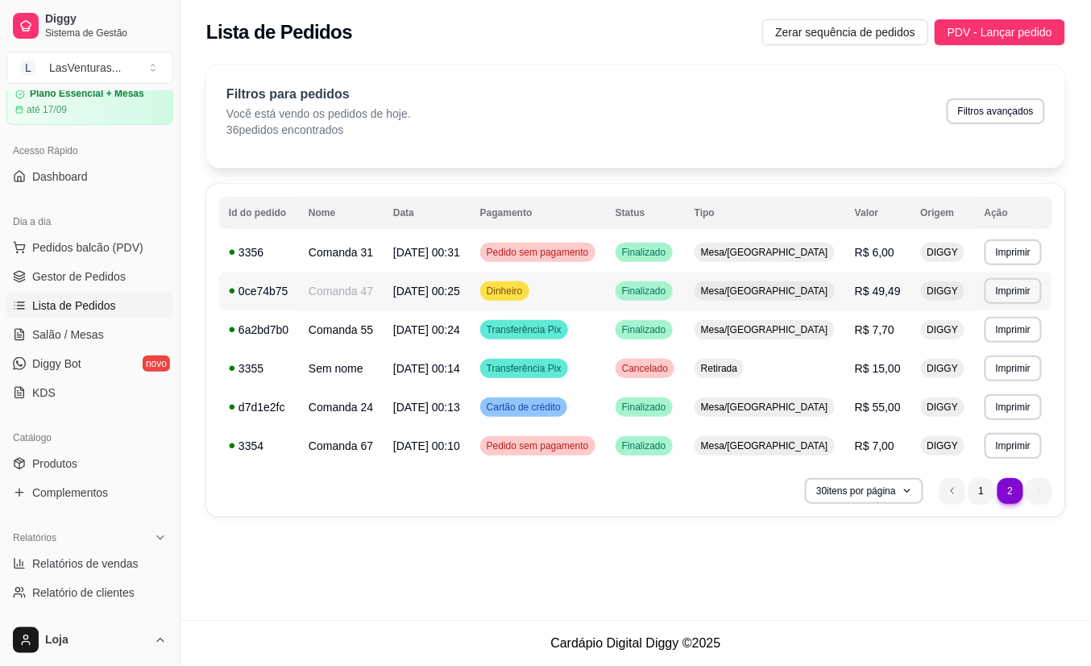
click at [582, 287] on td "Dinheiro" at bounding box center [538, 291] width 135 height 39
click at [967, 495] on ul "2 1 2" at bounding box center [996, 491] width 113 height 26
click at [980, 497] on li "1" at bounding box center [981, 490] width 25 height 25
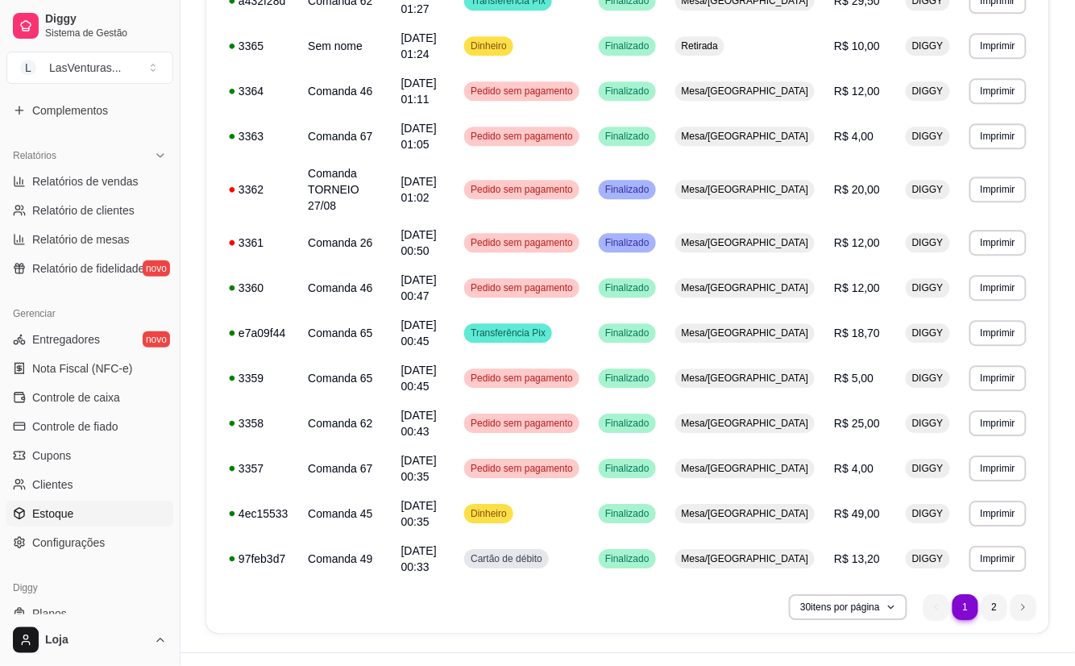
scroll to position [494, 0]
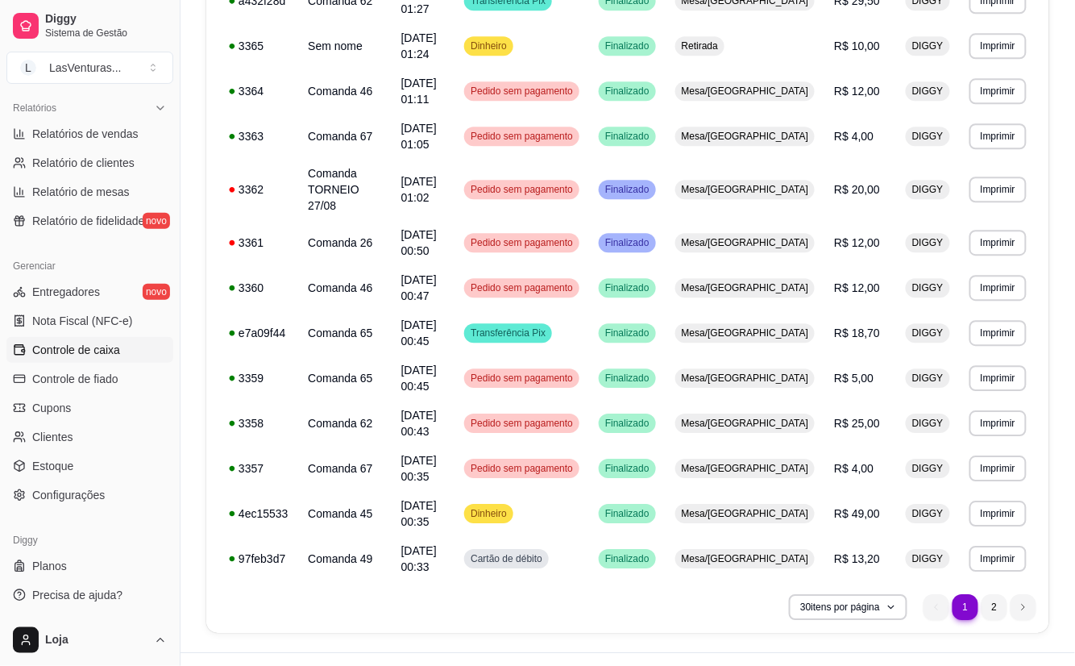
click at [106, 350] on span "Controle de caixa" at bounding box center [76, 350] width 88 height 16
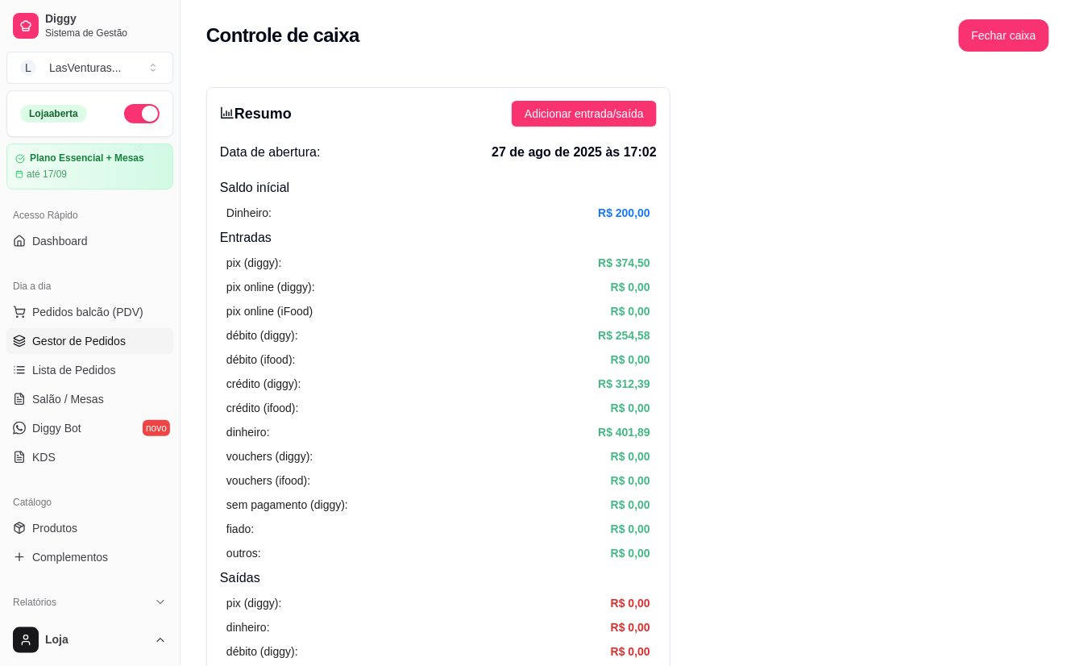
click at [98, 343] on span "Gestor de Pedidos" at bounding box center [78, 341] width 93 height 16
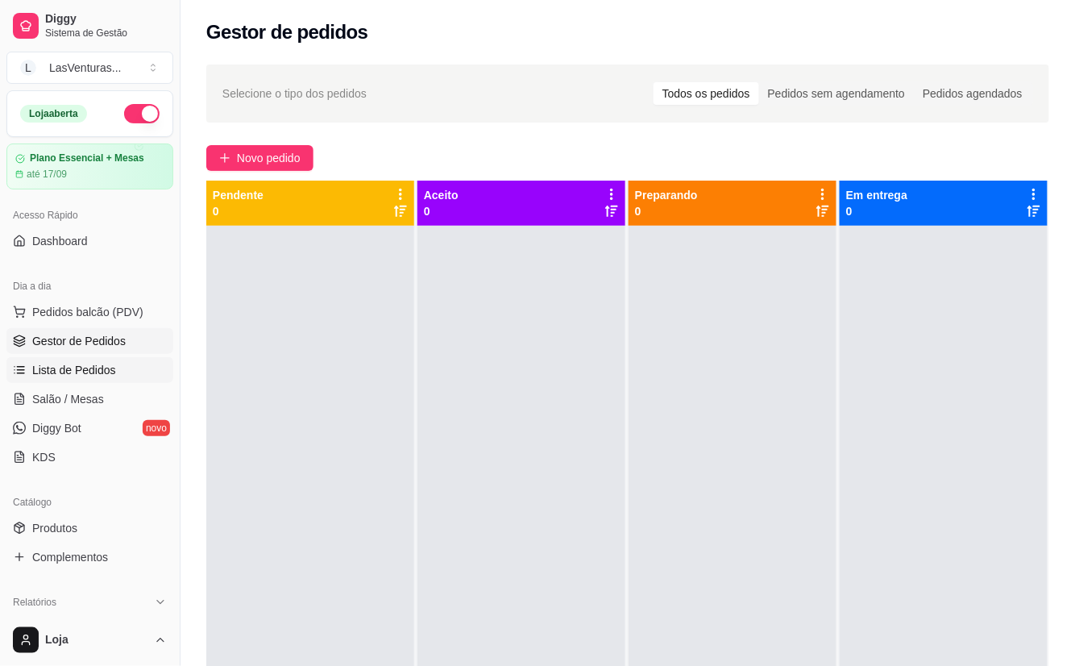
click at [92, 368] on span "Lista de Pedidos" at bounding box center [74, 370] width 84 height 16
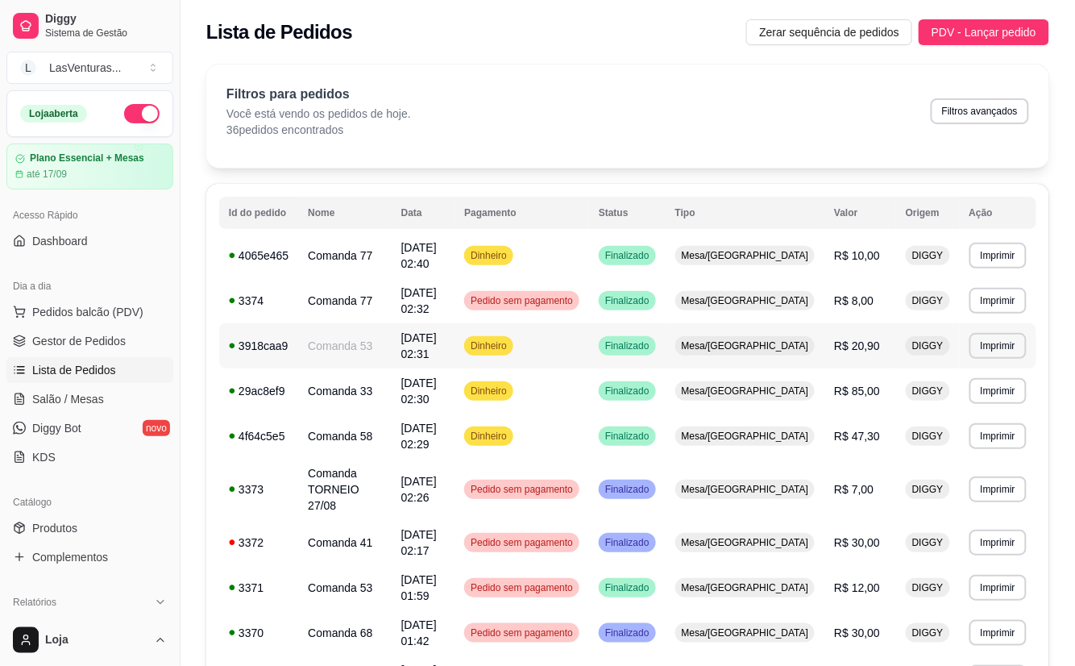
click at [589, 359] on td "Dinheiro" at bounding box center [522, 345] width 135 height 45
click at [84, 406] on span "Salão / Mesas" at bounding box center [68, 399] width 72 height 16
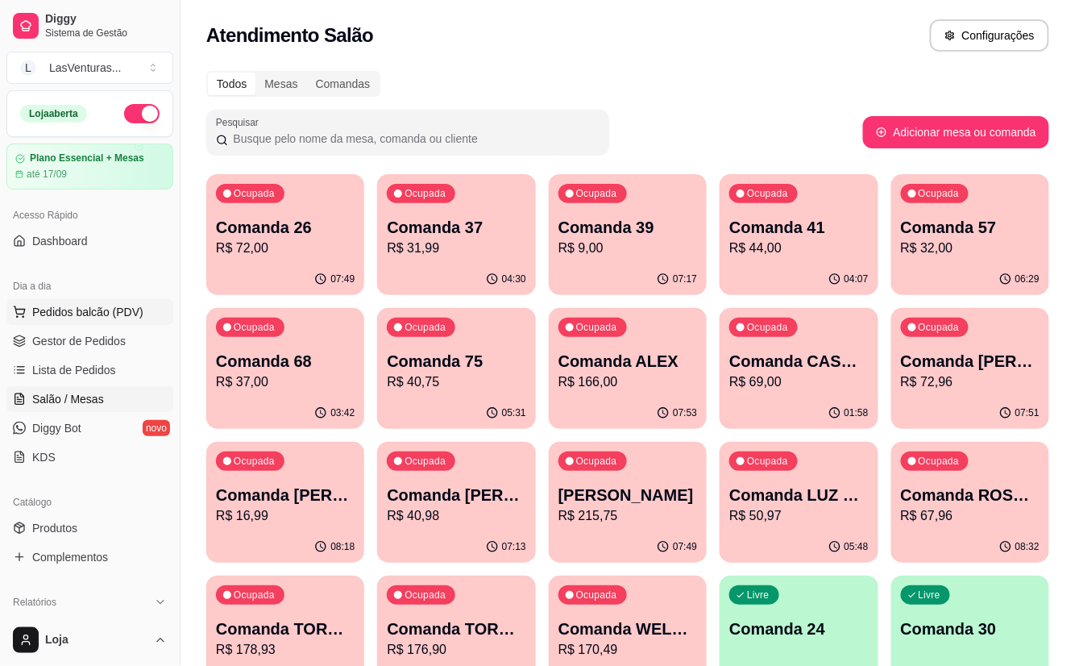
click at [76, 321] on button "Pedidos balcão (PDV)" at bounding box center [89, 312] width 167 height 26
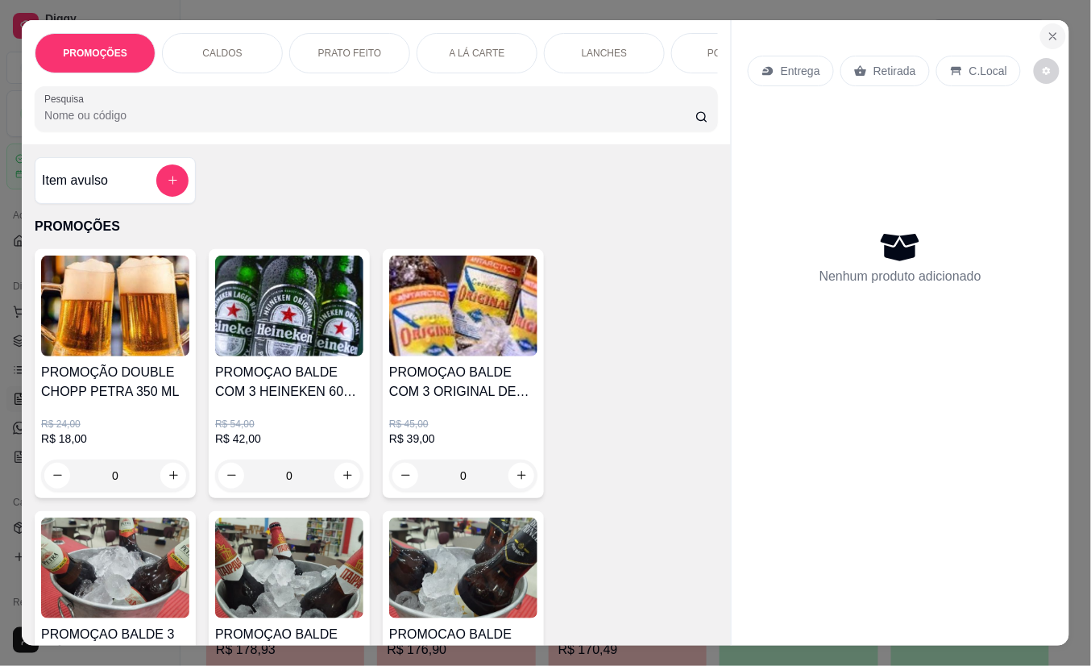
click at [1047, 30] on icon "Close" at bounding box center [1053, 36] width 13 height 13
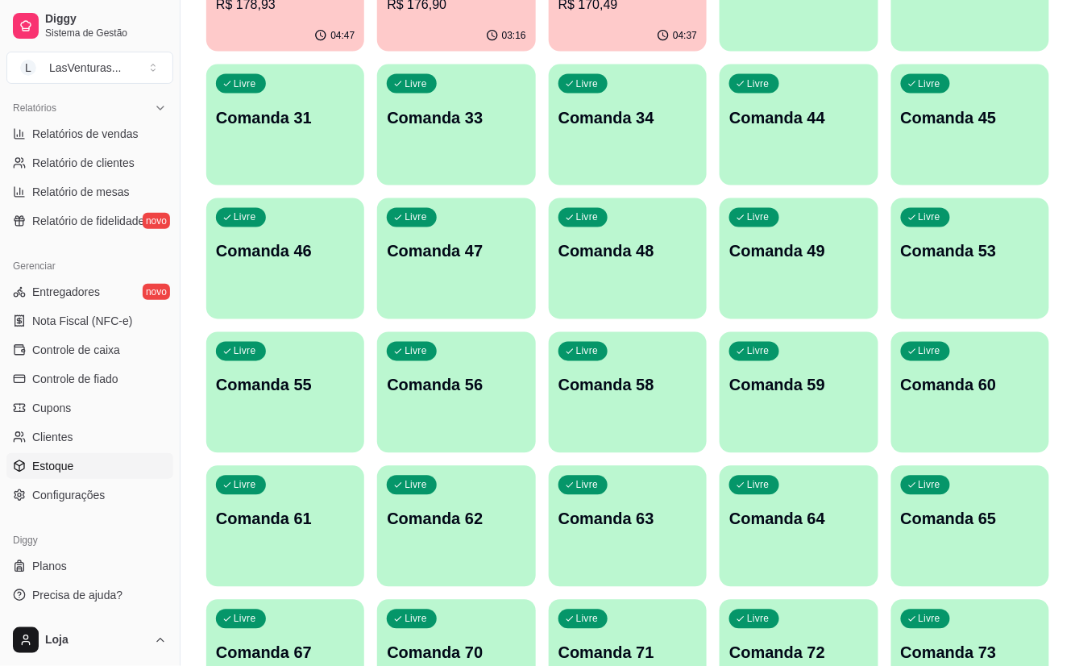
scroll to position [1074, 0]
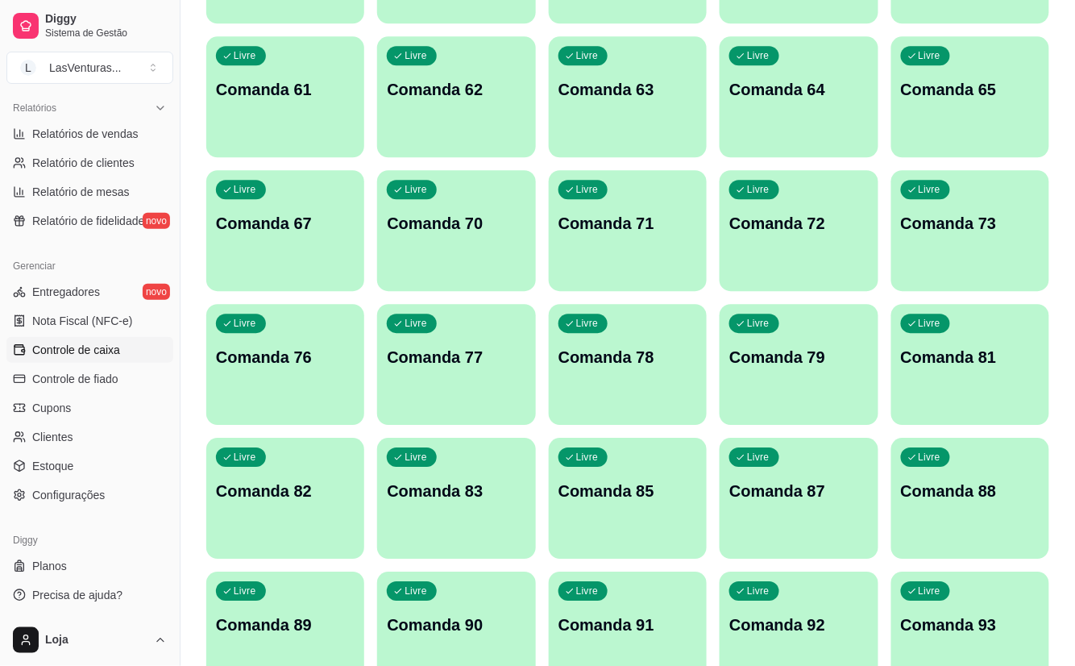
click at [110, 361] on link "Controle de caixa" at bounding box center [89, 350] width 167 height 26
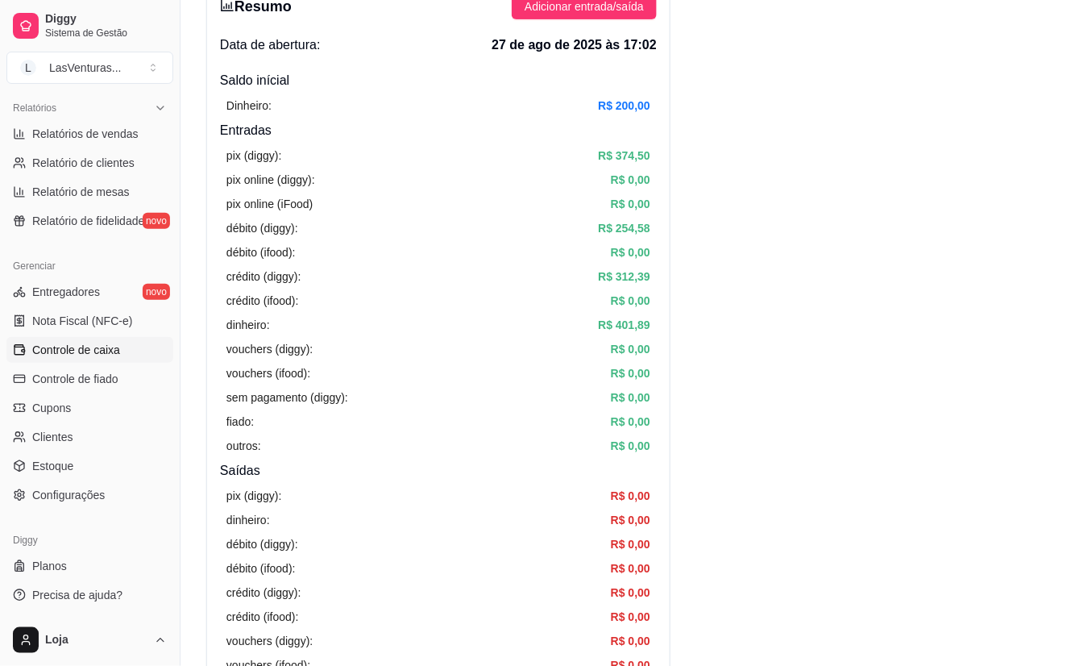
scroll to position [322, 0]
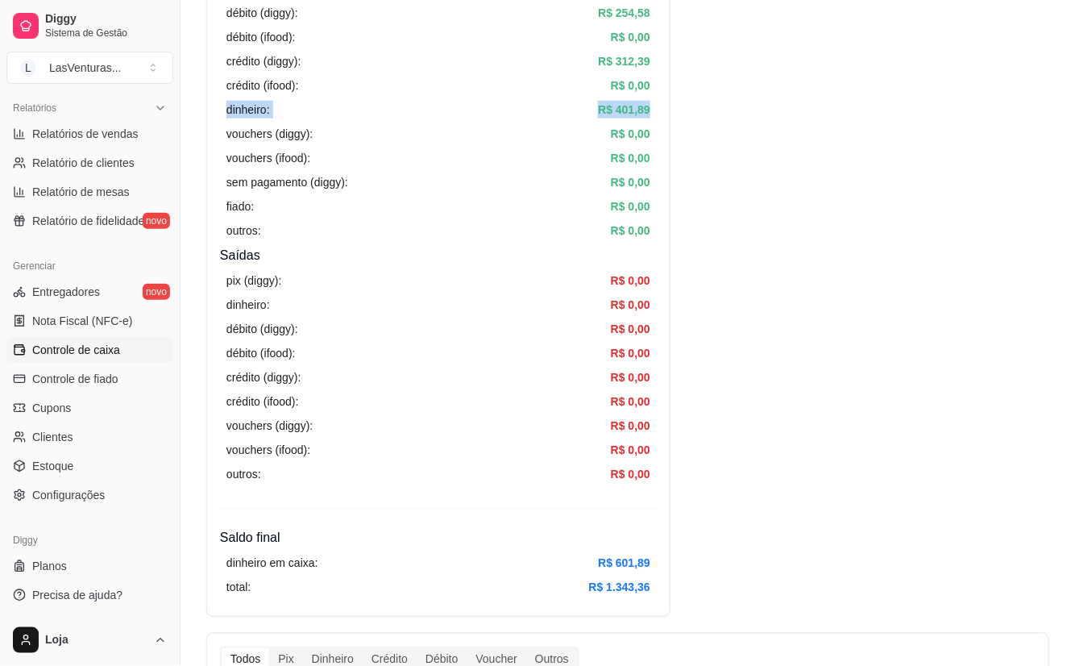
drag, startPoint x: 239, startPoint y: 110, endPoint x: 654, endPoint y: 106, distance: 415.1
click at [654, 106] on div "pix (diggy): R$ 374,50 pix online (diggy): R$ 0,00 pix online (iFood) R$ 0,00 d…" at bounding box center [438, 85] width 437 height 321
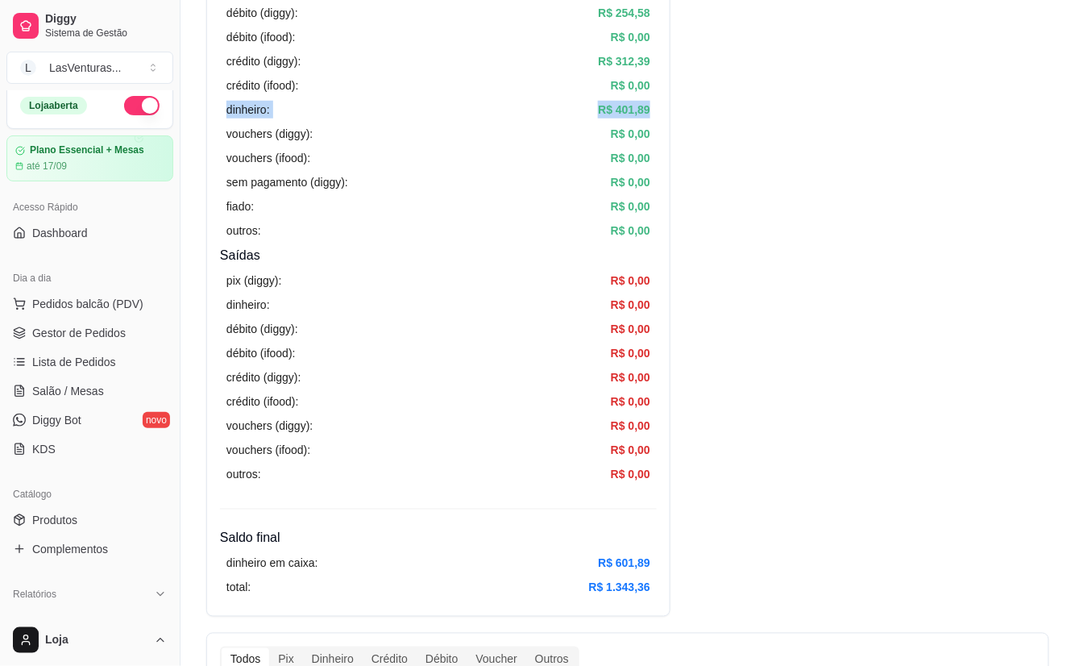
scroll to position [0, 0]
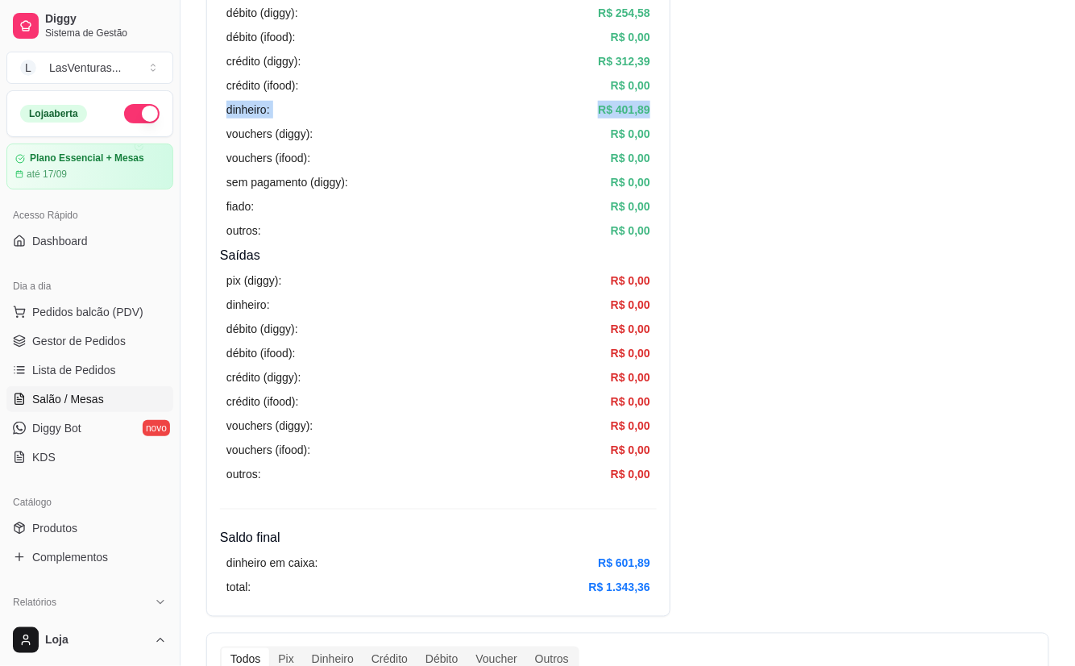
click at [98, 398] on span "Salão / Mesas" at bounding box center [68, 399] width 72 height 16
